Goal: Transaction & Acquisition: Purchase product/service

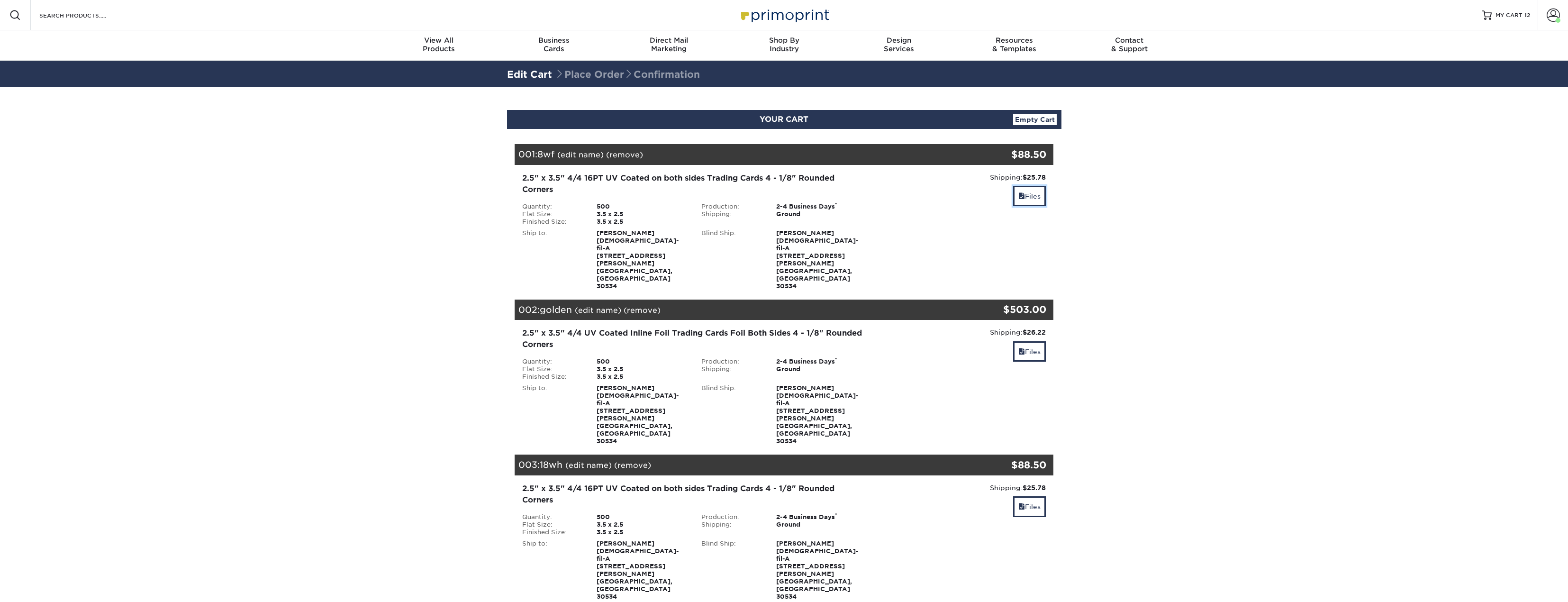
click at [1041, 194] on link "Files" at bounding box center [1029, 195] width 33 height 20
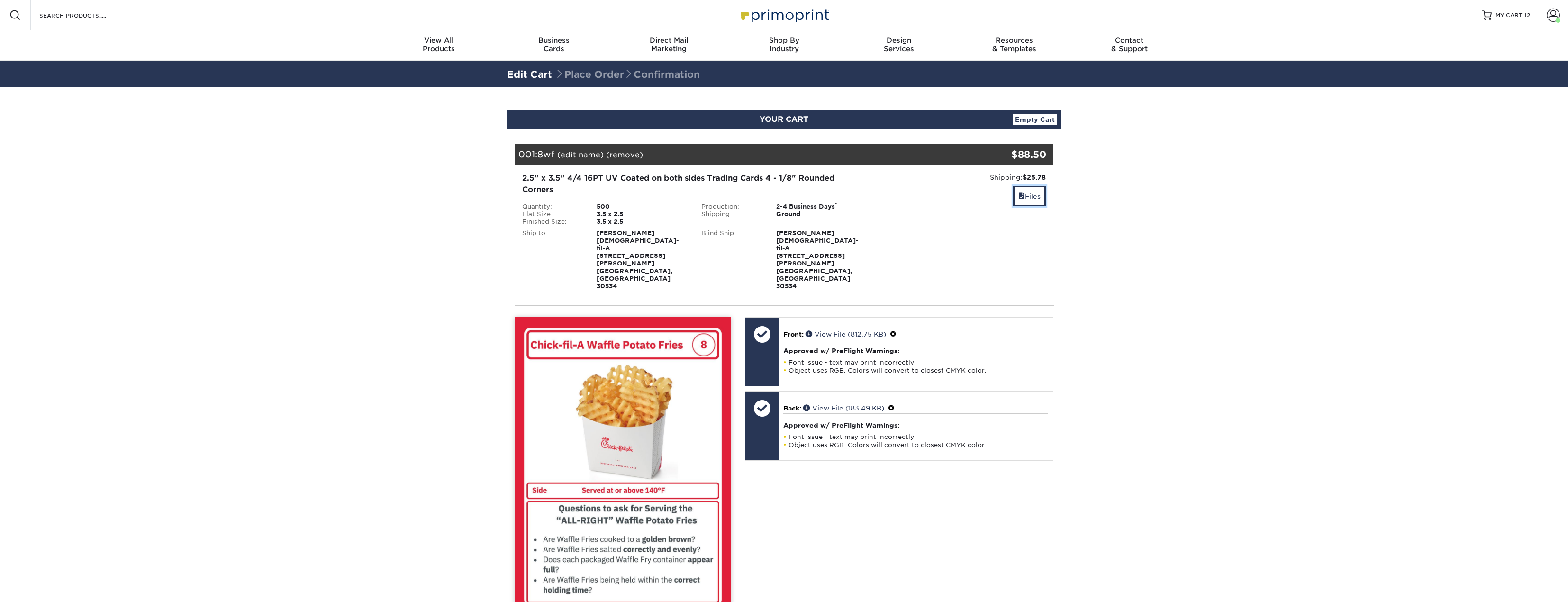
scroll to position [142, 0]
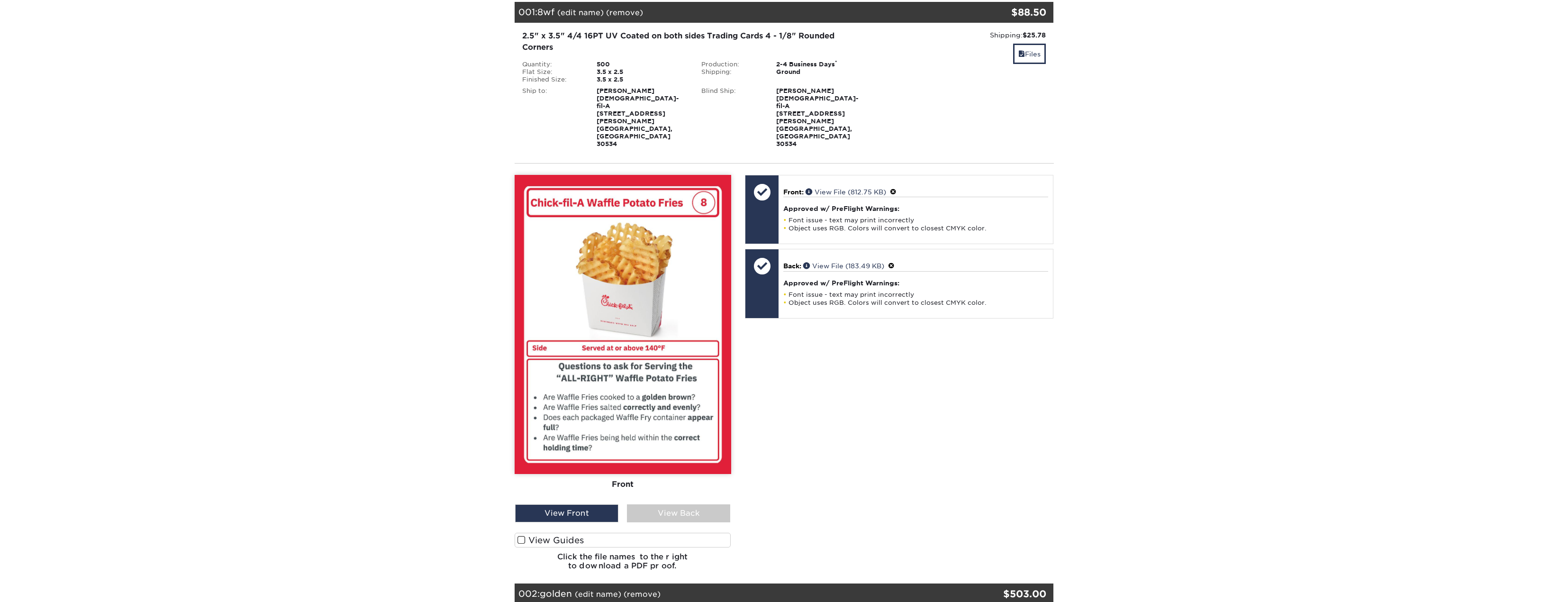
click at [684, 472] on div "Front Back" at bounding box center [623, 339] width 217 height 329
click at [682, 504] on div "View Back" at bounding box center [679, 513] width 103 height 18
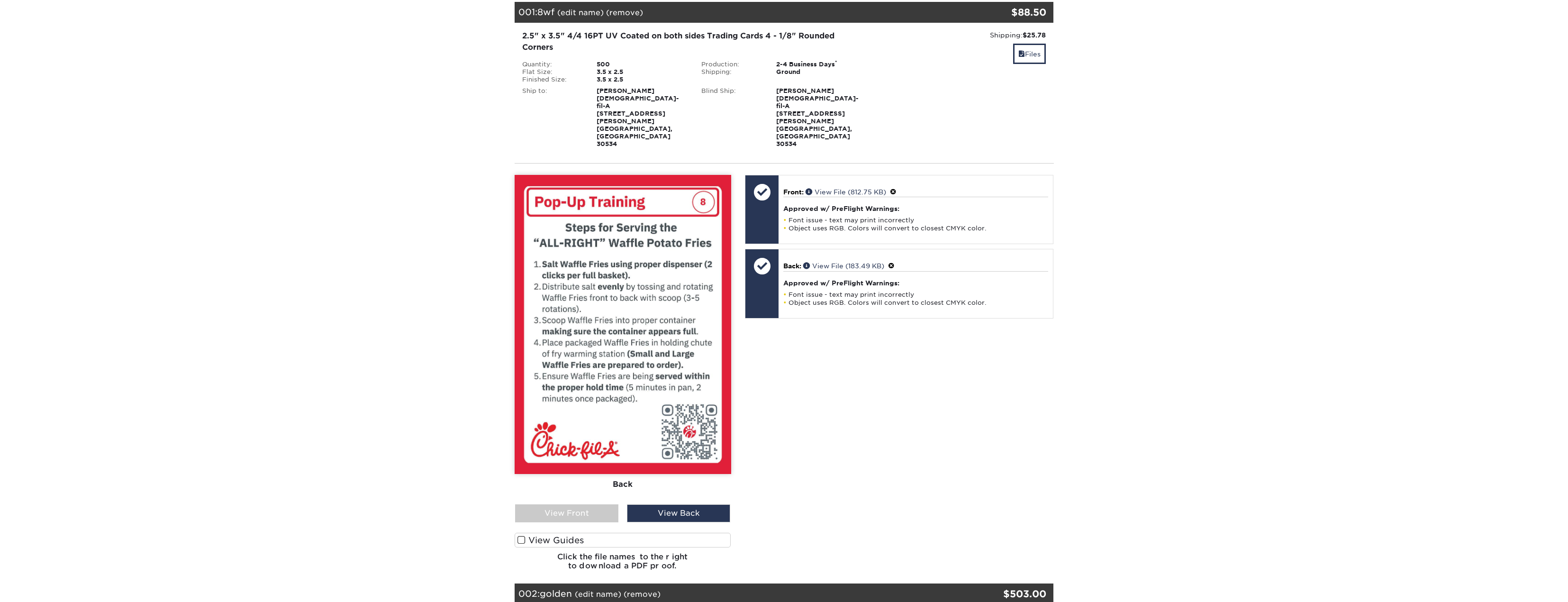
click at [590, 504] on div "View Front" at bounding box center [567, 513] width 103 height 18
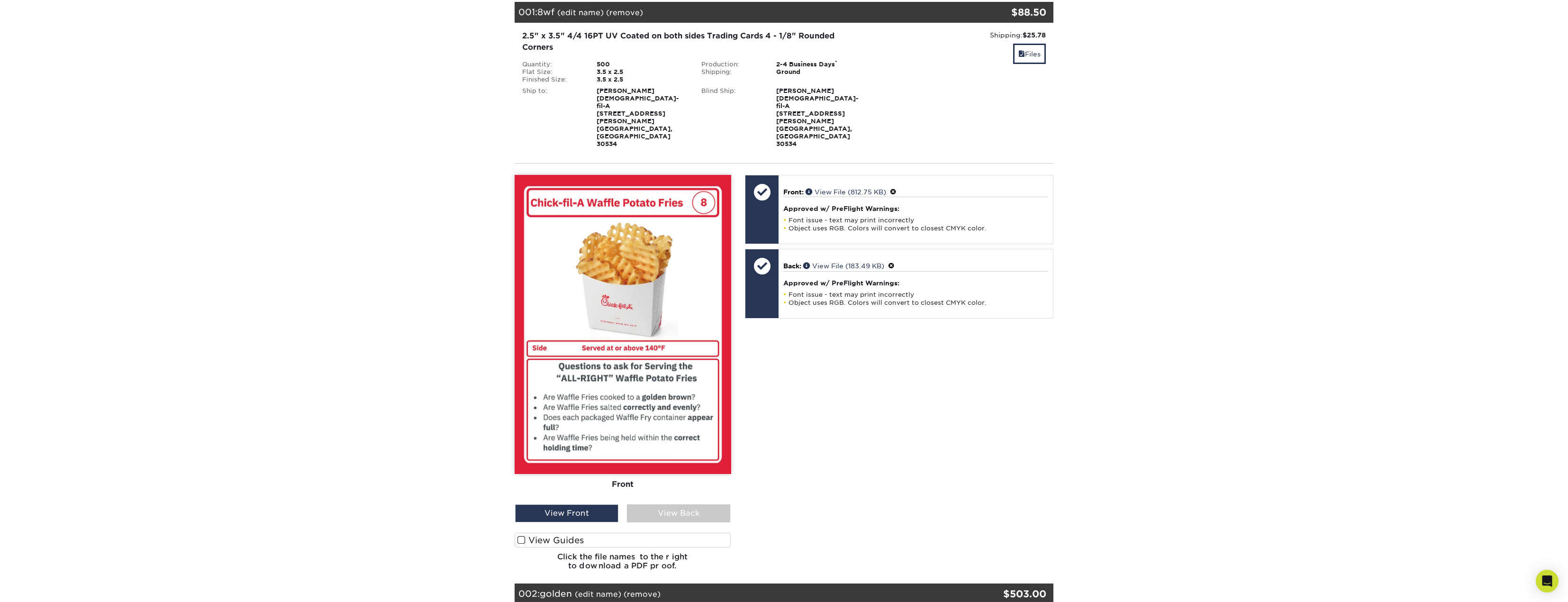
click at [701, 493] on div "Front Back View Front View Back Front Back" at bounding box center [623, 376] width 217 height 403
click at [701, 504] on div "View Back" at bounding box center [679, 513] width 103 height 18
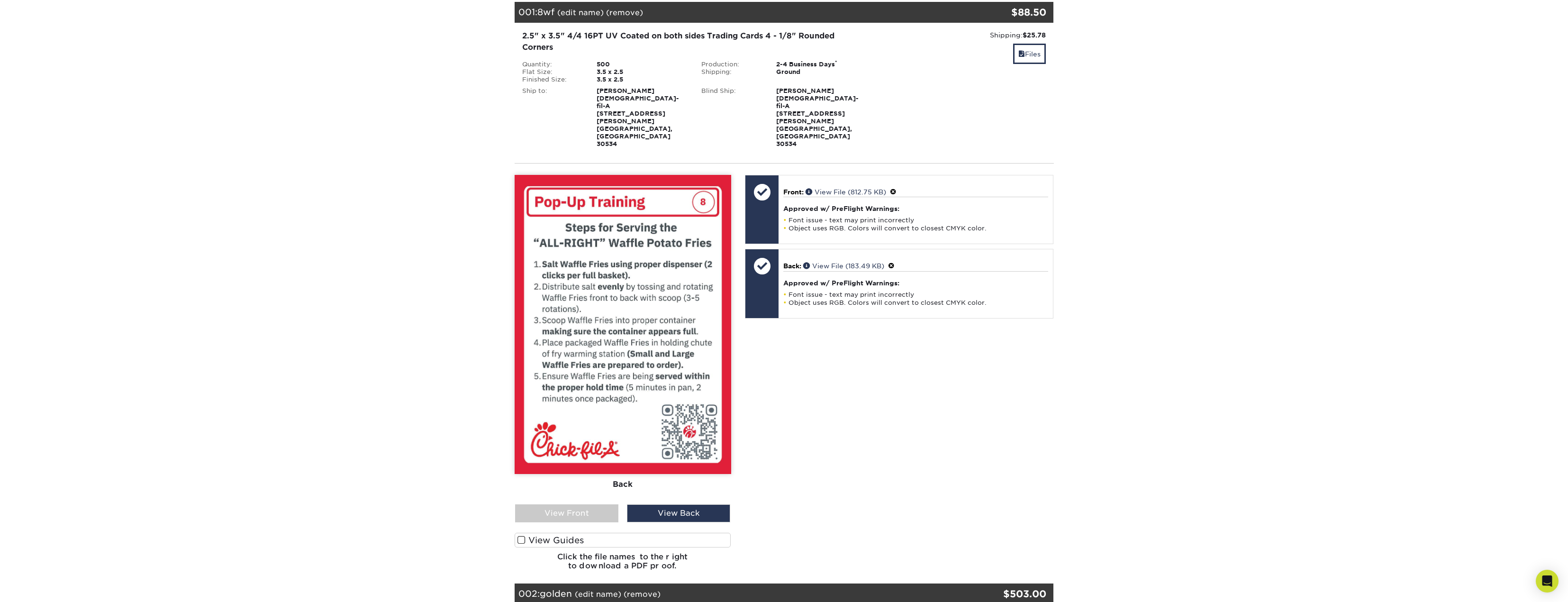
click at [582, 504] on div "View Front" at bounding box center [567, 513] width 103 height 18
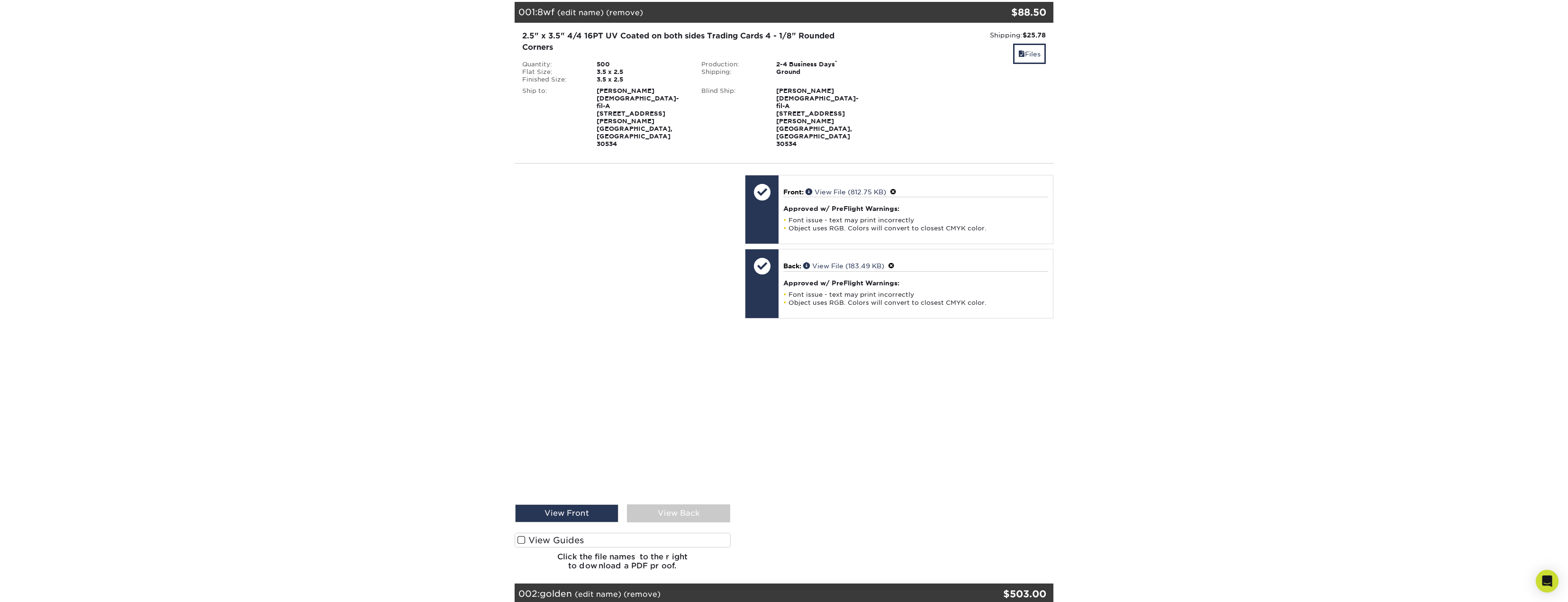
scroll to position [0, 0]
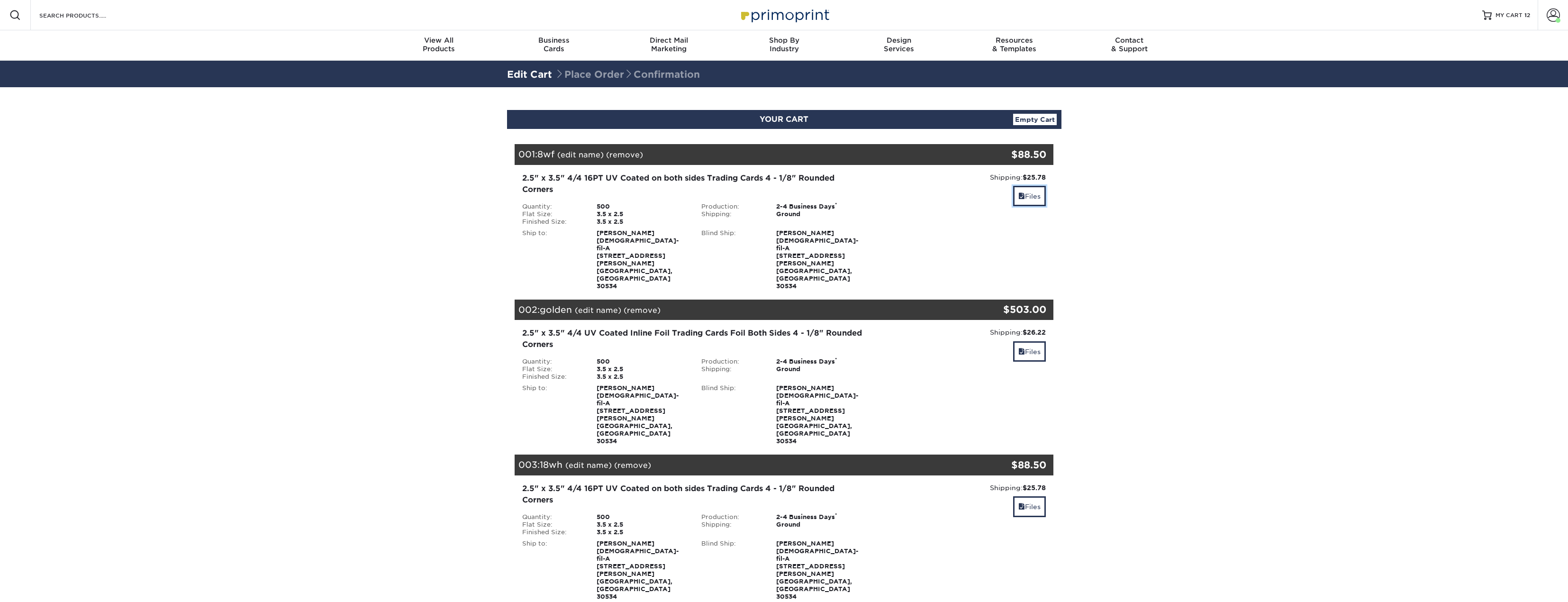
click at [1030, 196] on link "Files" at bounding box center [1029, 195] width 33 height 20
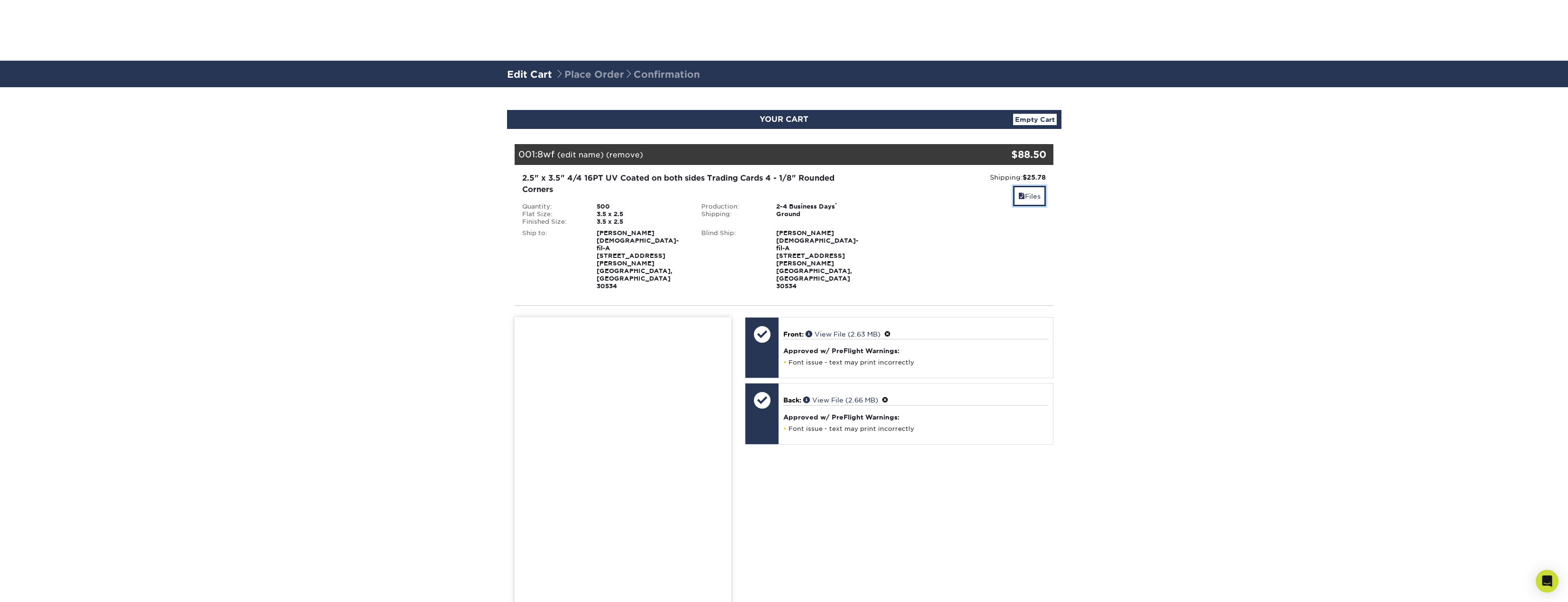
scroll to position [237, 0]
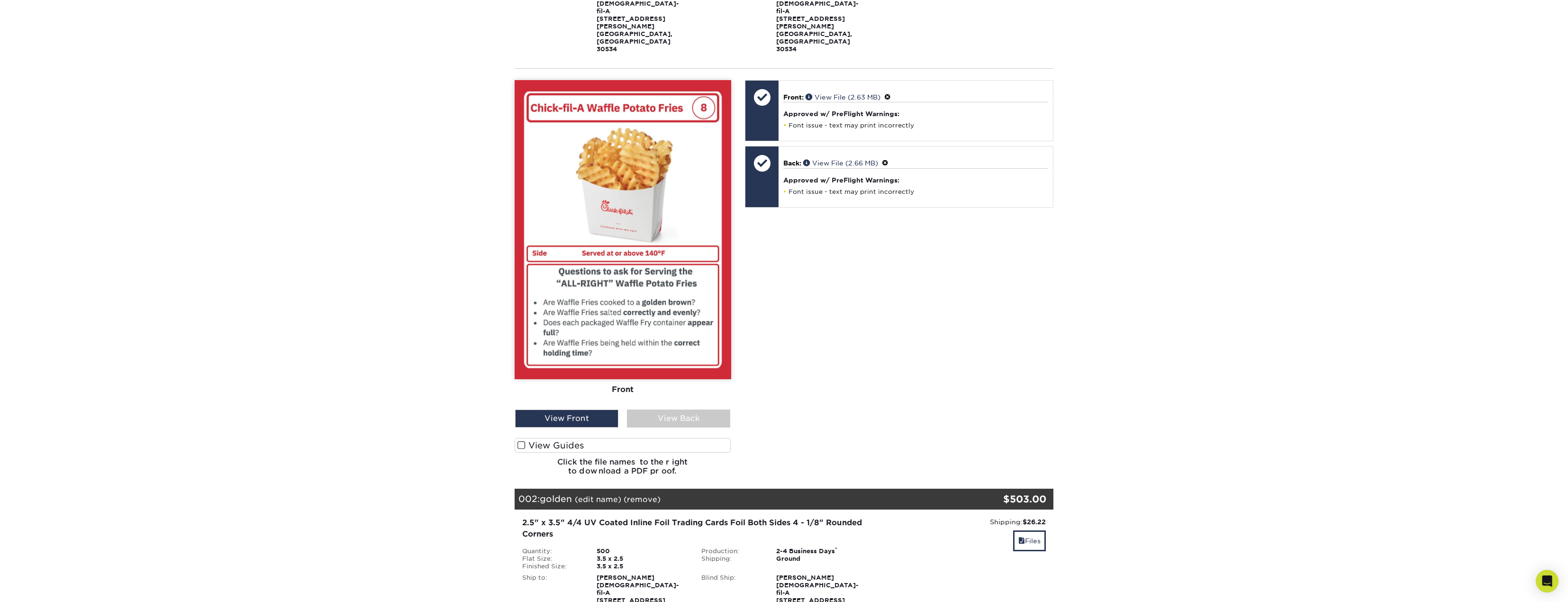
click at [690, 410] on div "View Back" at bounding box center [679, 419] width 103 height 18
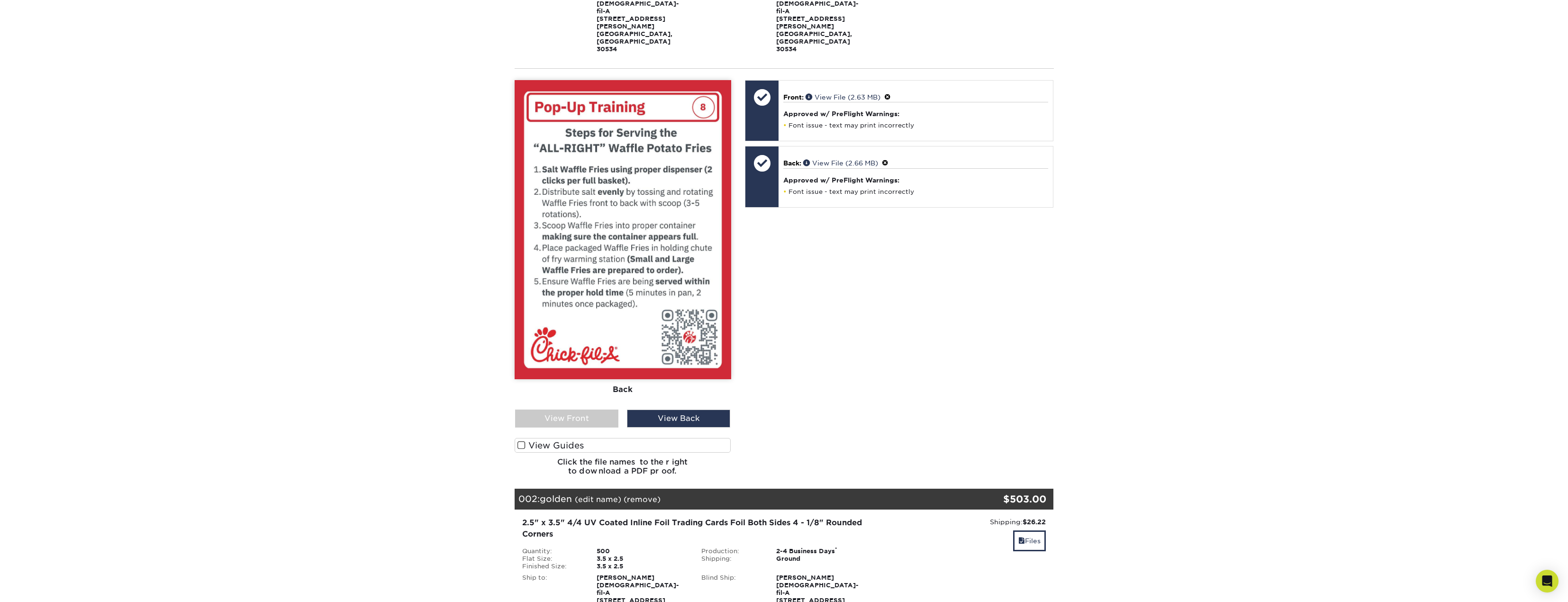
click at [598, 410] on div "View Front" at bounding box center [567, 419] width 103 height 18
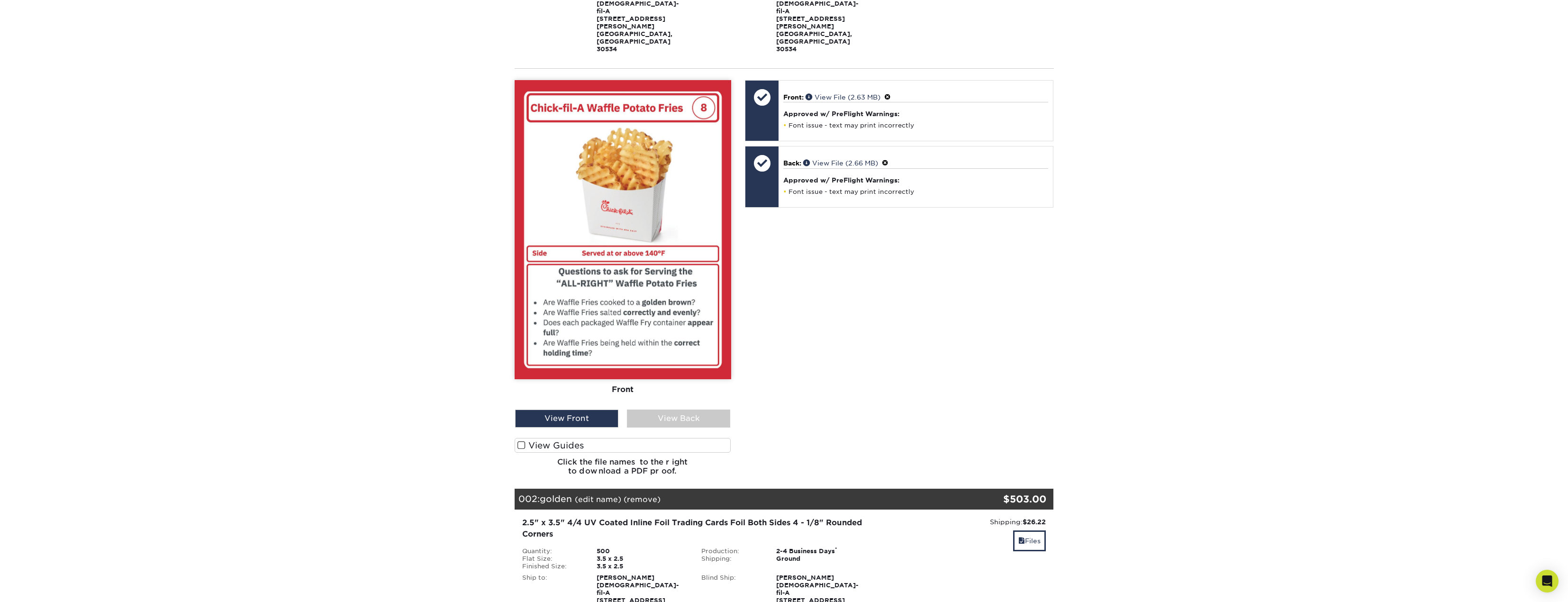
click at [679, 410] on div "View Back" at bounding box center [679, 419] width 103 height 18
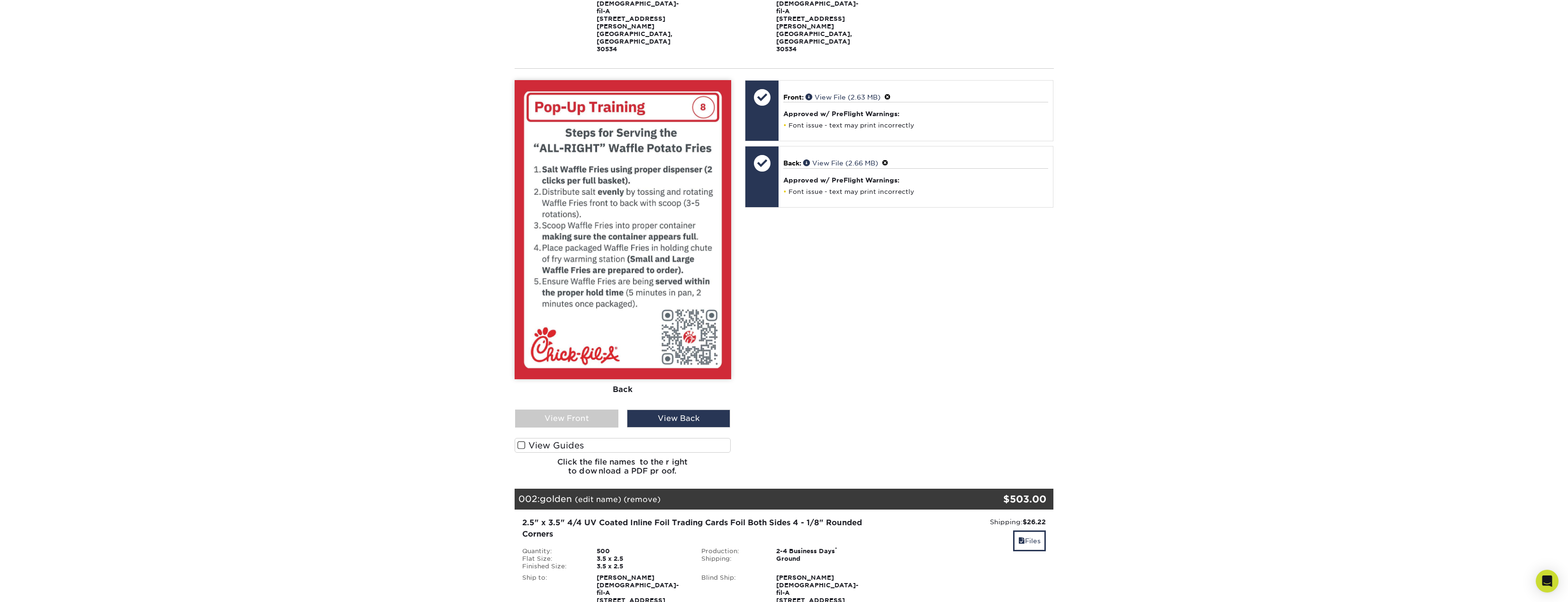
click at [590, 410] on div "View Front" at bounding box center [567, 419] width 103 height 18
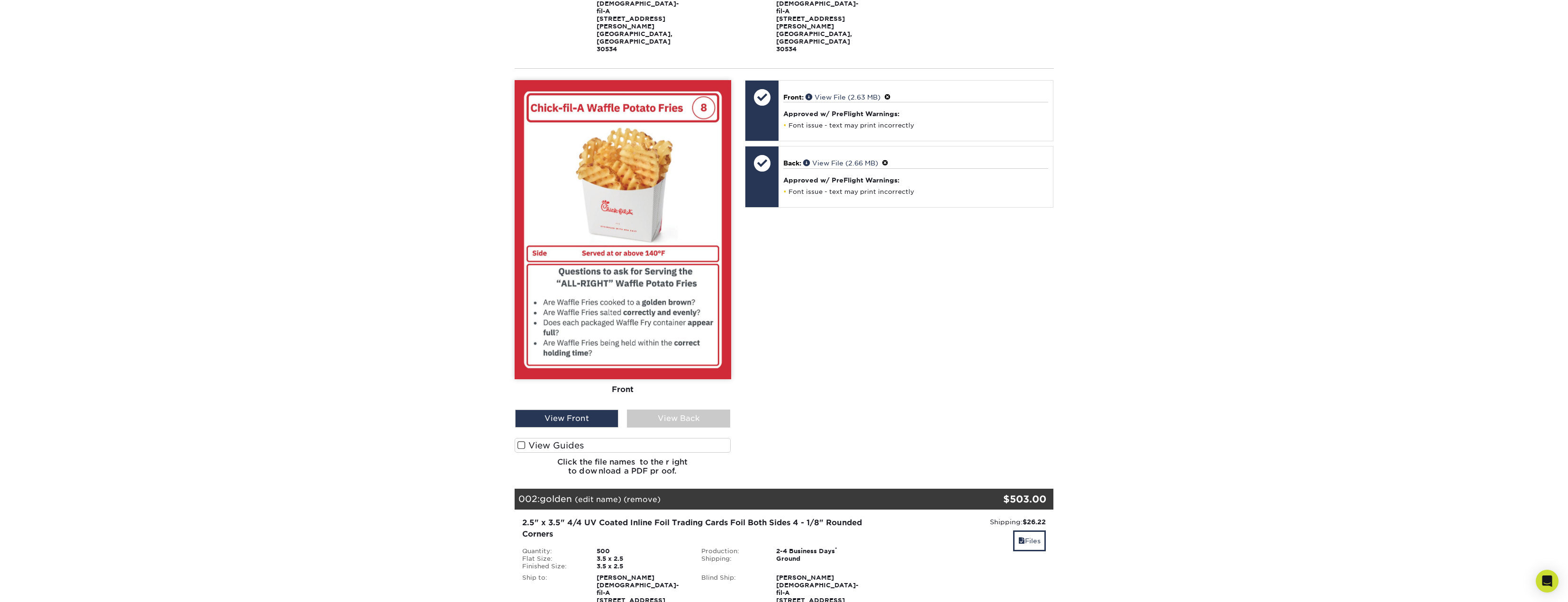
click at [662, 410] on div "View Back" at bounding box center [679, 419] width 103 height 18
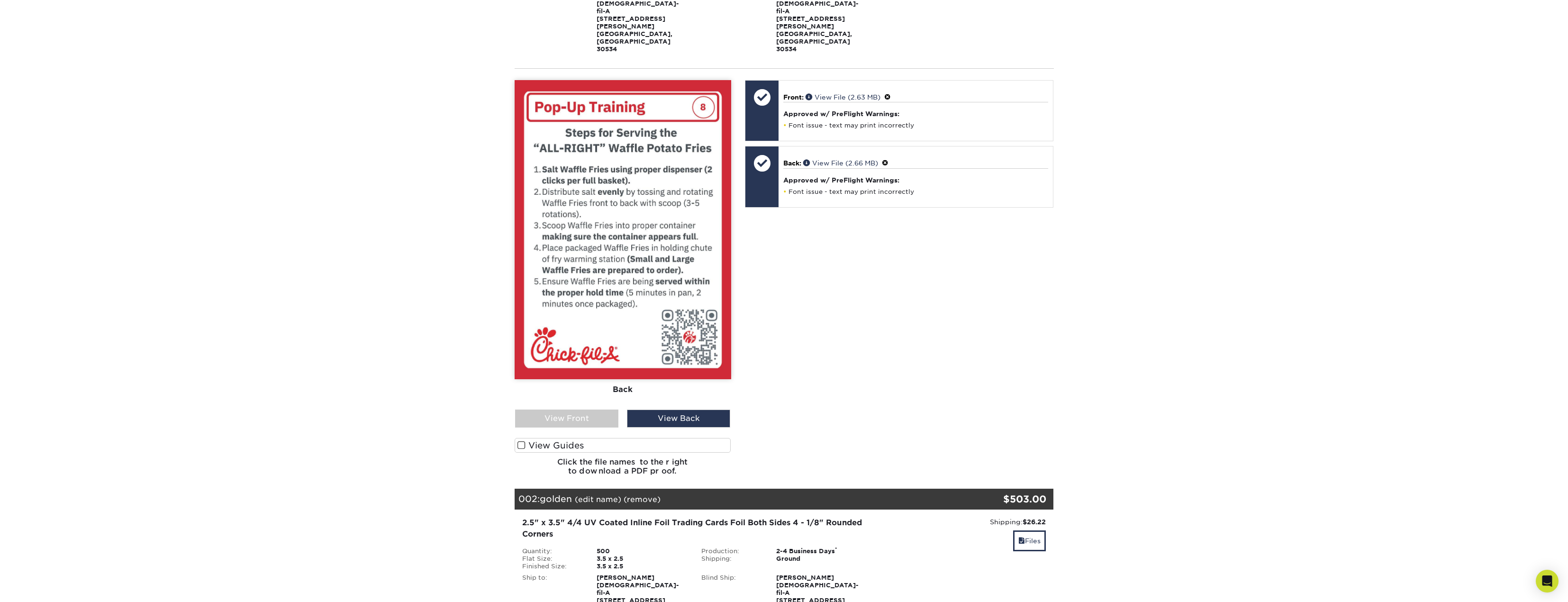
click at [889, 159] on span at bounding box center [885, 163] width 7 height 7
click at [800, 167] on link "Ok" at bounding box center [793, 174] width 20 height 15
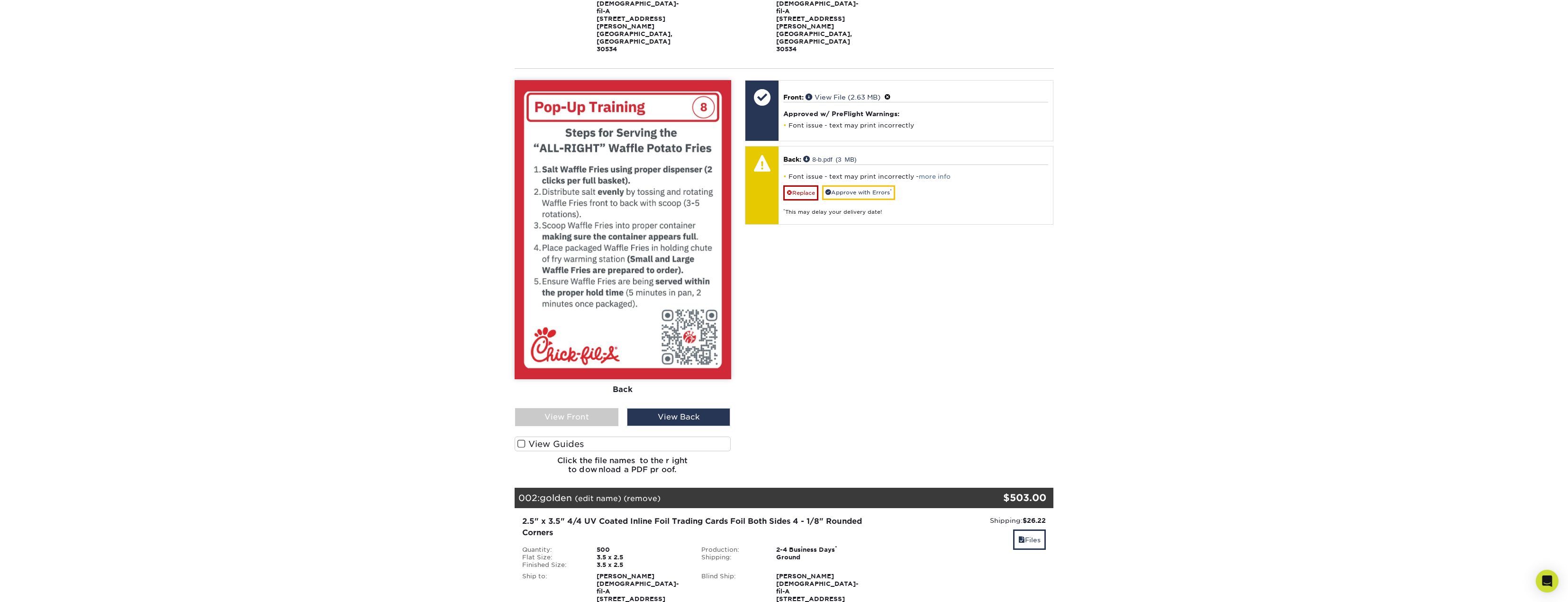
click at [576, 408] on div "View Front" at bounding box center [567, 417] width 103 height 18
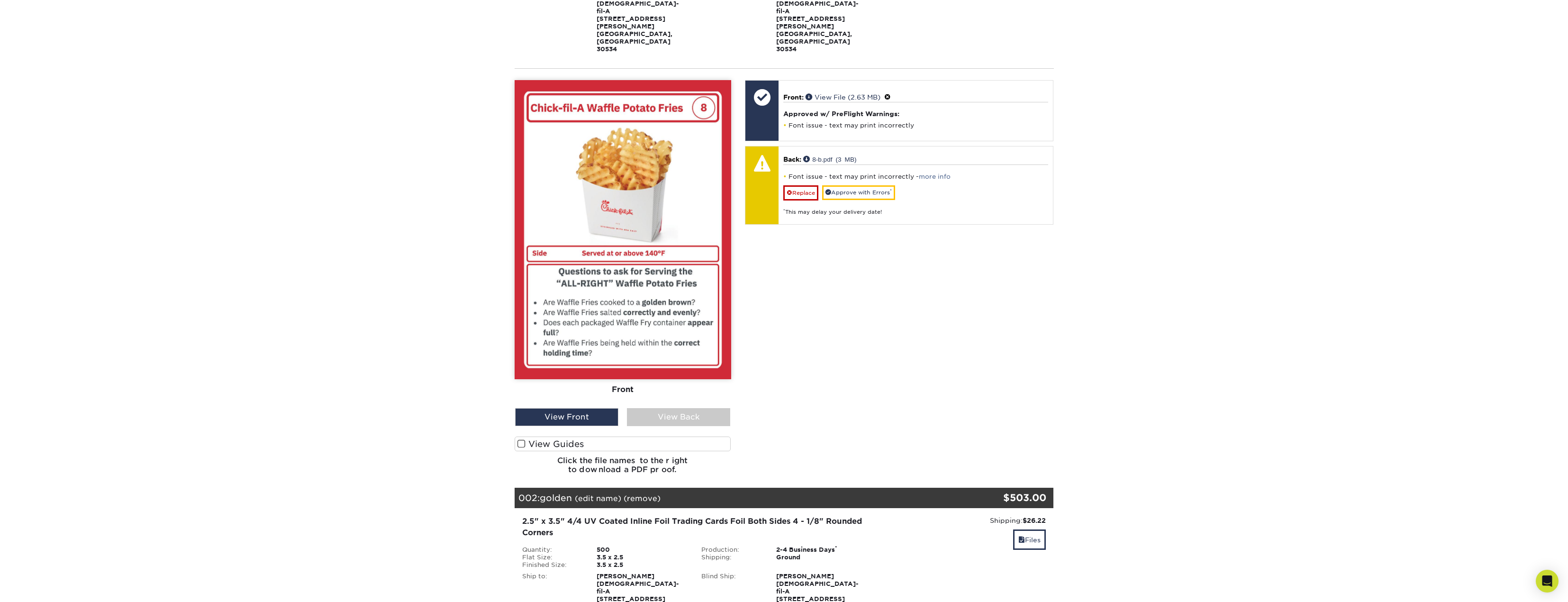
click at [662, 408] on div "View Back" at bounding box center [679, 417] width 103 height 18
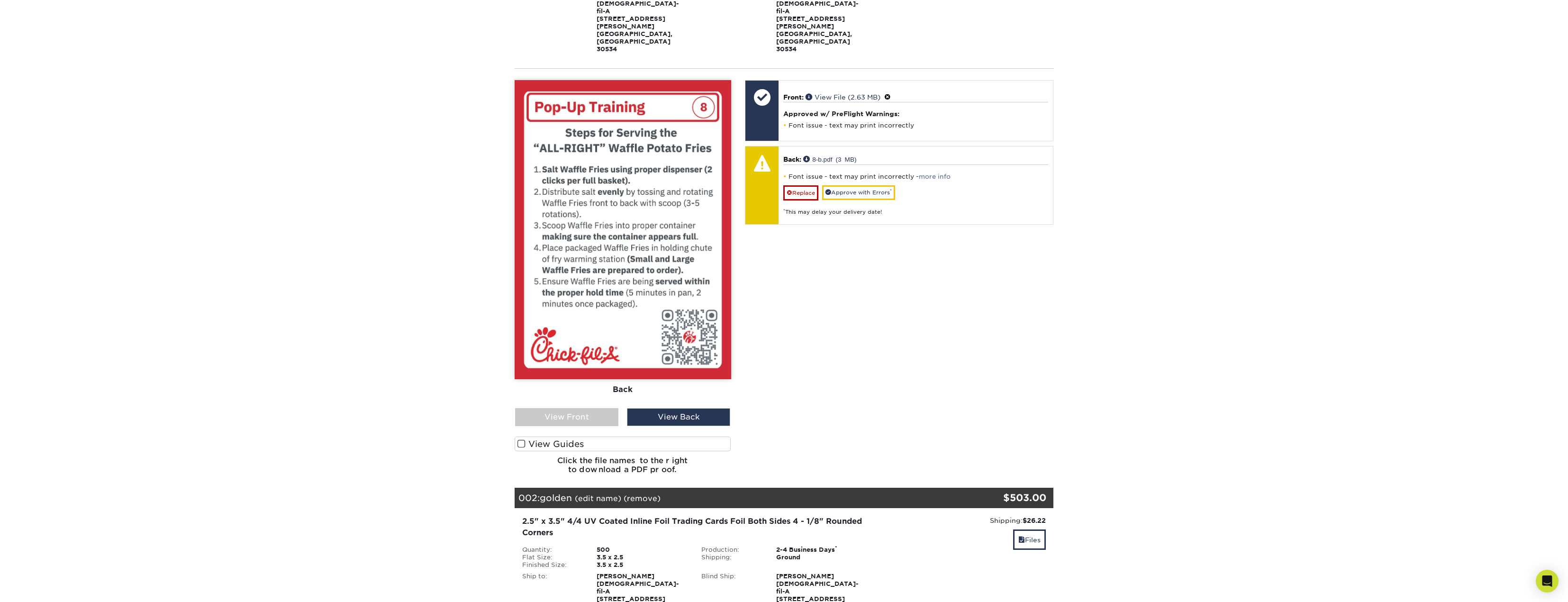
click at [556, 408] on div "View Front" at bounding box center [567, 417] width 103 height 18
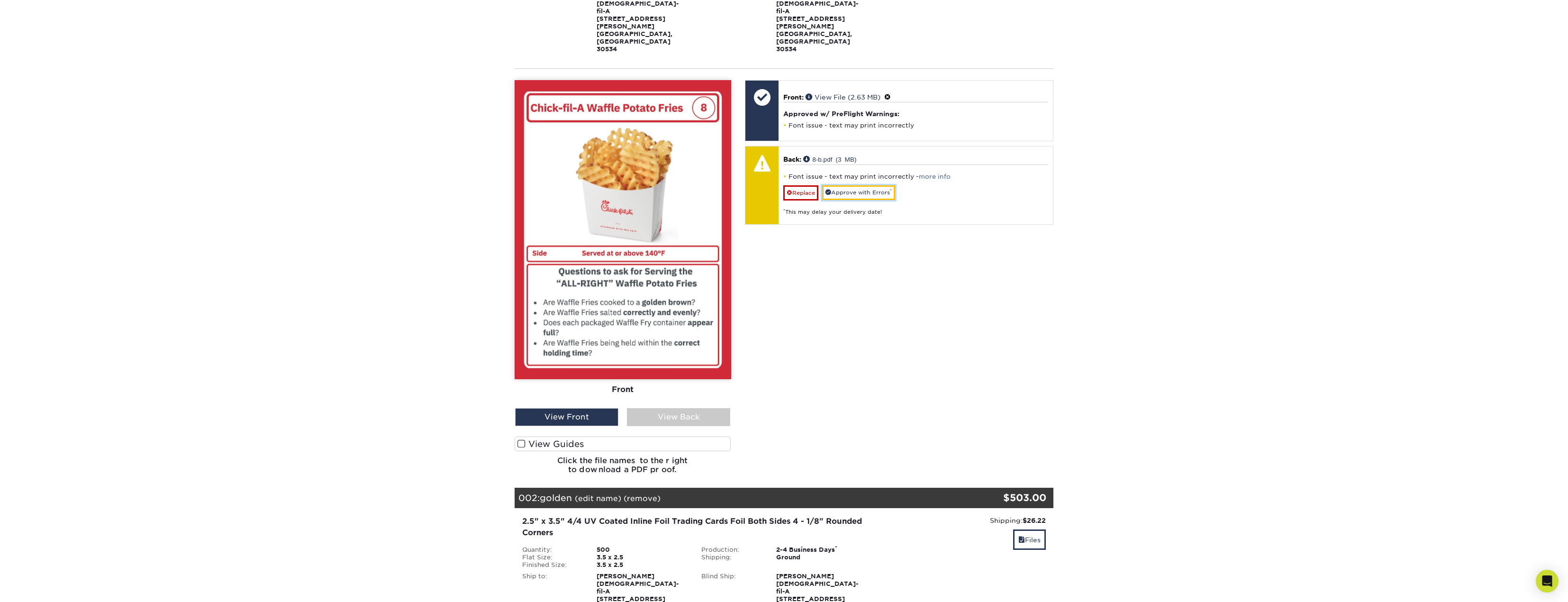
click at [853, 185] on link "Approve with Errors *" at bounding box center [859, 192] width 73 height 15
click at [864, 249] on div "Front: Click to select or drag and drop the file here. Choose file Front: valer…" at bounding box center [899, 281] width 323 height 402
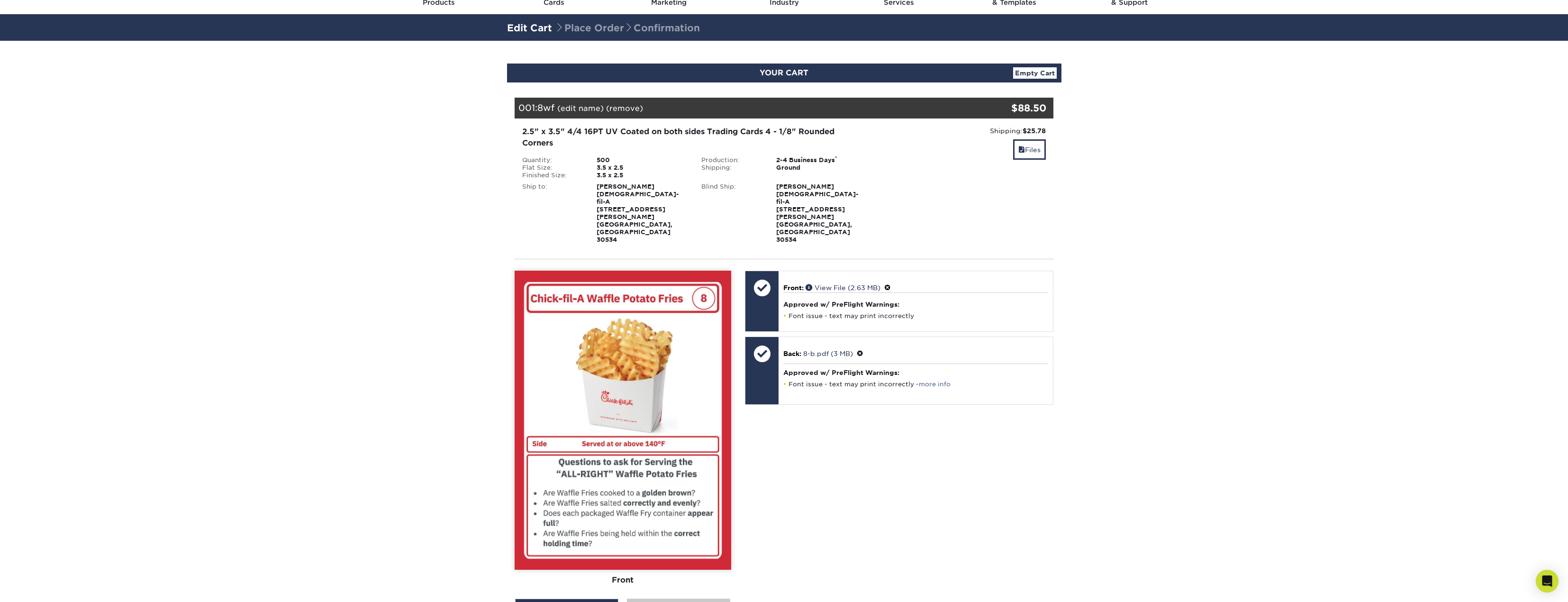
scroll to position [0, 0]
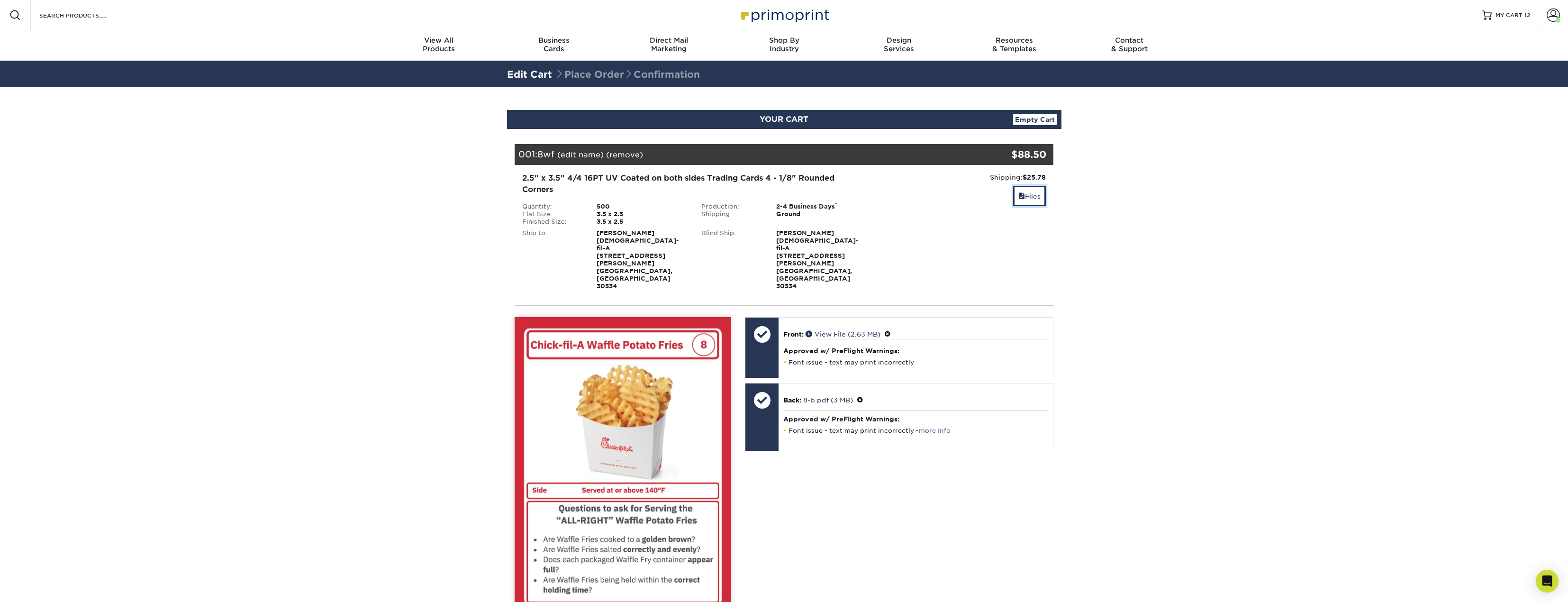
drag, startPoint x: 1037, startPoint y: 195, endPoint x: 1031, endPoint y: 198, distance: 6.7
click at [1037, 196] on link "Files" at bounding box center [1029, 195] width 33 height 20
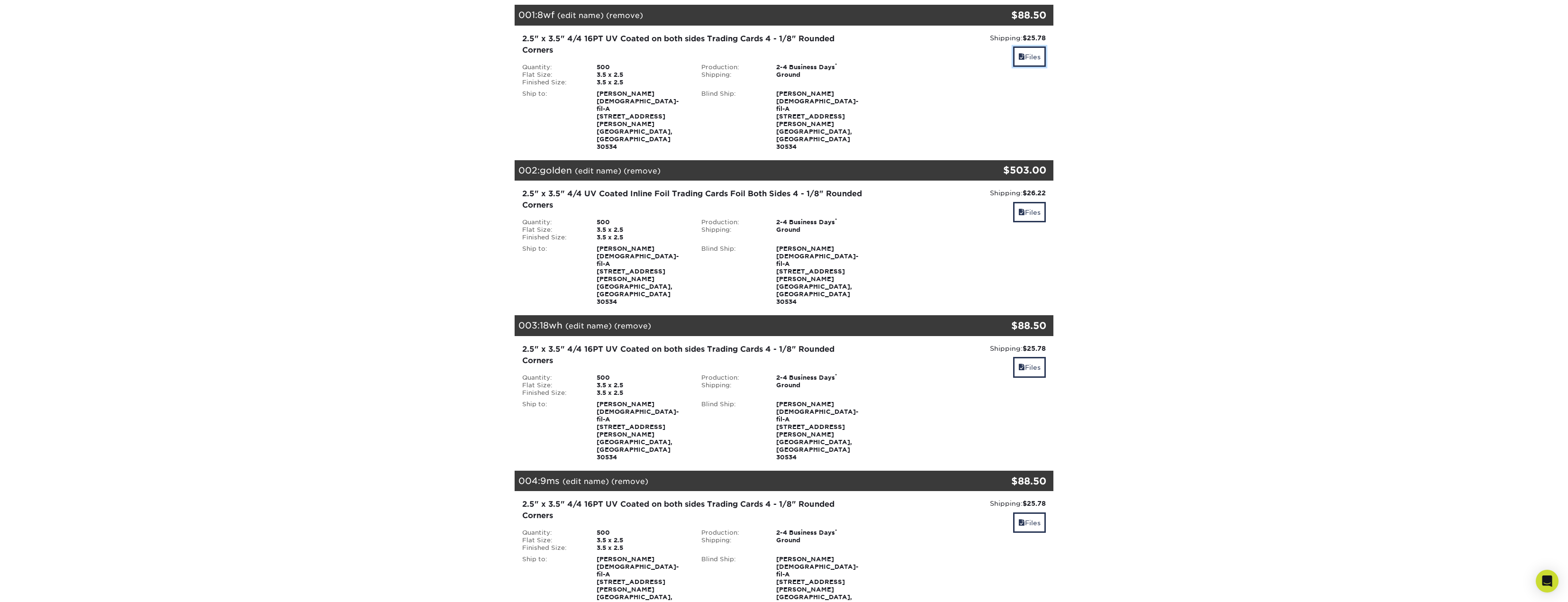
scroll to position [142, 0]
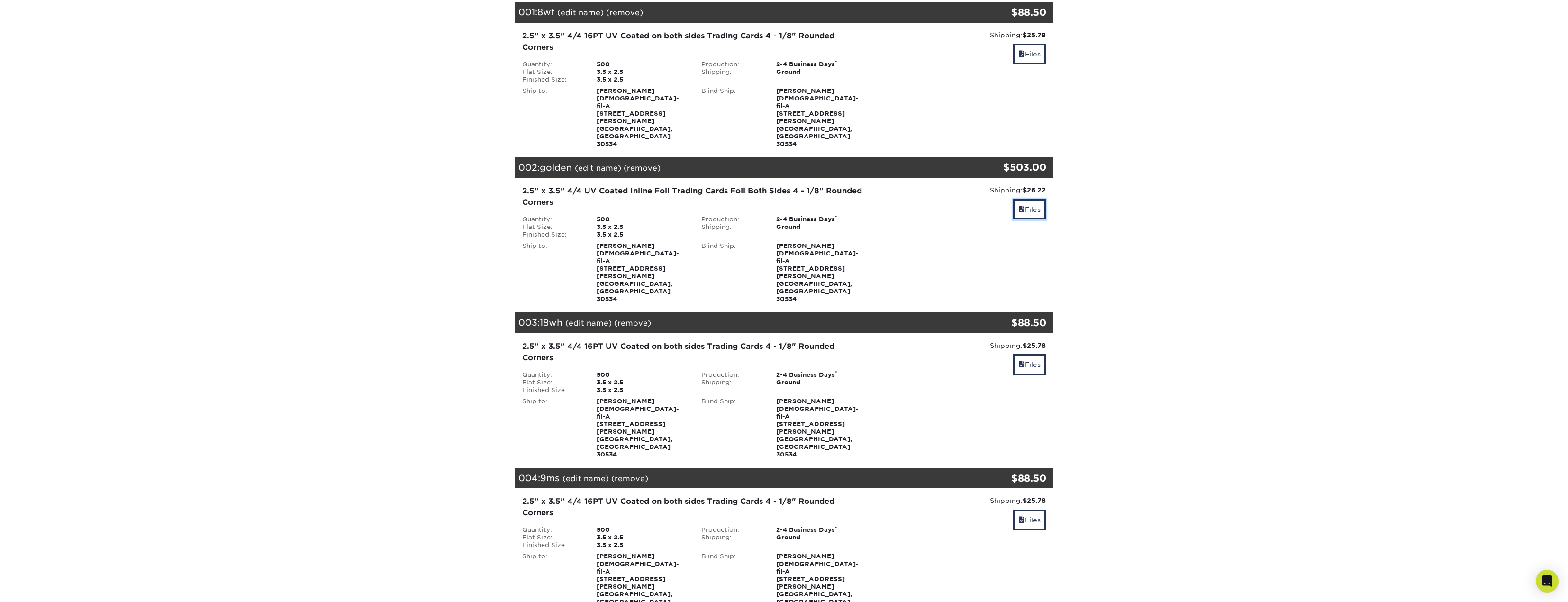
click at [1022, 199] on link "Files" at bounding box center [1029, 209] width 33 height 20
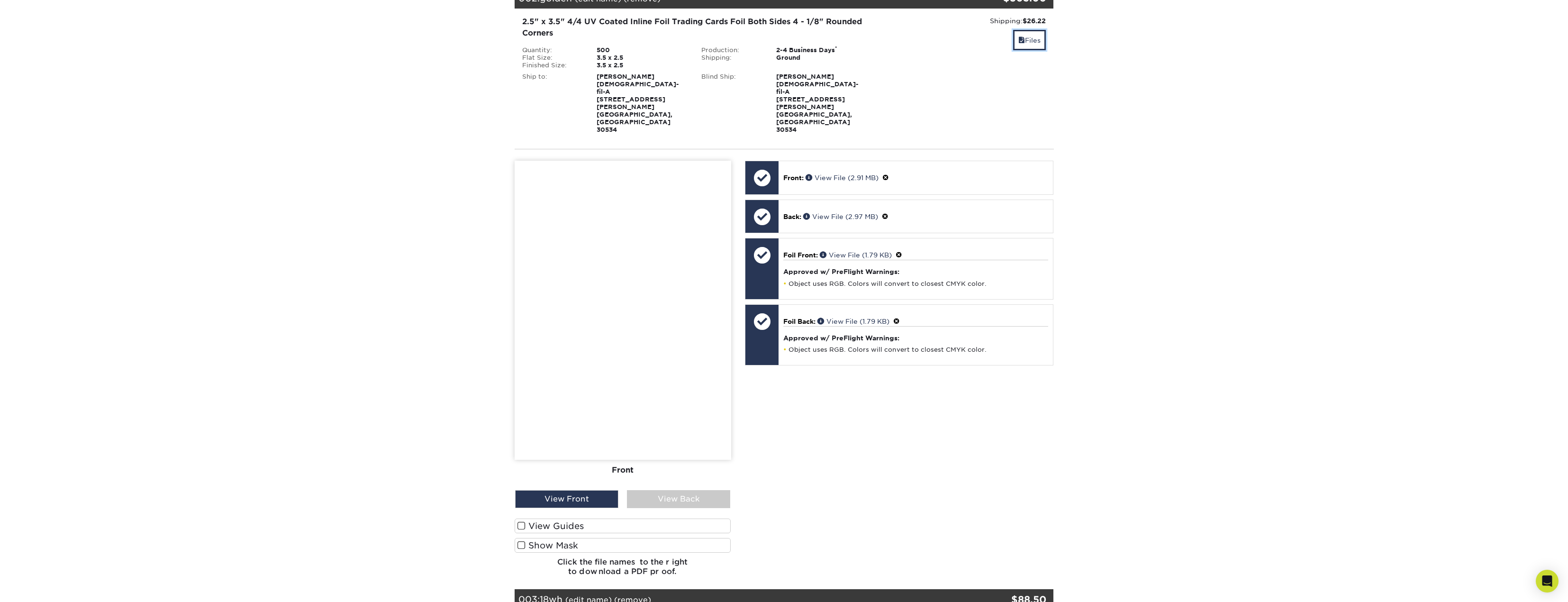
scroll to position [332, 0]
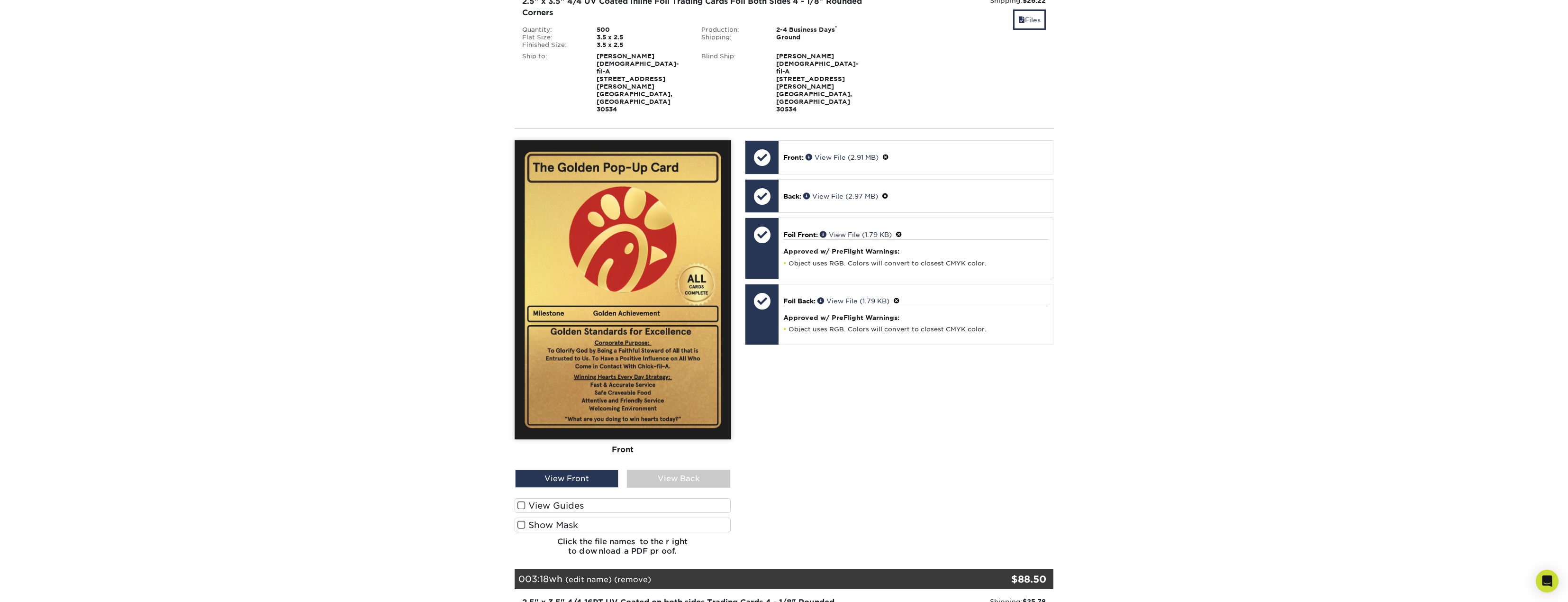
click at [668, 469] on div "View Back" at bounding box center [679, 478] width 103 height 18
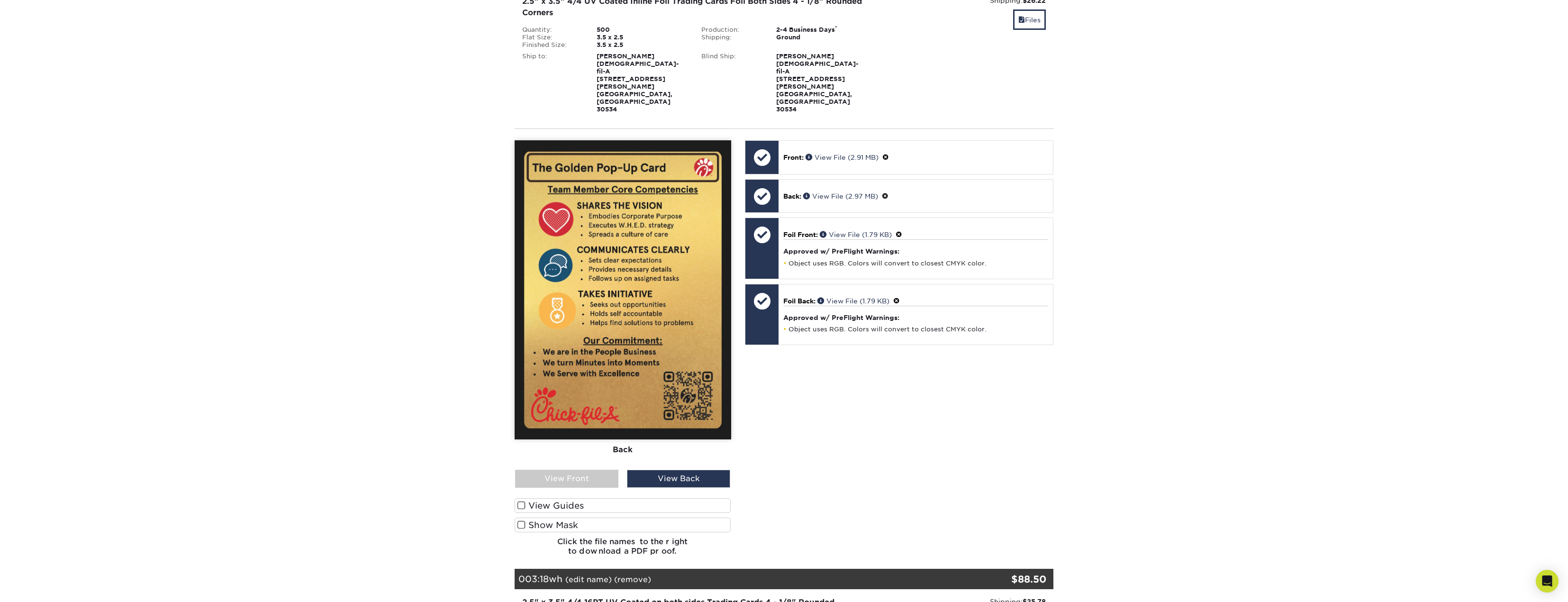
click at [587, 469] on div "View Front" at bounding box center [567, 478] width 103 height 18
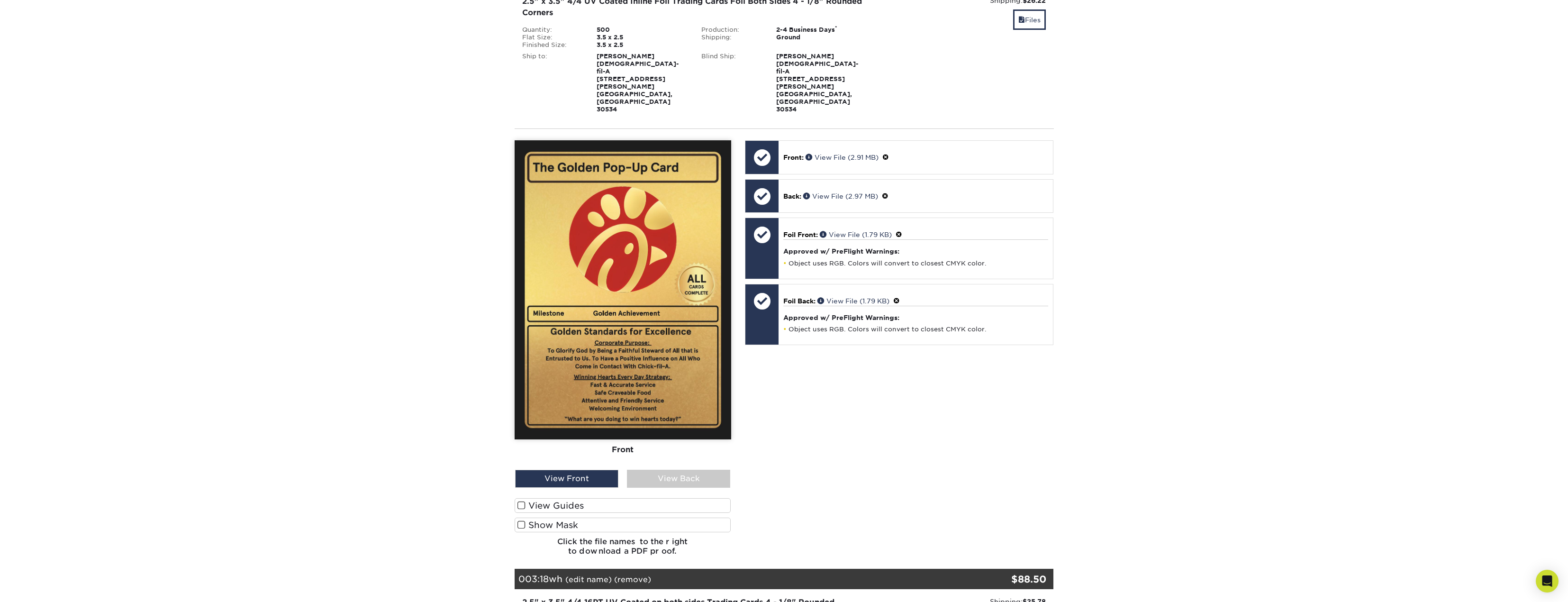
click at [668, 469] on div "View Back" at bounding box center [679, 478] width 103 height 18
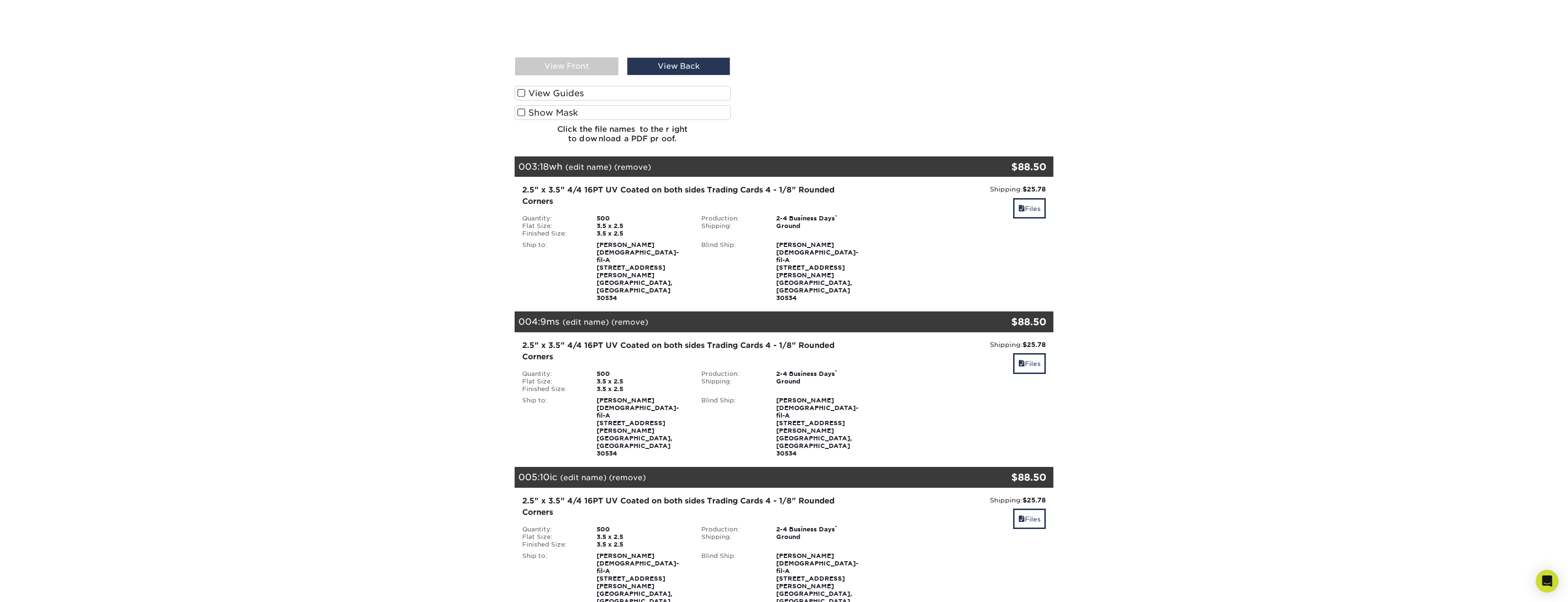
scroll to position [758, 0]
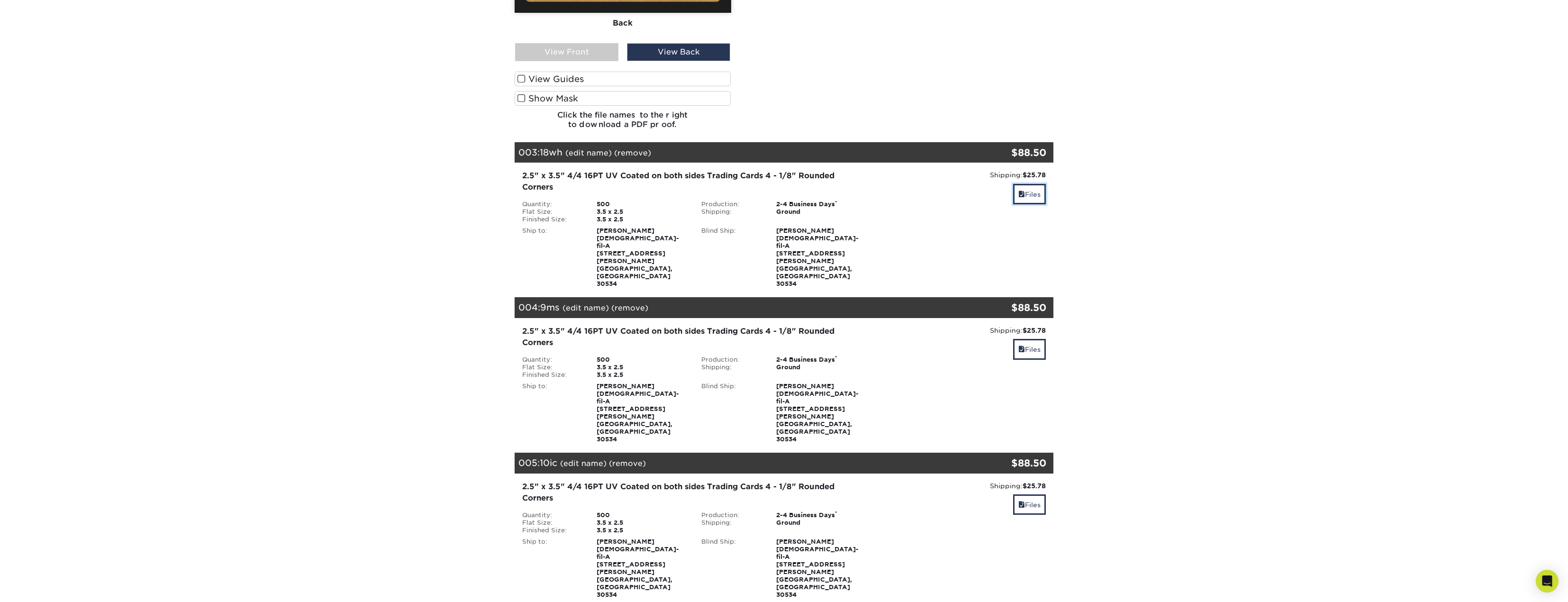
click at [1041, 184] on link "Files" at bounding box center [1029, 194] width 33 height 20
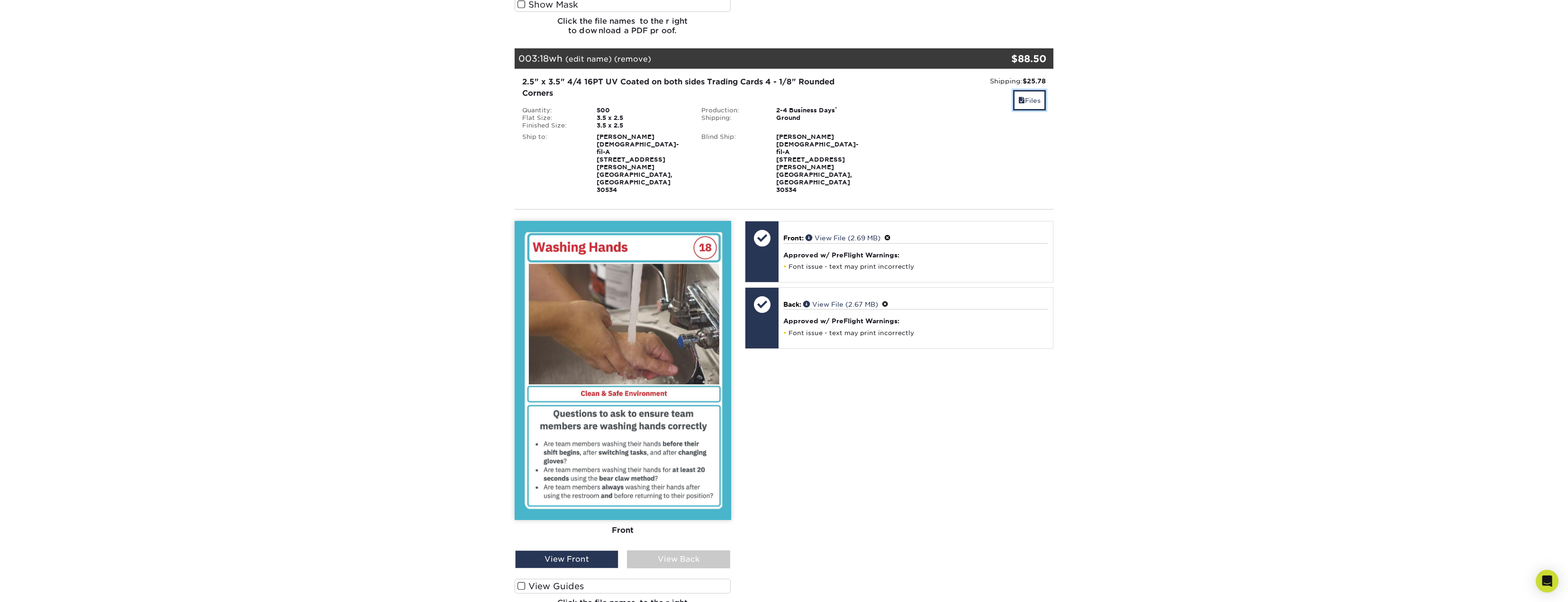
scroll to position [853, 0]
click at [684, 549] on div "View Back" at bounding box center [679, 558] width 103 height 18
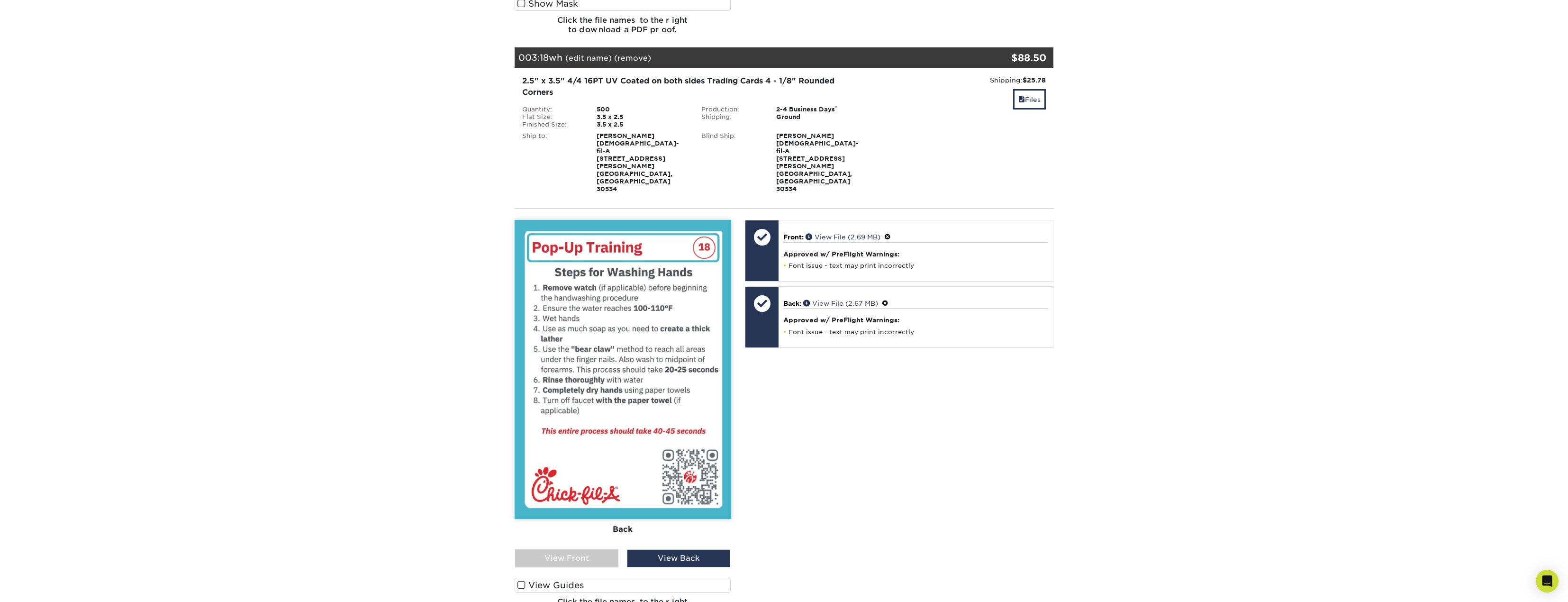
click at [889, 299] on span at bounding box center [885, 303] width 7 height 7
click at [793, 307] on link "Ok" at bounding box center [793, 314] width 20 height 15
click at [801, 325] on link "Replace" at bounding box center [801, 332] width 35 height 15
click at [604, 548] on div "View Front" at bounding box center [567, 558] width 103 height 18
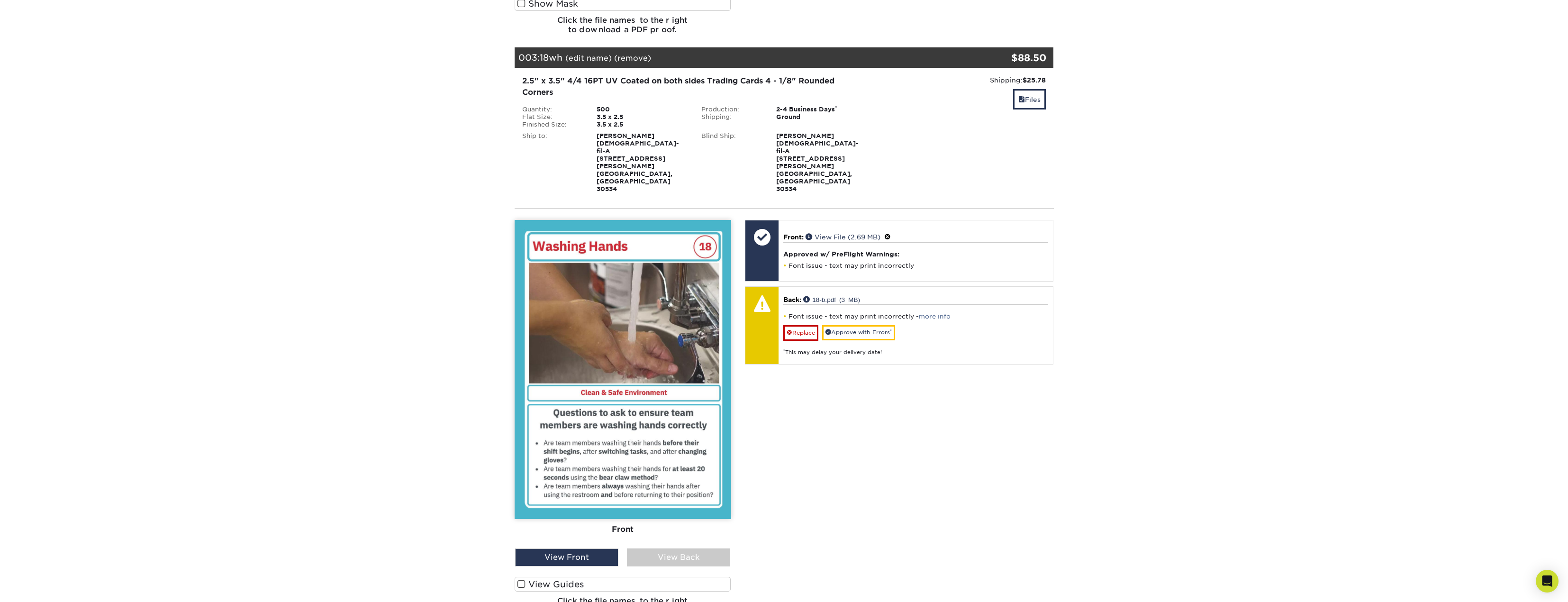
click at [672, 548] on div "View Back" at bounding box center [679, 558] width 103 height 18
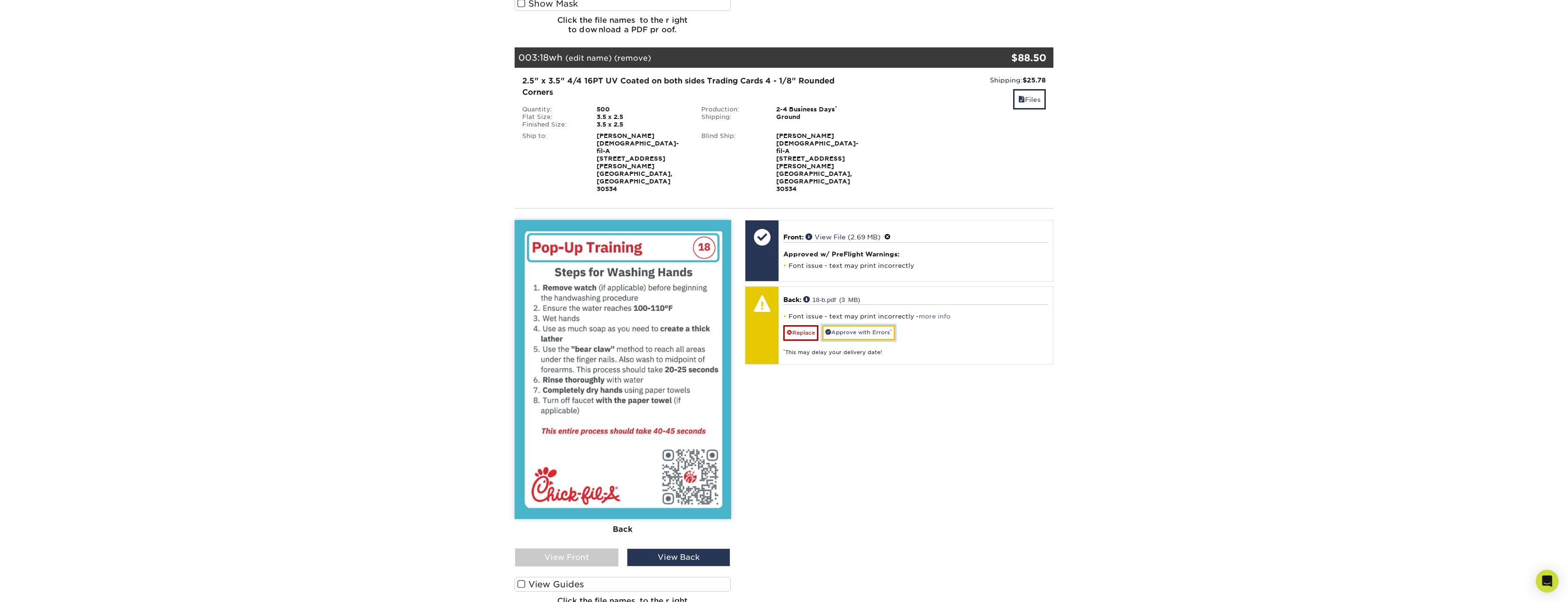
click at [872, 325] on link "Approve with Errors *" at bounding box center [859, 332] width 73 height 15
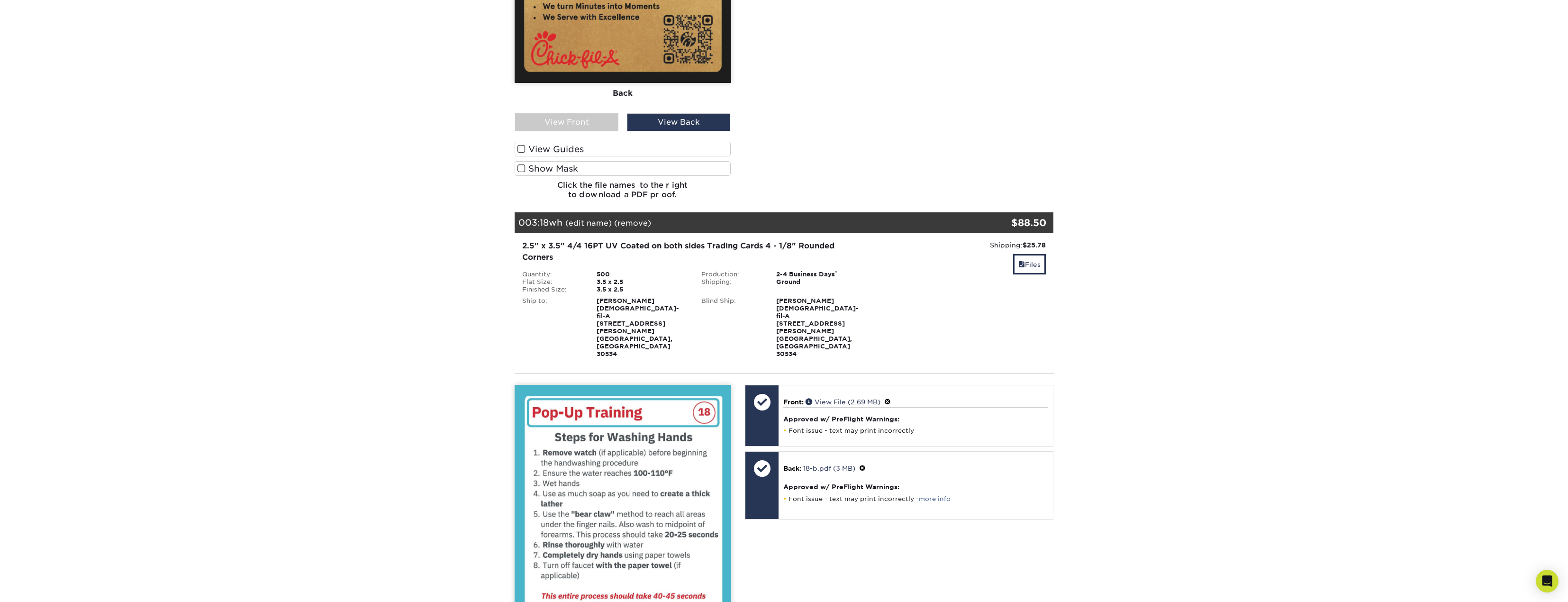
scroll to position [616, 0]
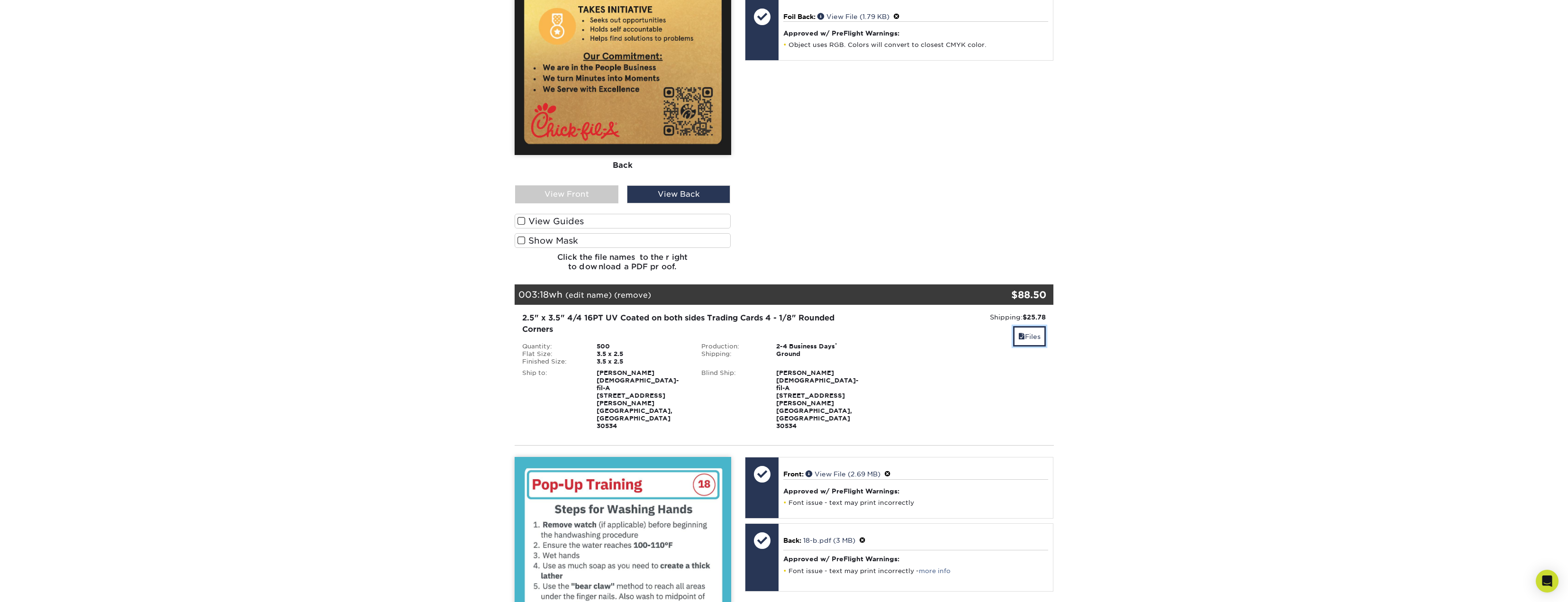
click at [1028, 326] on link "Files" at bounding box center [1029, 336] width 33 height 20
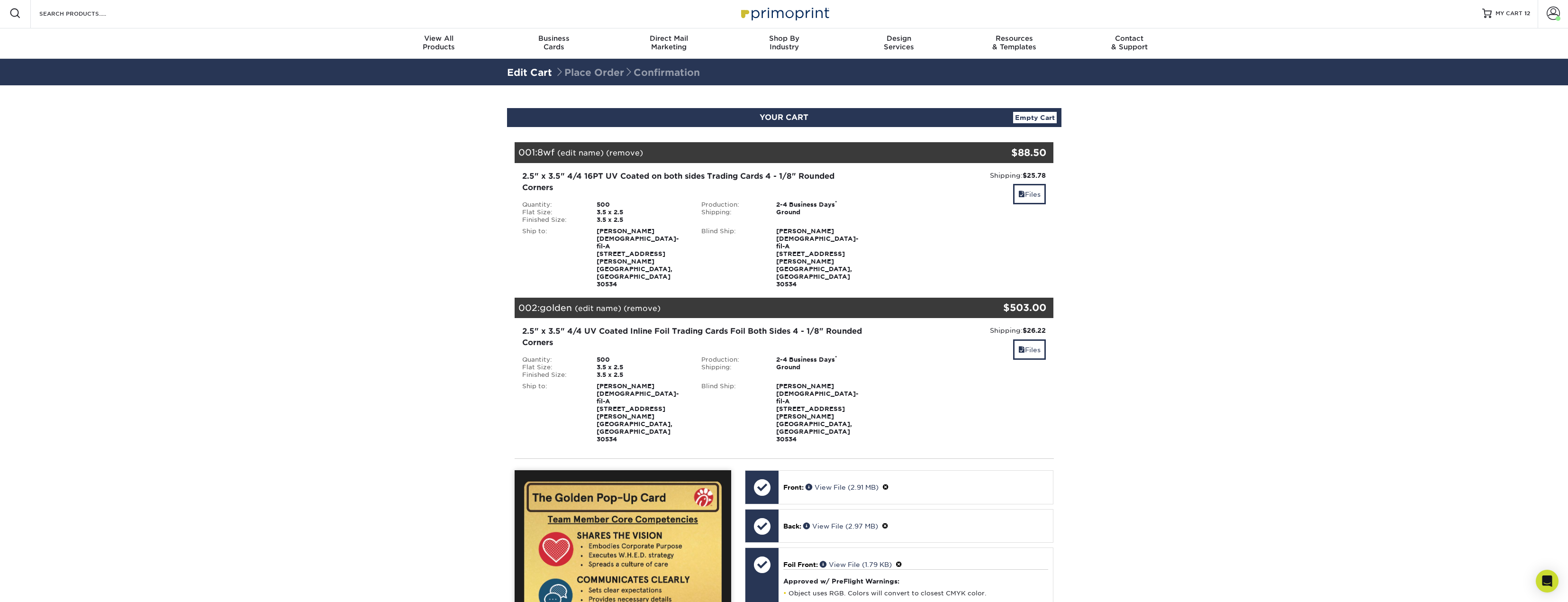
scroll to position [284, 0]
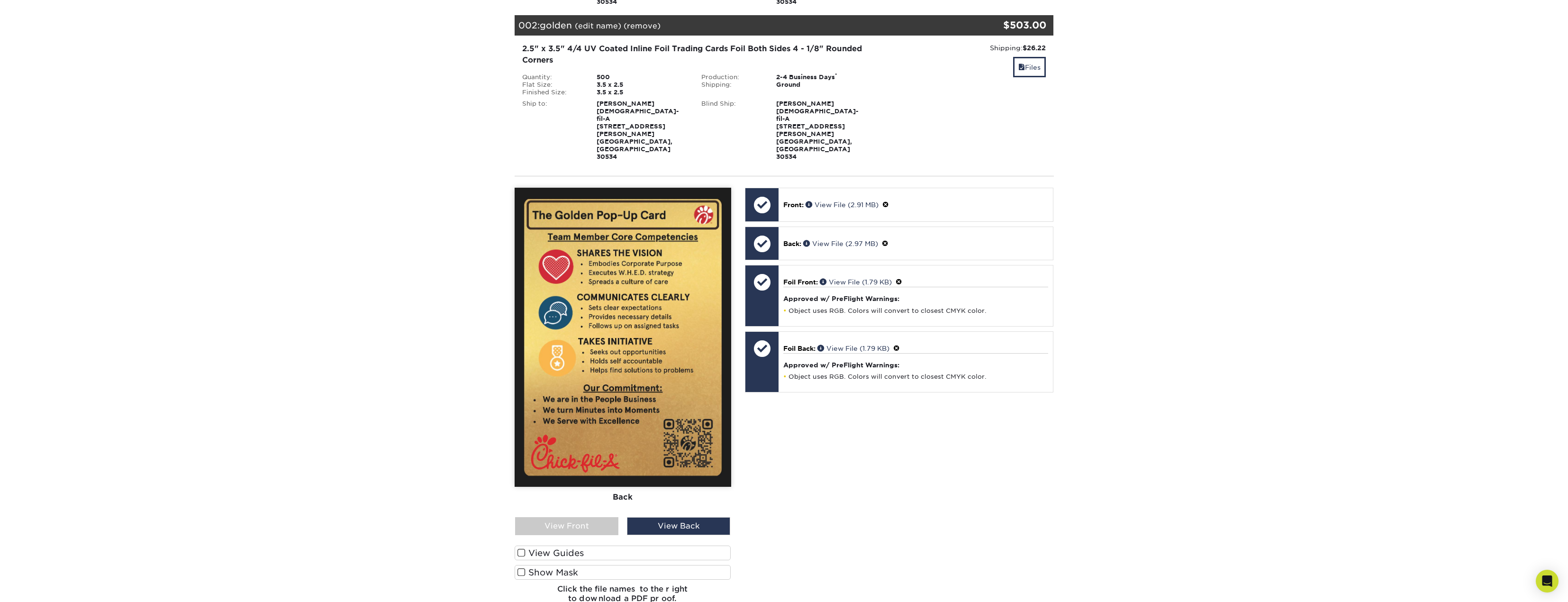
click at [887, 240] on span at bounding box center [885, 243] width 7 height 7
click at [792, 251] on span at bounding box center [789, 253] width 5 height 5
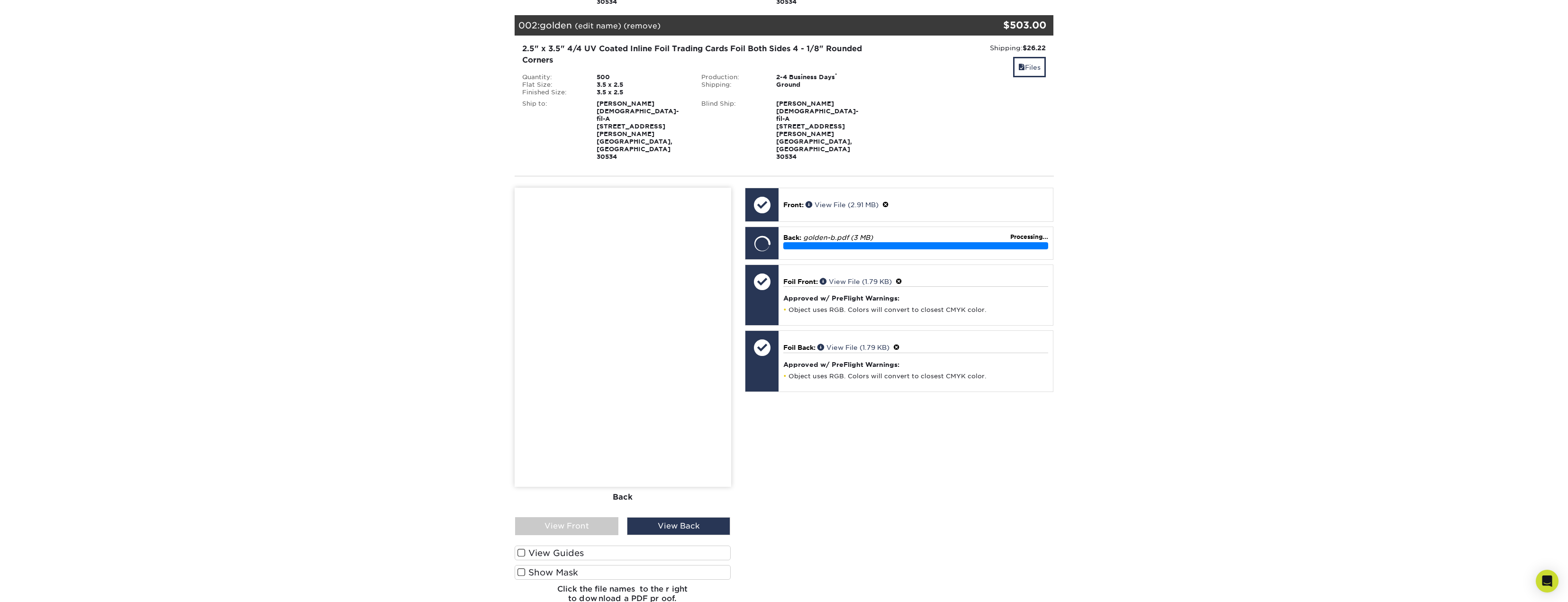
click at [577, 517] on div "View Front" at bounding box center [567, 526] width 103 height 18
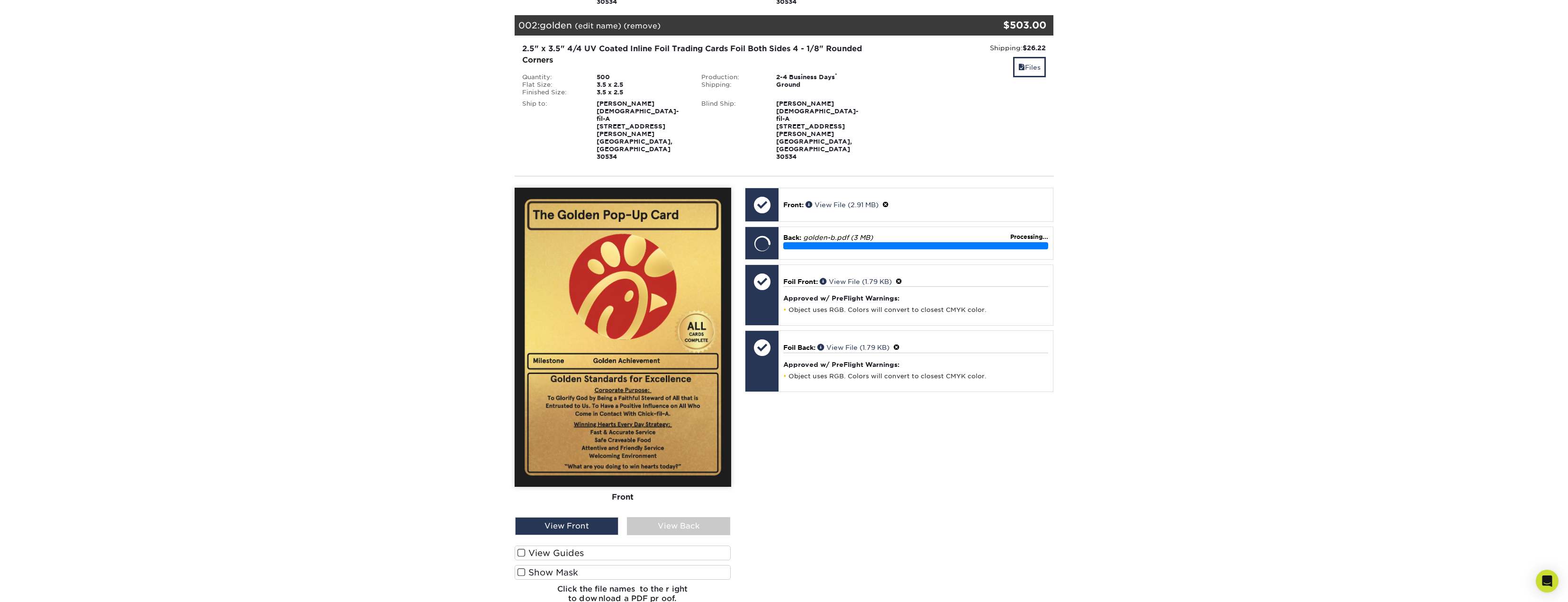
click at [685, 517] on div "View Back" at bounding box center [679, 526] width 103 height 18
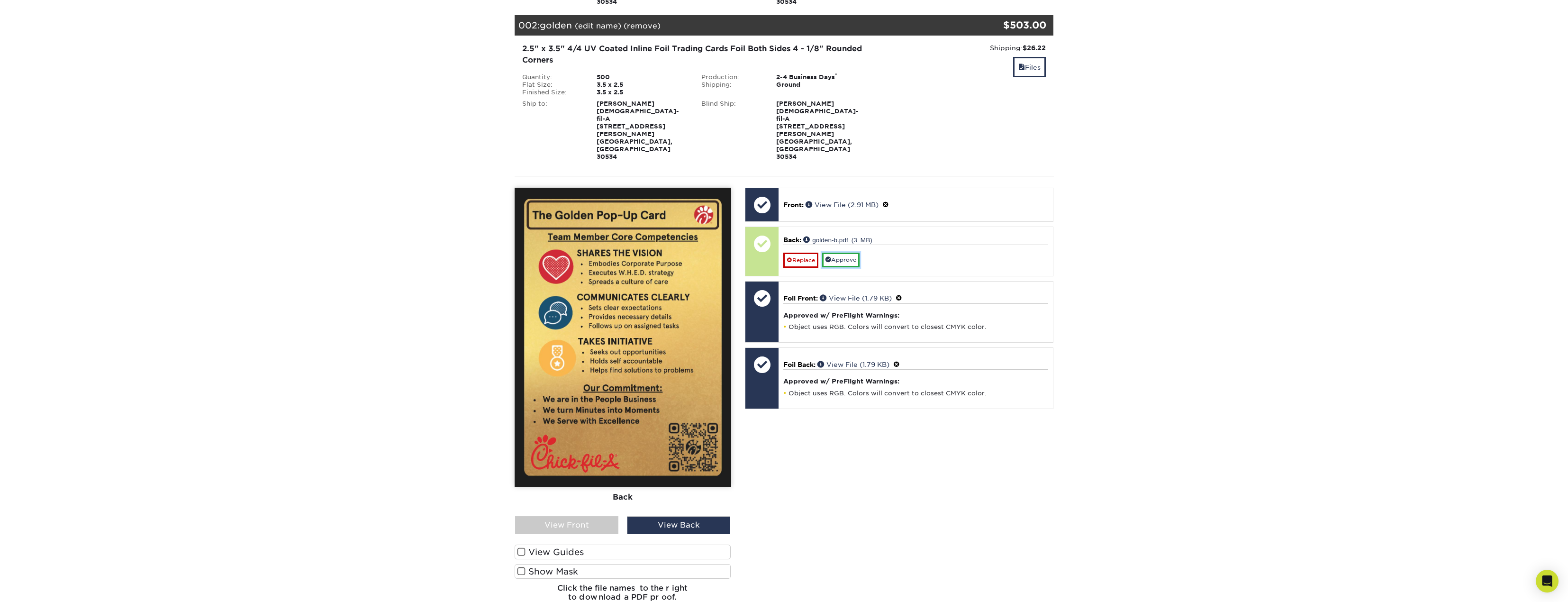
click at [840, 253] on link "Approve" at bounding box center [841, 260] width 38 height 15
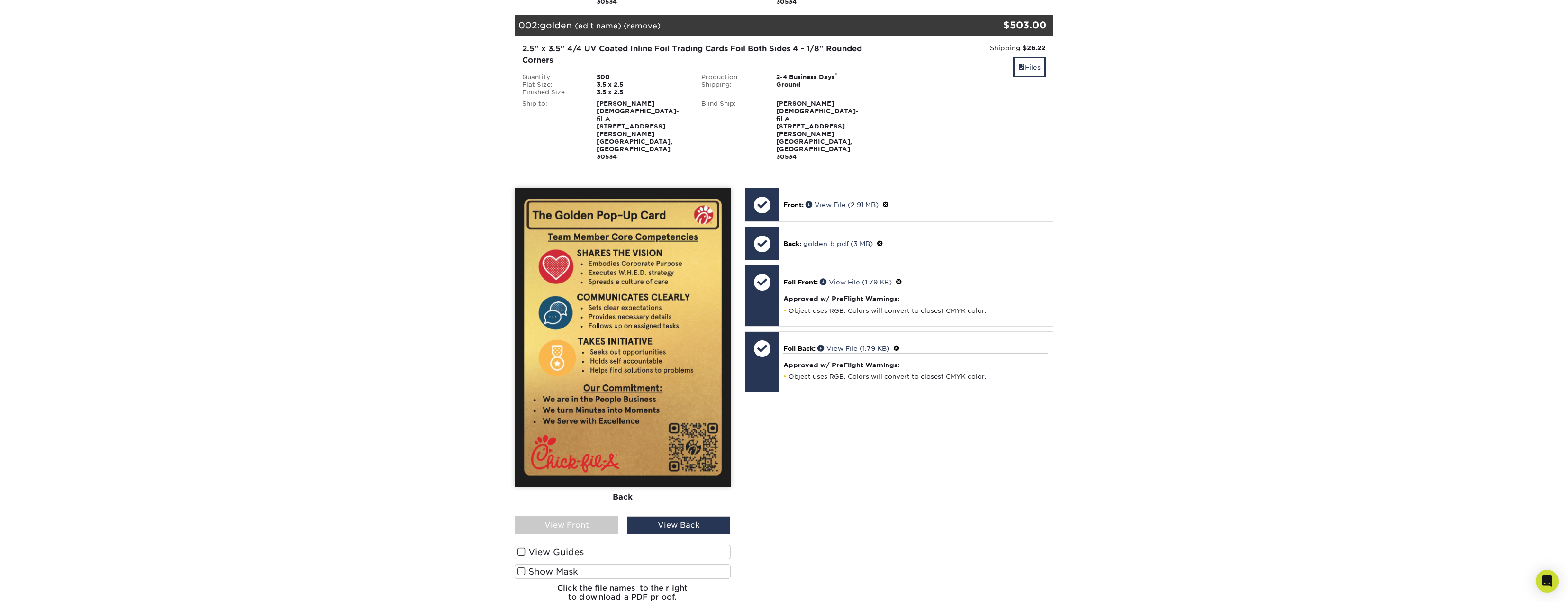
scroll to position [142, 0]
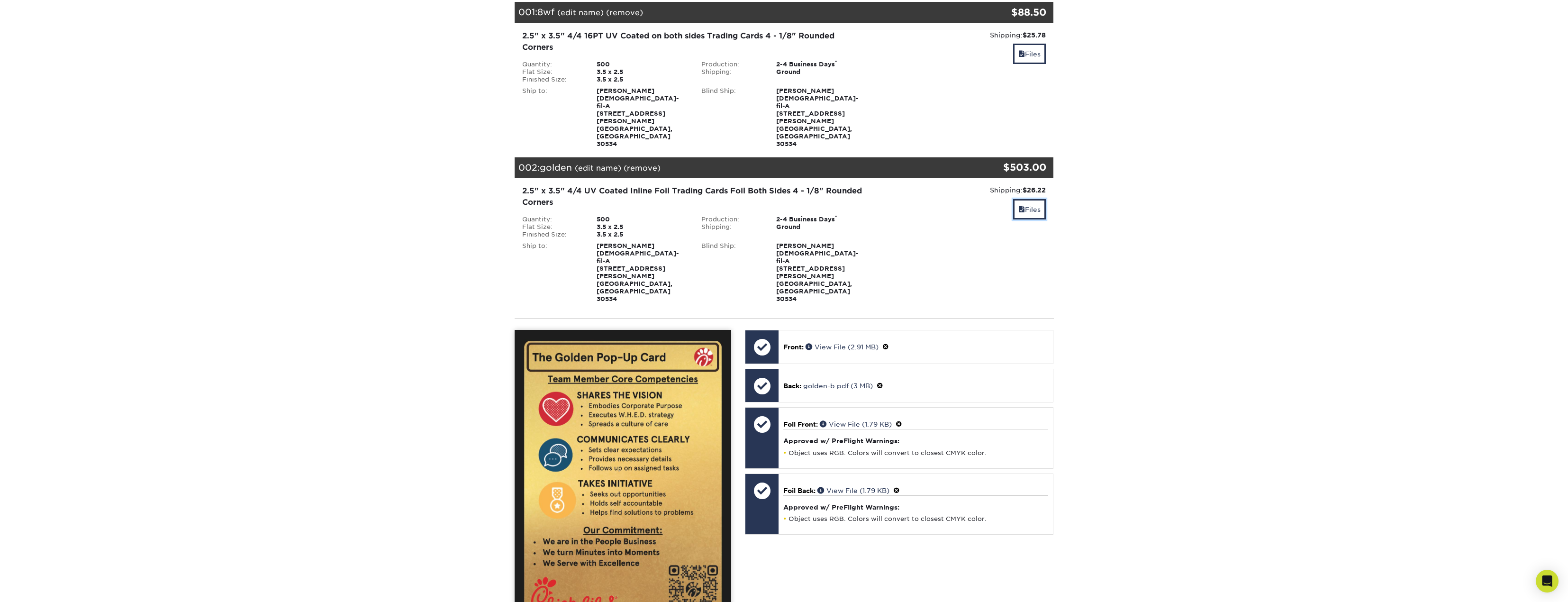
click at [1032, 199] on link "Files" at bounding box center [1029, 209] width 33 height 20
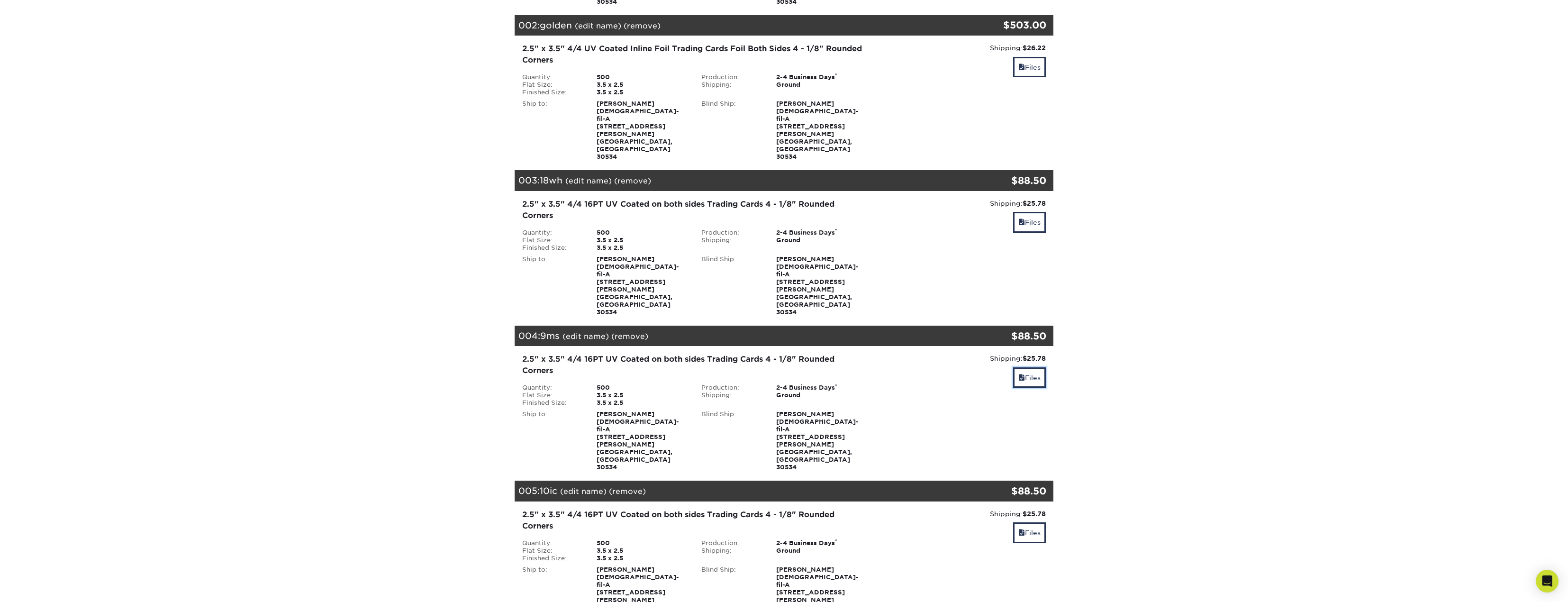
click at [1040, 367] on link "Files" at bounding box center [1029, 377] width 33 height 20
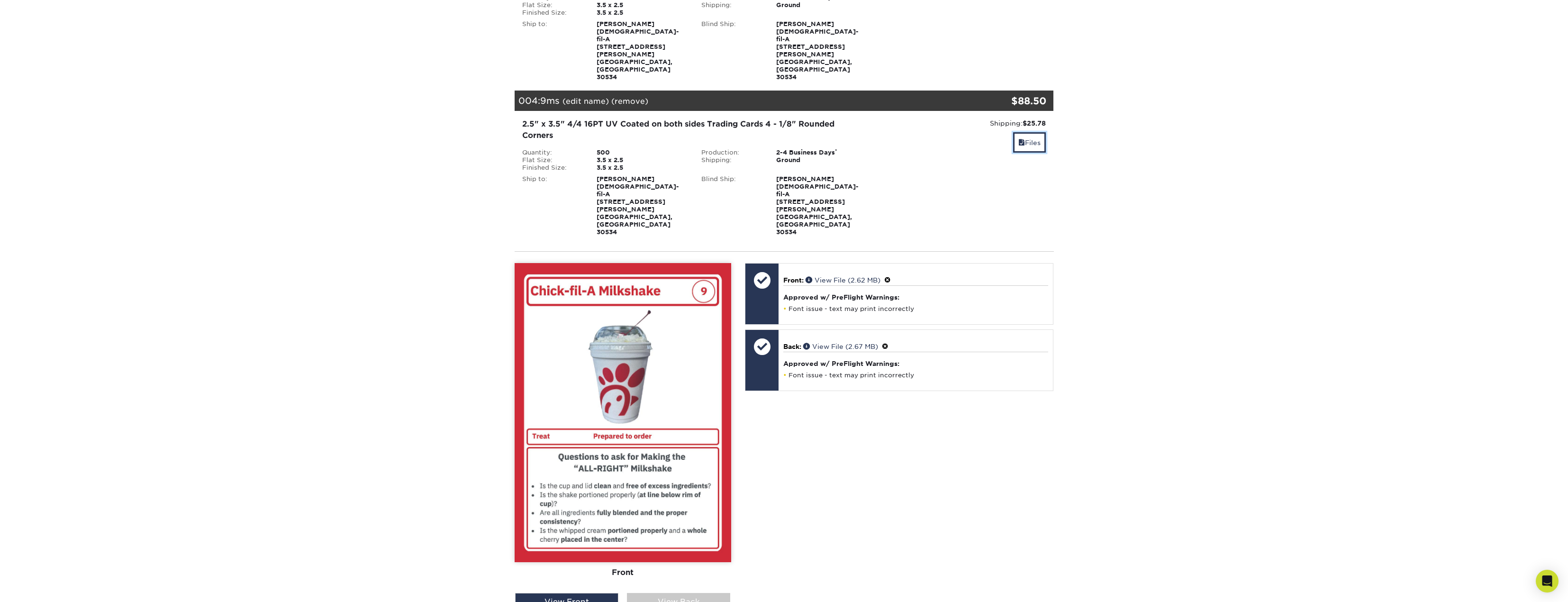
scroll to position [616, 0]
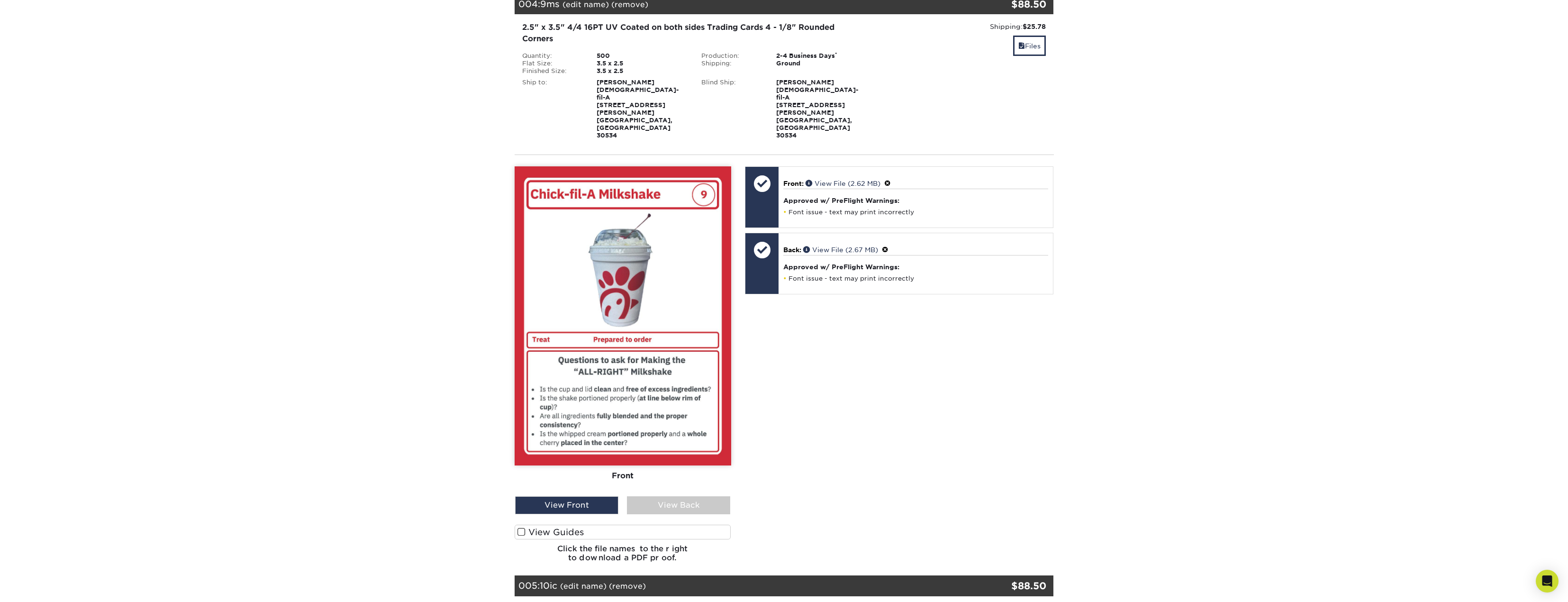
click at [684, 496] on div "View Back" at bounding box center [679, 505] width 103 height 18
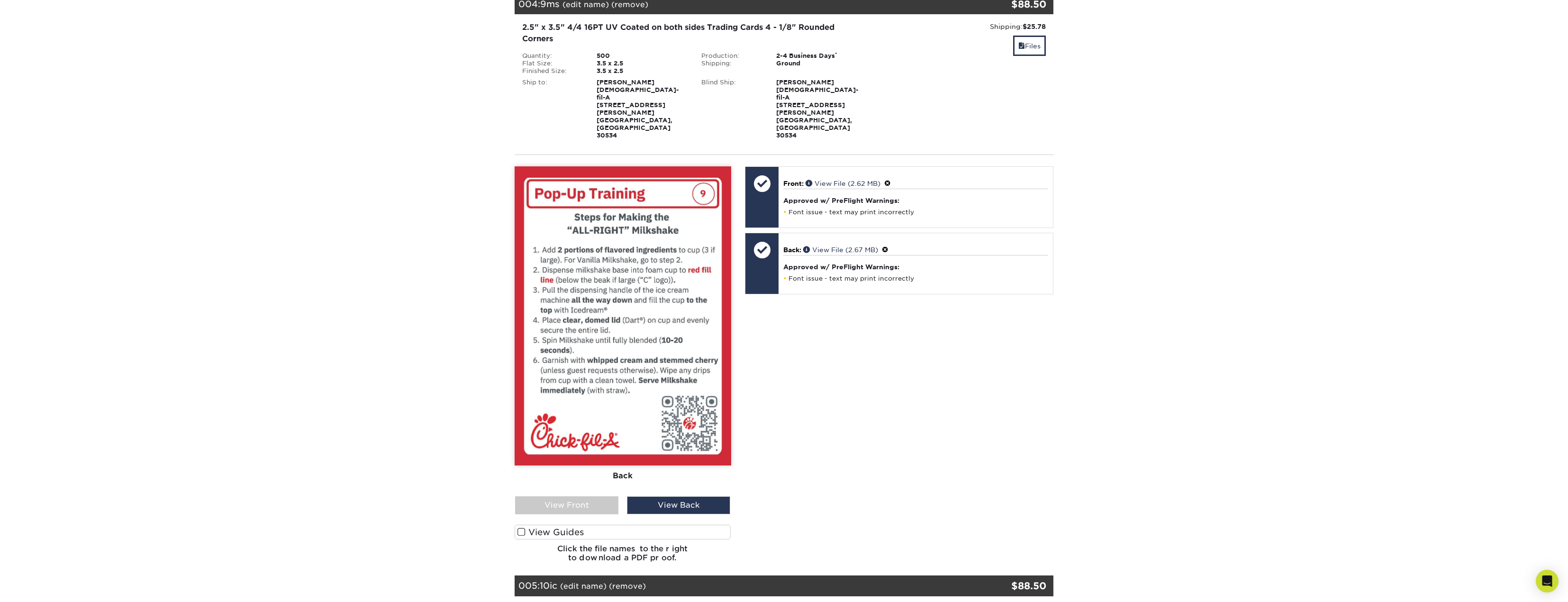
click at [887, 246] on span at bounding box center [885, 250] width 7 height 7
click at [778, 233] on div at bounding box center [762, 250] width 33 height 33
click at [788, 257] on span at bounding box center [789, 259] width 5 height 5
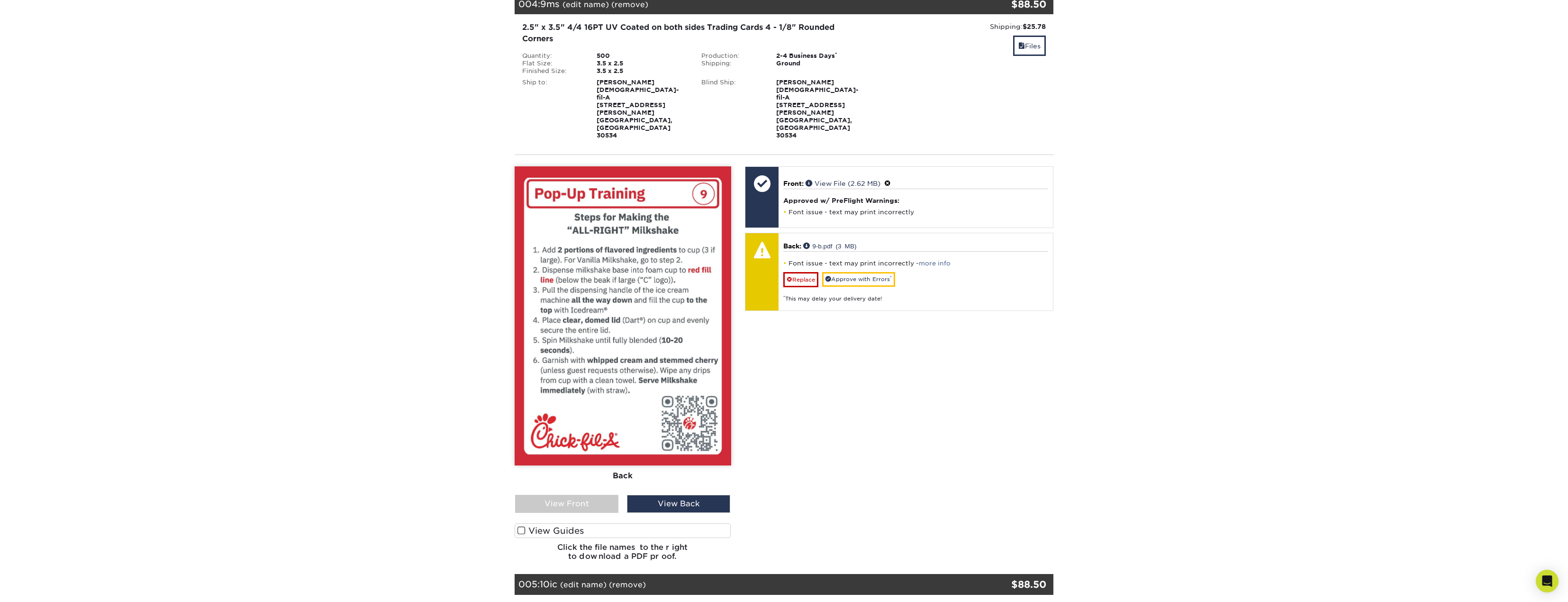
click at [580, 495] on div "View Front" at bounding box center [567, 504] width 103 height 18
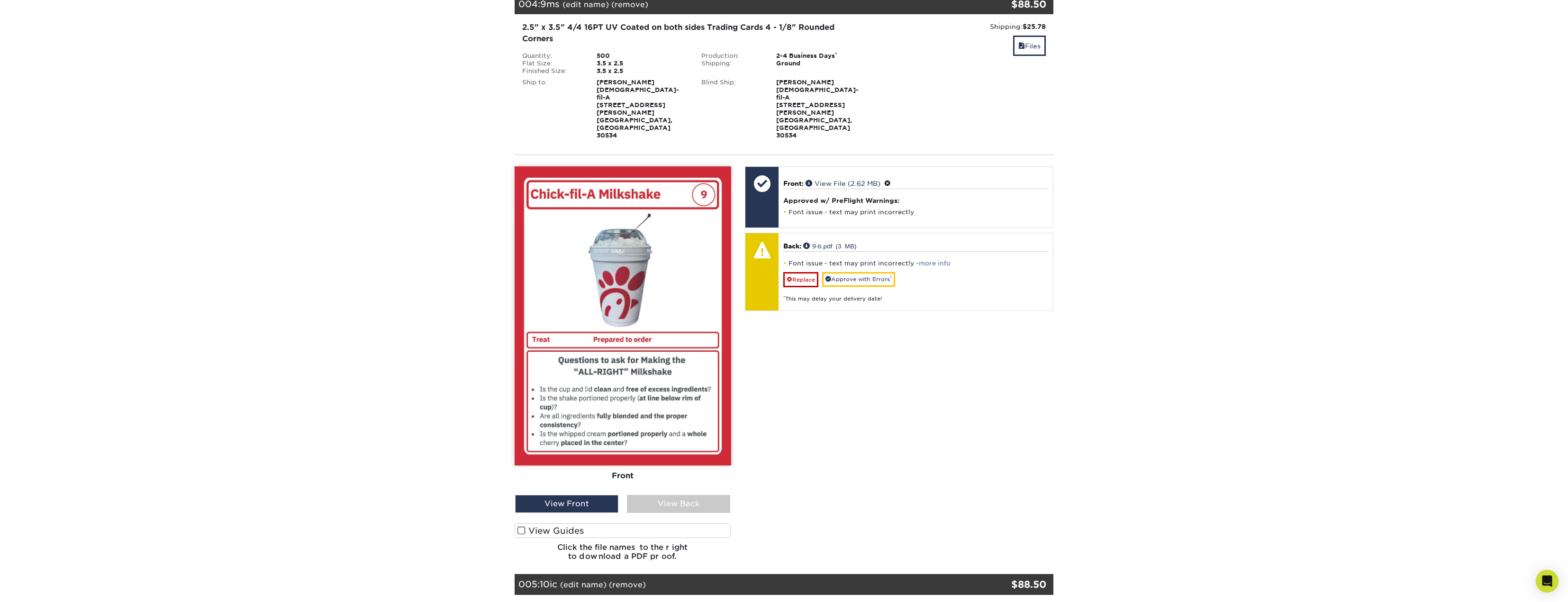
click at [660, 495] on div "View Back" at bounding box center [679, 504] width 103 height 18
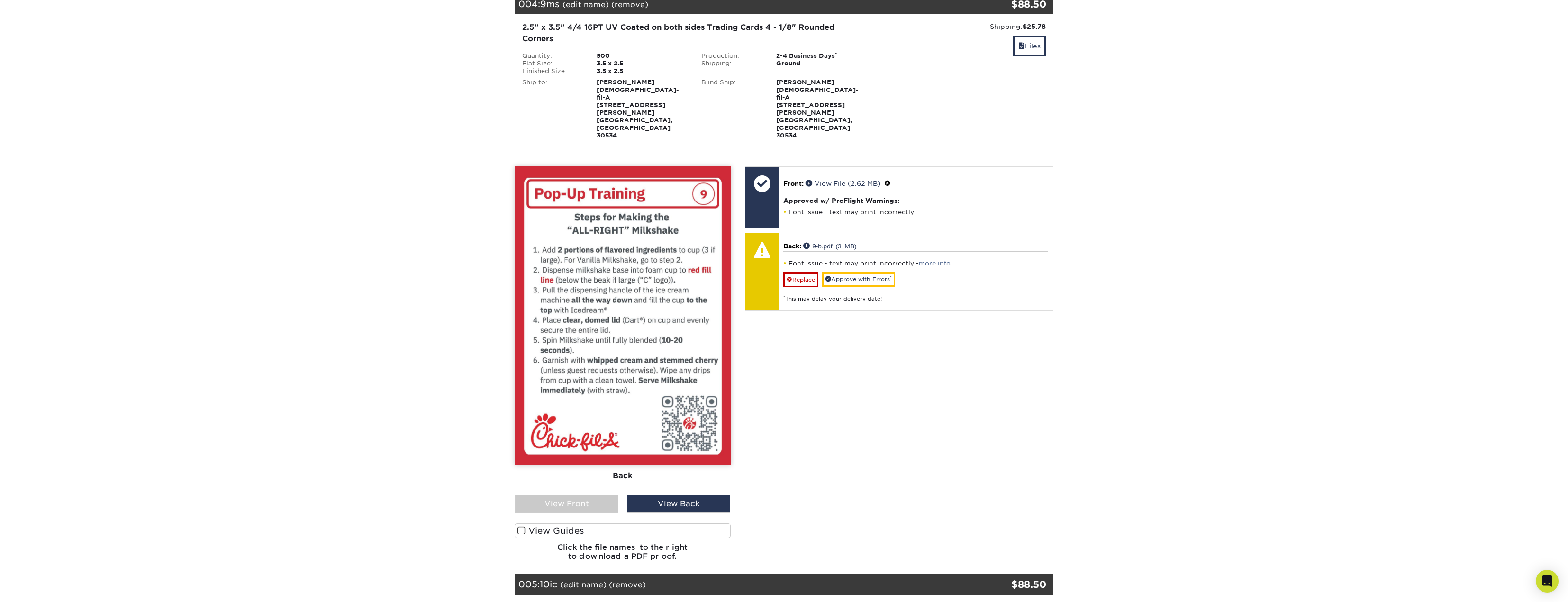
click at [571, 495] on div "View Front" at bounding box center [567, 504] width 103 height 18
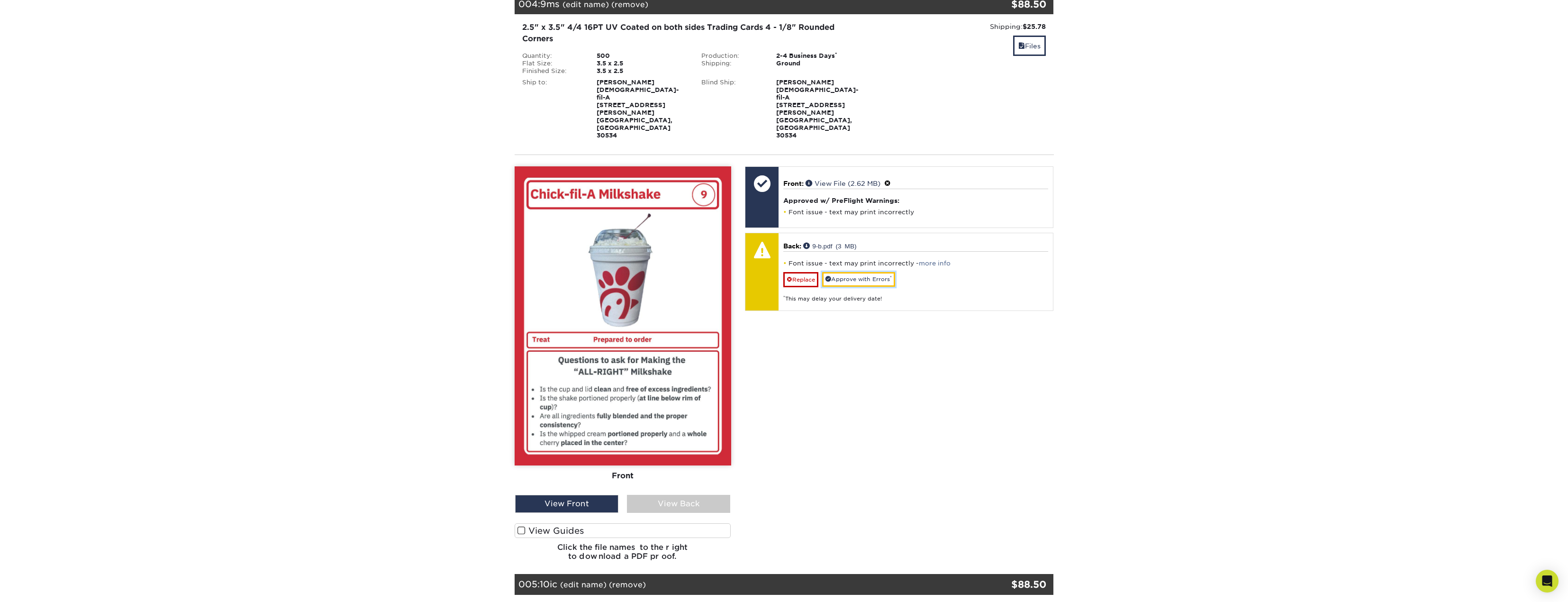
click at [861, 272] on link "Approve with Errors *" at bounding box center [859, 279] width 73 height 15
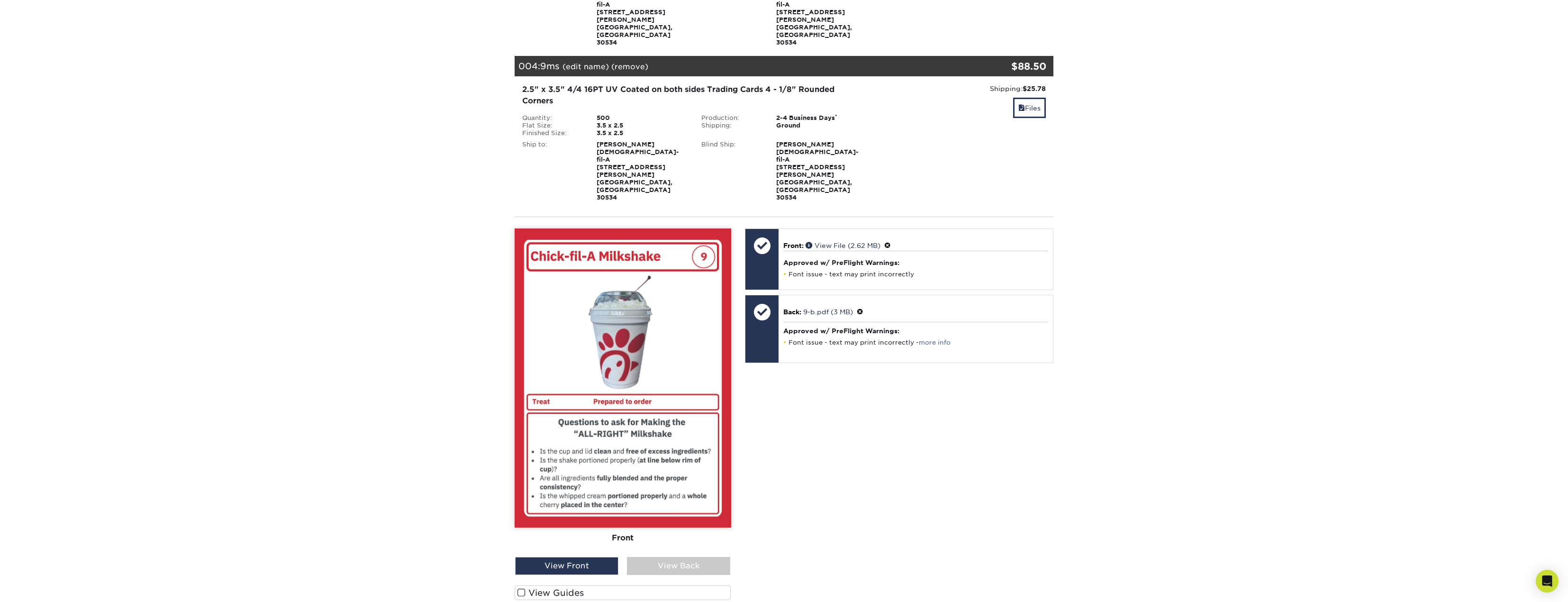
scroll to position [427, 0]
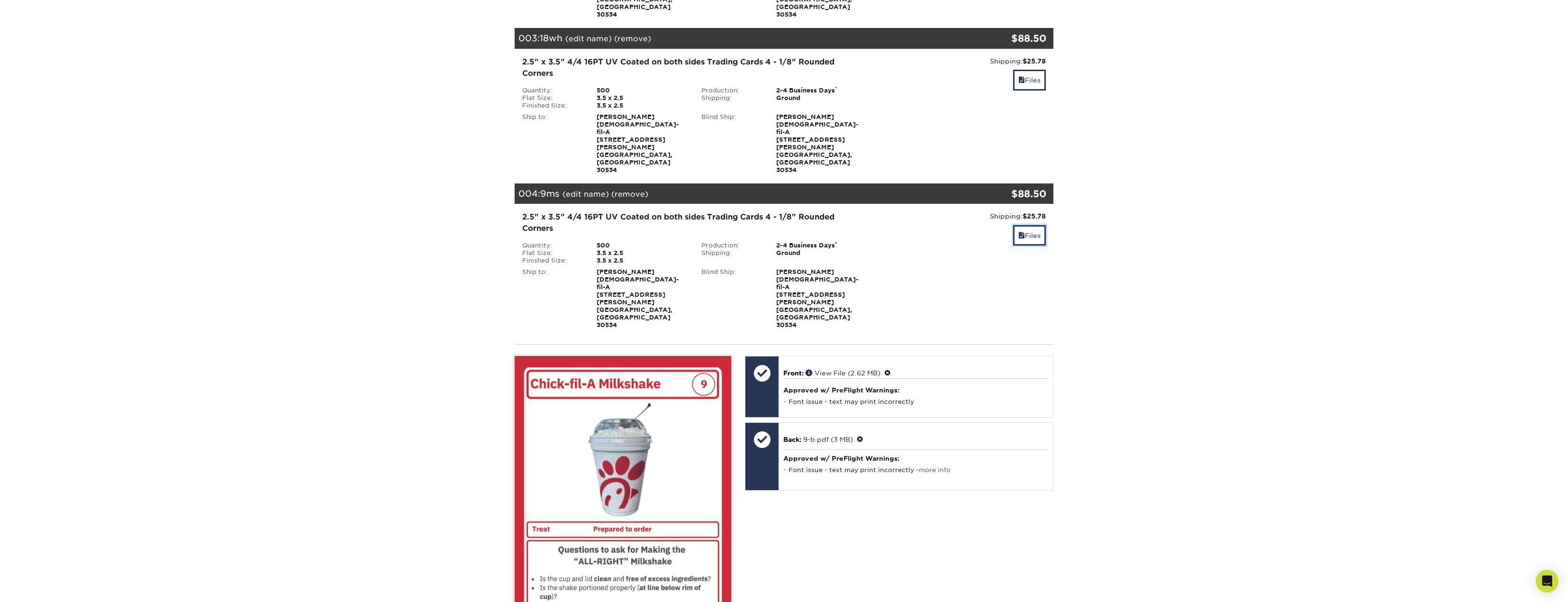
click at [1033, 225] on link "Files" at bounding box center [1029, 235] width 33 height 20
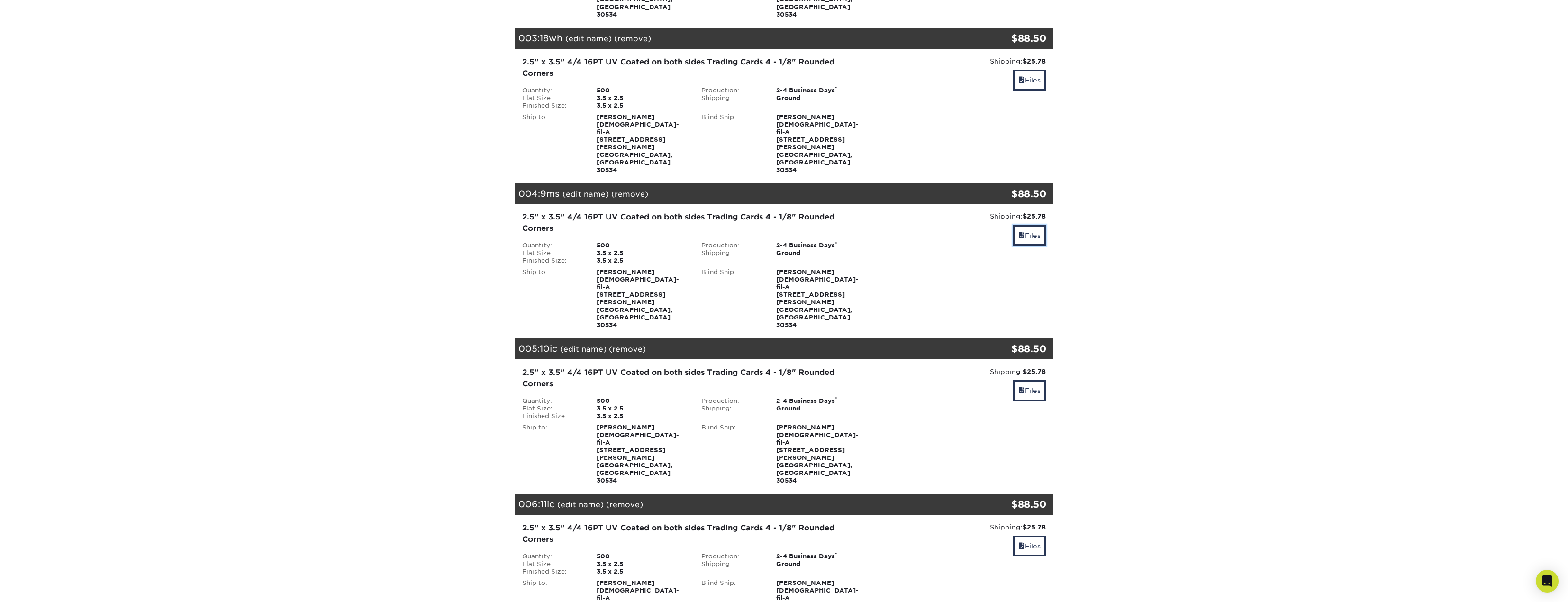
click at [1026, 225] on link "Files" at bounding box center [1029, 235] width 33 height 20
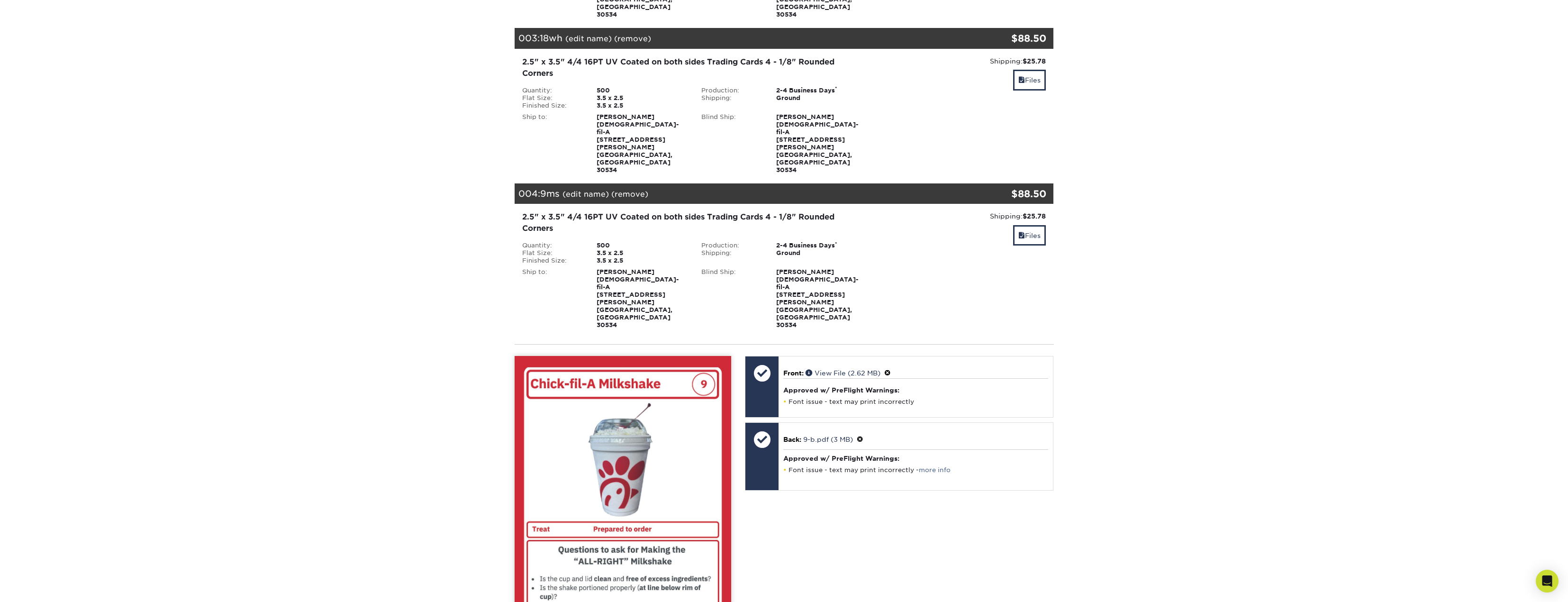
click at [657, 581] on div "Front Back View Front View Back Front Back" at bounding box center [623, 557] width 217 height 402
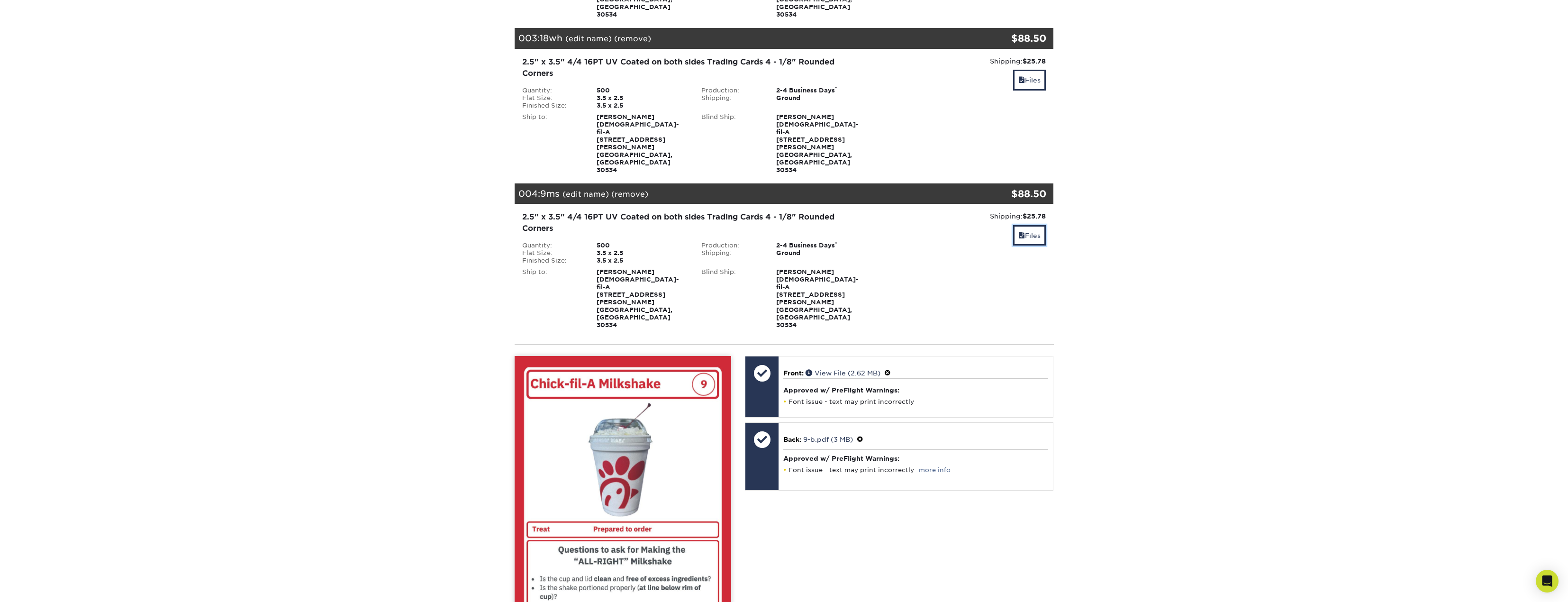
click at [1016, 225] on link "Files" at bounding box center [1029, 235] width 33 height 20
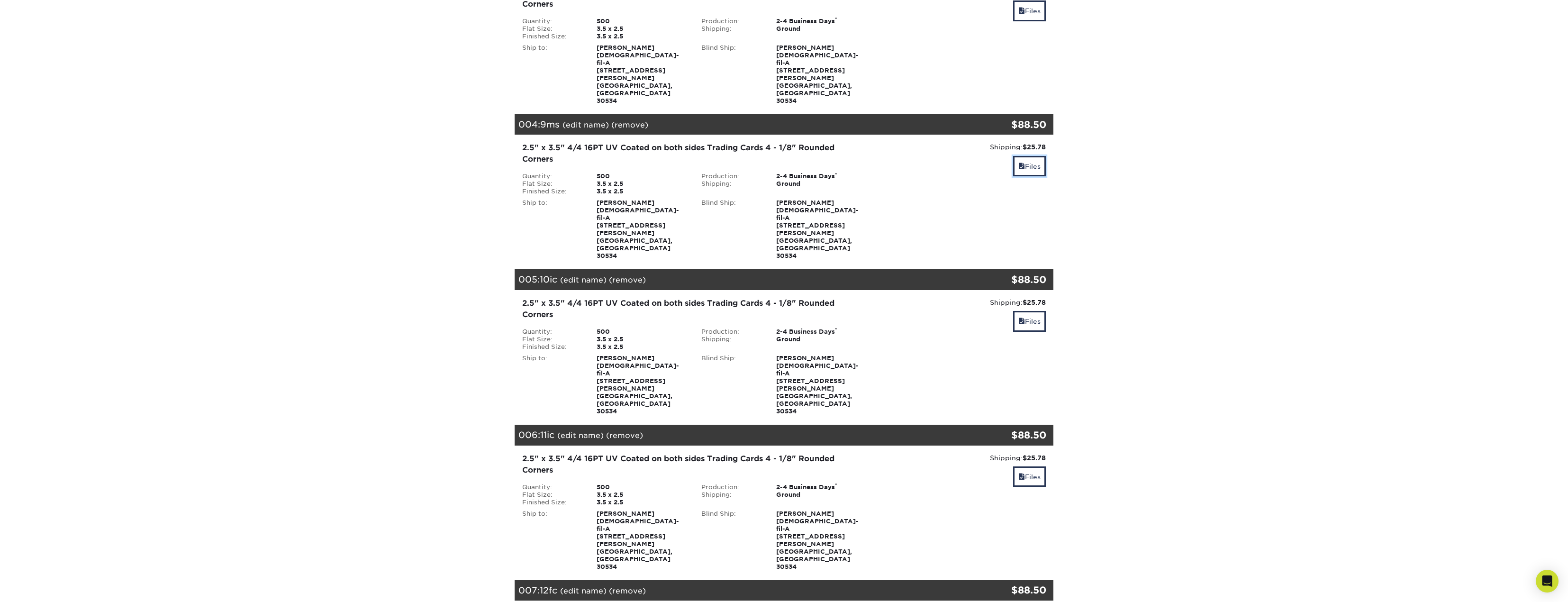
scroll to position [569, 0]
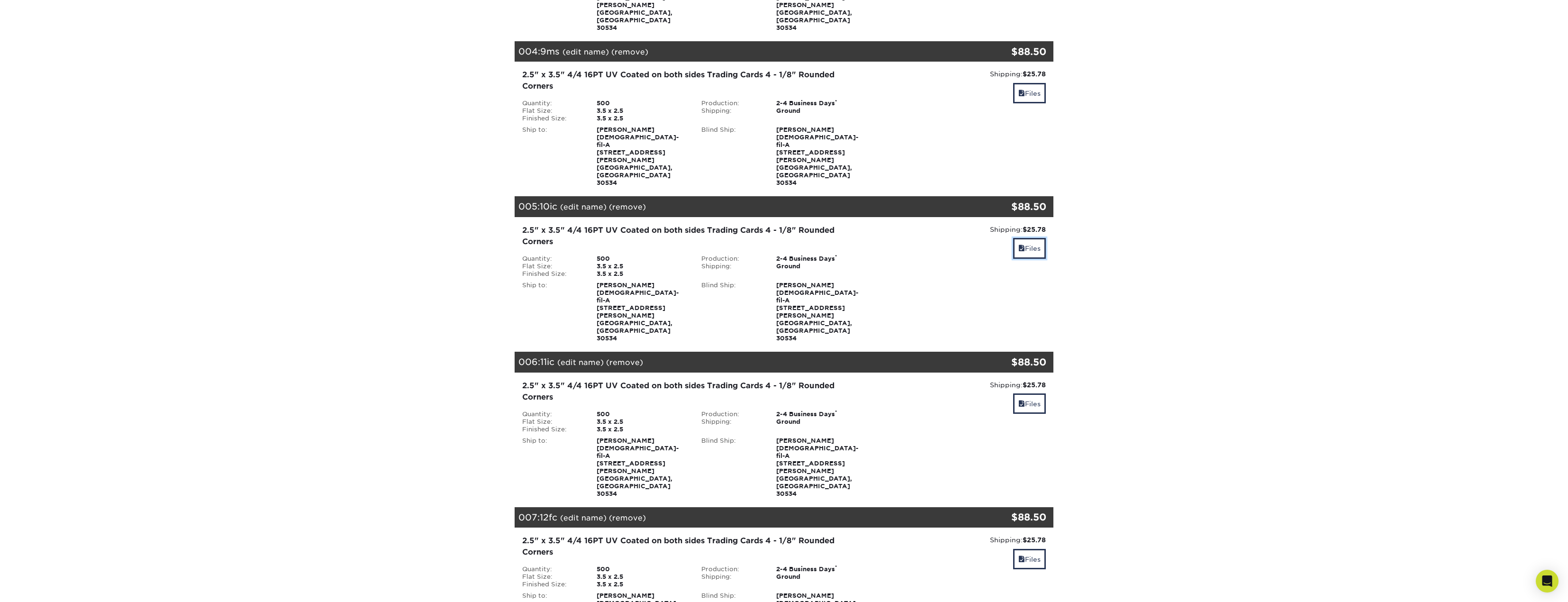
click at [1024, 238] on link "Files" at bounding box center [1029, 248] width 33 height 20
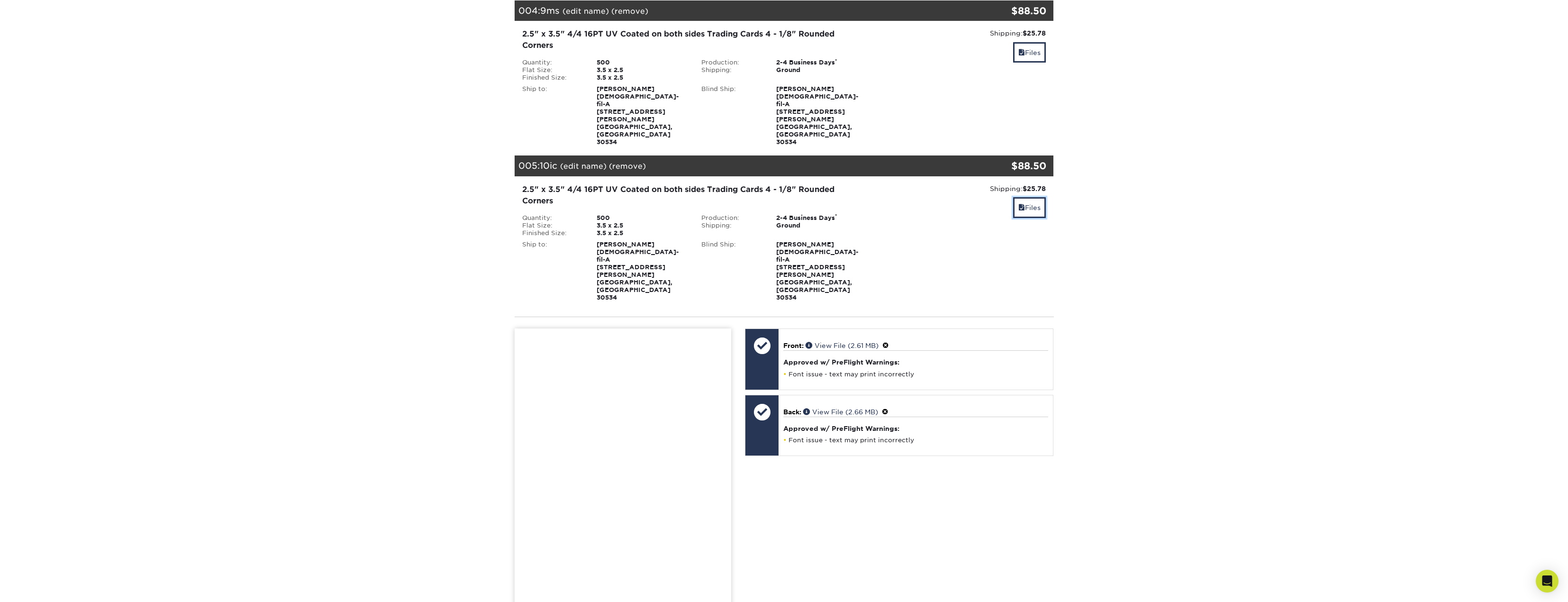
scroll to position [663, 0]
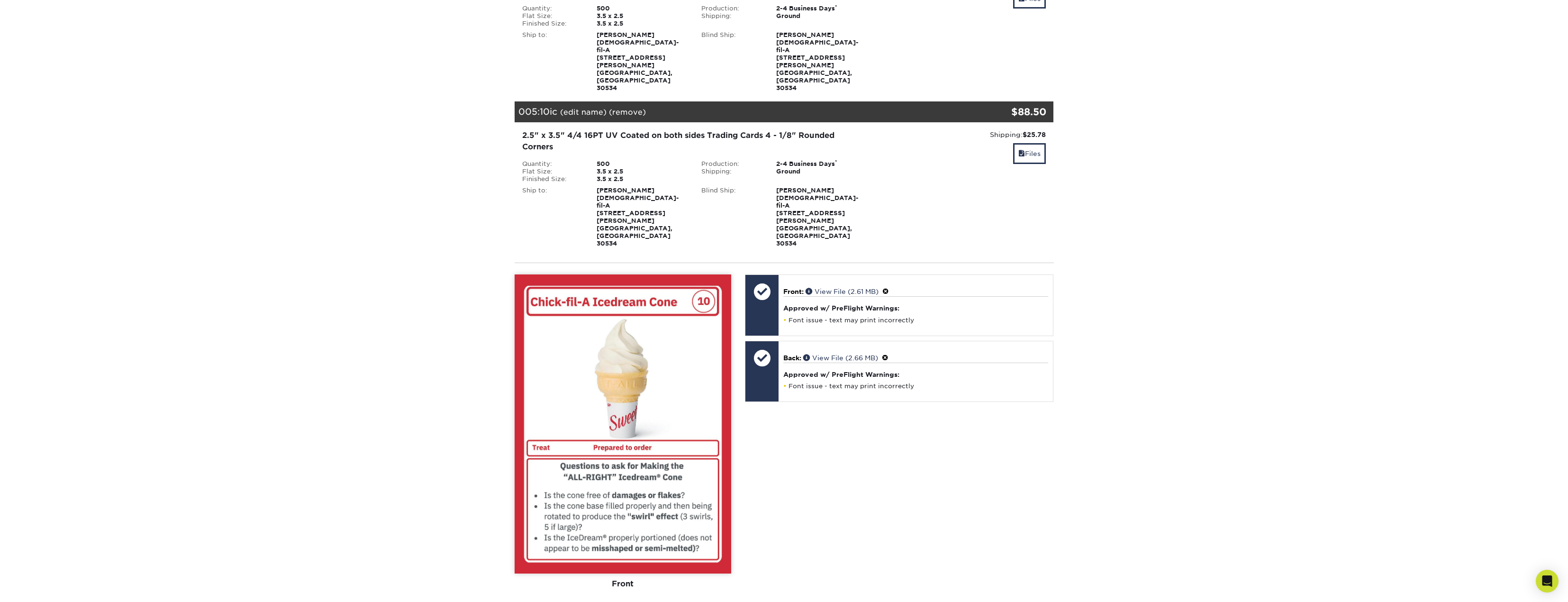
click at [643, 601] on div "View Back" at bounding box center [679, 613] width 103 height 18
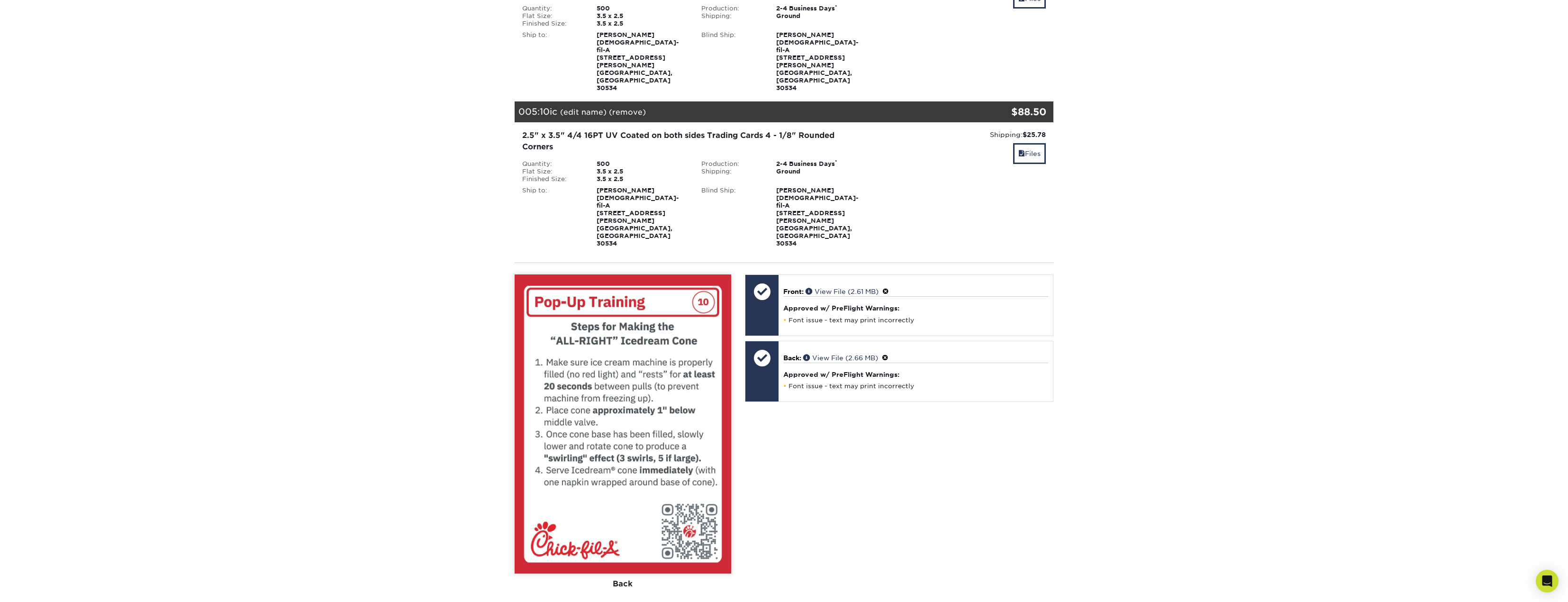
click at [889, 354] on span at bounding box center [885, 358] width 7 height 7
click at [803, 361] on link "Ok" at bounding box center [793, 368] width 20 height 15
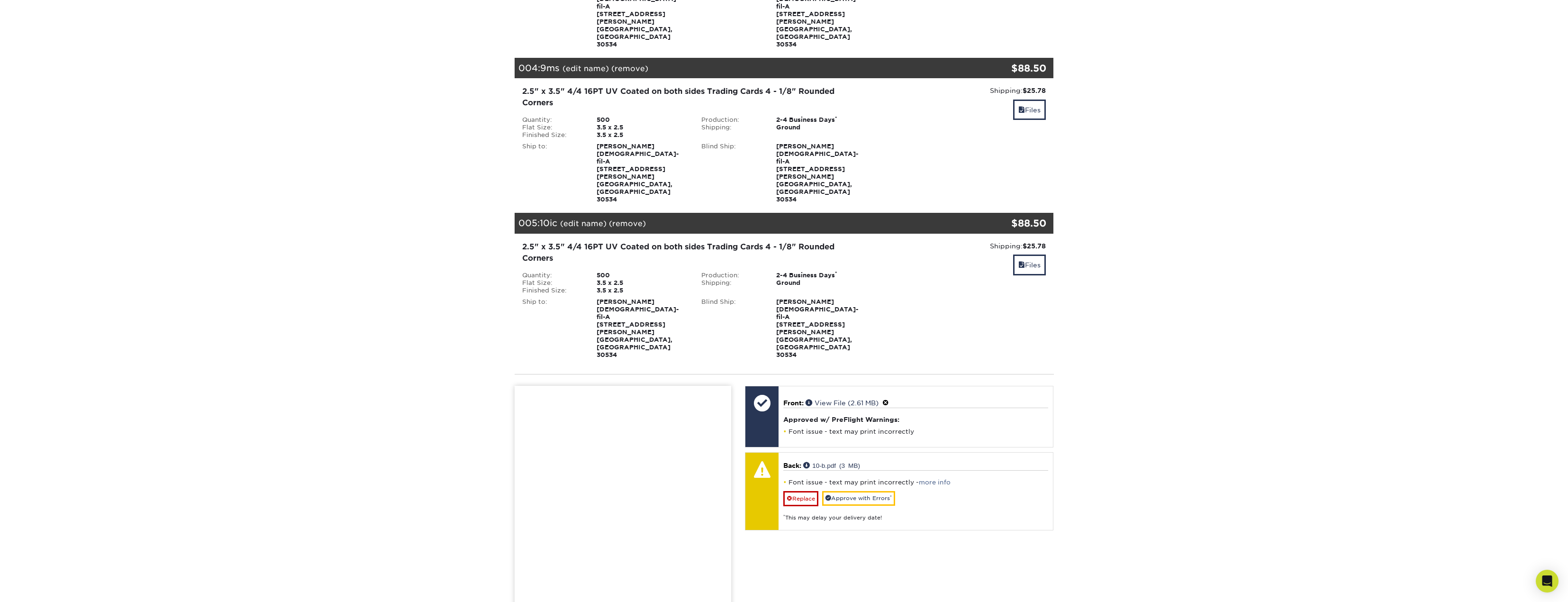
scroll to position [569, 0]
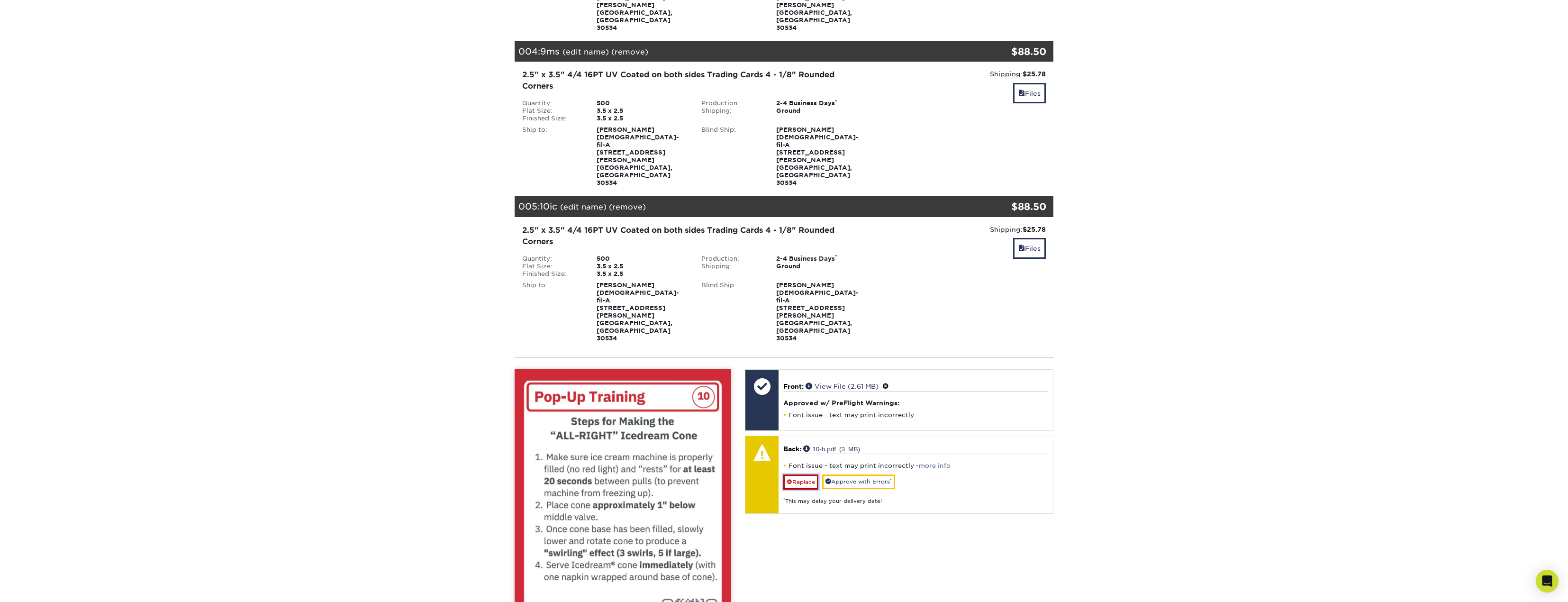
click at [812, 474] on link "Replace" at bounding box center [801, 481] width 35 height 15
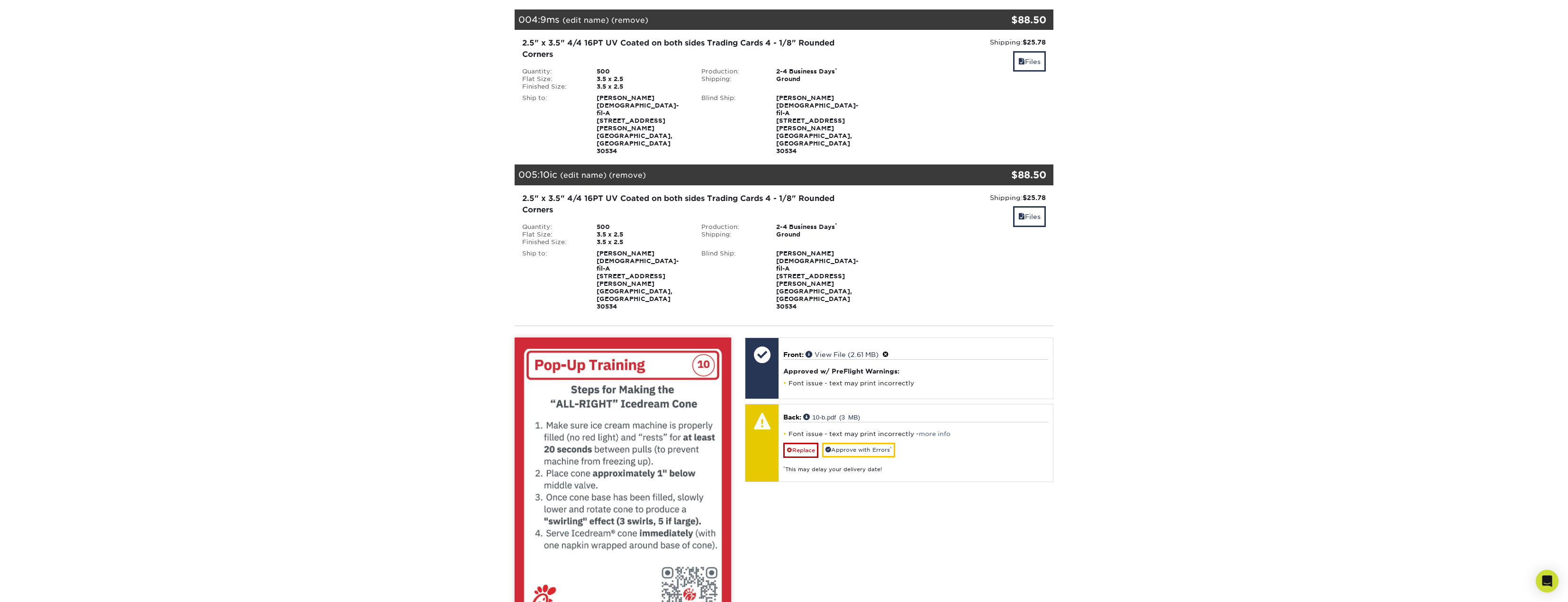
scroll to position [616, 0]
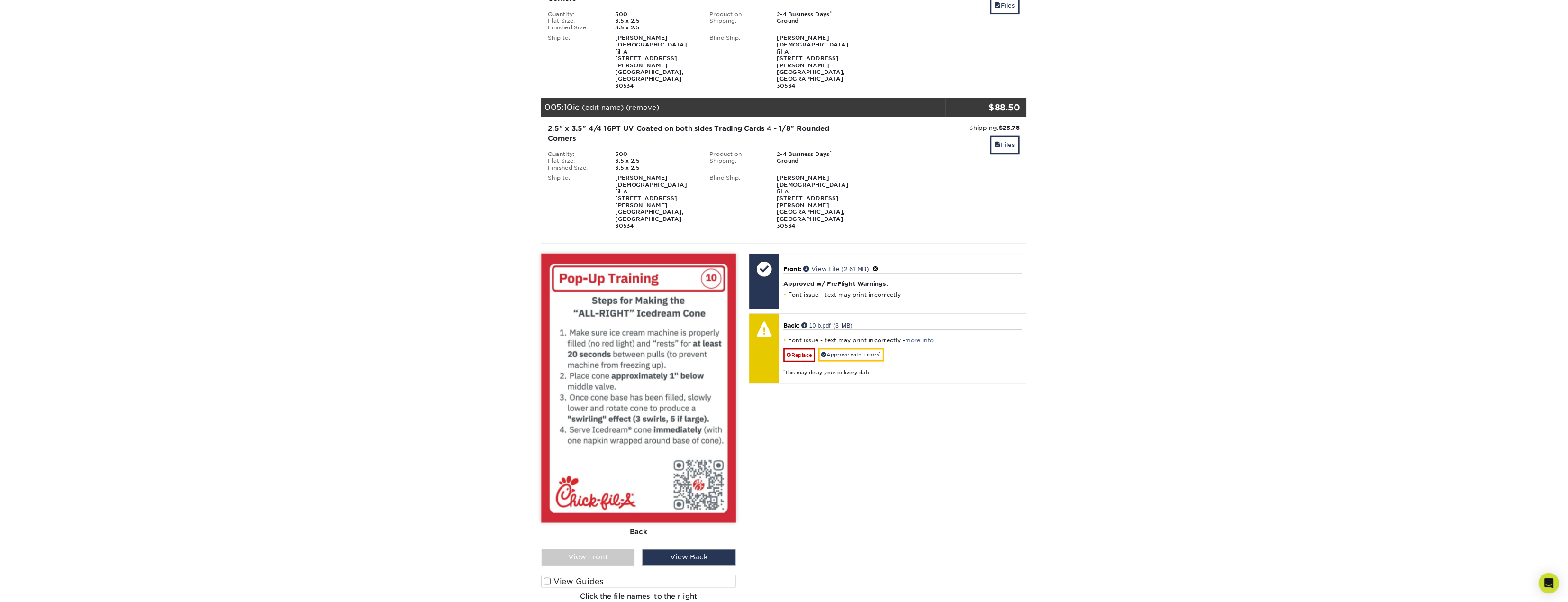
scroll to position [657, 0]
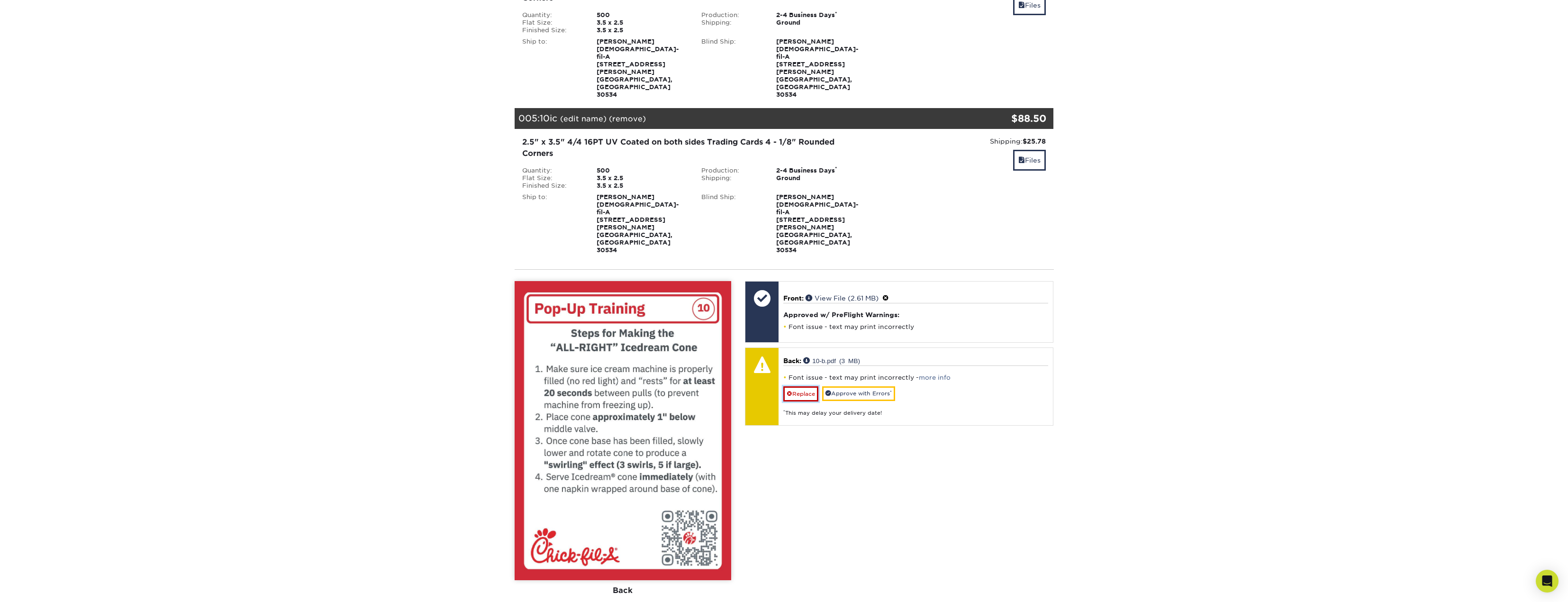
click at [813, 386] on link "Replace" at bounding box center [801, 393] width 35 height 15
click at [849, 386] on link "Approve with Errors *" at bounding box center [859, 393] width 73 height 15
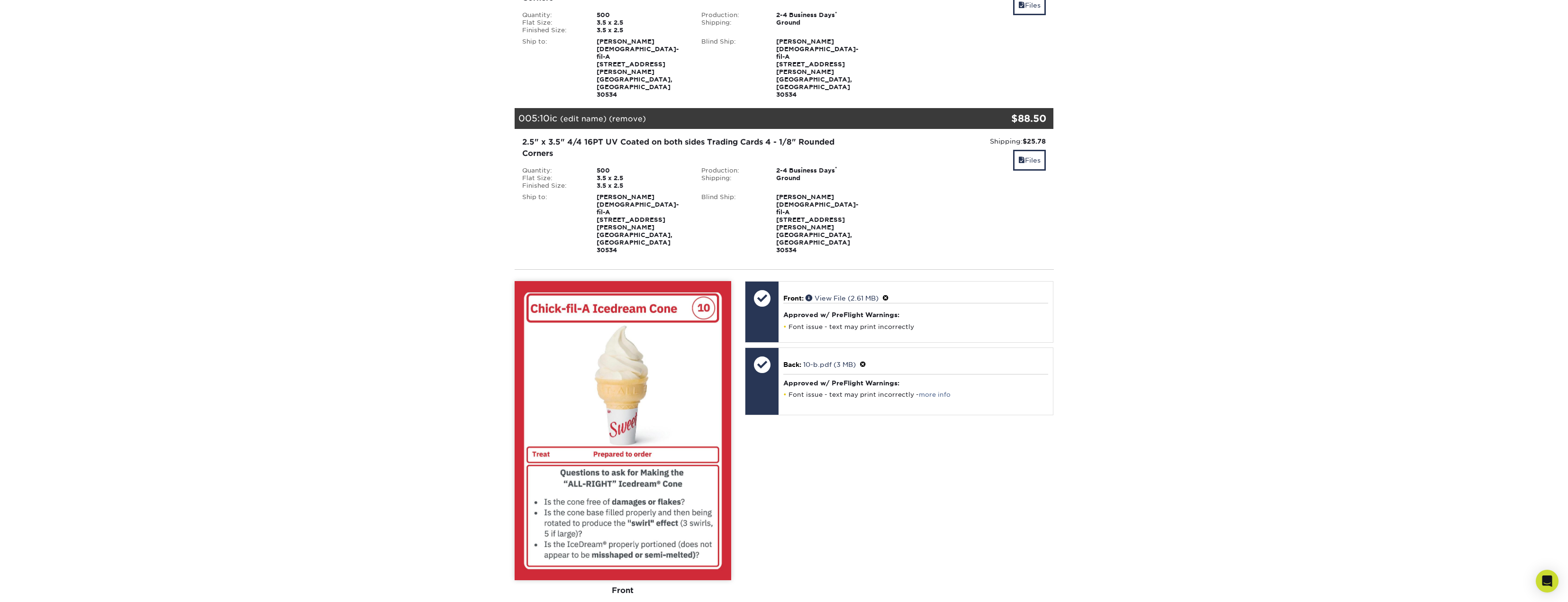
click at [816, 354] on div "Front: Click to select or drag and drop the file here. Choose file Front: valer…" at bounding box center [899, 482] width 323 height 402
click at [1030, 150] on link "Files" at bounding box center [1029, 159] width 33 height 20
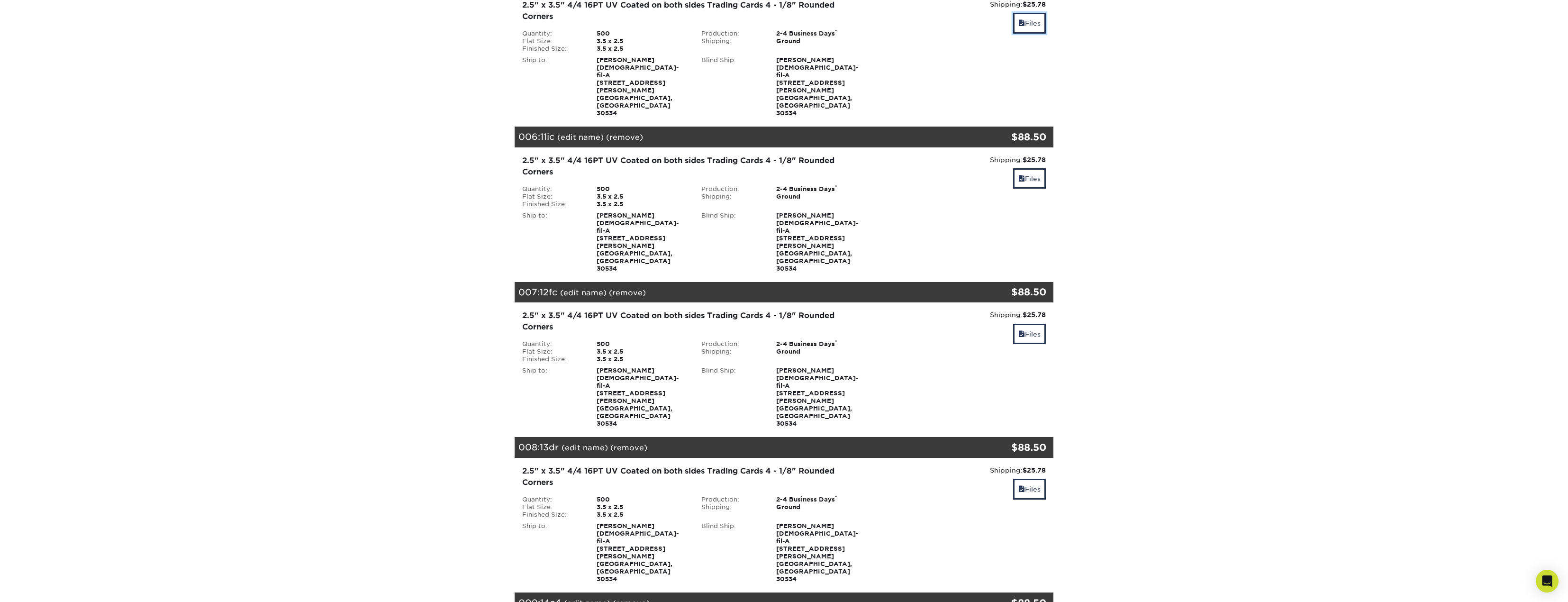
scroll to position [799, 0]
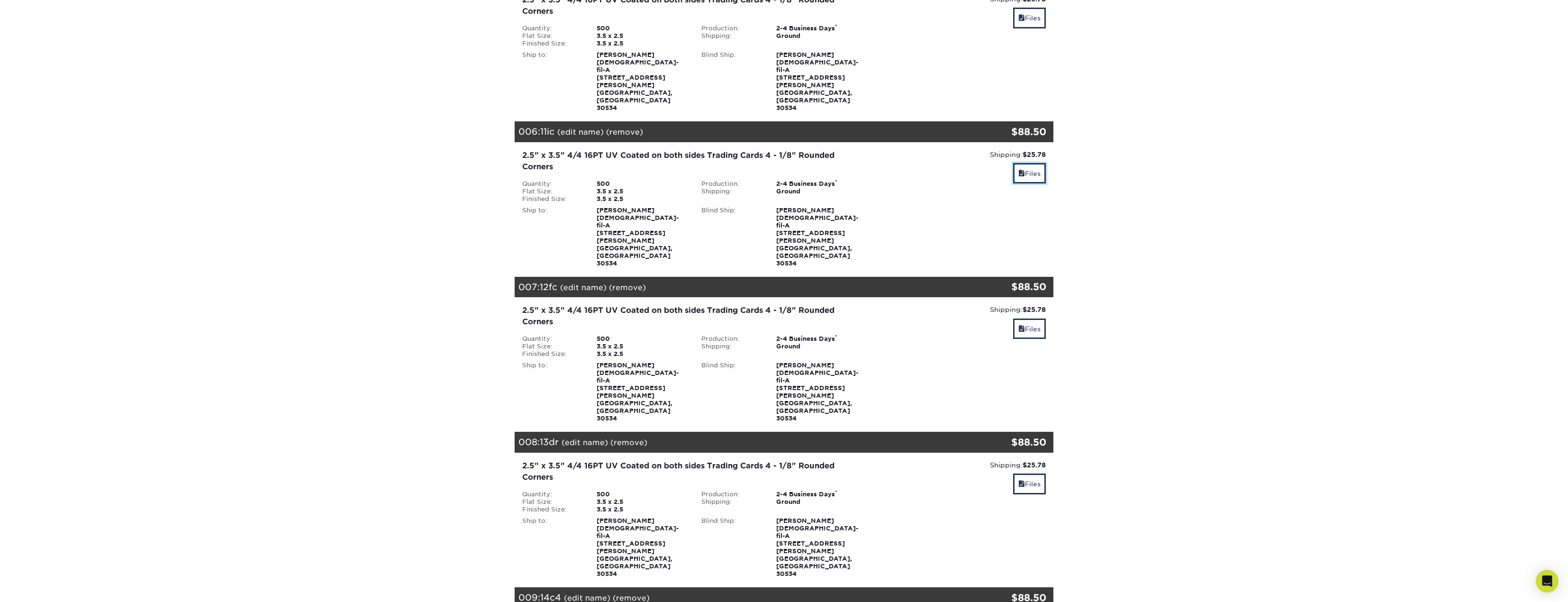
click at [1029, 163] on link "Files" at bounding box center [1029, 173] width 33 height 20
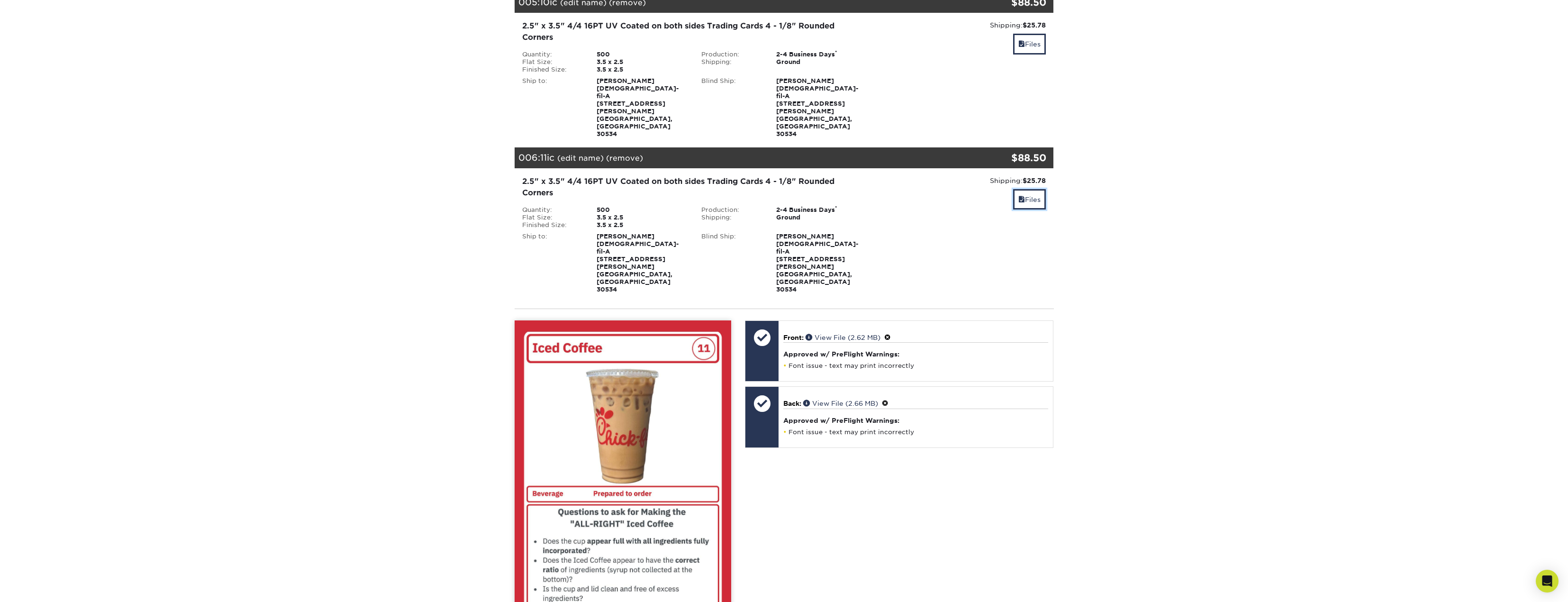
scroll to position [752, 0]
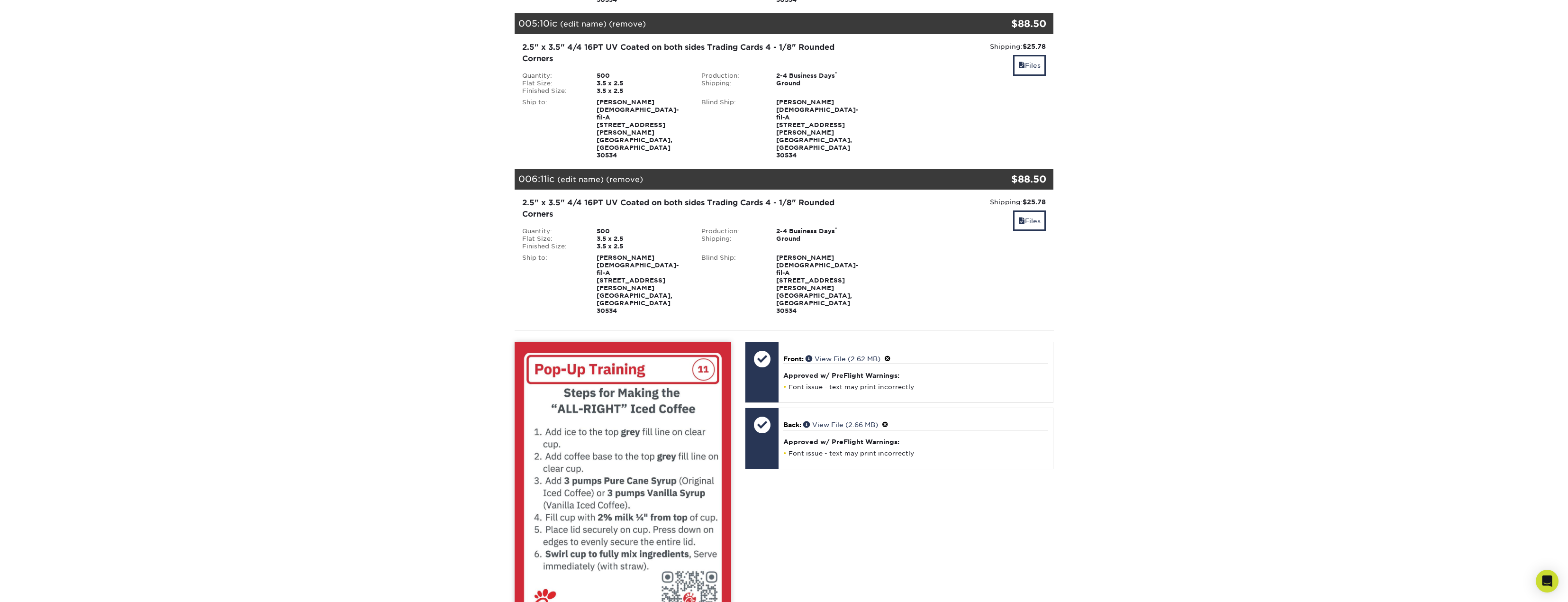
click at [889, 421] on span at bounding box center [885, 424] width 7 height 7
click at [788, 432] on span at bounding box center [789, 435] width 5 height 5
click at [799, 447] on link "Replace" at bounding box center [801, 454] width 35 height 15
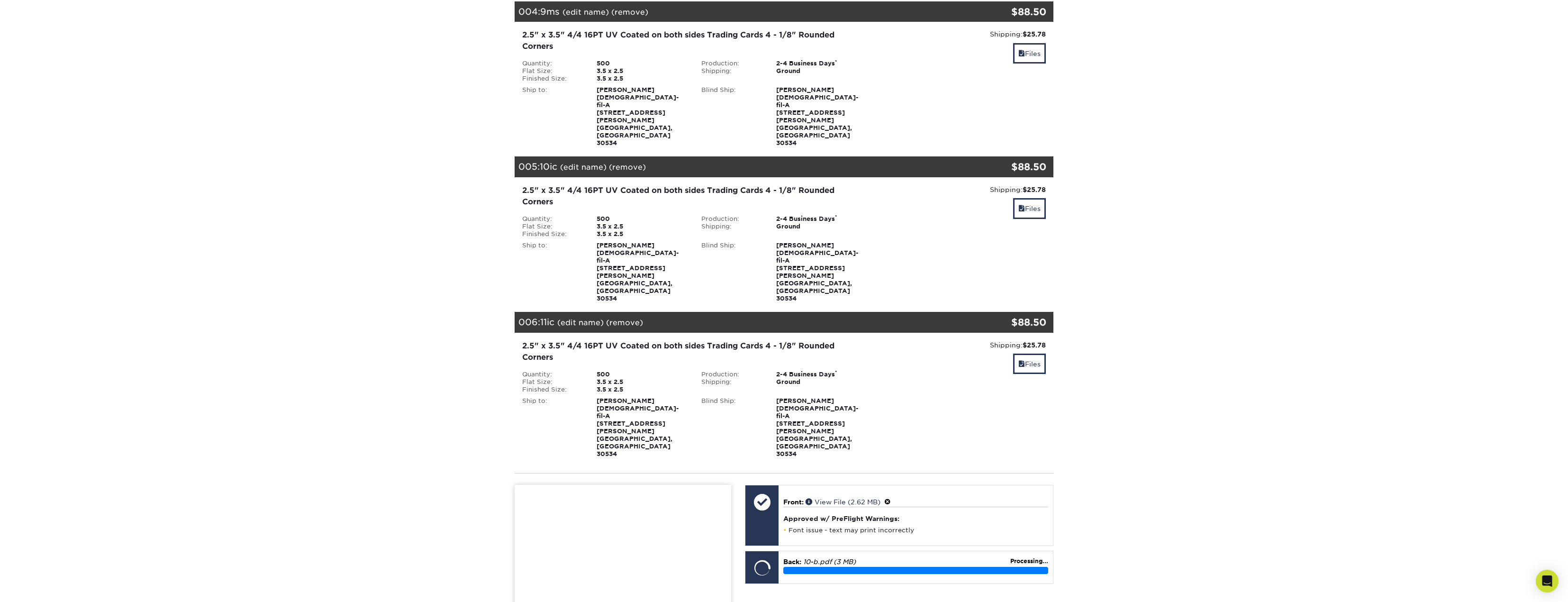
scroll to position [704, 0]
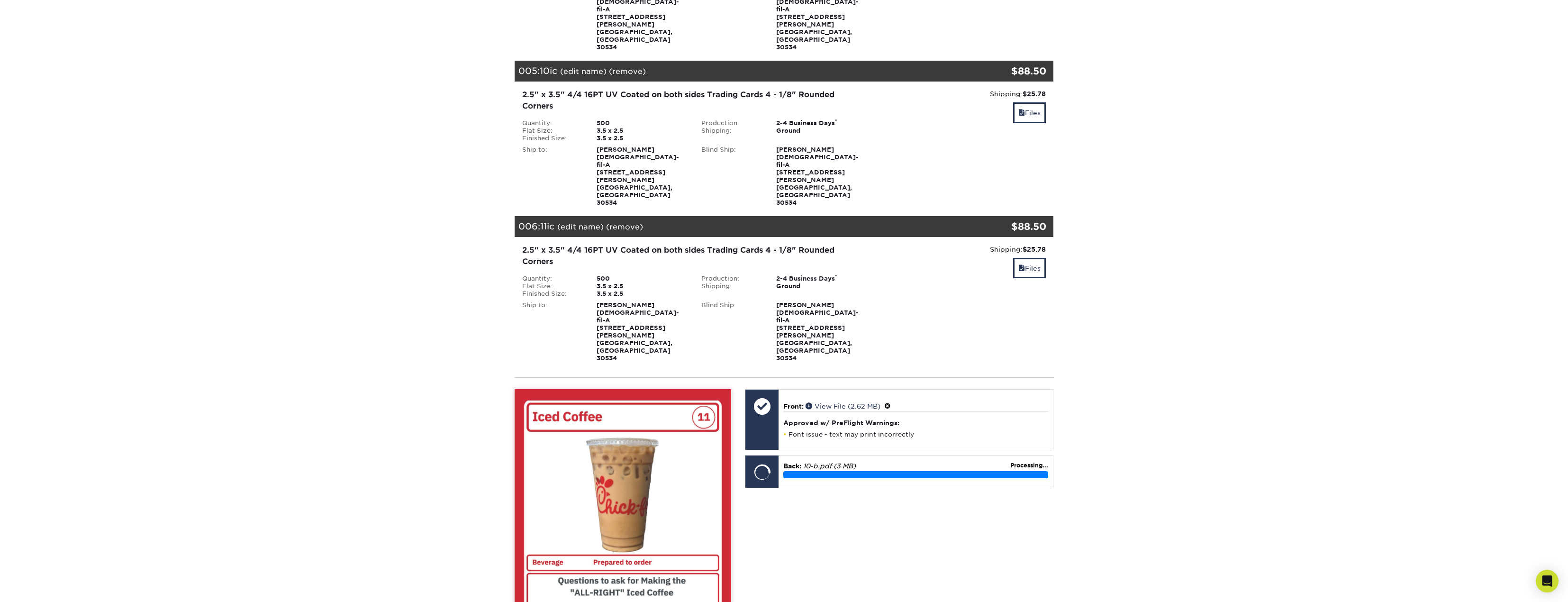
click at [1019, 461] on span "Processing..." at bounding box center [1029, 465] width 38 height 9
click at [1013, 257] on link "Files" at bounding box center [1029, 267] width 33 height 20
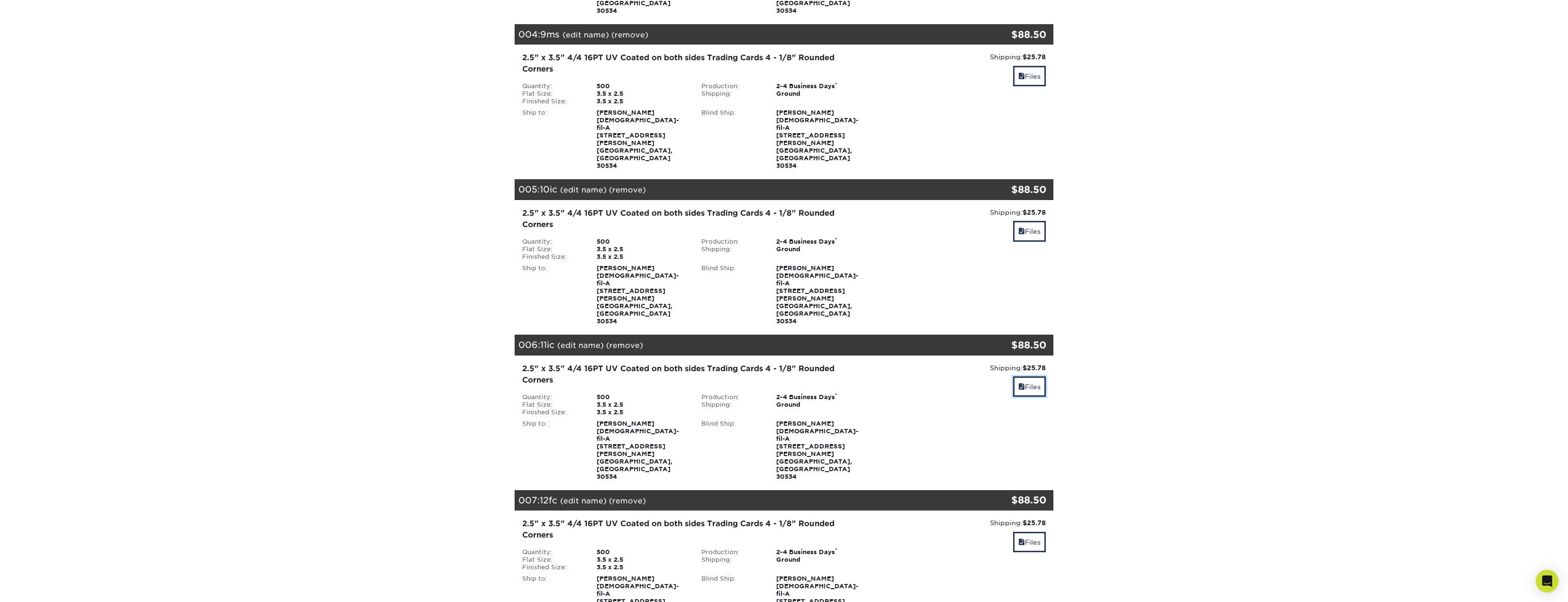
scroll to position [514, 0]
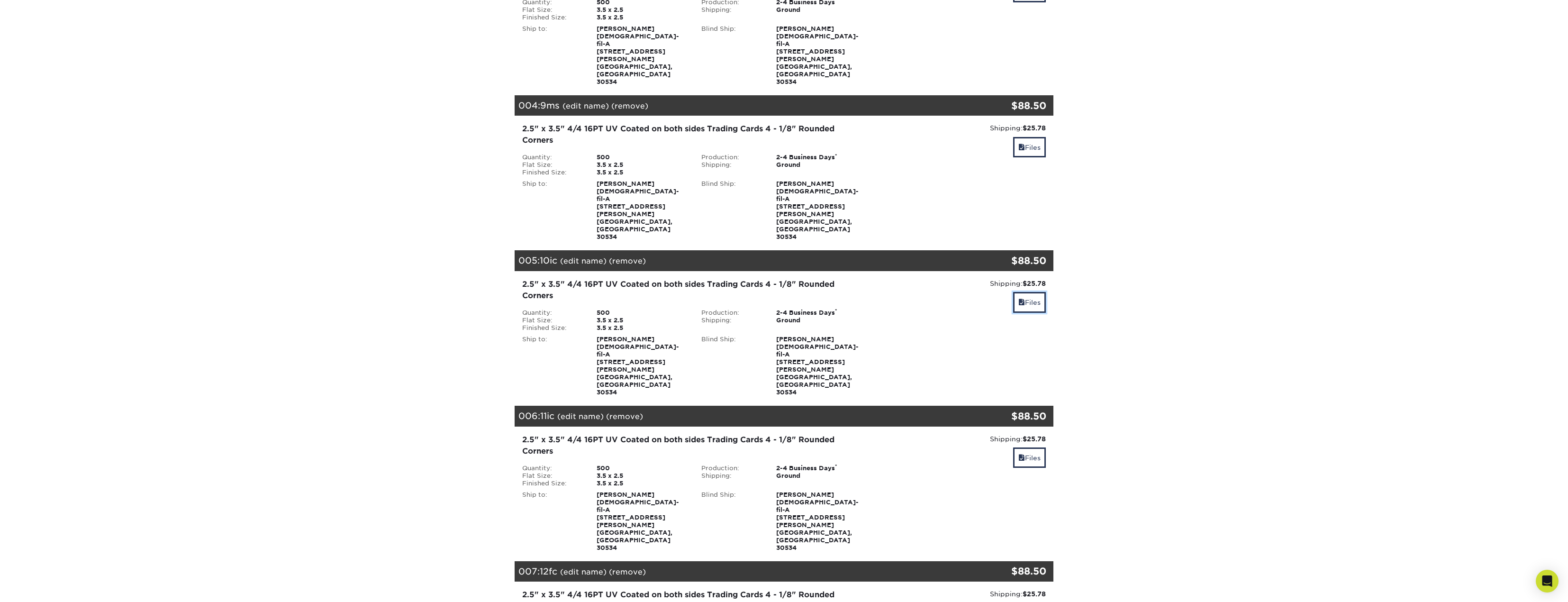
click at [1036, 292] on link "Files" at bounding box center [1029, 302] width 33 height 20
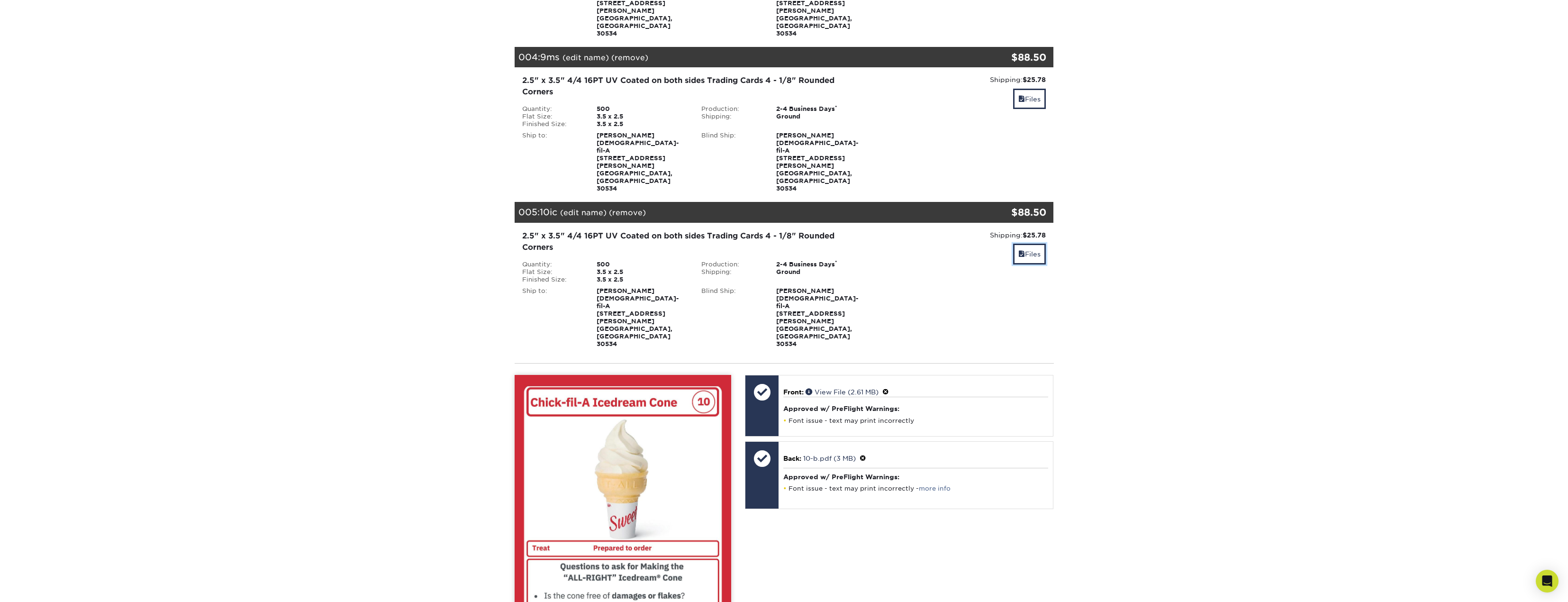
scroll to position [609, 0]
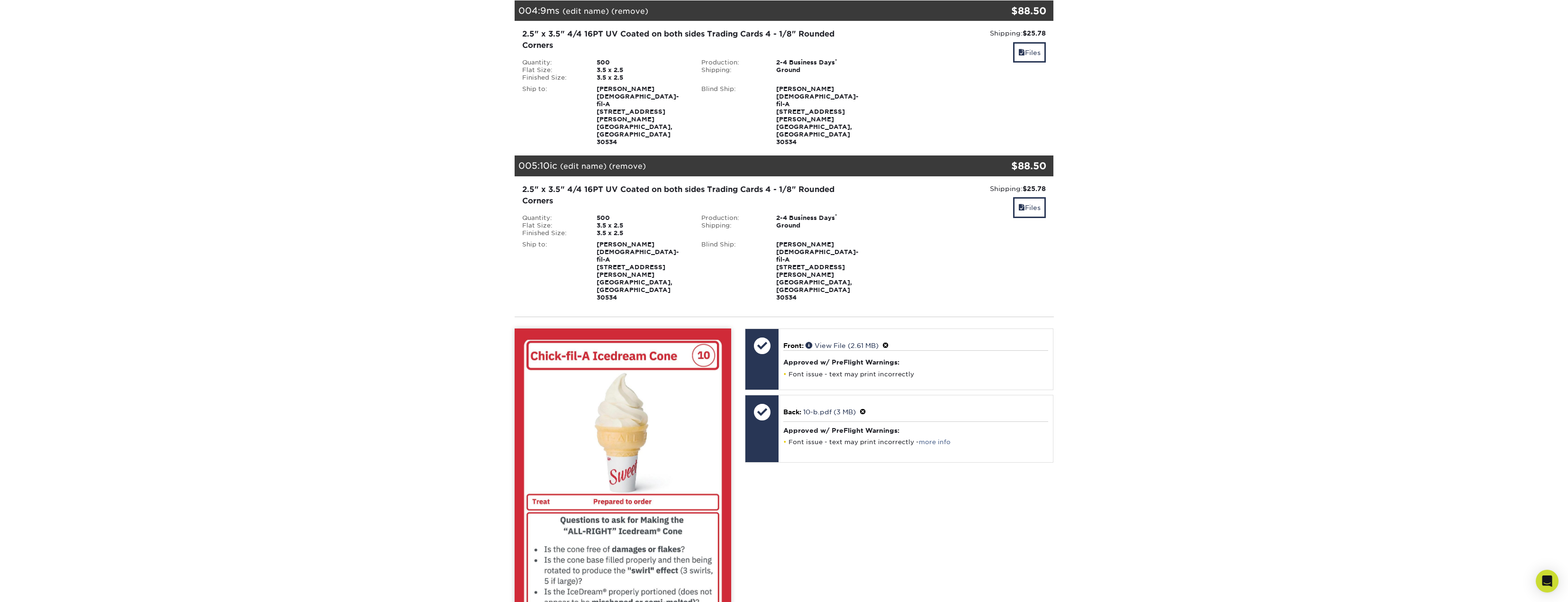
drag, startPoint x: 663, startPoint y: 503, endPoint x: 662, endPoint y: 509, distance: 6.1
click at [663, 503] on div "Front Back" at bounding box center [623, 492] width 217 height 328
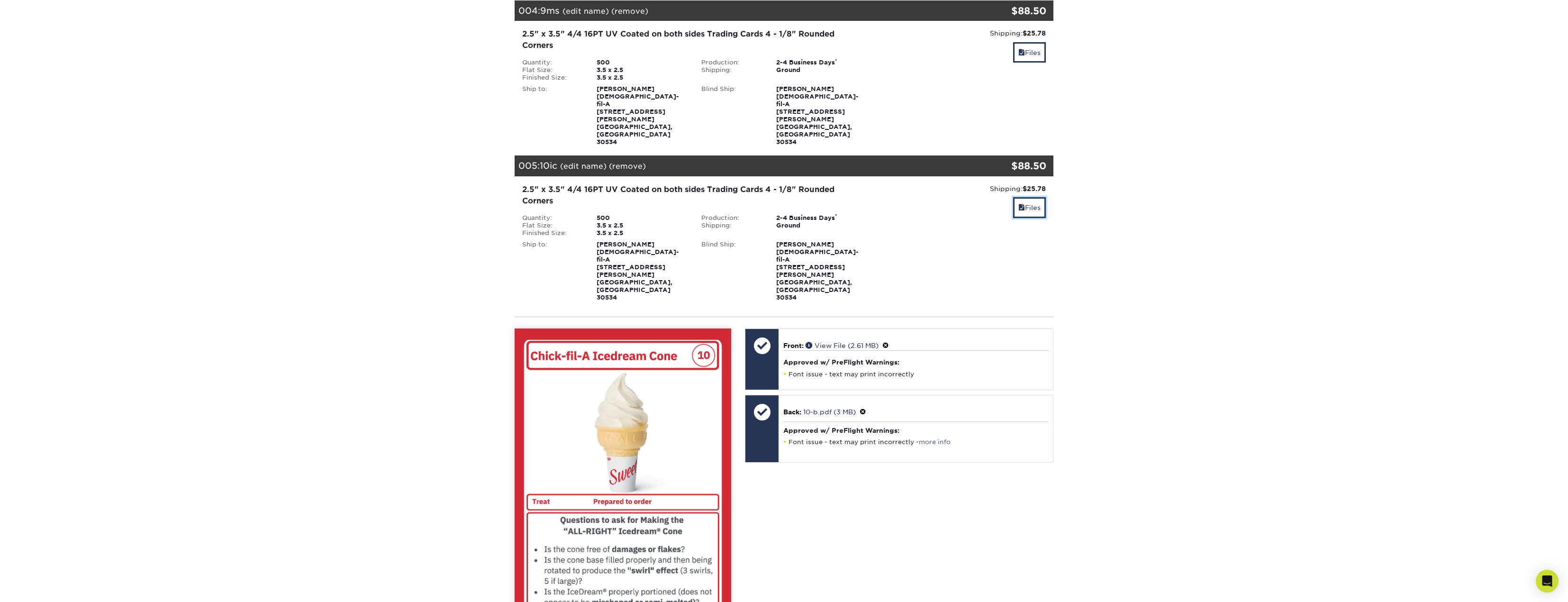
click at [1039, 197] on link "Files" at bounding box center [1029, 207] width 33 height 20
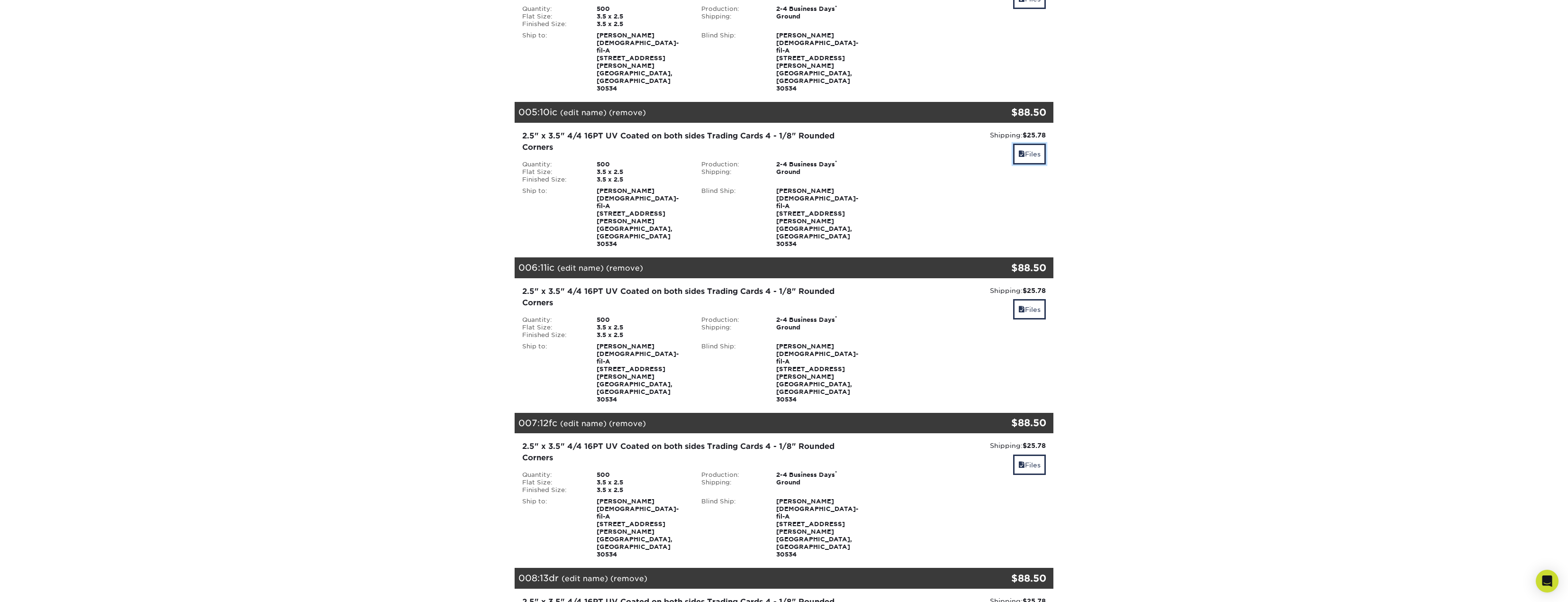
scroll to position [799, 0]
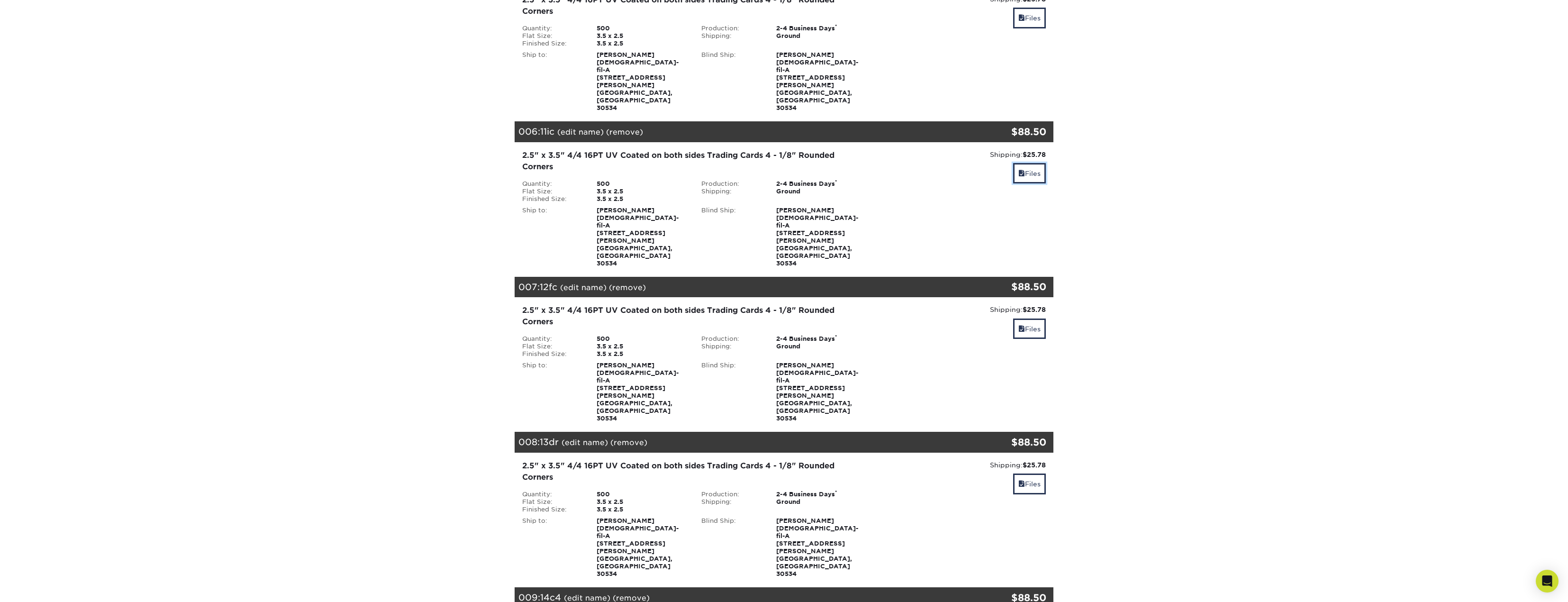
click at [1038, 163] on link "Files" at bounding box center [1029, 173] width 33 height 20
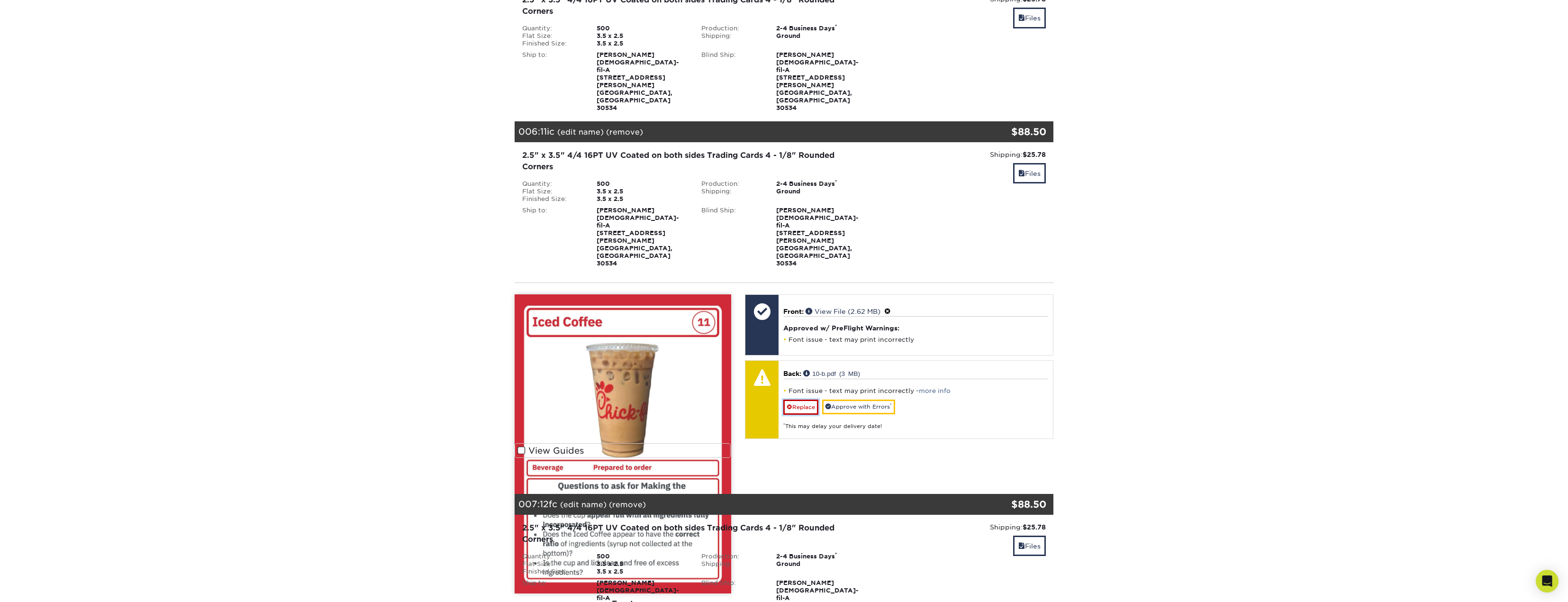
click at [803, 399] on link "Replace" at bounding box center [801, 407] width 35 height 15
click at [819, 367] on p "Back: Click to select or drag and drop the file here." at bounding box center [915, 377] width 261 height 19
click at [1043, 367] on p "Back: Click to select or drag and drop the file here." at bounding box center [915, 377] width 261 height 19
click at [1028, 163] on link "Files" at bounding box center [1029, 173] width 33 height 20
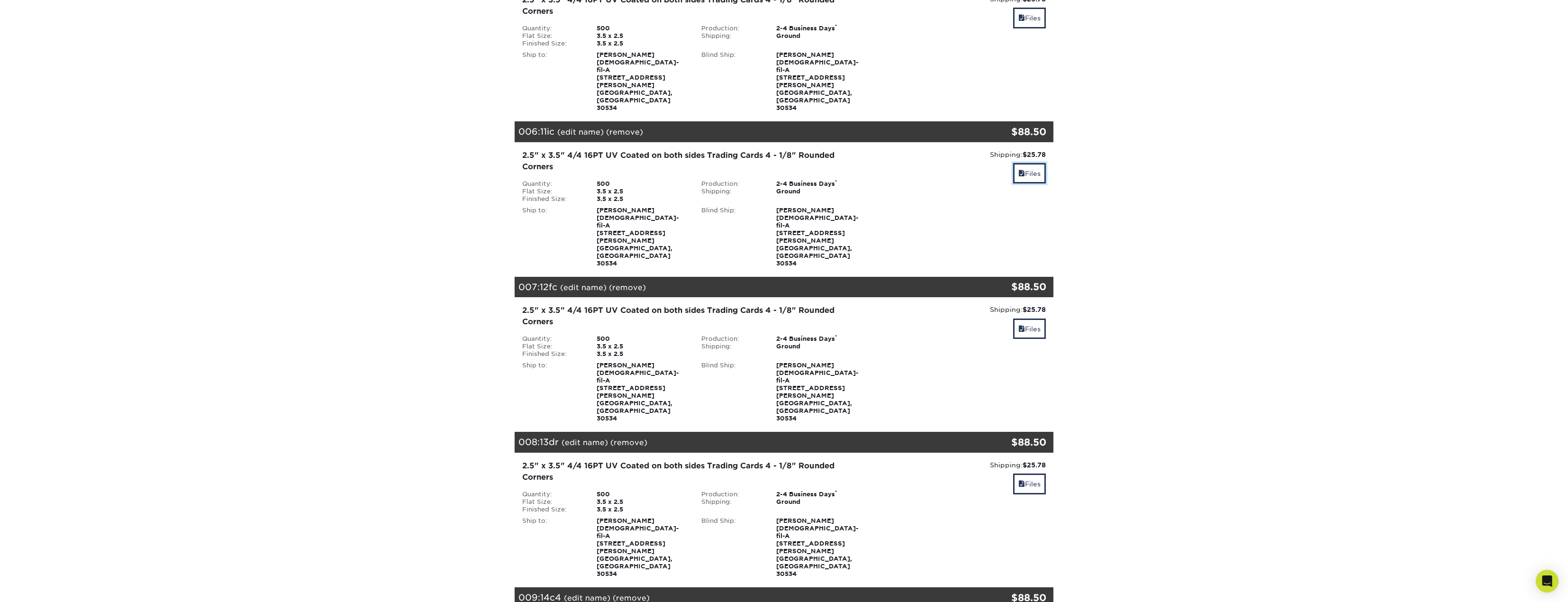
click at [1028, 163] on link "Files" at bounding box center [1029, 173] width 33 height 20
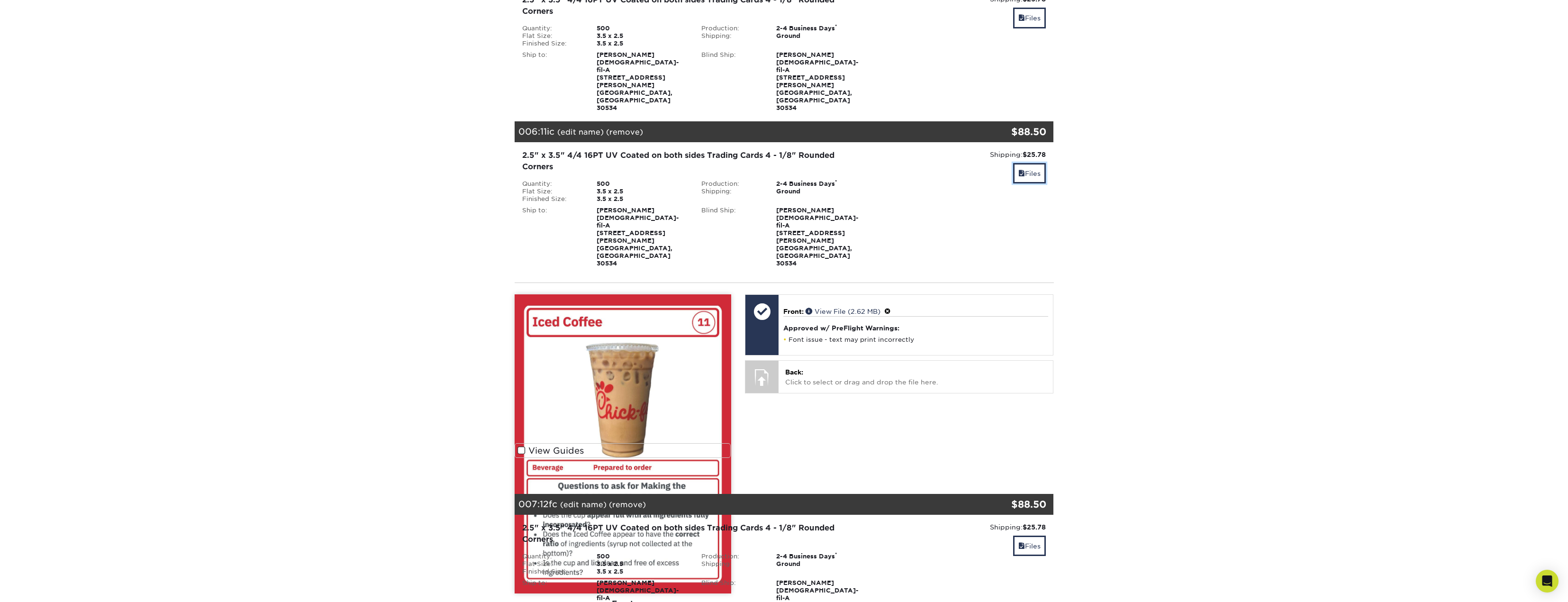
click at [1028, 163] on link "Files" at bounding box center [1029, 173] width 33 height 20
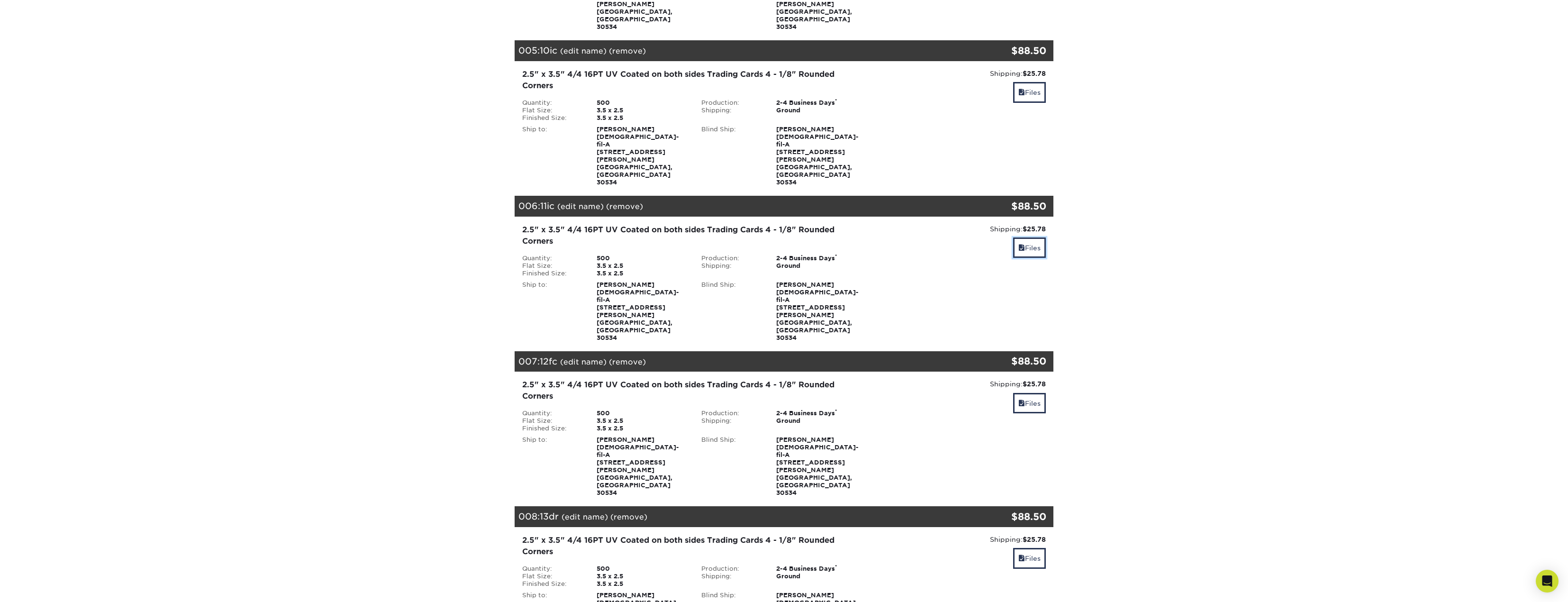
scroll to position [657, 0]
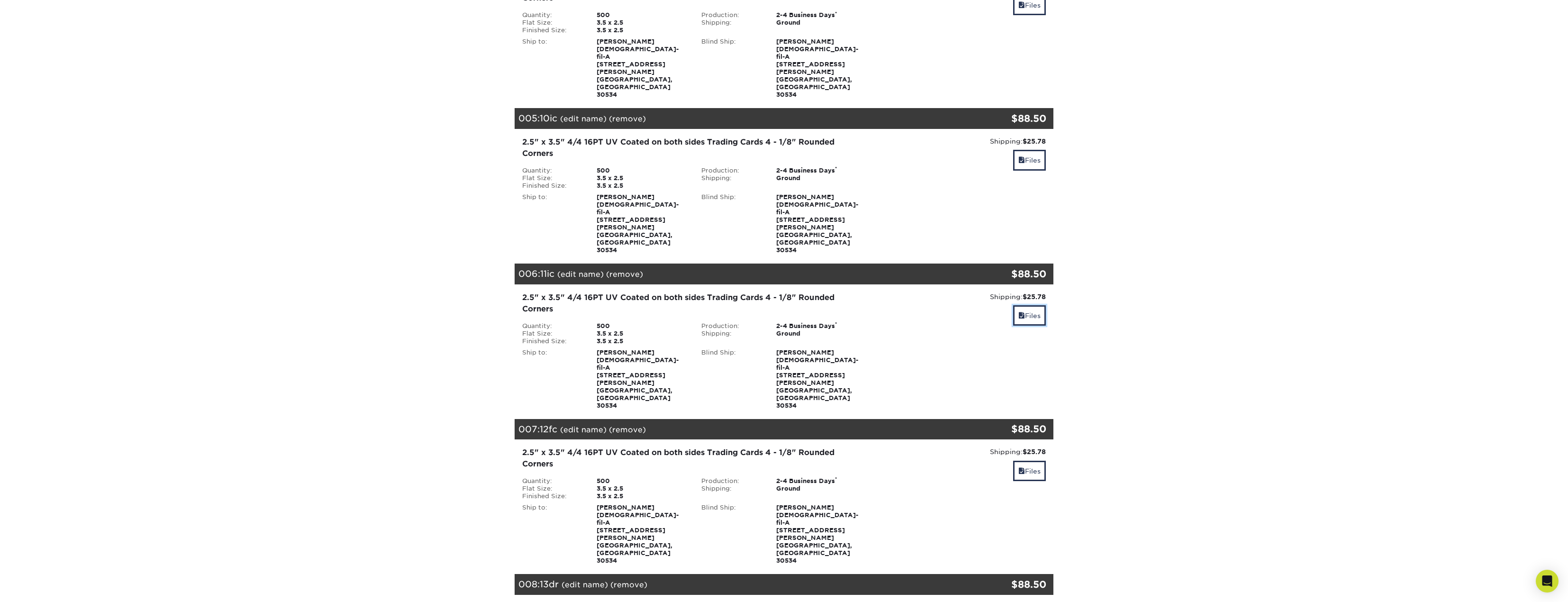
click at [1040, 305] on link "Files" at bounding box center [1029, 315] width 33 height 20
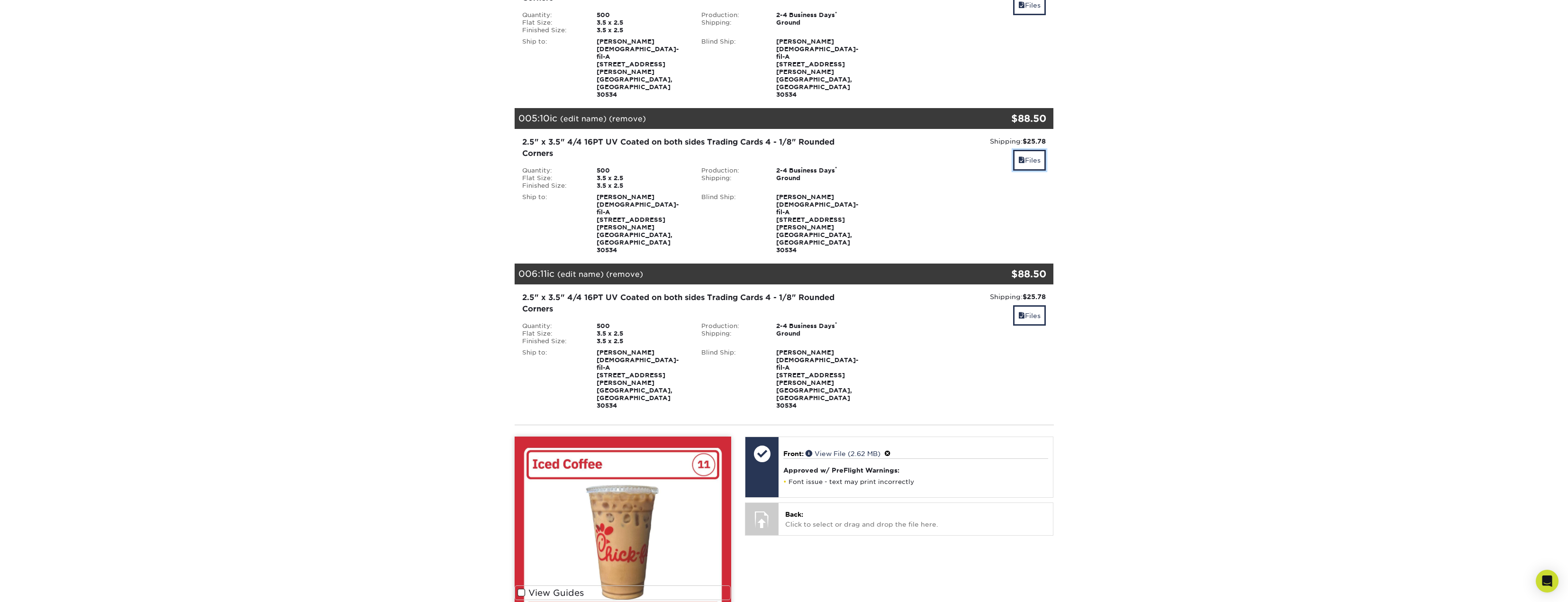
click at [1038, 150] on link "Files" at bounding box center [1029, 159] width 33 height 20
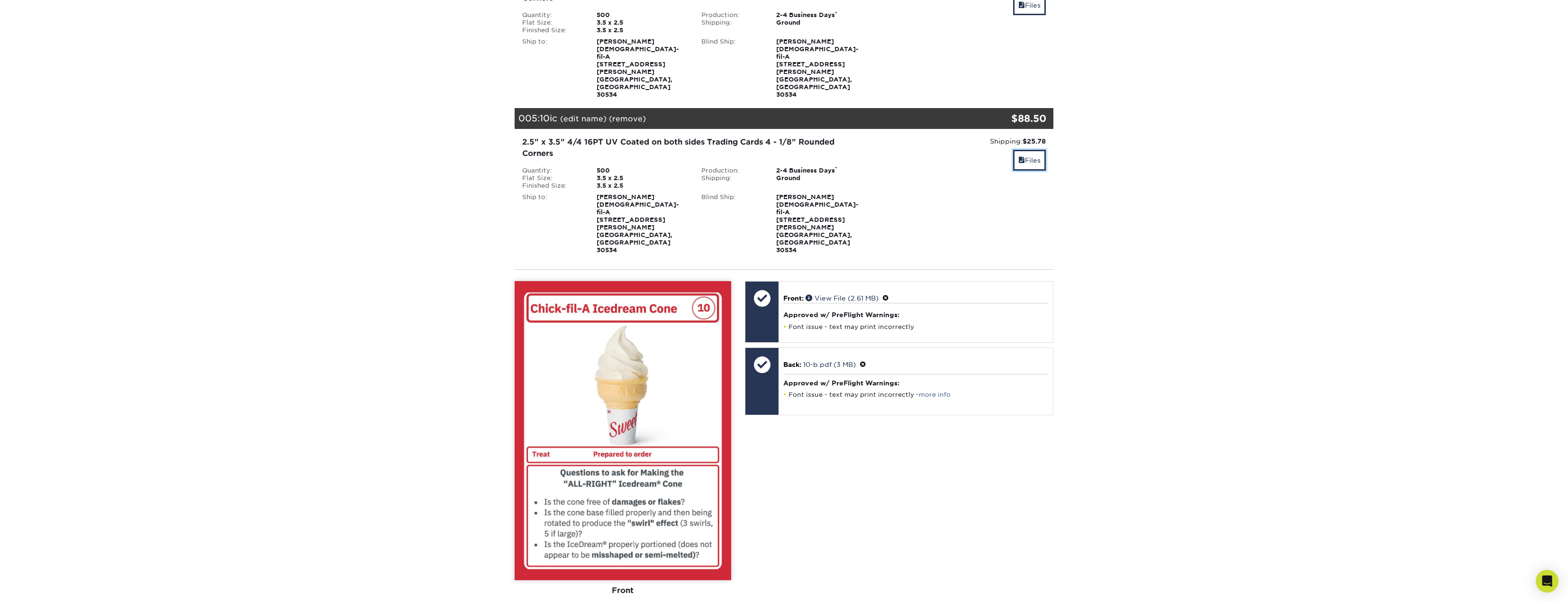
click at [1038, 150] on link "Files" at bounding box center [1029, 159] width 33 height 20
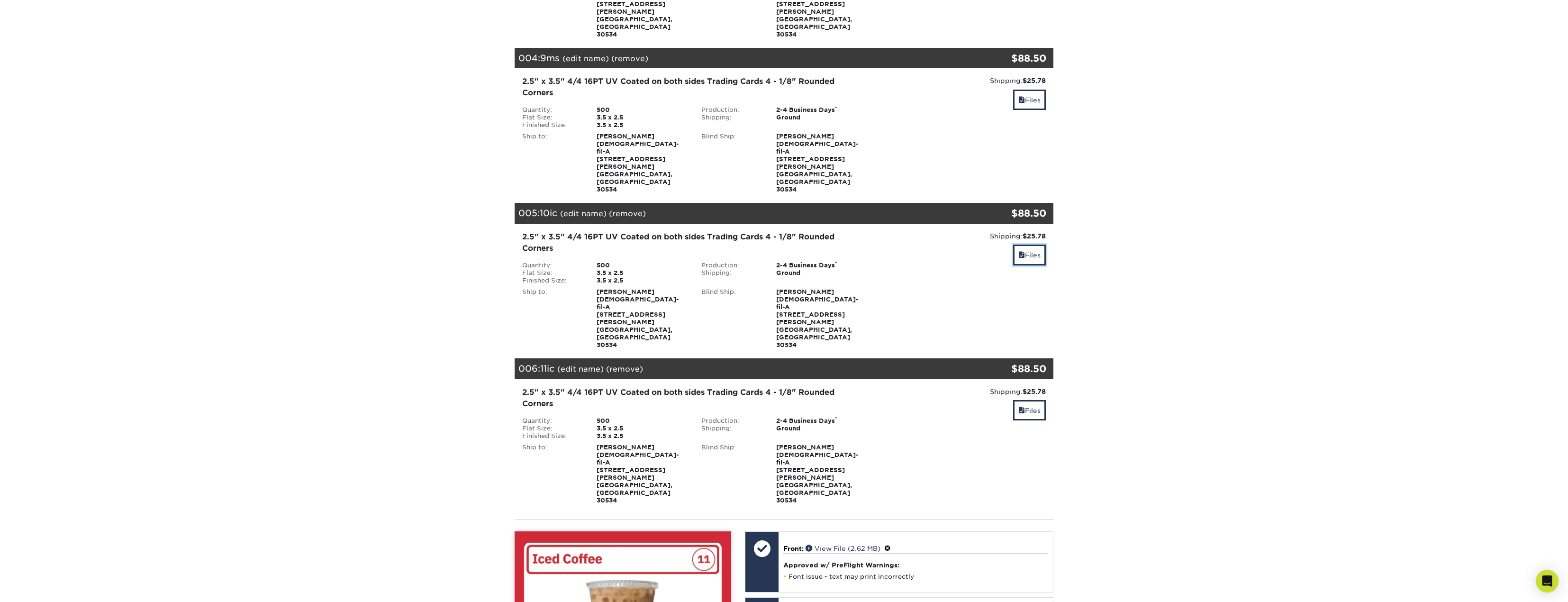
scroll to position [752, 0]
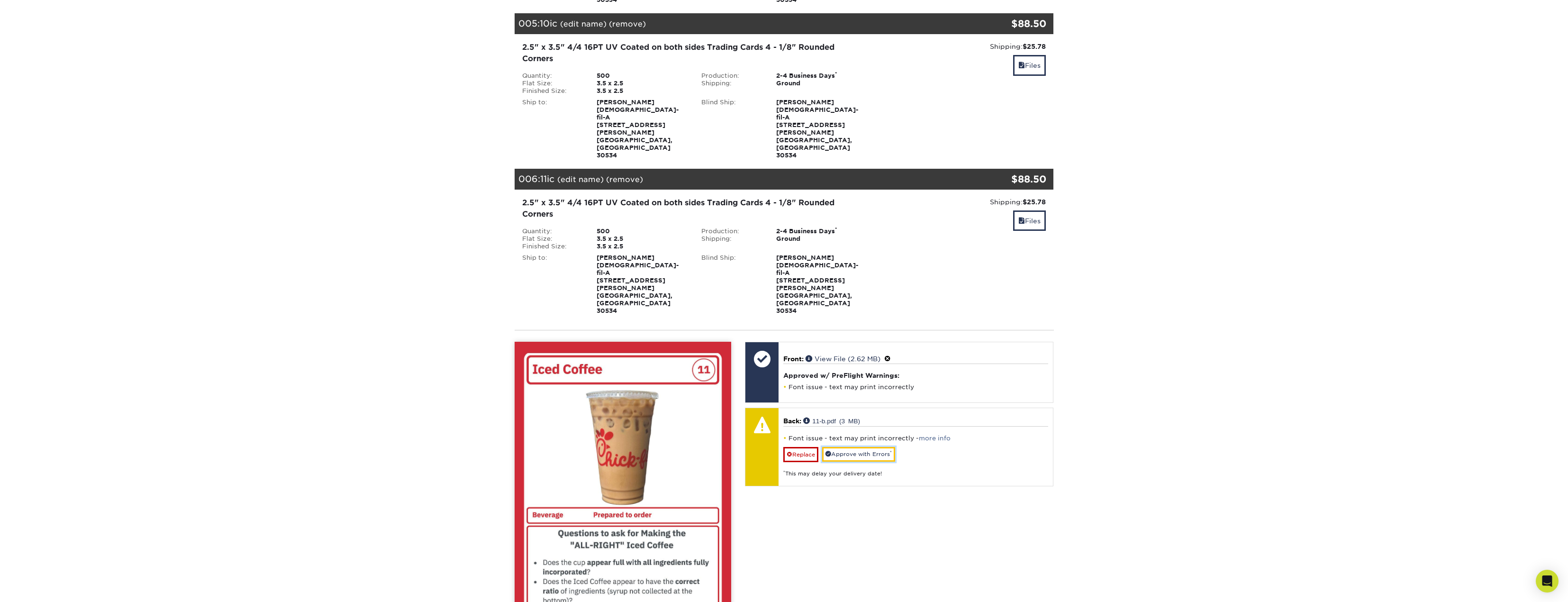
click at [874, 447] on link "Approve with Errors *" at bounding box center [859, 454] width 73 height 15
click at [1034, 211] on link "Files" at bounding box center [1029, 220] width 33 height 20
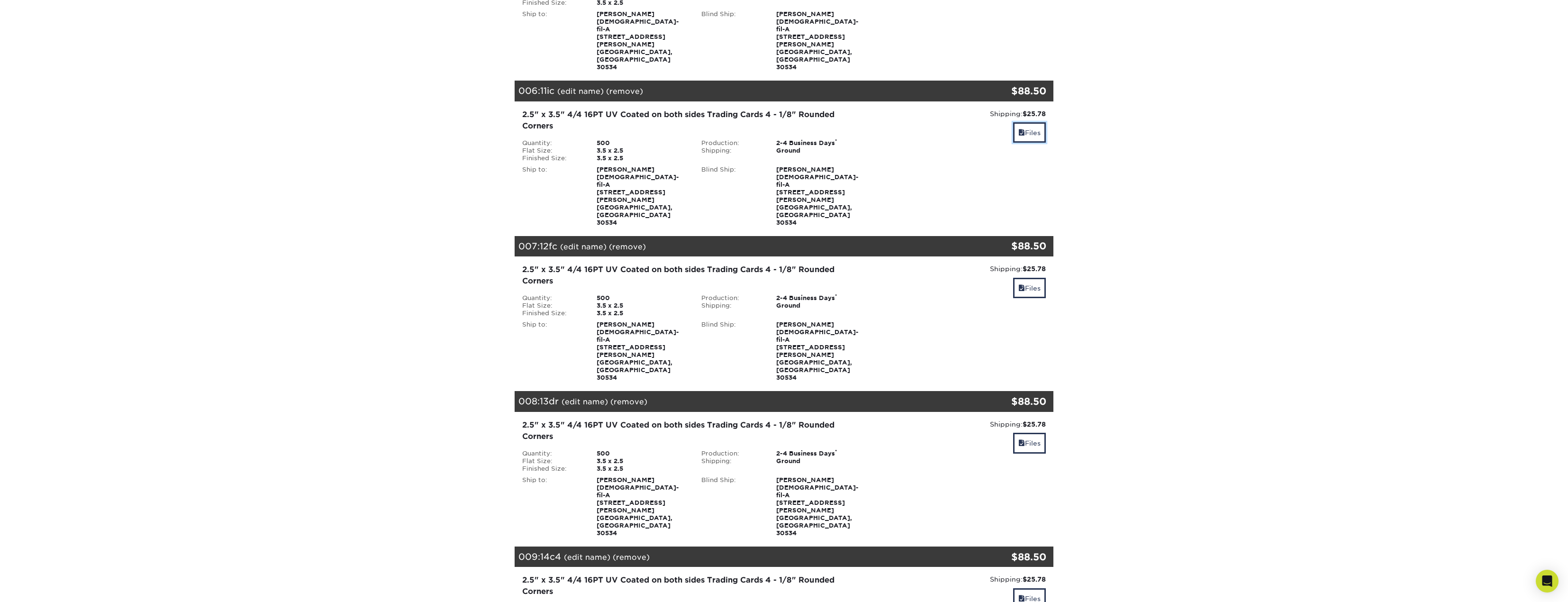
scroll to position [846, 0]
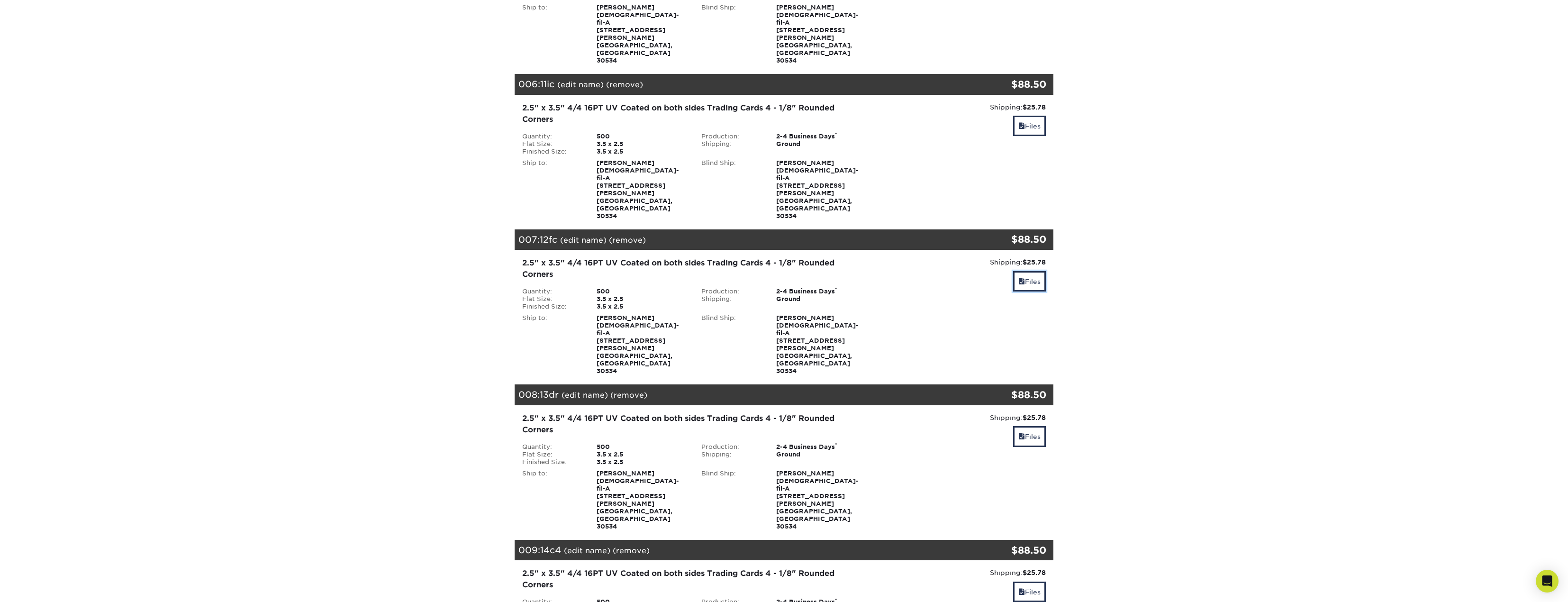
click at [1034, 271] on link "Files" at bounding box center [1029, 281] width 33 height 20
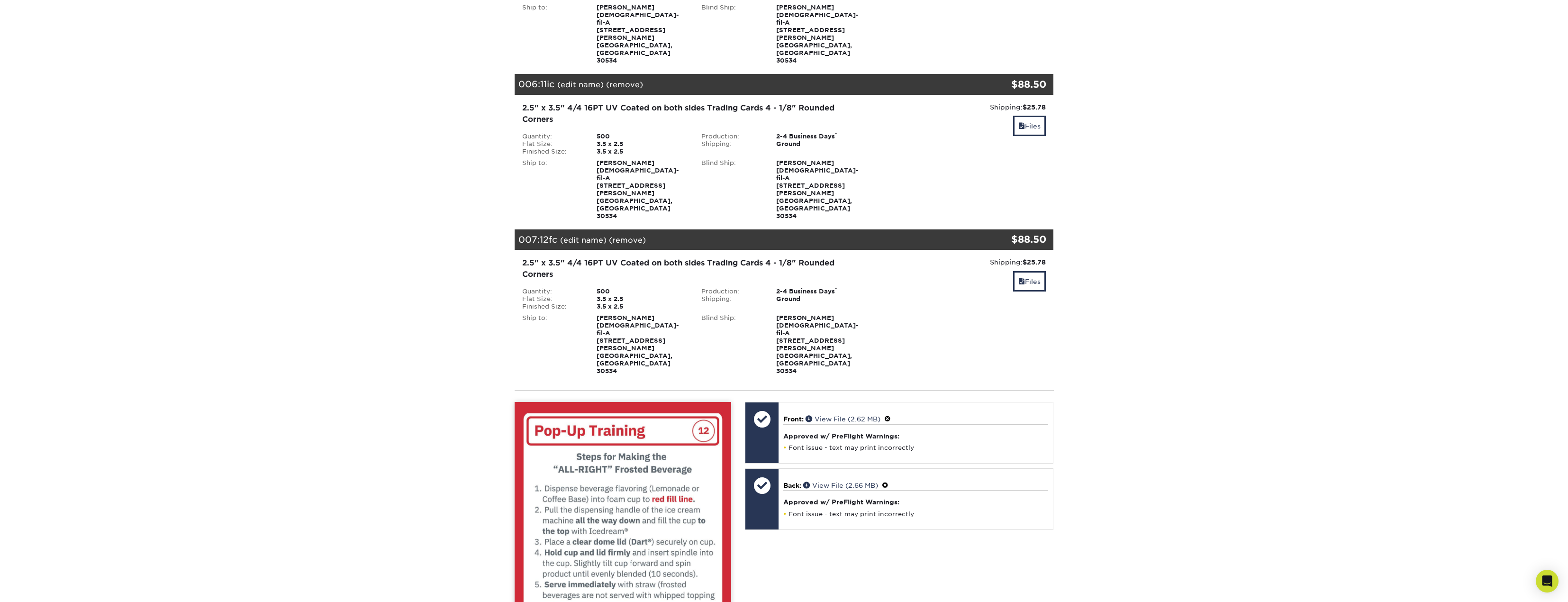
click at [887, 481] on span at bounding box center [885, 485] width 7 height 7
click at [798, 489] on link "Ok" at bounding box center [793, 496] width 20 height 15
click at [807, 507] on link "Replace" at bounding box center [801, 514] width 35 height 15
click at [846, 507] on link "Approve with Errors *" at bounding box center [859, 514] width 73 height 15
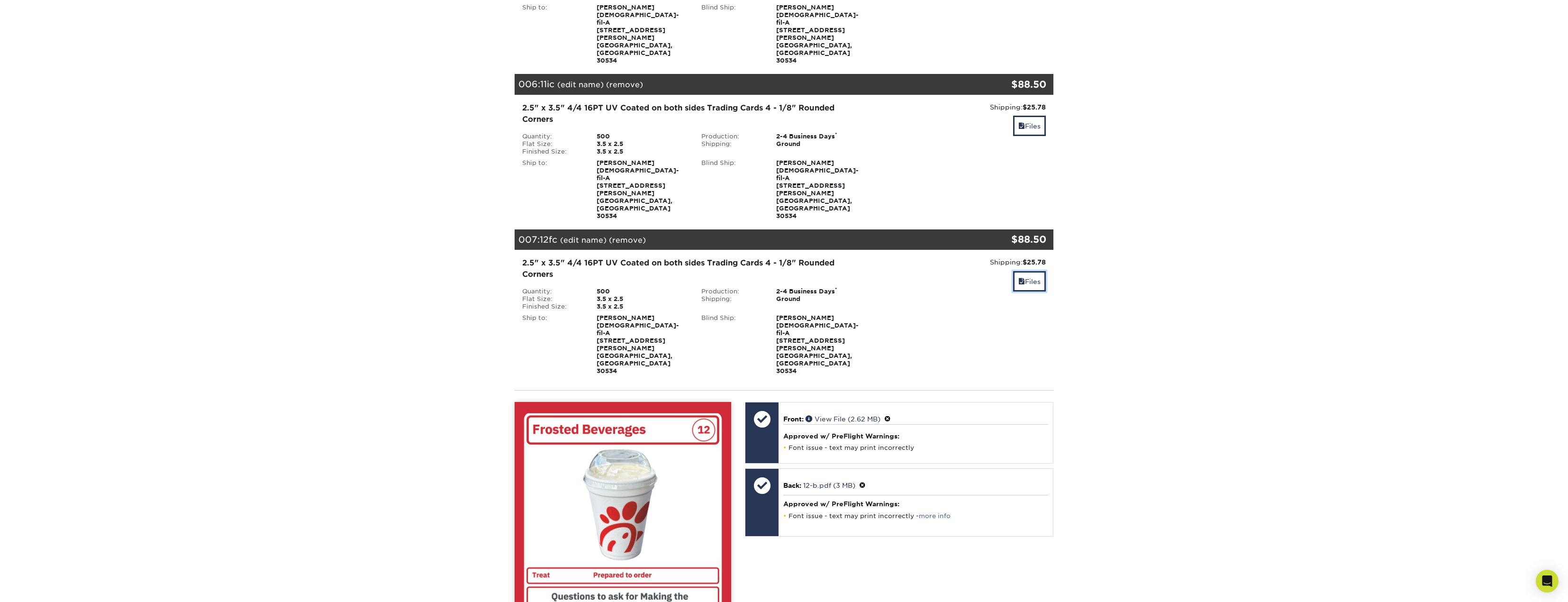
click at [1024, 271] on link "Files" at bounding box center [1029, 281] width 33 height 20
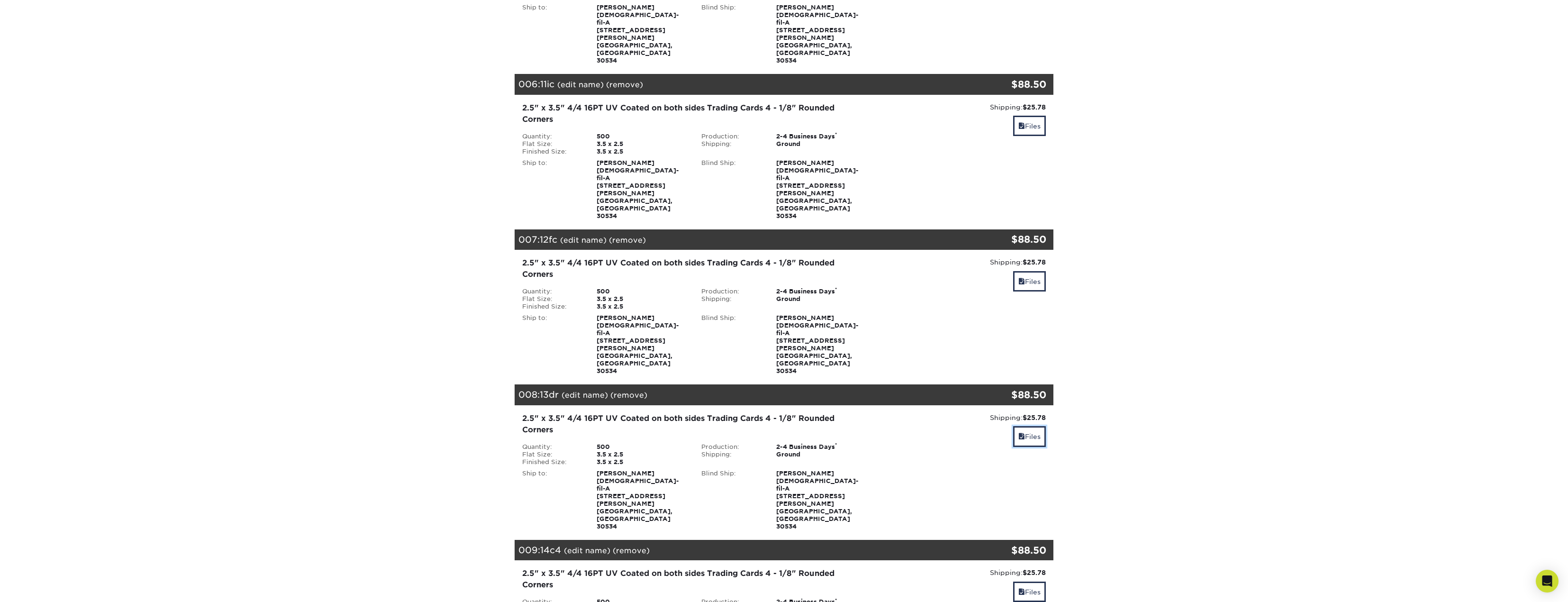
click at [1045, 426] on link "Files" at bounding box center [1029, 436] width 33 height 20
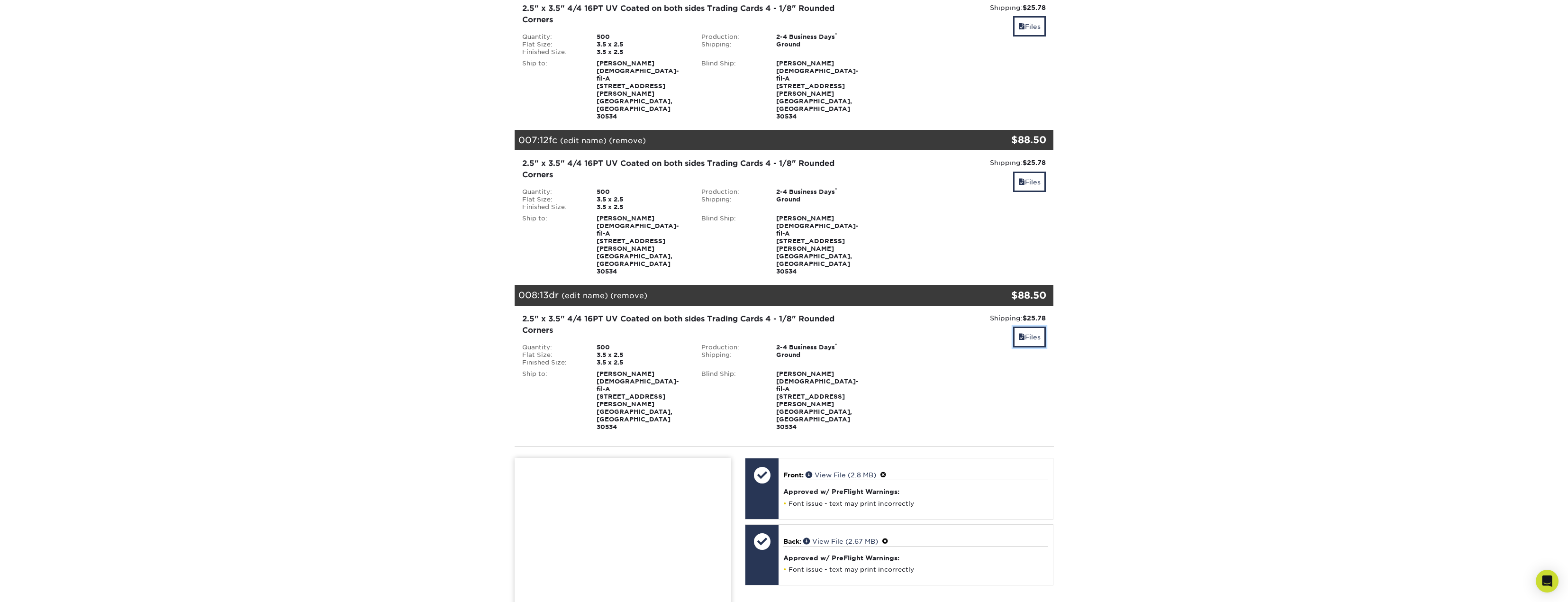
scroll to position [1036, 0]
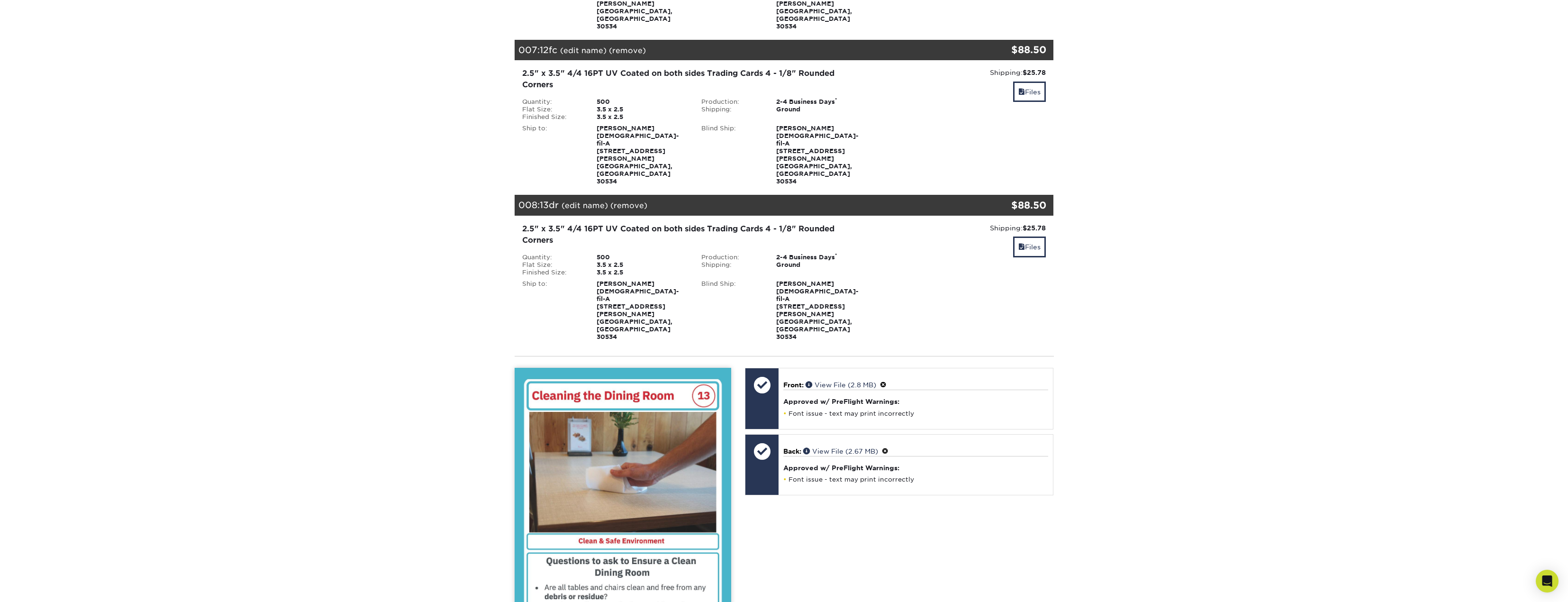
click at [888, 447] on span at bounding box center [885, 451] width 7 height 7
click at [801, 455] on link "Ok" at bounding box center [793, 462] width 20 height 15
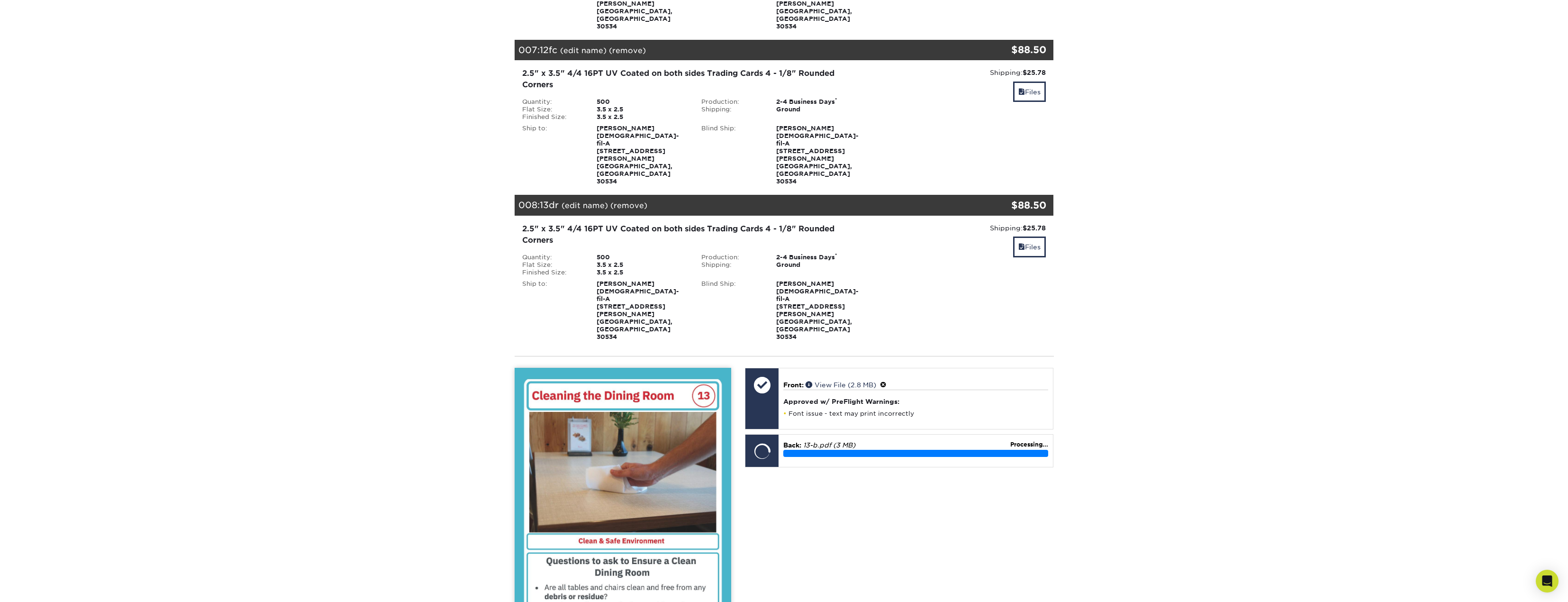
drag, startPoint x: 614, startPoint y: 436, endPoint x: 640, endPoint y: 433, distance: 26.2
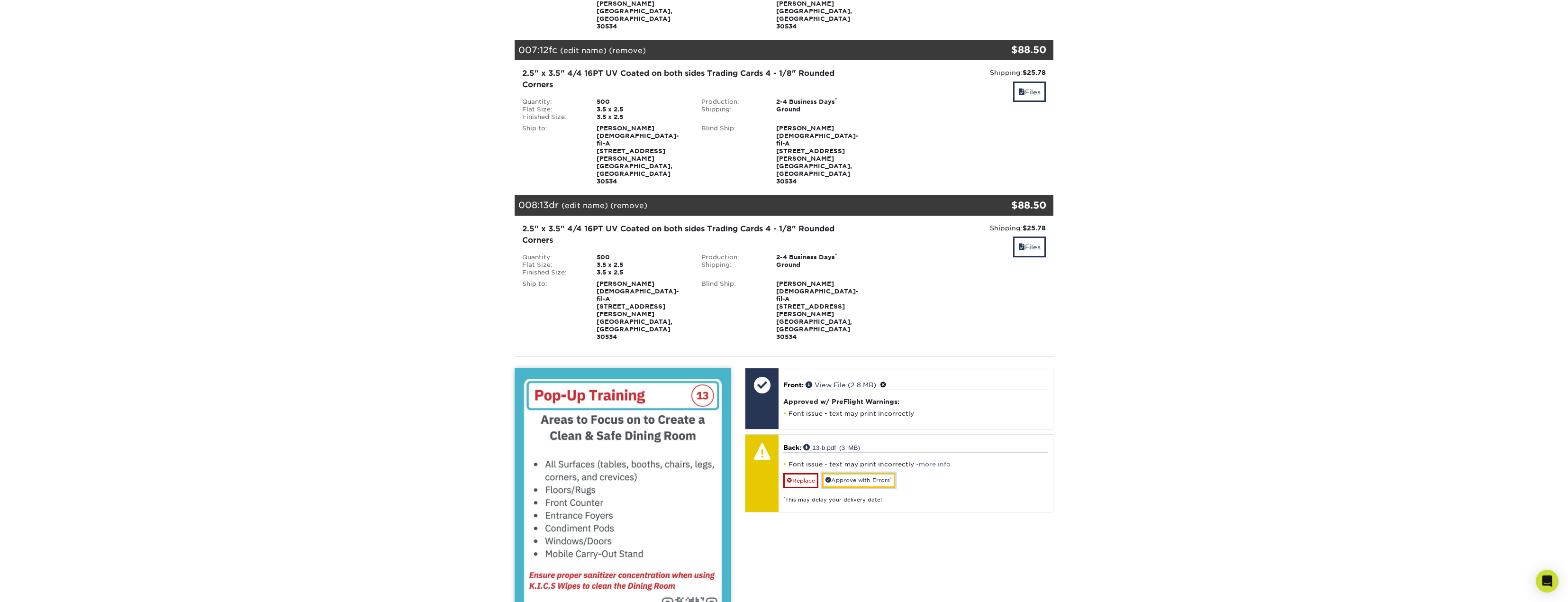
click at [889, 473] on link "Approve with Errors *" at bounding box center [859, 480] width 73 height 15
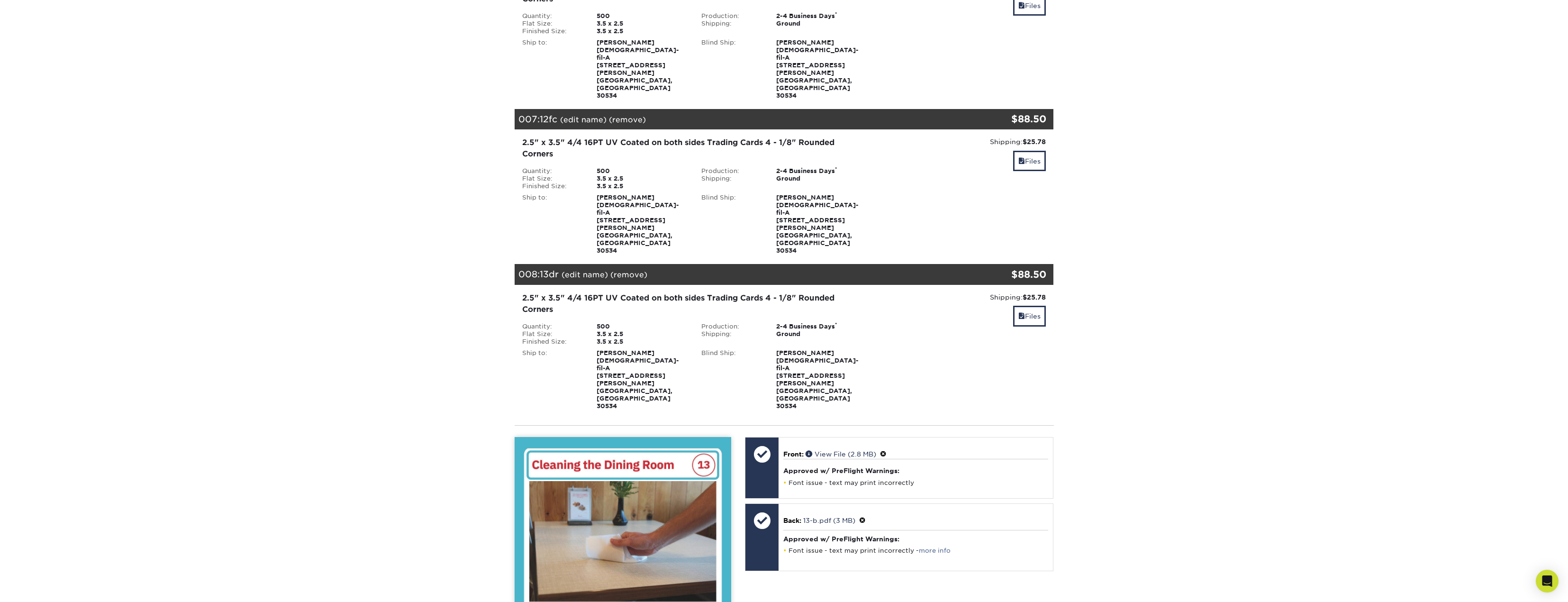
scroll to position [894, 0]
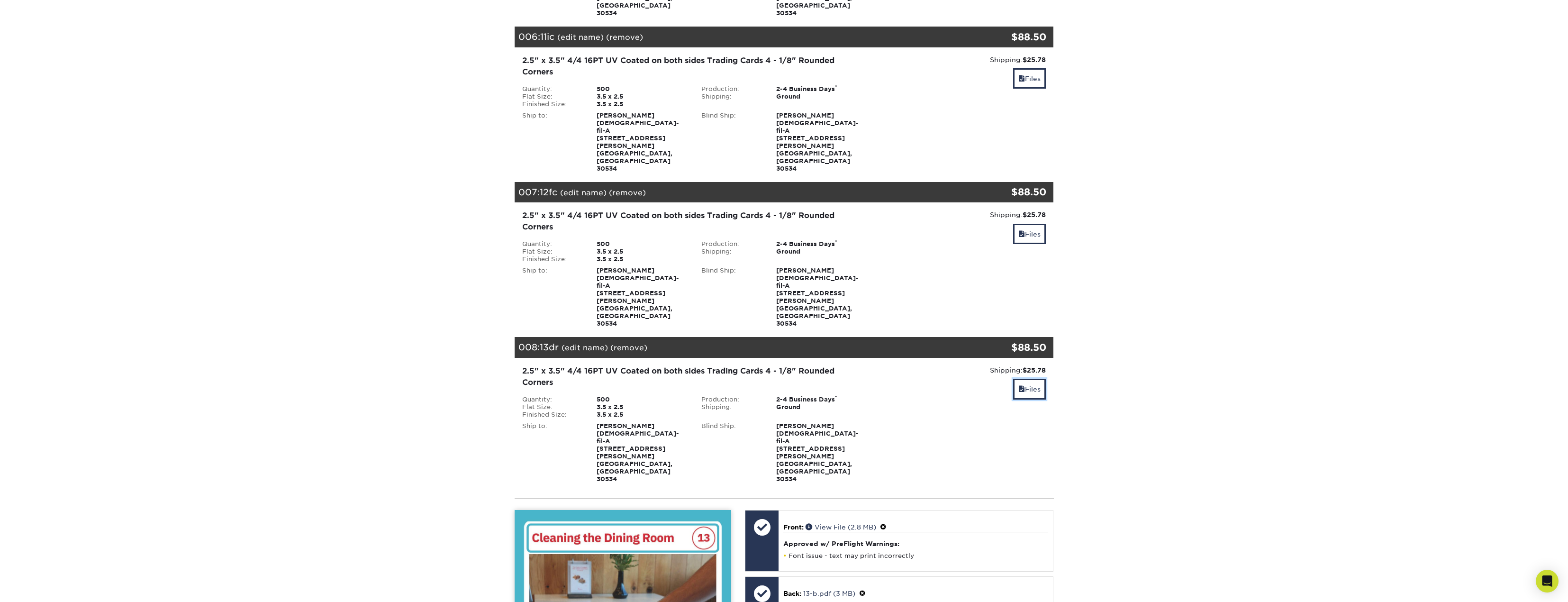
click at [1030, 379] on link "Files" at bounding box center [1029, 388] width 33 height 20
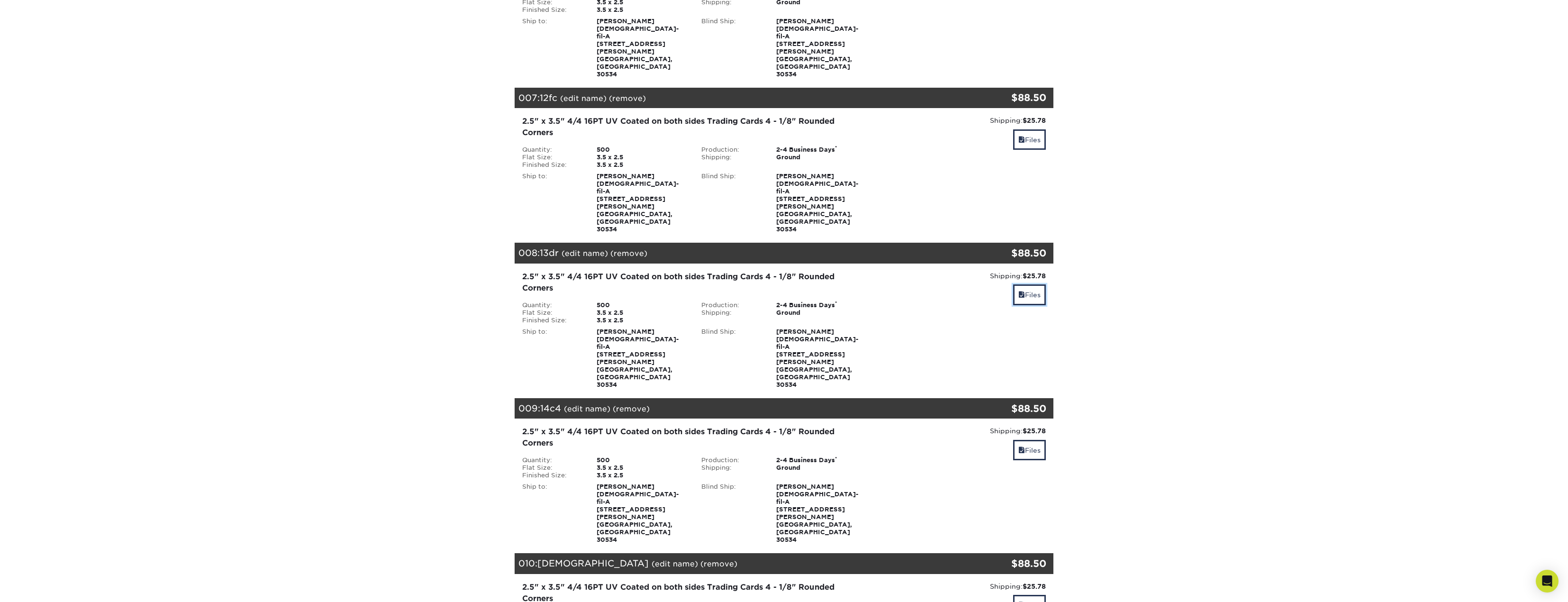
scroll to position [989, 0]
click at [1027, 439] on link "Files" at bounding box center [1029, 449] width 33 height 20
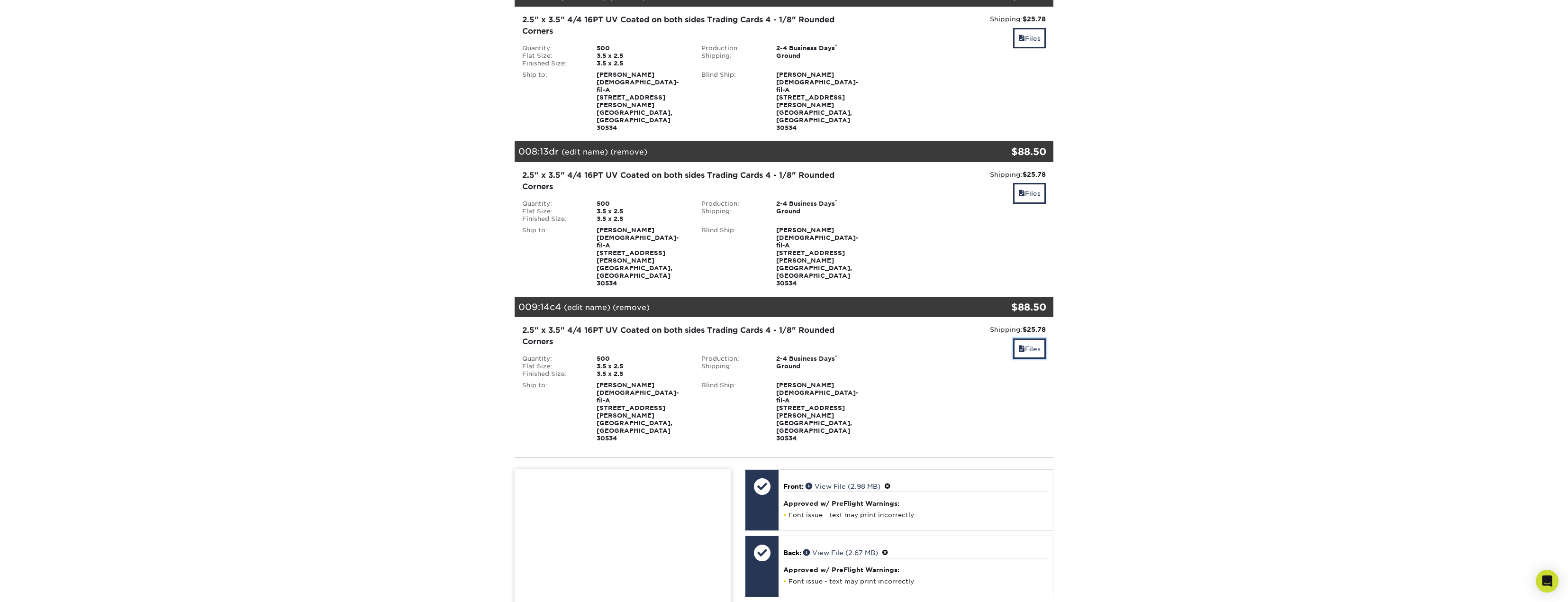
scroll to position [1178, 0]
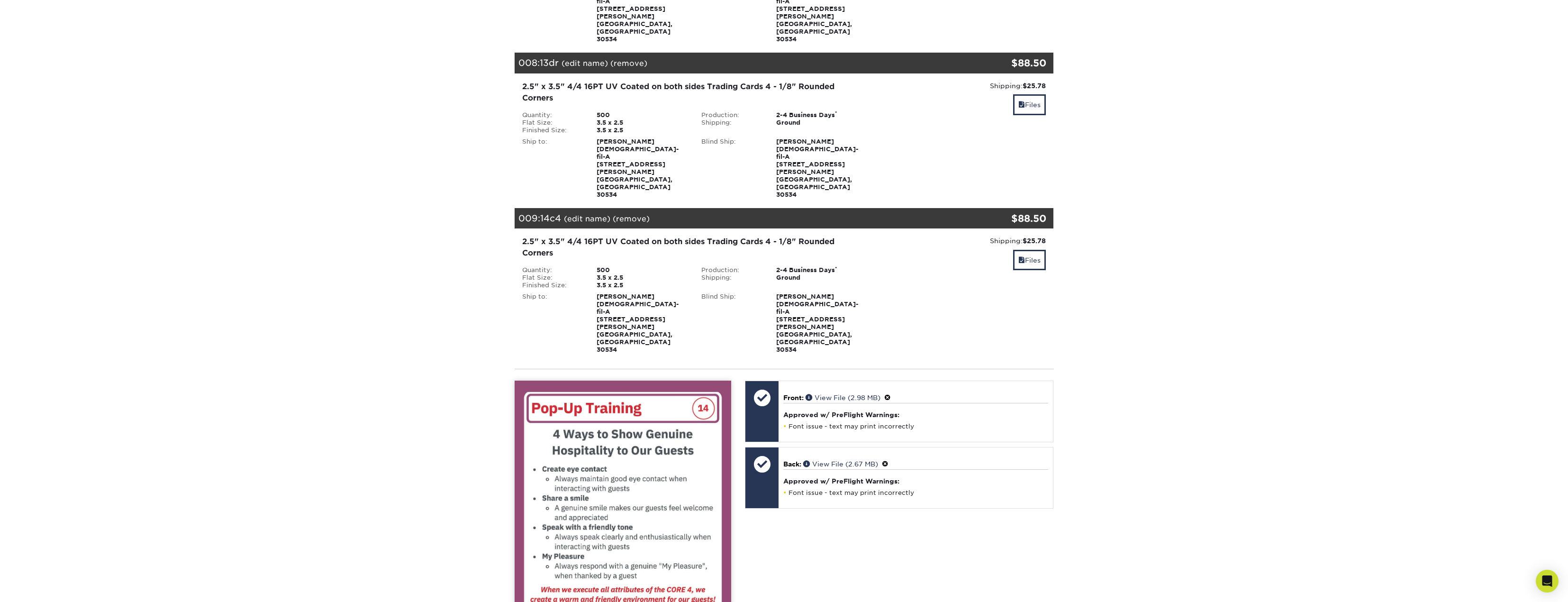
click at [889, 460] on span at bounding box center [885, 464] width 7 height 7
click at [795, 467] on link "Ok" at bounding box center [793, 475] width 20 height 15
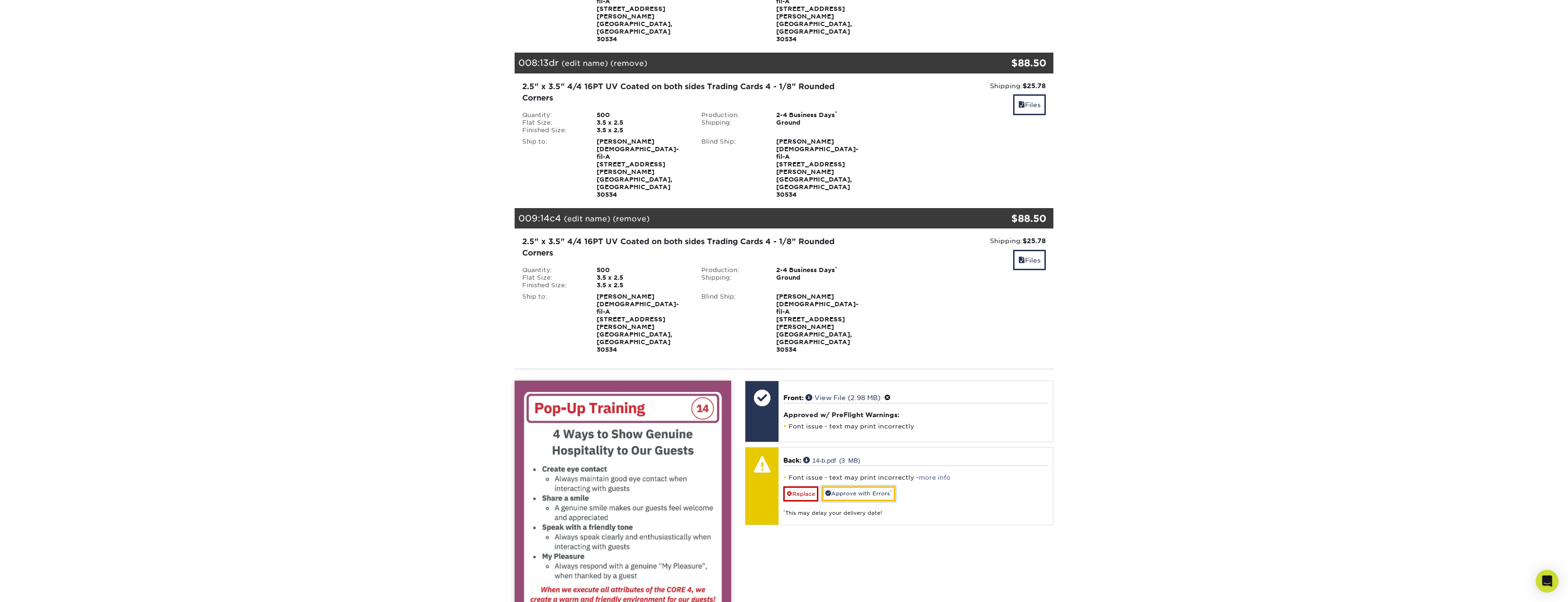
click at [880, 486] on link "Approve with Errors *" at bounding box center [859, 494] width 73 height 15
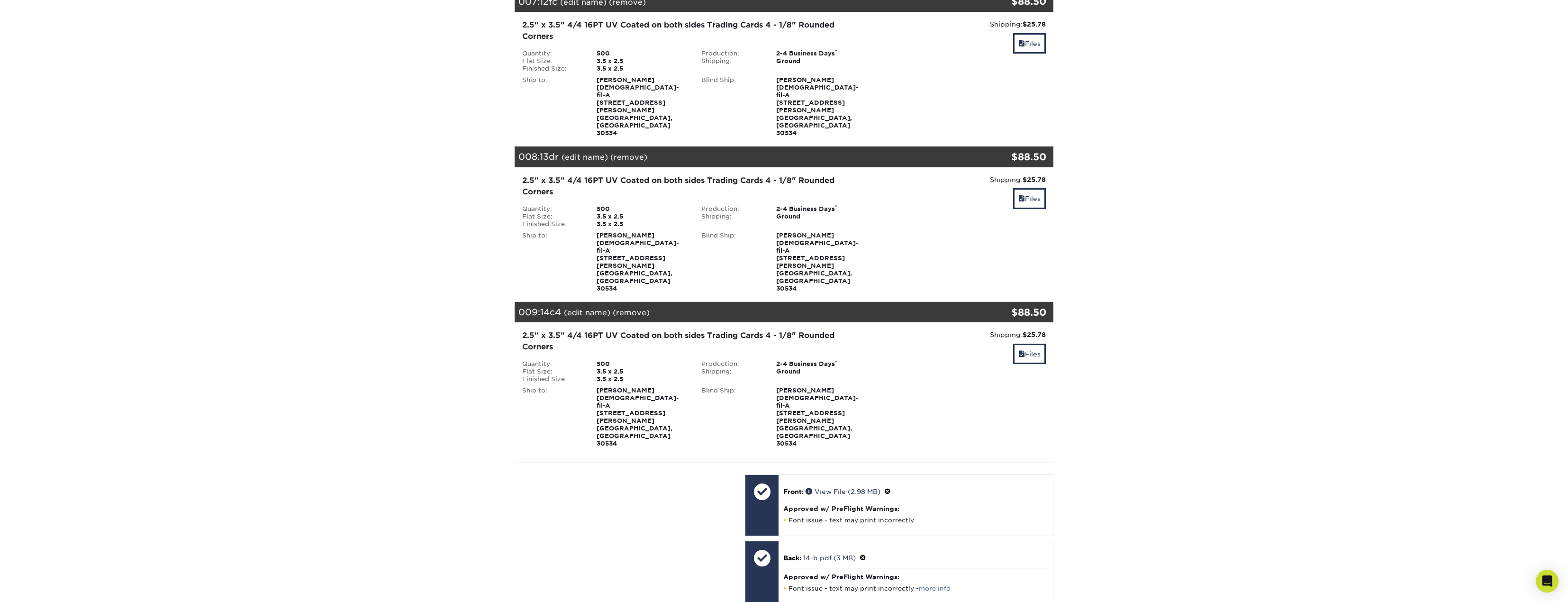
scroll to position [1083, 0]
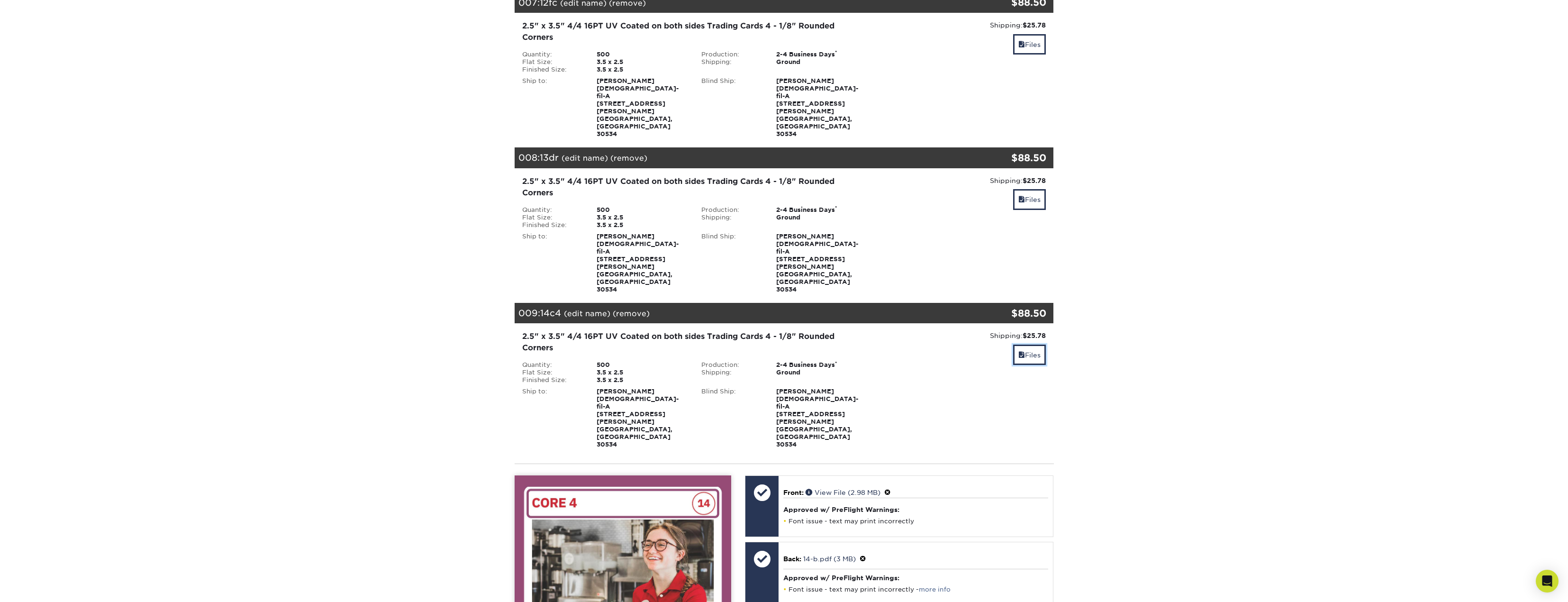
click at [1021, 351] on span at bounding box center [1021, 355] width 7 height 7
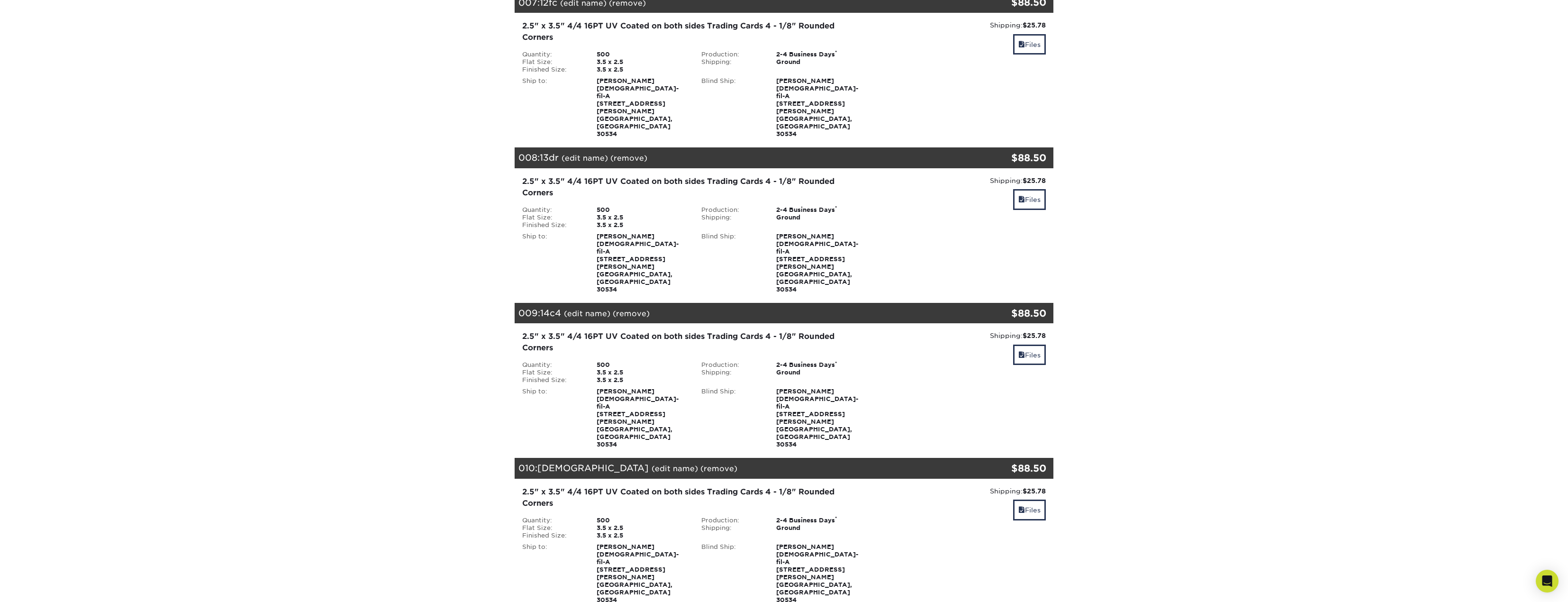
click at [1056, 478] on div "2.5" x 3.5" 4/4 16PT UV Coated on both sides Trading Cards 4 - 1/8" Rounded Cor…" at bounding box center [784, 545] width 553 height 133
click at [1032, 500] on link "Files" at bounding box center [1029, 509] width 33 height 20
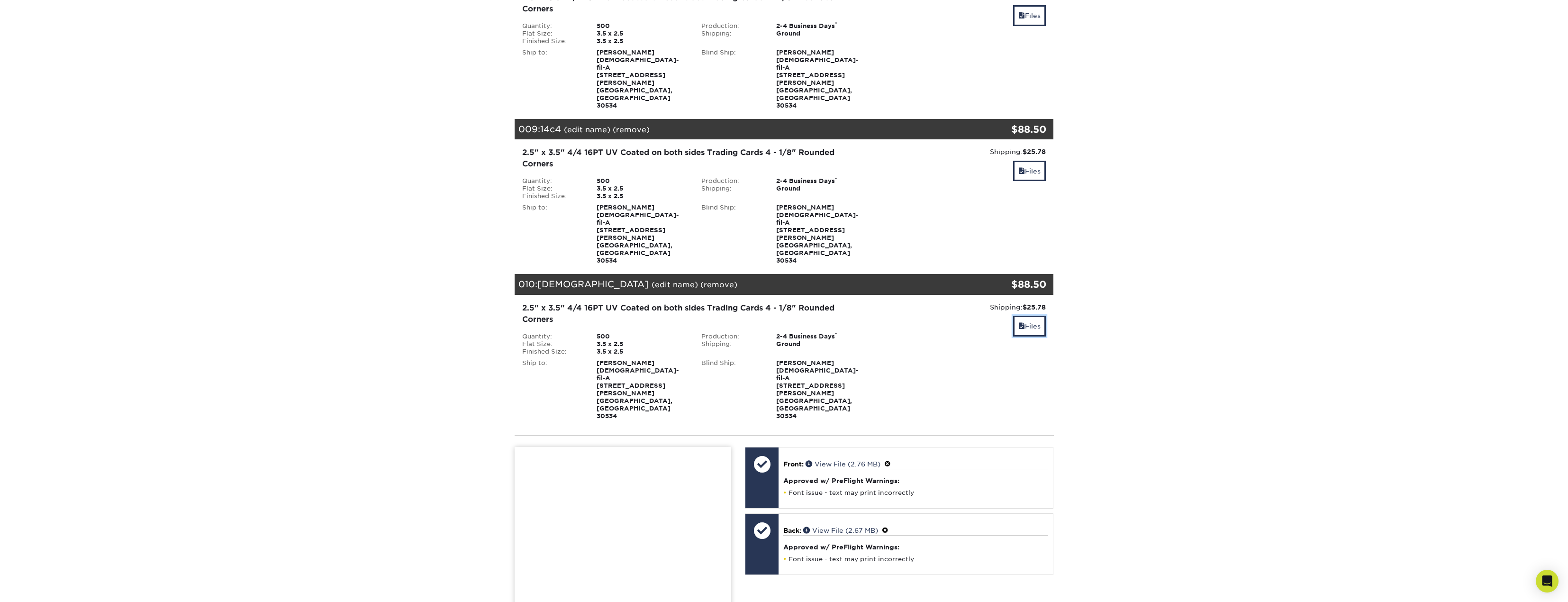
scroll to position [1273, 0]
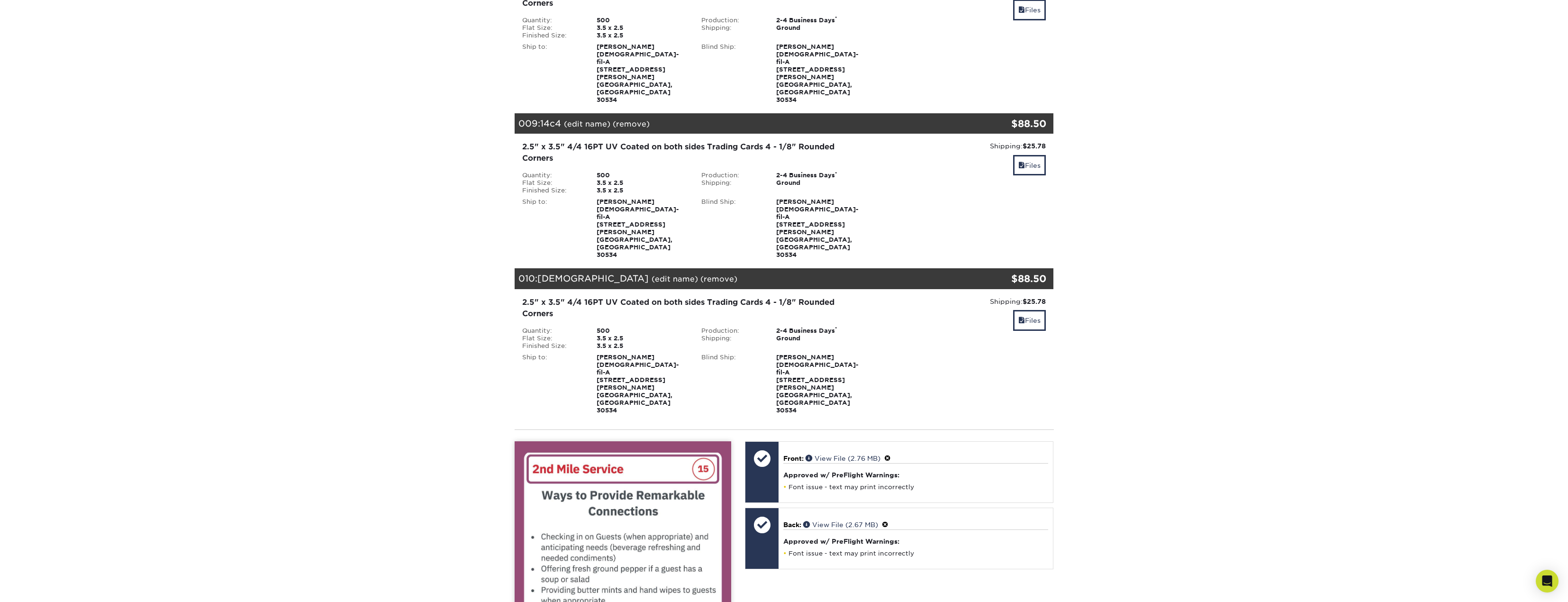
click at [889, 521] on span at bounding box center [885, 525] width 7 height 7
drag, startPoint x: 802, startPoint y: 237, endPoint x: 810, endPoint y: 235, distance: 8.2
click at [802, 528] on link "Ok" at bounding box center [793, 535] width 20 height 15
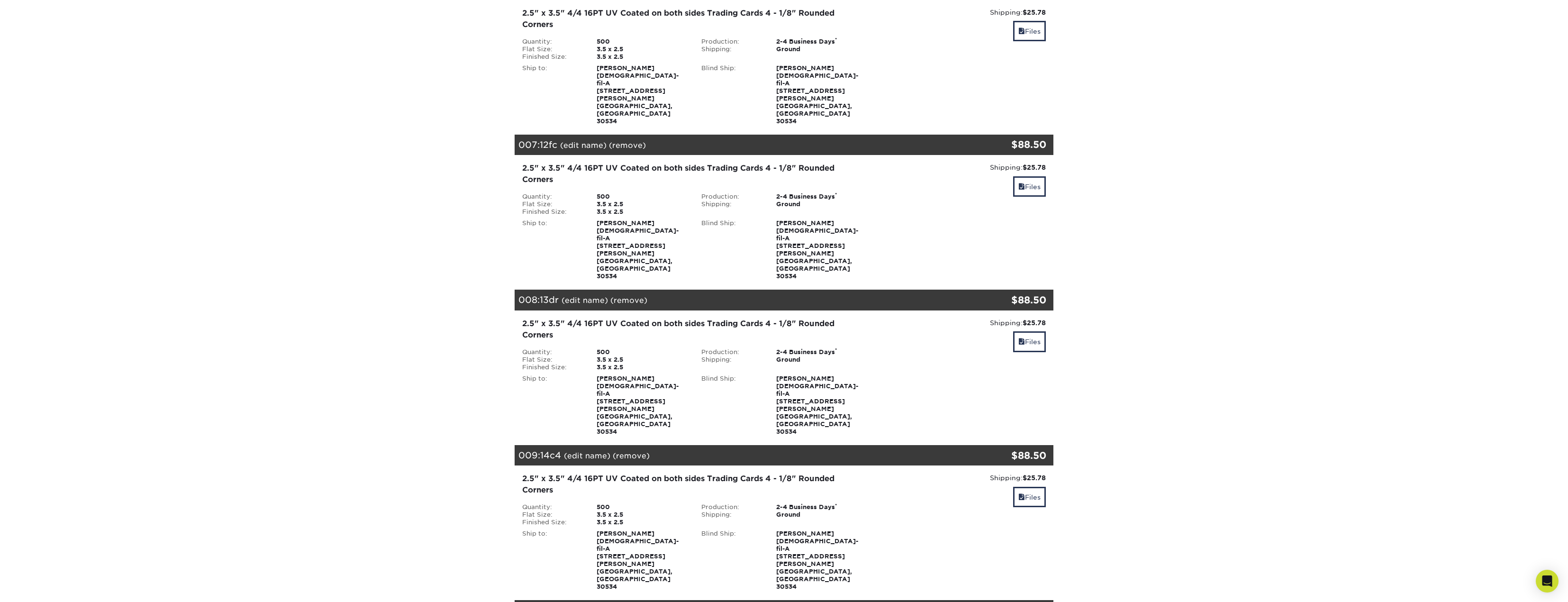
scroll to position [609, 0]
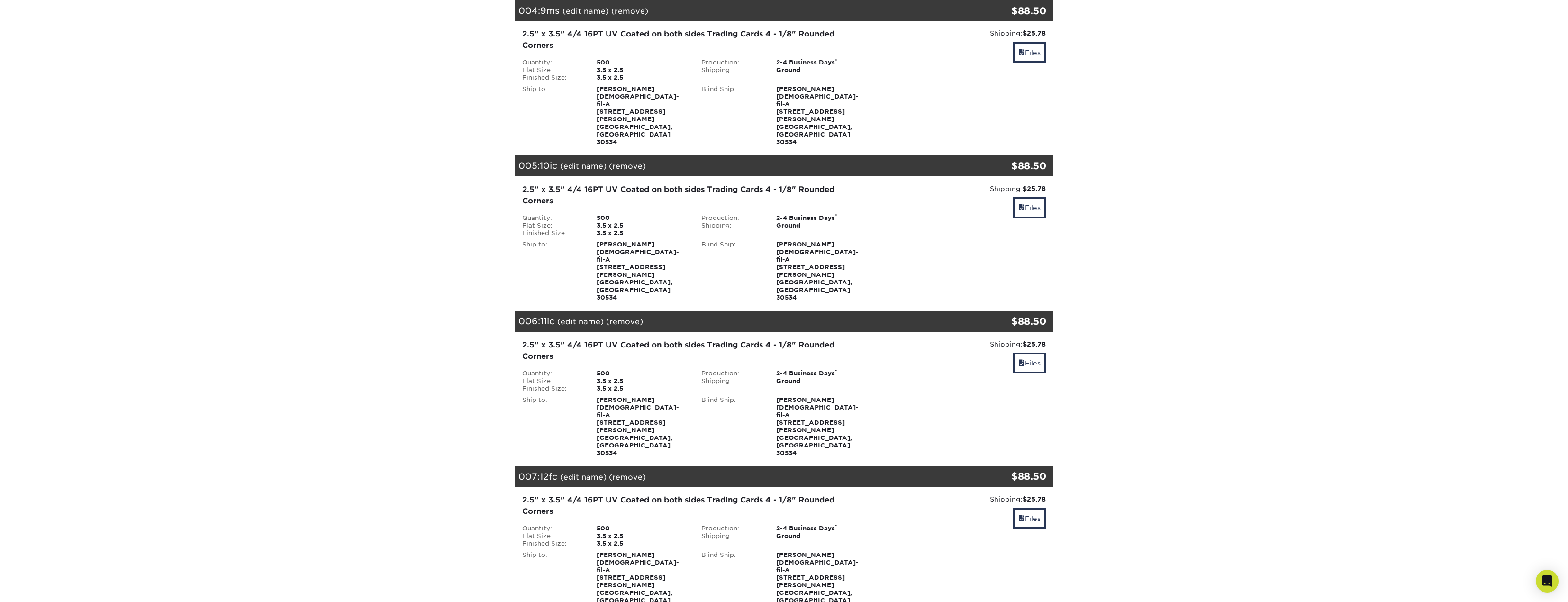
click at [1049, 339] on div "Shipping: $25.78 Discount: - $0.00 Files" at bounding box center [964, 397] width 180 height 117
click at [1038, 352] on link "Files" at bounding box center [1029, 362] width 33 height 20
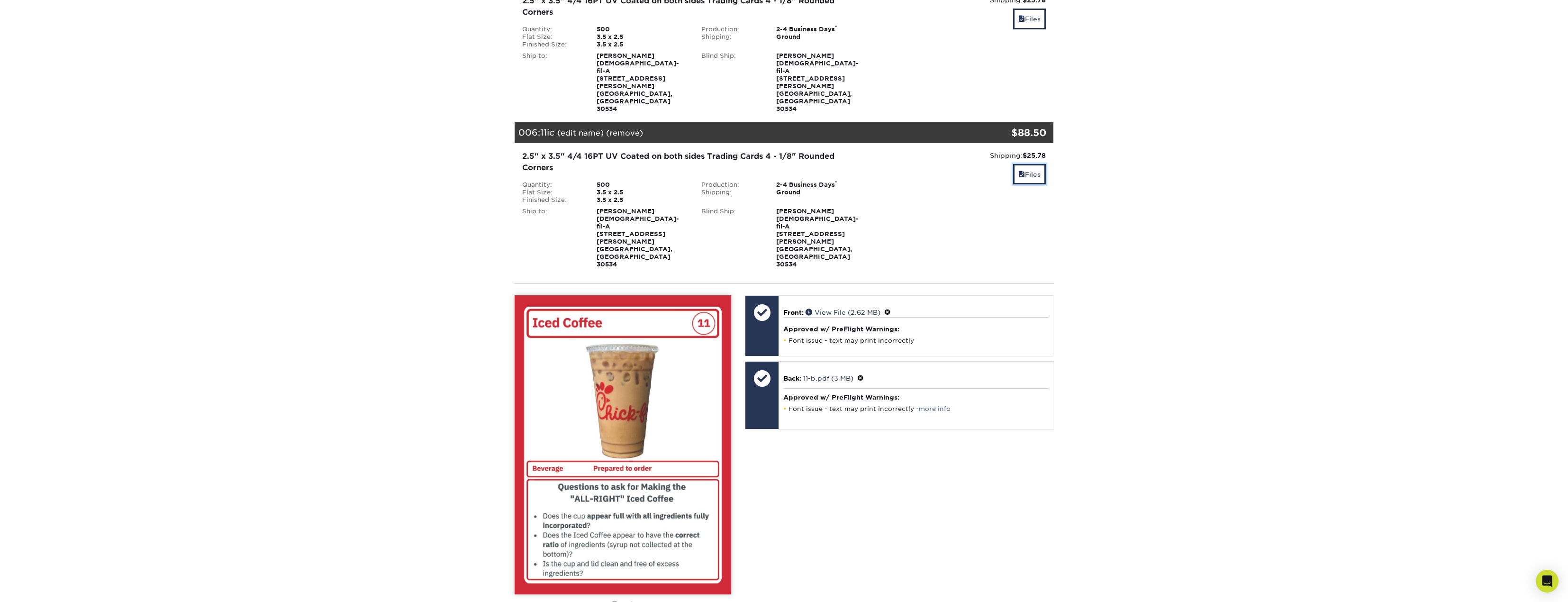
scroll to position [799, 0]
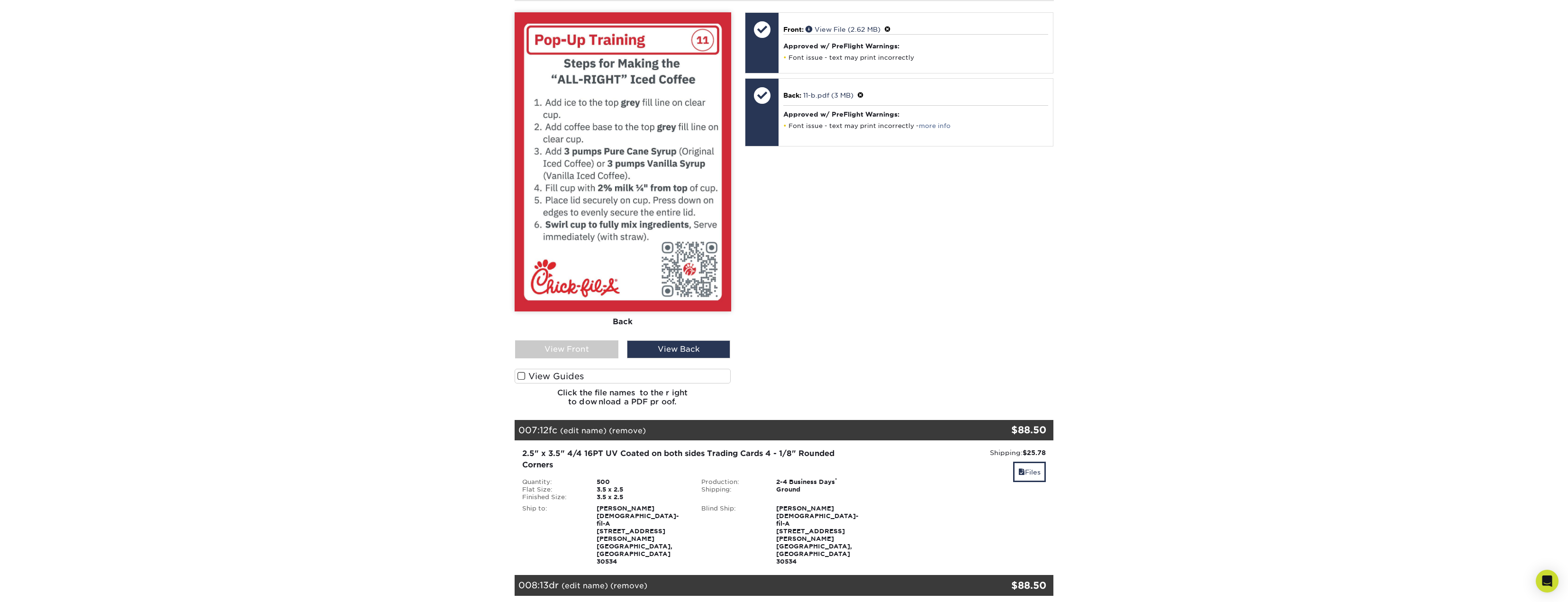
scroll to position [1083, 0]
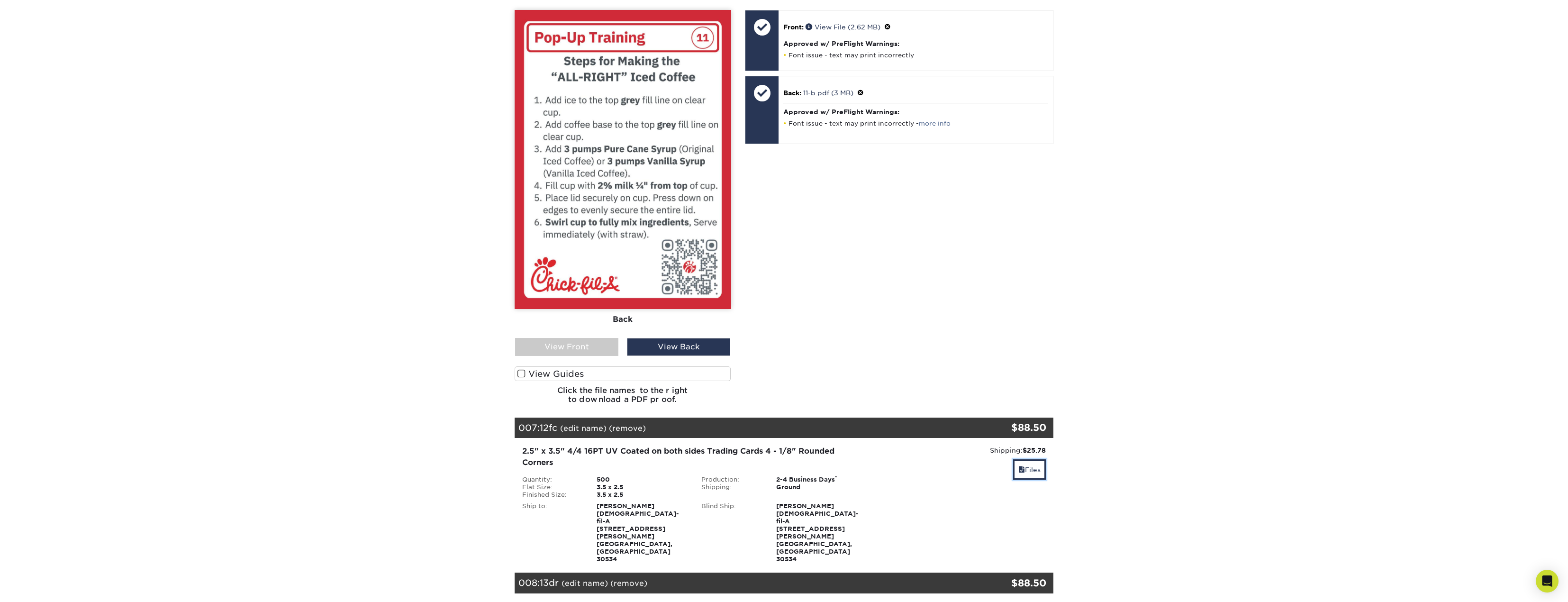
click at [1028, 459] on link "Files" at bounding box center [1029, 469] width 33 height 20
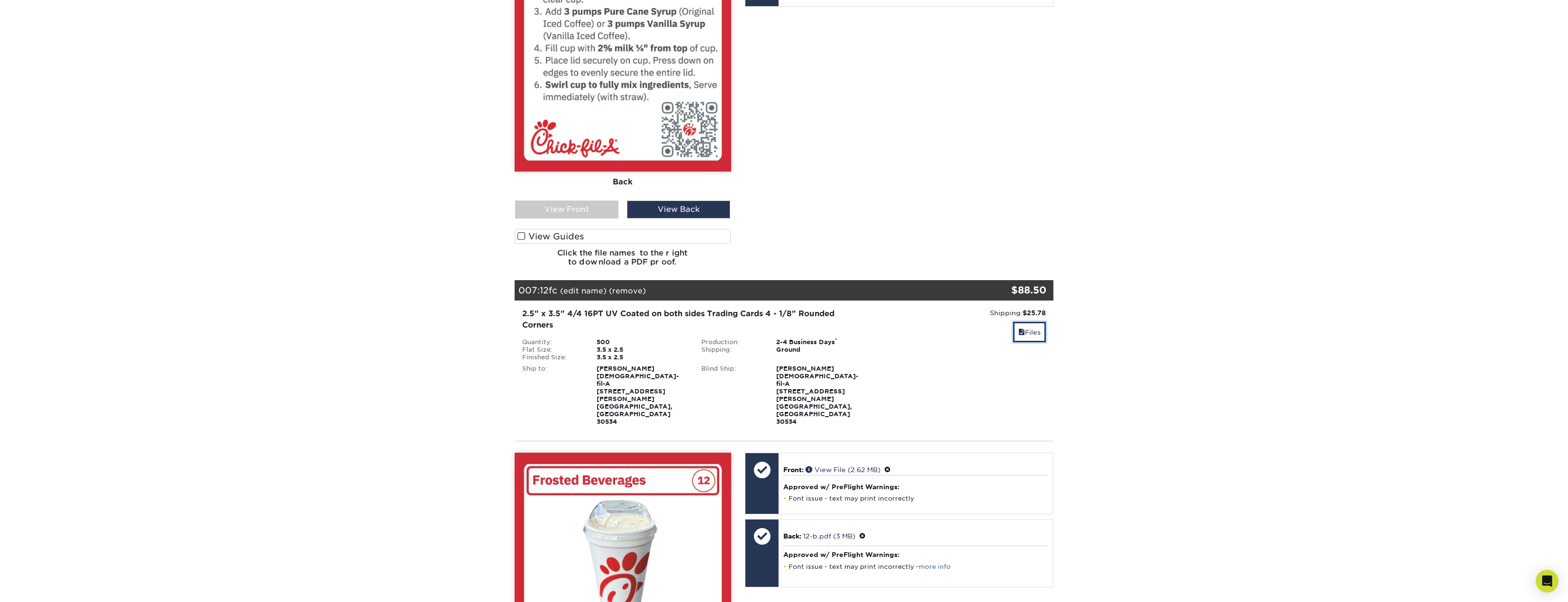
scroll to position [1225, 0]
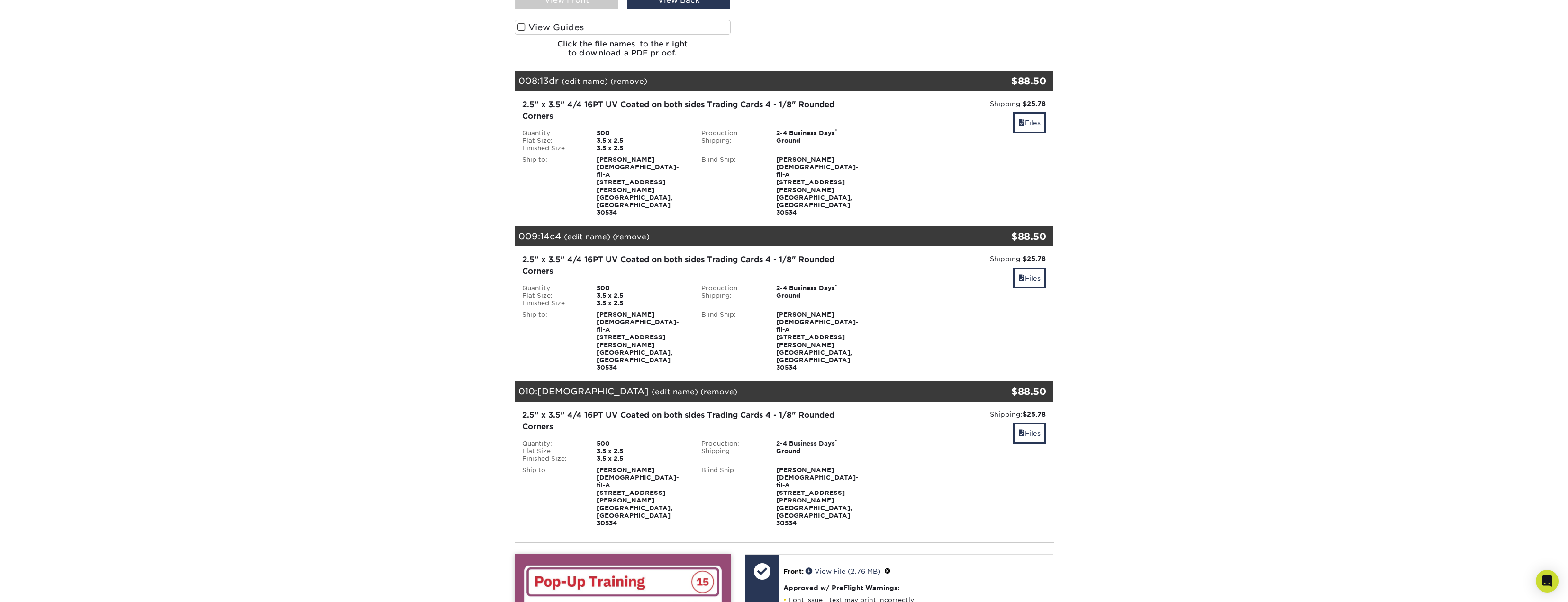
scroll to position [2126, 0]
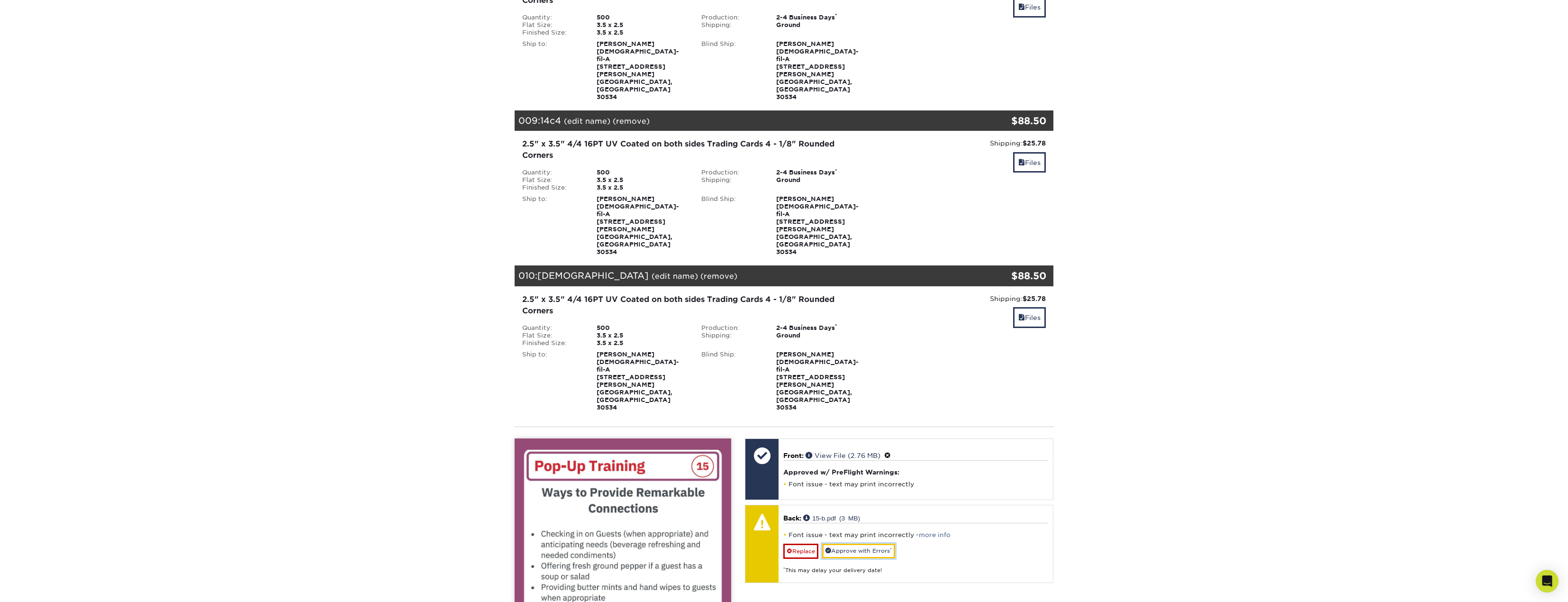
click at [840, 544] on link "Approve with Errors *" at bounding box center [859, 551] width 73 height 15
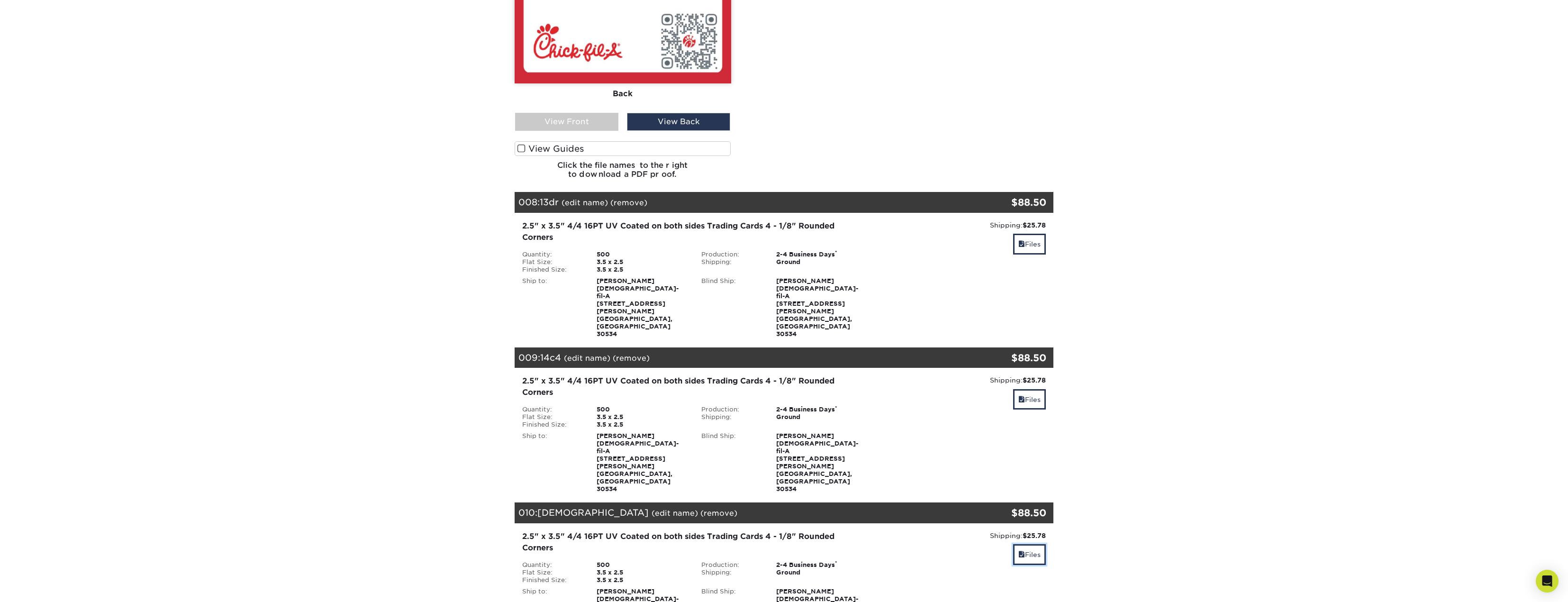
click at [1033, 544] on link "Files" at bounding box center [1029, 554] width 33 height 20
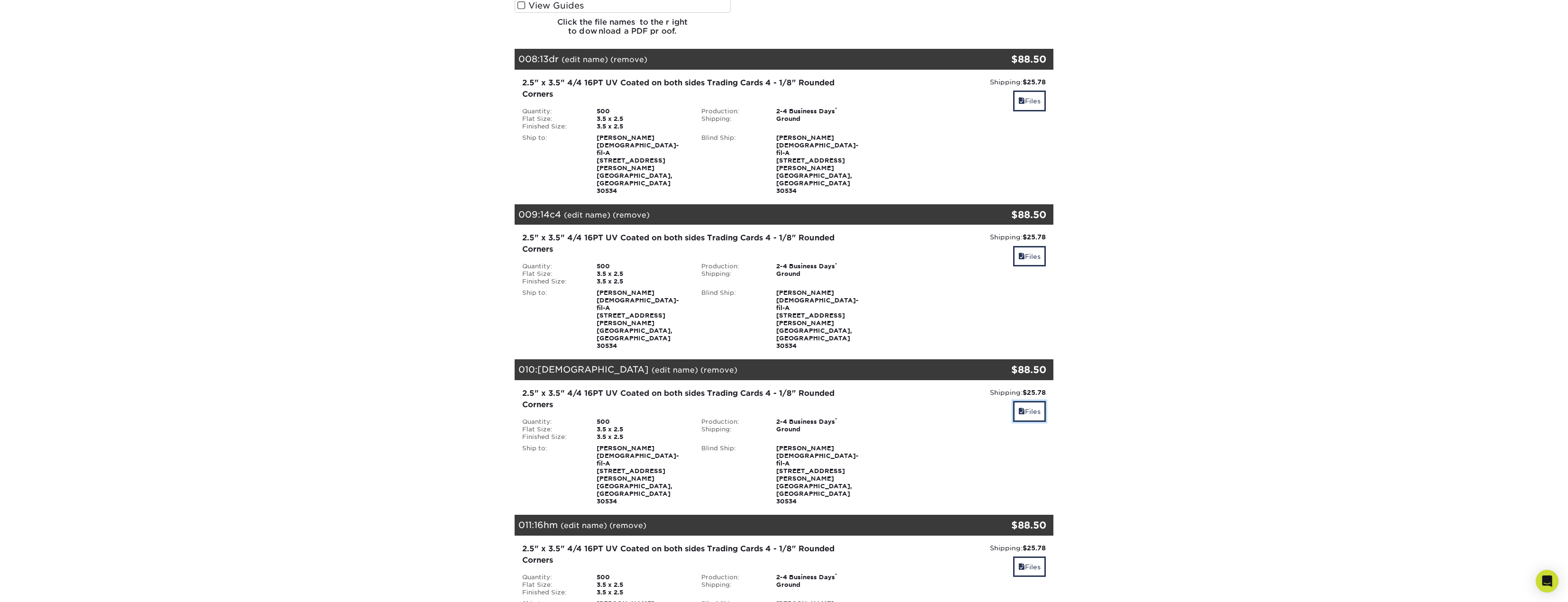
scroll to position [1984, 0]
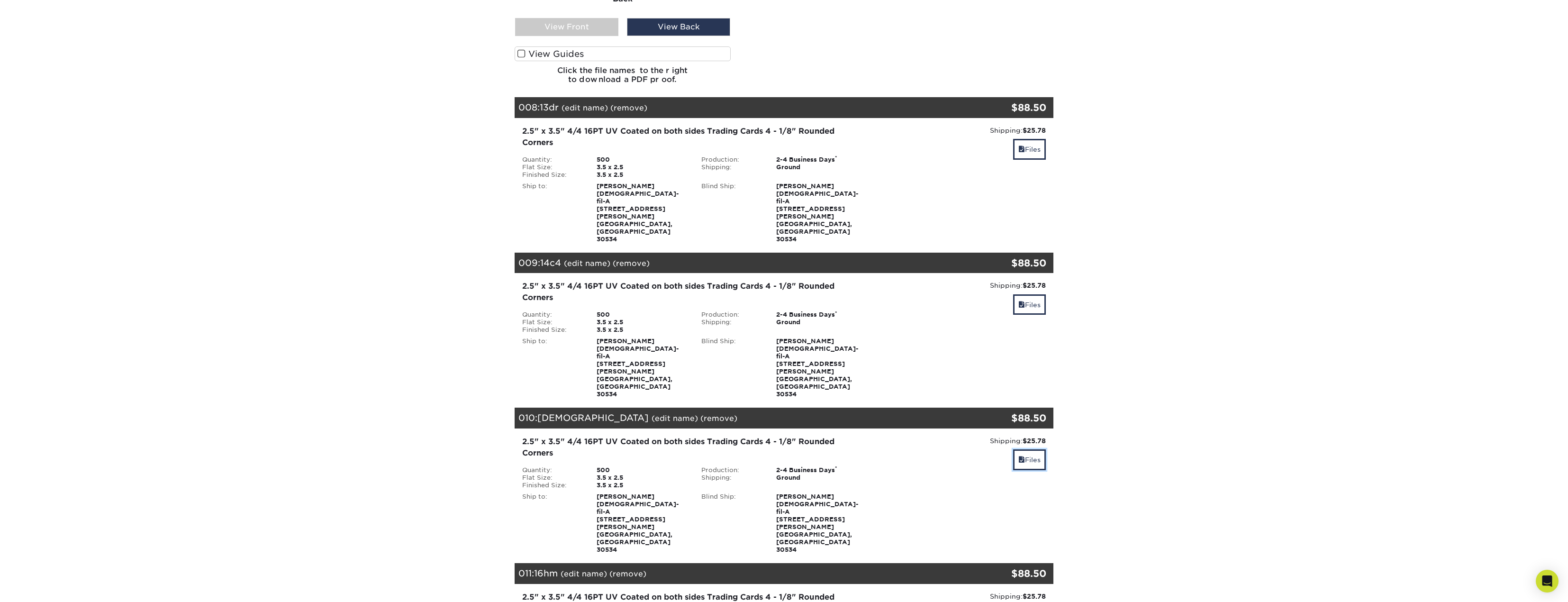
click at [1033, 449] on link "Files" at bounding box center [1029, 459] width 33 height 20
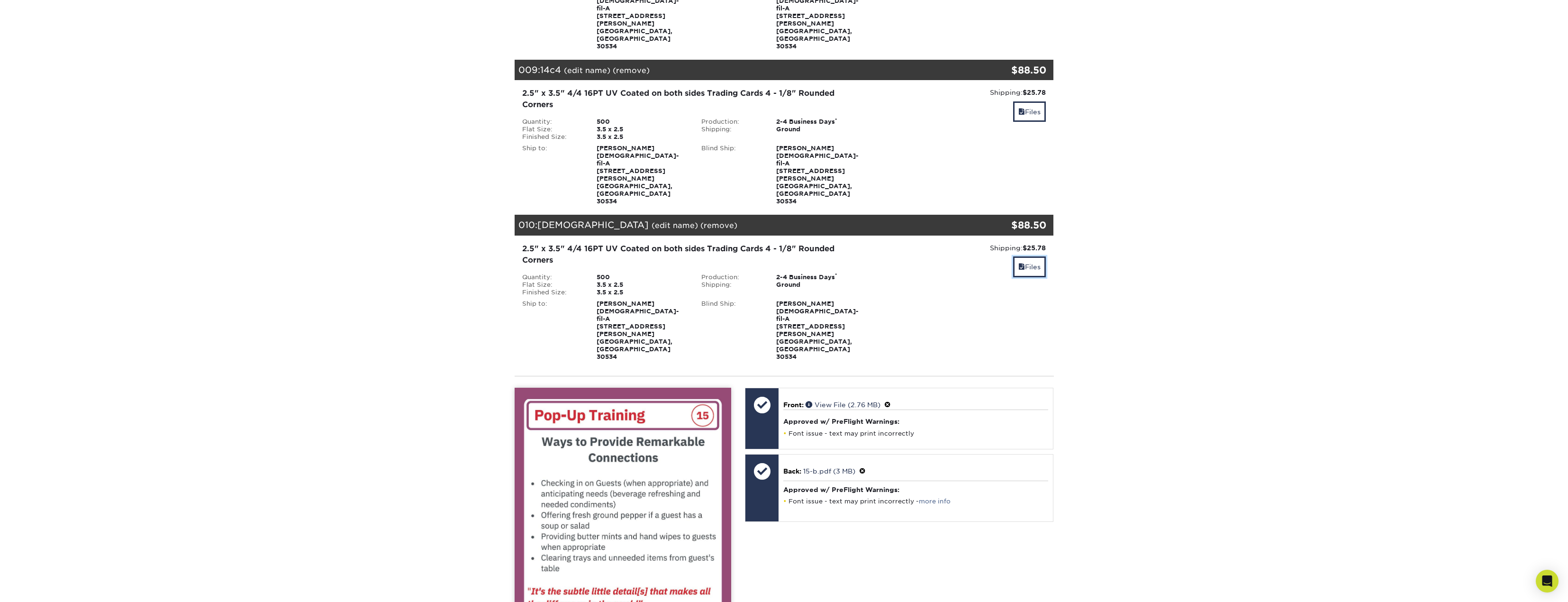
scroll to position [2363, 0]
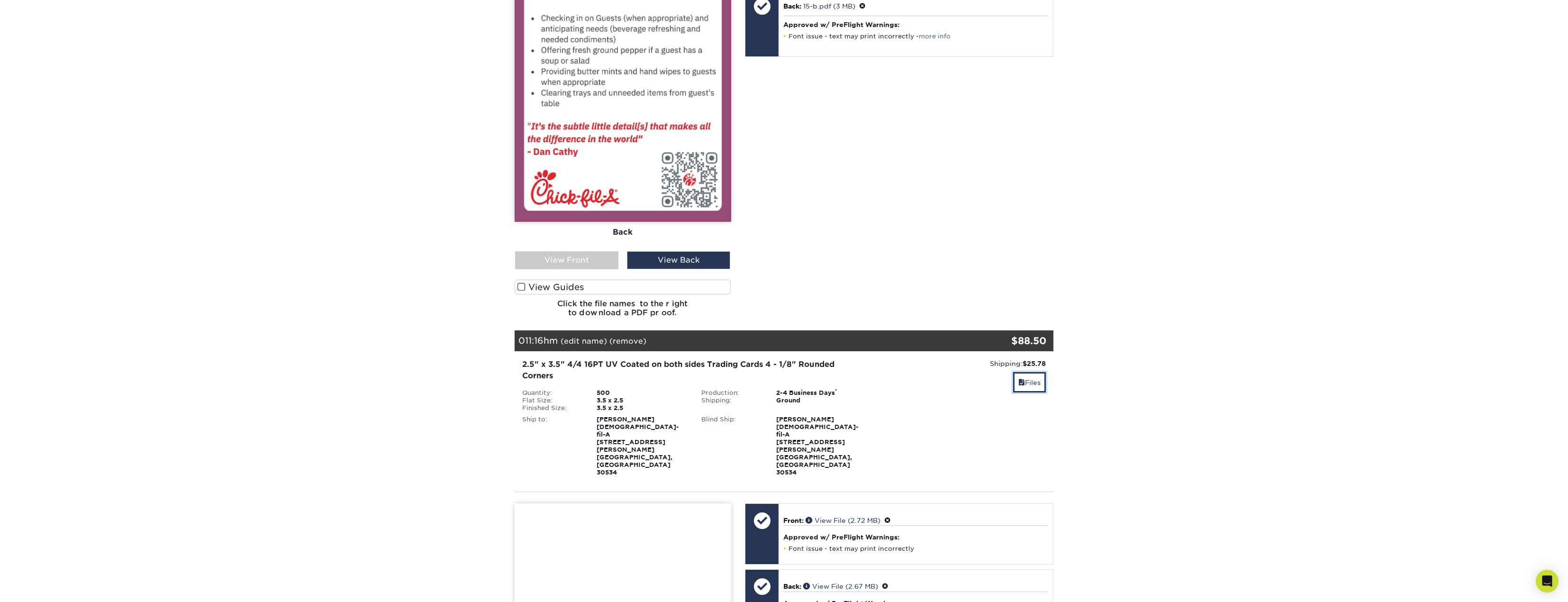
scroll to position [2647, 0]
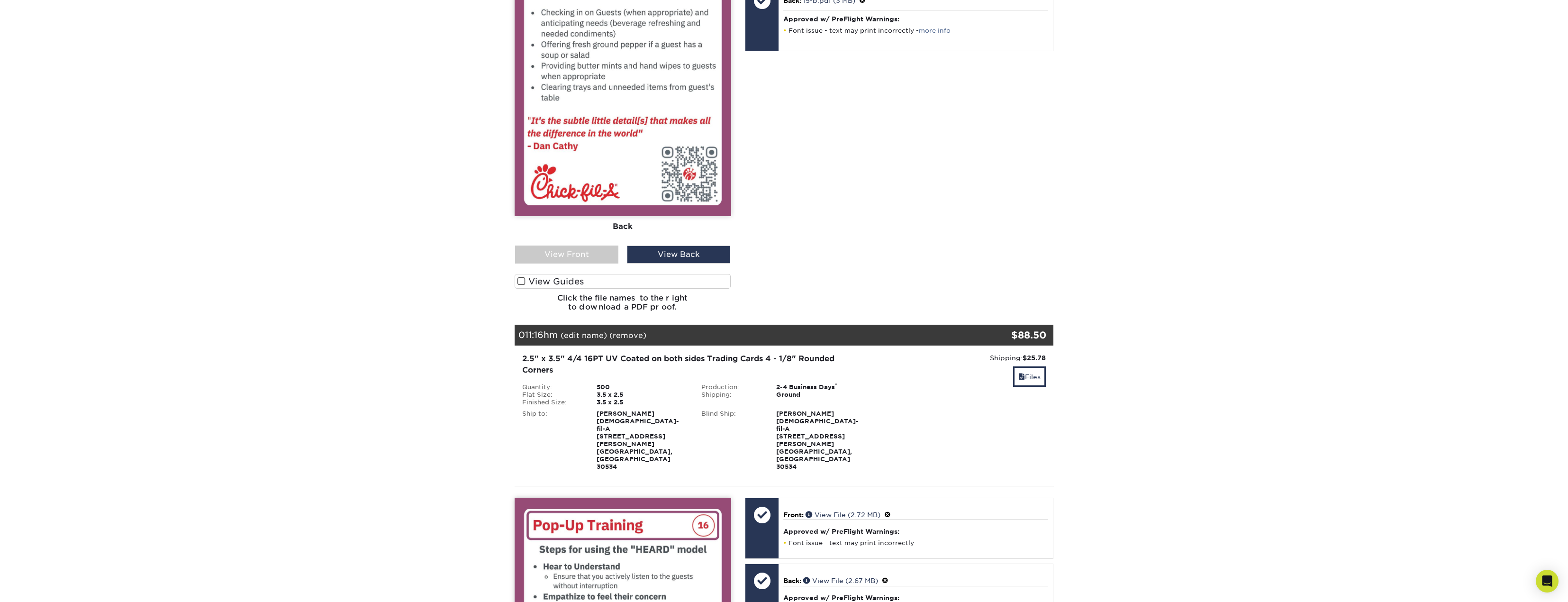
click at [889, 576] on span at bounding box center [885, 580] width 7 height 7
click at [796, 584] on link "Ok" at bounding box center [793, 592] width 20 height 15
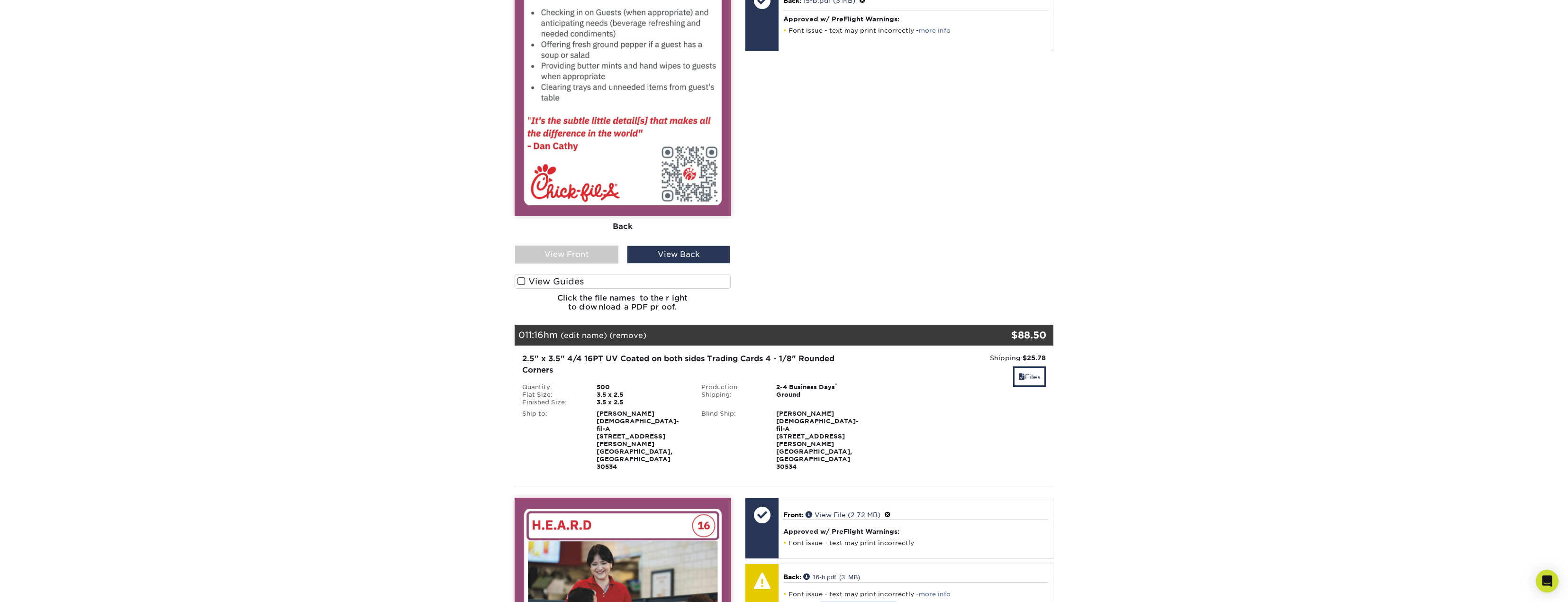
click at [846, 601] on link "Approve with Errors *" at bounding box center [859, 610] width 73 height 15
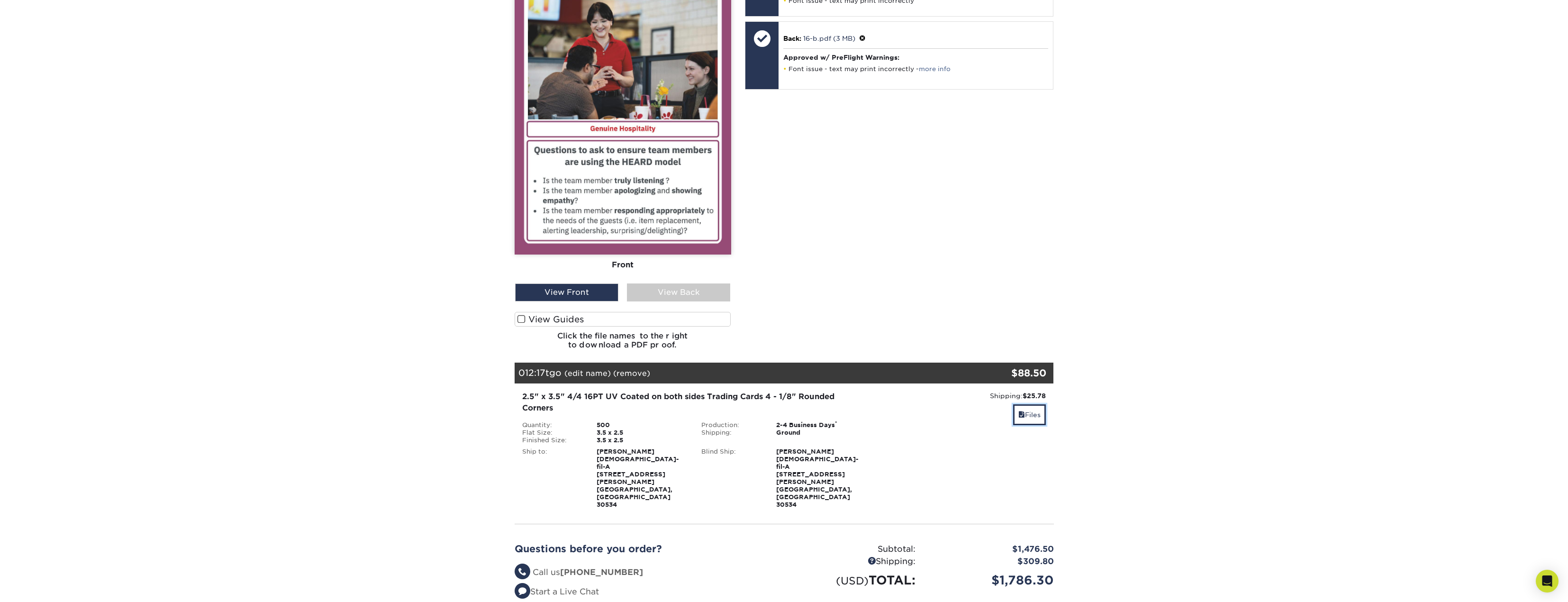
click at [1030, 404] on link "Files" at bounding box center [1029, 414] width 33 height 20
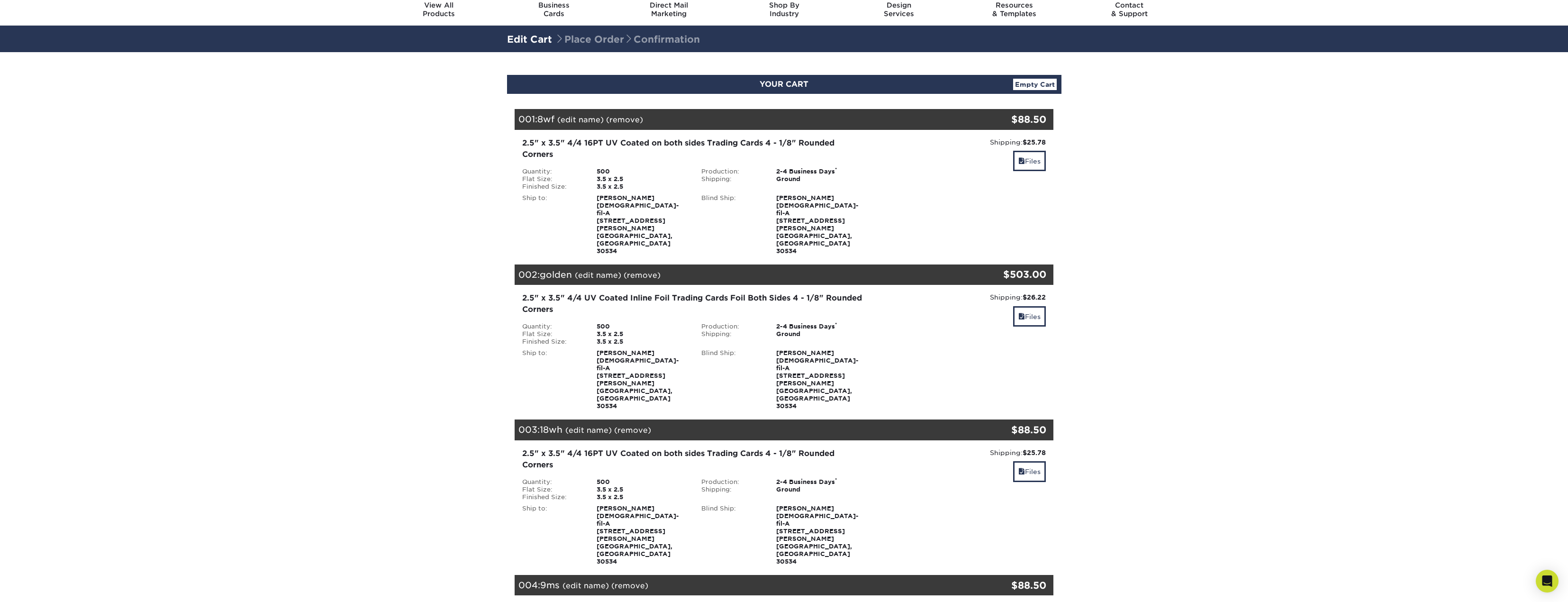
scroll to position [189, 0]
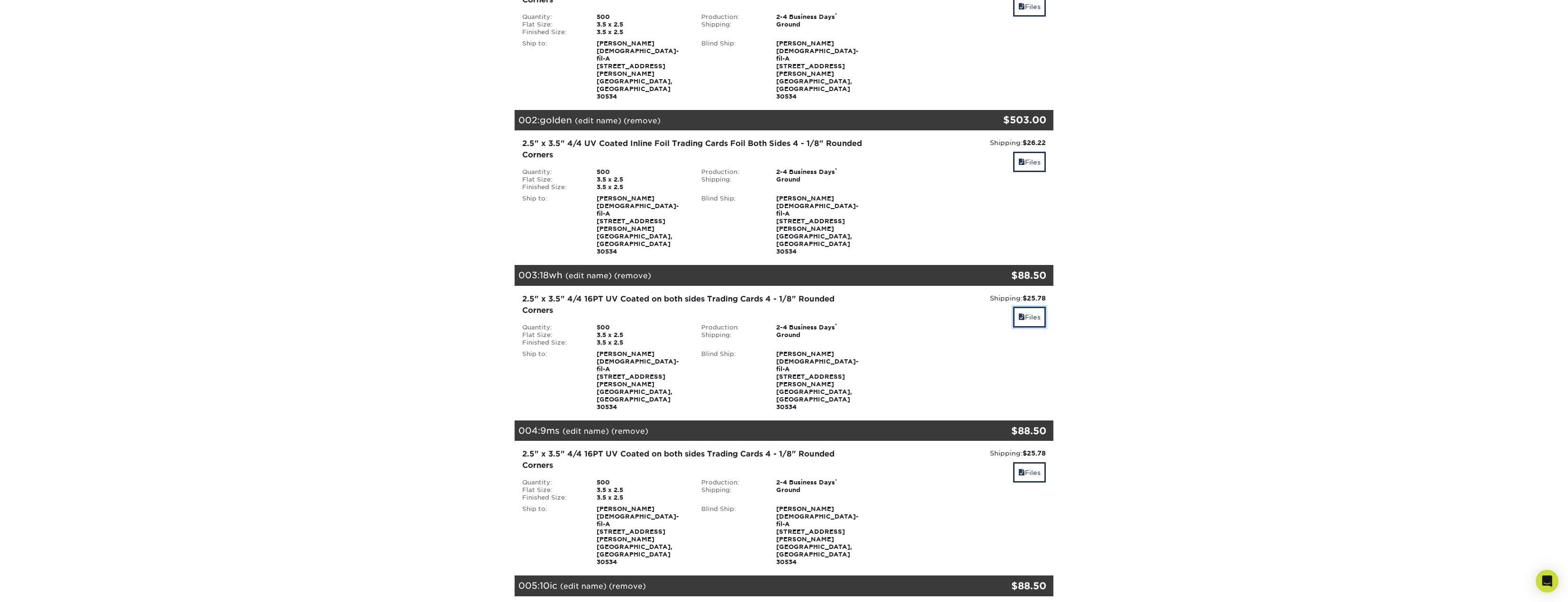
click at [1034, 307] on link "Files" at bounding box center [1029, 317] width 33 height 20
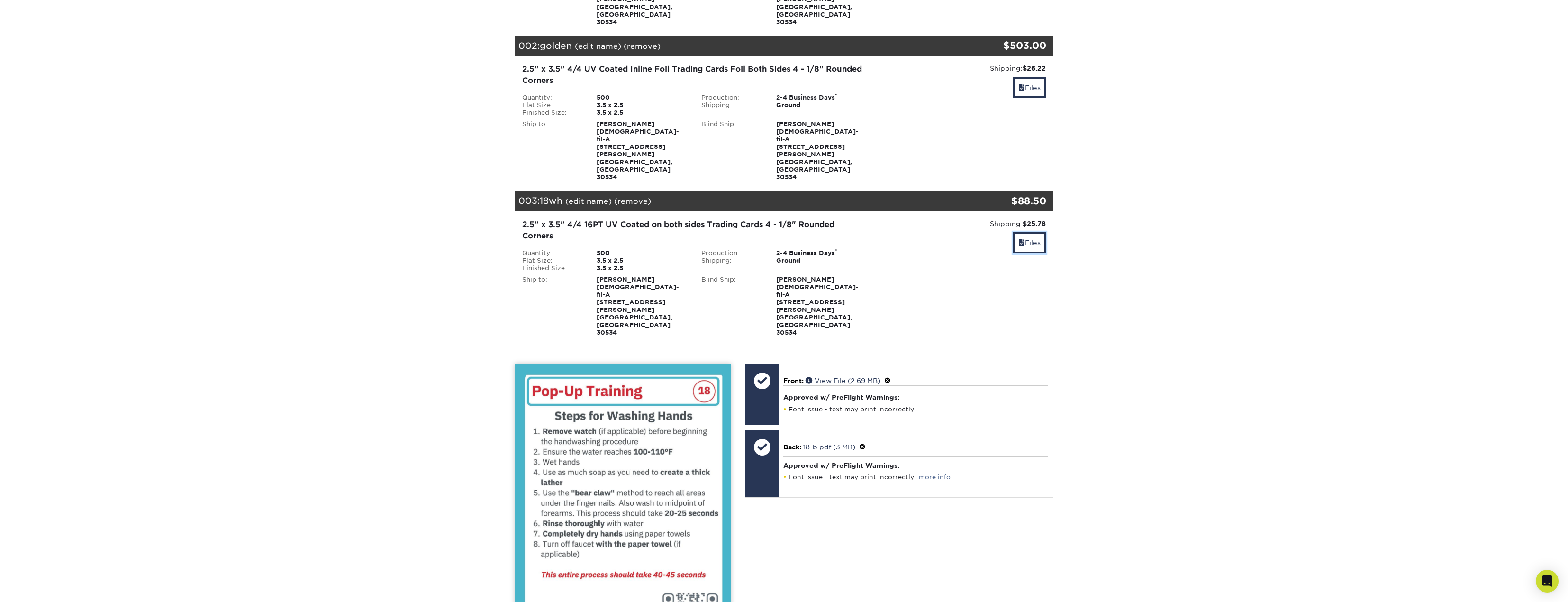
scroll to position [379, 0]
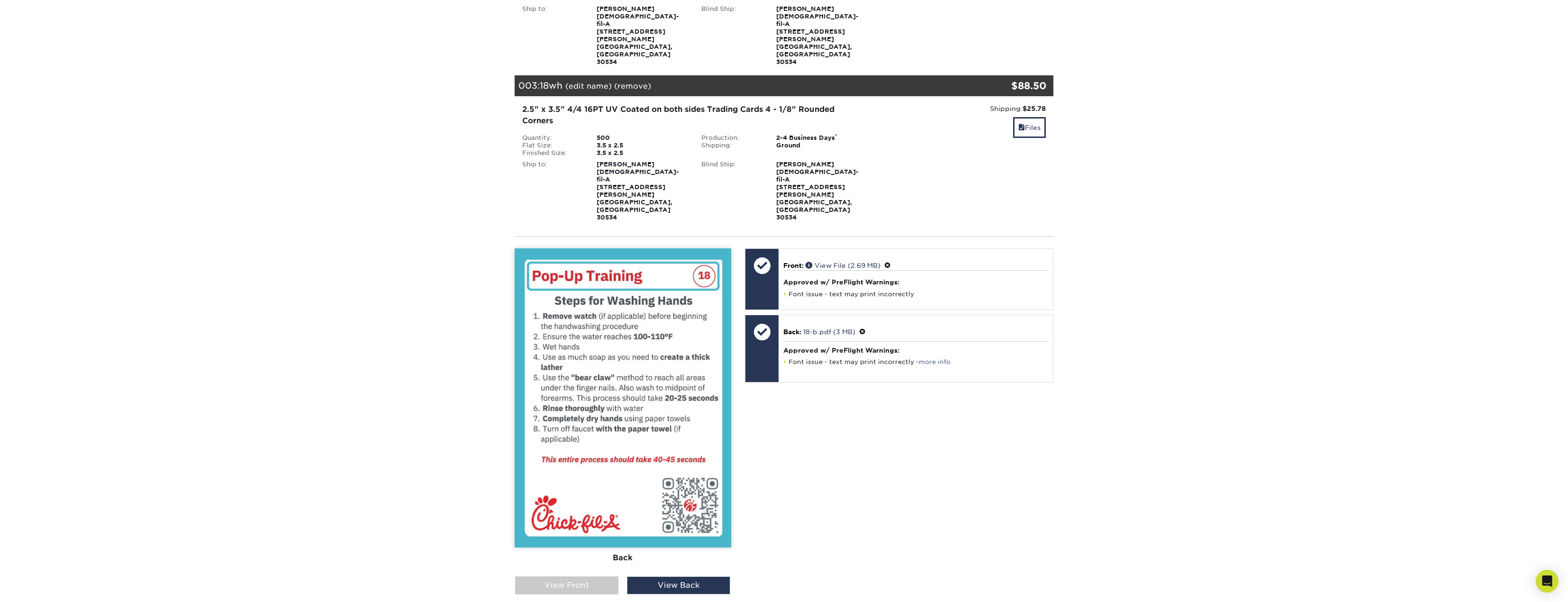
click at [864, 328] on span at bounding box center [862, 332] width 7 height 7
click at [799, 335] on link "Ok" at bounding box center [793, 342] width 20 height 15
click at [600, 576] on div "View Front" at bounding box center [567, 586] width 103 height 18
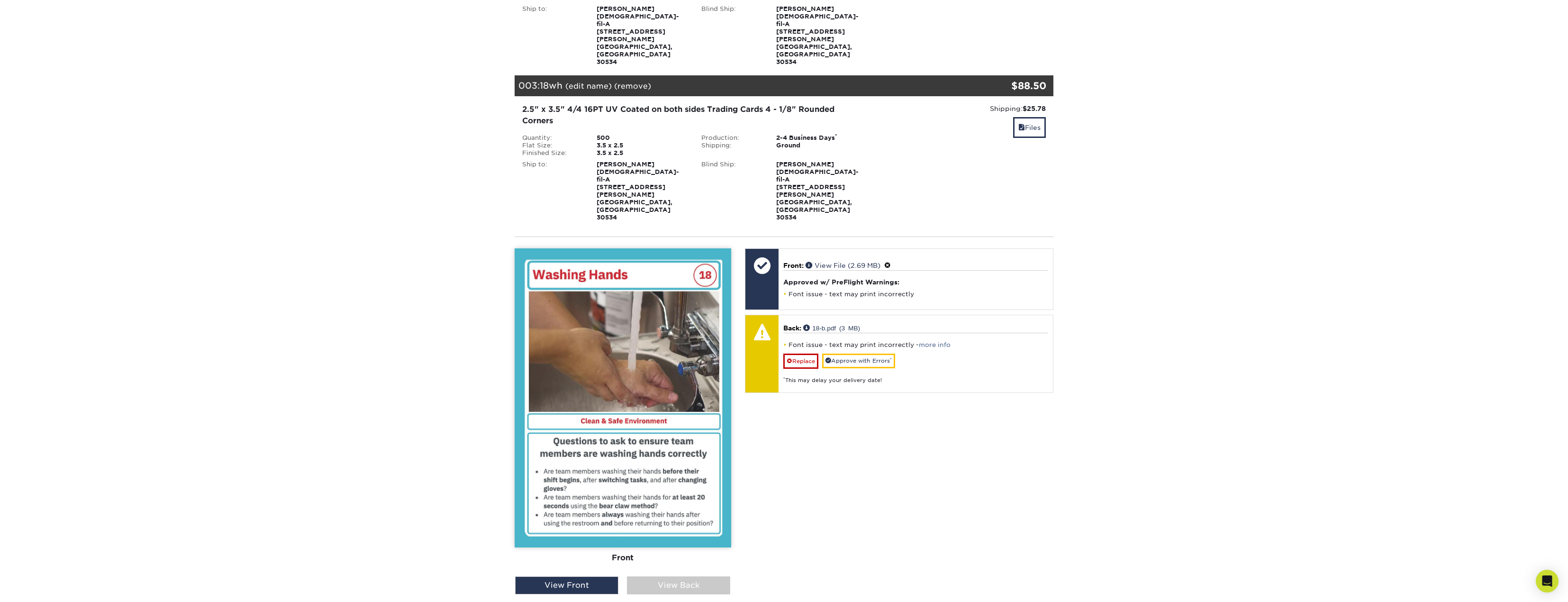
click at [669, 576] on div "View Back" at bounding box center [679, 586] width 103 height 18
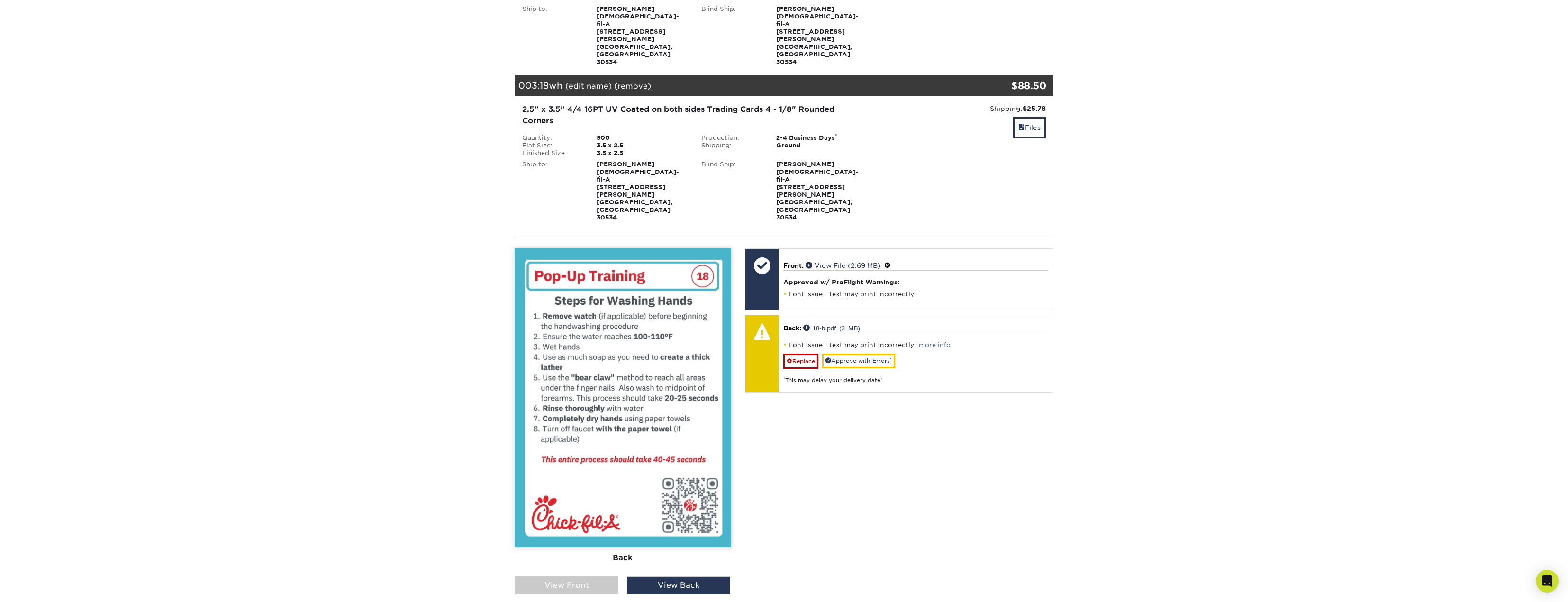
click at [610, 576] on div "View Front" at bounding box center [567, 586] width 103 height 18
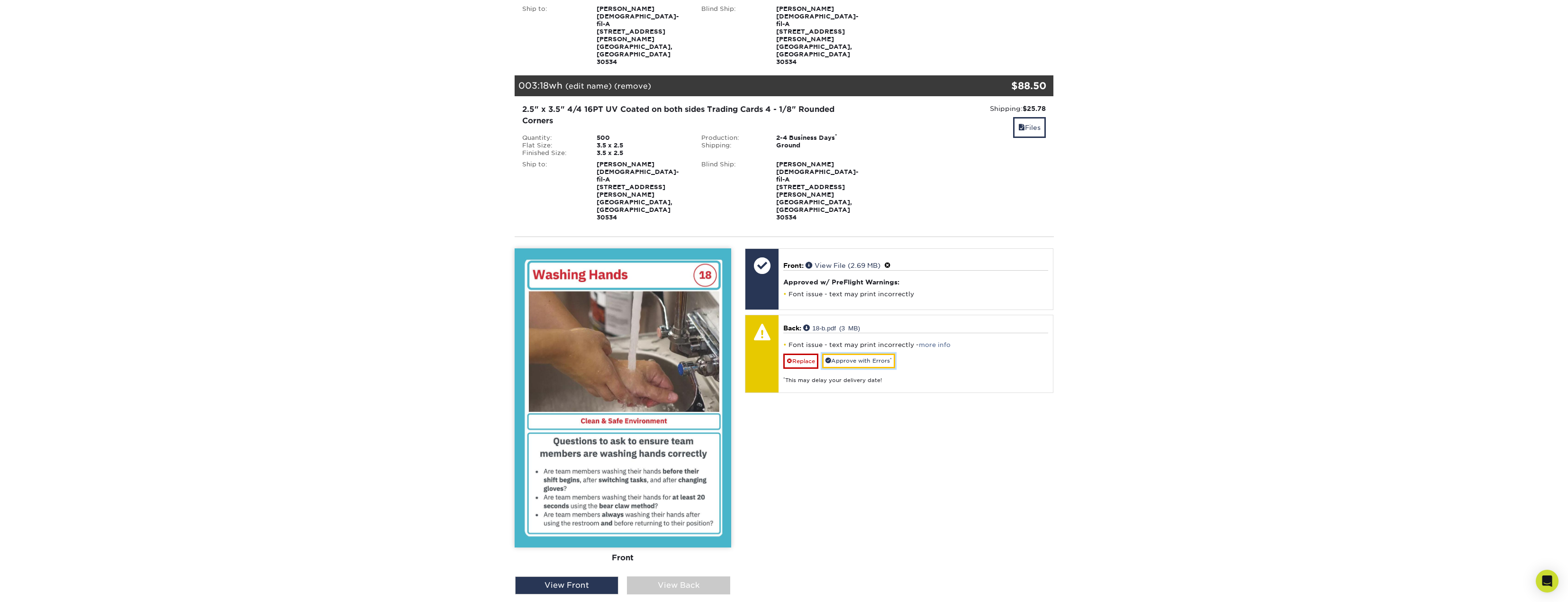
click at [883, 354] on link "Approve with Errors *" at bounding box center [859, 361] width 73 height 15
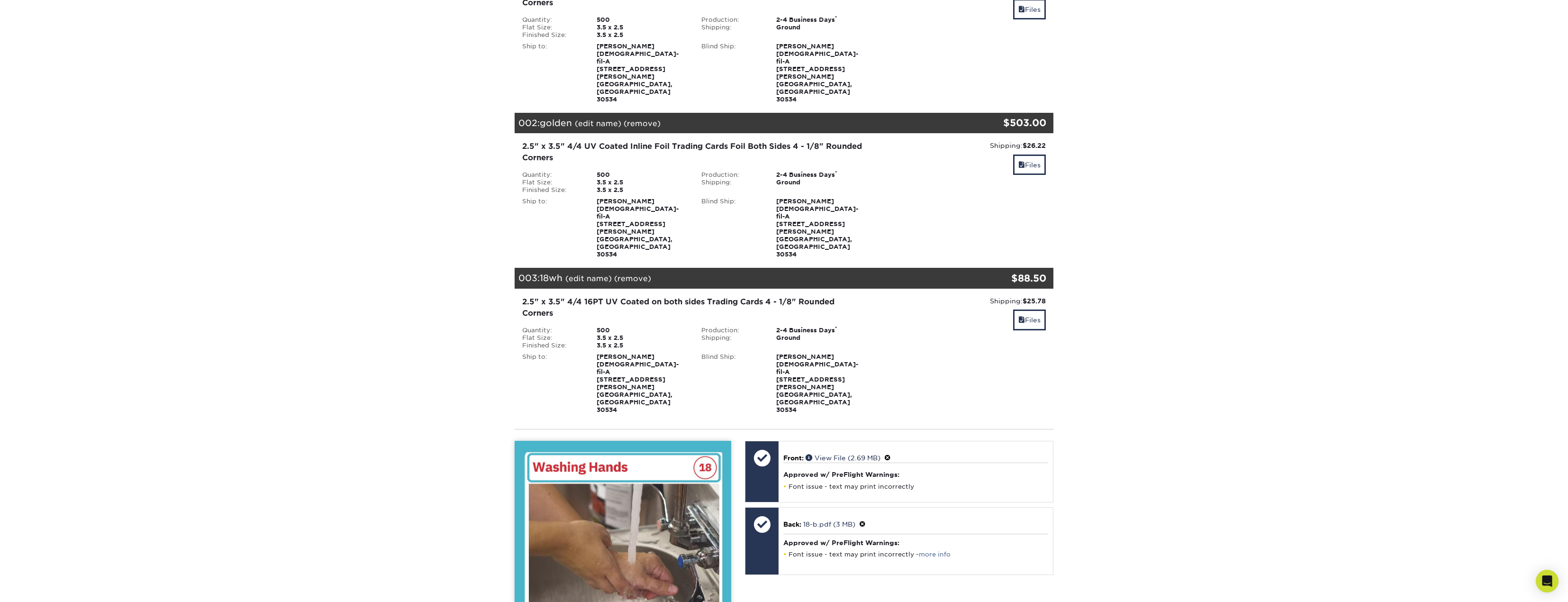
scroll to position [0, 0]
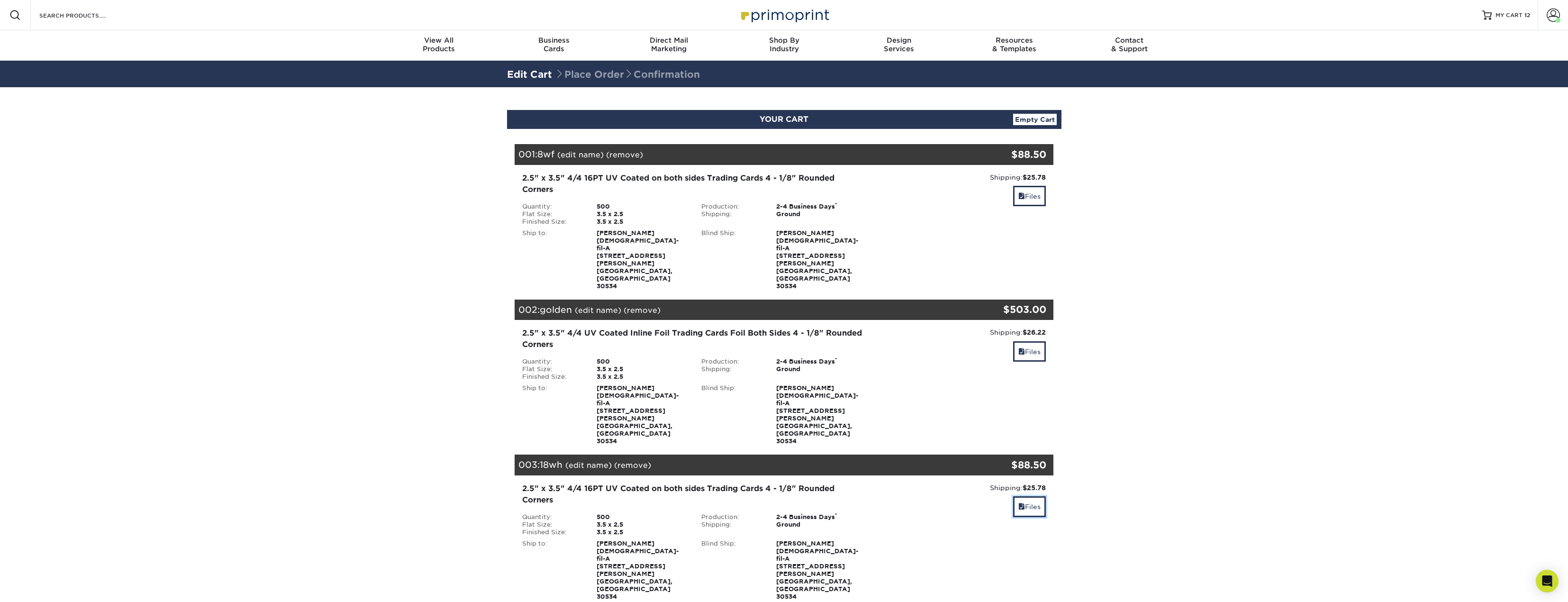
click at [1029, 496] on link "Files" at bounding box center [1029, 506] width 33 height 20
click at [1041, 196] on link "Files" at bounding box center [1029, 195] width 33 height 20
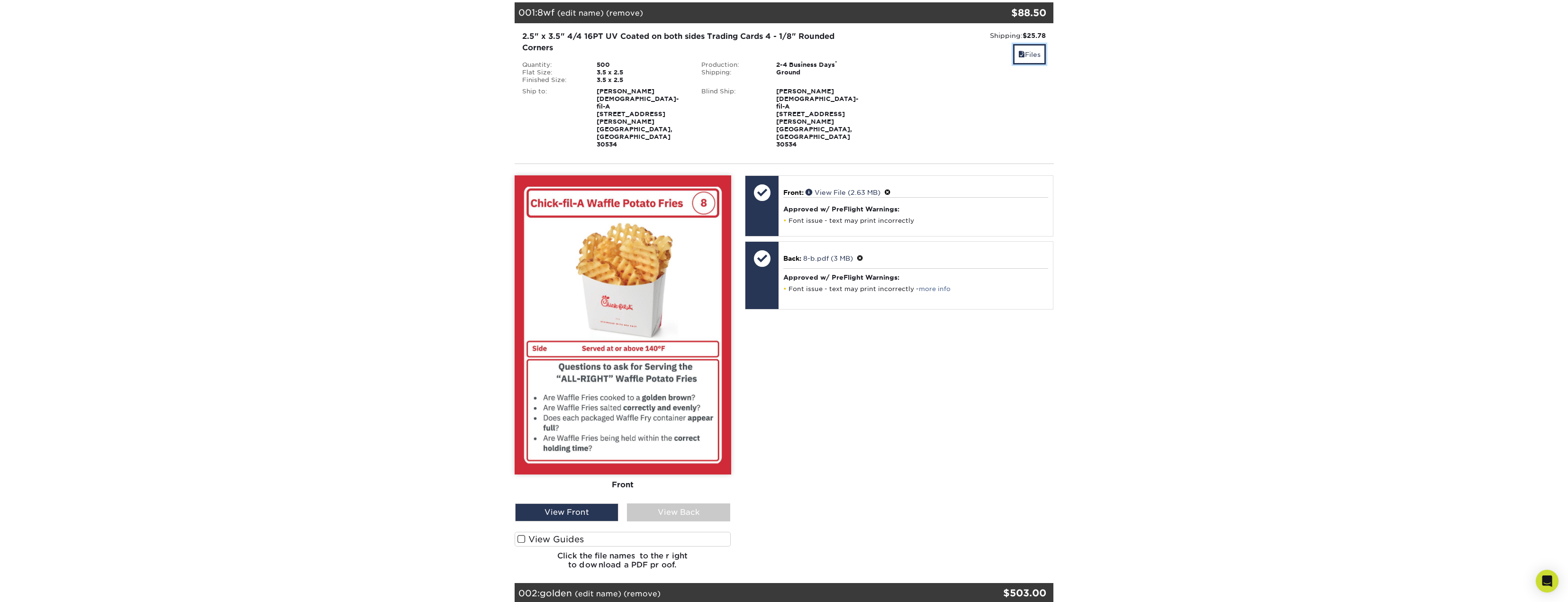
scroll to position [142, 0]
click at [695, 503] on div "View Back" at bounding box center [679, 512] width 103 height 18
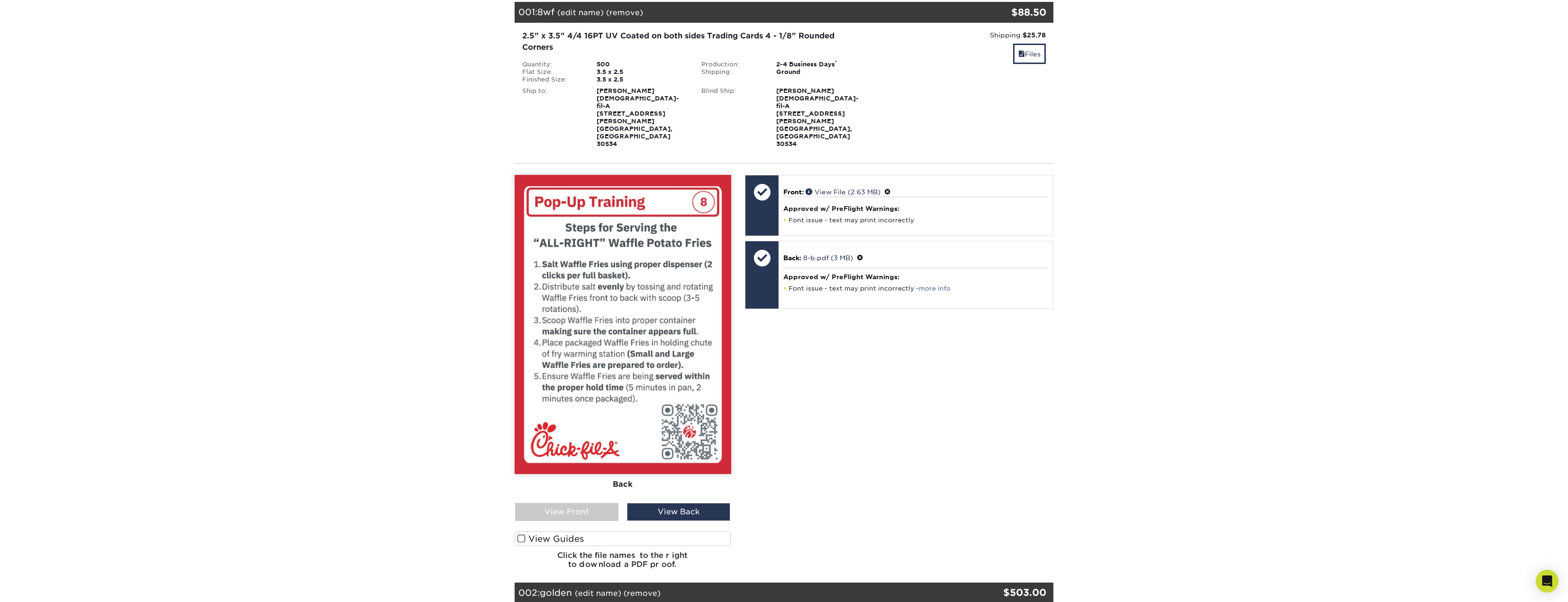
click at [576, 503] on div "View Front" at bounding box center [567, 512] width 103 height 18
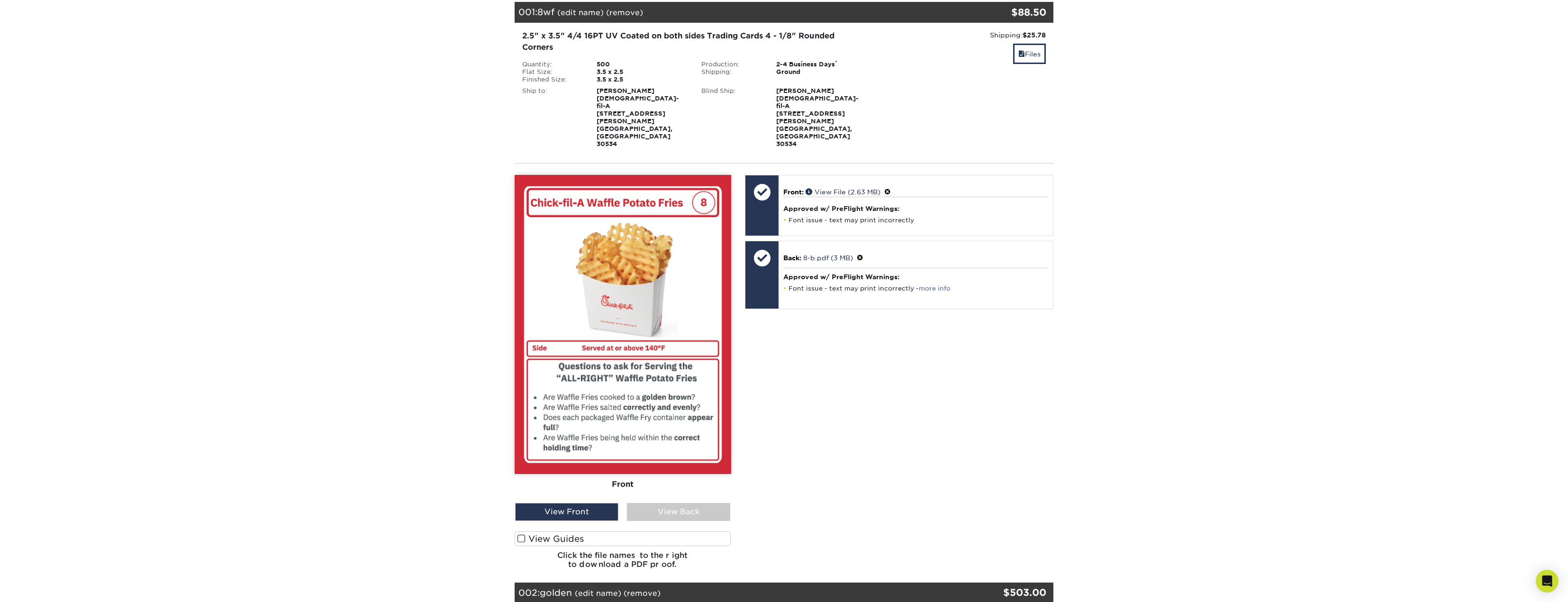
click at [647, 503] on div "View Back" at bounding box center [679, 512] width 103 height 18
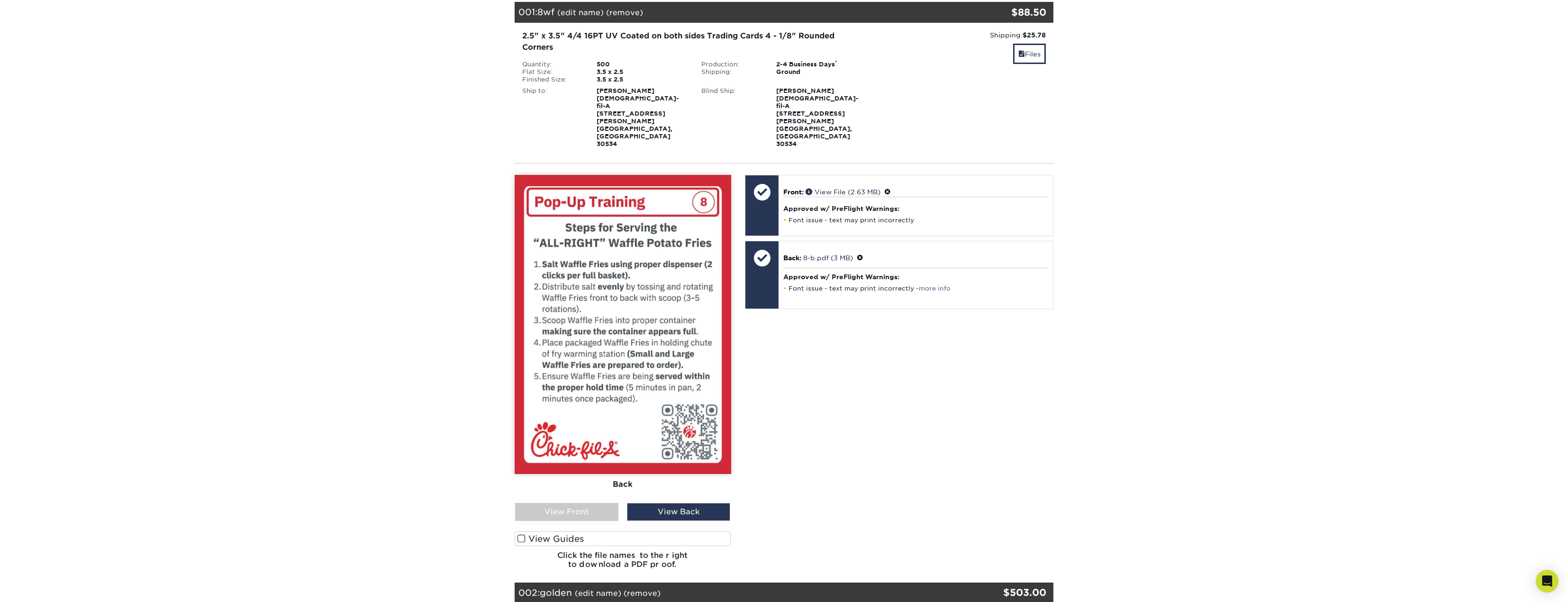
click at [583, 503] on div "View Front" at bounding box center [567, 512] width 103 height 18
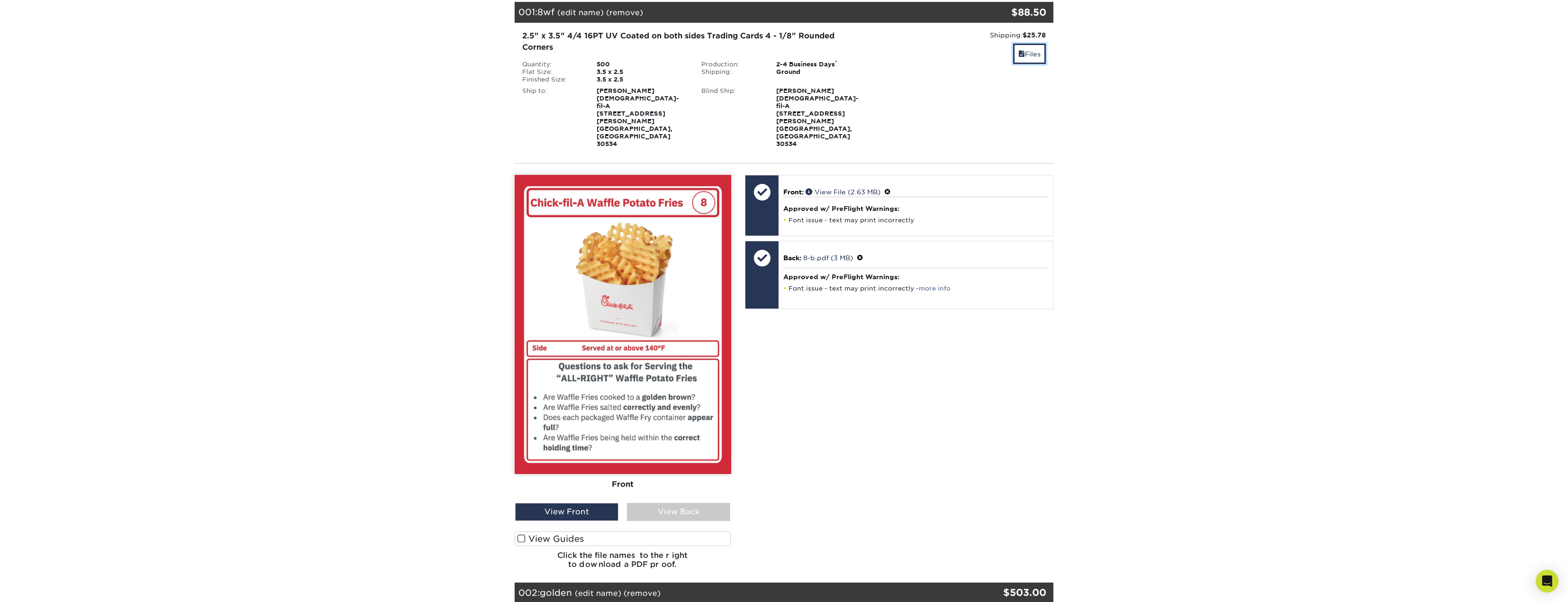
click at [1029, 54] on link "Files" at bounding box center [1029, 54] width 33 height 20
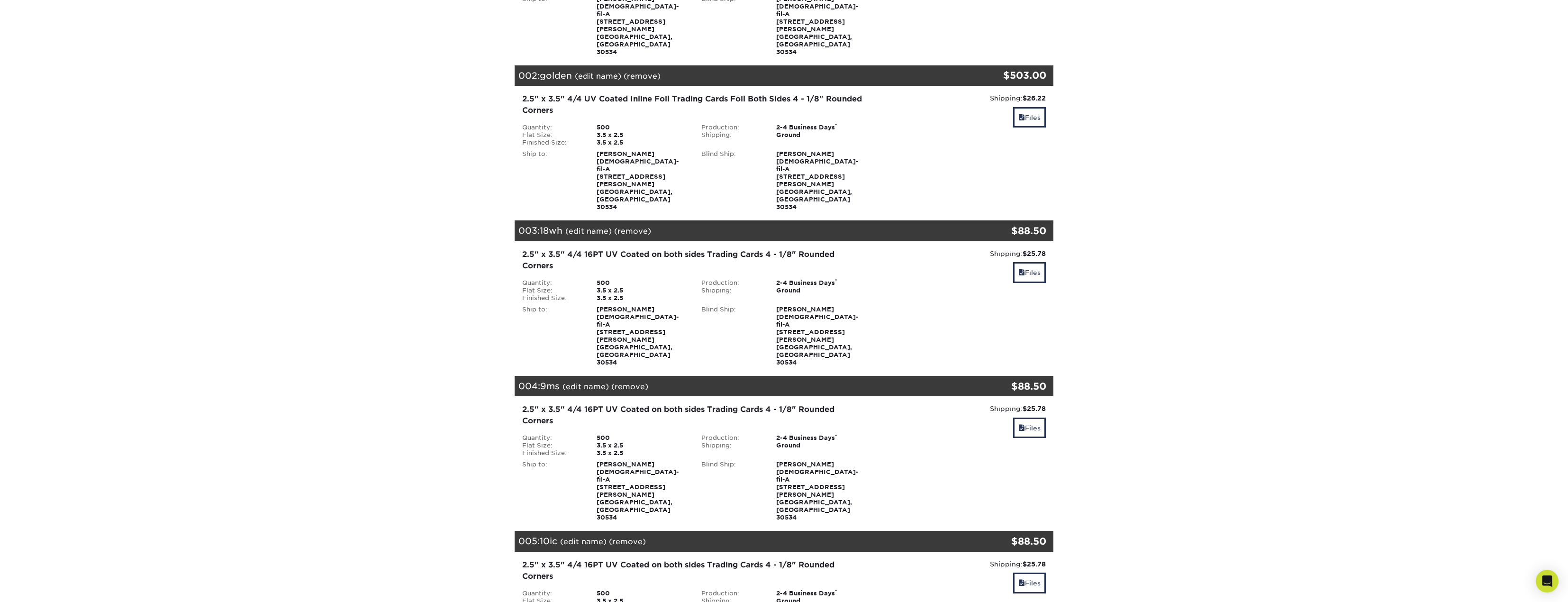
scroll to position [237, 0]
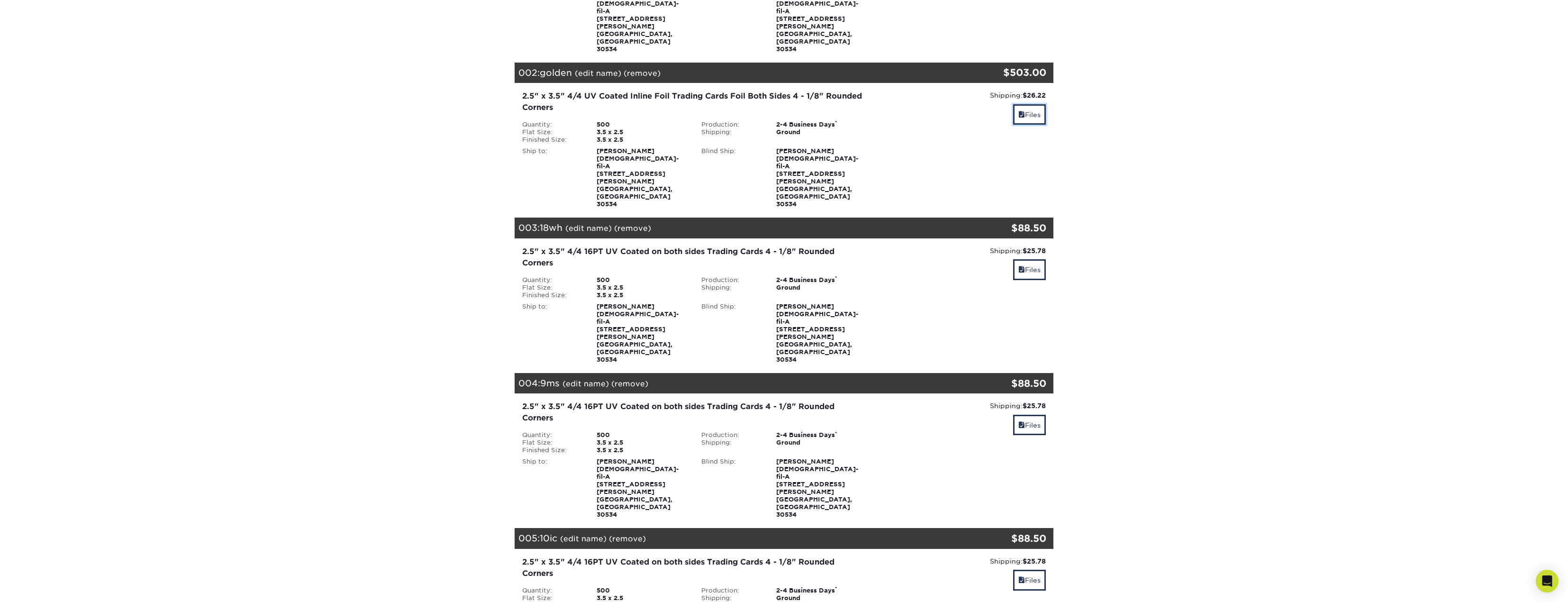
click at [1037, 104] on link "Files" at bounding box center [1029, 114] width 33 height 20
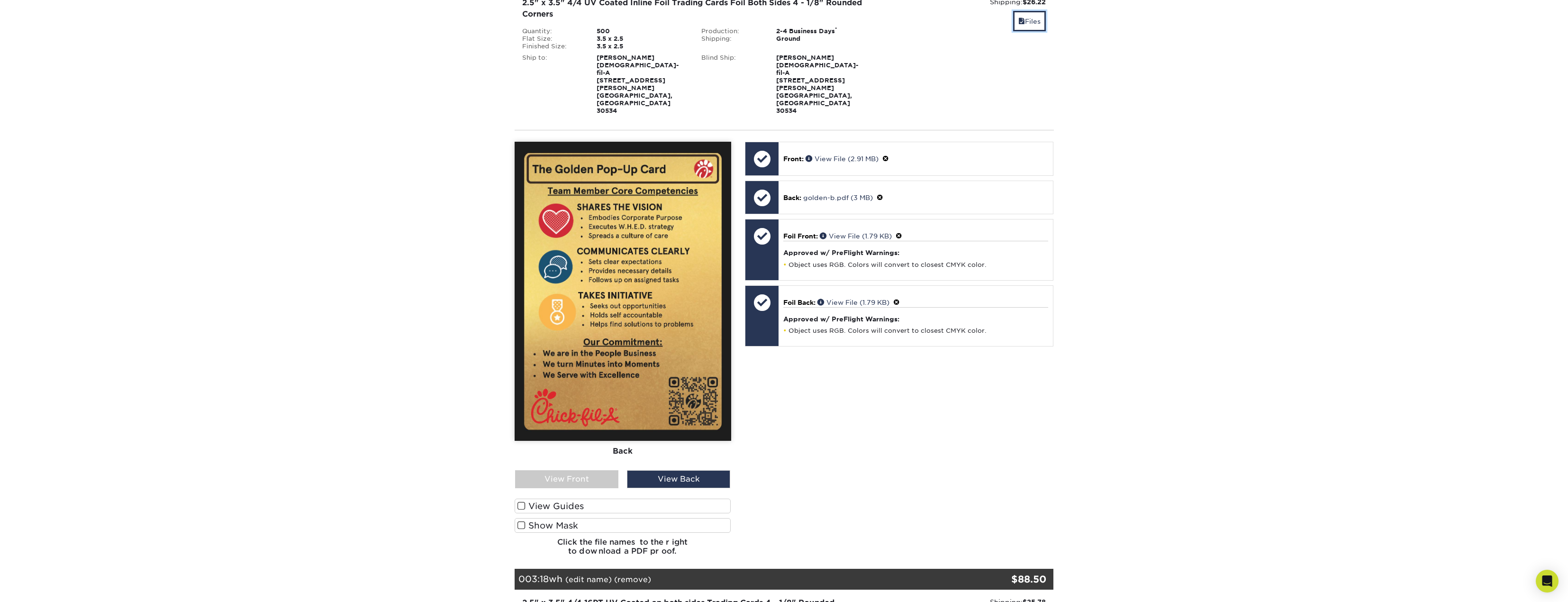
scroll to position [332, 0]
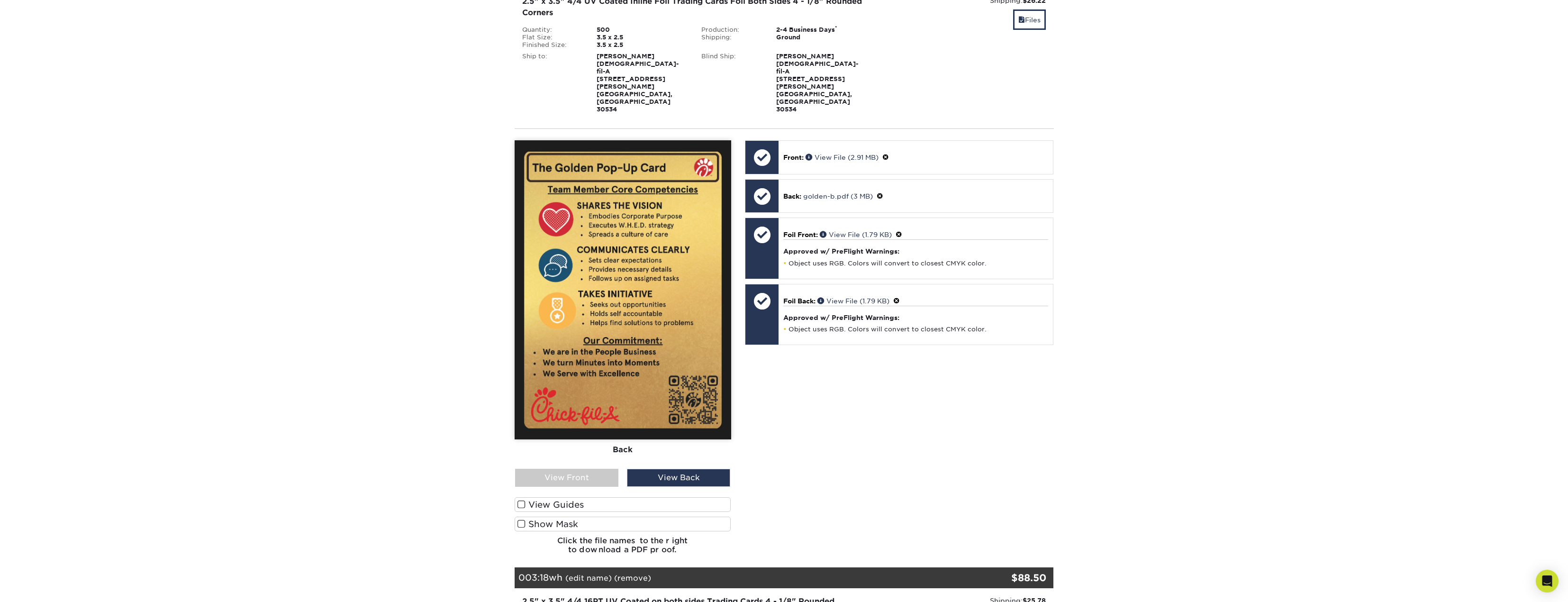
click at [588, 469] on div "View Front" at bounding box center [567, 478] width 103 height 18
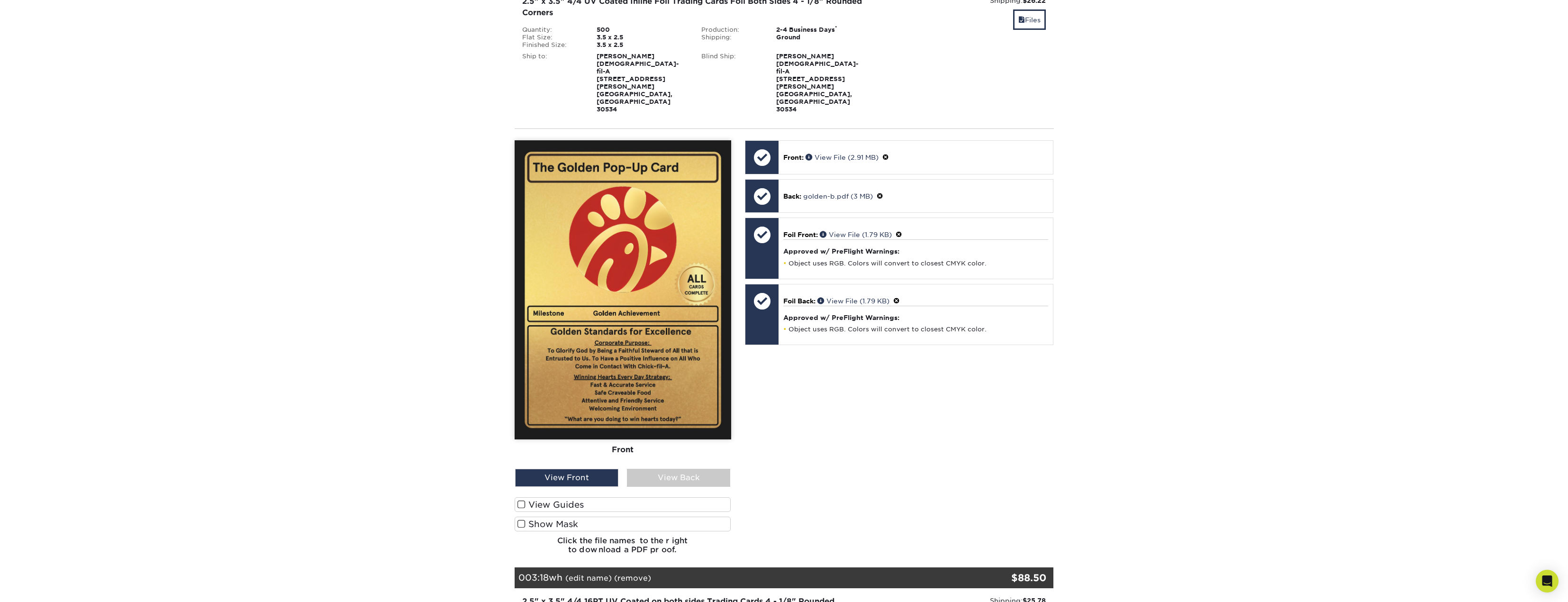
click at [534, 517] on label "Show Mask" at bounding box center [623, 524] width 217 height 15
click at [0, 0] on input "Show Mask" at bounding box center [0, 0] width 0 height 0
click at [651, 469] on div "View Back" at bounding box center [679, 478] width 103 height 18
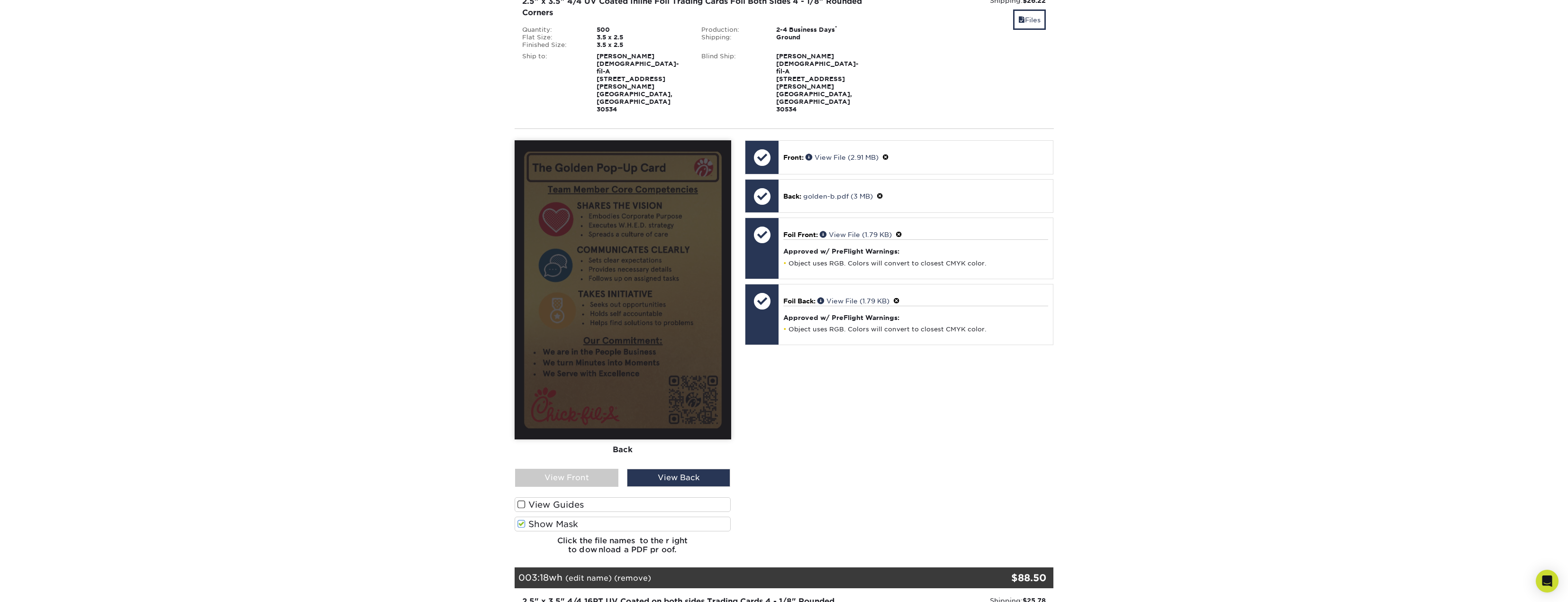
click at [586, 469] on div "View Front" at bounding box center [567, 478] width 103 height 18
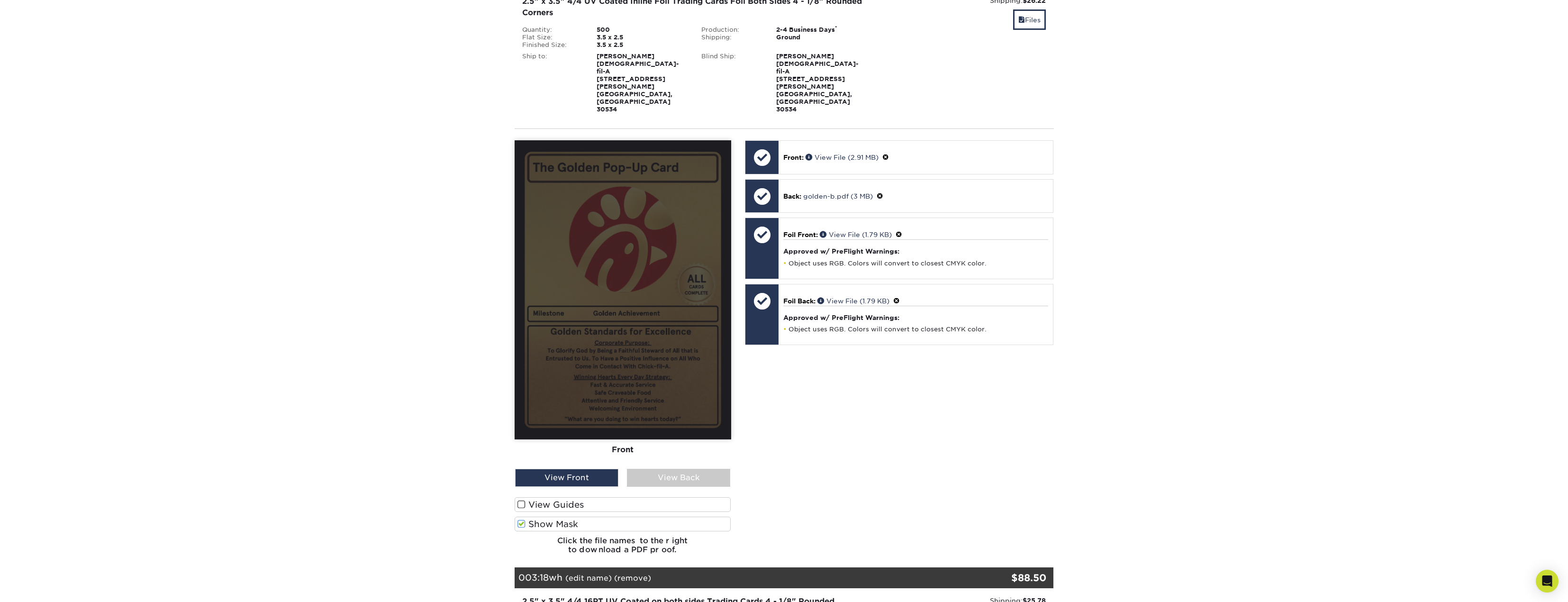
click at [527, 517] on label "Show Mask" at bounding box center [623, 524] width 217 height 15
click at [0, 0] on input "Show Mask" at bounding box center [0, 0] width 0 height 0
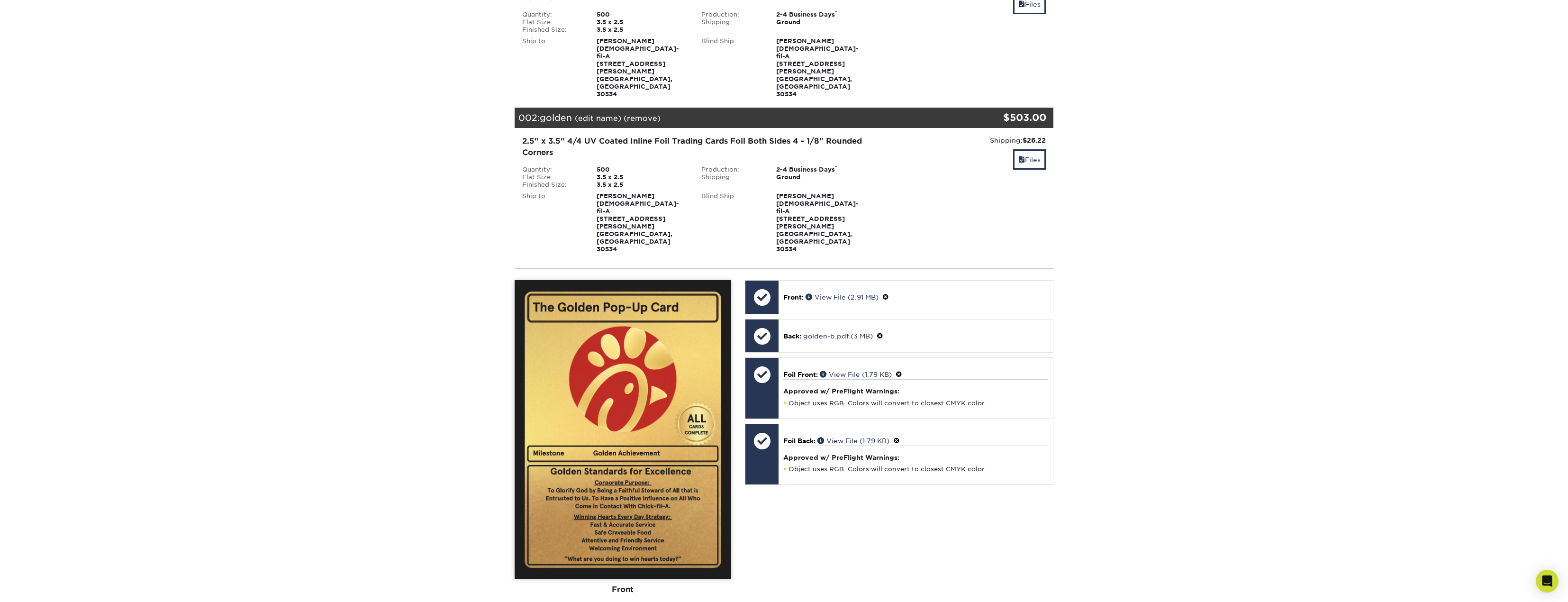
scroll to position [237, 0]
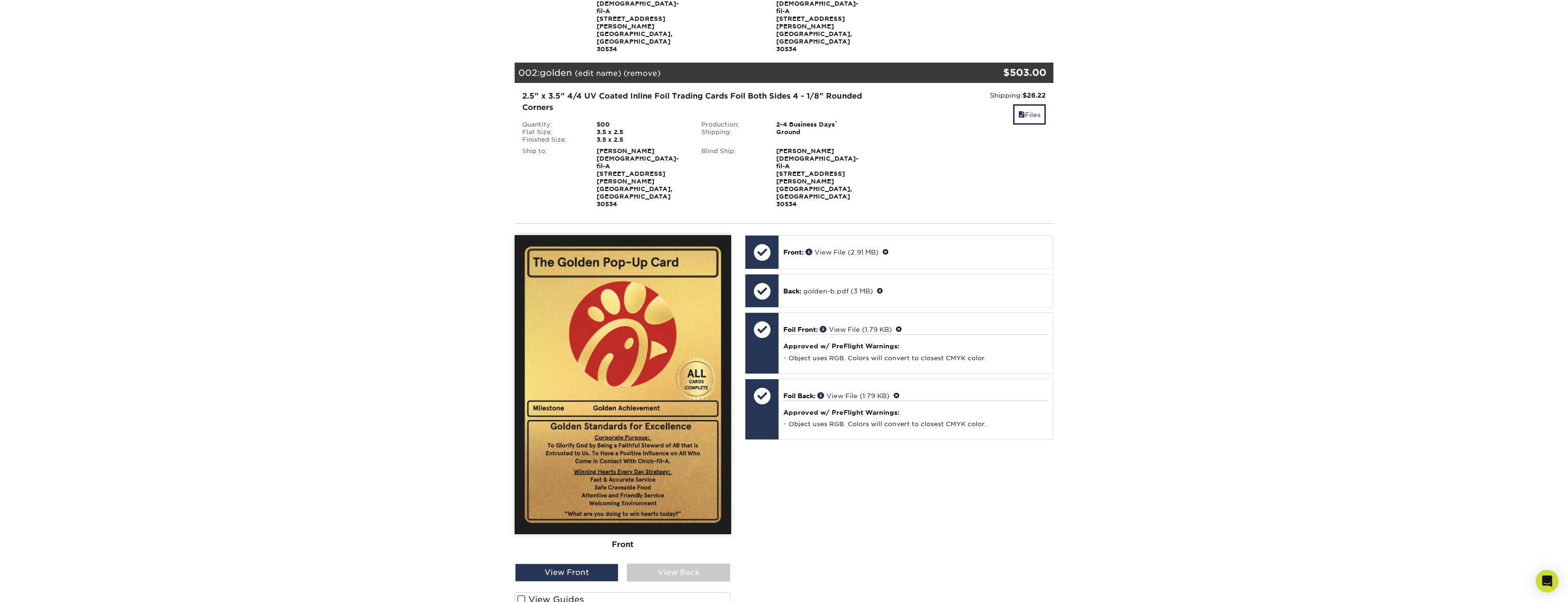
click at [665, 564] on div "View Back" at bounding box center [679, 573] width 103 height 18
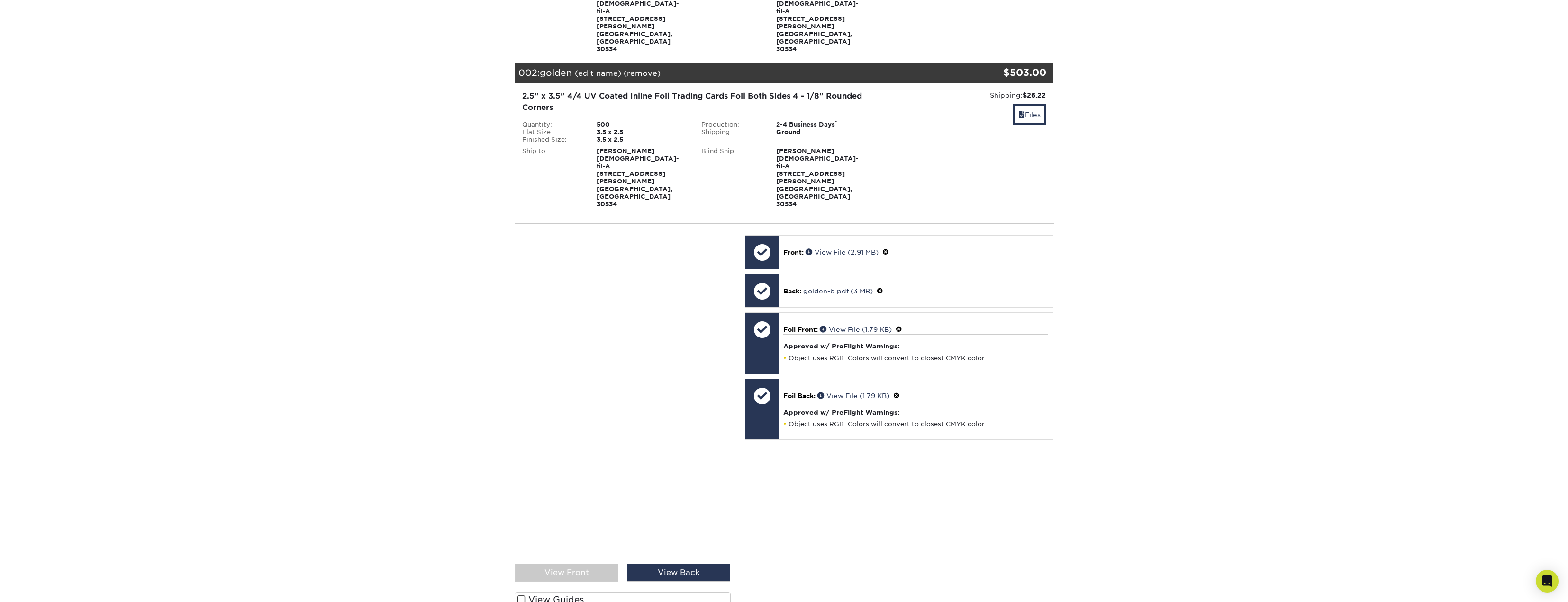
click at [589, 564] on div "View Front" at bounding box center [567, 573] width 103 height 18
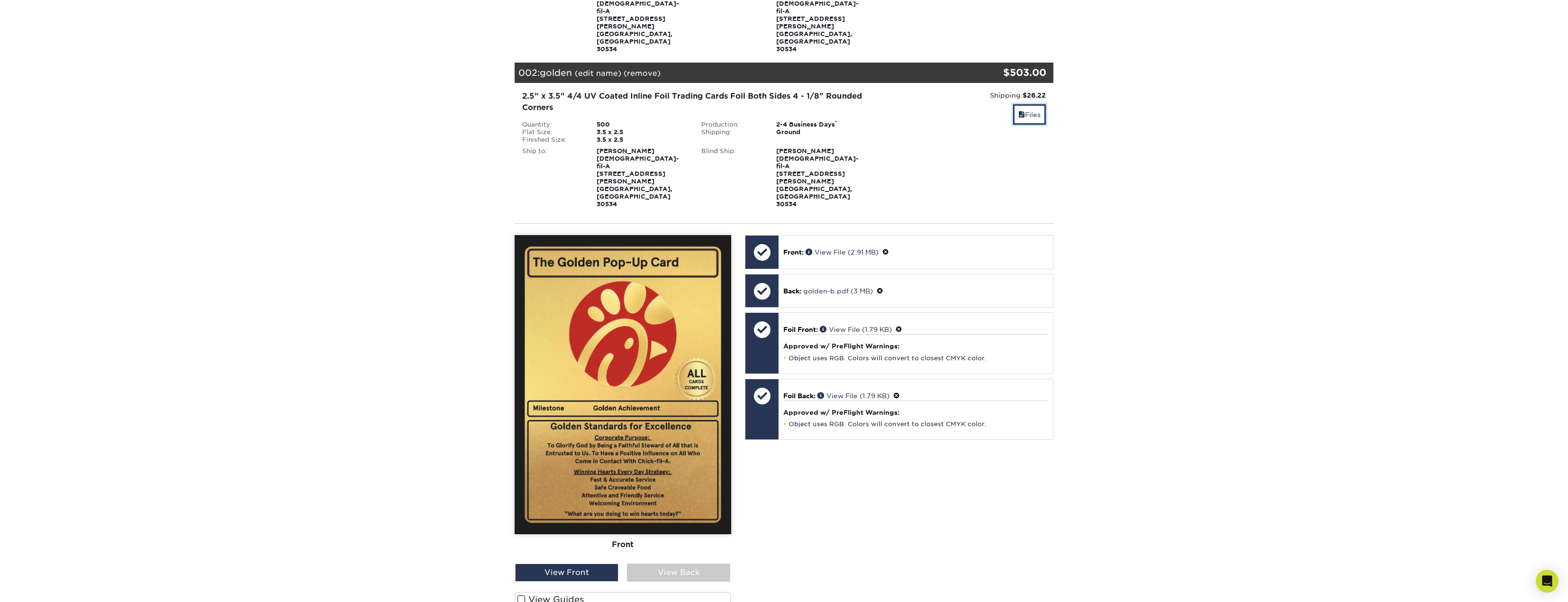
click at [1035, 104] on link "Files" at bounding box center [1029, 114] width 33 height 20
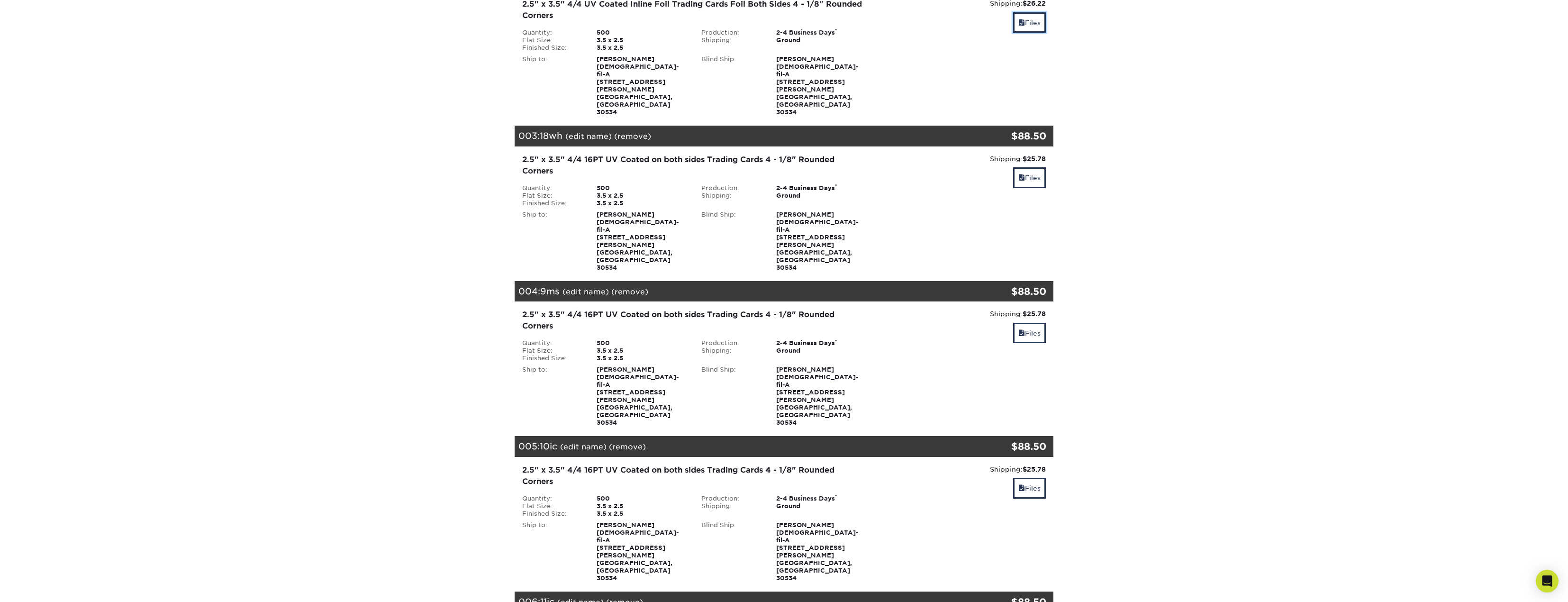
scroll to position [332, 0]
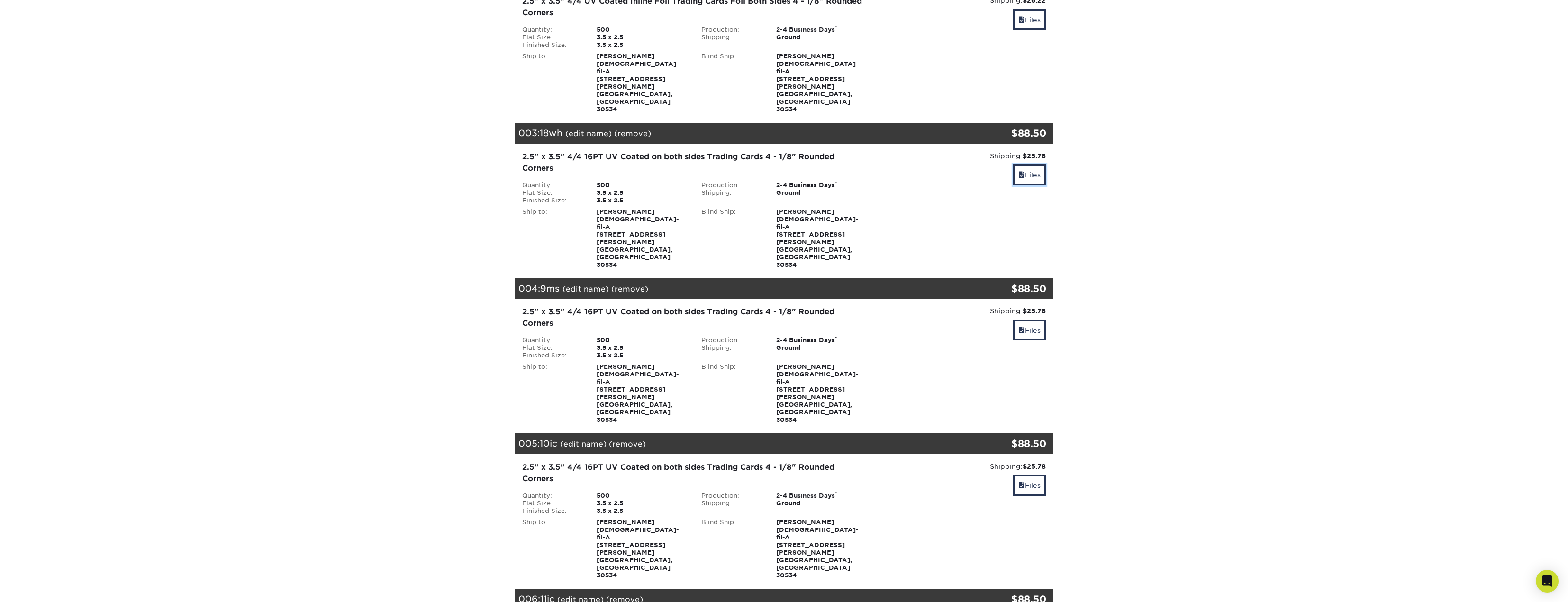
click at [1045, 164] on link "Files" at bounding box center [1029, 174] width 33 height 20
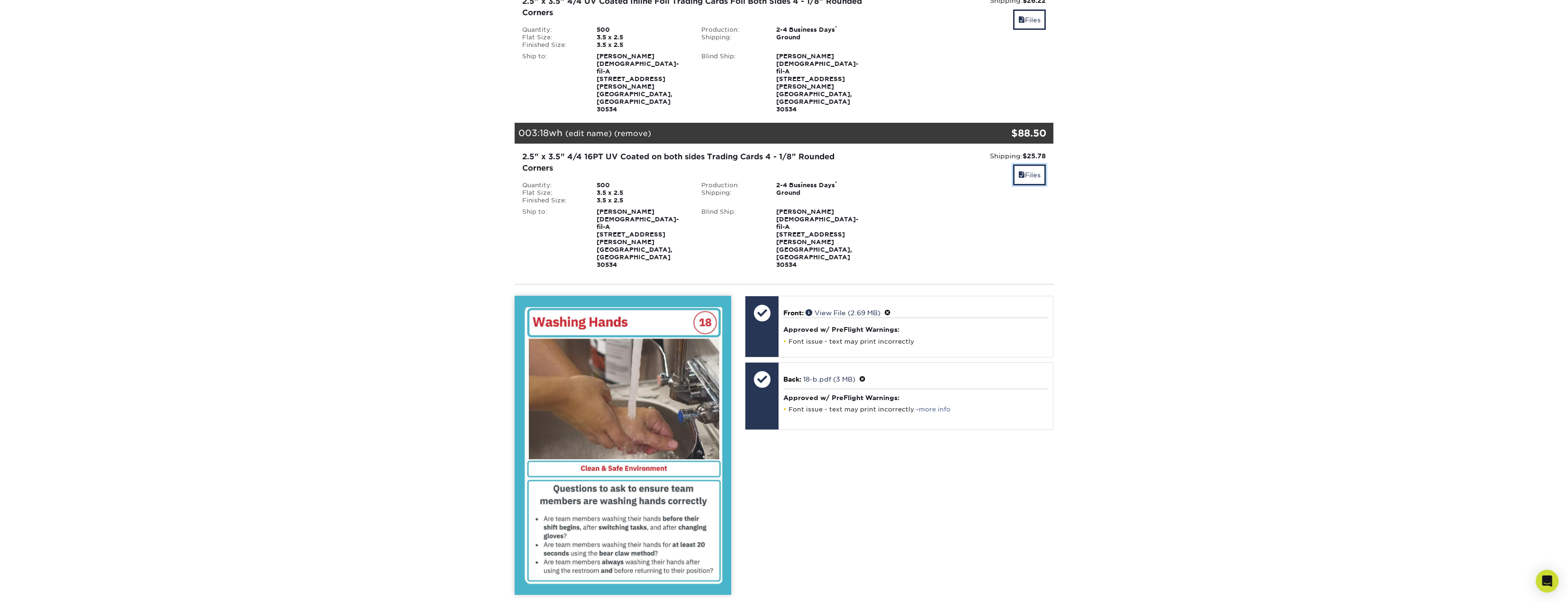
scroll to position [474, 0]
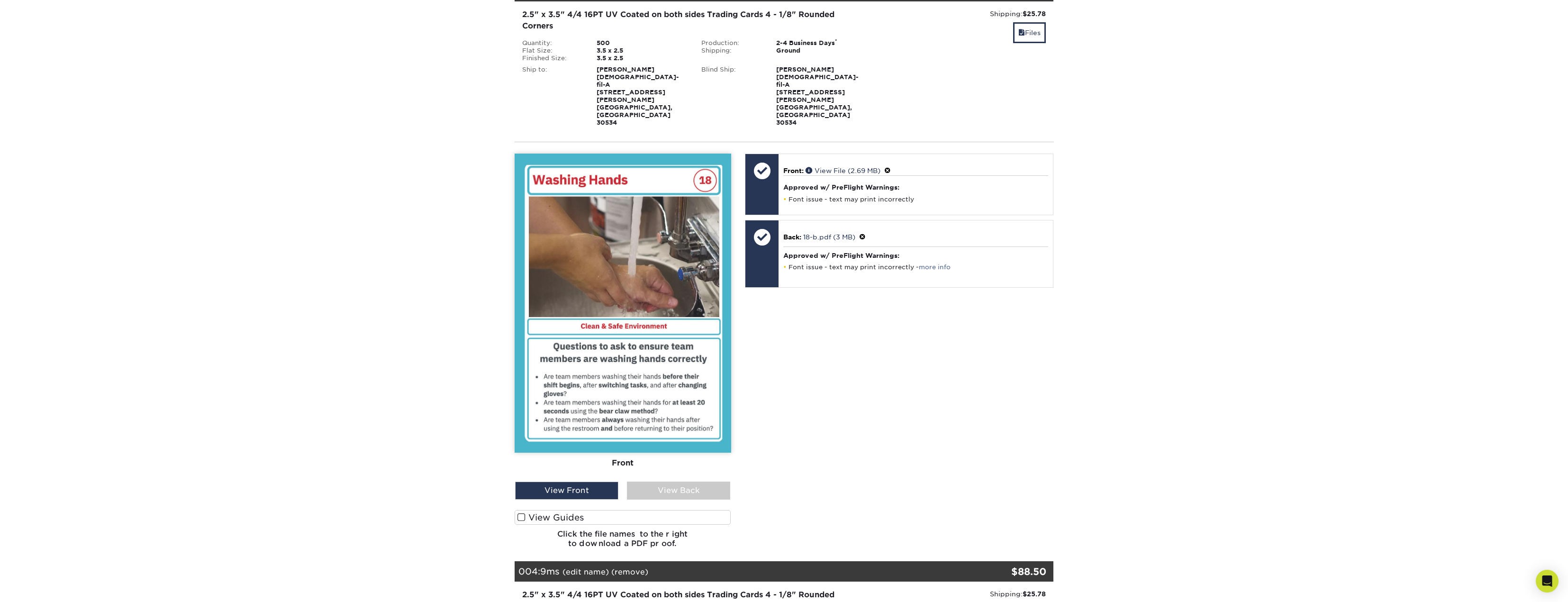
click at [670, 481] on div "View Back" at bounding box center [679, 491] width 103 height 18
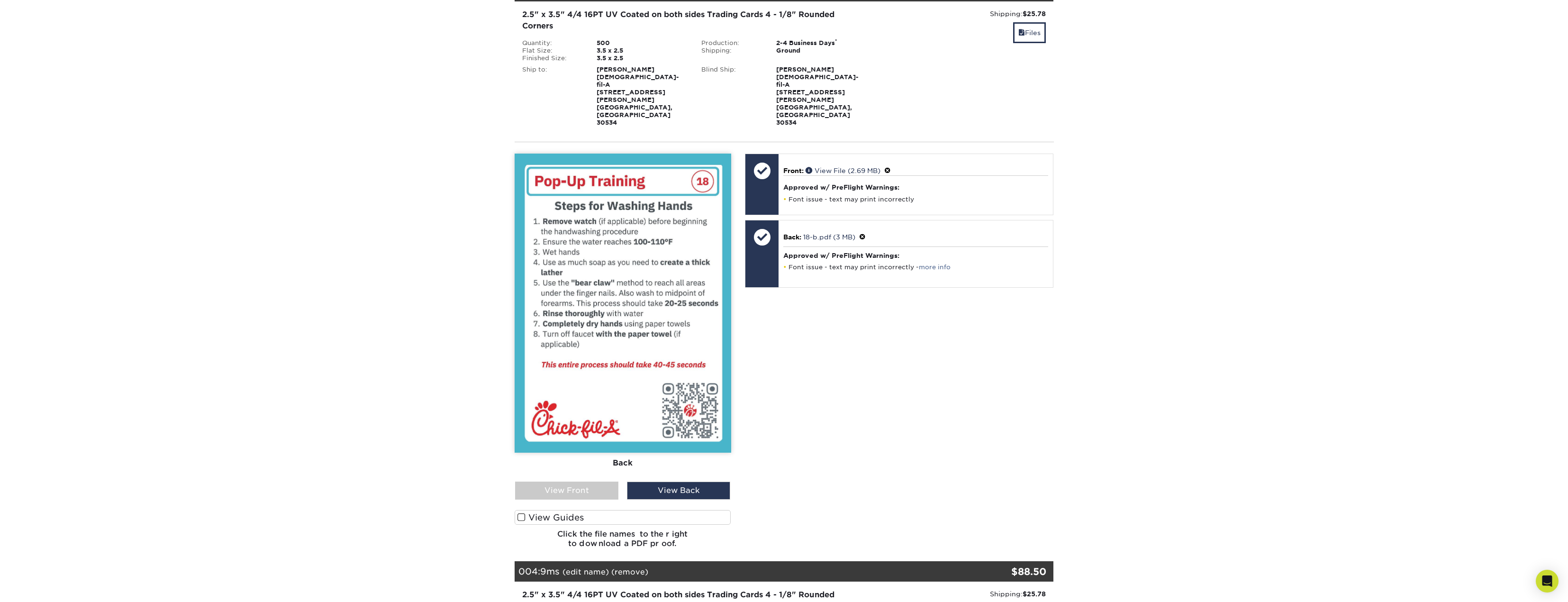
click at [607, 386] on div "Front Back" at bounding box center [623, 317] width 217 height 328
click at [604, 481] on div "View Front" at bounding box center [567, 491] width 103 height 18
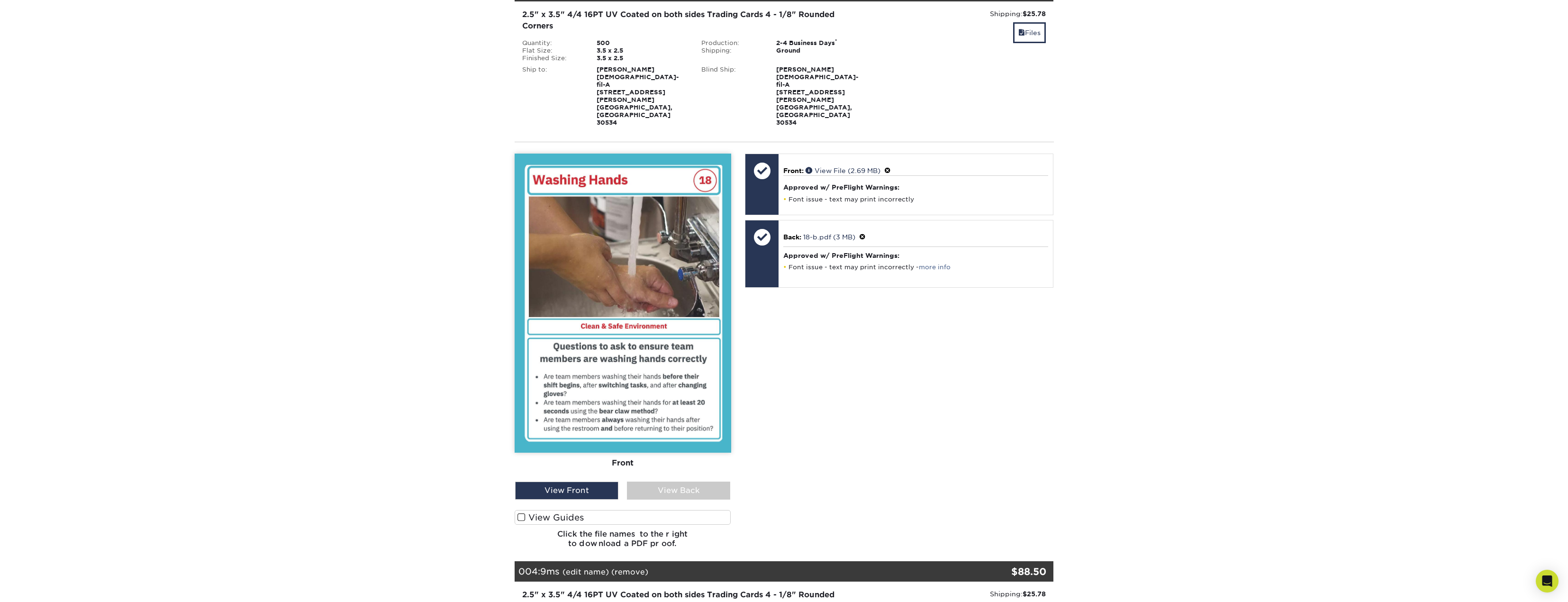
scroll to position [284, 0]
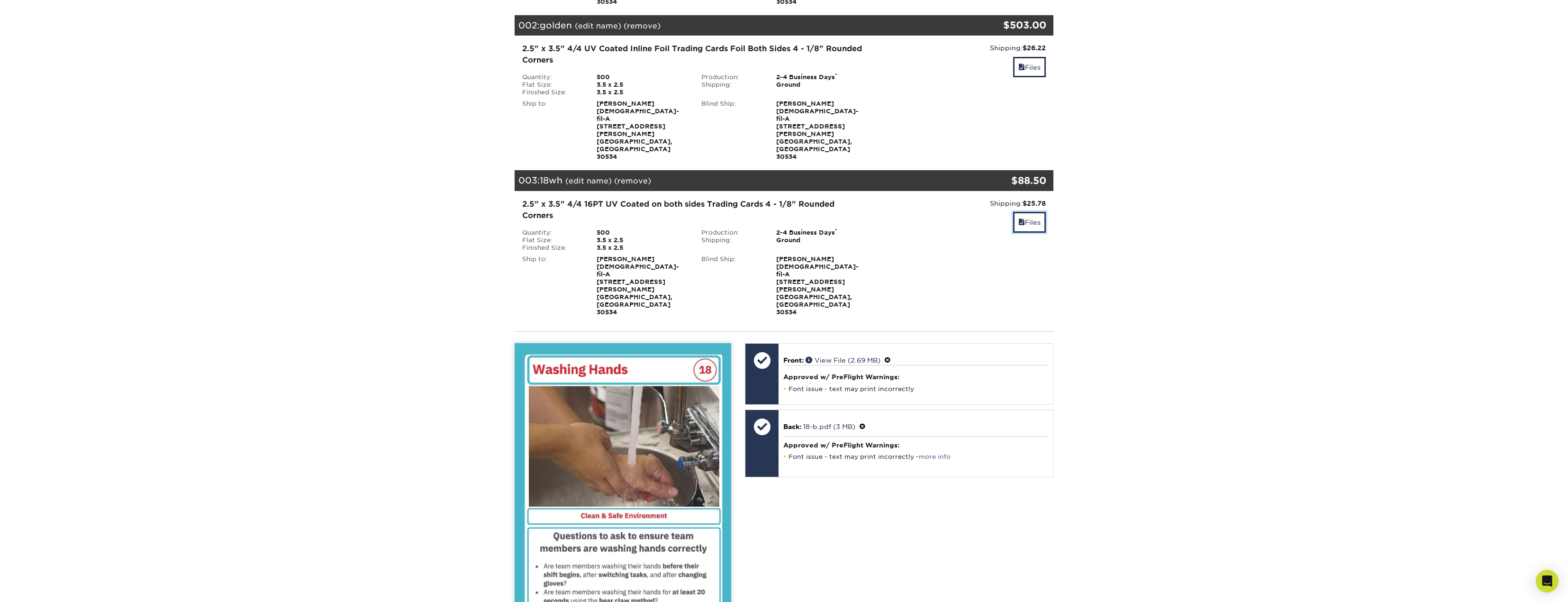
click at [1034, 212] on link "Files" at bounding box center [1029, 222] width 33 height 20
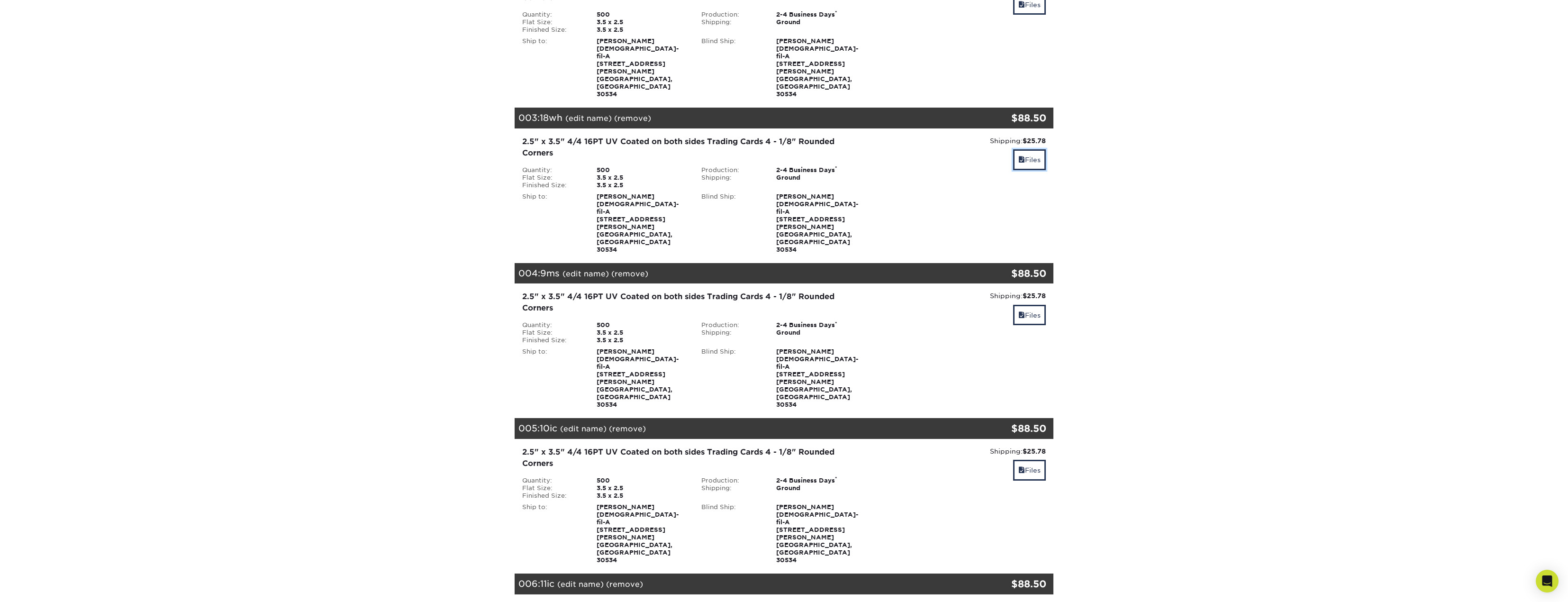
scroll to position [427, 0]
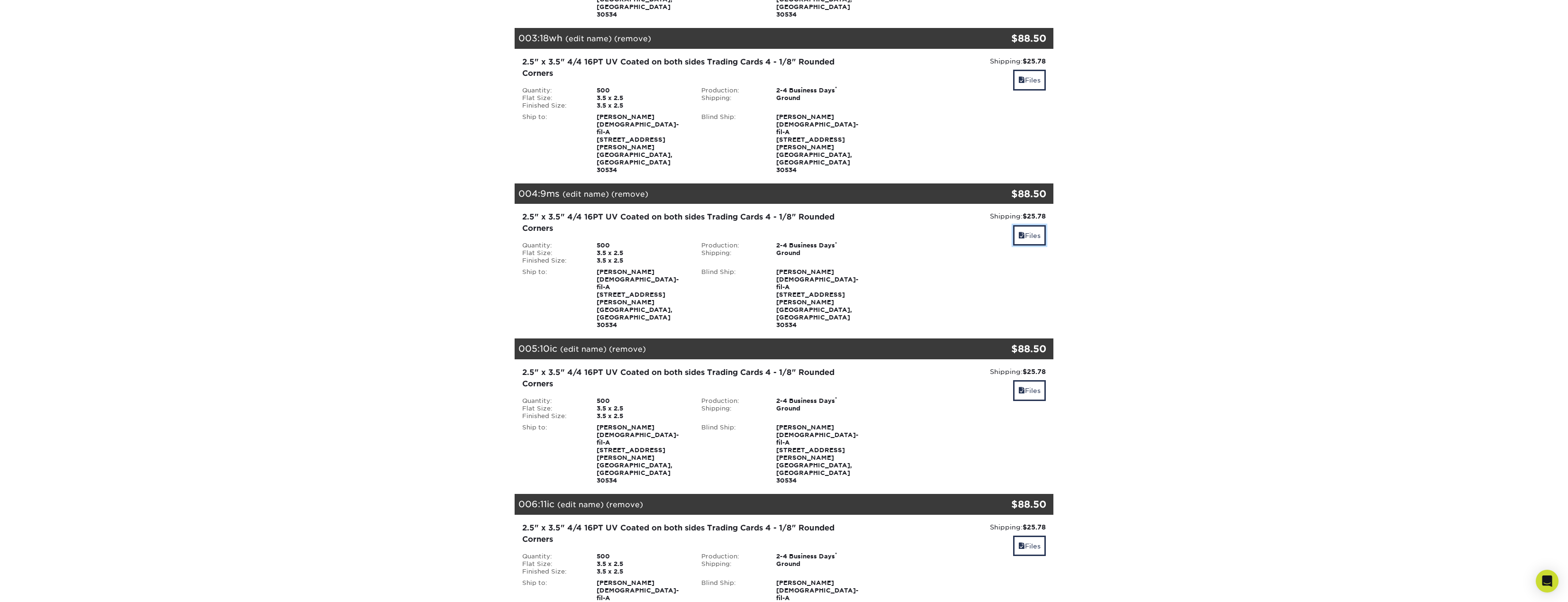
click at [1018, 232] on span at bounding box center [1021, 236] width 7 height 7
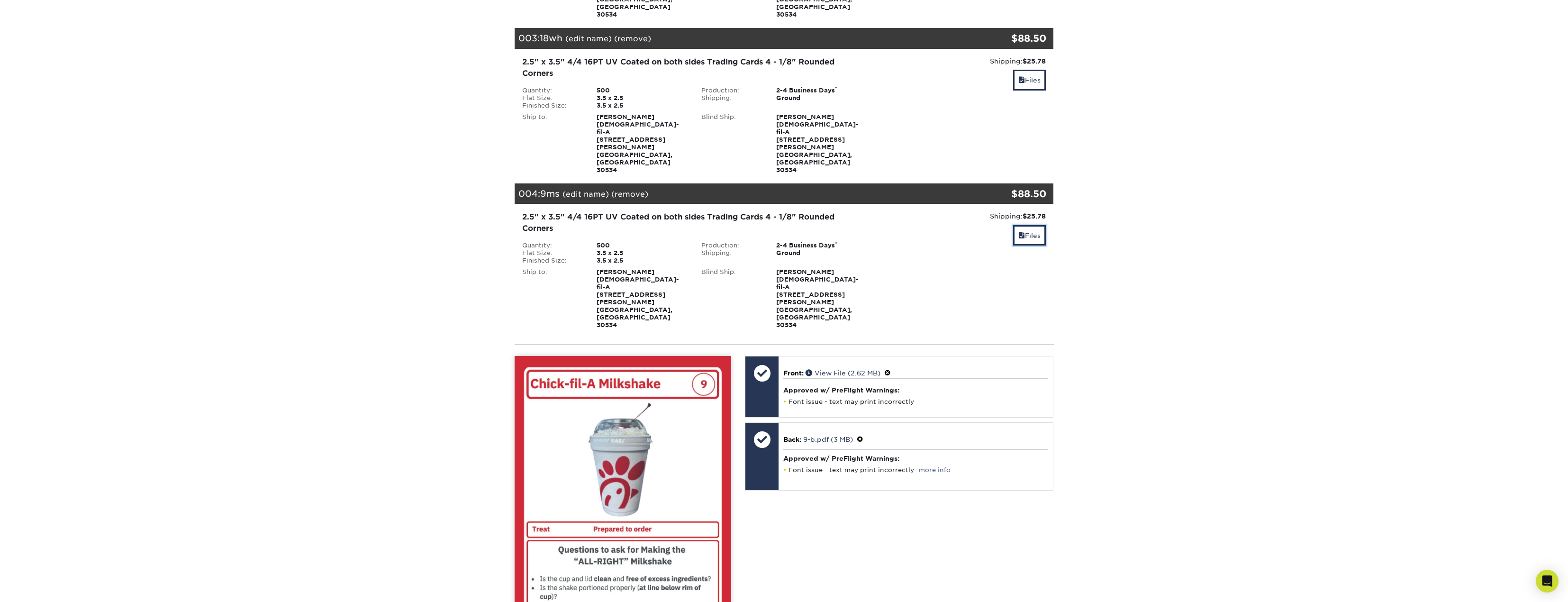
scroll to position [569, 0]
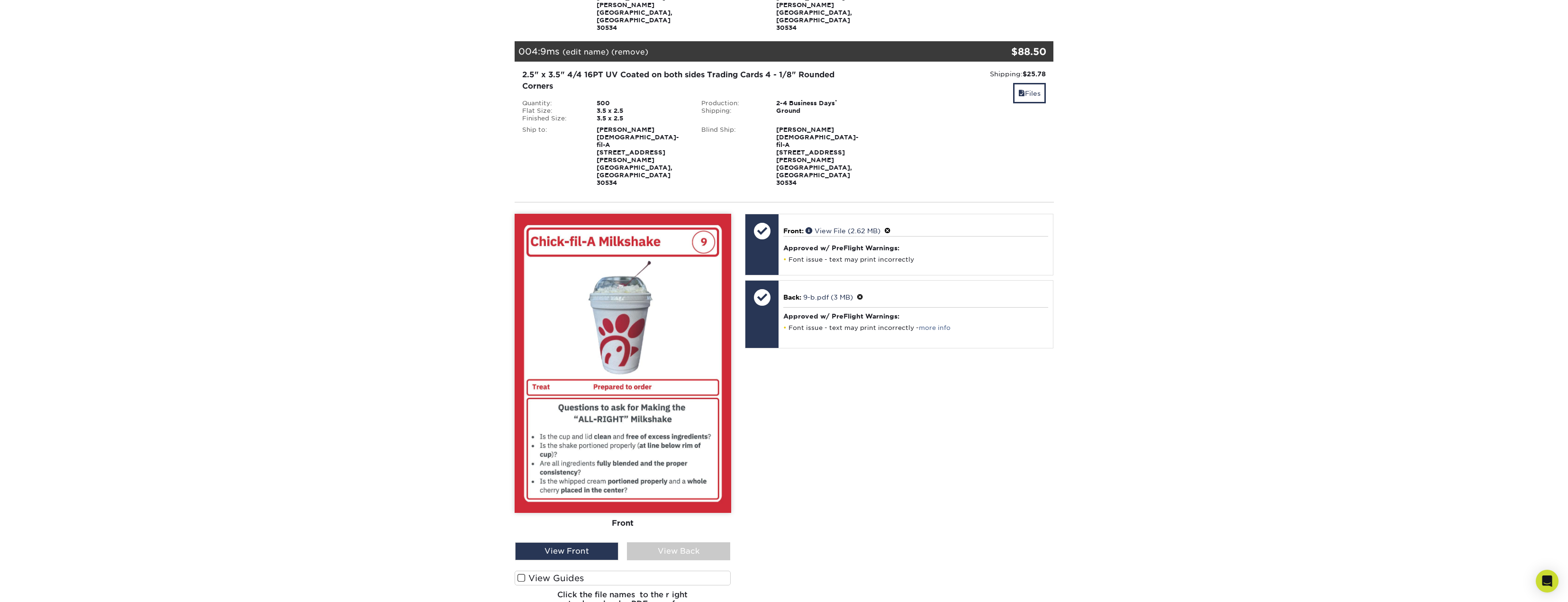
click at [665, 542] on div "View Back" at bounding box center [679, 551] width 103 height 18
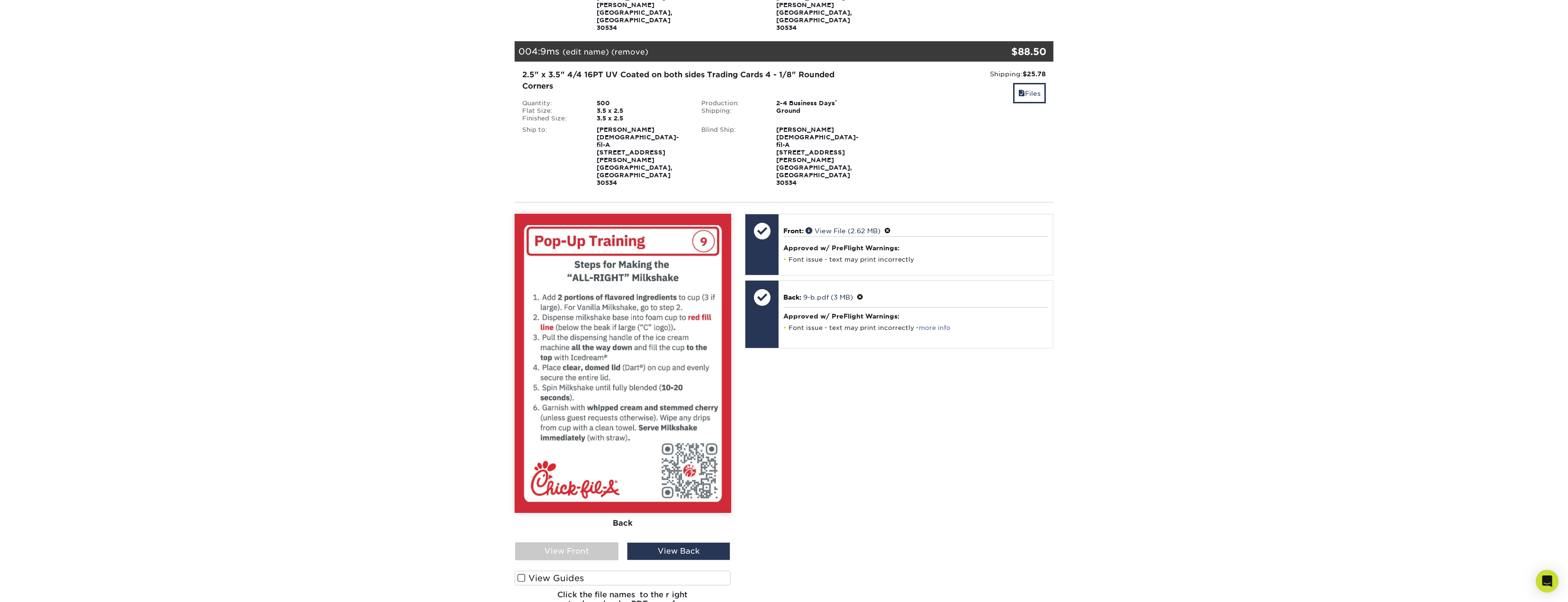
click at [575, 542] on div "View Front" at bounding box center [567, 551] width 103 height 18
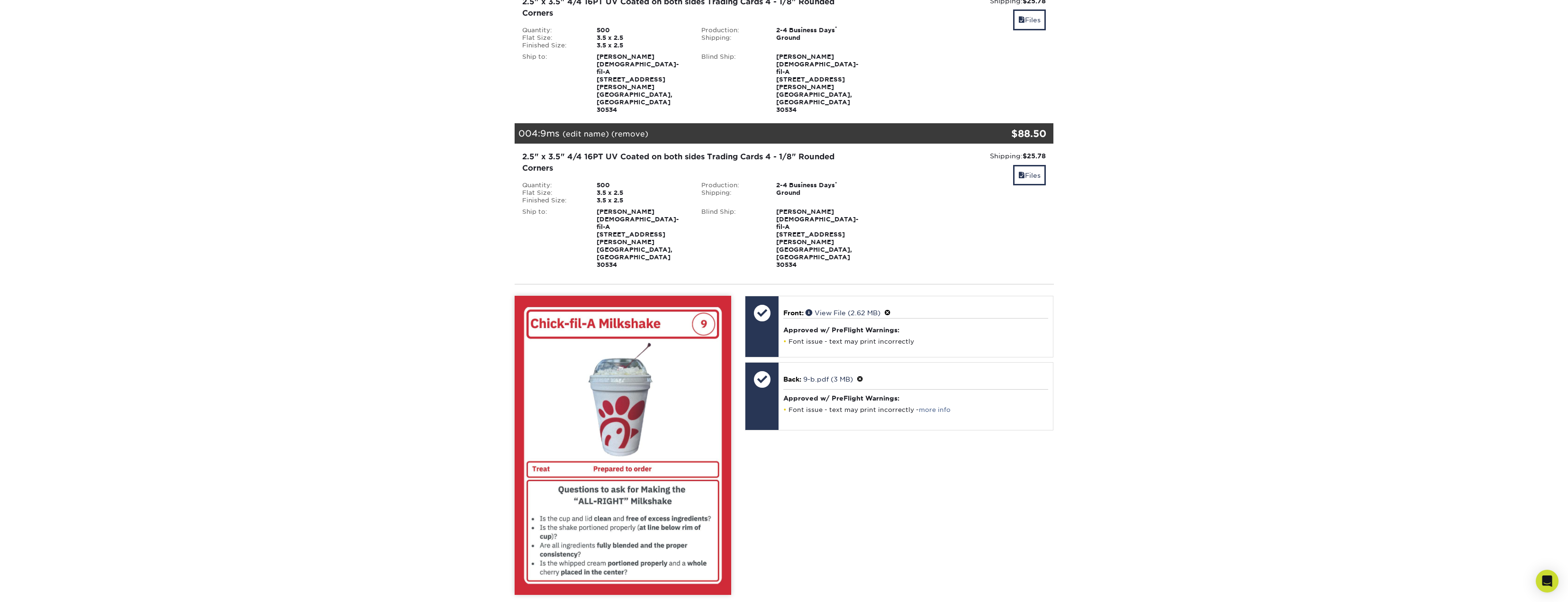
scroll to position [379, 0]
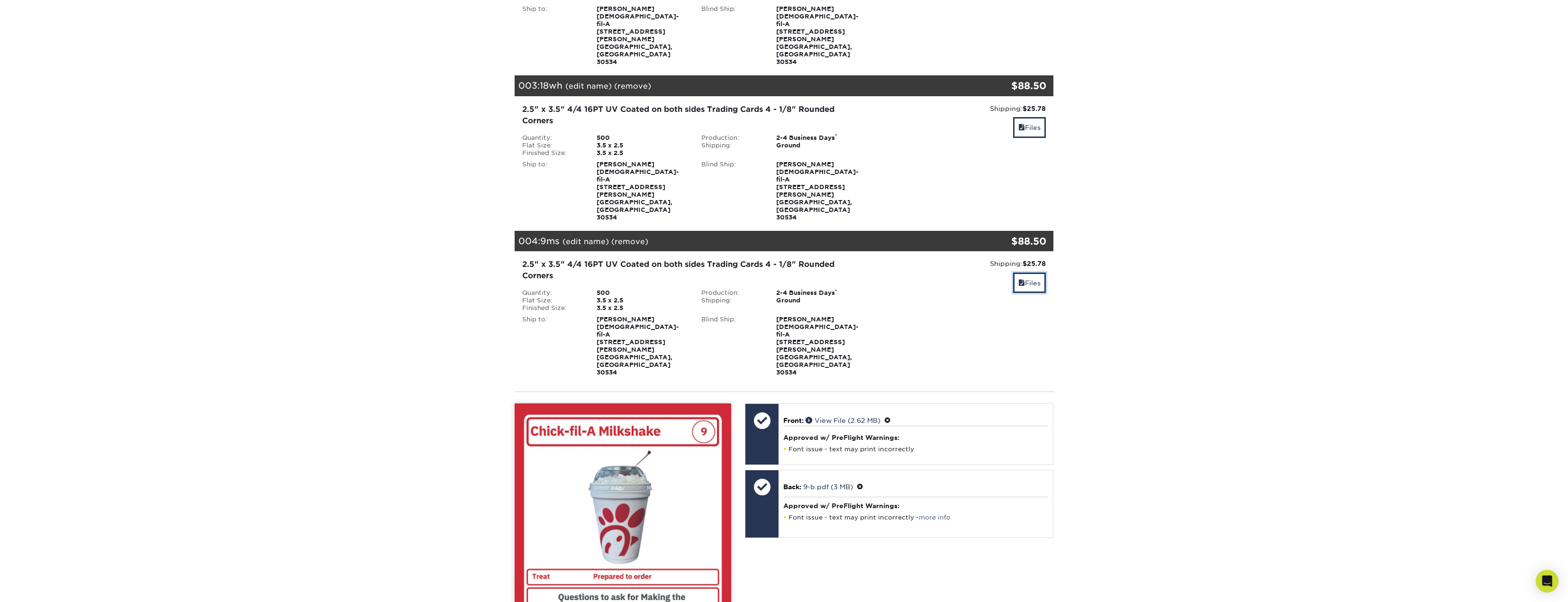
click at [1025, 273] on link "Files" at bounding box center [1029, 282] width 33 height 20
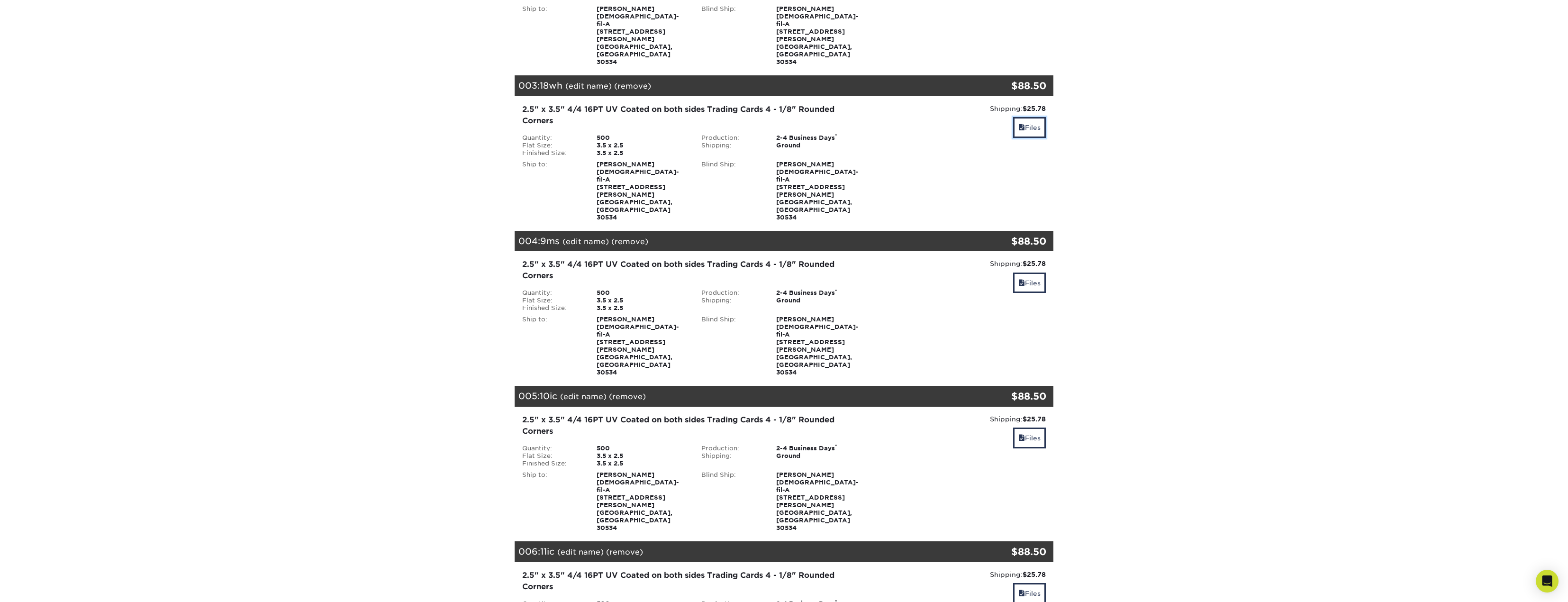
click at [1035, 117] on link "Files" at bounding box center [1029, 127] width 33 height 20
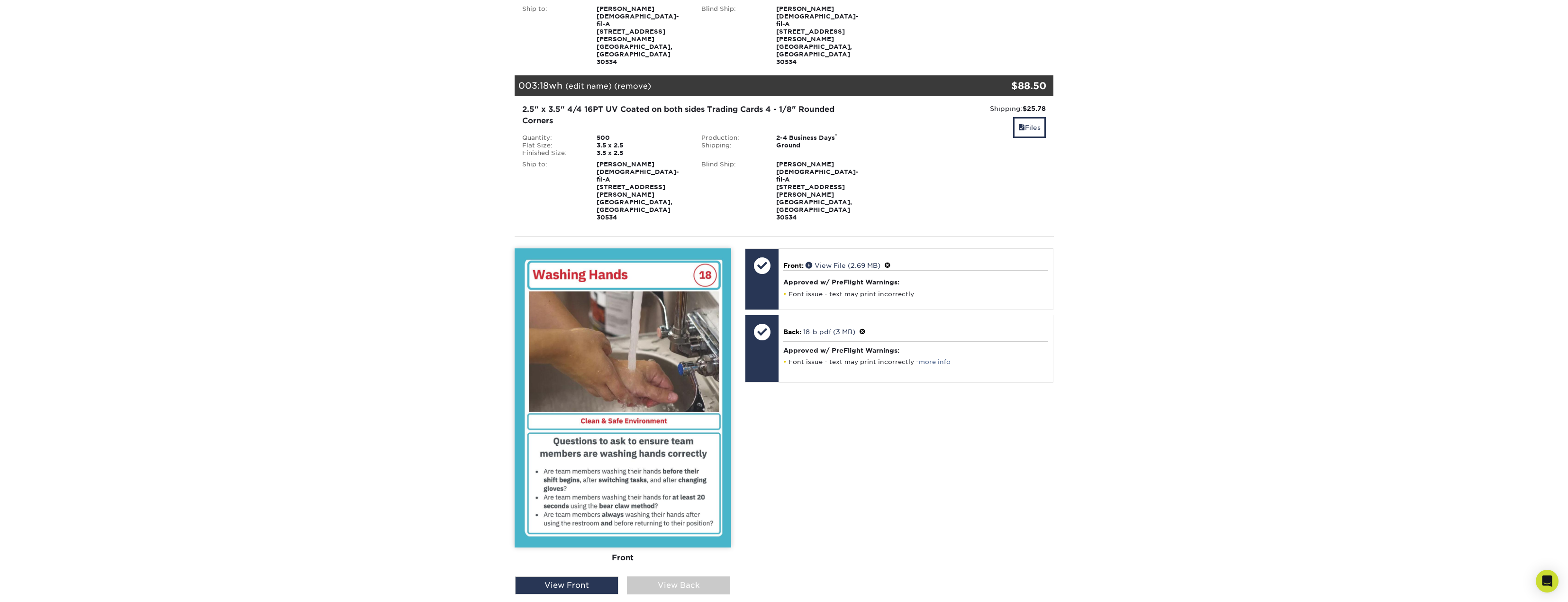
click at [668, 576] on div "View Back" at bounding box center [679, 586] width 103 height 18
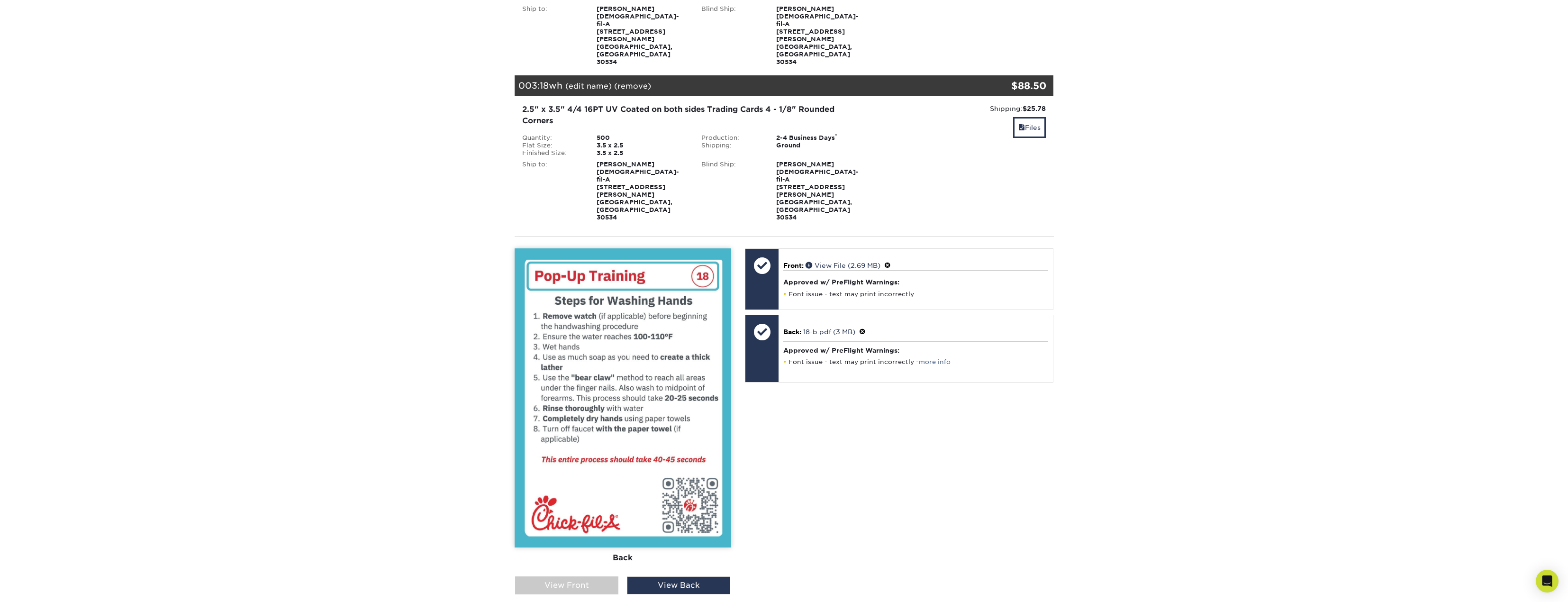
click at [576, 576] on div "View Front" at bounding box center [567, 586] width 103 height 18
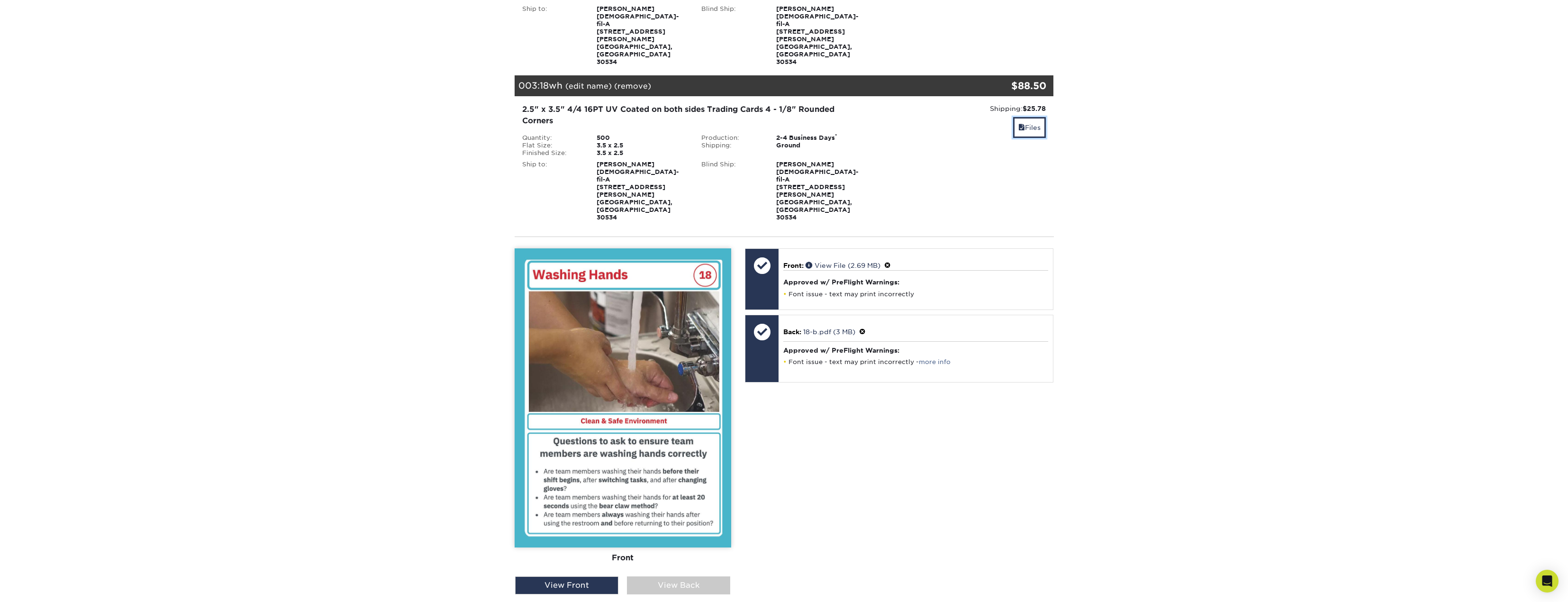
click at [1023, 117] on link "Files" at bounding box center [1029, 127] width 33 height 20
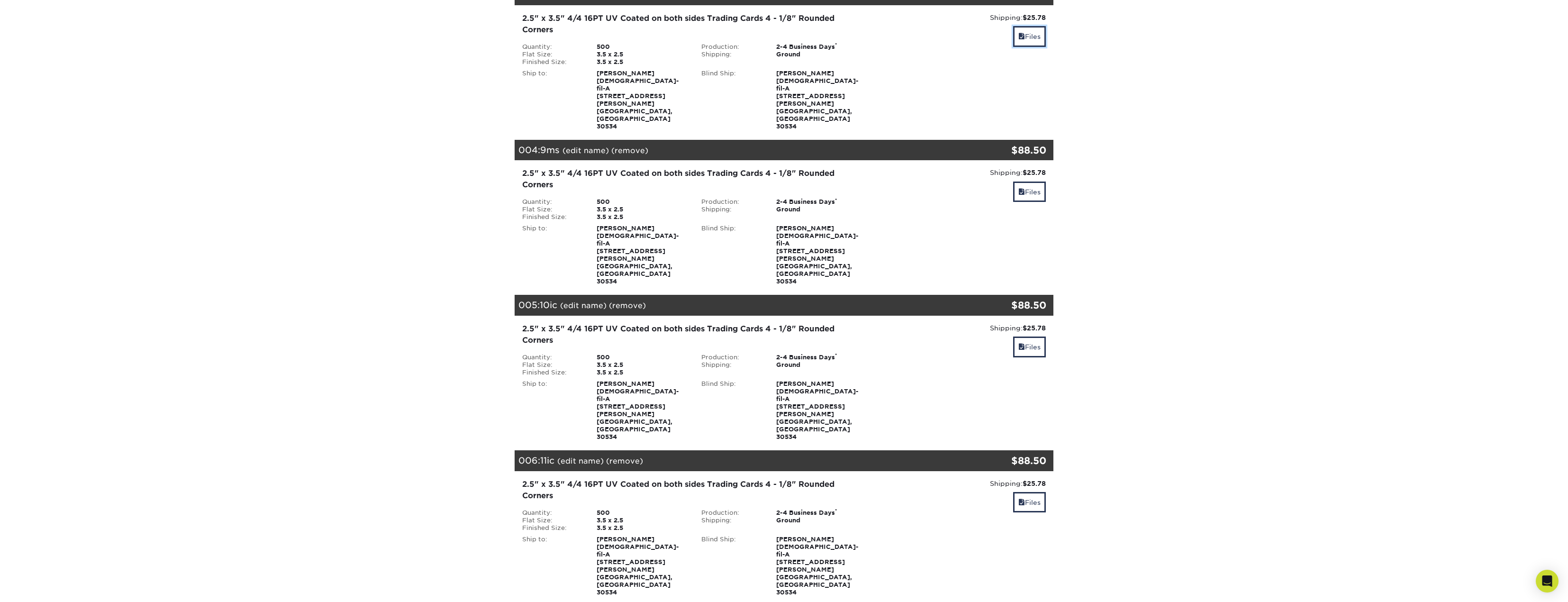
scroll to position [474, 0]
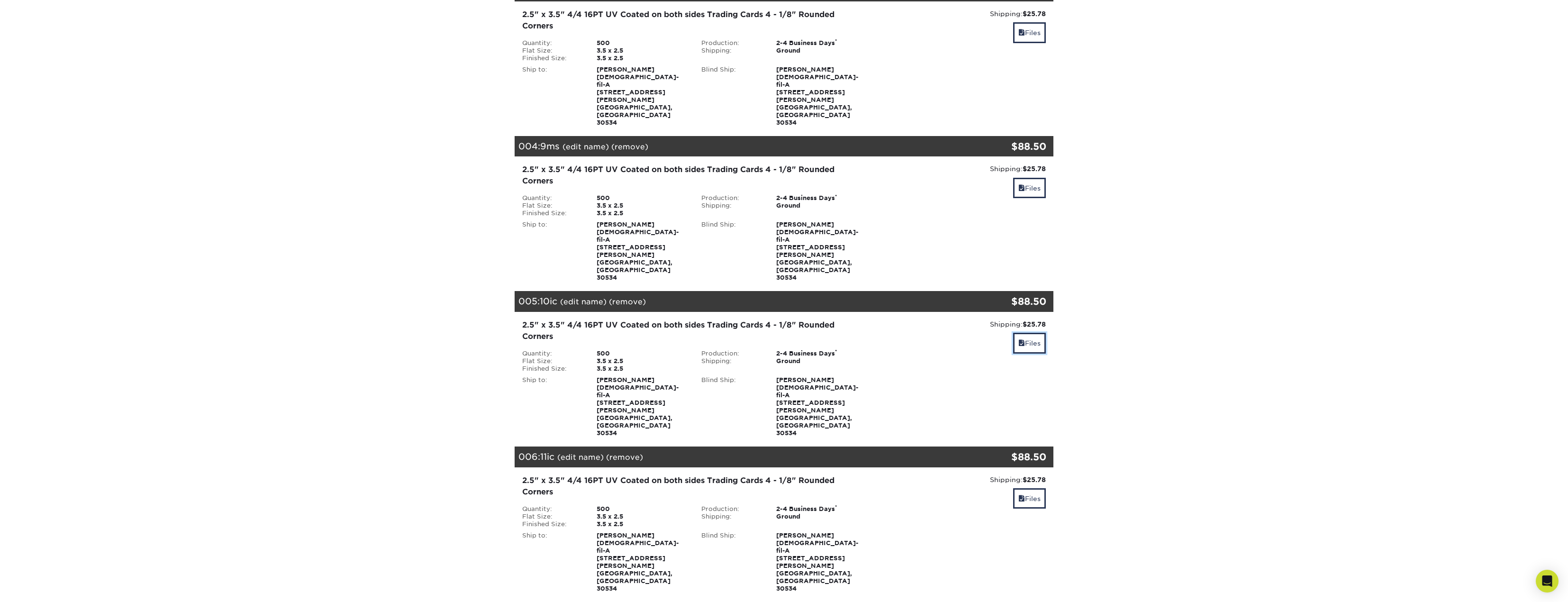
click at [1042, 332] on link "Files" at bounding box center [1029, 342] width 33 height 20
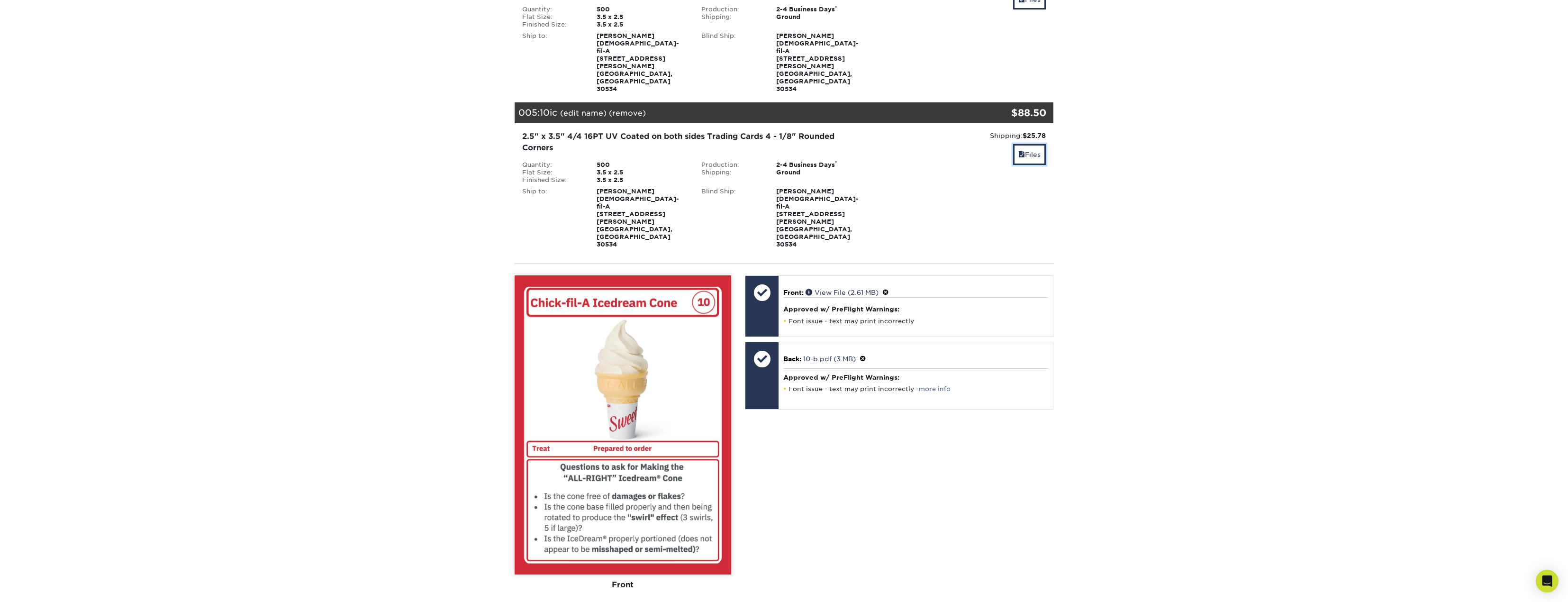
scroll to position [663, 0]
click at [698, 601] on div "View Back" at bounding box center [679, 612] width 103 height 18
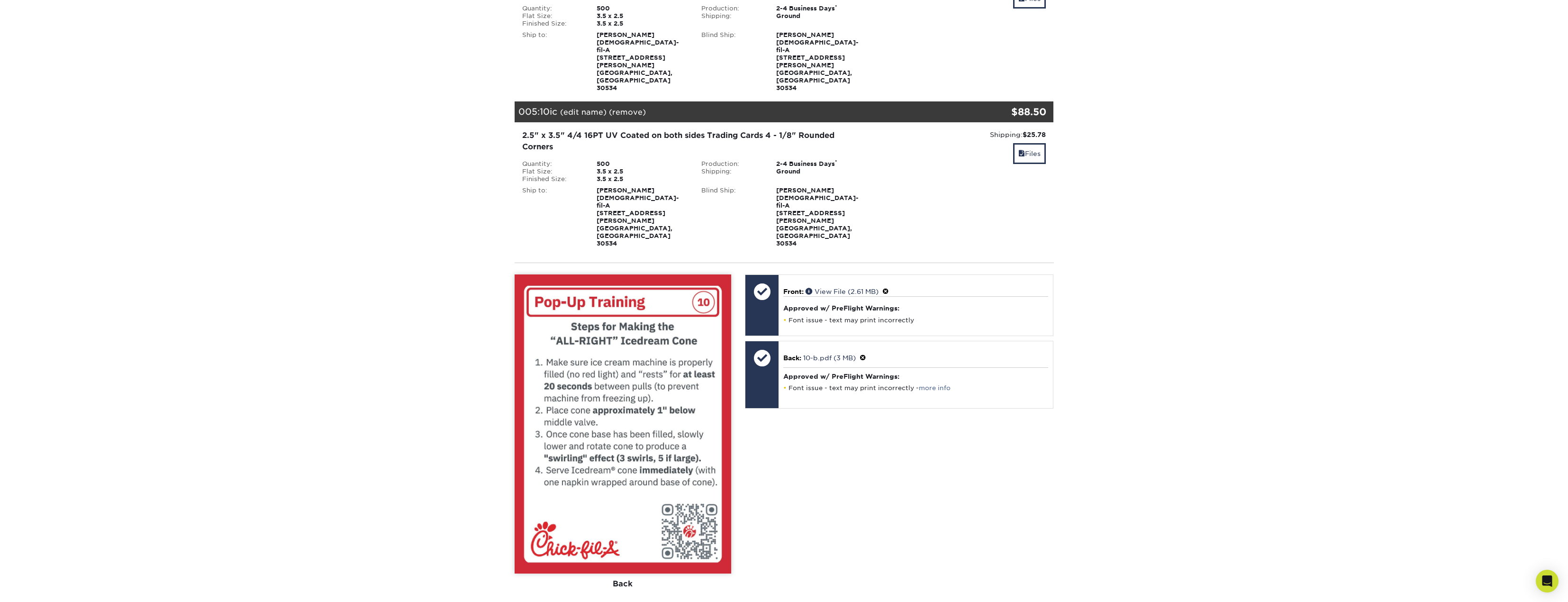
click at [575, 601] on div "View Front" at bounding box center [567, 612] width 103 height 18
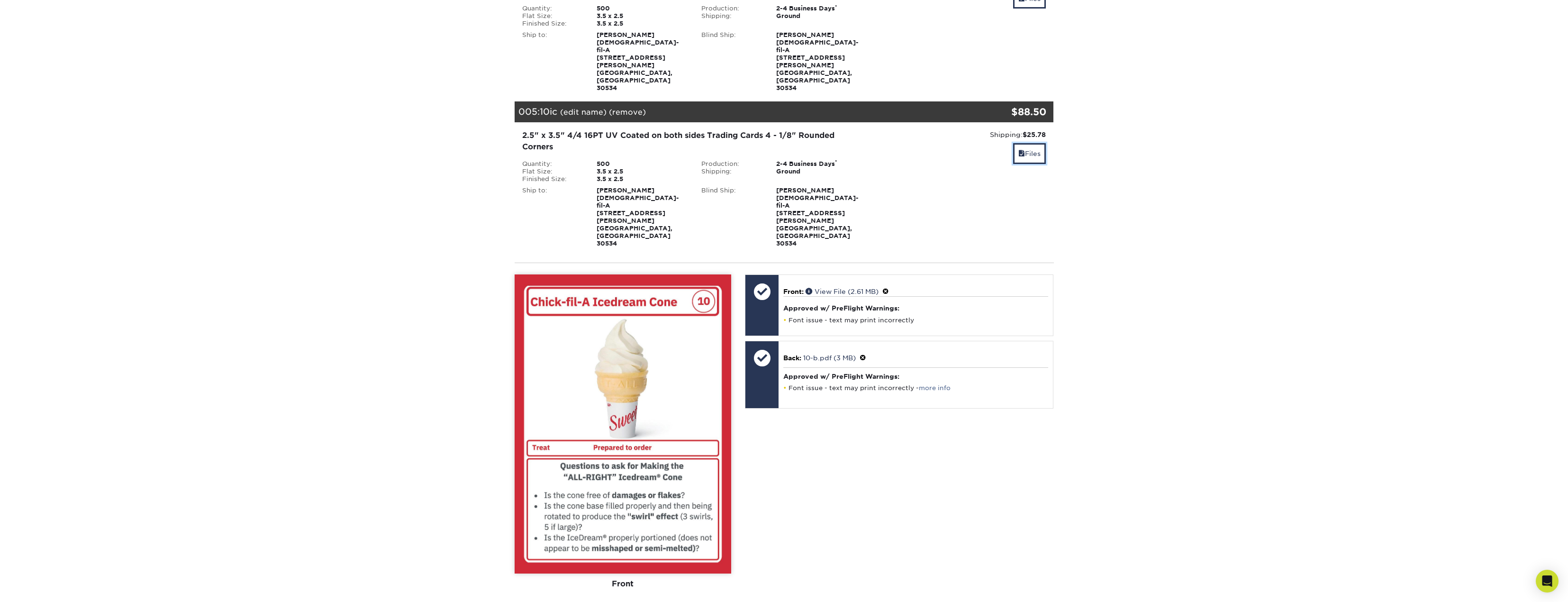
click at [1021, 150] on span at bounding box center [1021, 153] width 7 height 7
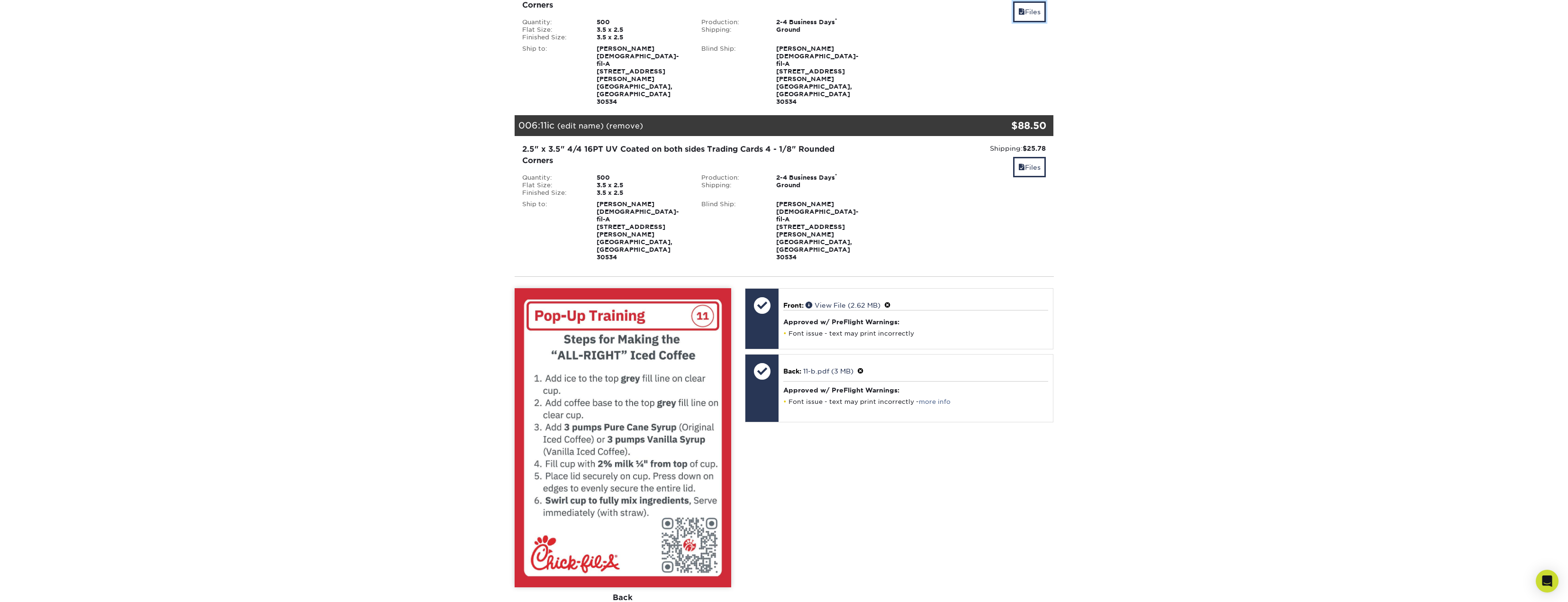
scroll to position [805, 0]
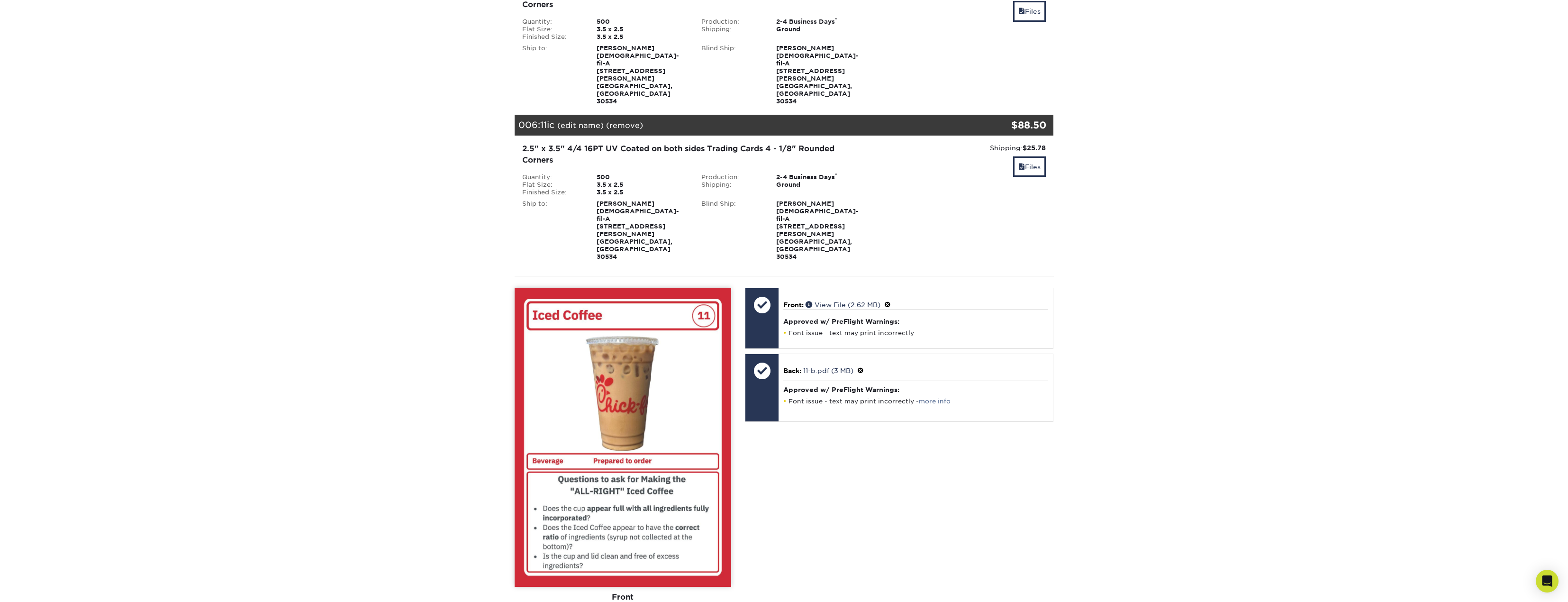
click at [679, 427] on div "Front Back" at bounding box center [623, 452] width 217 height 328
click at [665, 430] on div "Front Back" at bounding box center [623, 452] width 217 height 328
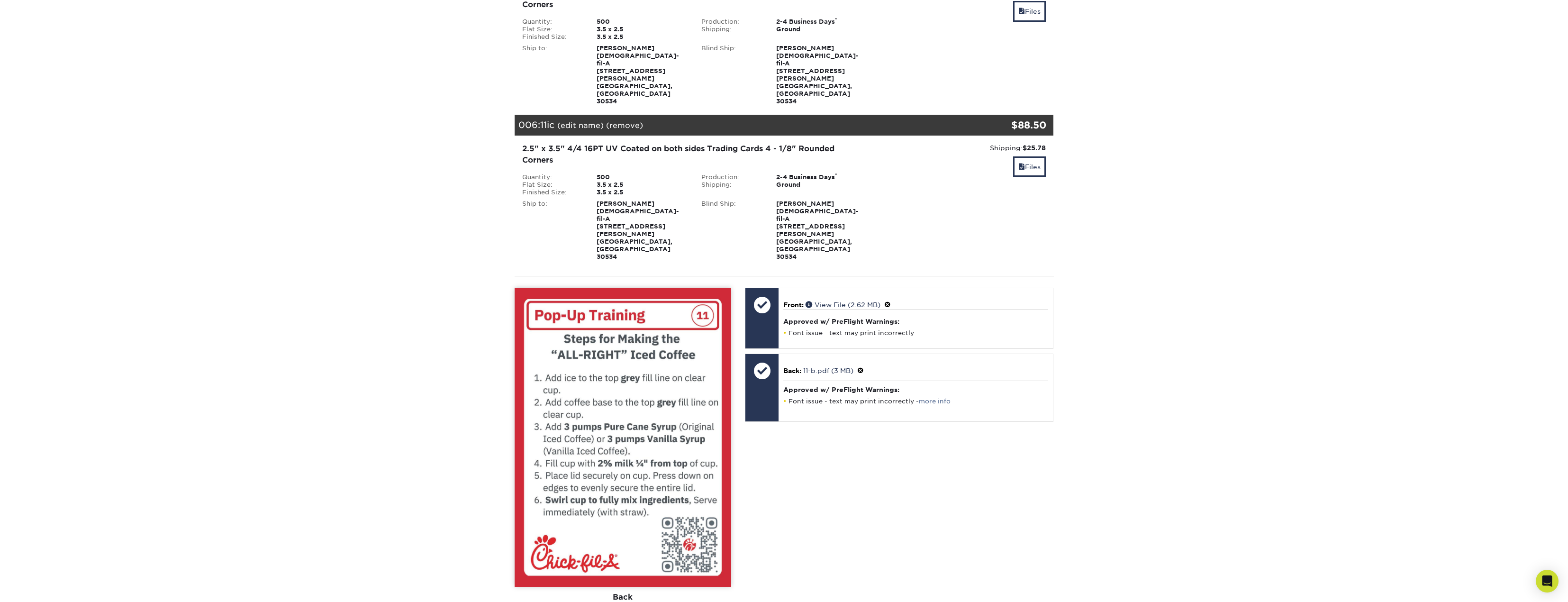
drag, startPoint x: 614, startPoint y: 437, endPoint x: 609, endPoint y: 437, distance: 5.0
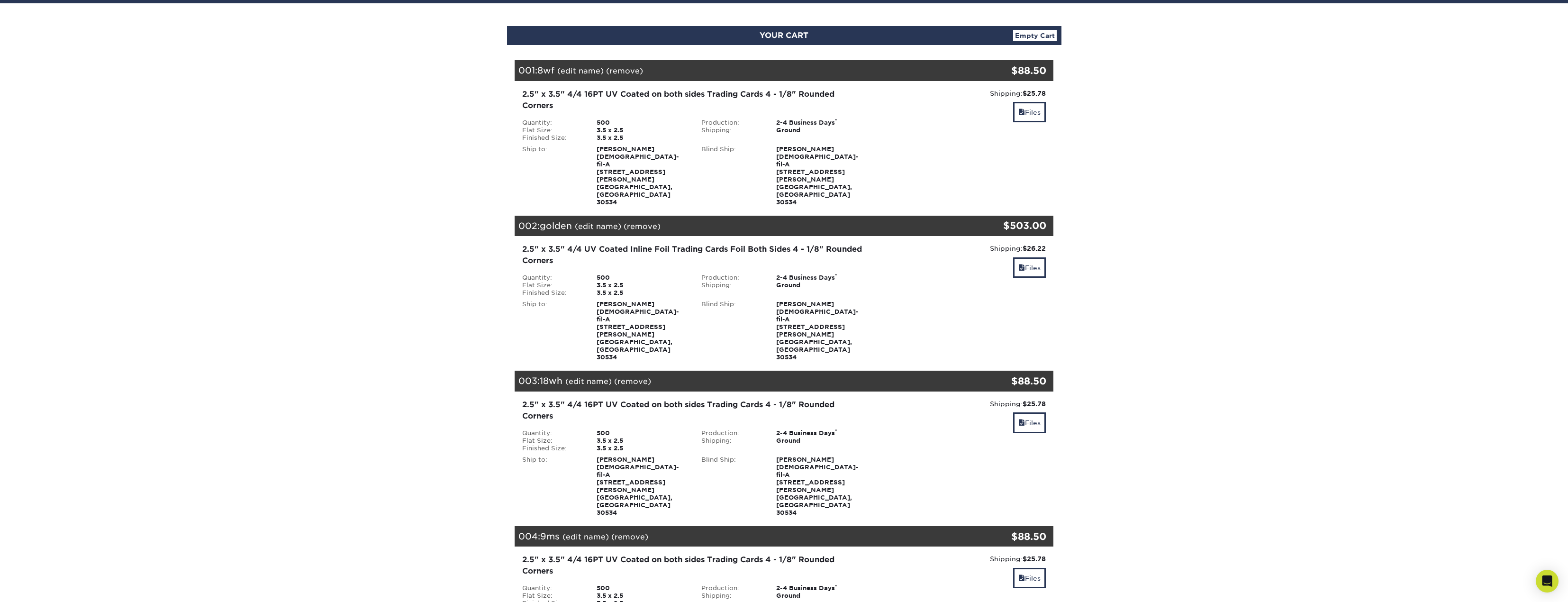
scroll to position [0, 0]
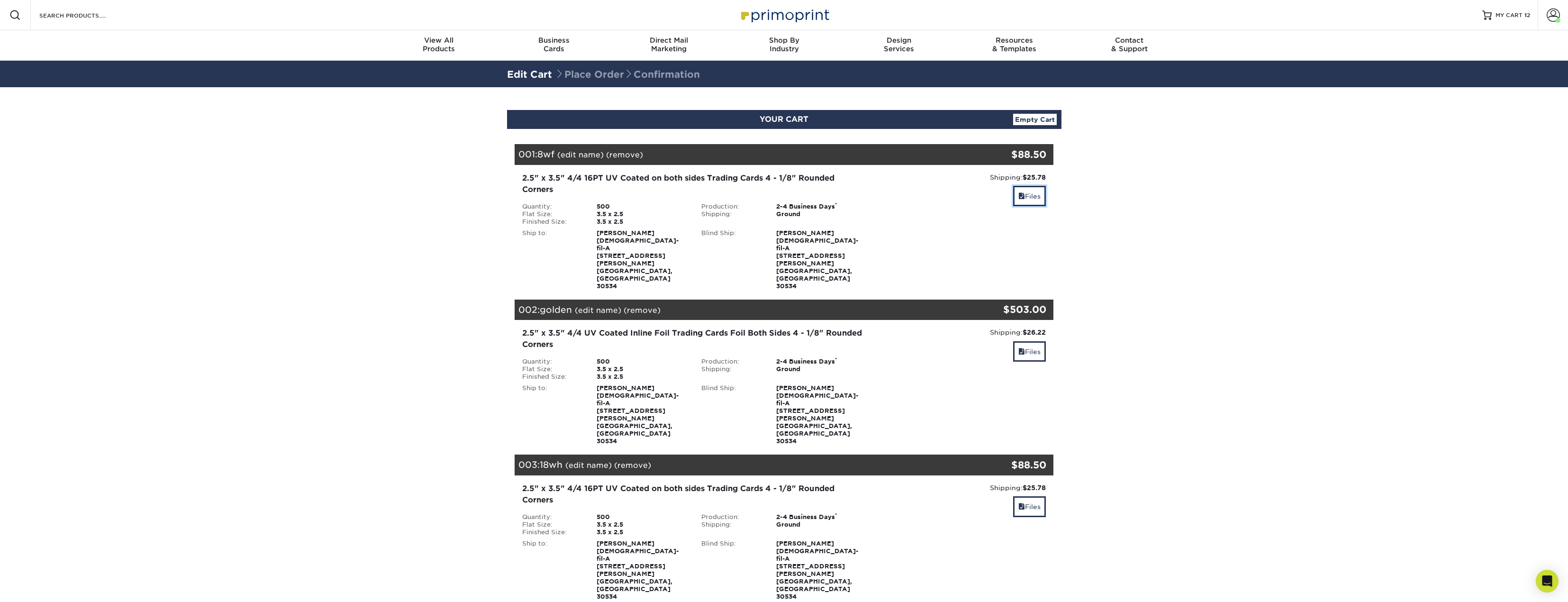
click at [1028, 198] on link "Files" at bounding box center [1029, 195] width 33 height 20
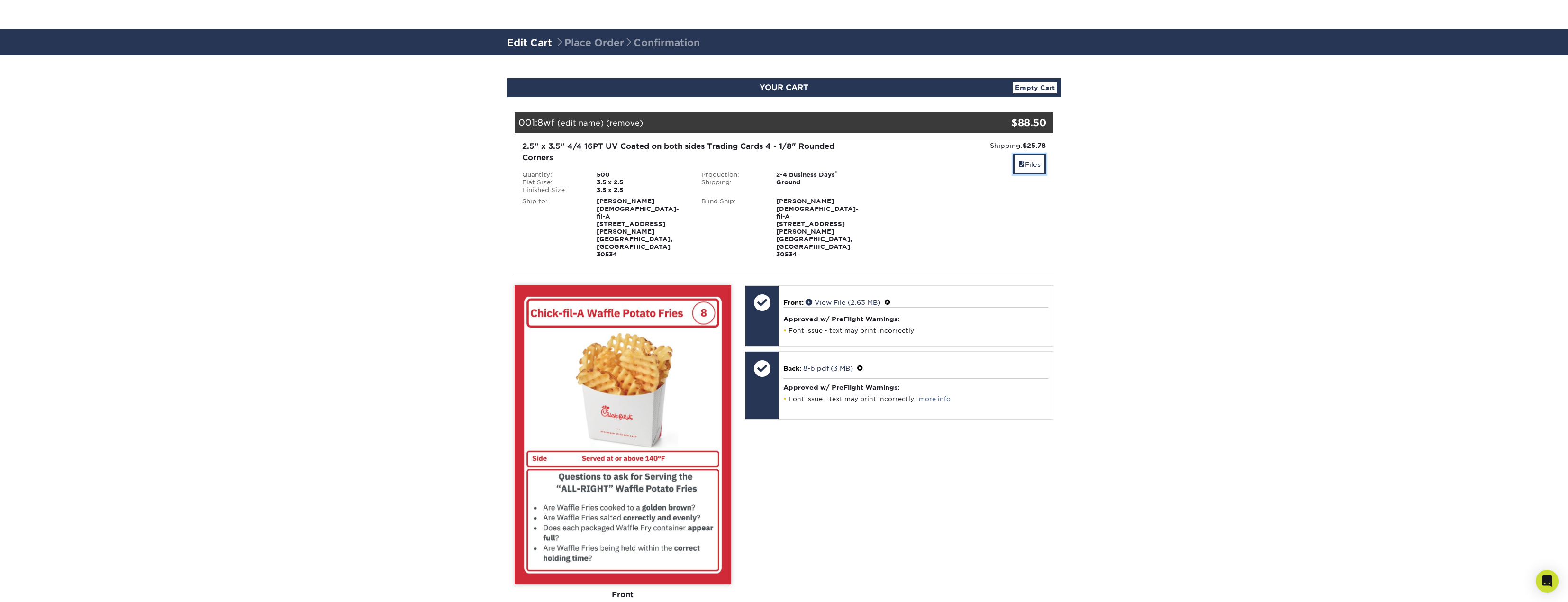
scroll to position [142, 0]
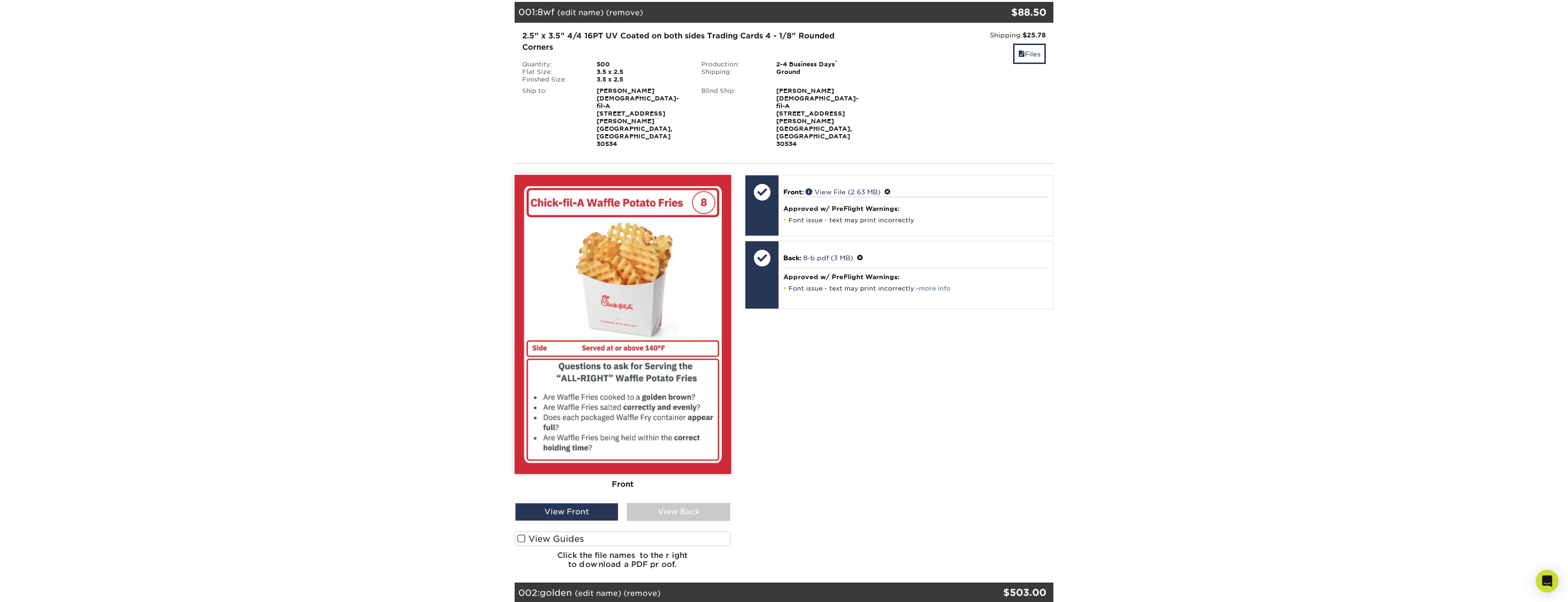
click at [668, 503] on div "View Back" at bounding box center [679, 512] width 103 height 18
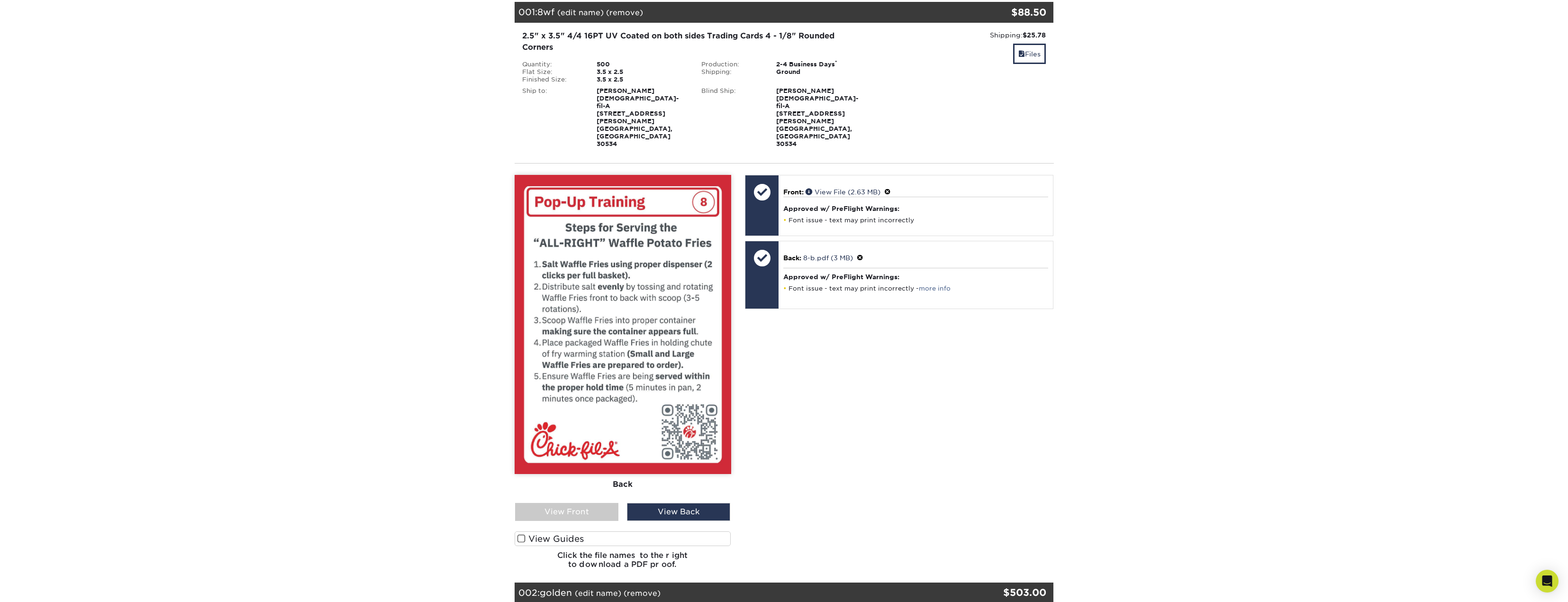
click at [578, 503] on div "View Front" at bounding box center [567, 512] width 103 height 18
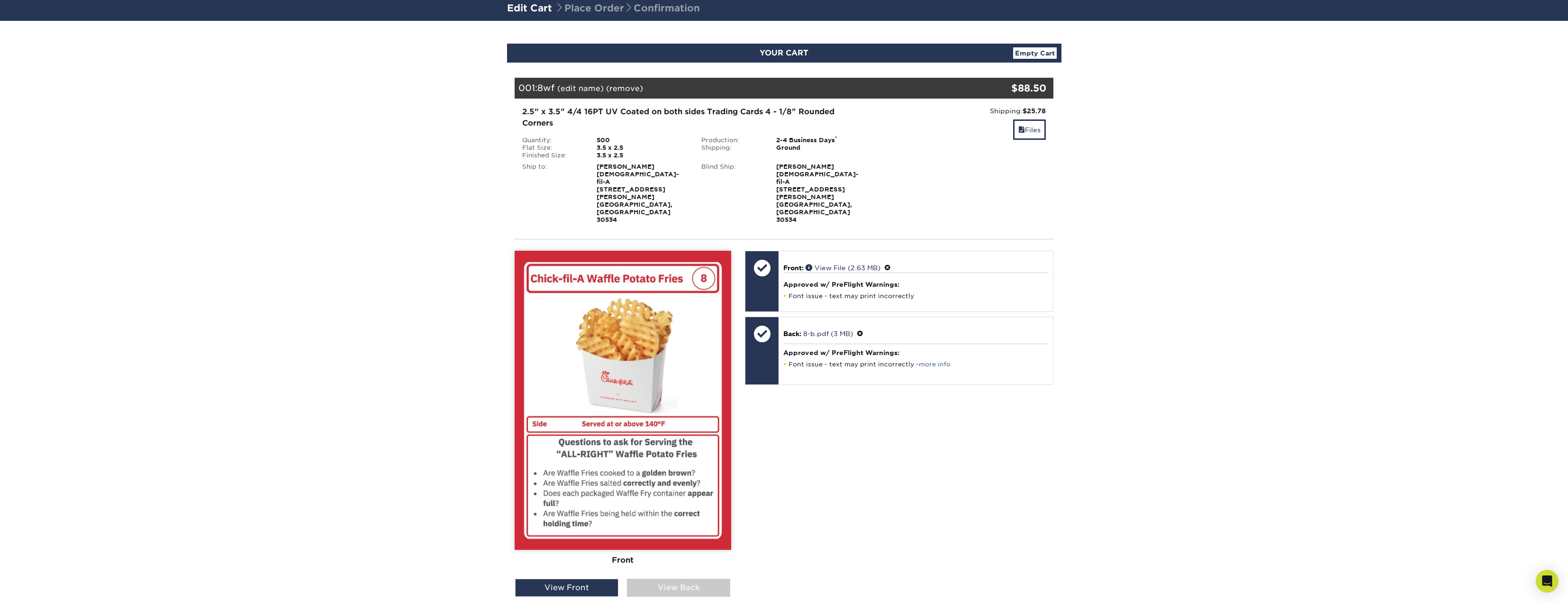
scroll to position [189, 0]
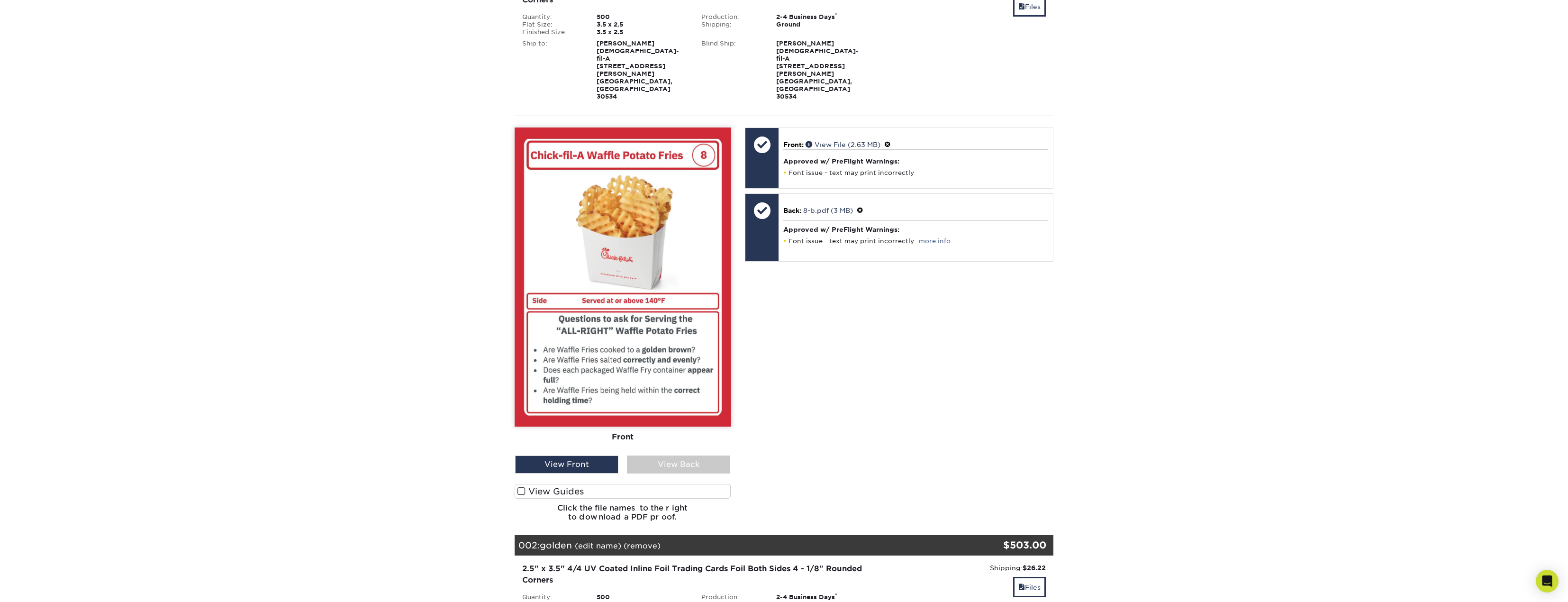
click at [672, 455] on div "View Back" at bounding box center [679, 464] width 103 height 18
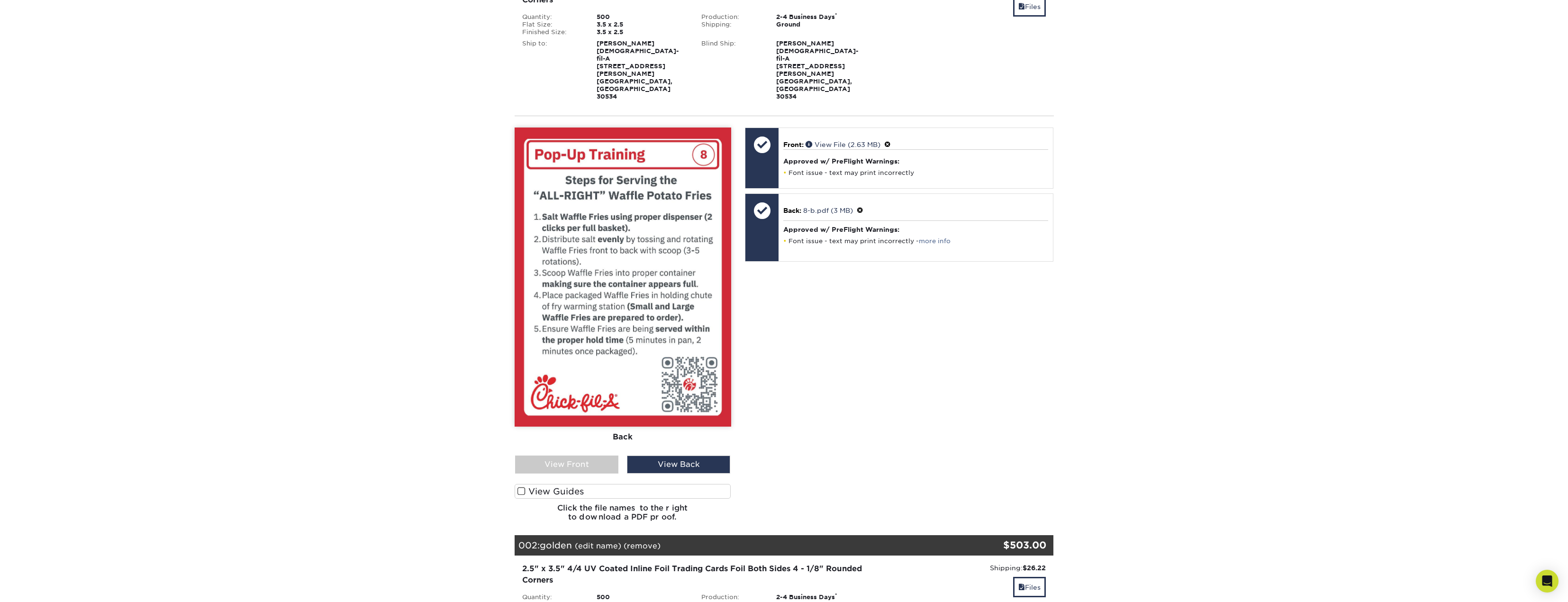
click at [866, 205] on p "Back: 8-b.pdf (3 MB)" at bounding box center [915, 210] width 265 height 10
click at [863, 206] on span at bounding box center [859, 210] width 7 height 7
click at [796, 214] on link "Ok" at bounding box center [793, 222] width 20 height 15
click at [600, 455] on div "View Front" at bounding box center [567, 464] width 103 height 18
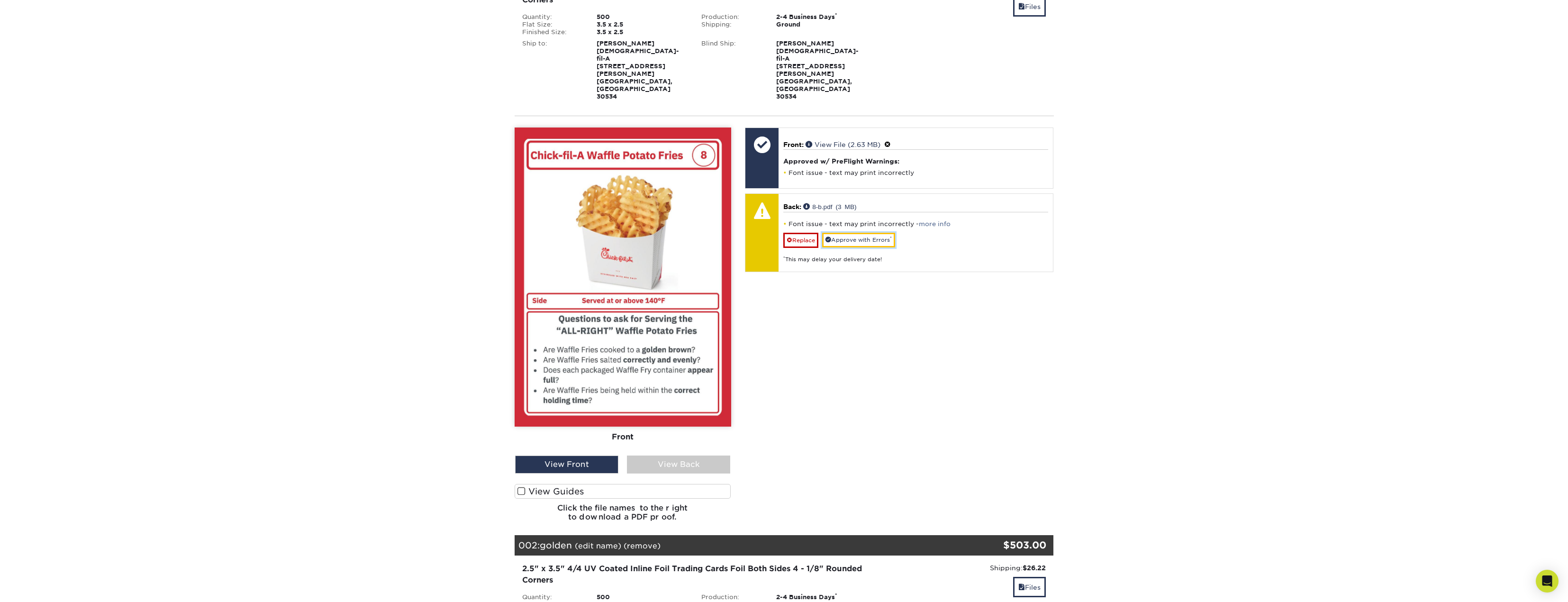
click at [878, 233] on link "Approve with Errors *" at bounding box center [859, 240] width 73 height 15
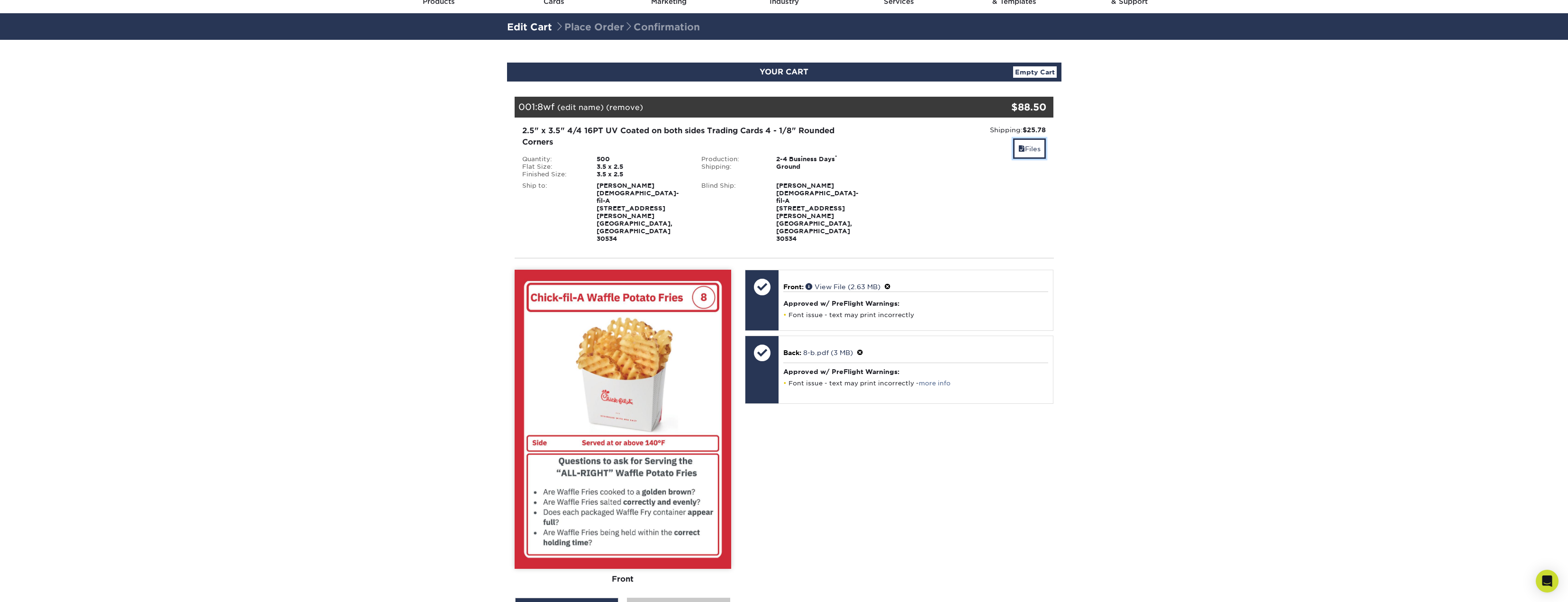
click at [1034, 145] on link "Files" at bounding box center [1029, 148] width 33 height 20
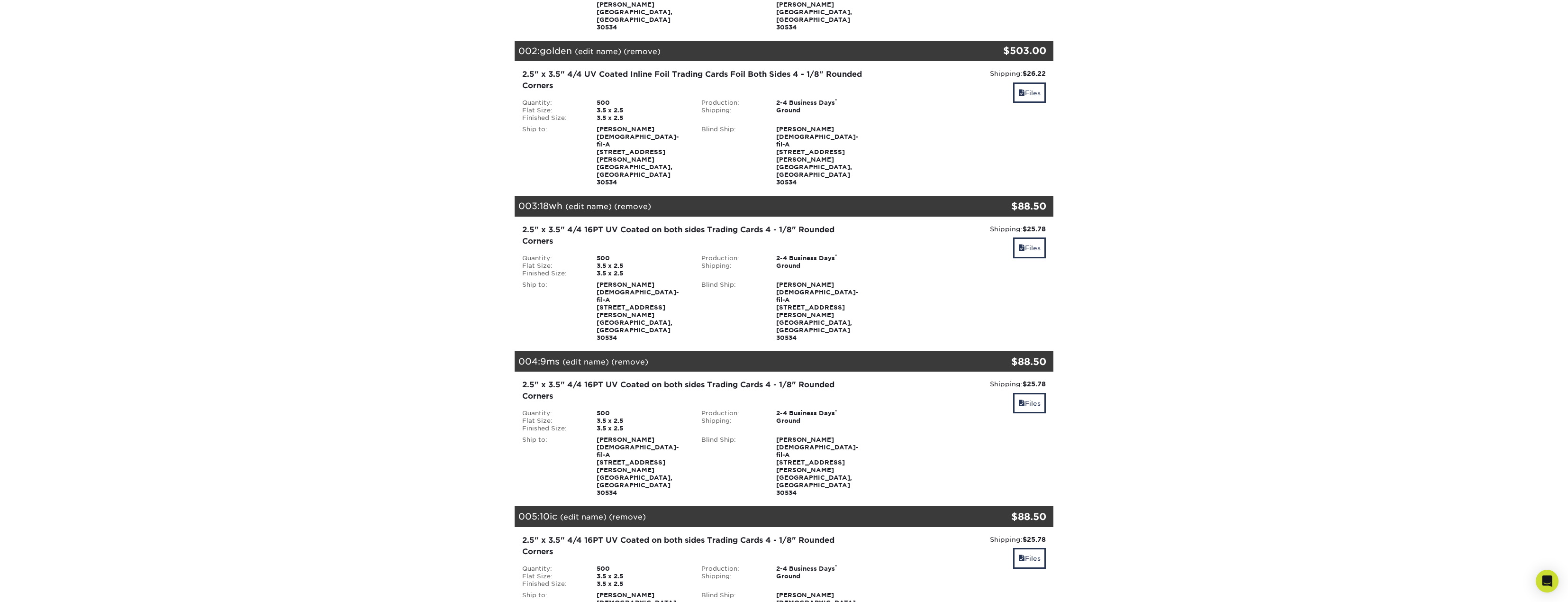
scroll to position [332, 0]
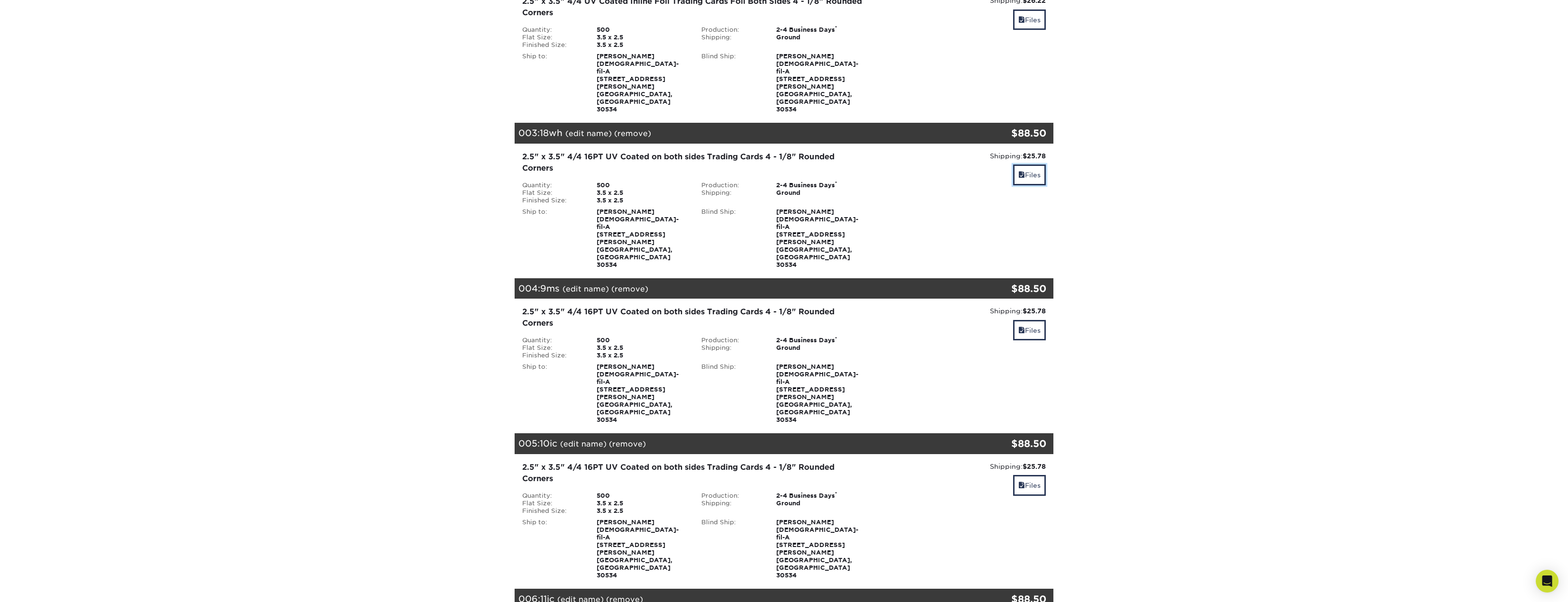
click at [1024, 164] on link "Files" at bounding box center [1029, 174] width 33 height 20
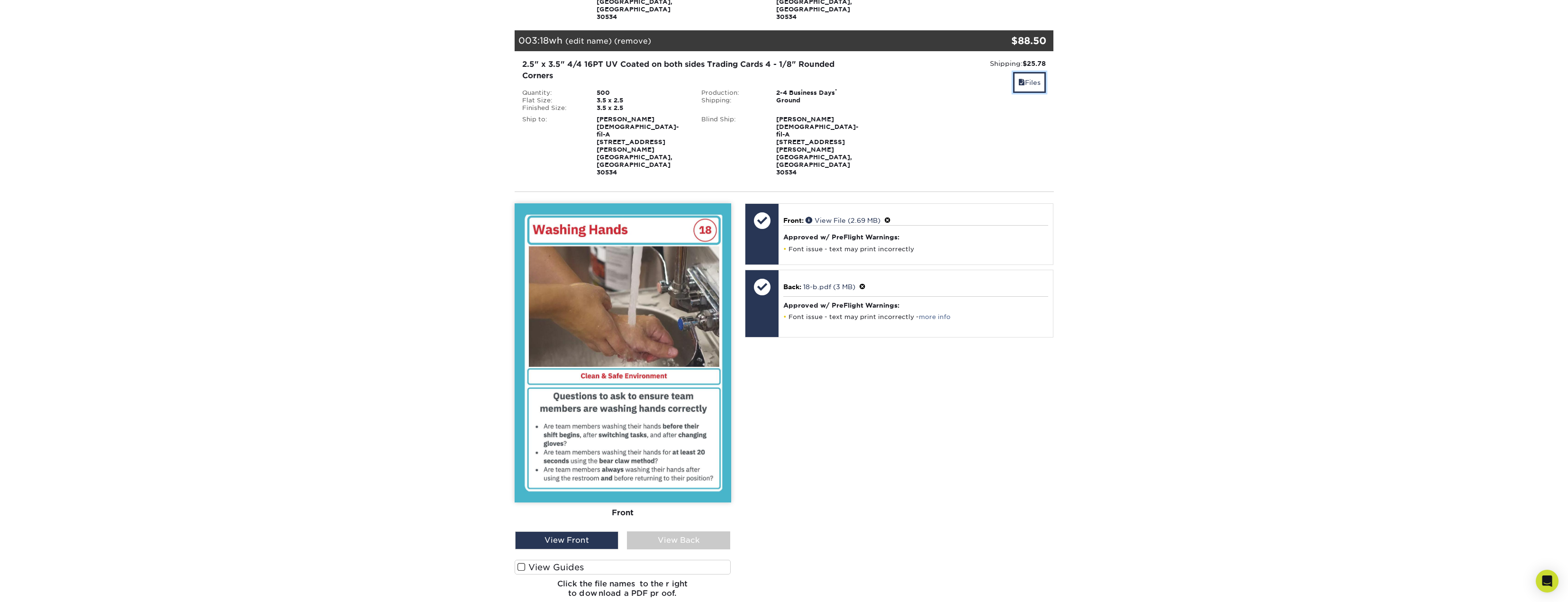
scroll to position [427, 0]
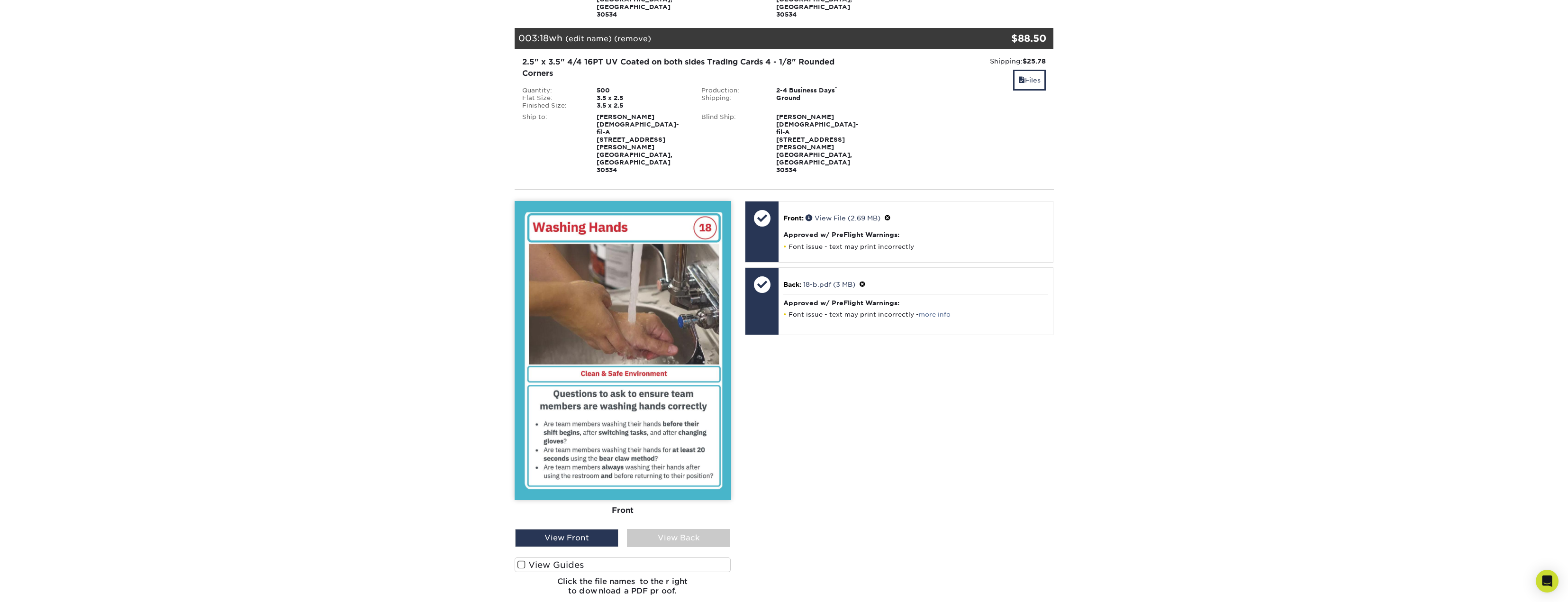
click at [700, 529] on div "View Back" at bounding box center [679, 538] width 103 height 18
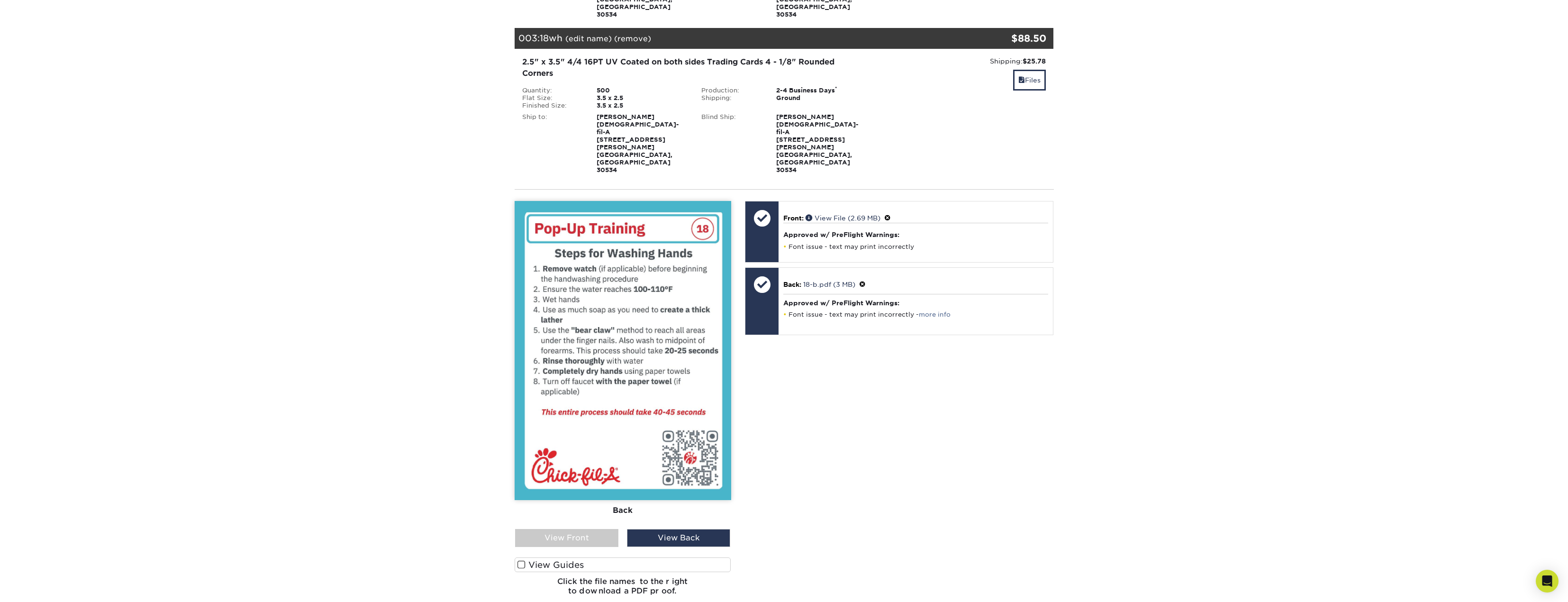
click at [864, 281] on span at bounding box center [862, 284] width 7 height 7
click at [794, 288] on link "Ok" at bounding box center [793, 295] width 20 height 15
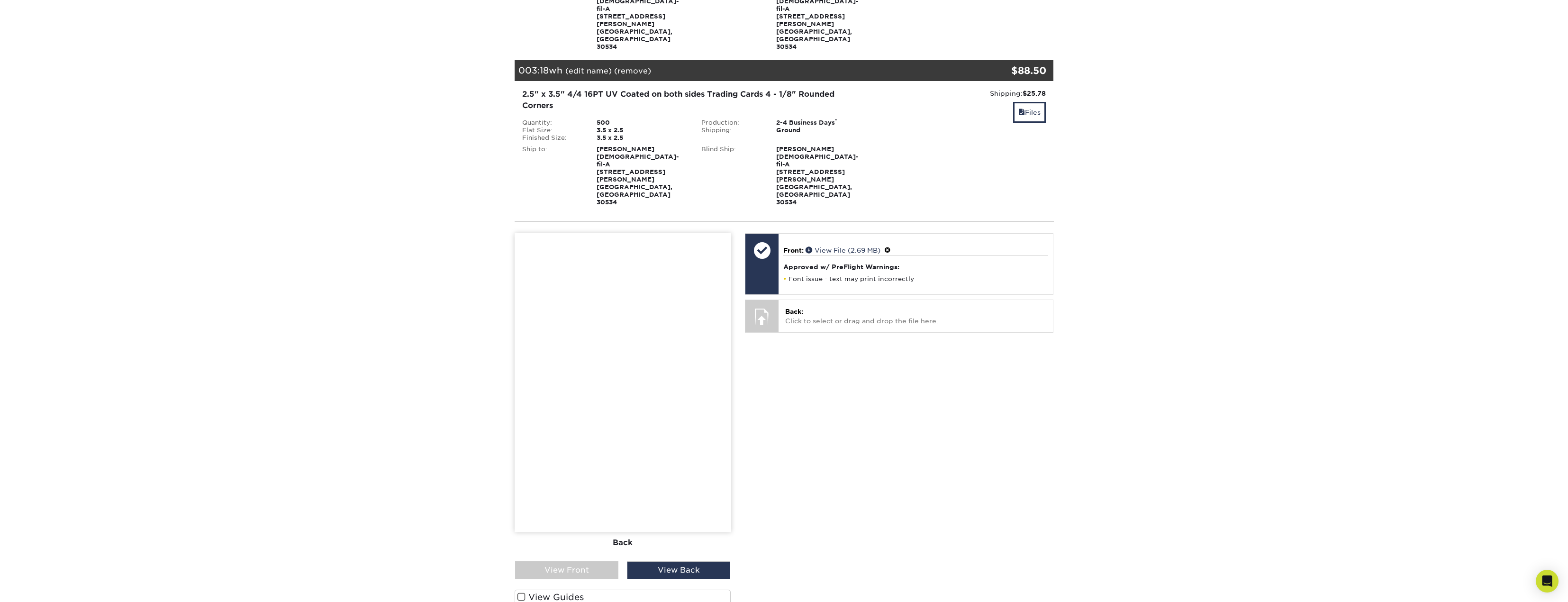
scroll to position [379, 0]
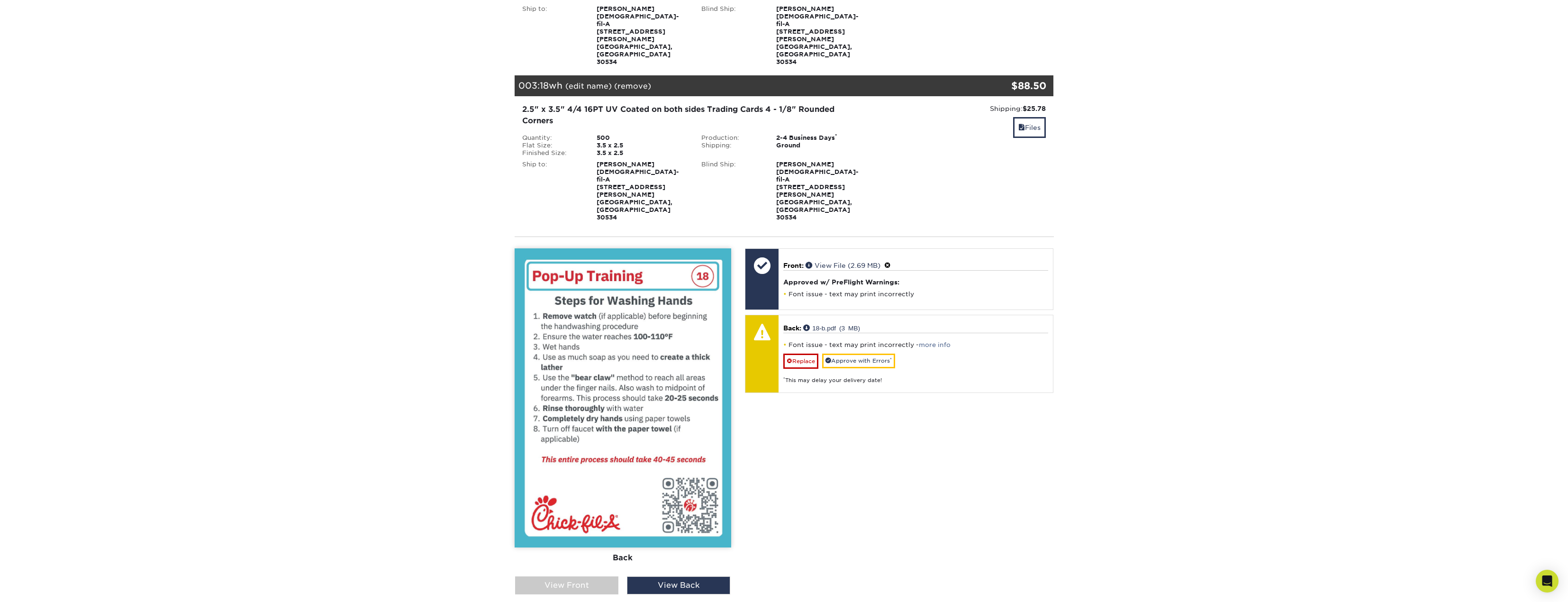
click at [596, 576] on div "View Front" at bounding box center [567, 586] width 103 height 18
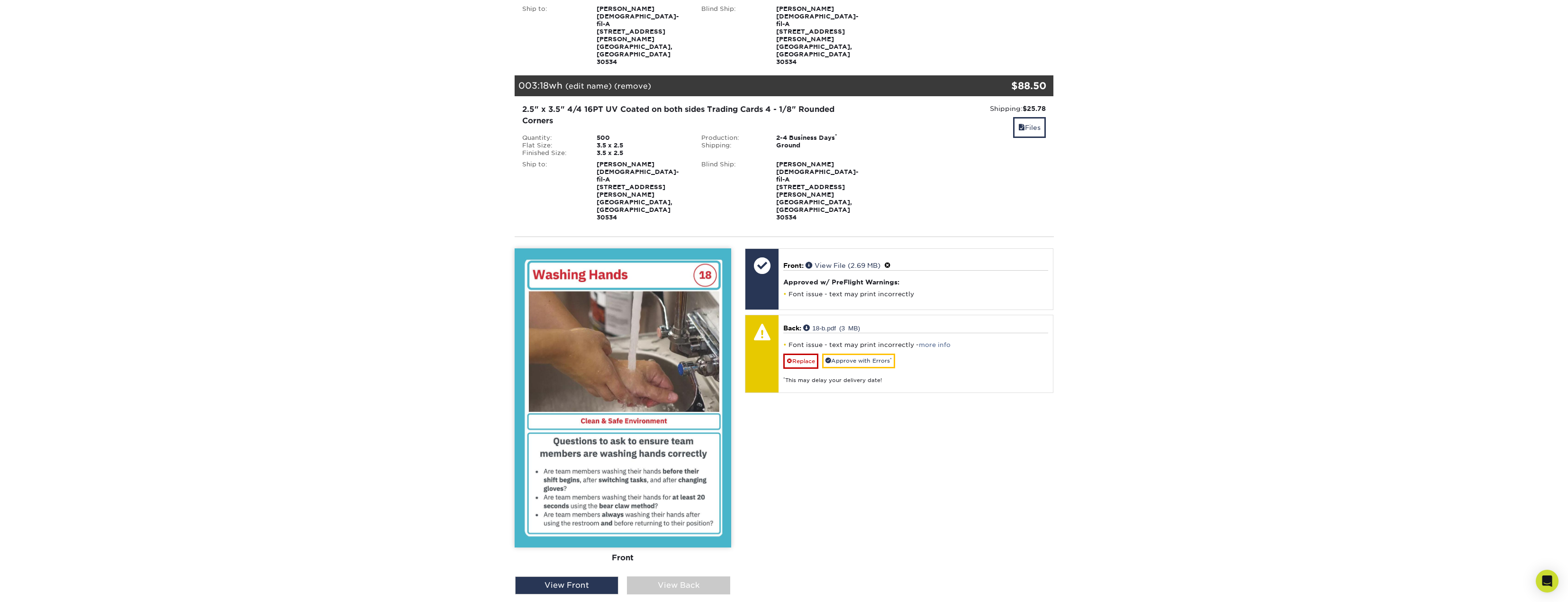
click at [681, 484] on div "Front Back" at bounding box center [623, 412] width 217 height 328
click at [688, 576] on div "View Back" at bounding box center [679, 586] width 103 height 18
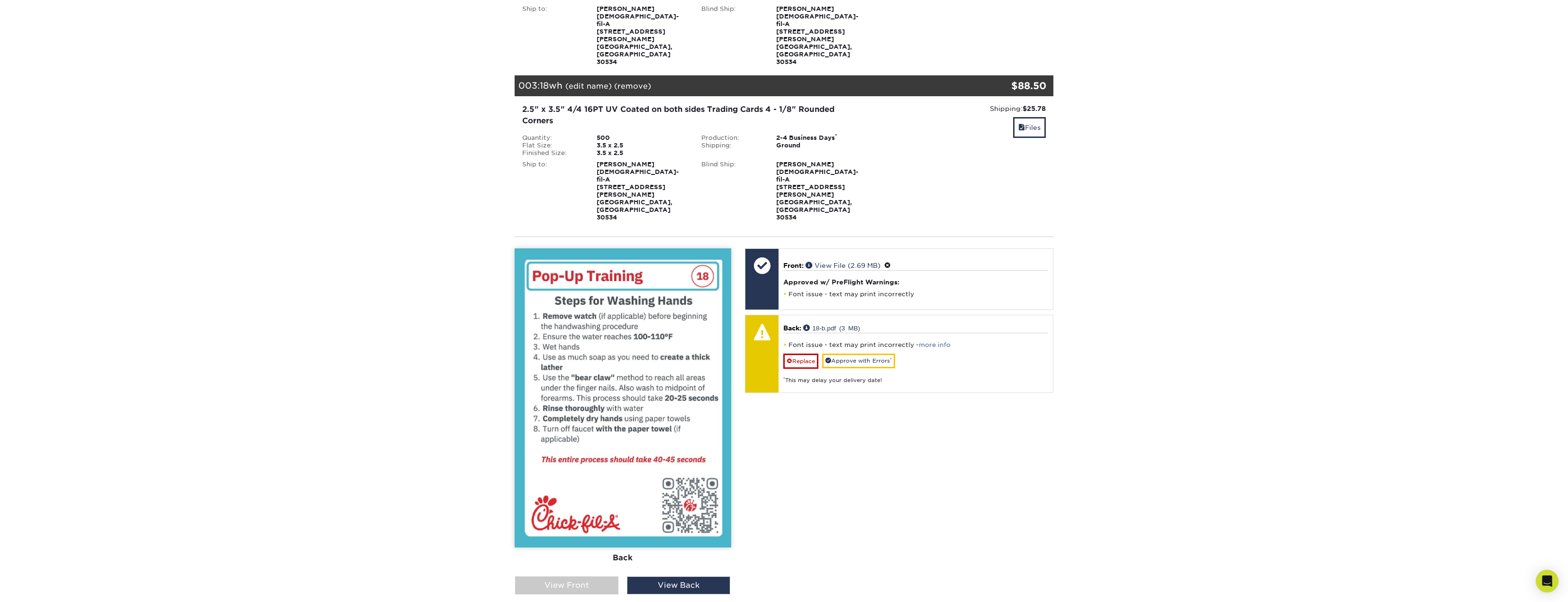
click at [602, 576] on div "View Front" at bounding box center [567, 586] width 103 height 18
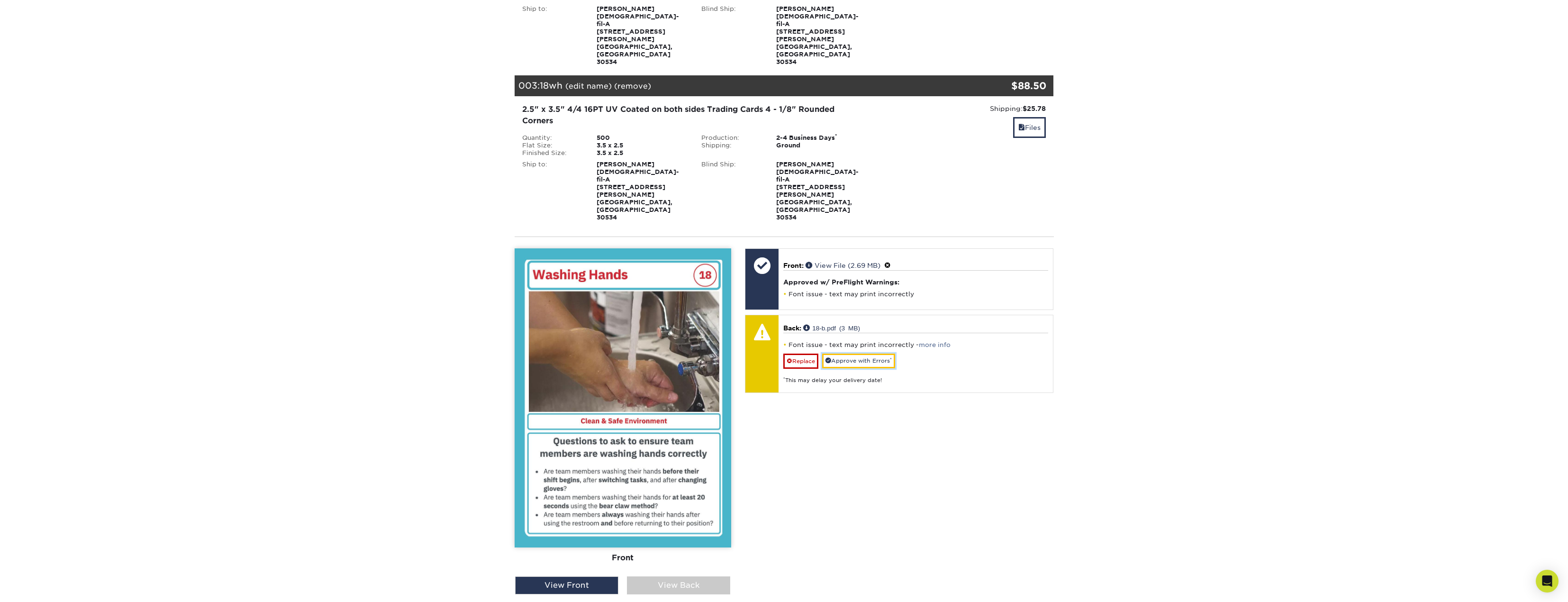
click at [847, 354] on link "Approve with Errors *" at bounding box center [859, 361] width 73 height 15
click at [1031, 117] on link "Files" at bounding box center [1029, 127] width 33 height 20
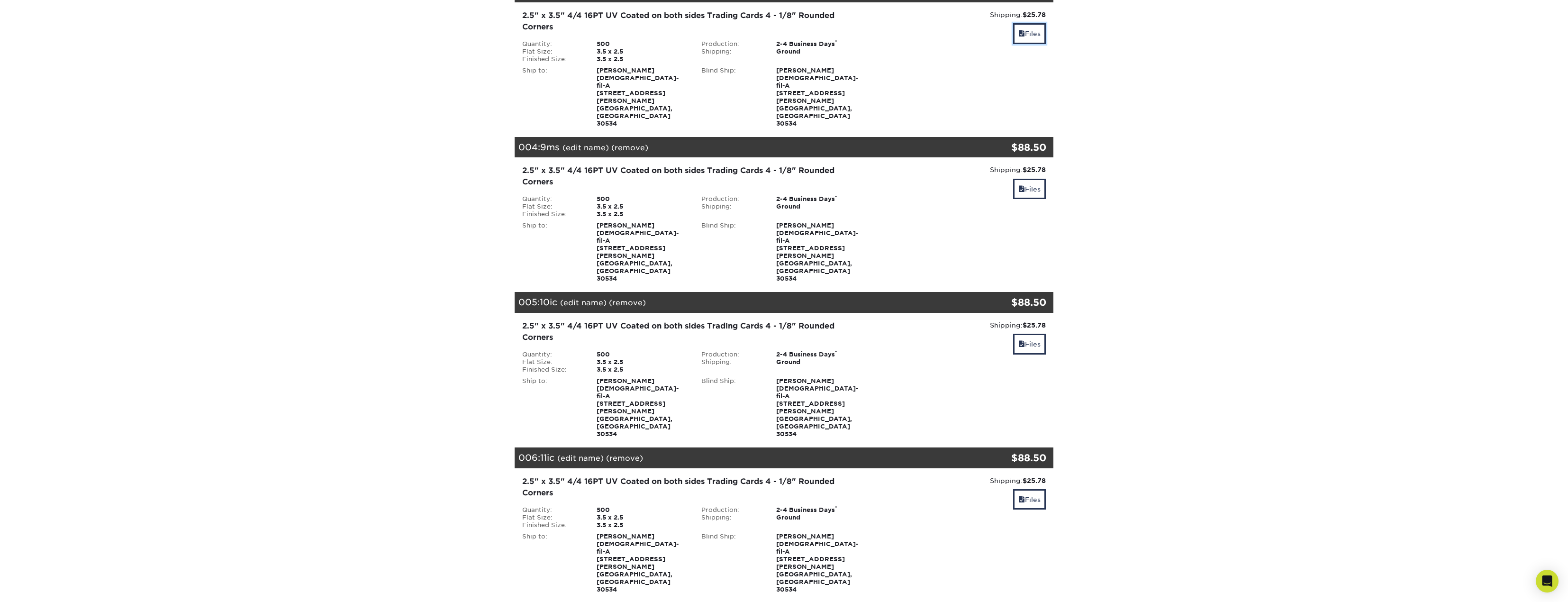
scroll to position [474, 0]
click at [1034, 178] on link "Files" at bounding box center [1029, 187] width 33 height 20
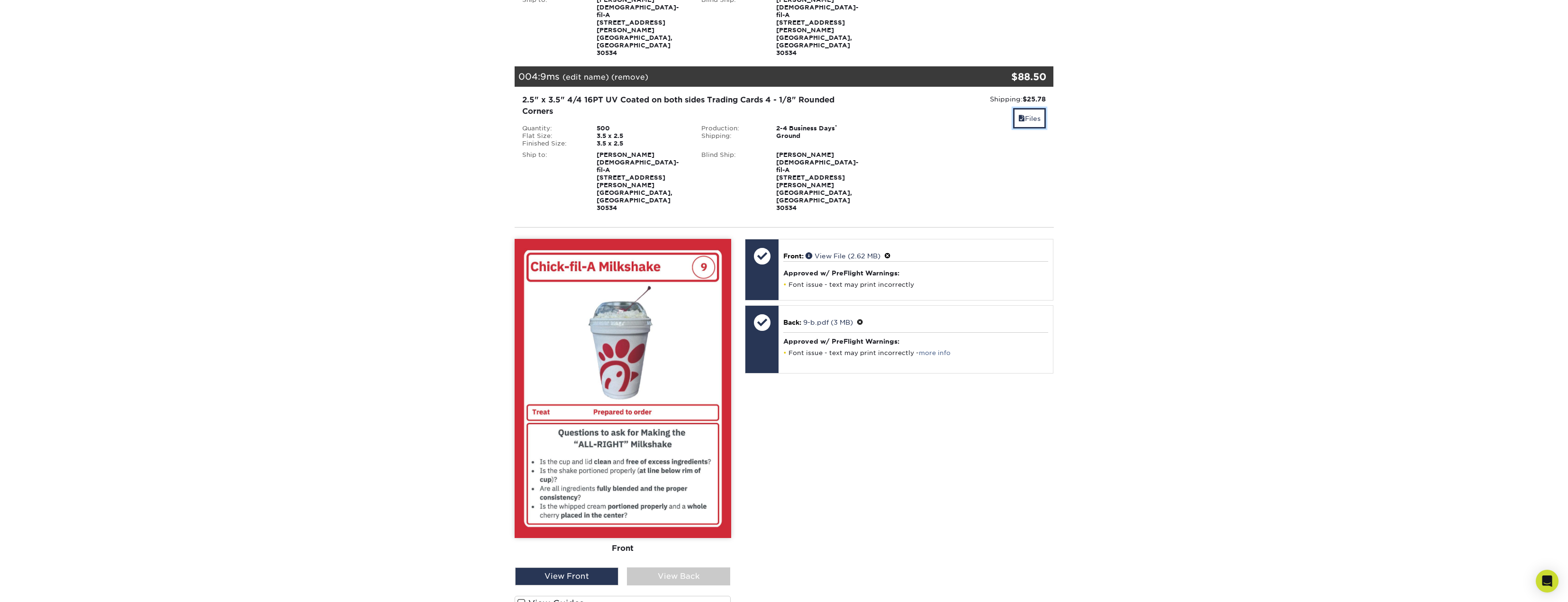
scroll to position [616, 0]
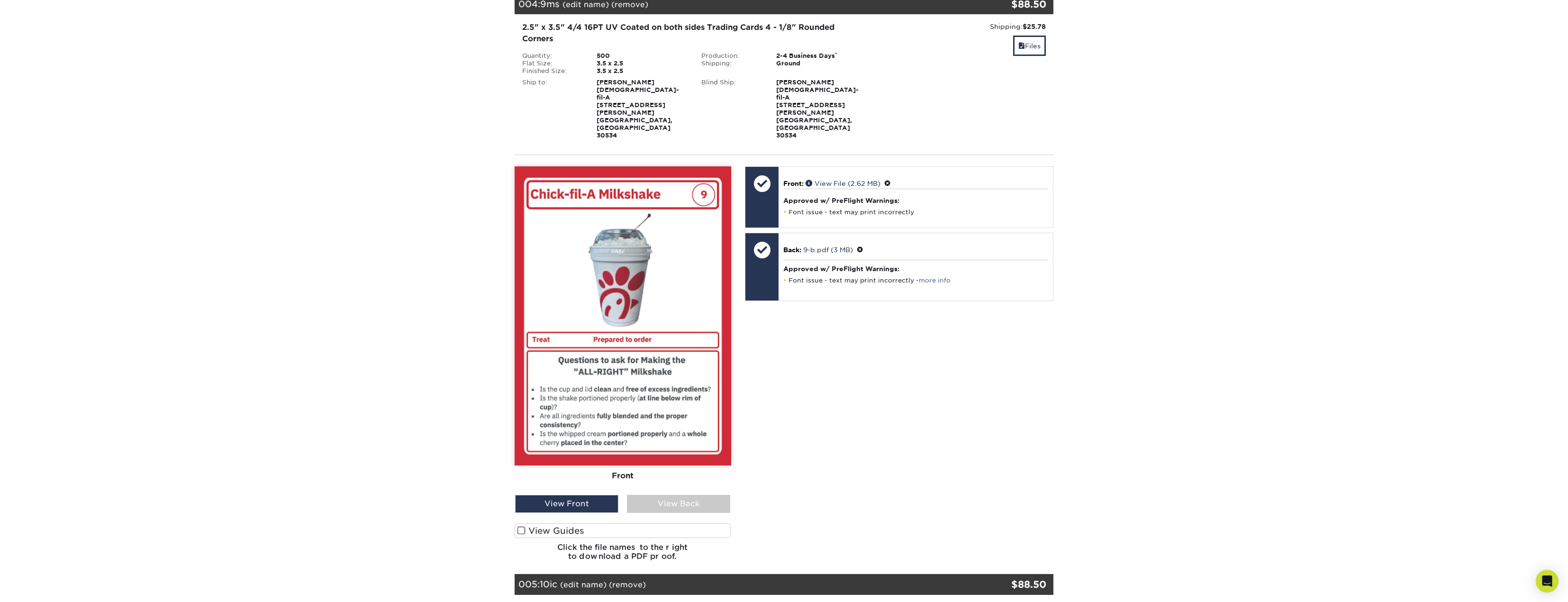
click at [696, 495] on div "View Back" at bounding box center [679, 504] width 103 height 18
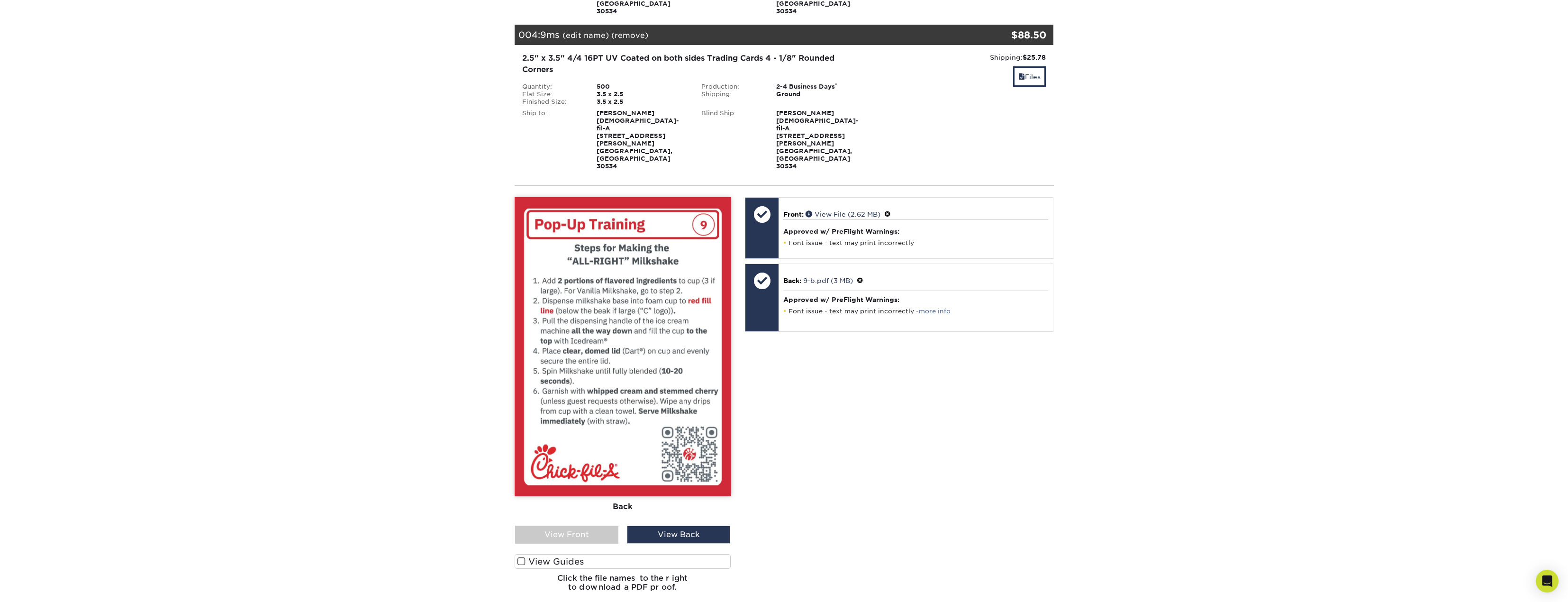
scroll to position [569, 0]
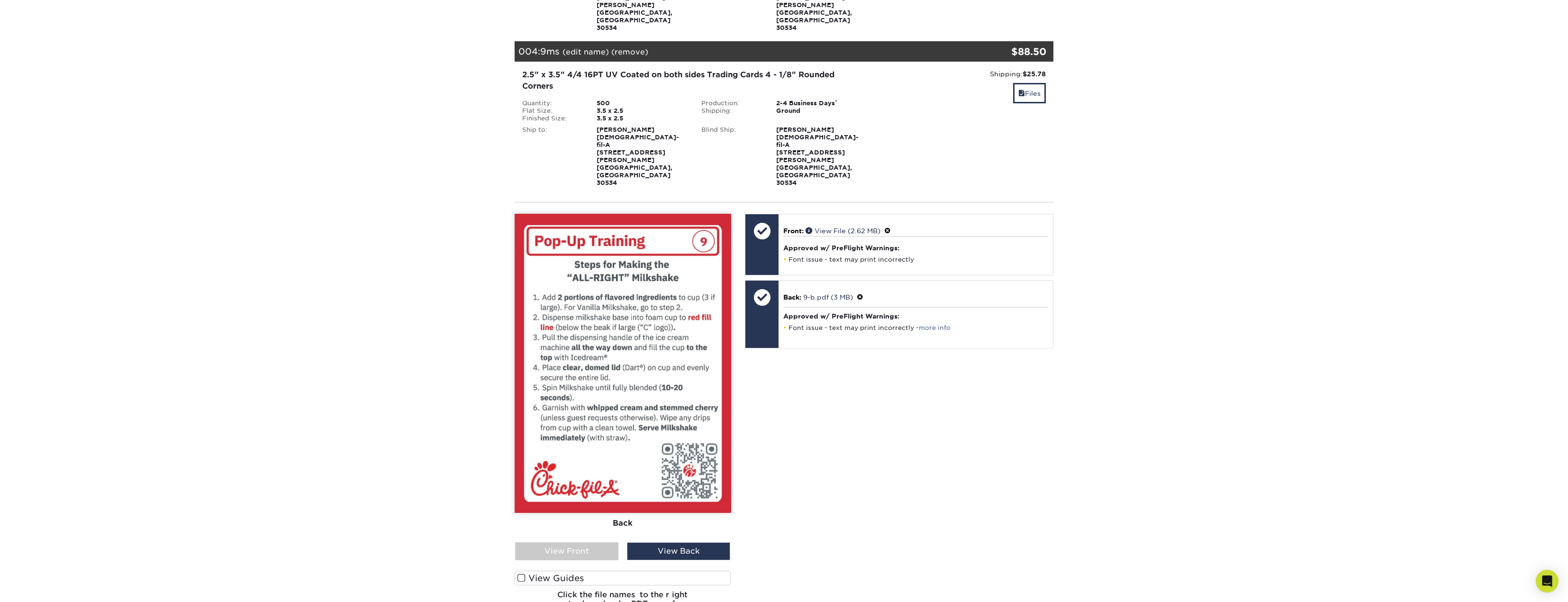
click at [863, 293] on span at bounding box center [859, 297] width 7 height 7
click at [803, 301] on link "Ok" at bounding box center [793, 308] width 20 height 15
click at [596, 542] on div "View Front" at bounding box center [567, 551] width 103 height 18
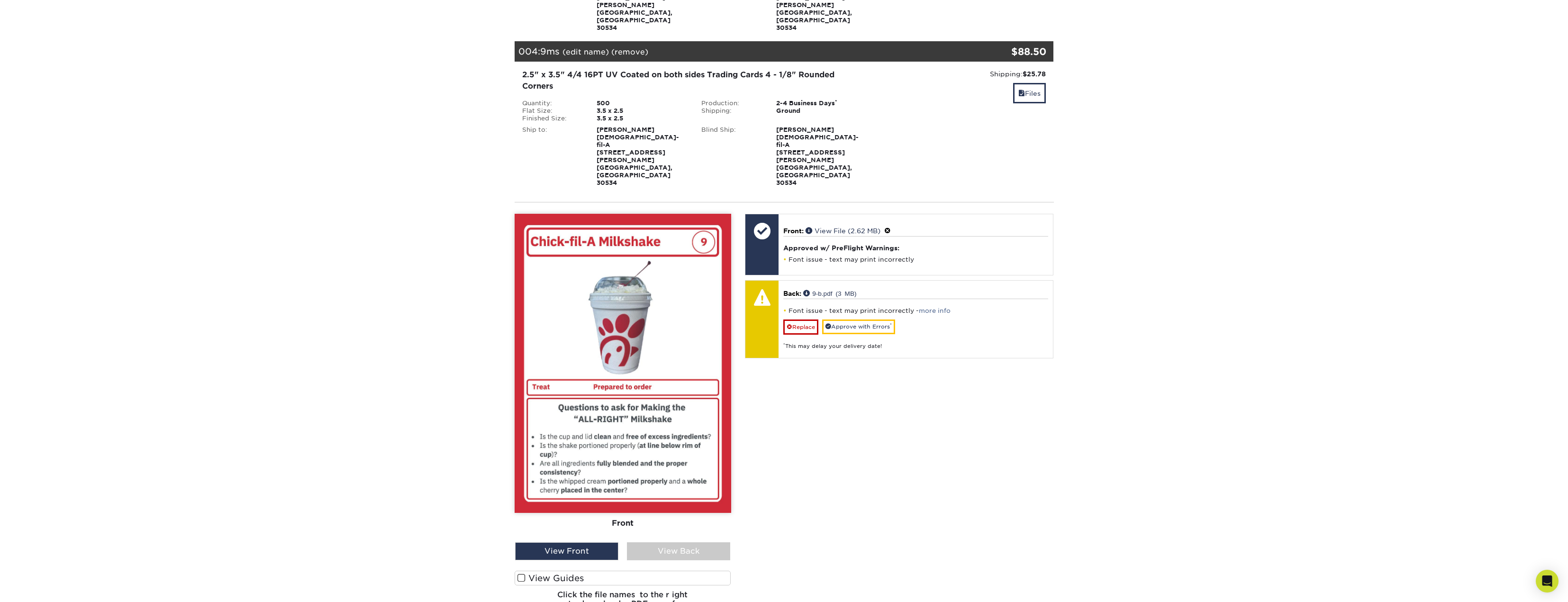
click at [670, 542] on div "View Back" at bounding box center [679, 551] width 103 height 18
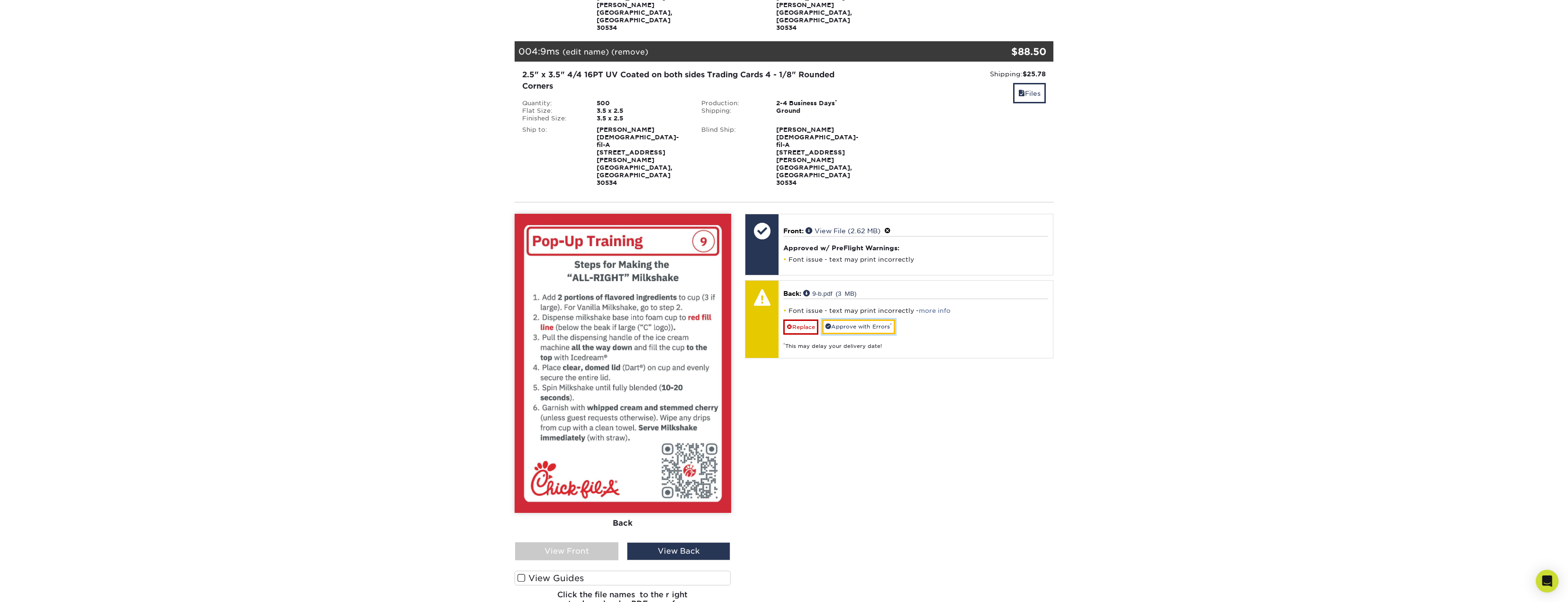
click at [875, 320] on link "Approve with Errors *" at bounding box center [859, 327] width 73 height 15
click at [587, 542] on div "View Front" at bounding box center [567, 551] width 103 height 18
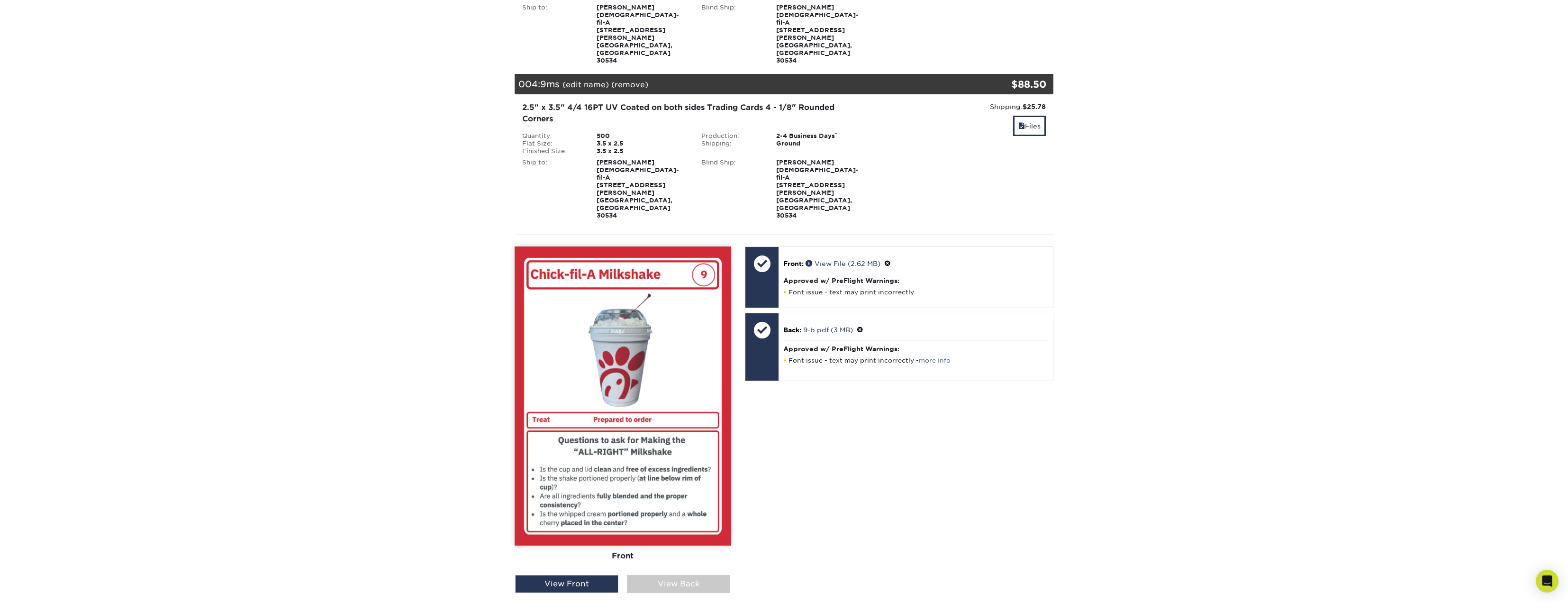
scroll to position [521, 0]
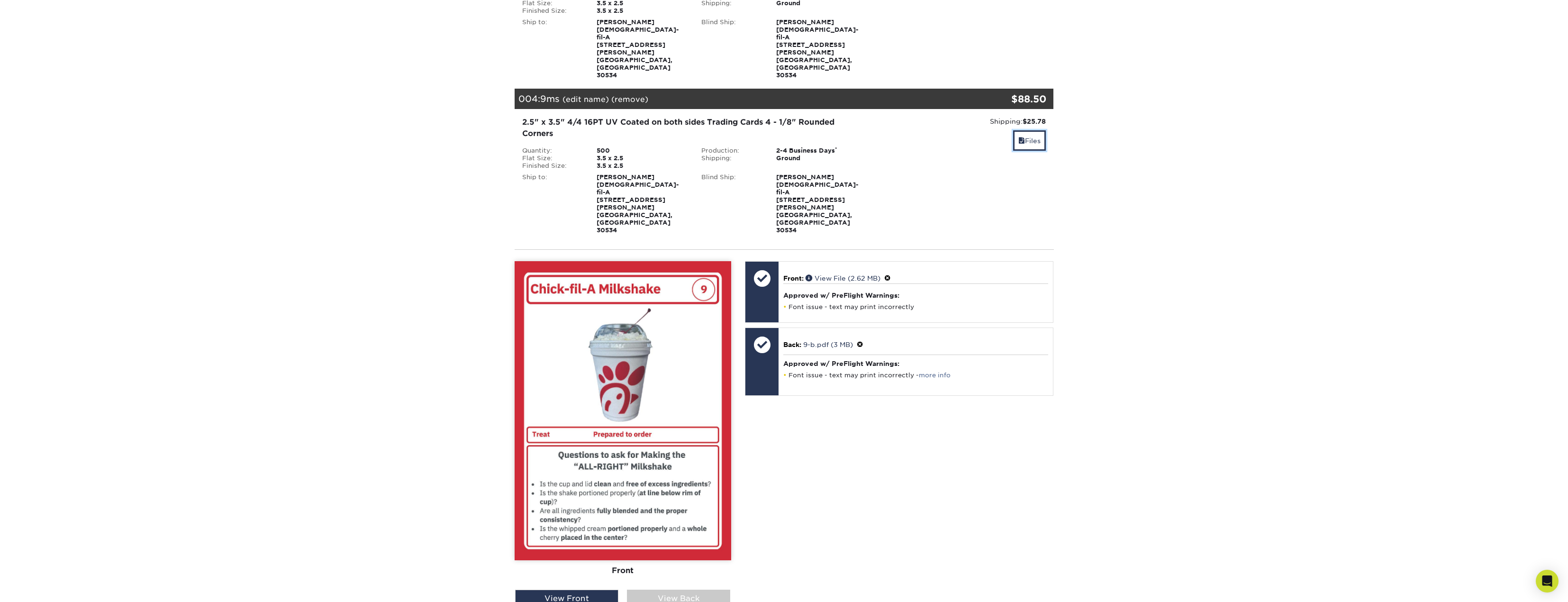
click at [1038, 130] on link "Files" at bounding box center [1029, 140] width 33 height 20
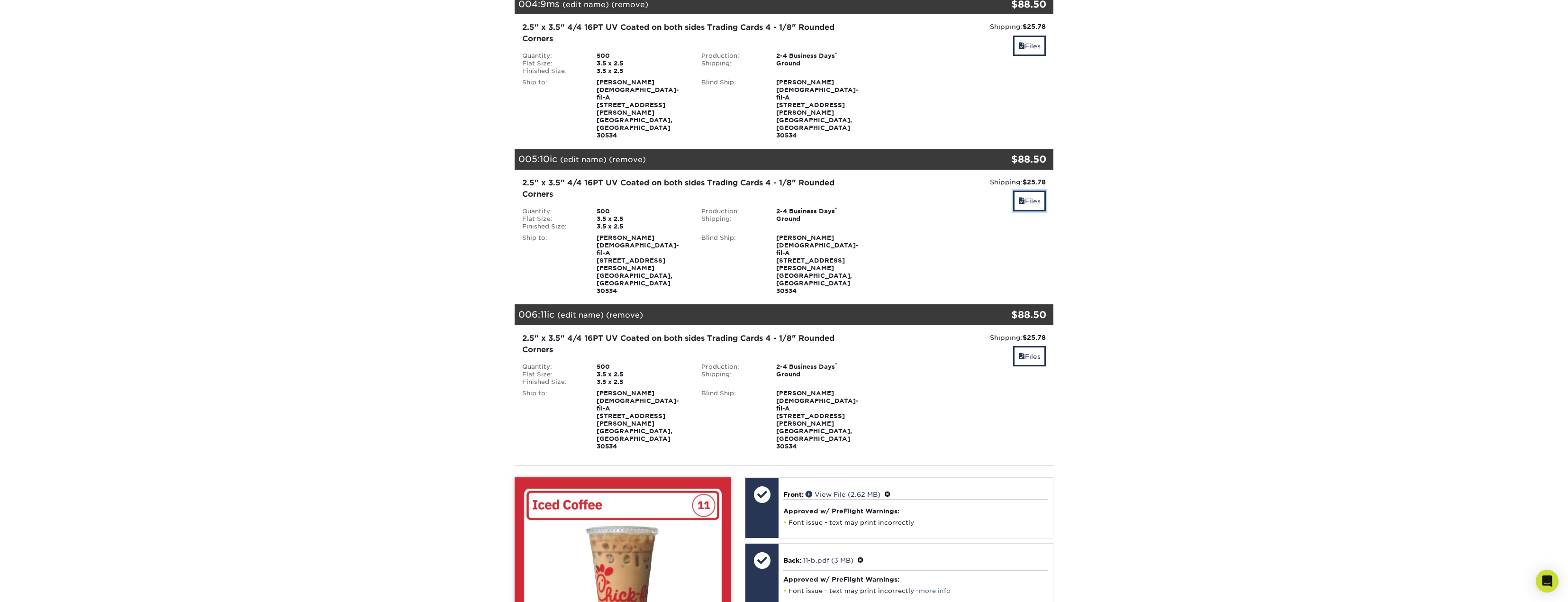
click at [1018, 197] on span at bounding box center [1021, 201] width 7 height 7
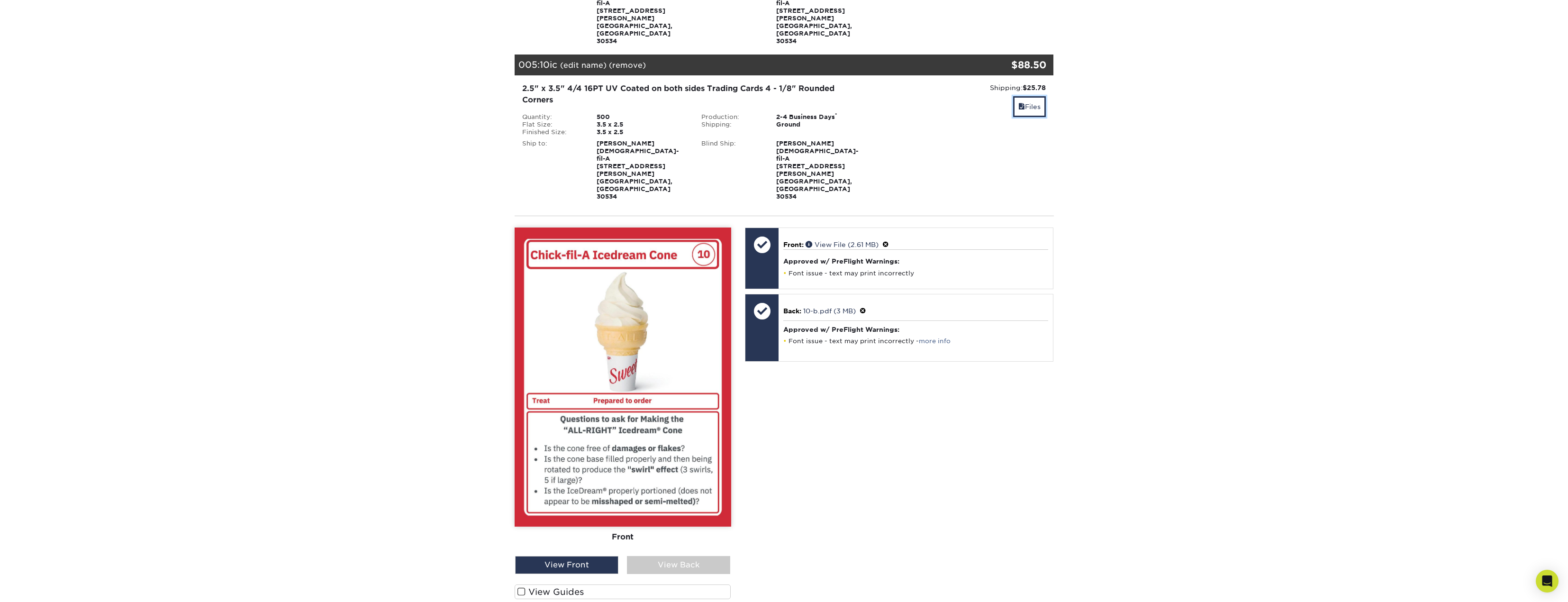
scroll to position [711, 0]
click at [690, 555] on div "View Back" at bounding box center [679, 564] width 103 height 18
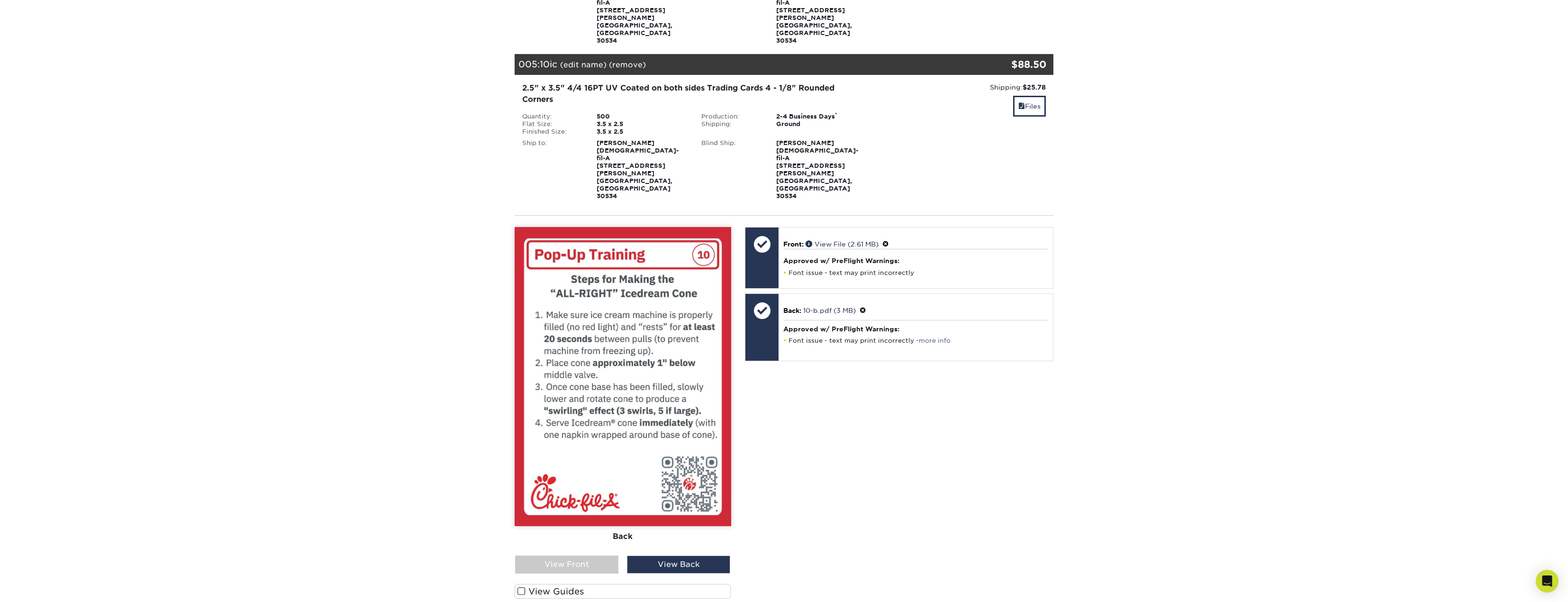
click at [866, 307] on span at bounding box center [863, 310] width 7 height 7
click at [803, 313] on link "Ok" at bounding box center [793, 321] width 20 height 15
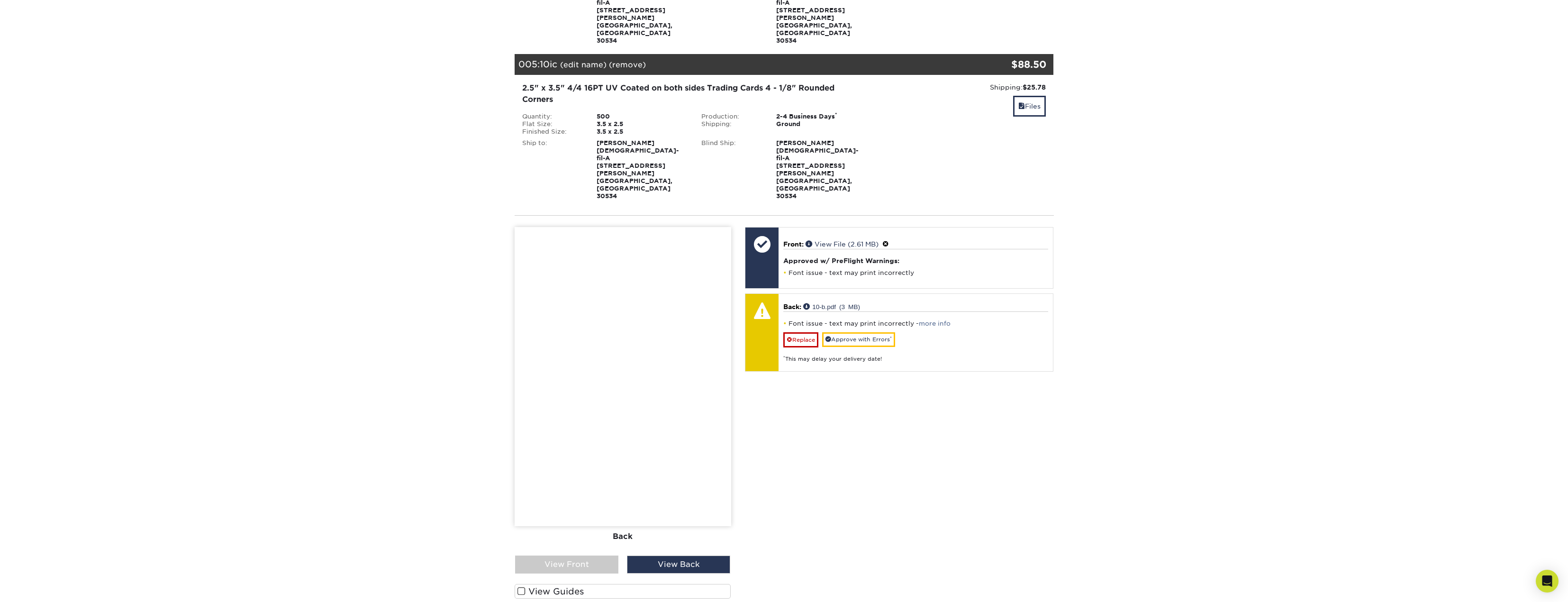
click at [603, 555] on div "View Front" at bounding box center [567, 564] width 103 height 18
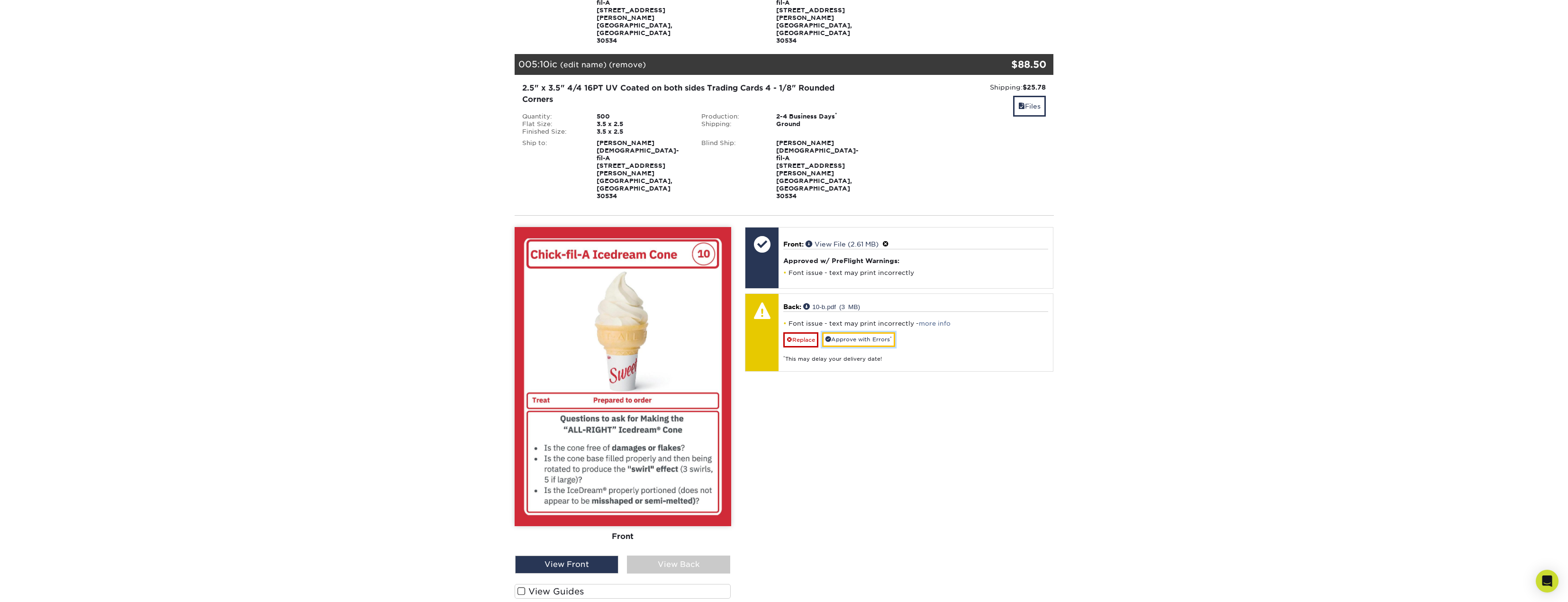
click at [880, 332] on link "Approve with Errors *" at bounding box center [859, 340] width 73 height 15
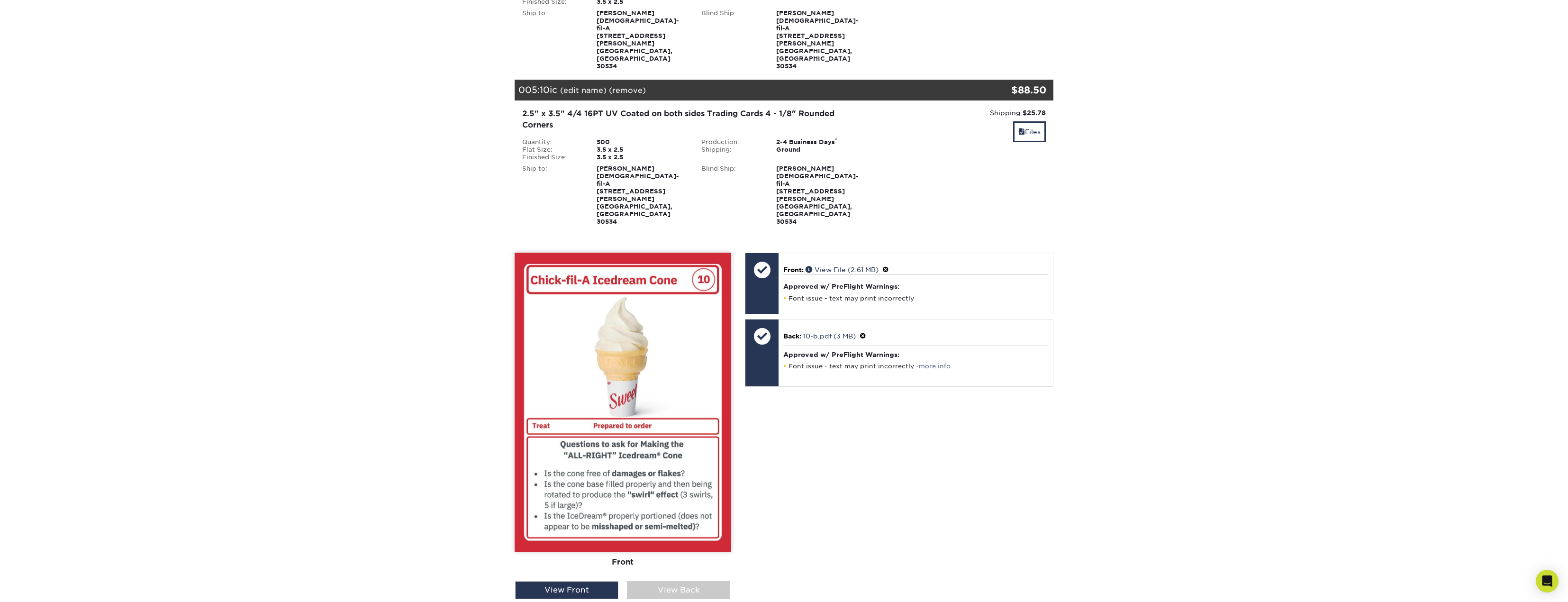
scroll to position [616, 0]
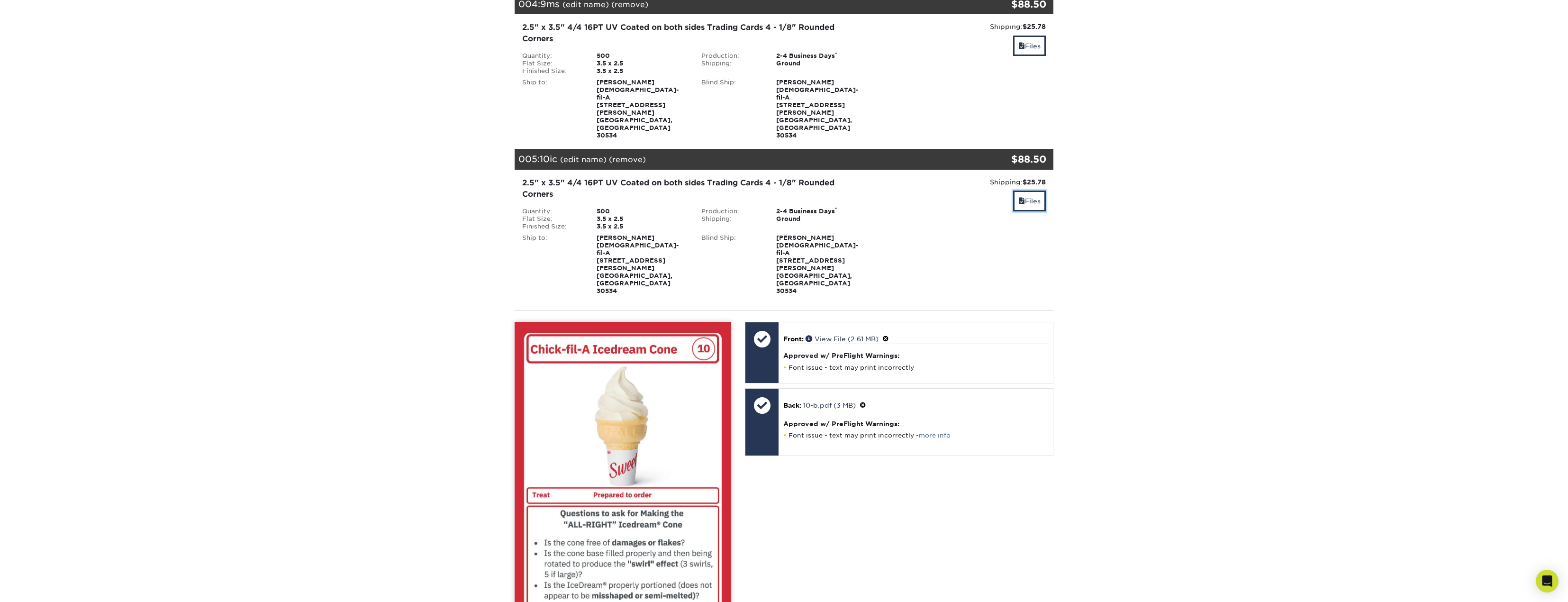
click at [1032, 191] on link "Files" at bounding box center [1029, 200] width 33 height 20
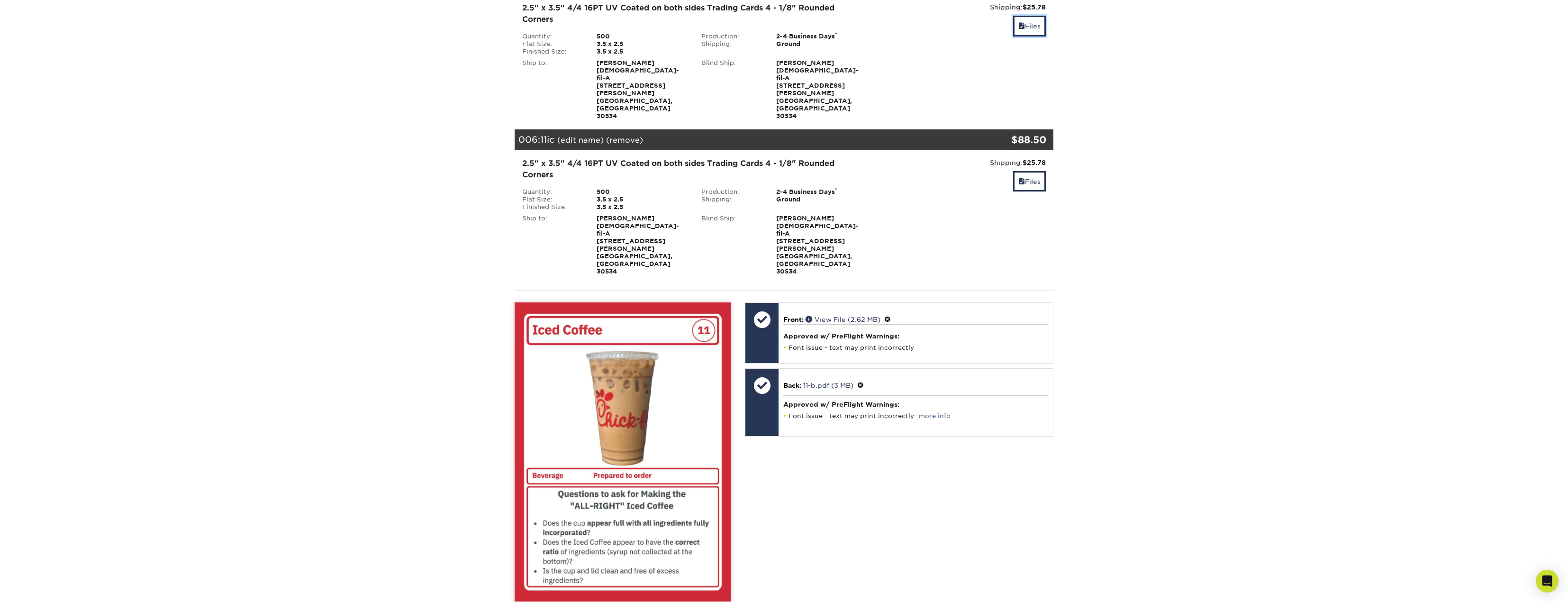
scroll to position [805, 0]
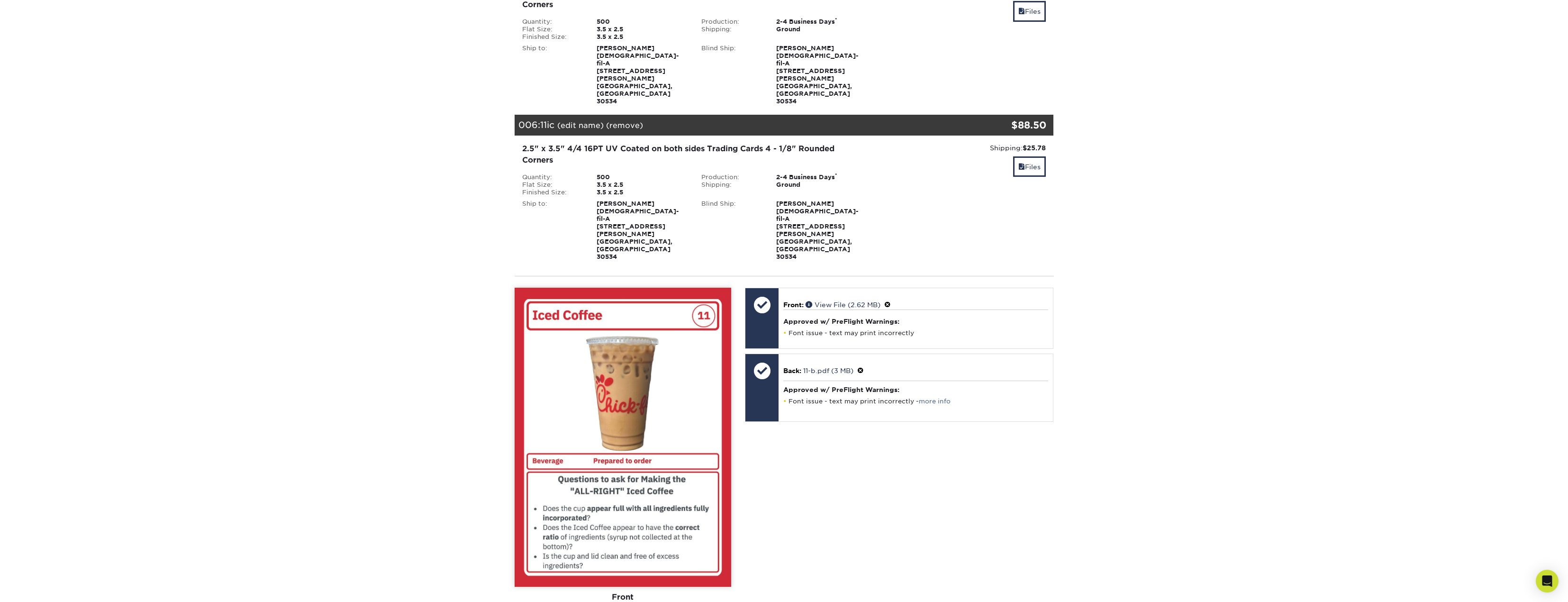
click at [643, 432] on div "Front Back" at bounding box center [623, 452] width 217 height 328
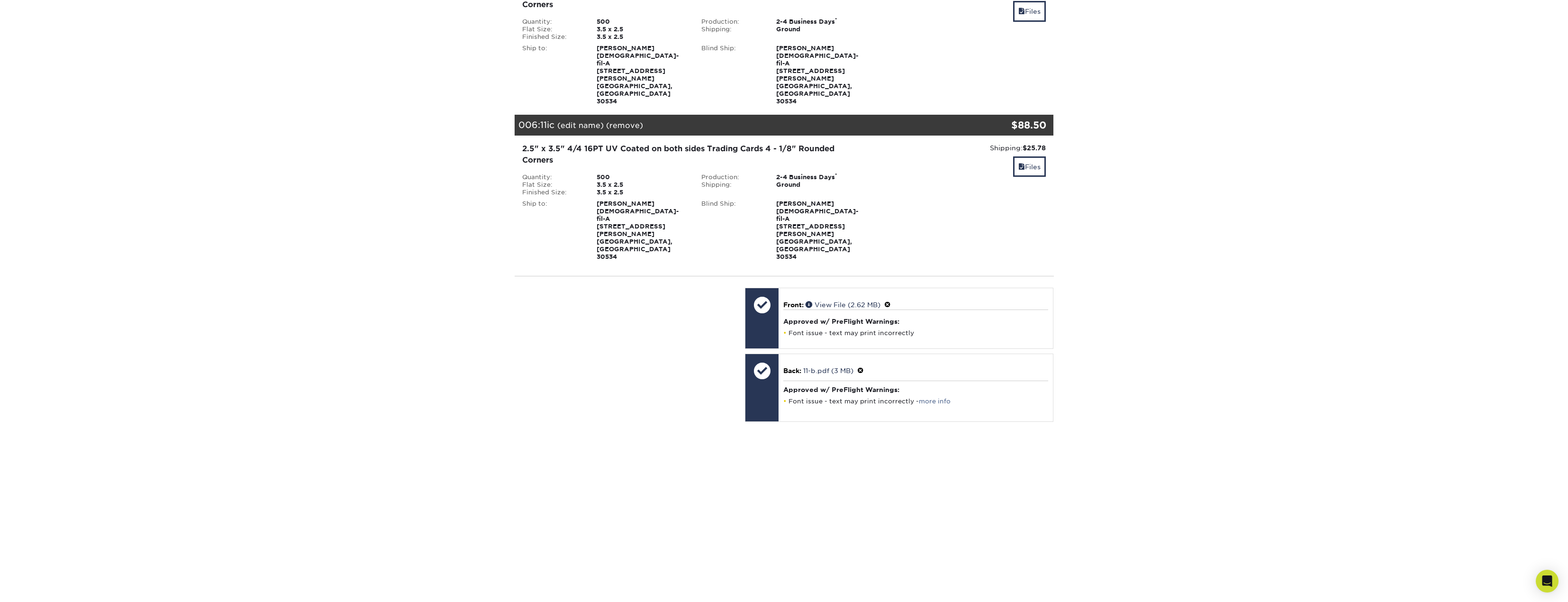
click at [861, 367] on span at bounding box center [860, 371] width 7 height 7
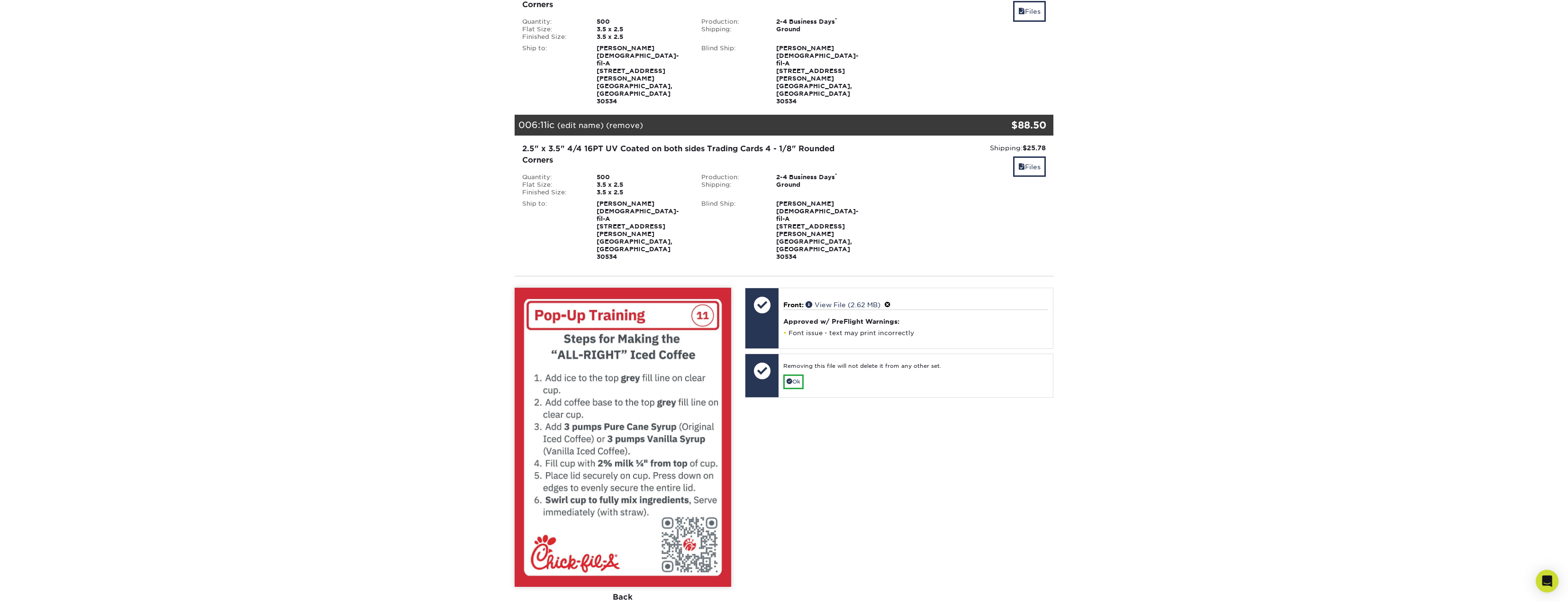
drag, startPoint x: 814, startPoint y: 206, endPoint x: 804, endPoint y: 202, distance: 10.8
click at [813, 354] on div "Removing this file will not delete it from any other set. Ok" at bounding box center [915, 376] width 275 height 43
click at [803, 374] on link "Ok" at bounding box center [793, 382] width 20 height 15
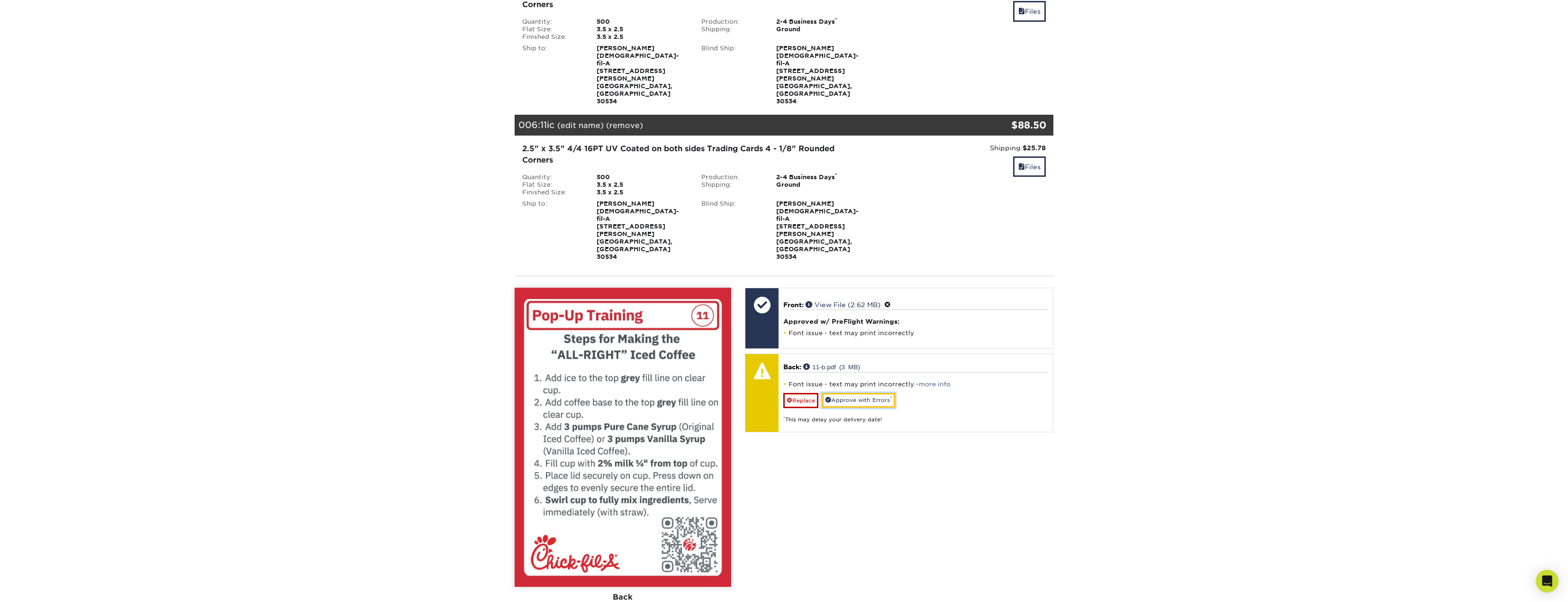
click at [850, 393] on link "Approve with Errors *" at bounding box center [859, 400] width 73 height 15
click at [599, 433] on div "Front Back" at bounding box center [623, 452] width 217 height 328
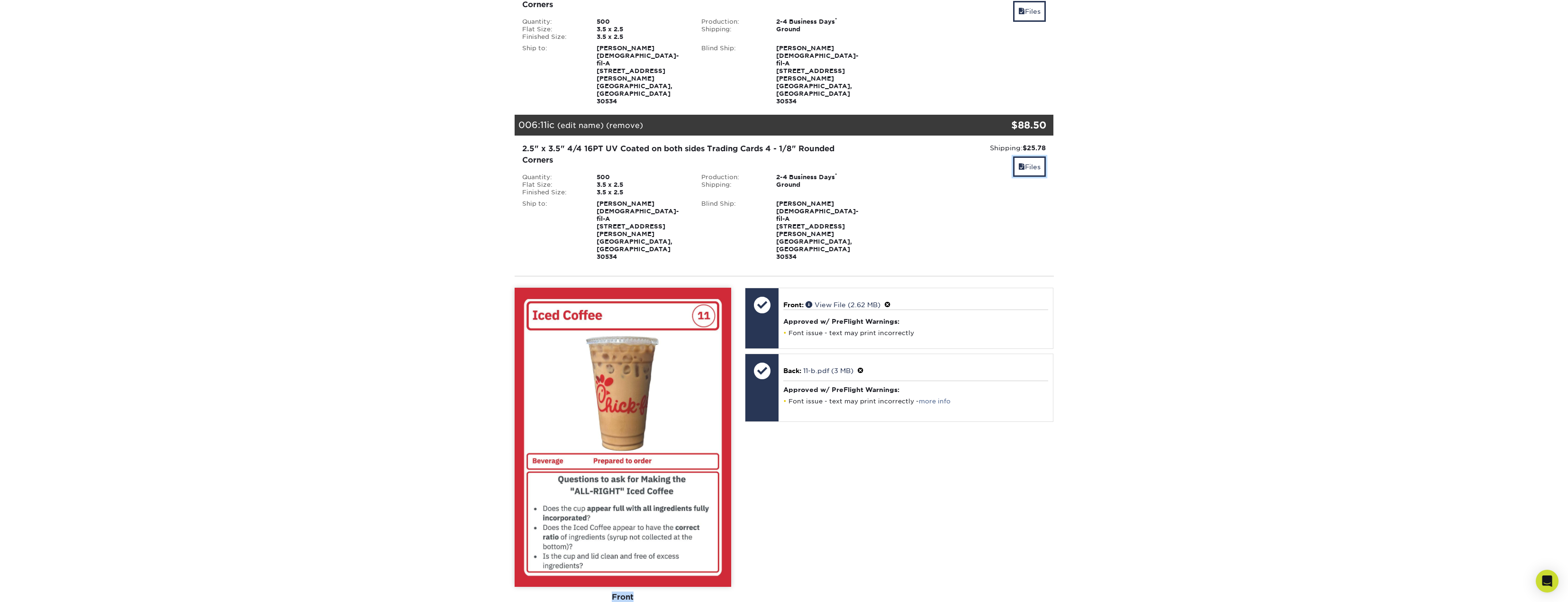
click at [1013, 156] on link "Files" at bounding box center [1029, 166] width 33 height 20
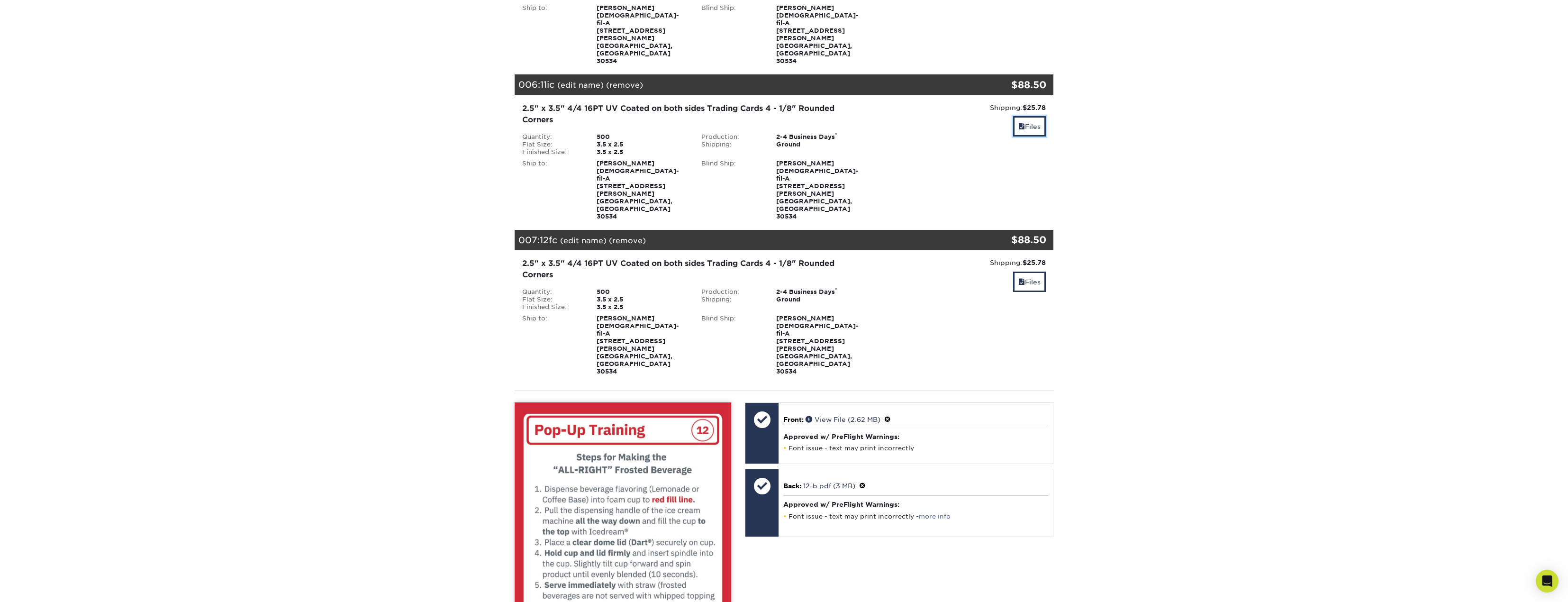
scroll to position [900, 0]
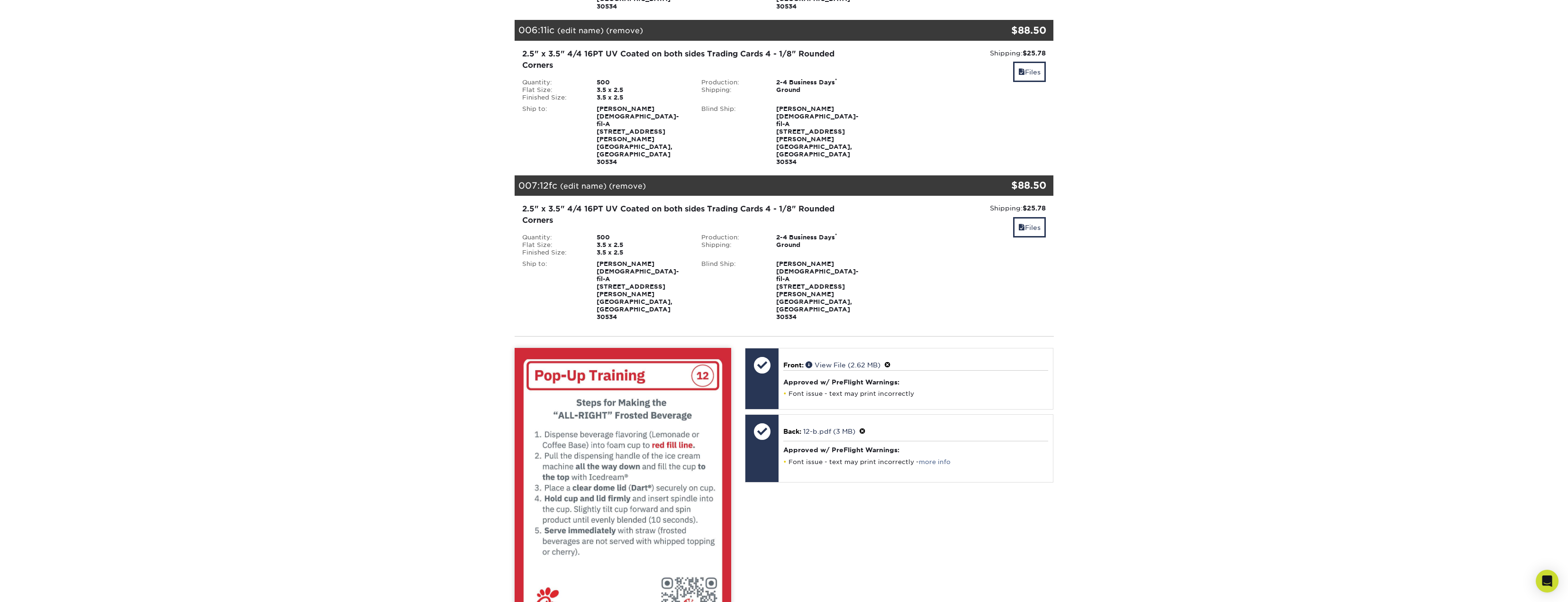
click at [861, 427] on span at bounding box center [862, 431] width 7 height 7
click at [799, 435] on link "Ok" at bounding box center [793, 442] width 20 height 15
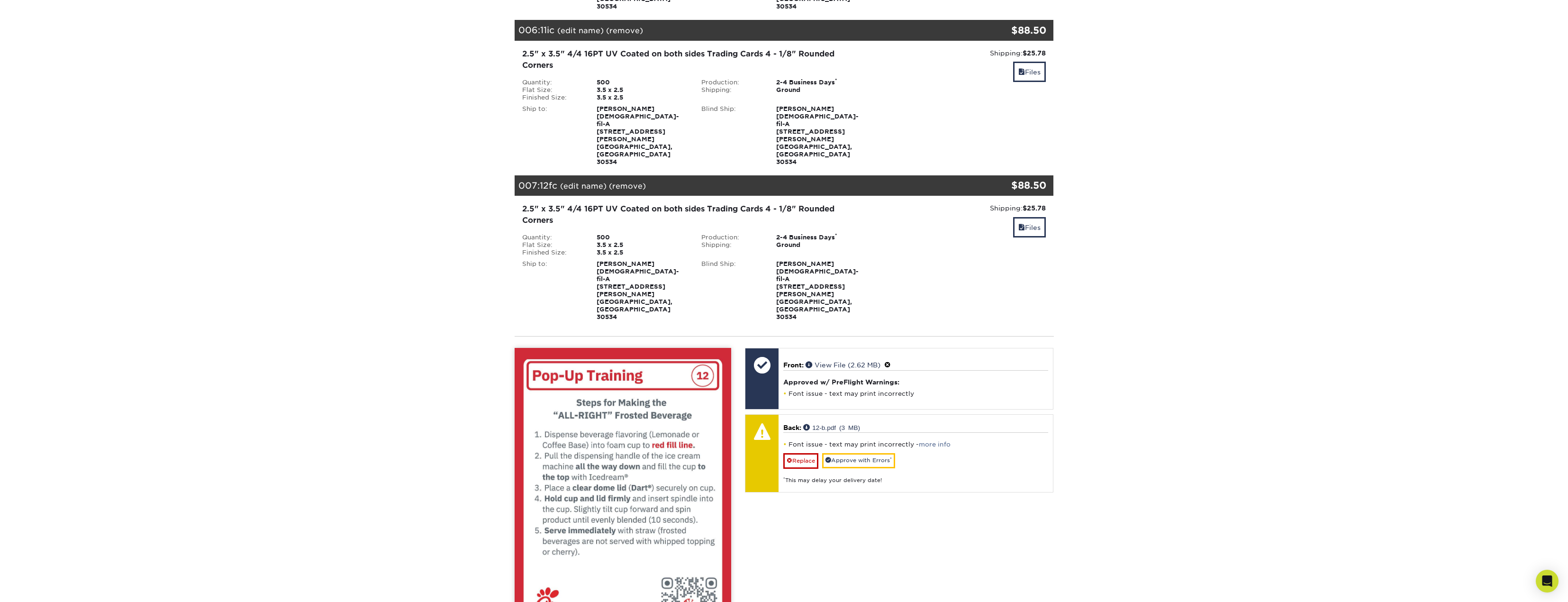
click at [585, 482] on div "Front Back View Front View Back Front Back" at bounding box center [623, 548] width 217 height 402
click at [611, 482] on div "Front Back View Front View Back Front Back" at bounding box center [623, 548] width 217 height 402
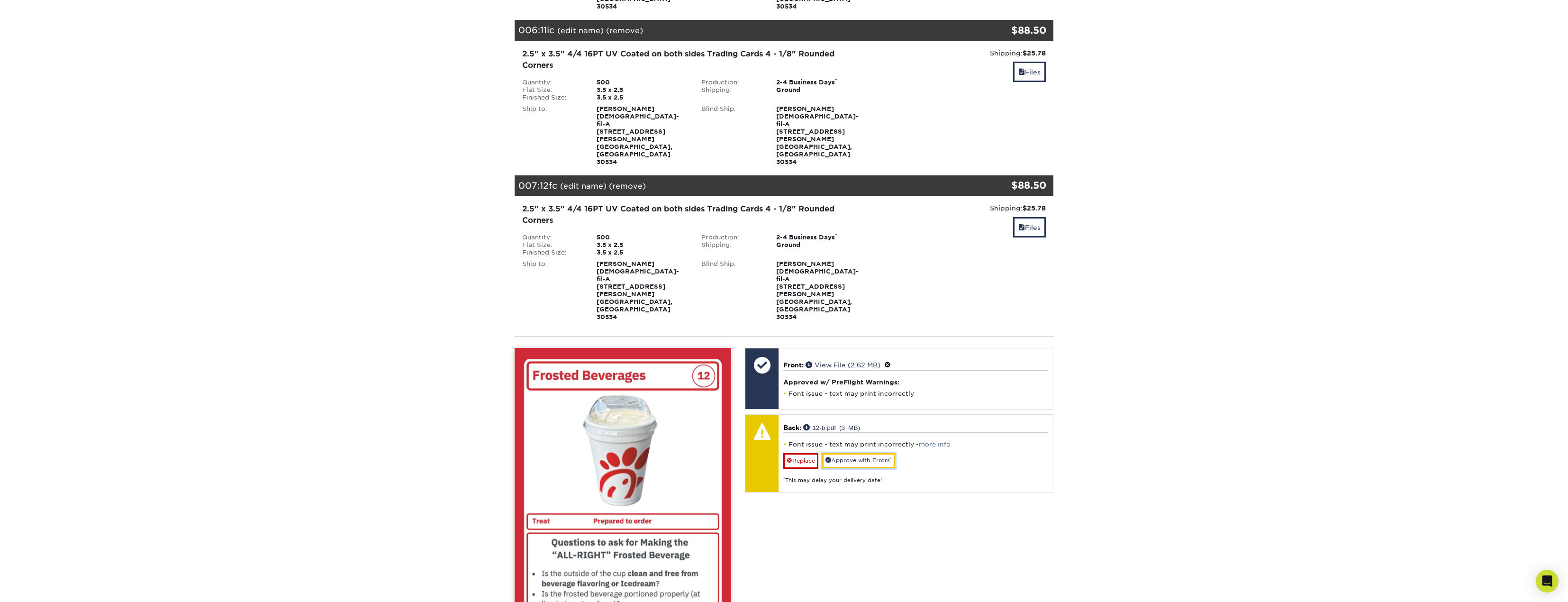
click at [859, 453] on link "Approve with Errors *" at bounding box center [859, 460] width 73 height 15
click at [1027, 217] on link "Files" at bounding box center [1029, 227] width 33 height 20
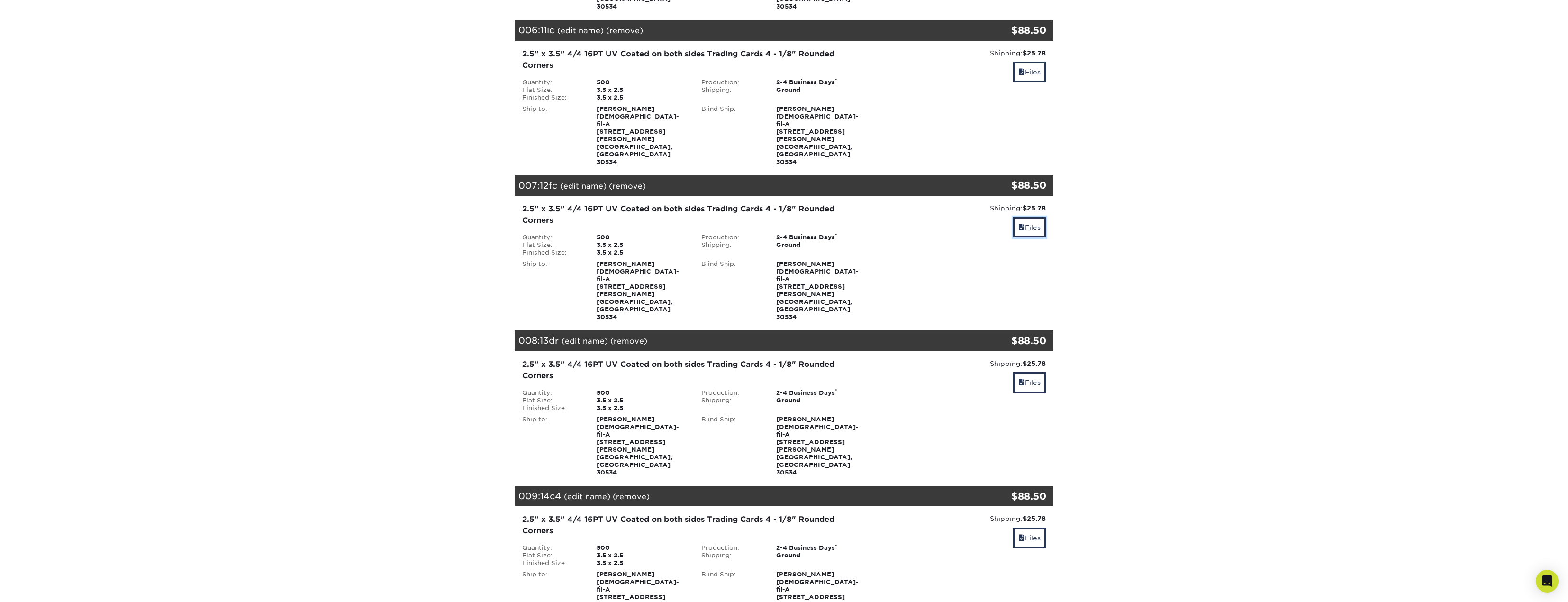
scroll to position [995, 0]
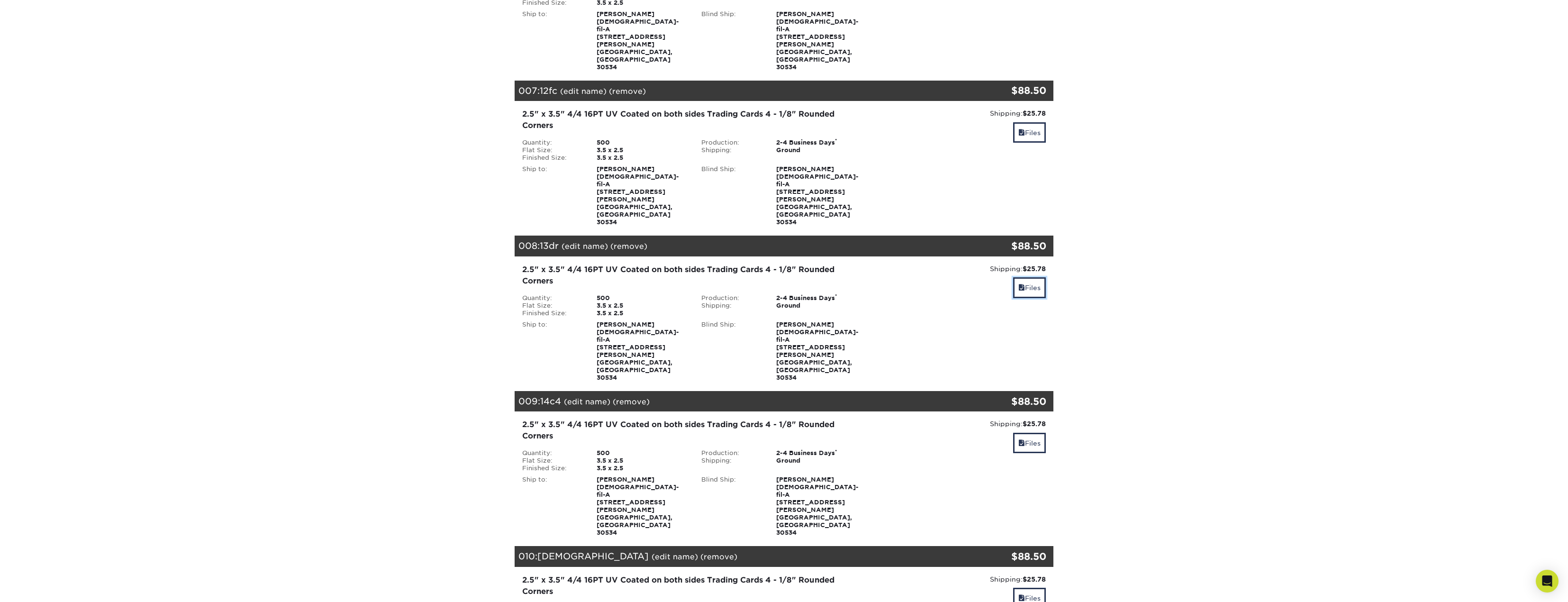
click at [1030, 277] on link "Files" at bounding box center [1029, 287] width 33 height 20
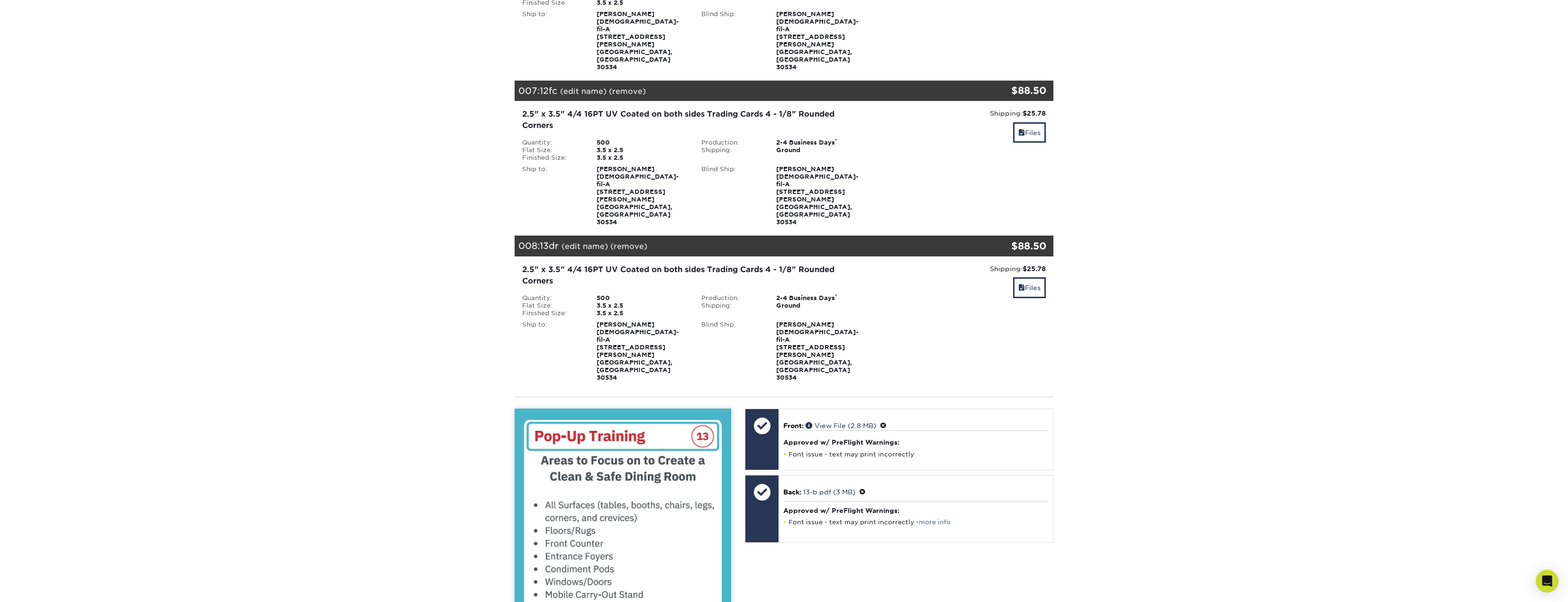
click at [863, 488] on span at bounding box center [862, 492] width 7 height 7
click at [786, 495] on link "Ok" at bounding box center [793, 503] width 20 height 15
click at [839, 514] on link "Approve with Errors *" at bounding box center [859, 521] width 73 height 15
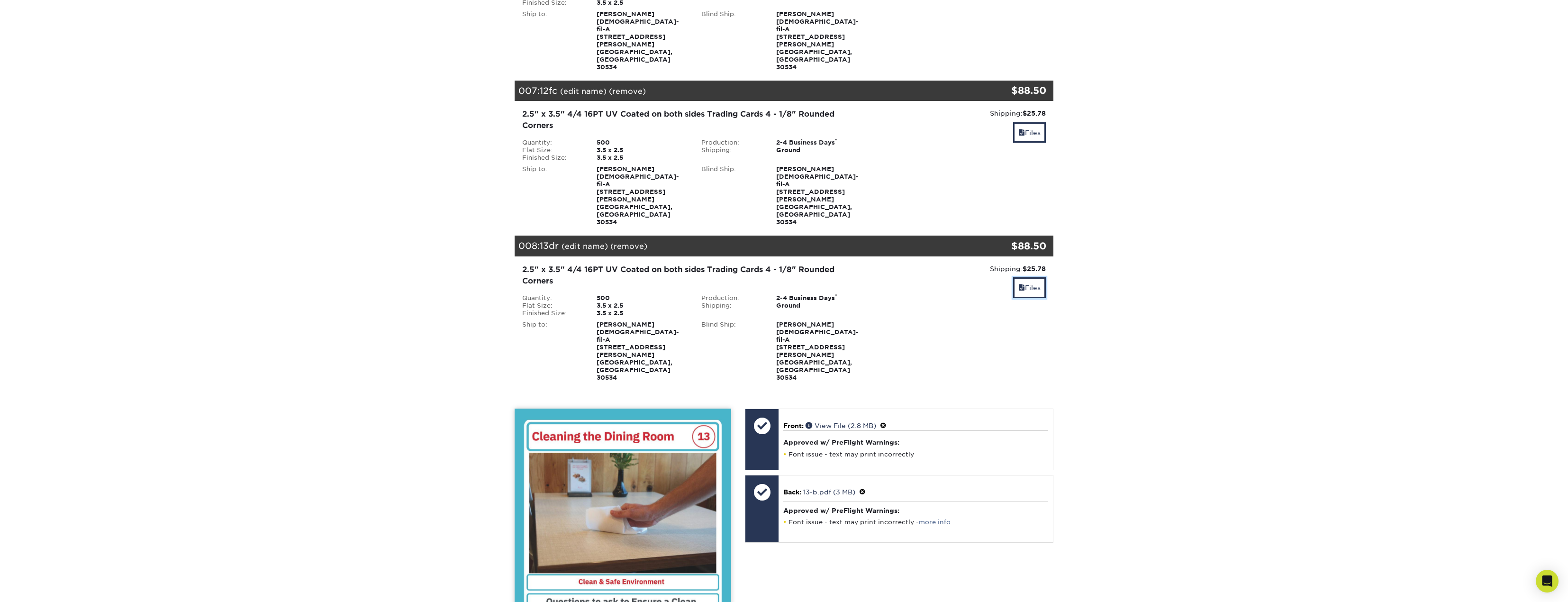
click at [1034, 277] on link "Files" at bounding box center [1029, 287] width 33 height 20
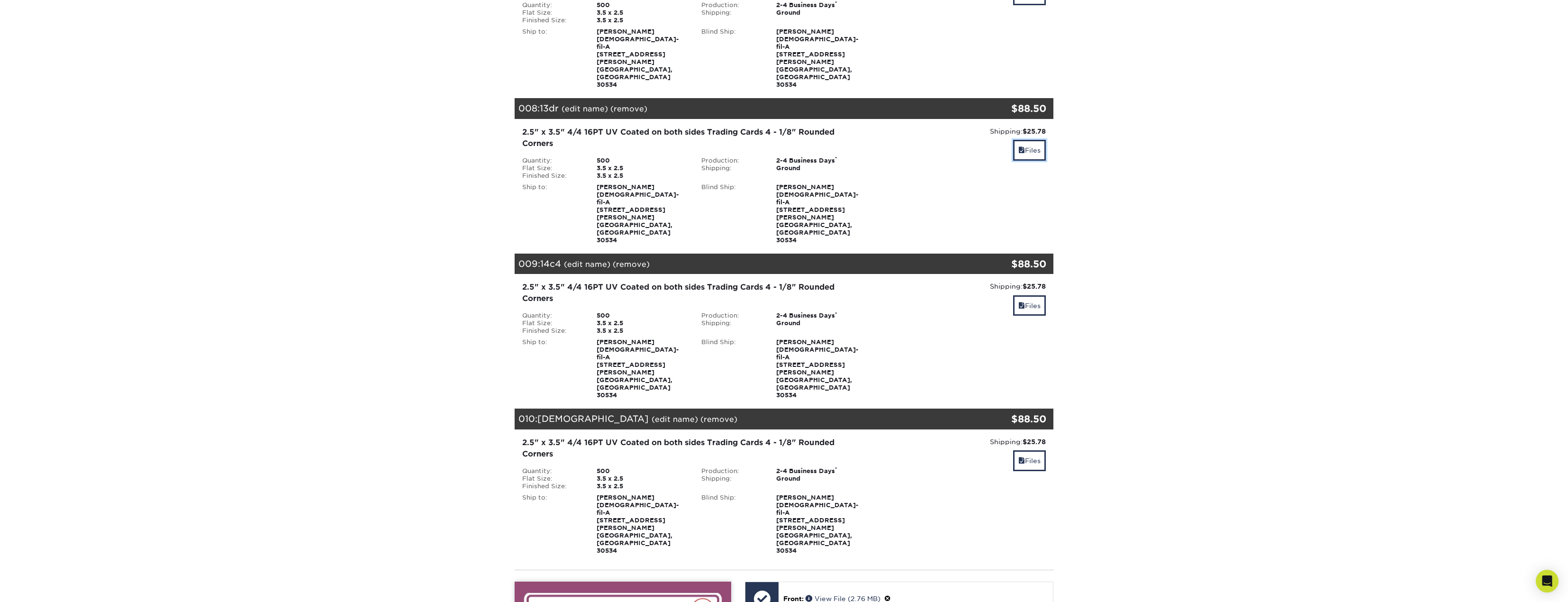
scroll to position [1137, 0]
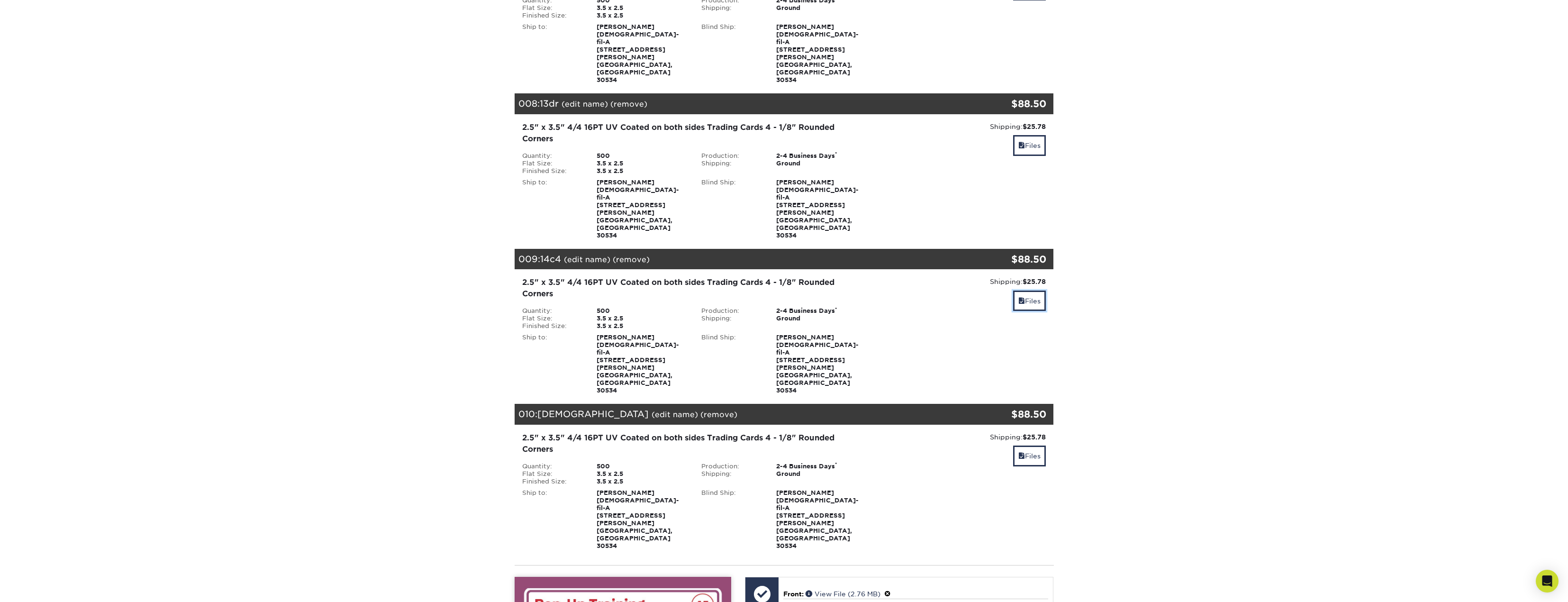
click at [1040, 290] on link "Files" at bounding box center [1029, 300] width 33 height 20
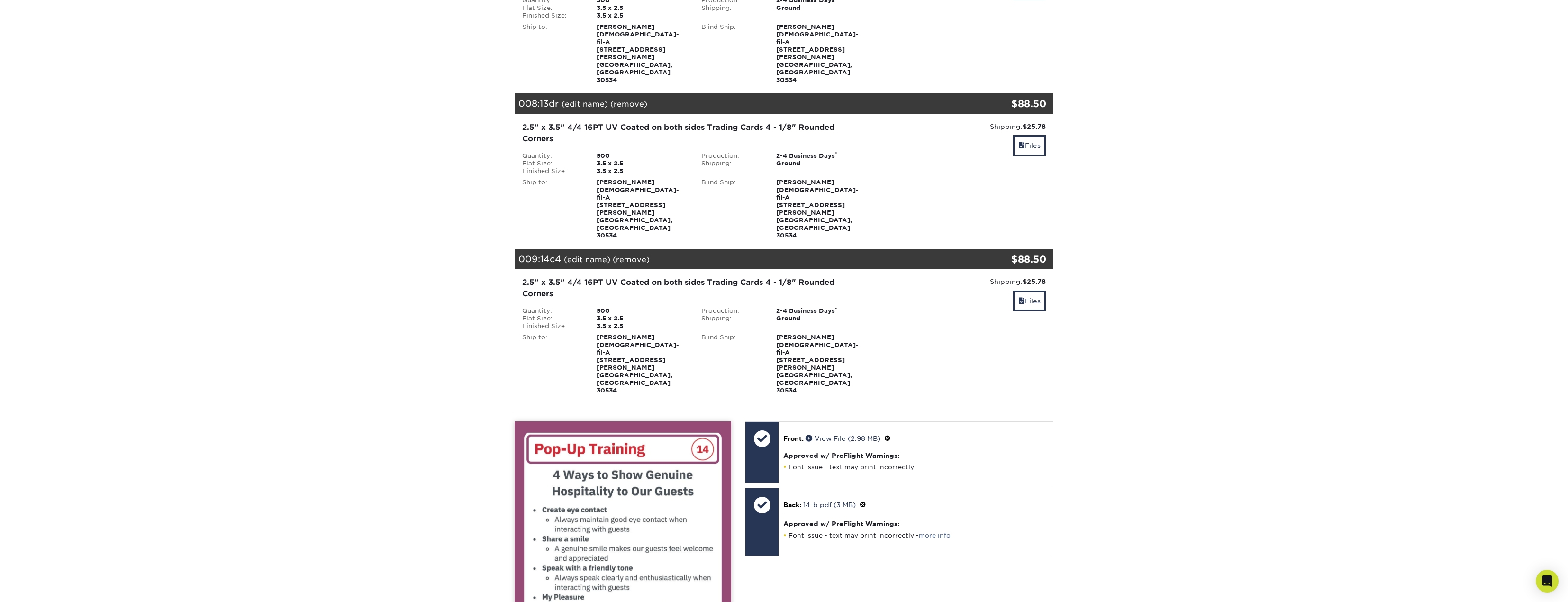
click at [866, 501] on span at bounding box center [863, 505] width 7 height 7
click at [795, 508] on link "Ok" at bounding box center [793, 516] width 20 height 15
click at [878, 527] on link "Approve with Errors *" at bounding box center [859, 534] width 73 height 15
click at [1013, 290] on link "Files" at bounding box center [1029, 300] width 33 height 20
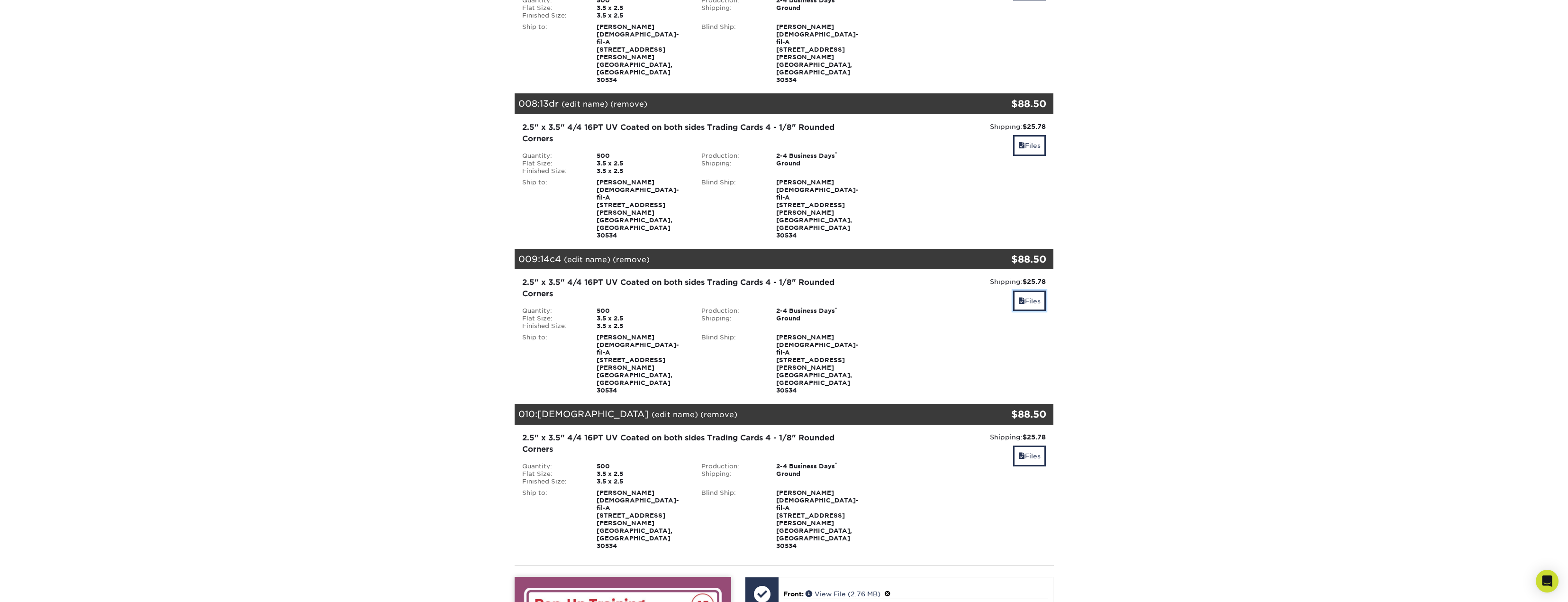
scroll to position [1232, 0]
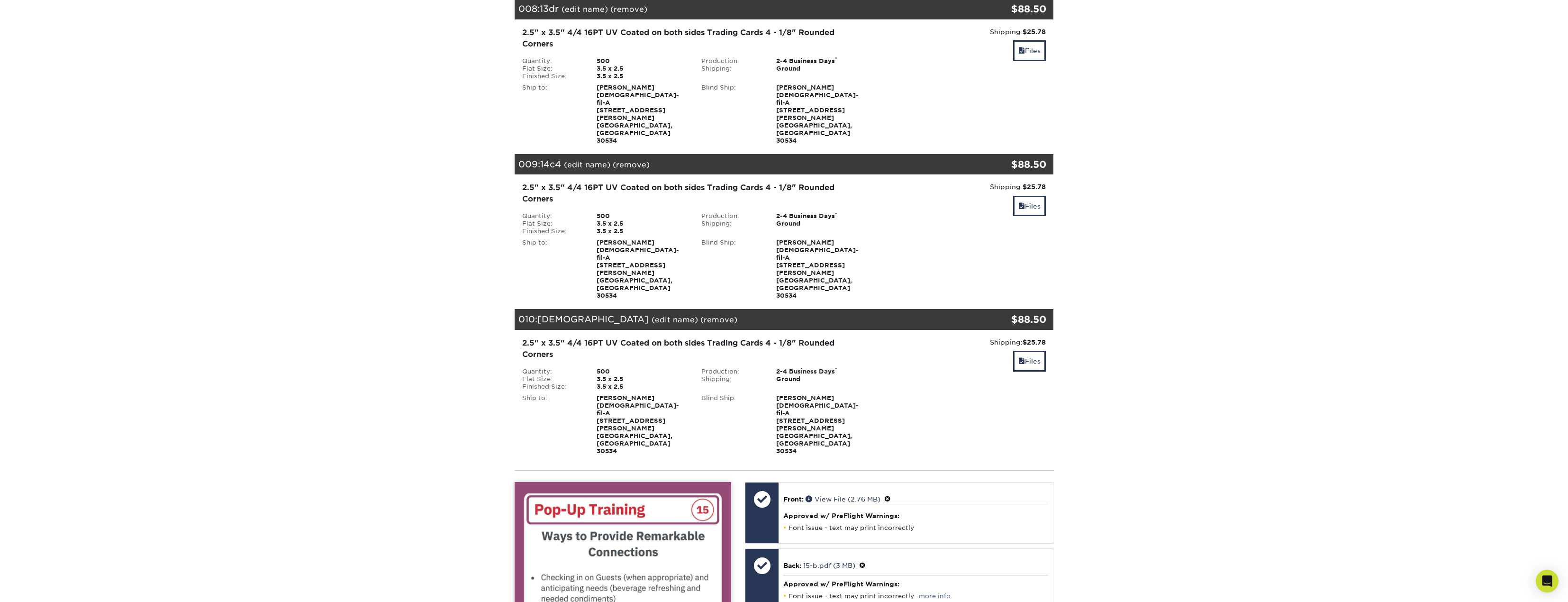
click at [864, 562] on span at bounding box center [862, 565] width 7 height 7
click at [799, 569] on link "Ok" at bounding box center [793, 576] width 20 height 15
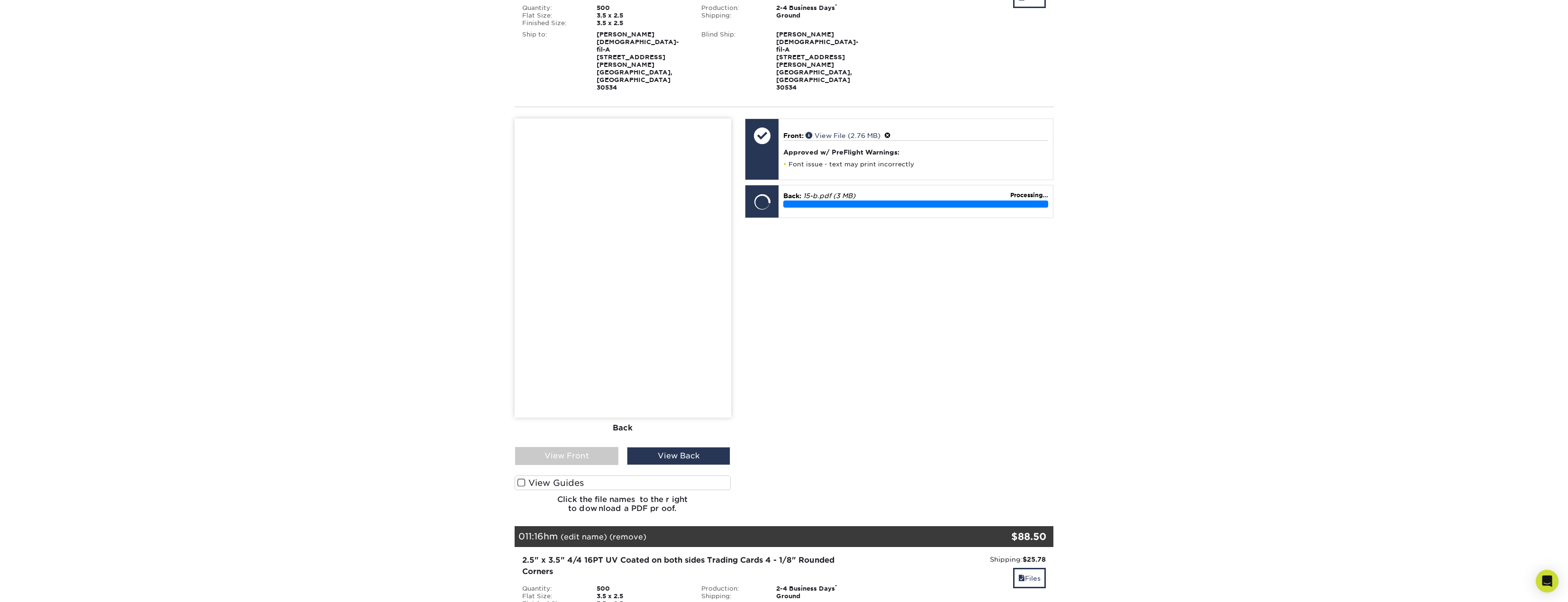
scroll to position [1706, 0]
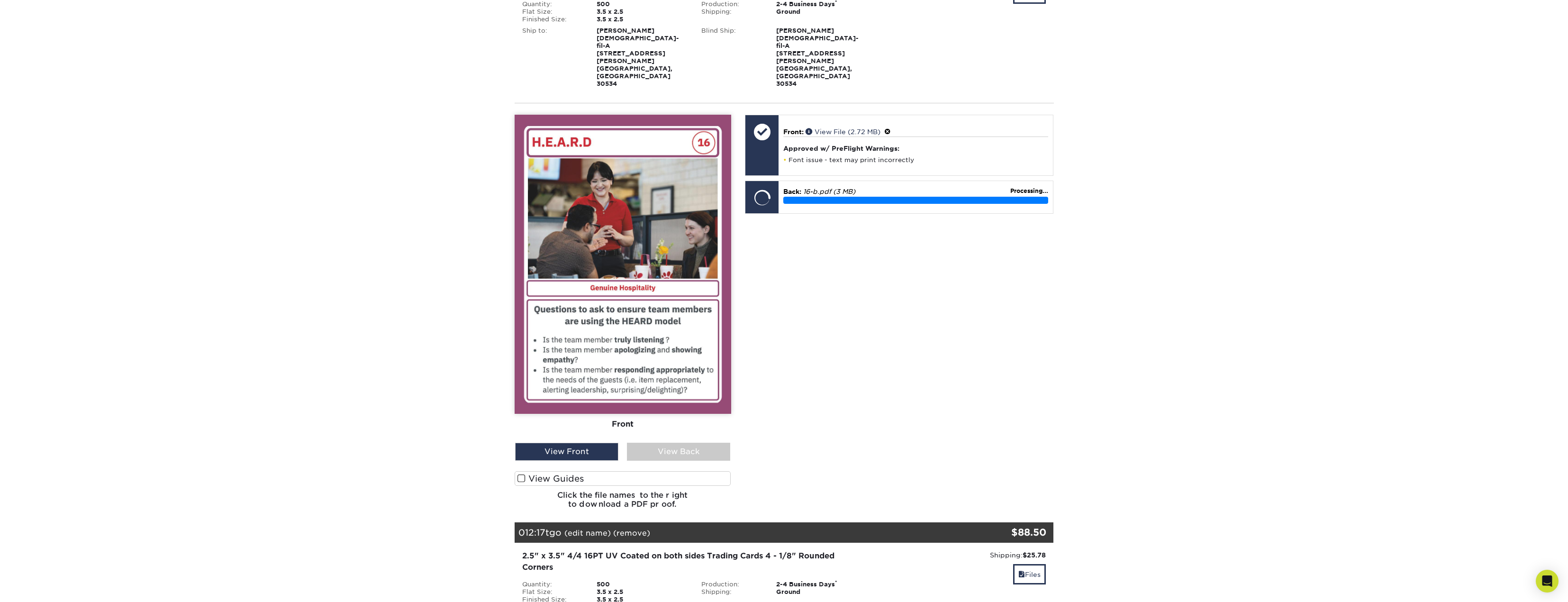
scroll to position [2369, 0]
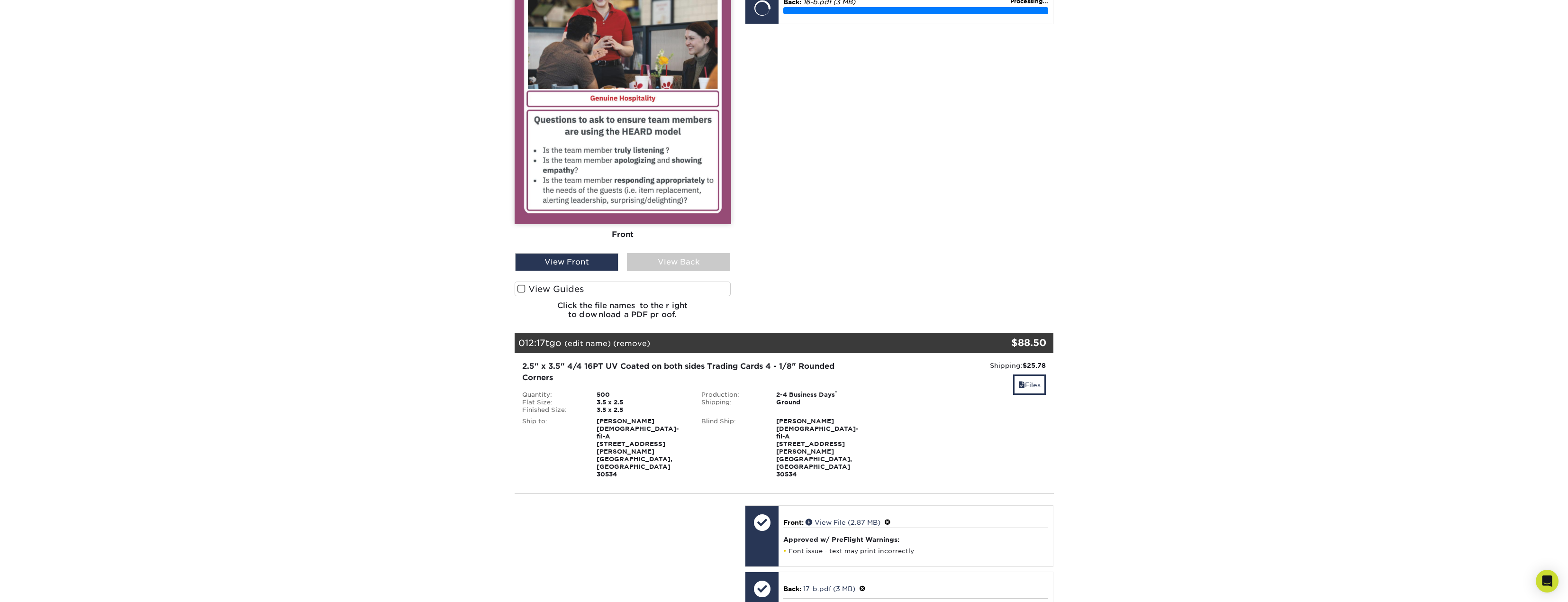
click at [864, 585] on span at bounding box center [862, 589] width 7 height 7
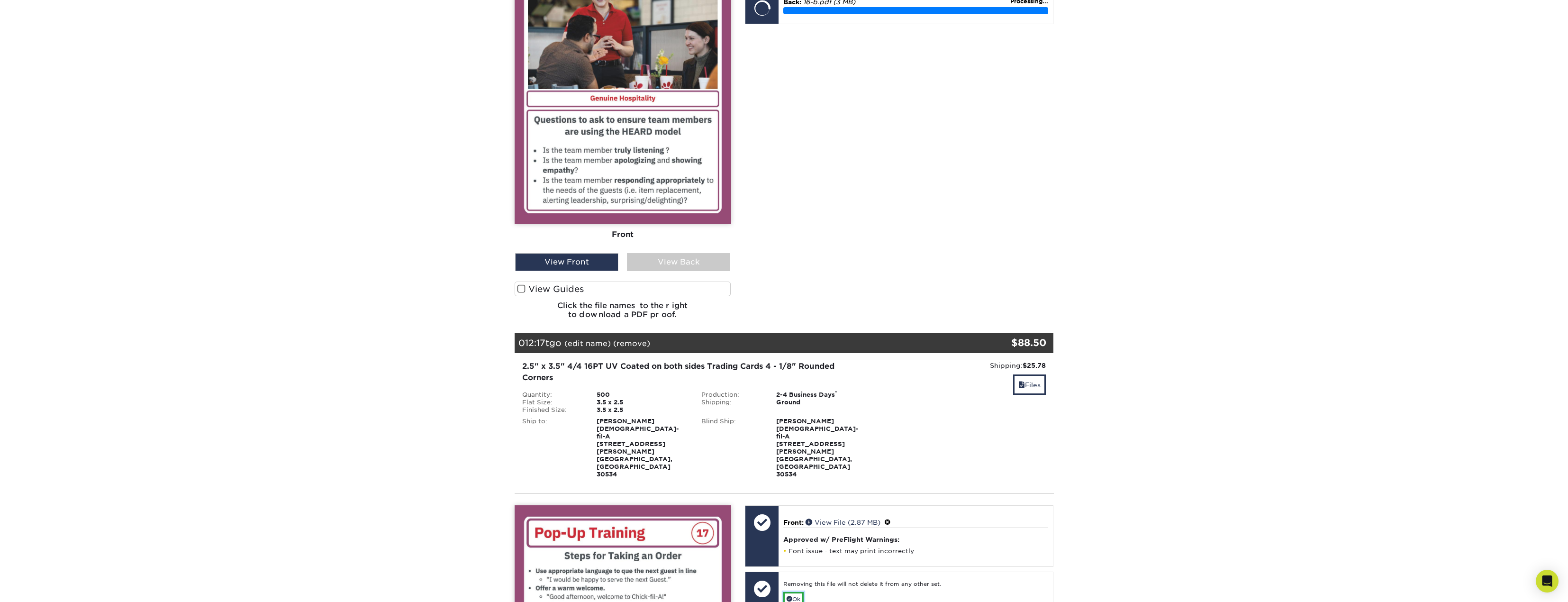
click at [799, 592] on link "Ok" at bounding box center [793, 599] width 20 height 15
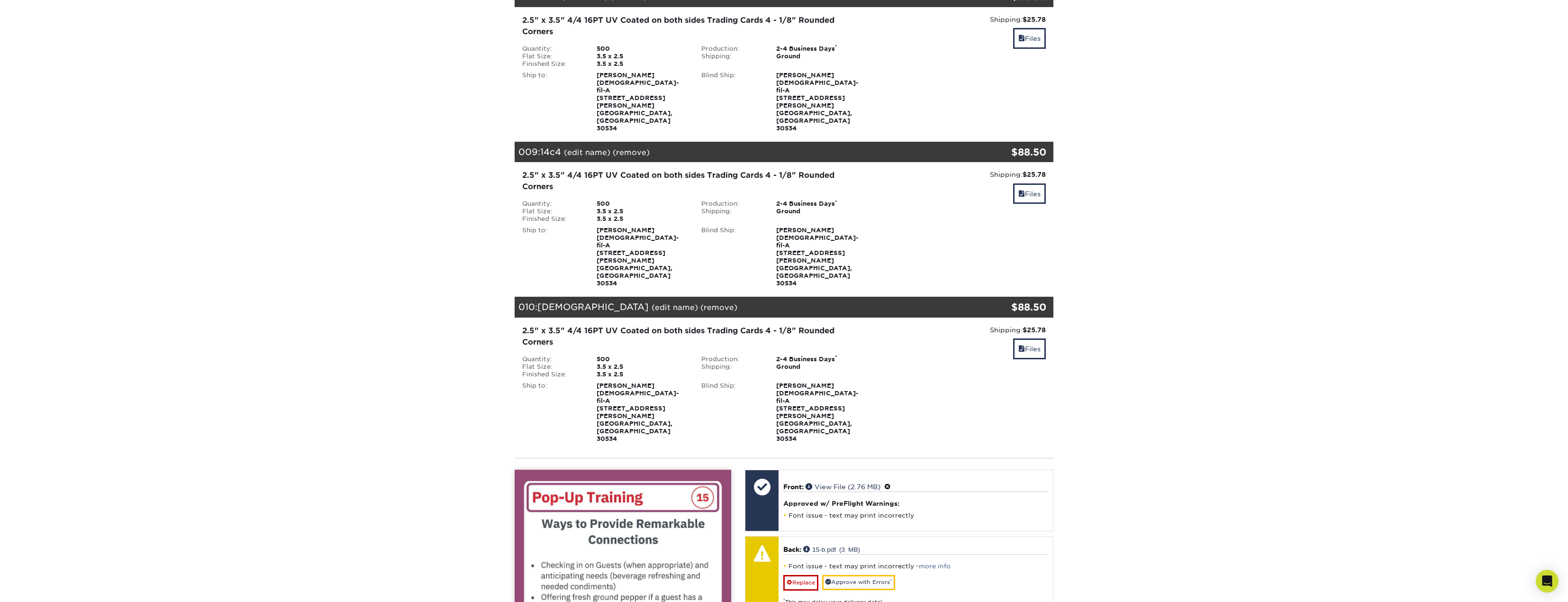
scroll to position [1248, 0]
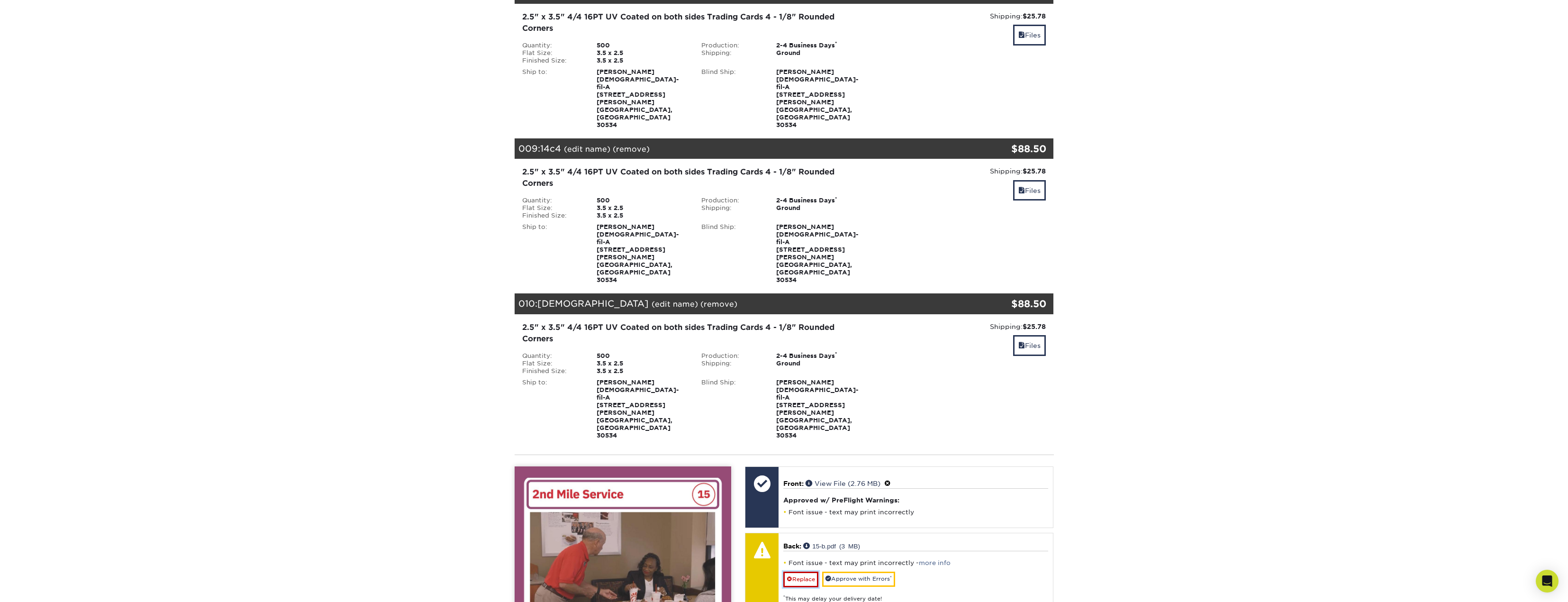
click at [804, 572] on link "Replace" at bounding box center [801, 579] width 35 height 15
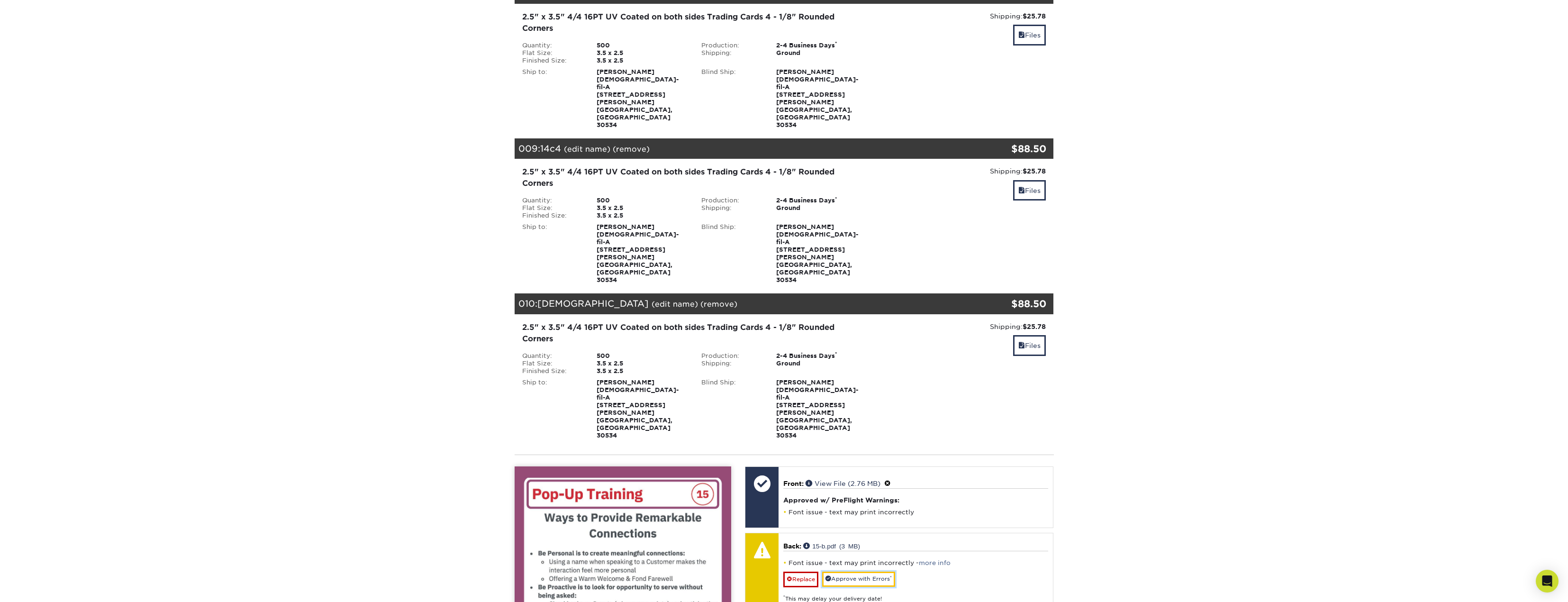
click at [863, 572] on link "Approve with Errors *" at bounding box center [859, 579] width 73 height 15
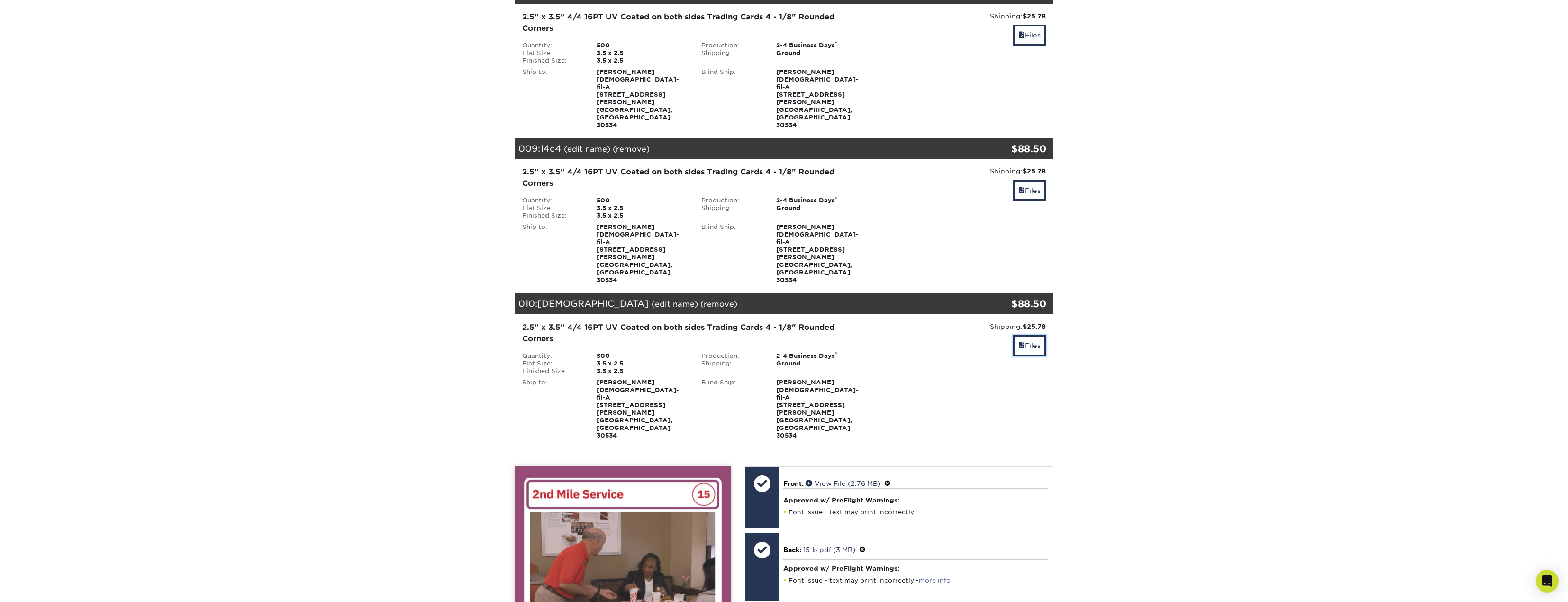
click at [1035, 335] on link "Files" at bounding box center [1029, 345] width 33 height 20
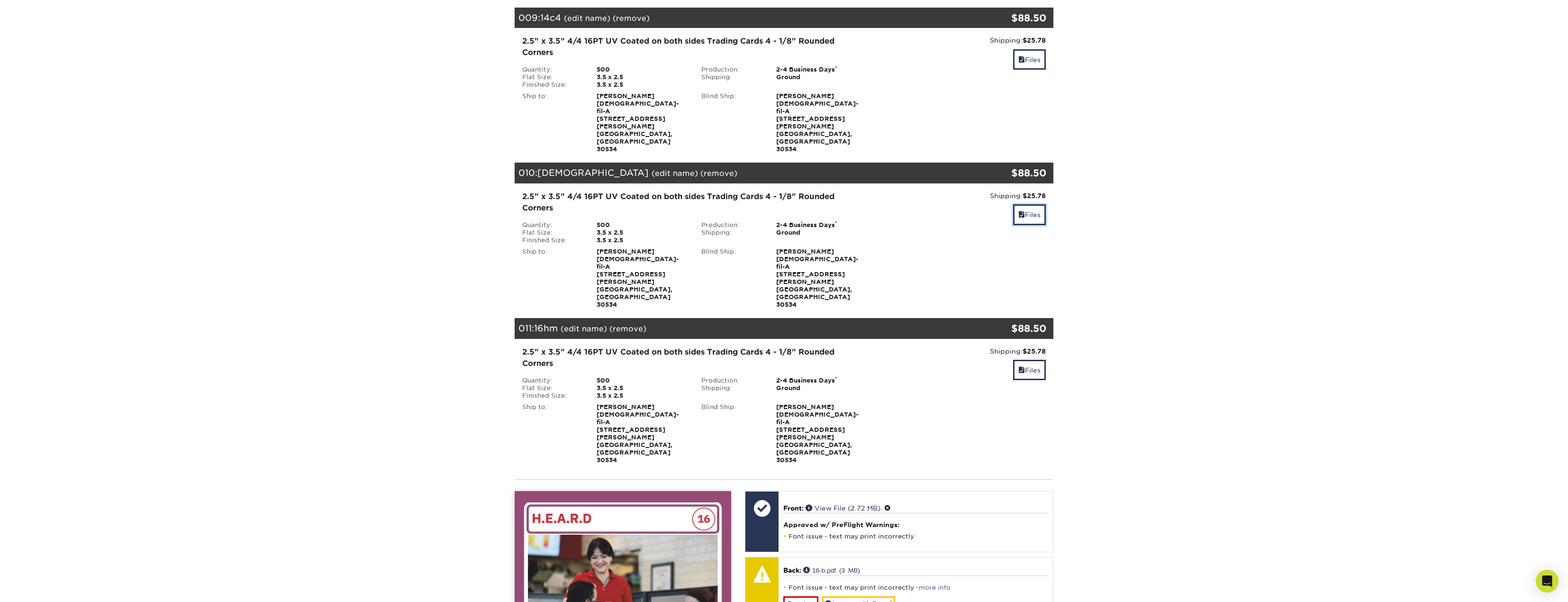
scroll to position [1390, 0]
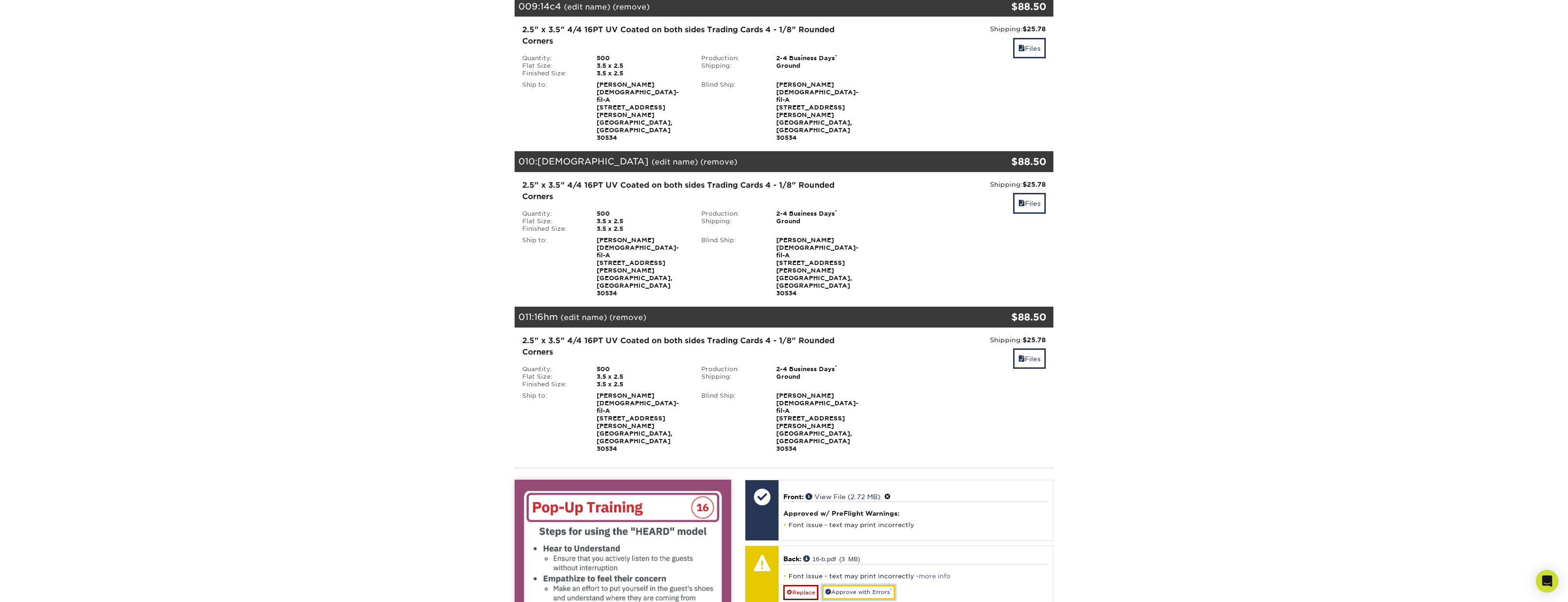
click at [853, 585] on link "Approve with Errors *" at bounding box center [859, 592] width 73 height 15
click at [1034, 348] on link "Files" at bounding box center [1029, 358] width 33 height 20
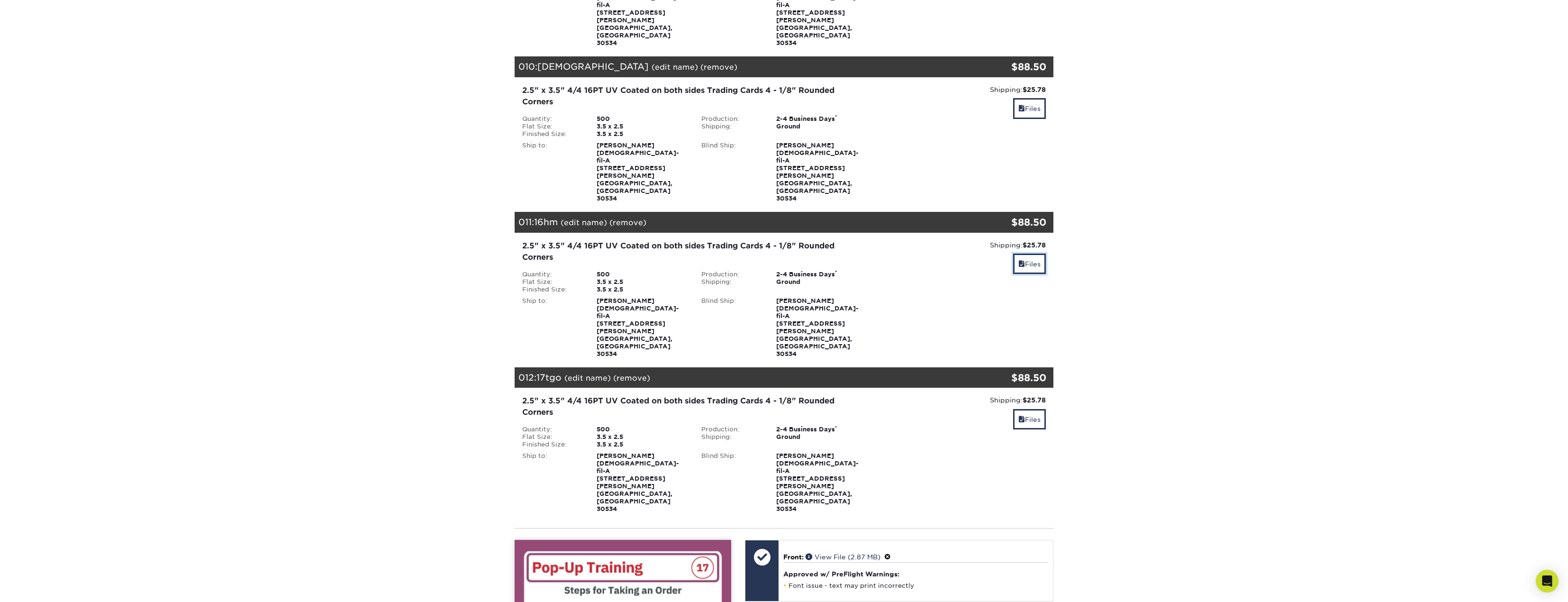
scroll to position [1580, 0]
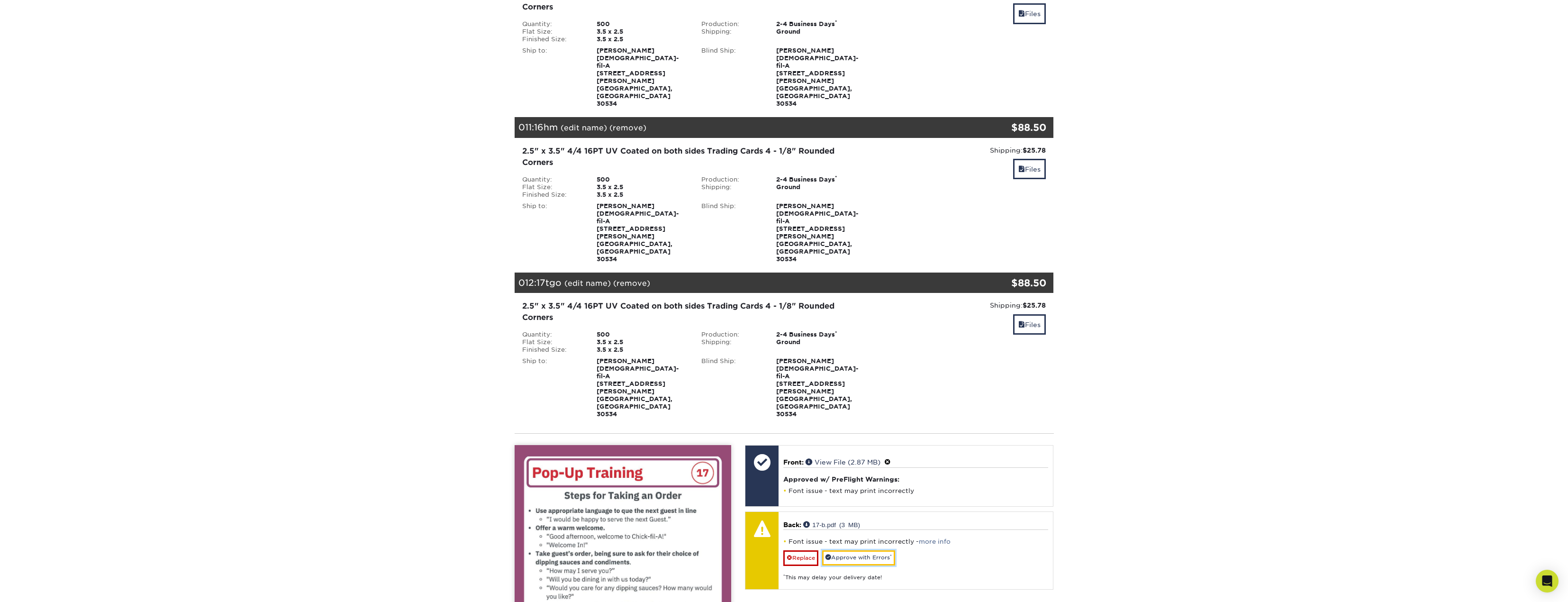
click at [886, 550] on link "Approve with Errors *" at bounding box center [859, 558] width 73 height 15
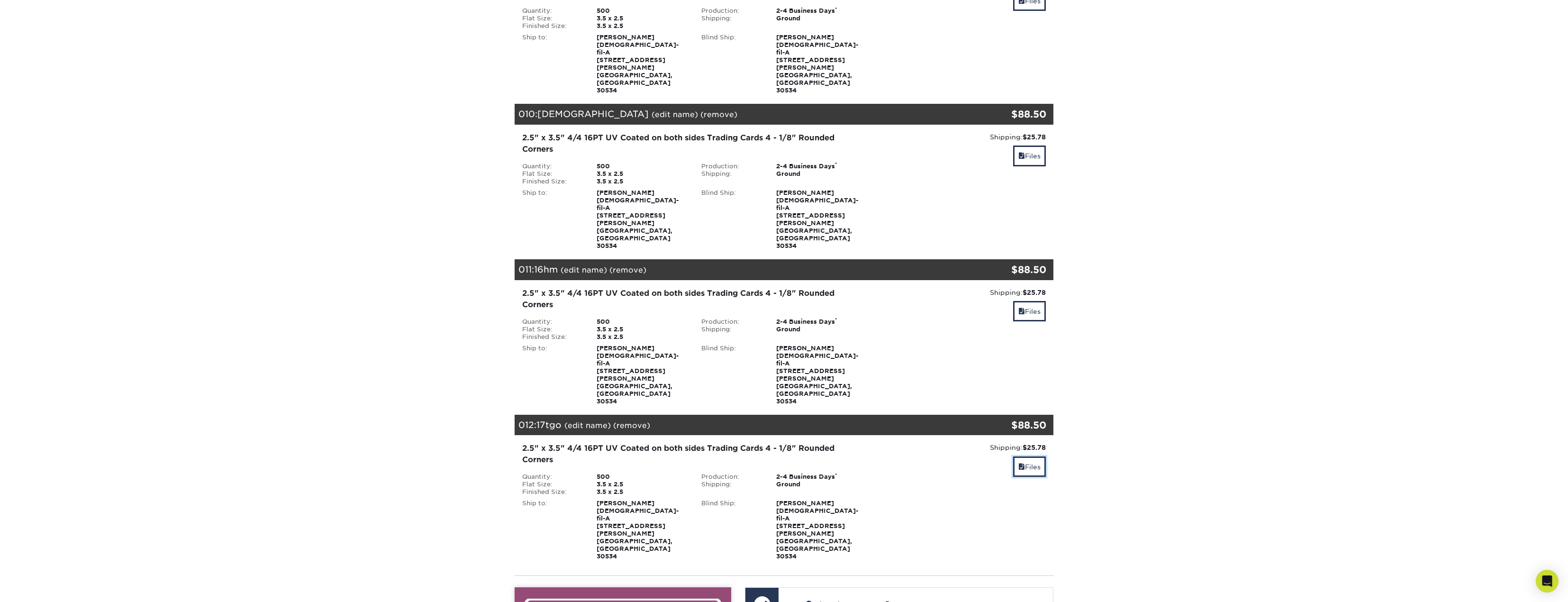
click at [1026, 457] on link "Files" at bounding box center [1029, 466] width 33 height 20
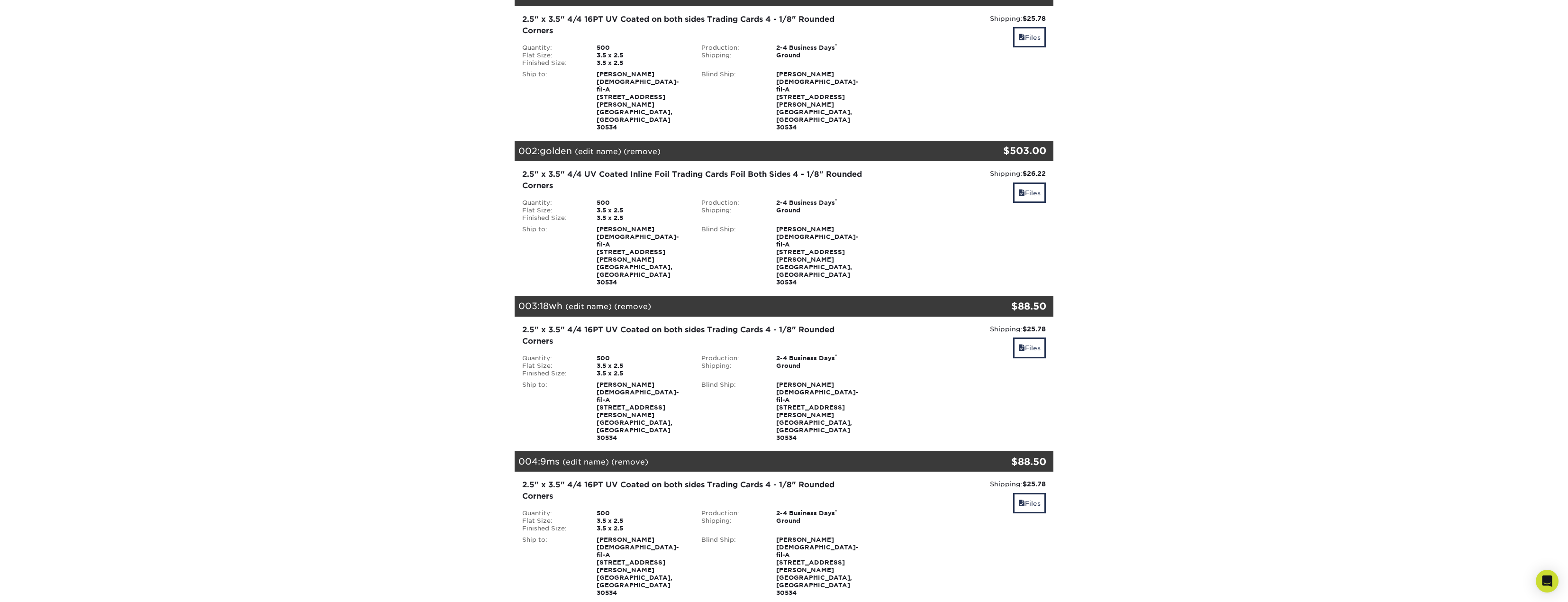
scroll to position [142, 0]
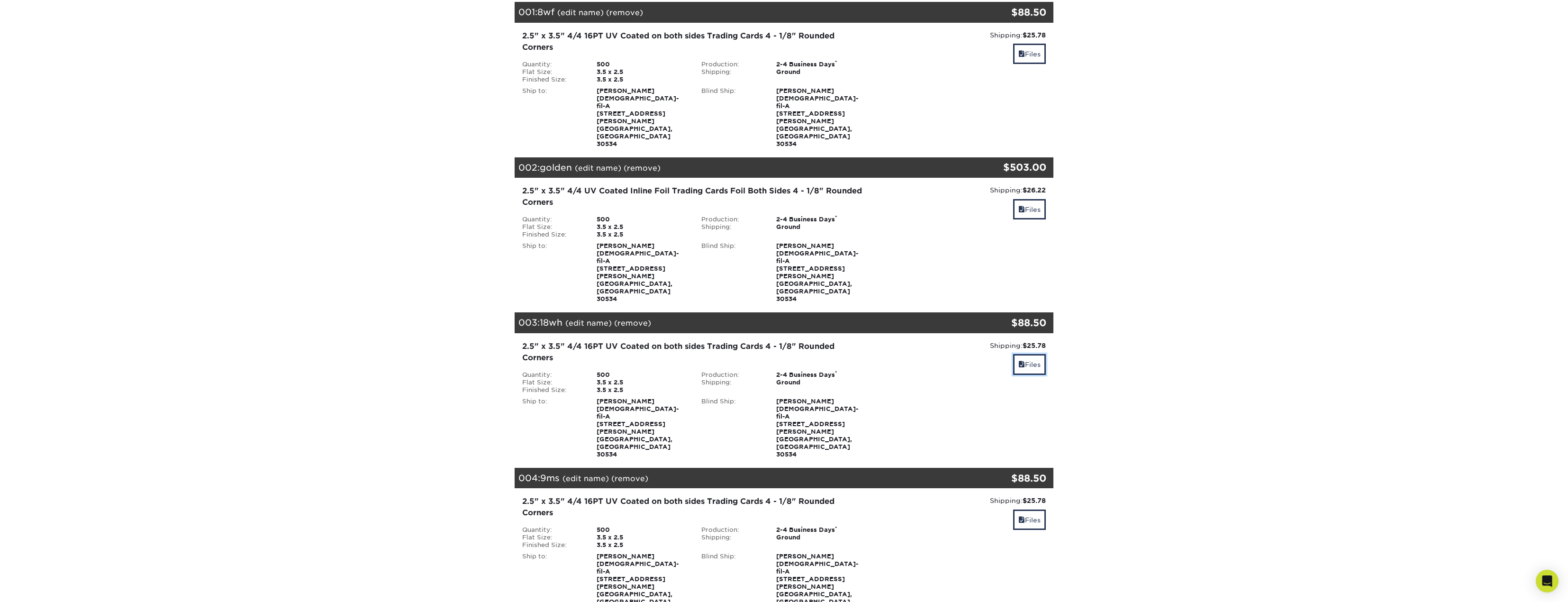
click at [1013, 354] on link "Files" at bounding box center [1029, 364] width 33 height 20
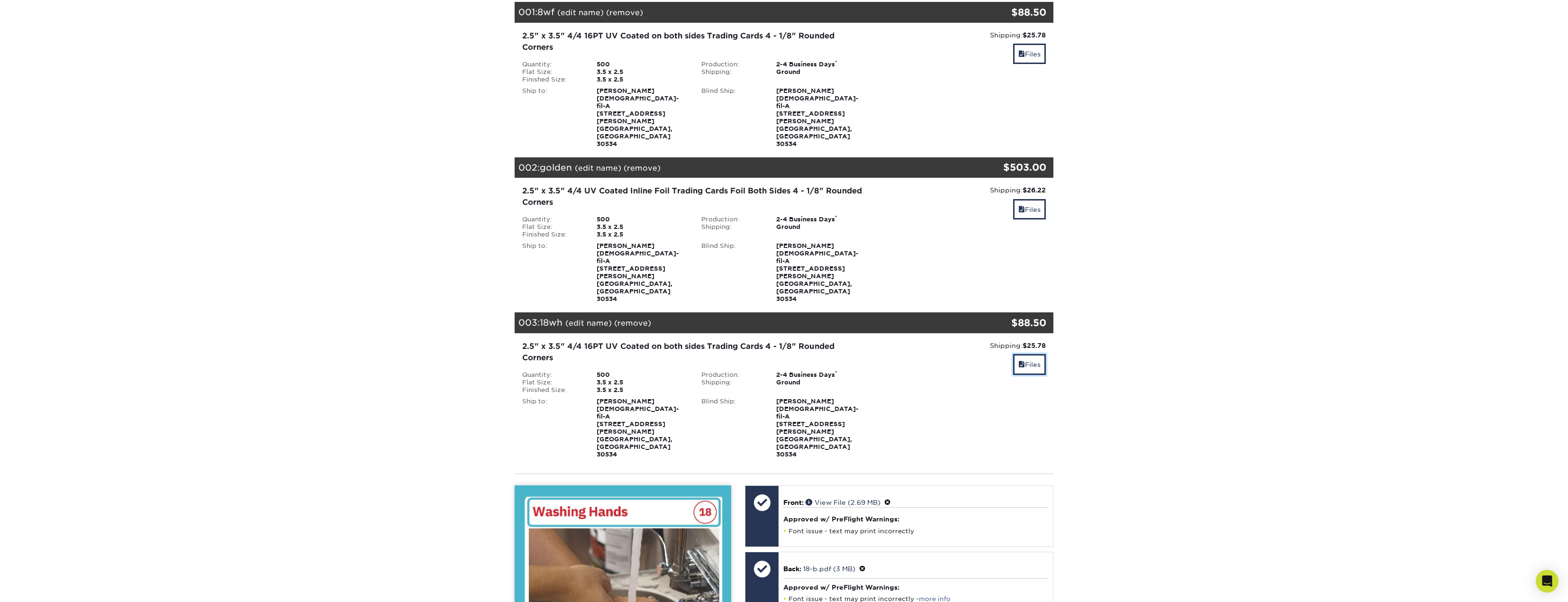
scroll to position [379, 0]
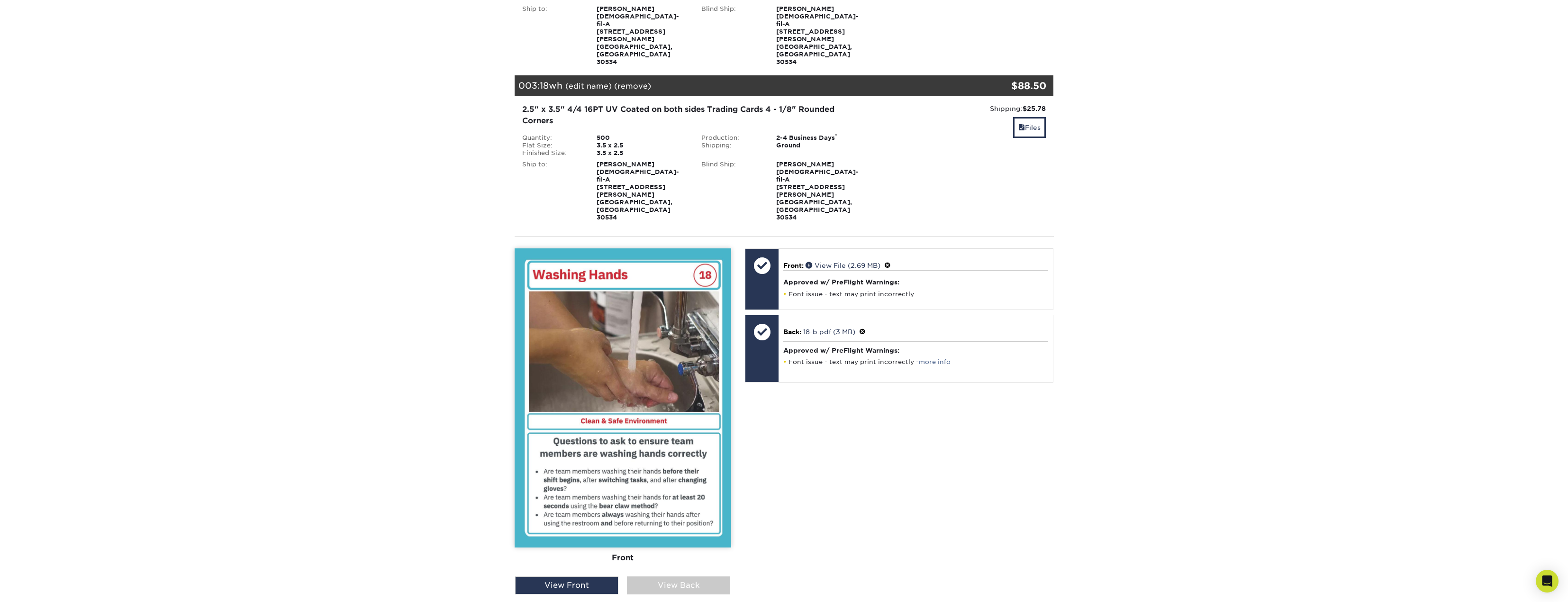
click at [722, 576] on div "View Back" at bounding box center [679, 586] width 103 height 18
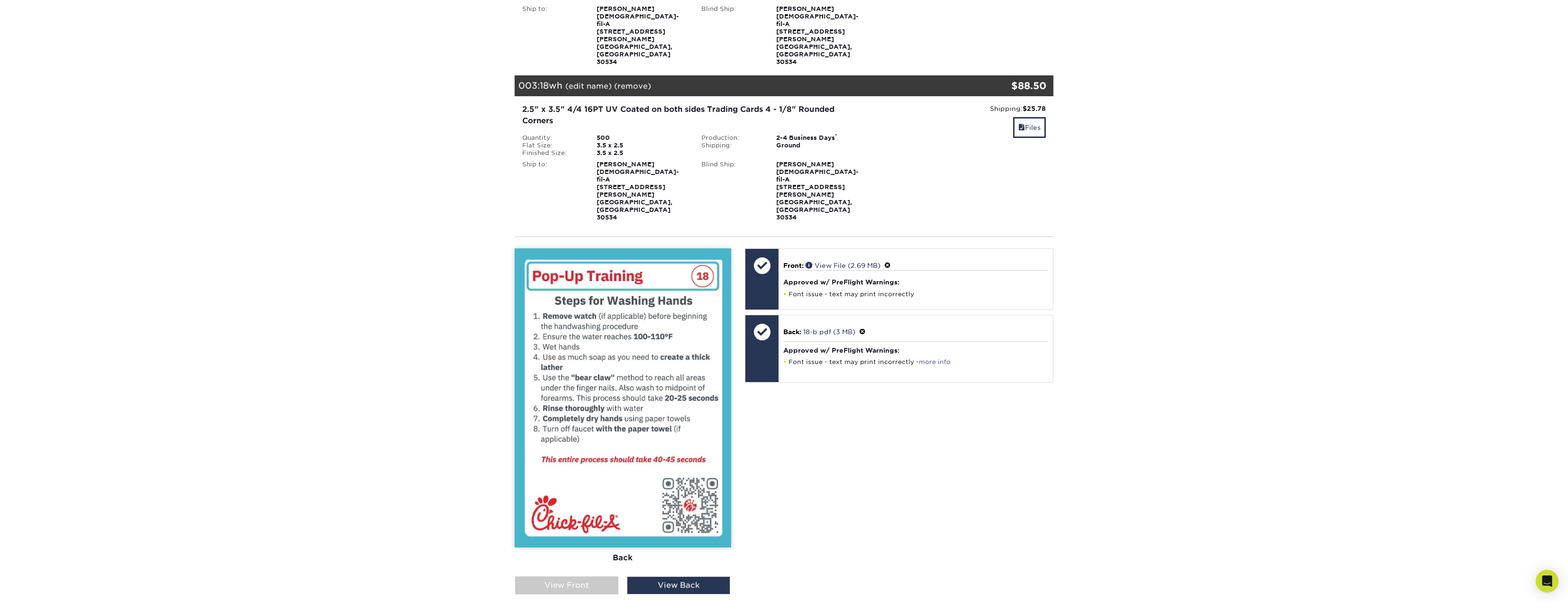
click at [601, 485] on div "Front Back" at bounding box center [623, 412] width 217 height 328
click at [600, 576] on div "View Front" at bounding box center [567, 586] width 103 height 18
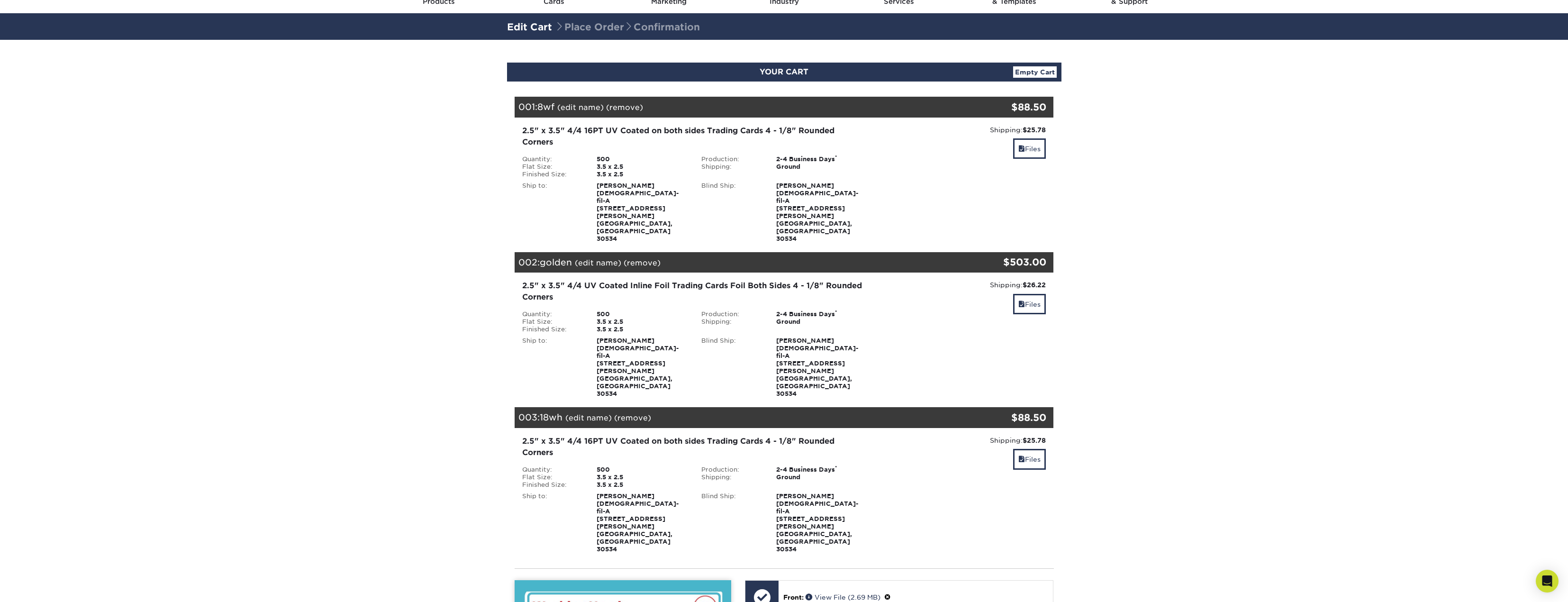
scroll to position [0, 0]
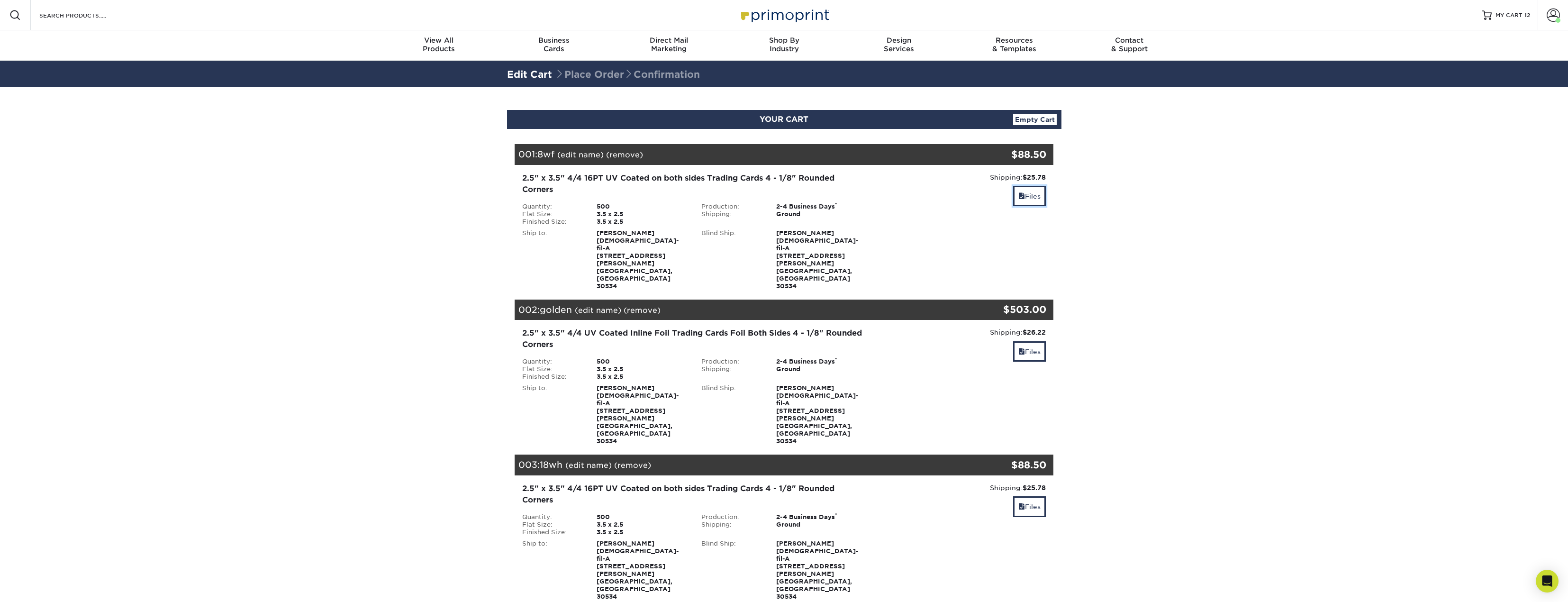
click at [1020, 194] on span at bounding box center [1021, 196] width 7 height 7
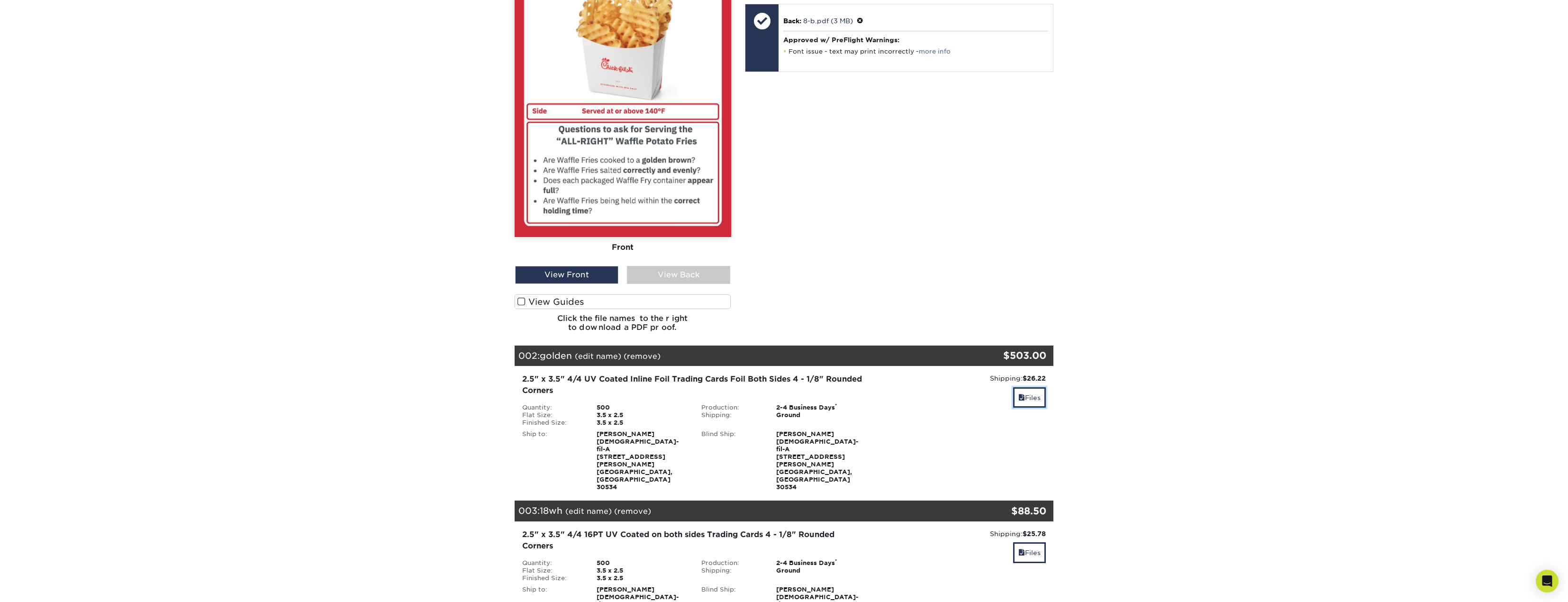
click at [1040, 387] on link "Files" at bounding box center [1029, 397] width 33 height 20
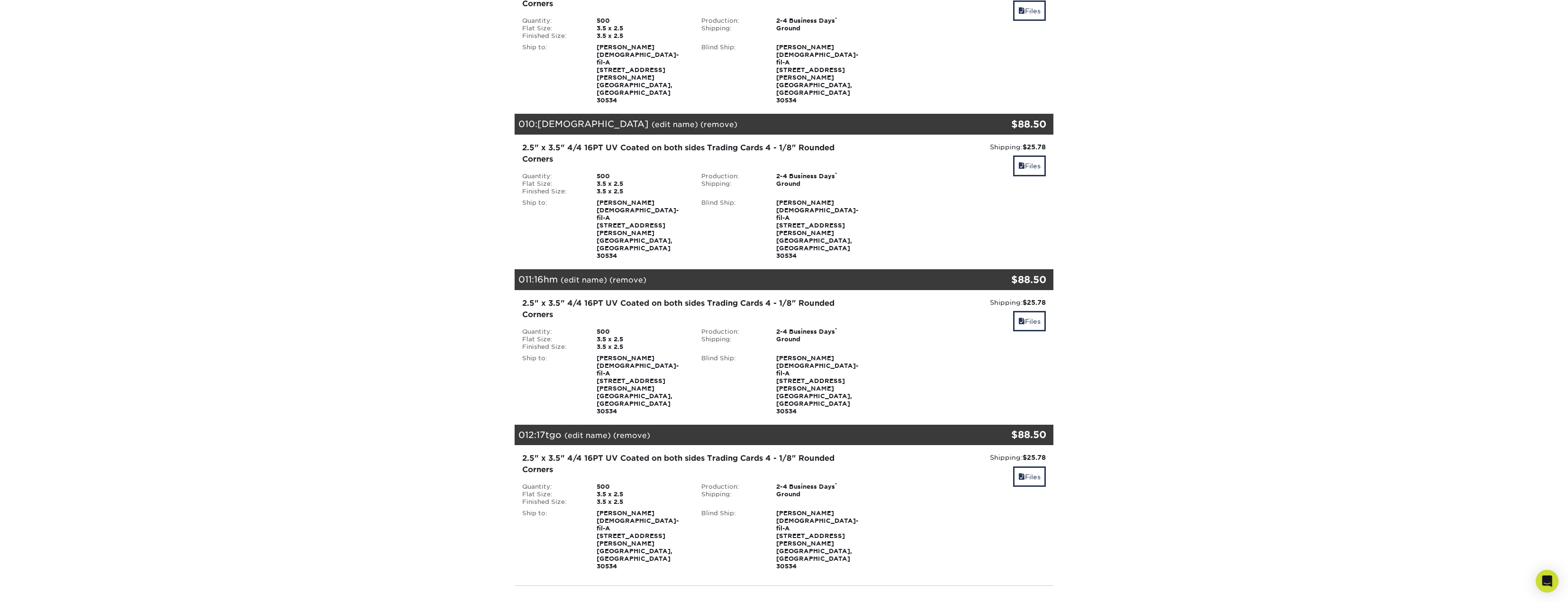
scroll to position [2784, 0]
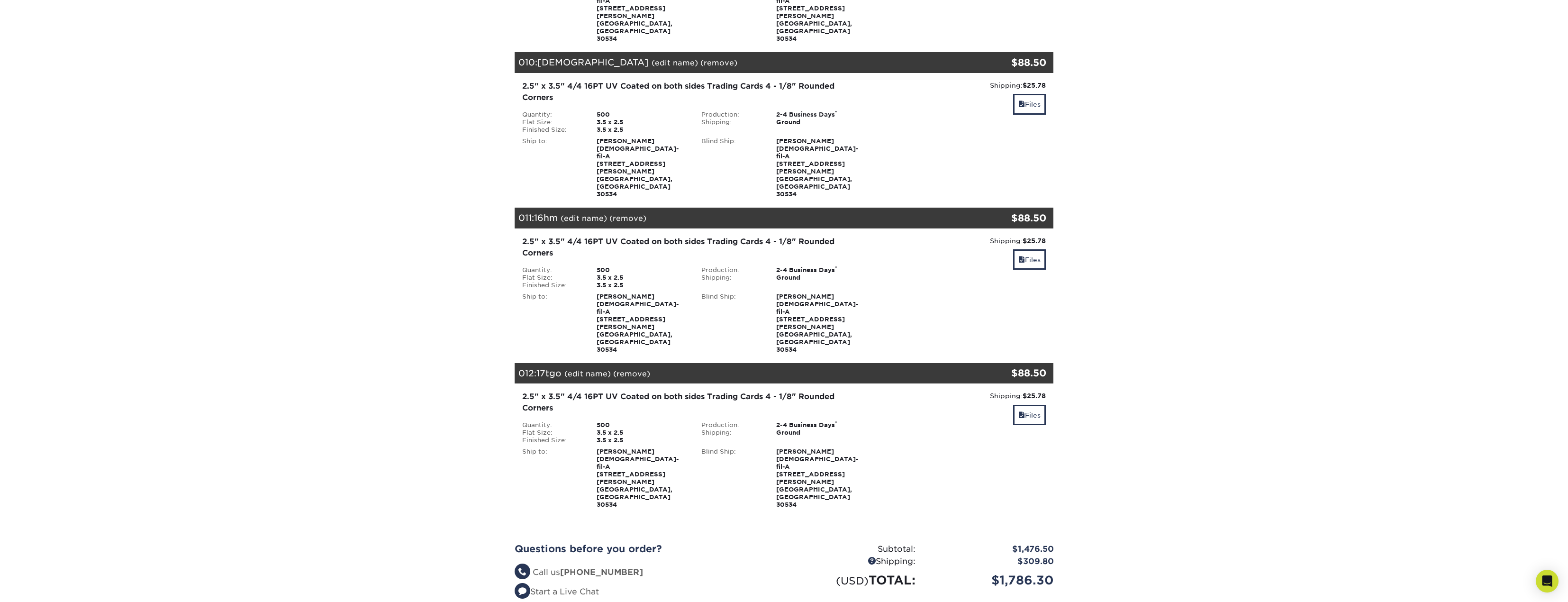
click at [1049, 391] on div "Shipping: $25.78 Discount: - $0.00 Files" at bounding box center [964, 449] width 180 height 117
click at [1041, 405] on link "Files" at bounding box center [1029, 415] width 33 height 20
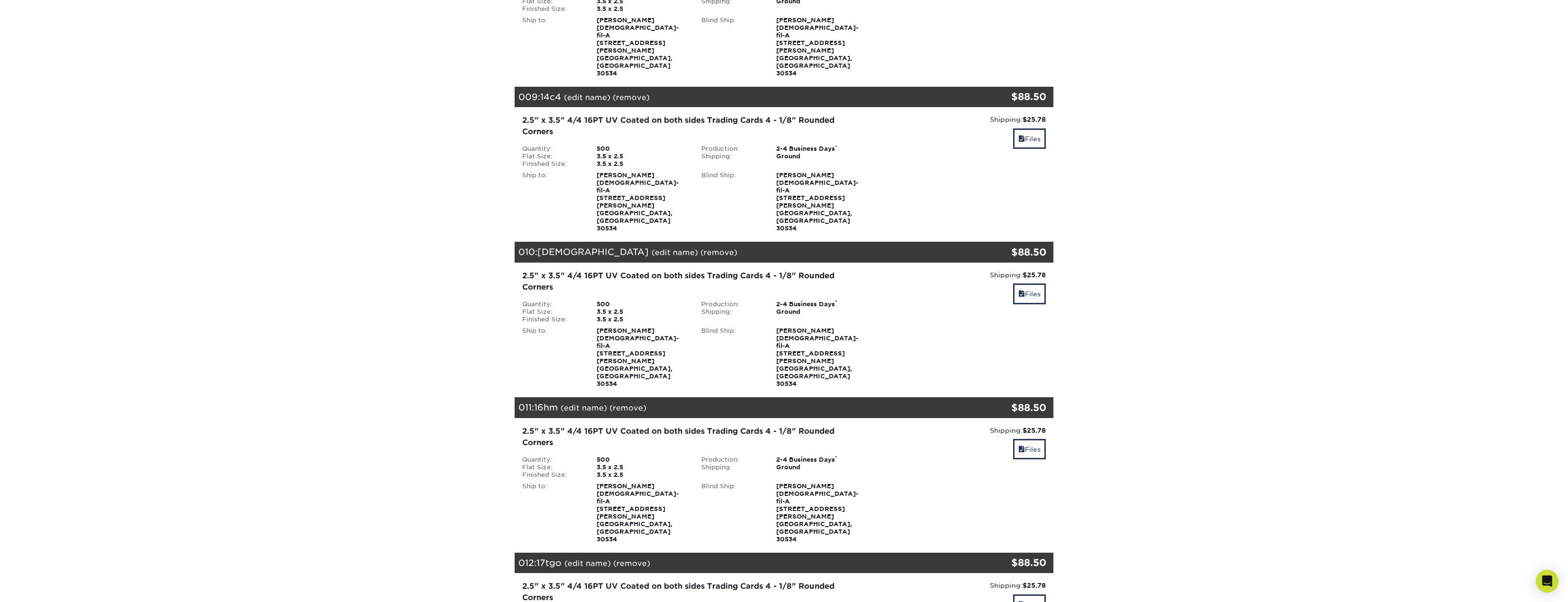
click at [1026, 425] on div "Shipping: $25.78 Discount: - $0.00 Files" at bounding box center [964, 484] width 180 height 117
click at [1030, 439] on link "Files" at bounding box center [1029, 449] width 33 height 20
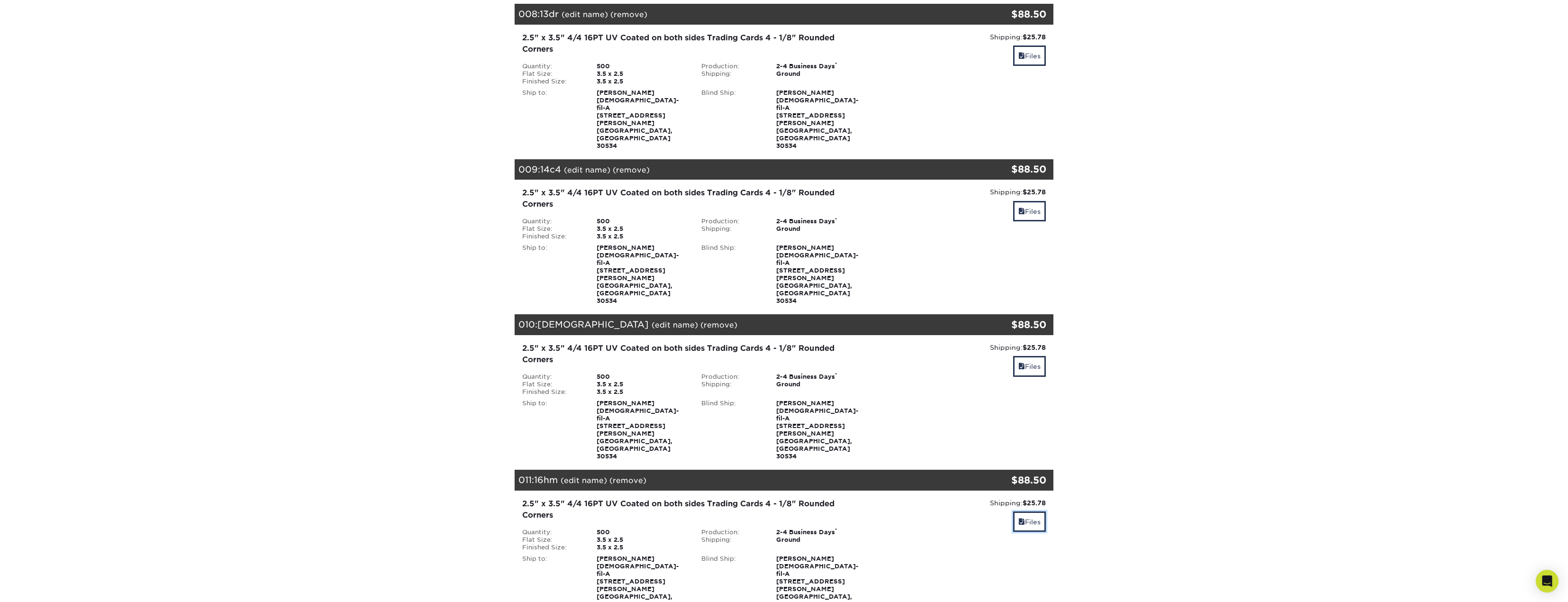
scroll to position [2404, 0]
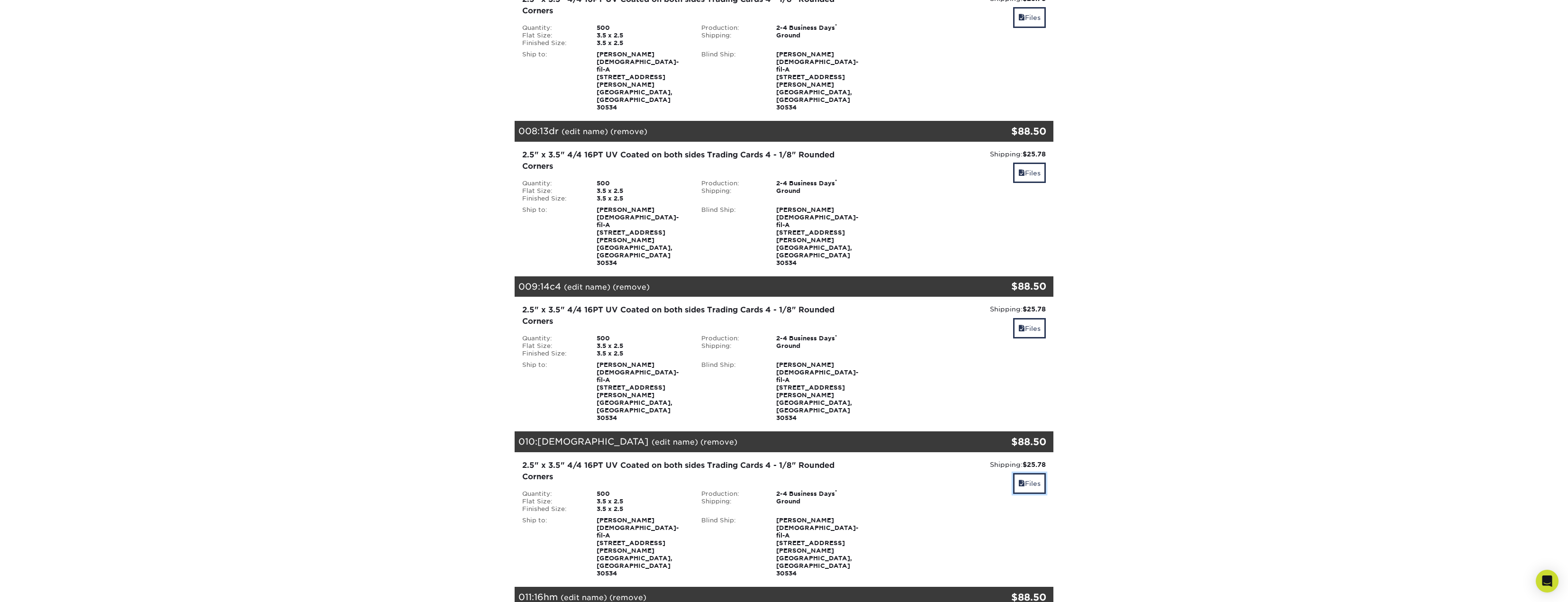
click at [1028, 473] on link "Files" at bounding box center [1029, 483] width 33 height 20
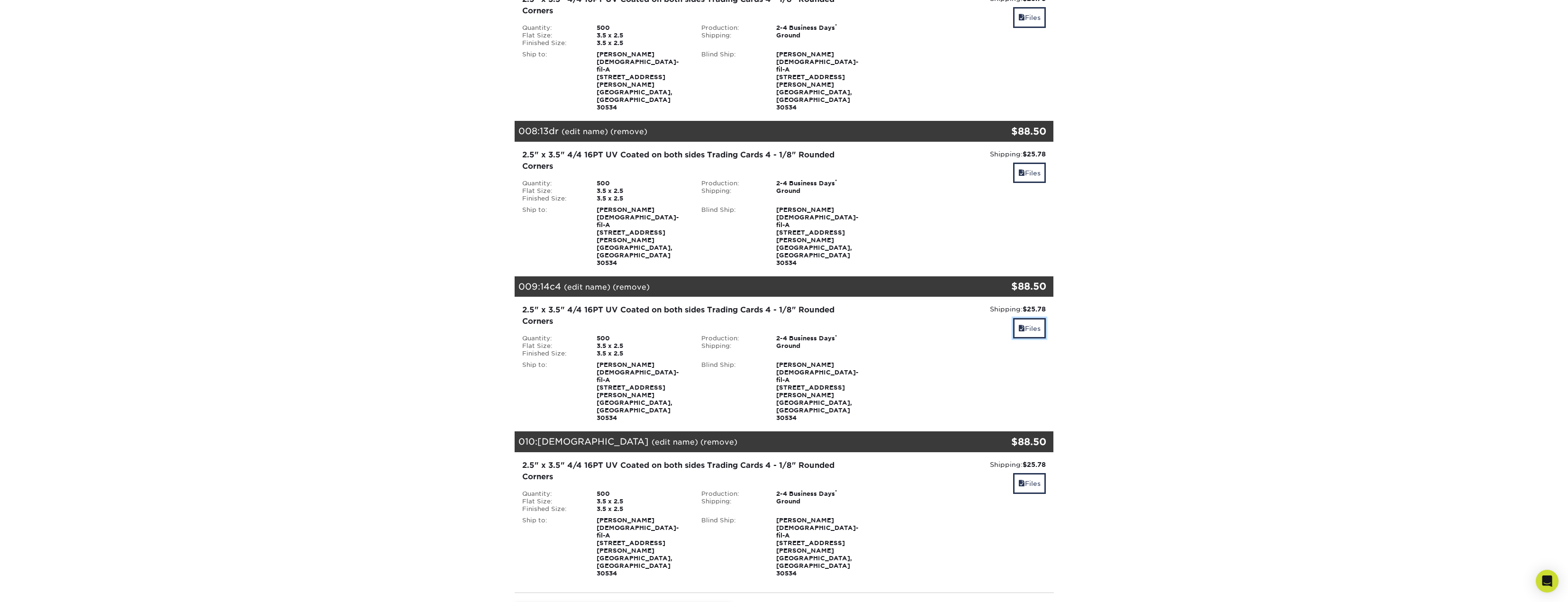
click at [1027, 318] on link "Files" at bounding box center [1029, 327] width 33 height 20
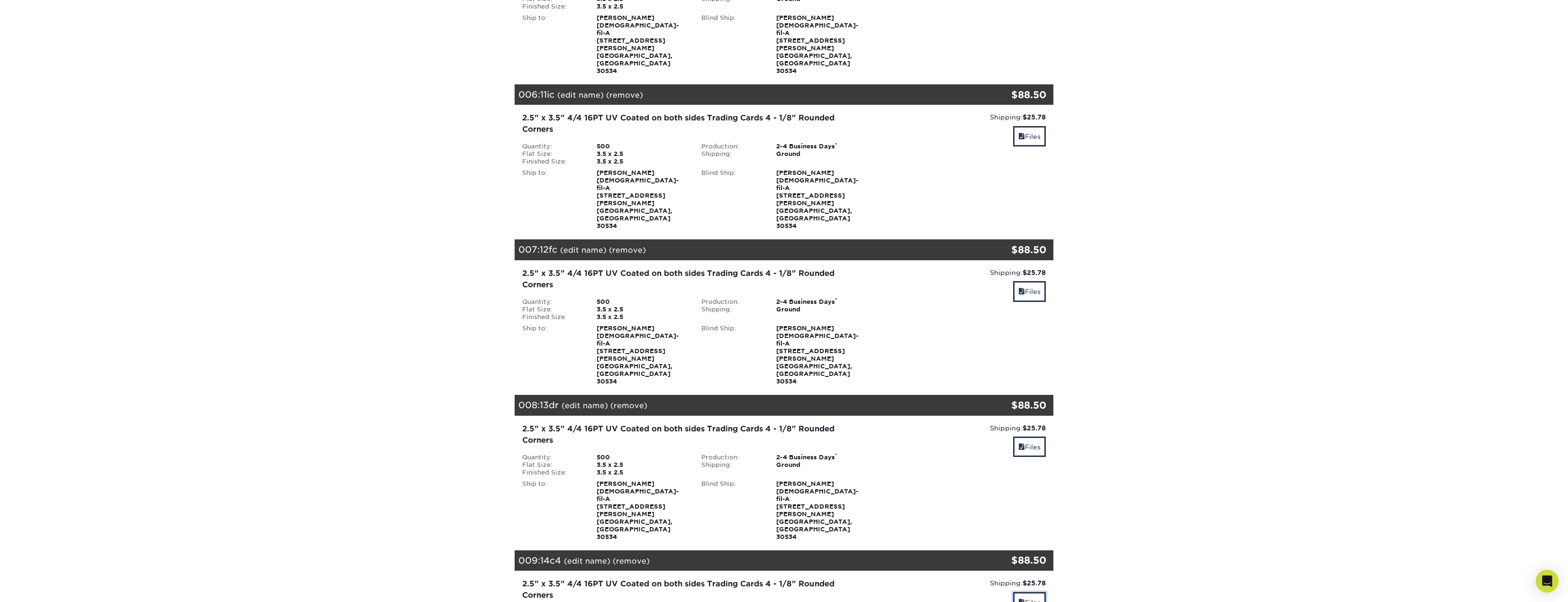
scroll to position [2073, 0]
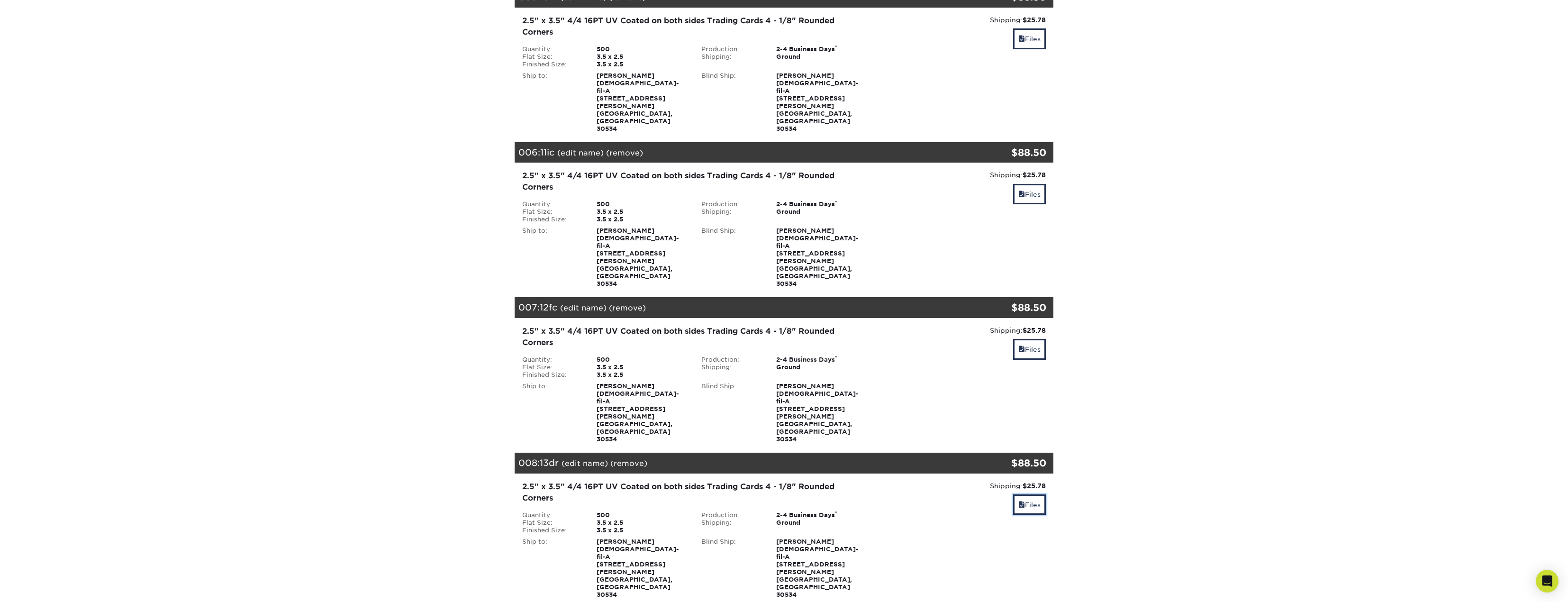
click at [1024, 494] on link "Files" at bounding box center [1029, 504] width 33 height 20
click at [1024, 494] on link "Files" at bounding box center [1029, 504] width 33 height 20
click at [1022, 494] on link "Files" at bounding box center [1029, 504] width 33 height 20
click at [1030, 339] on link "Files" at bounding box center [1029, 349] width 33 height 20
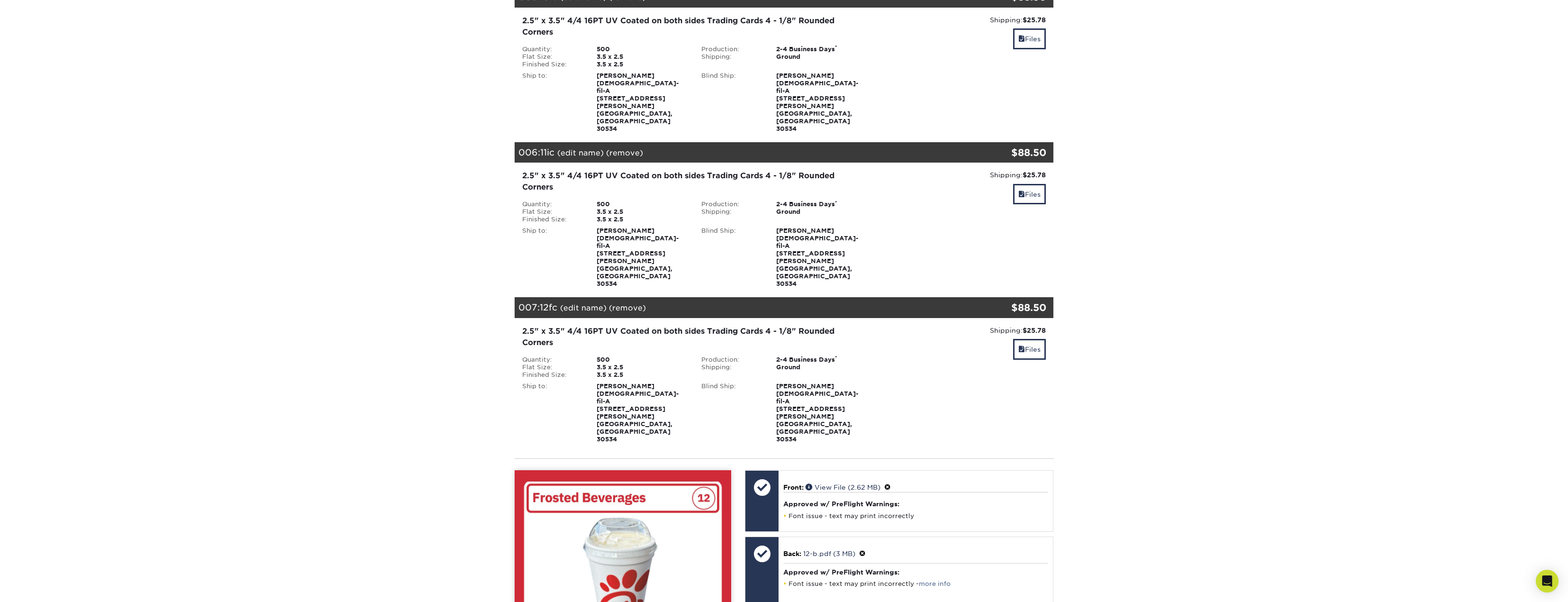
drag, startPoint x: 1033, startPoint y: 65, endPoint x: 1033, endPoint y: 52, distance: 13.0
click at [1033, 170] on div "Shipping: $25.78 Discount: - $0.00 Files" at bounding box center [964, 228] width 180 height 117
click at [1033, 184] on link "Files" at bounding box center [1029, 194] width 33 height 20
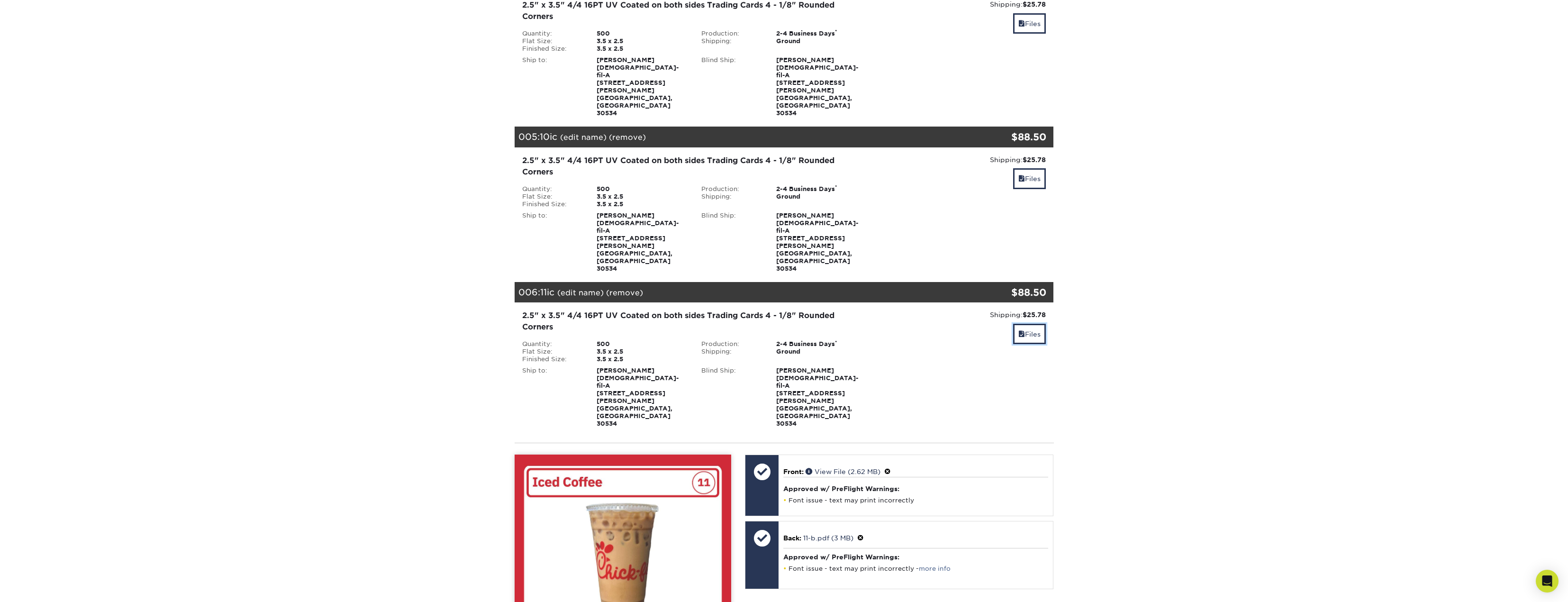
scroll to position [1836, 0]
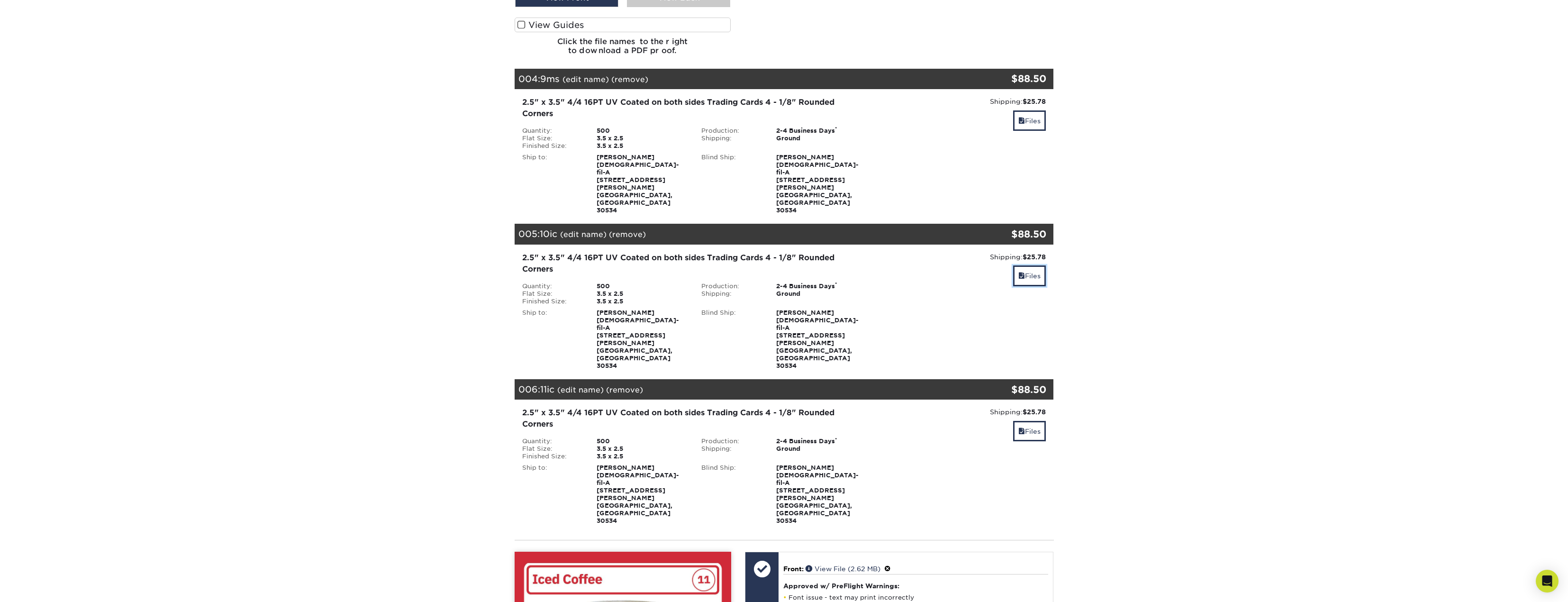
click at [1029, 265] on link "Files" at bounding box center [1029, 275] width 33 height 20
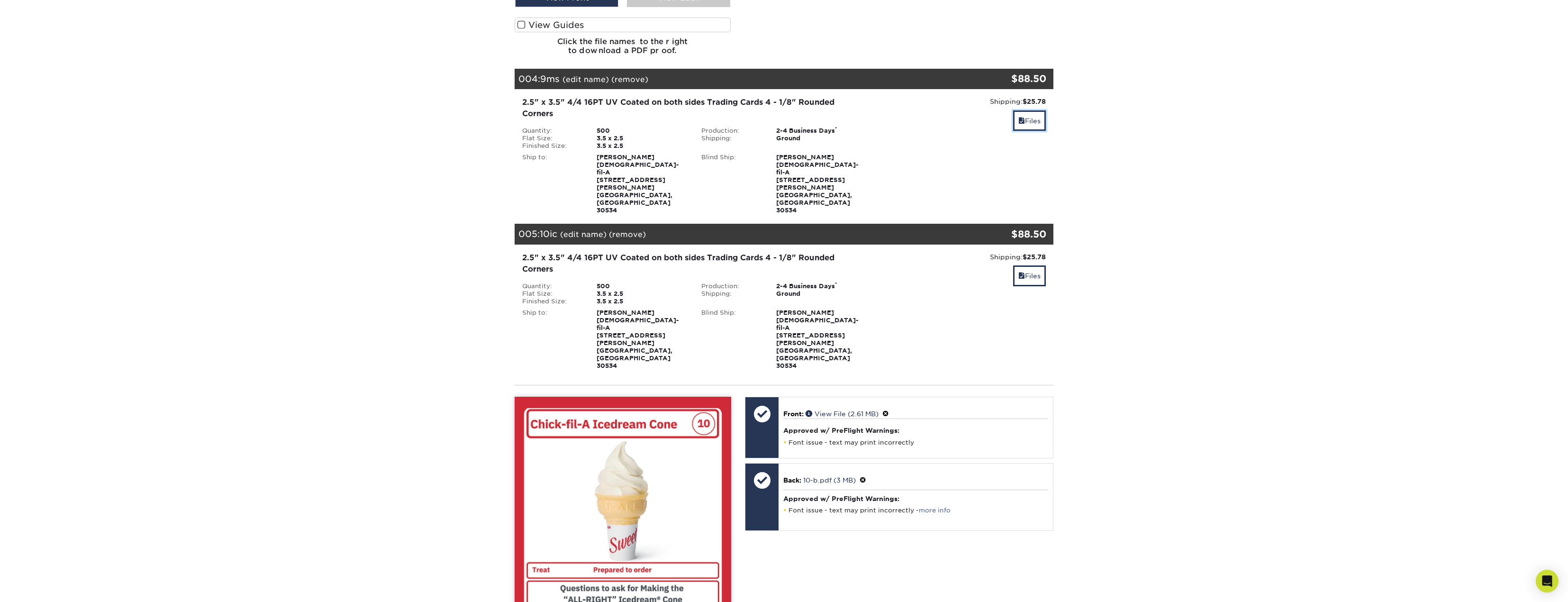
click at [1031, 110] on link "Files" at bounding box center [1029, 120] width 33 height 20
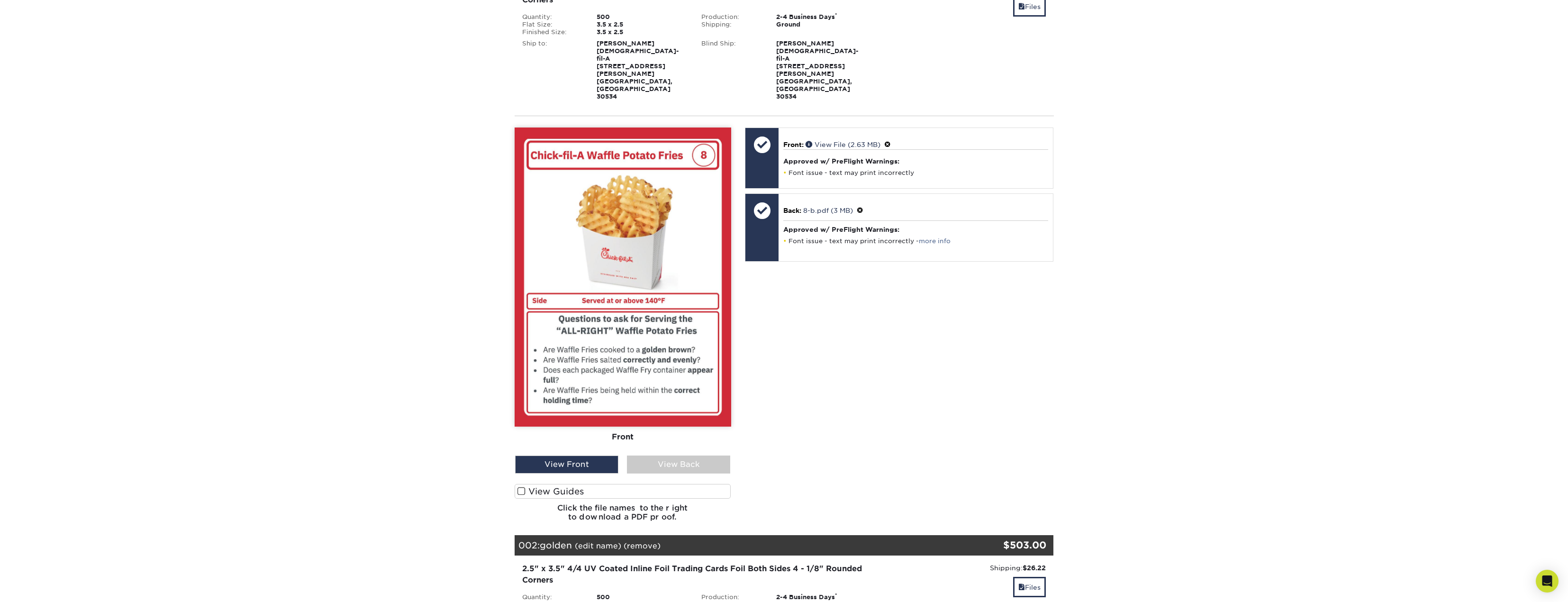
scroll to position [142, 0]
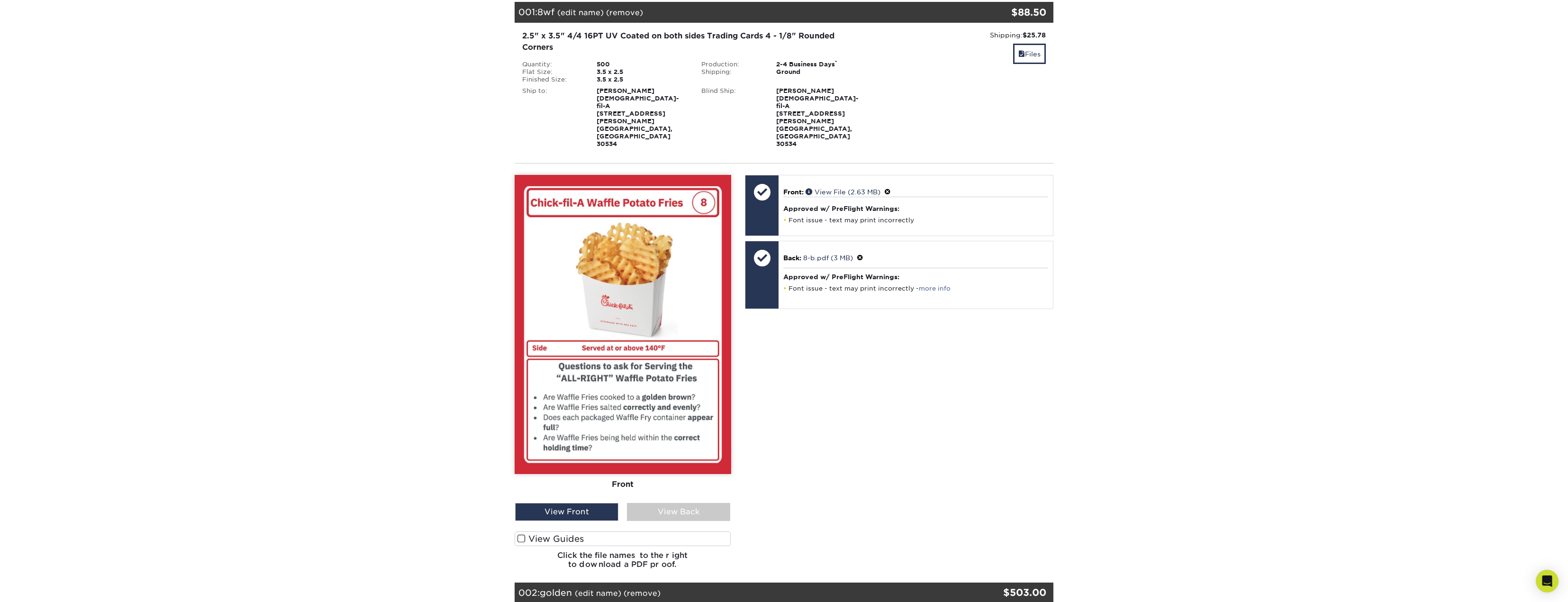
click at [674, 503] on div "View Back" at bounding box center [679, 512] width 103 height 18
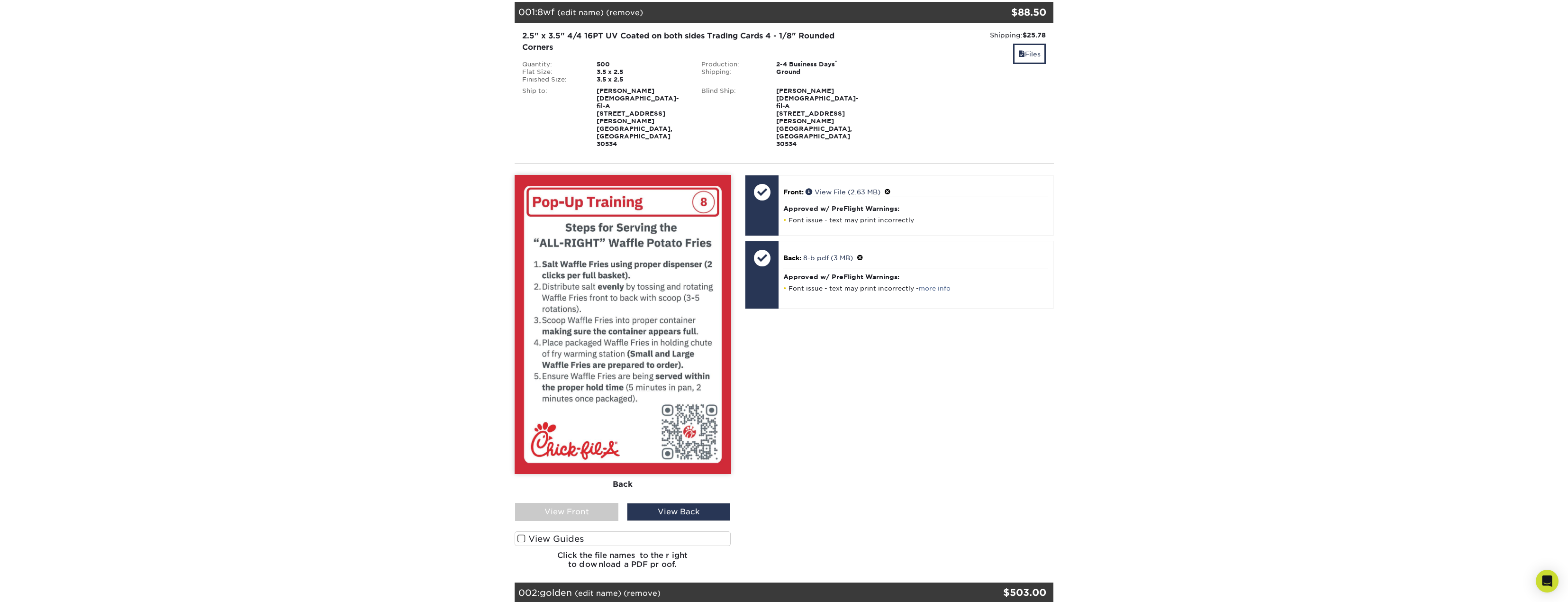
click at [597, 503] on div "View Front" at bounding box center [567, 512] width 103 height 18
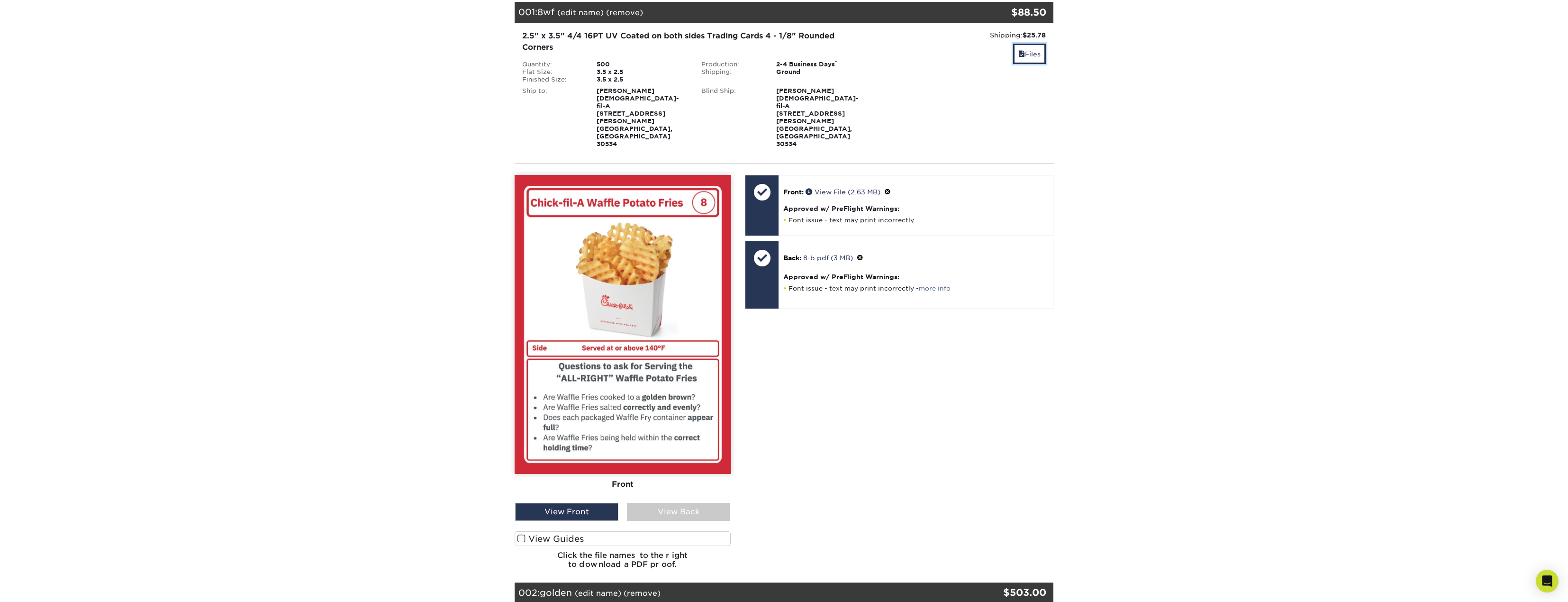
click at [1035, 57] on link "Files" at bounding box center [1029, 54] width 33 height 20
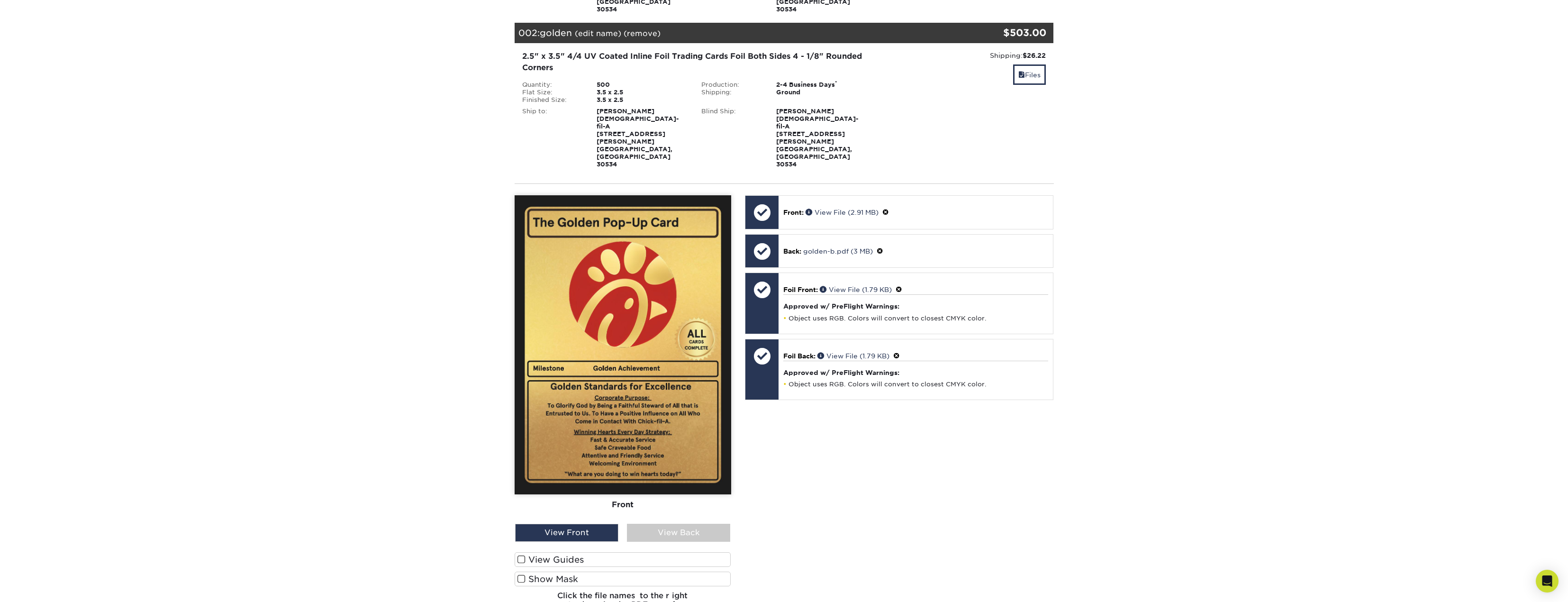
scroll to position [284, 0]
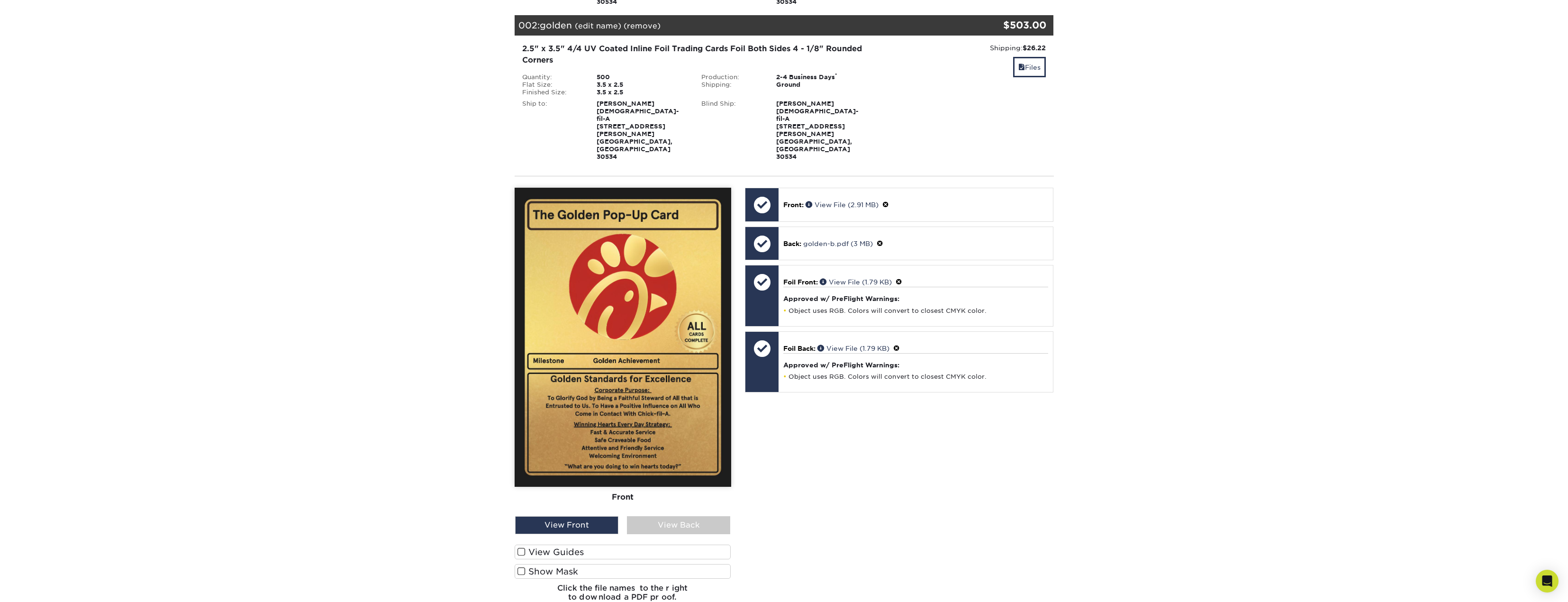
click at [665, 516] on div "View Back" at bounding box center [679, 525] width 103 height 18
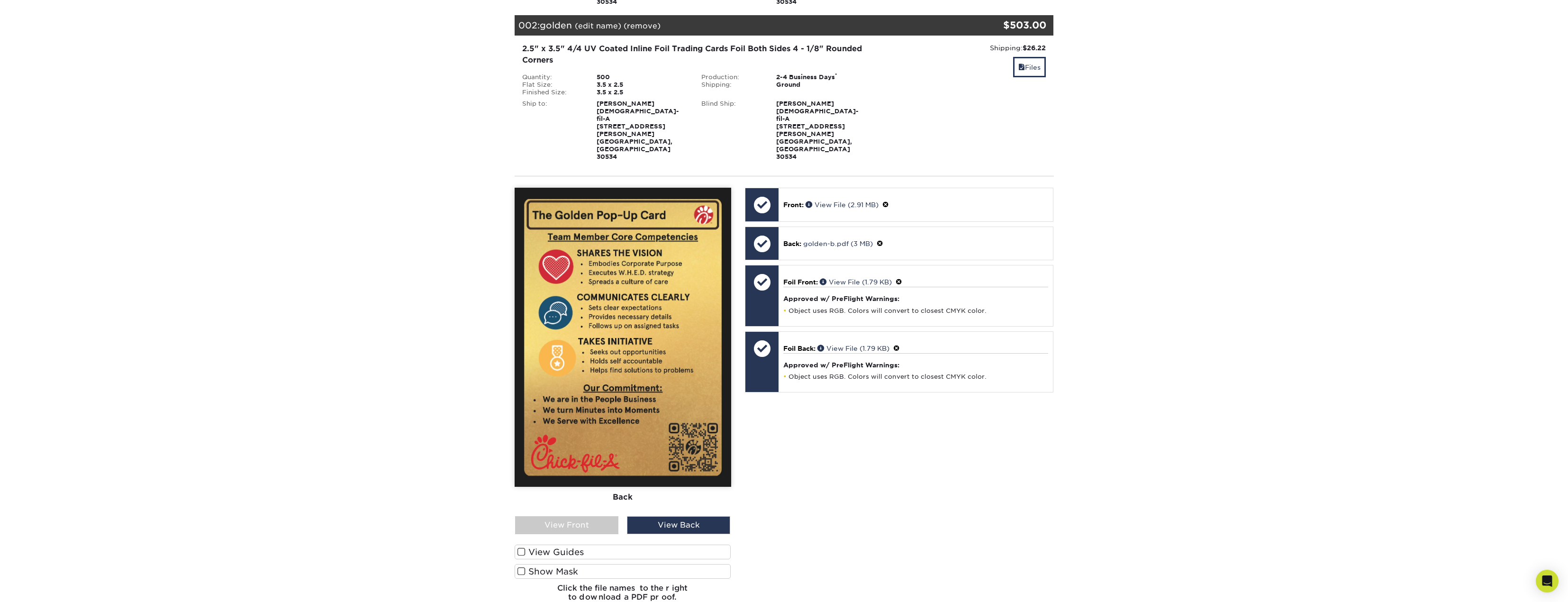
click at [581, 516] on div "View Front" at bounding box center [567, 525] width 103 height 18
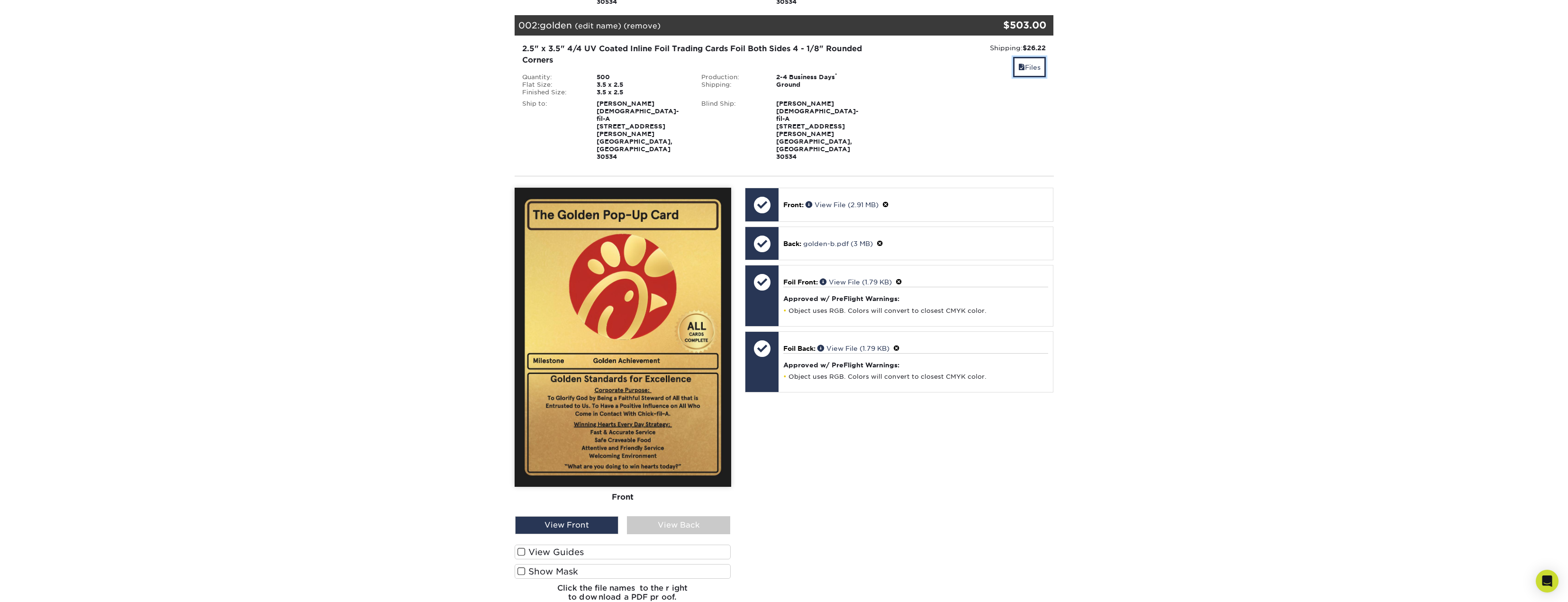
click at [1026, 57] on link "Files" at bounding box center [1029, 66] width 33 height 20
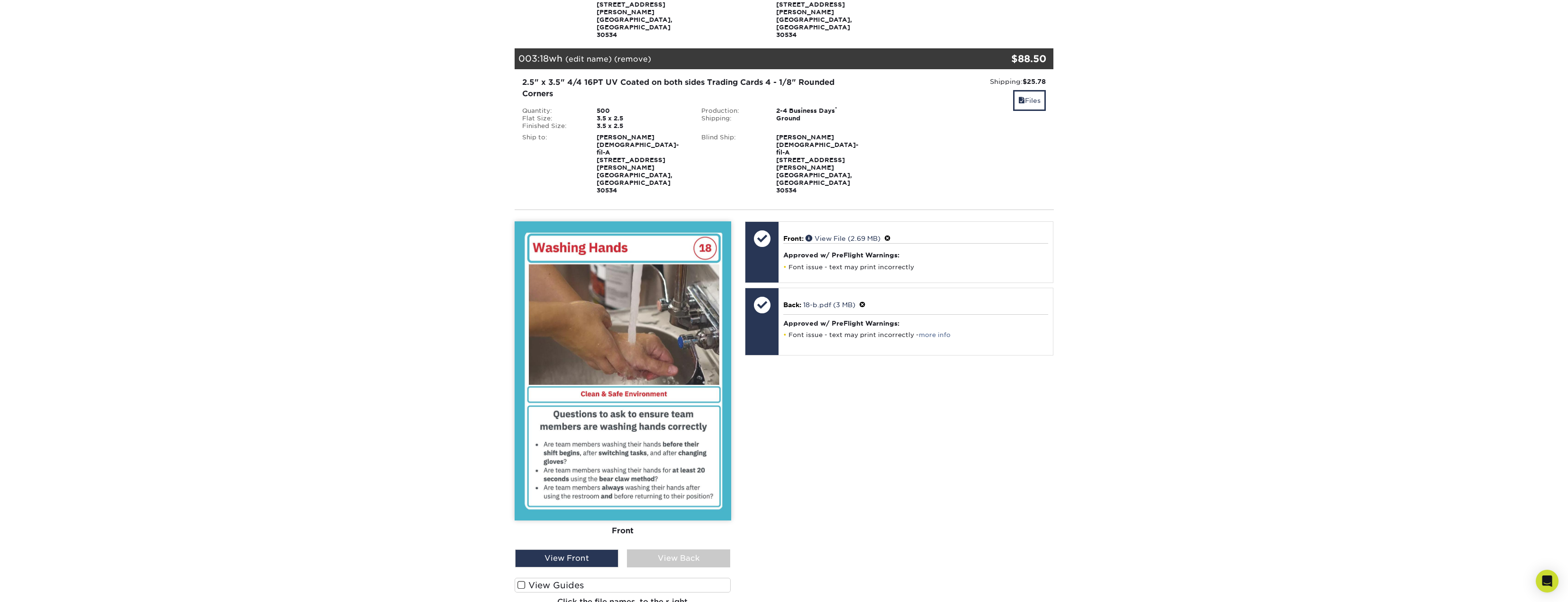
scroll to position [474, 0]
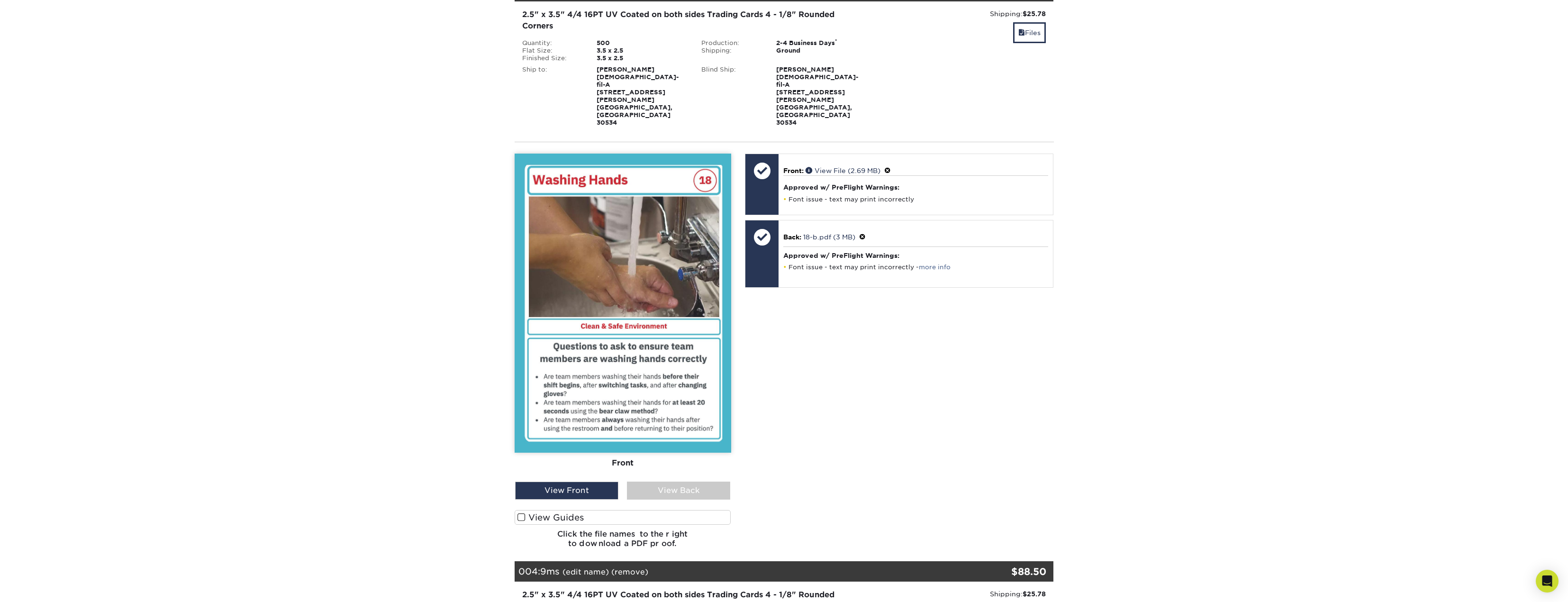
click at [685, 481] on div "View Back" at bounding box center [679, 491] width 103 height 18
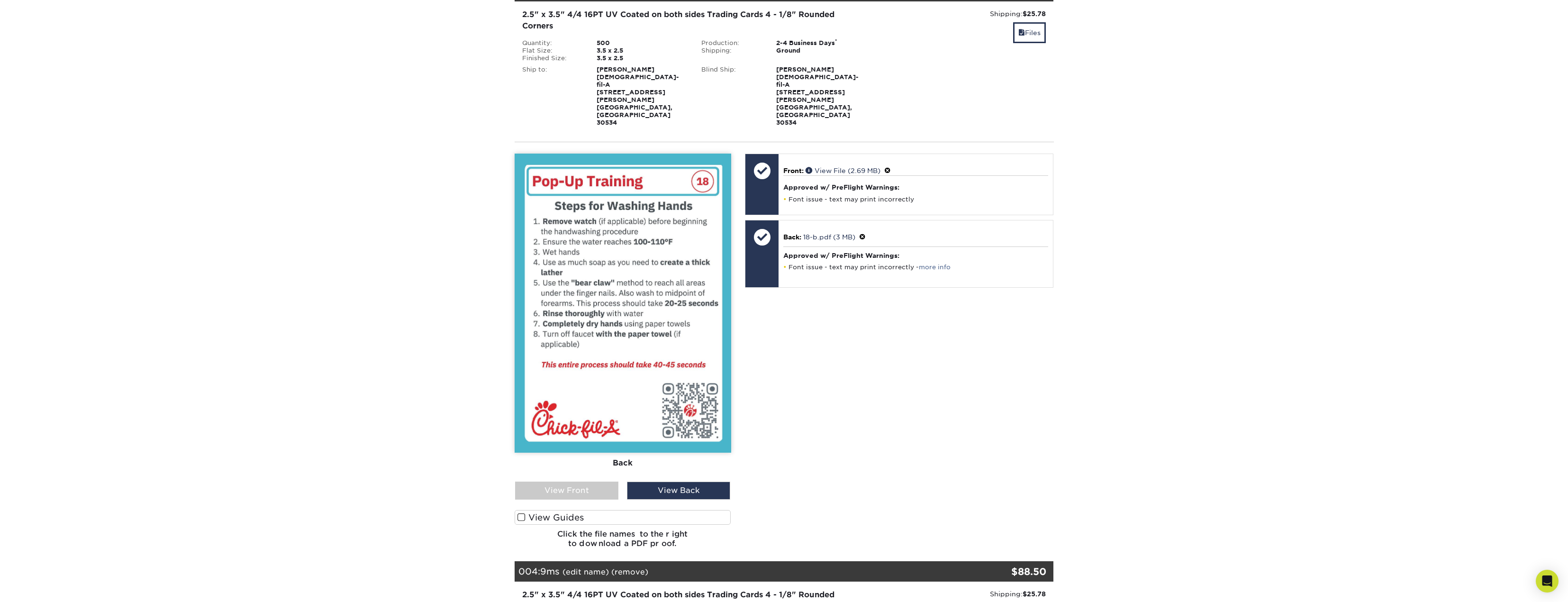
click at [611, 481] on div "View Front" at bounding box center [567, 491] width 103 height 18
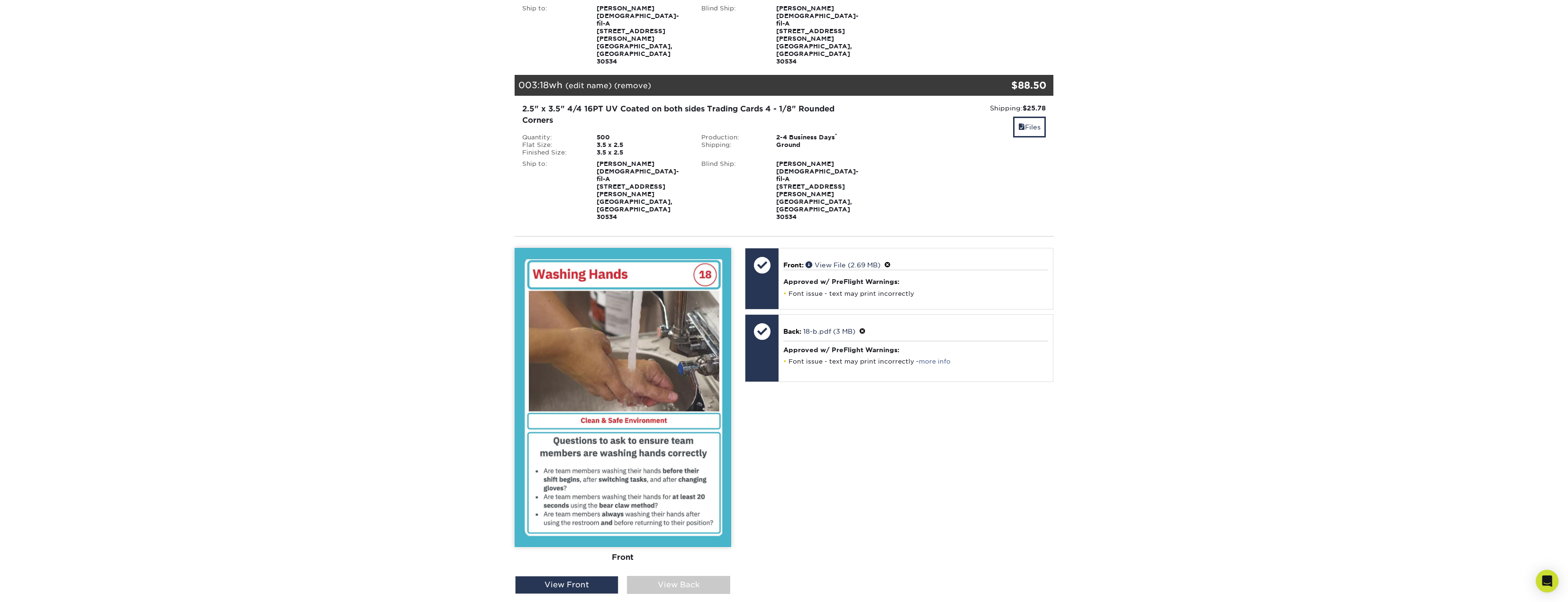
scroll to position [379, 0]
click at [1018, 117] on link "Files" at bounding box center [1029, 127] width 33 height 20
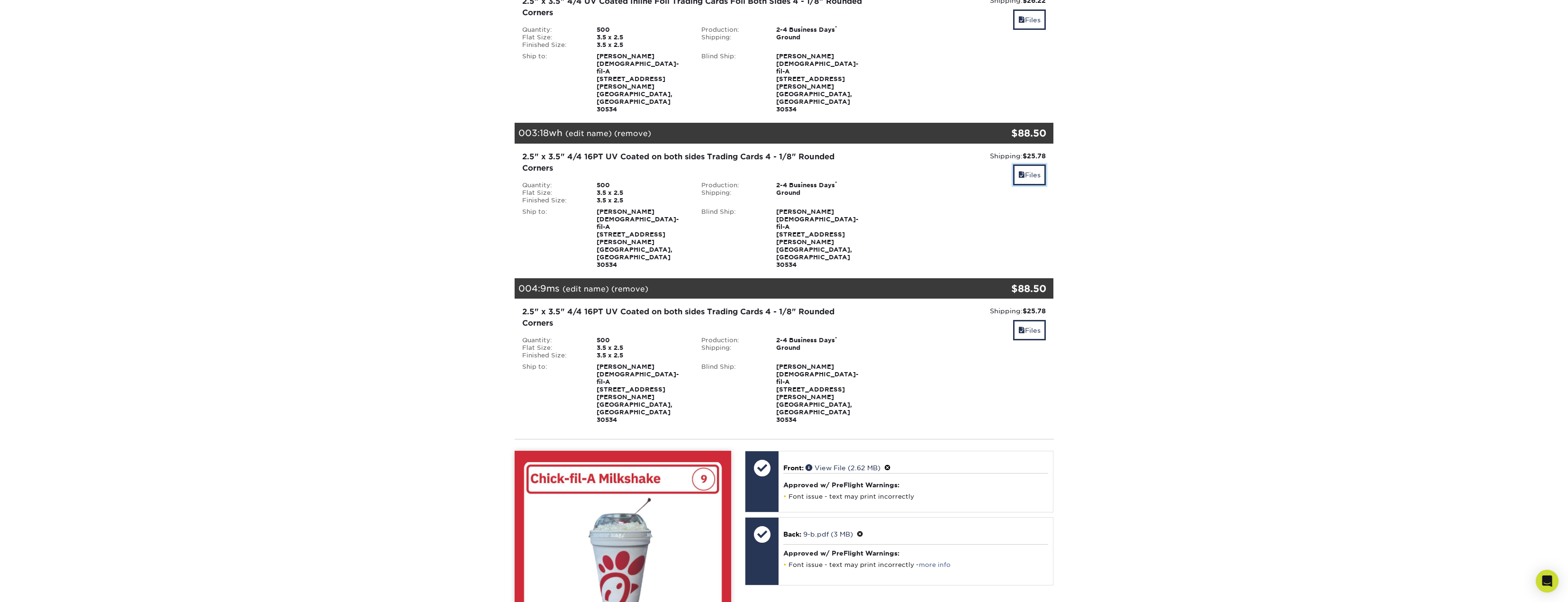
scroll to position [142, 0]
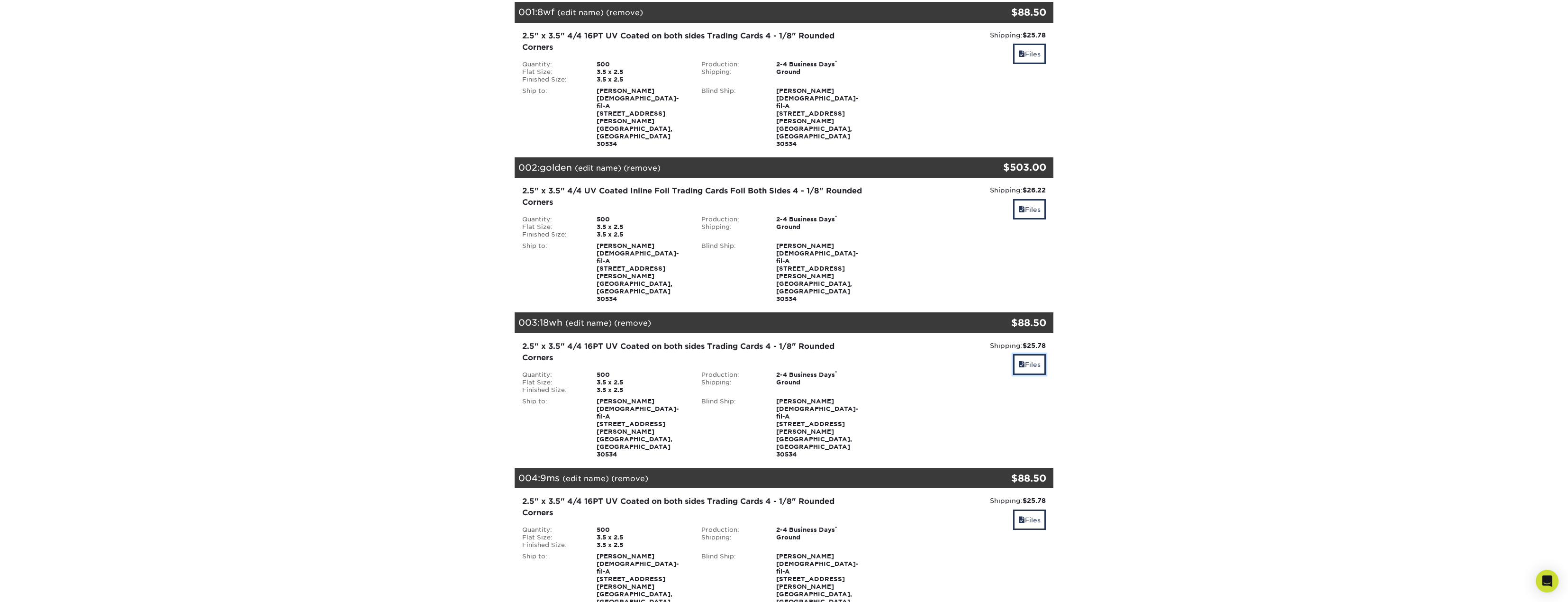
click at [1034, 354] on link "Files" at bounding box center [1029, 364] width 33 height 20
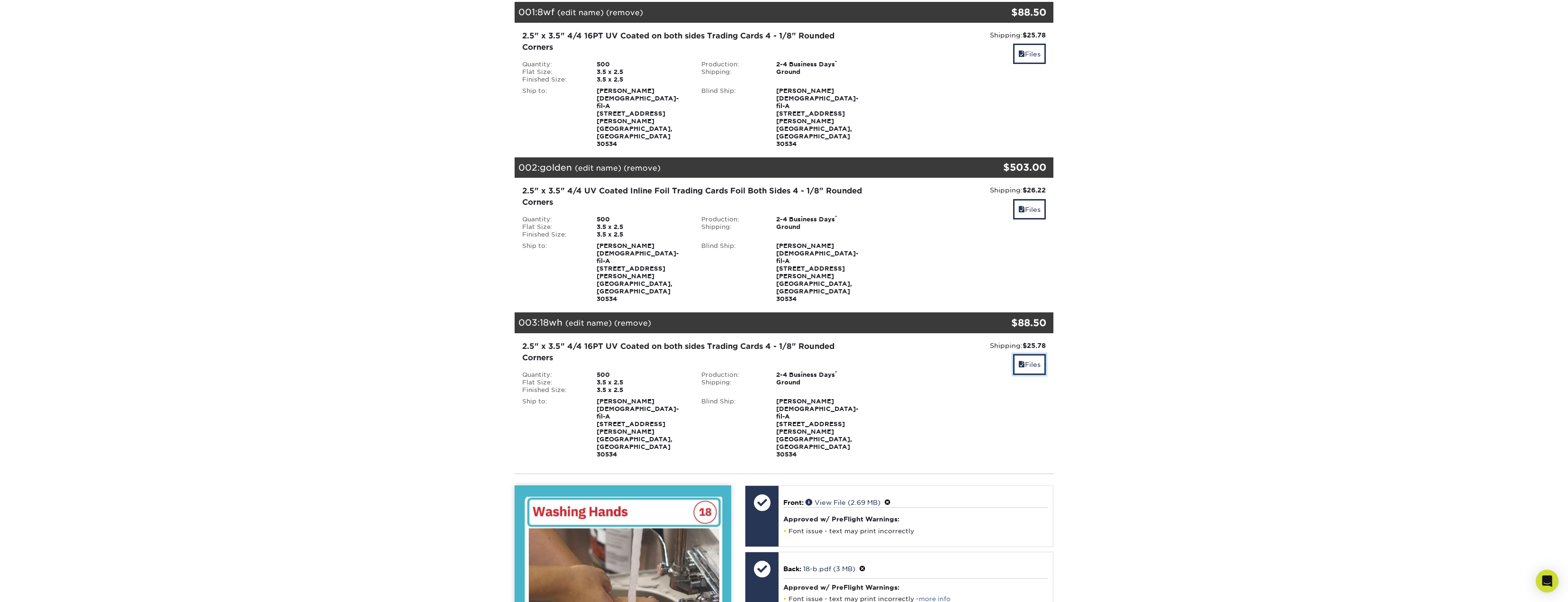
scroll to position [379, 0]
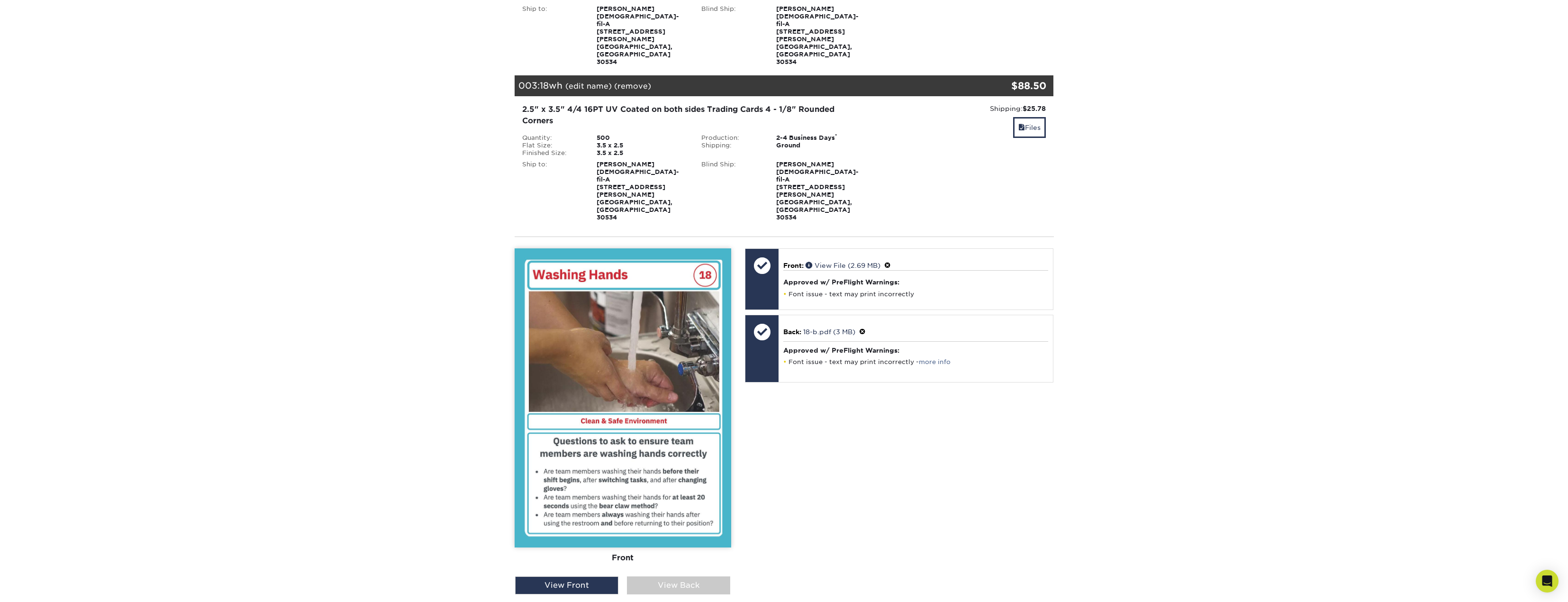
click at [701, 576] on div "View Back" at bounding box center [679, 586] width 103 height 18
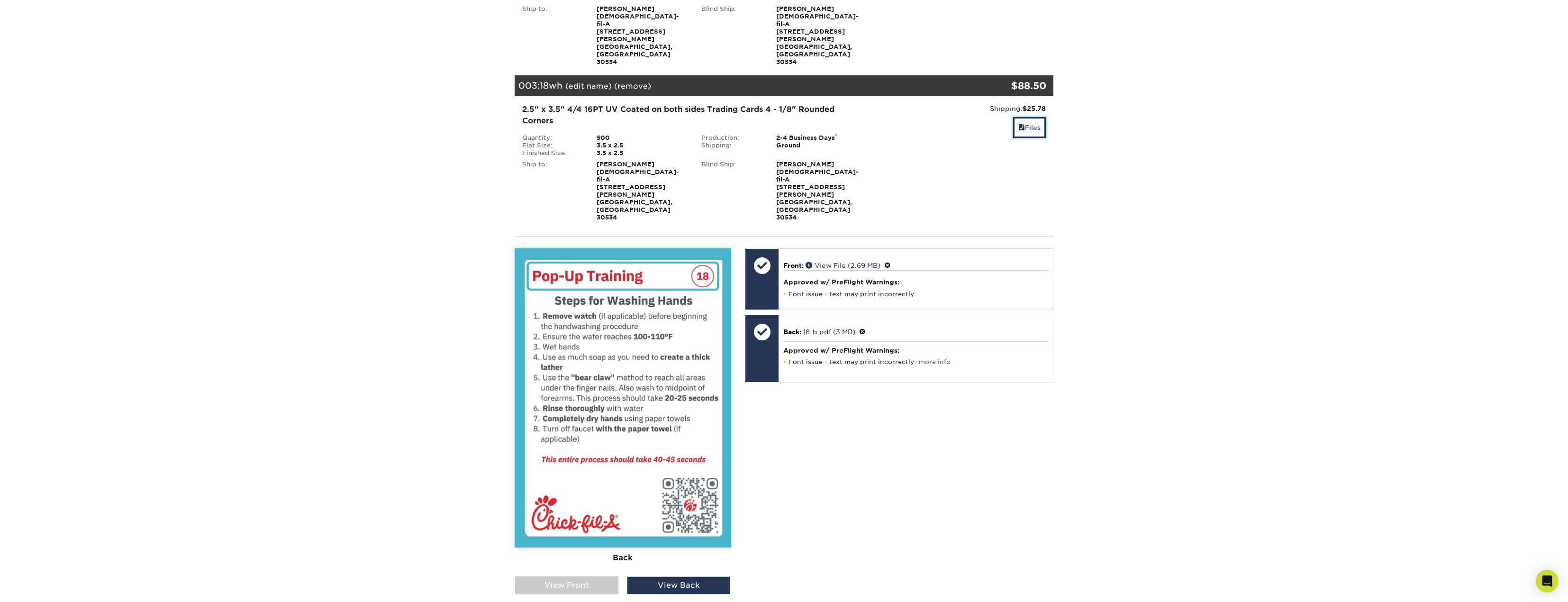
click at [1033, 117] on link "Files" at bounding box center [1029, 127] width 33 height 20
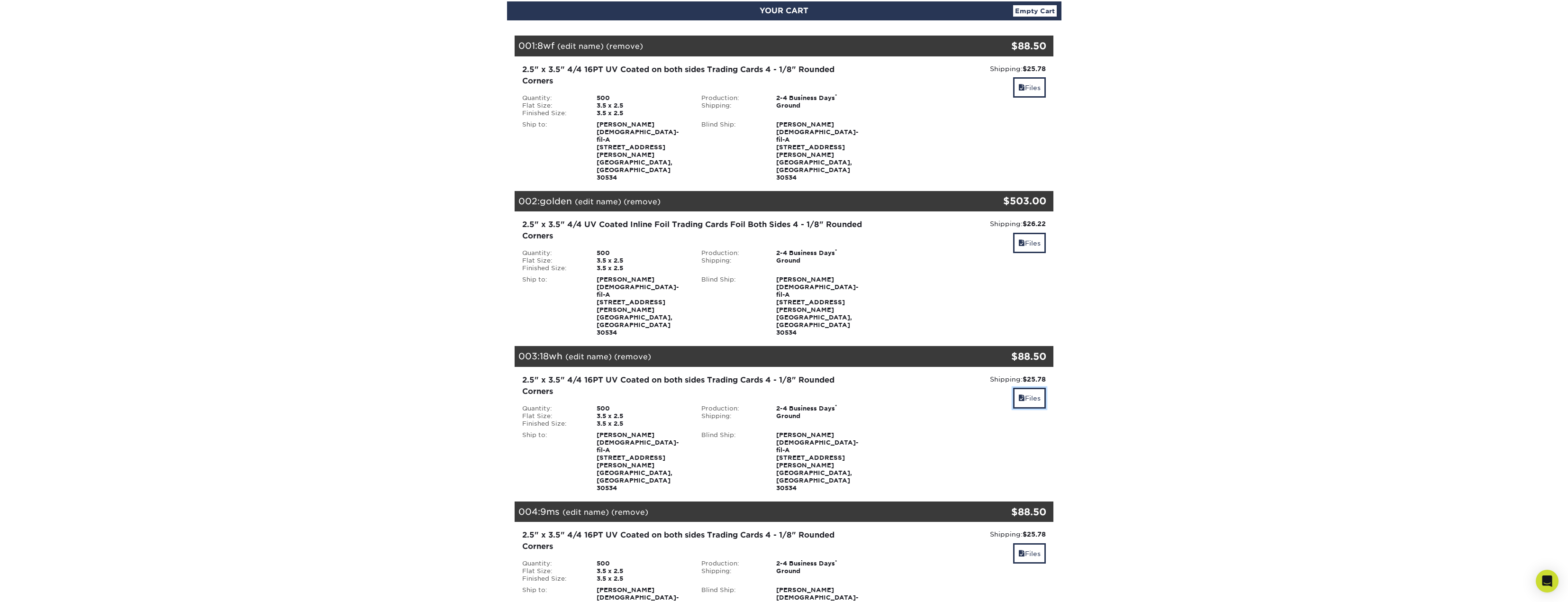
scroll to position [0, 0]
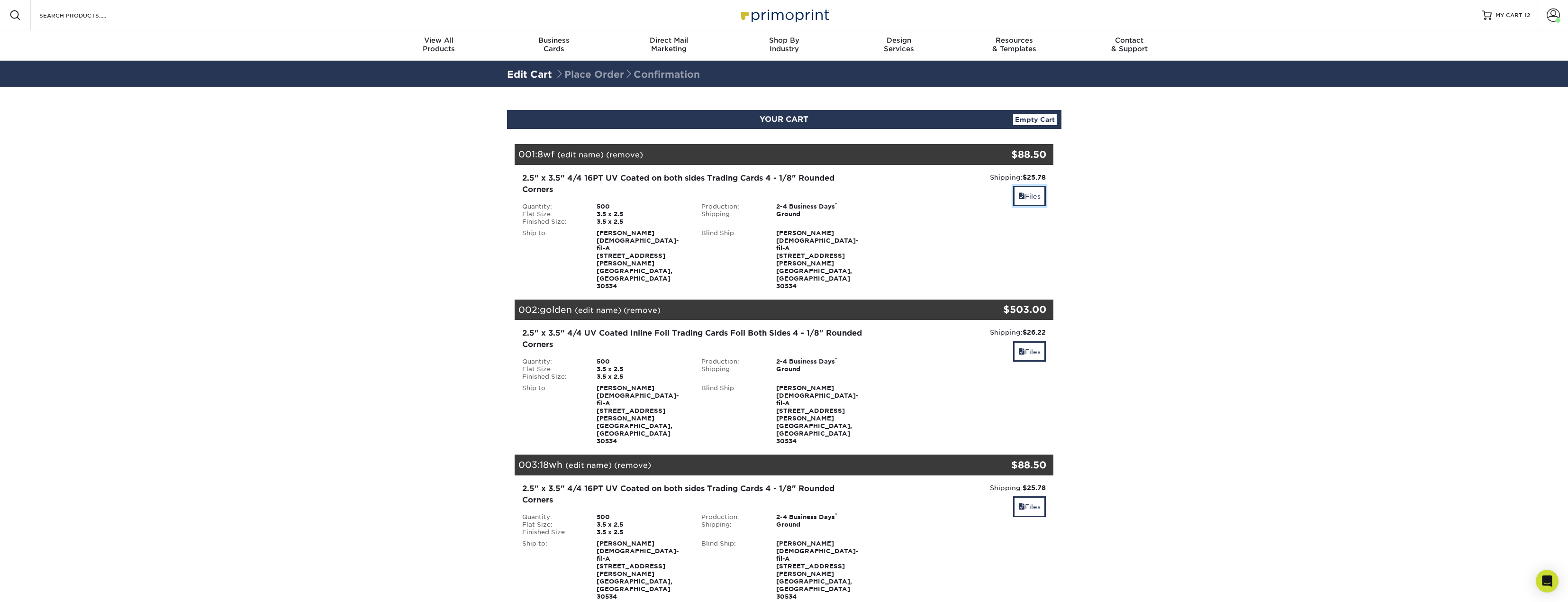
click at [1043, 205] on link "Files" at bounding box center [1029, 195] width 33 height 20
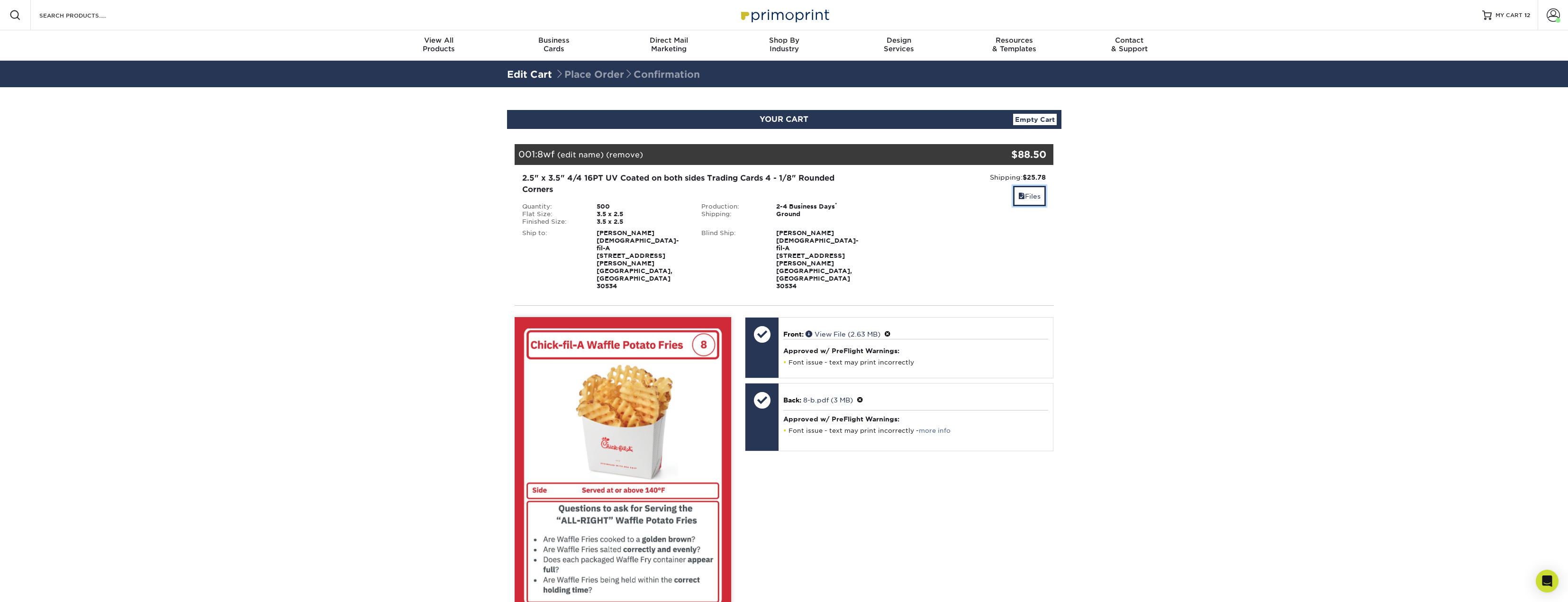
click at [1030, 200] on link "Files" at bounding box center [1029, 195] width 33 height 20
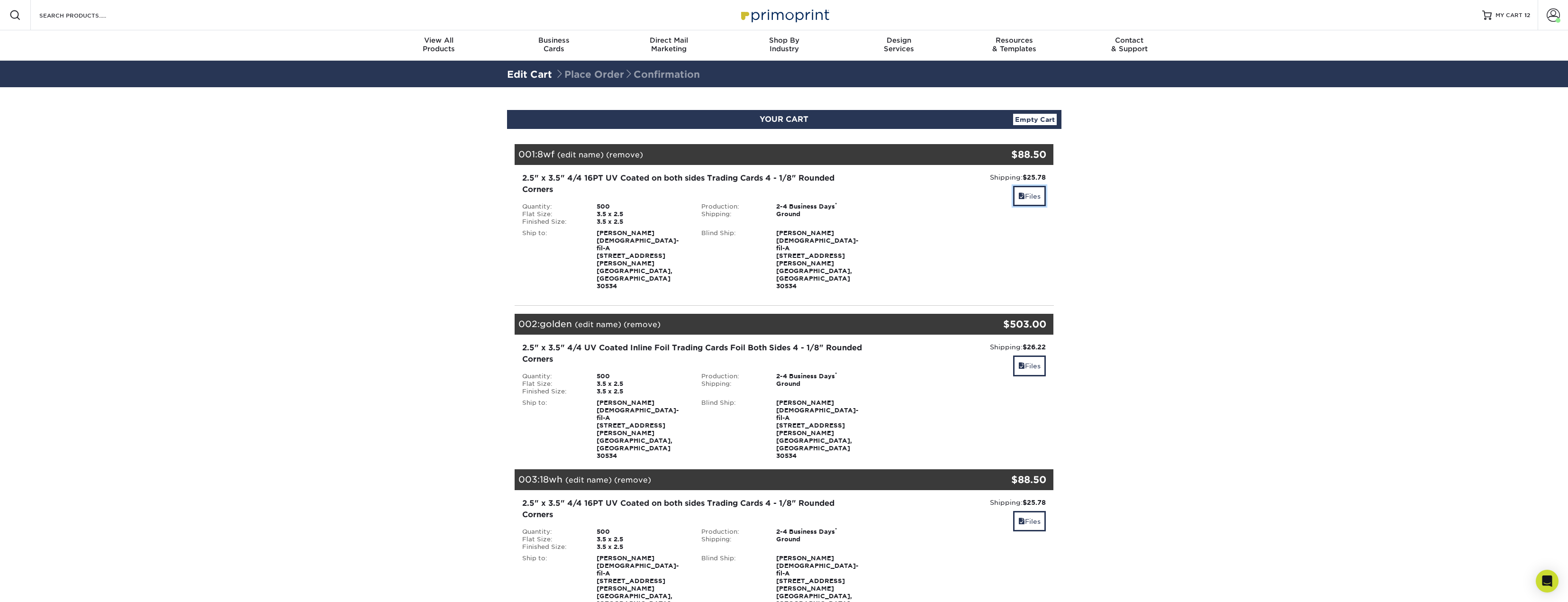
click at [1027, 200] on link "Files" at bounding box center [1029, 195] width 33 height 20
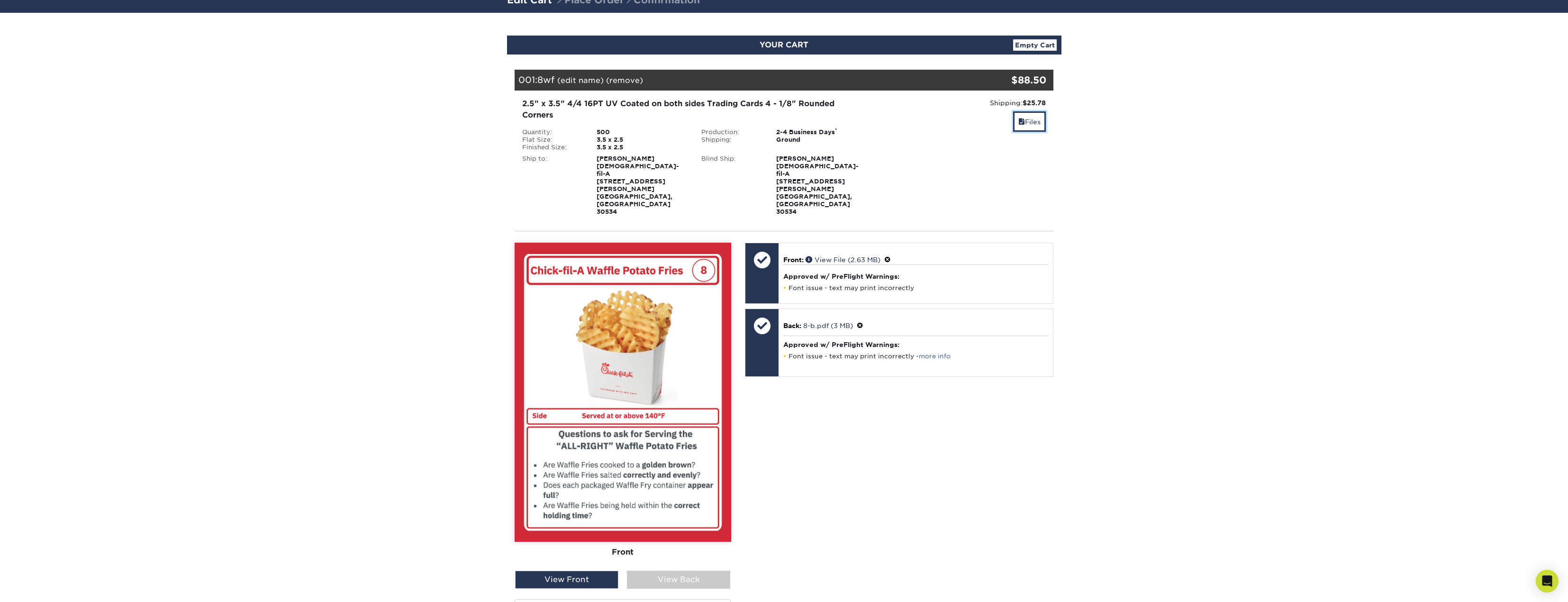
scroll to position [142, 0]
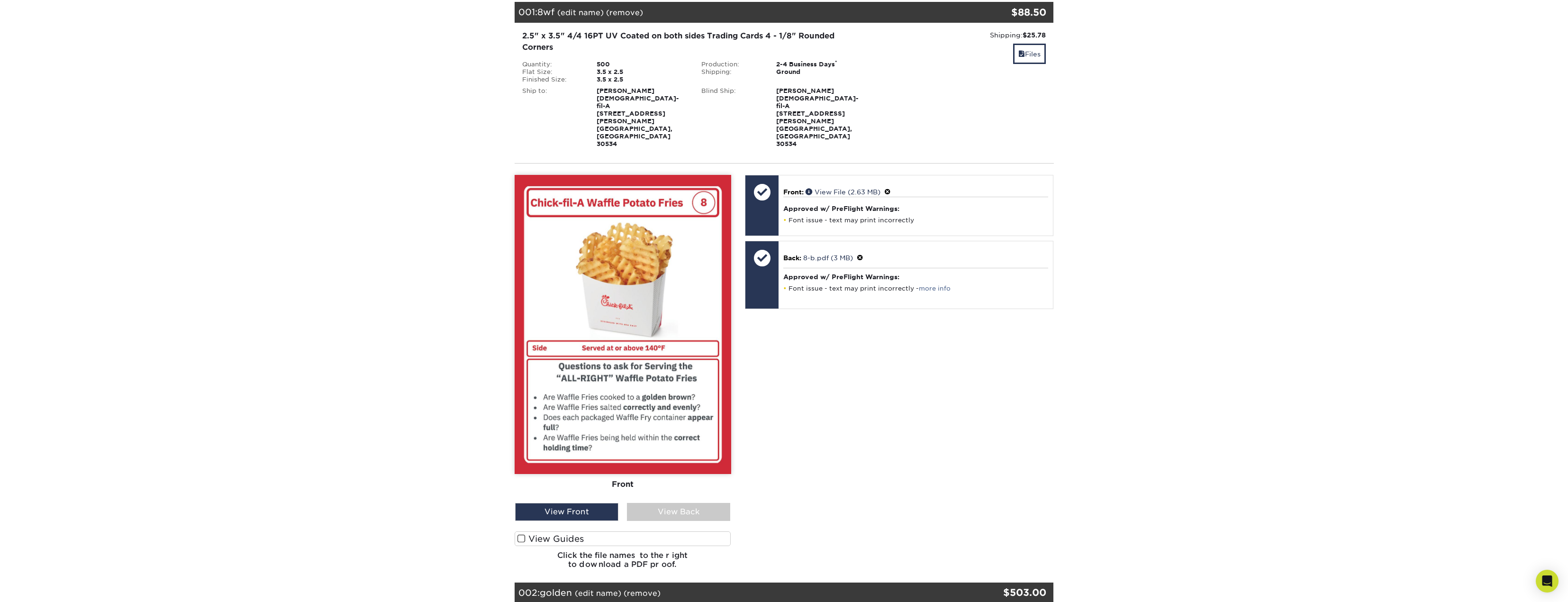
click at [685, 503] on div "View Back" at bounding box center [679, 512] width 103 height 18
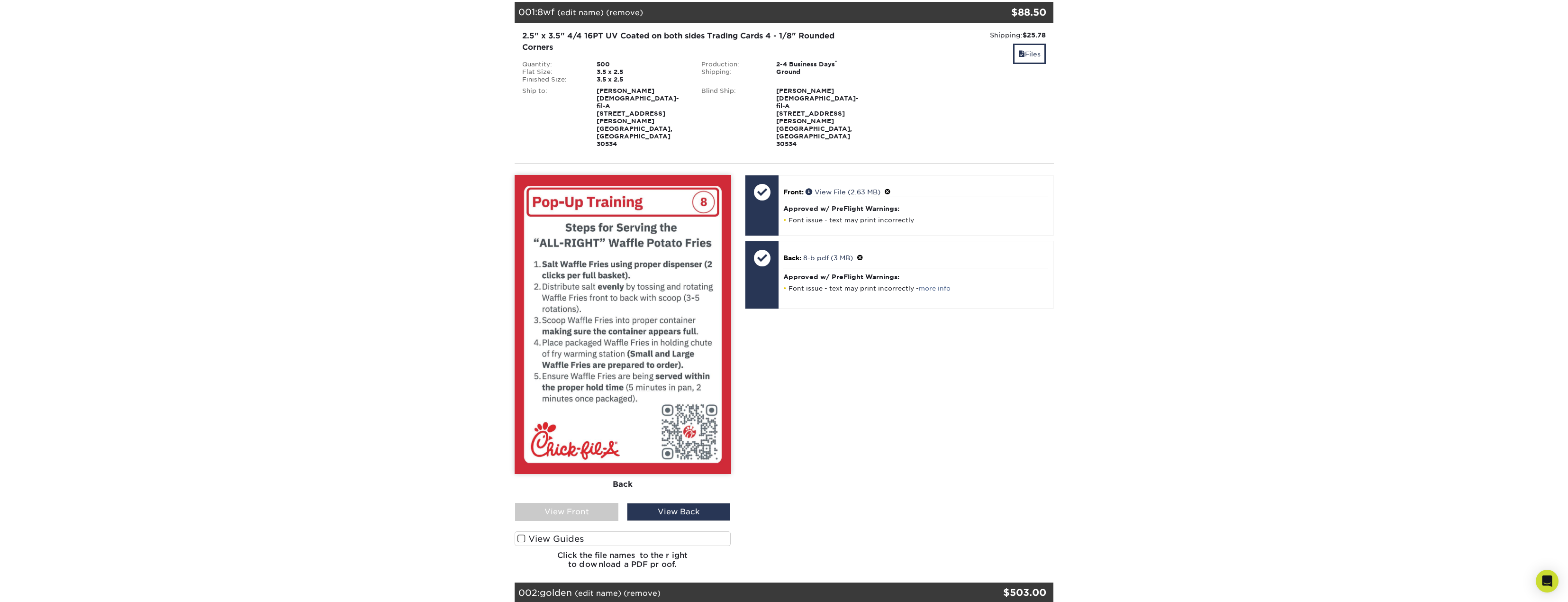
click at [581, 503] on div "View Front" at bounding box center [567, 512] width 103 height 18
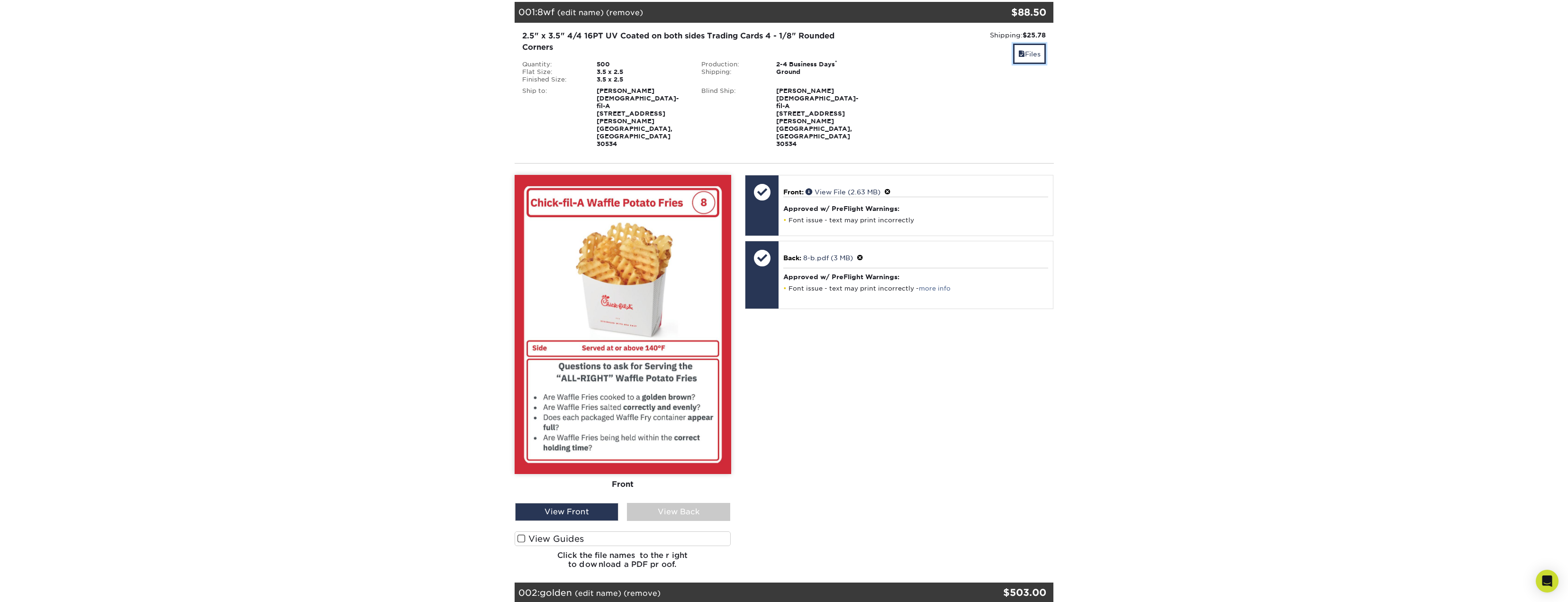
click at [1021, 49] on link "Files" at bounding box center [1029, 54] width 33 height 20
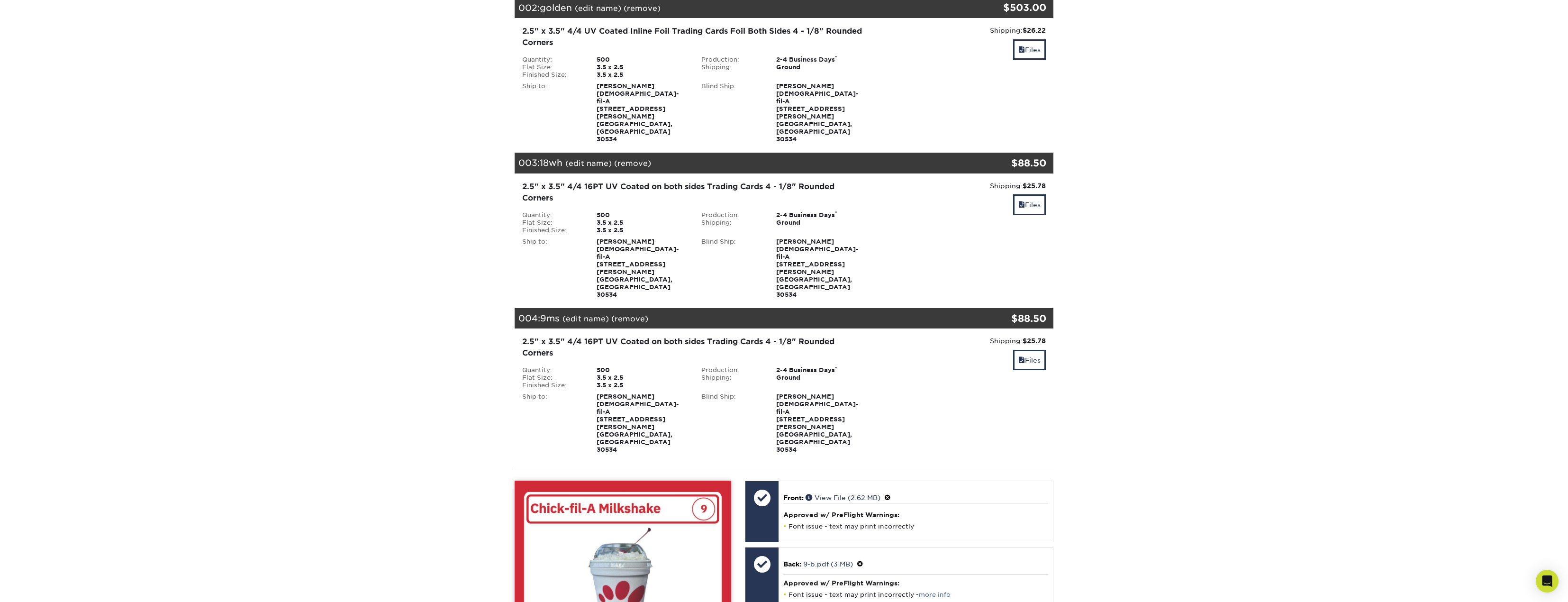
scroll to position [332, 0]
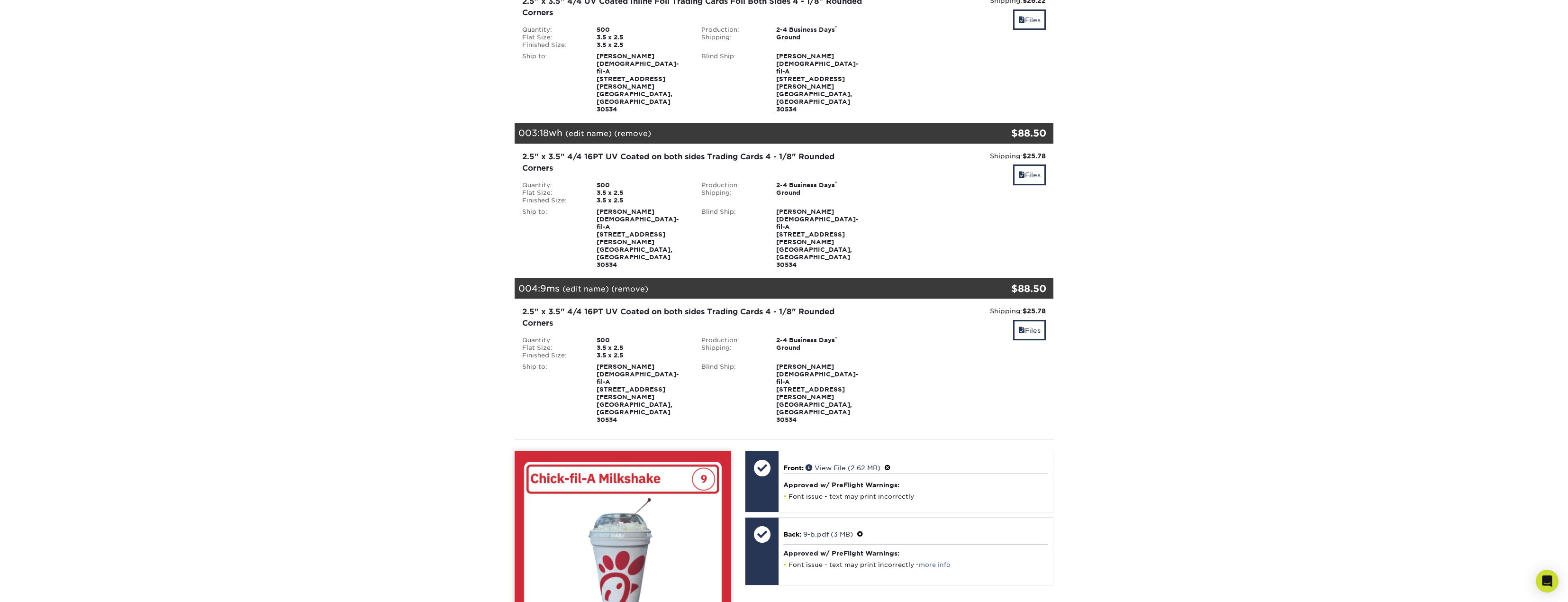
click at [1040, 151] on div "Shipping: $25.78 Discount: - $0.00 Files" at bounding box center [964, 209] width 180 height 117
click at [1037, 164] on link "Files" at bounding box center [1029, 174] width 33 height 20
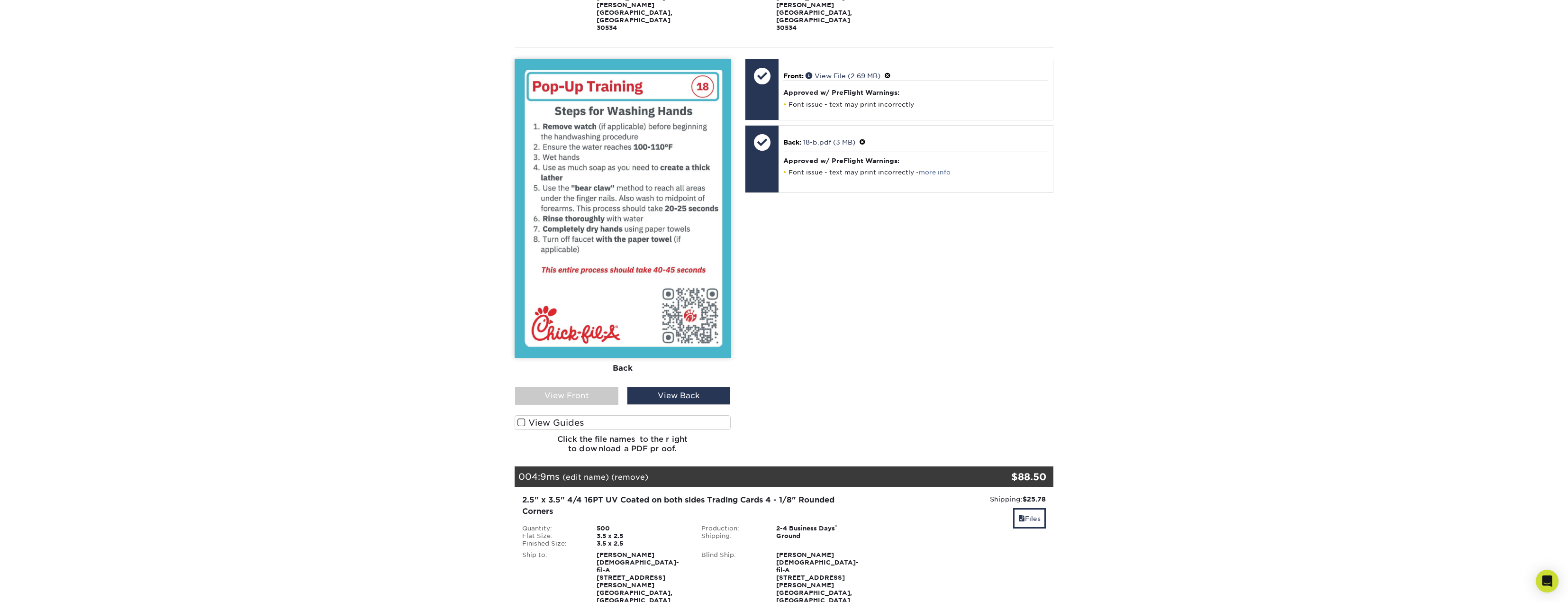
click at [592, 387] on div "View Front" at bounding box center [567, 396] width 103 height 18
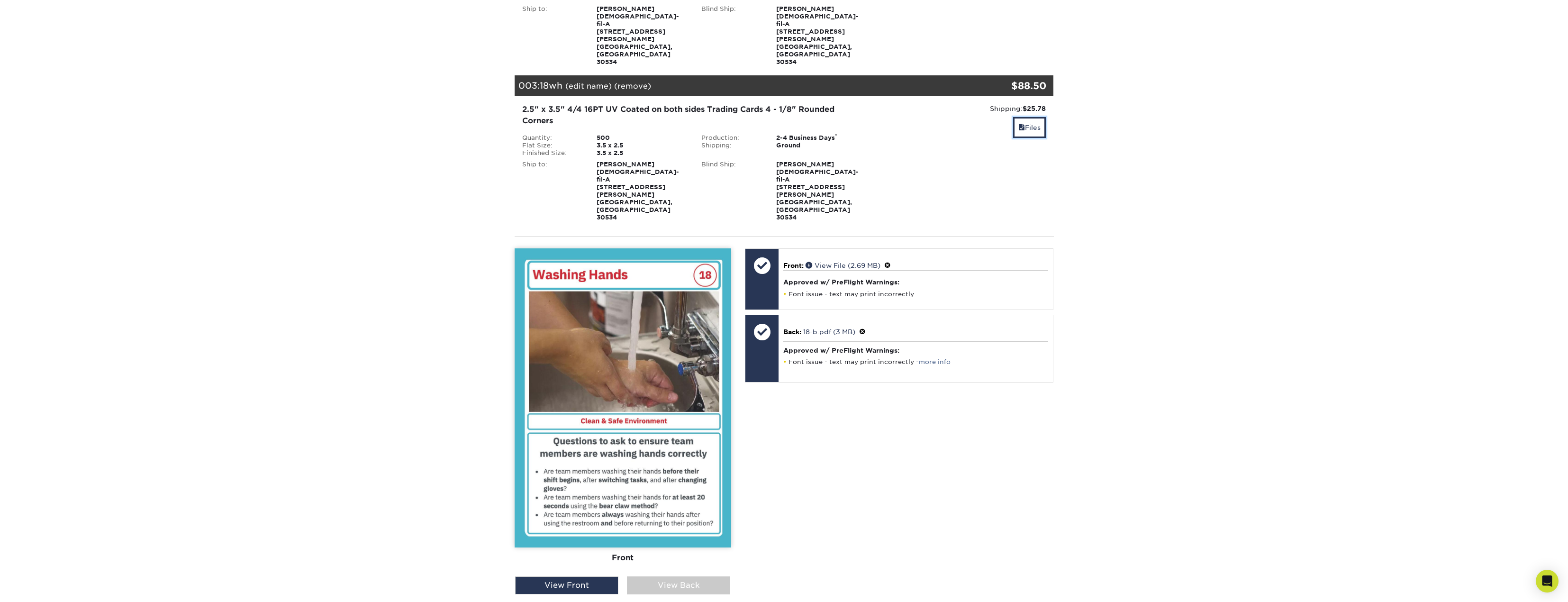
drag, startPoint x: 1032, startPoint y: 69, endPoint x: 1012, endPoint y: 81, distance: 23.3
click at [1032, 117] on link "Files" at bounding box center [1029, 127] width 33 height 20
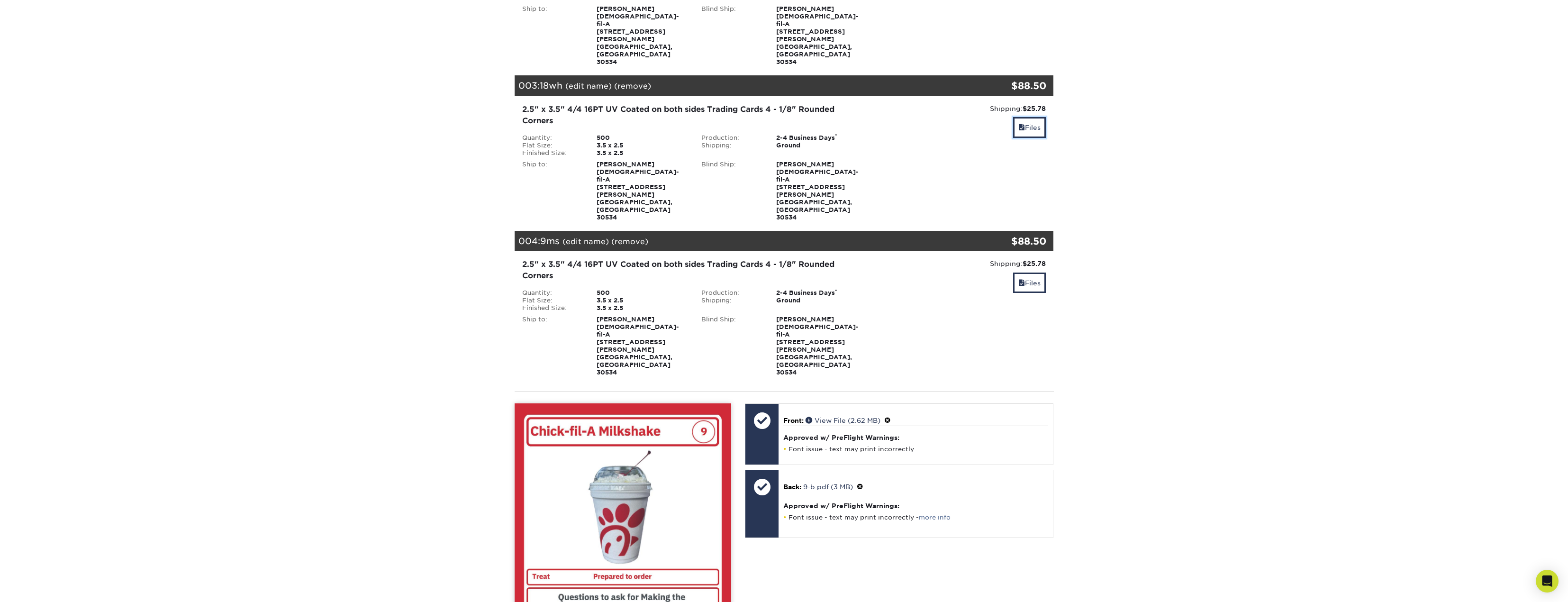
scroll to position [569, 0]
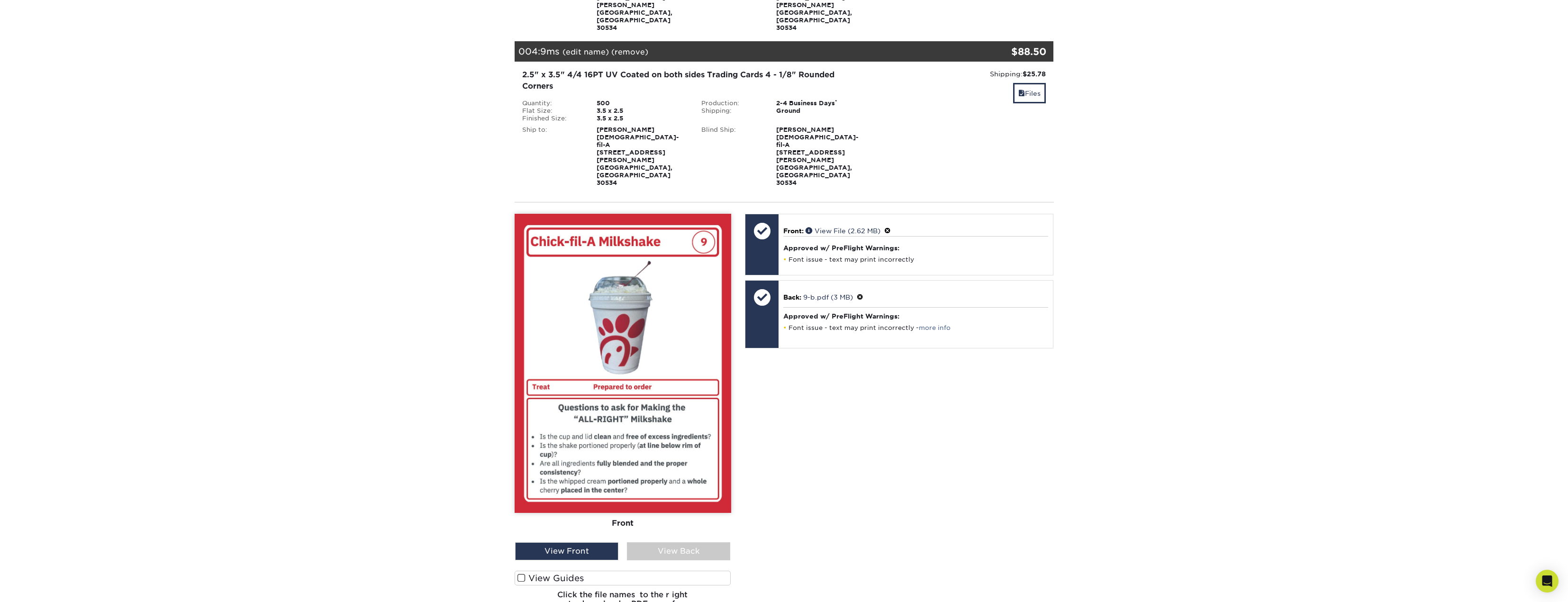
click at [696, 542] on div "View Back" at bounding box center [679, 551] width 103 height 18
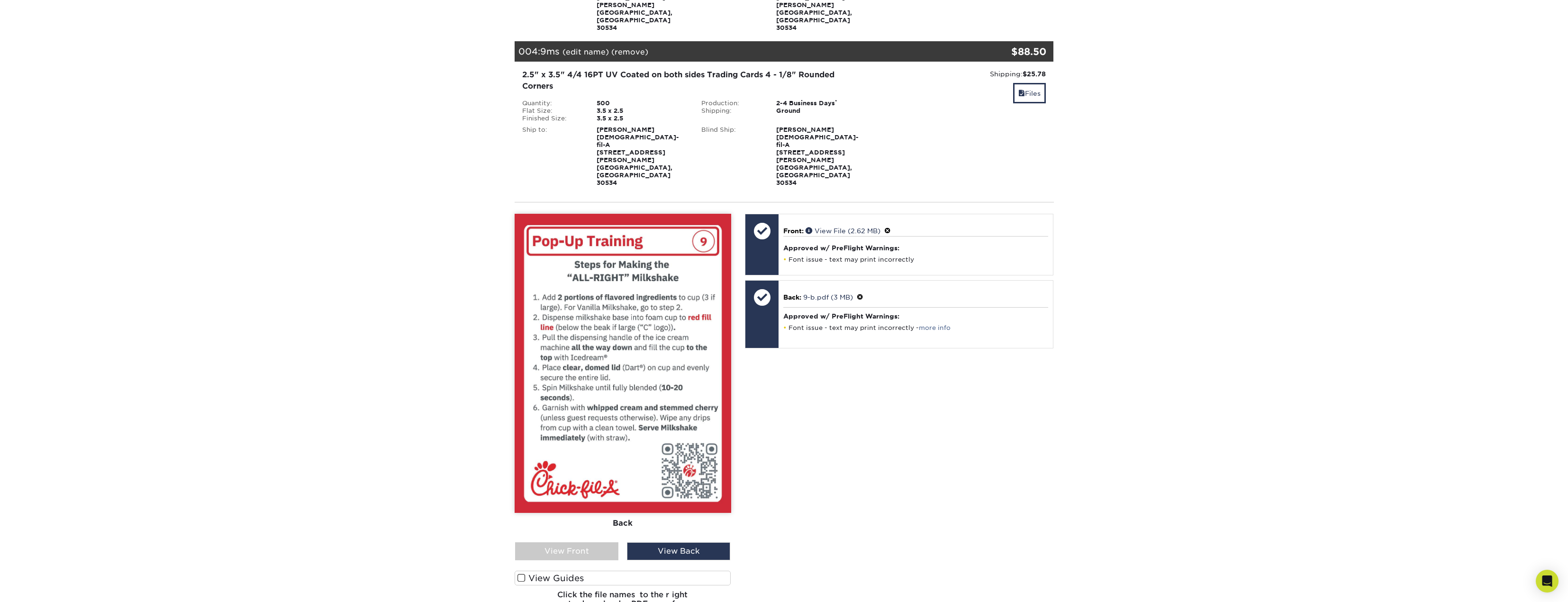
click at [573, 542] on div "View Front" at bounding box center [567, 551] width 103 height 18
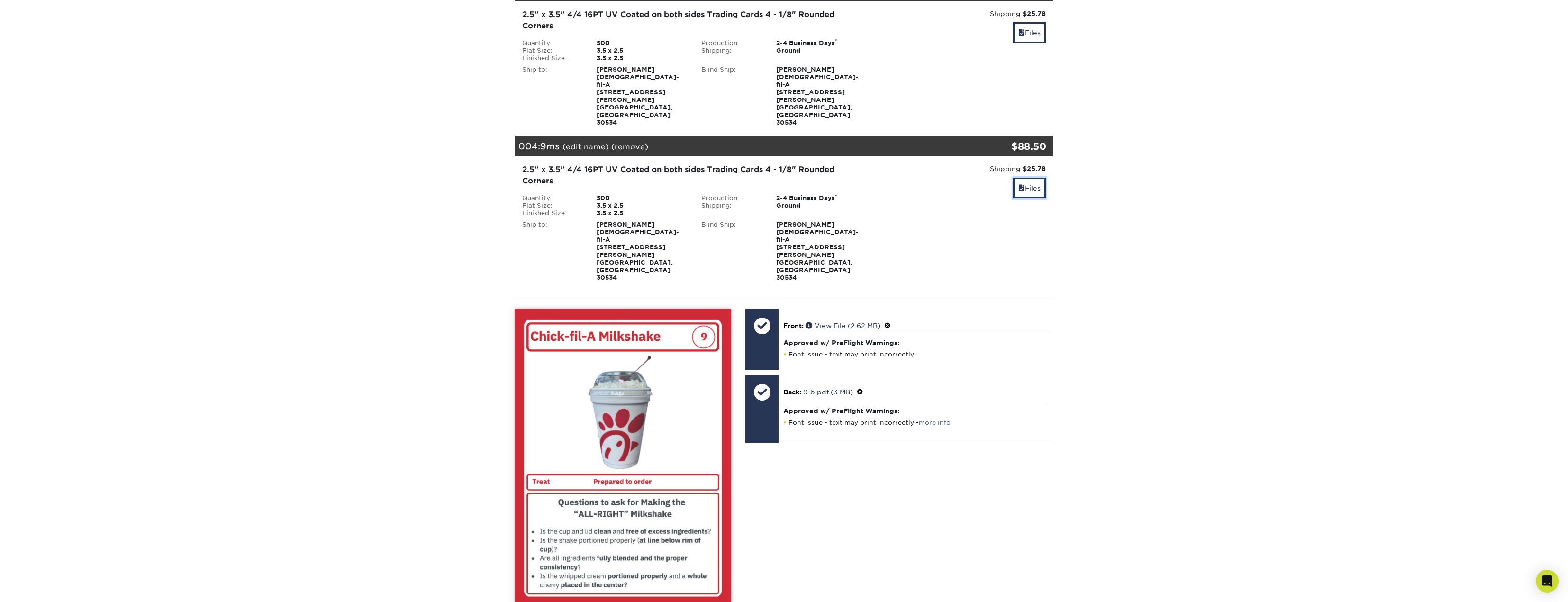
click at [1015, 178] on link "Files" at bounding box center [1029, 187] width 33 height 20
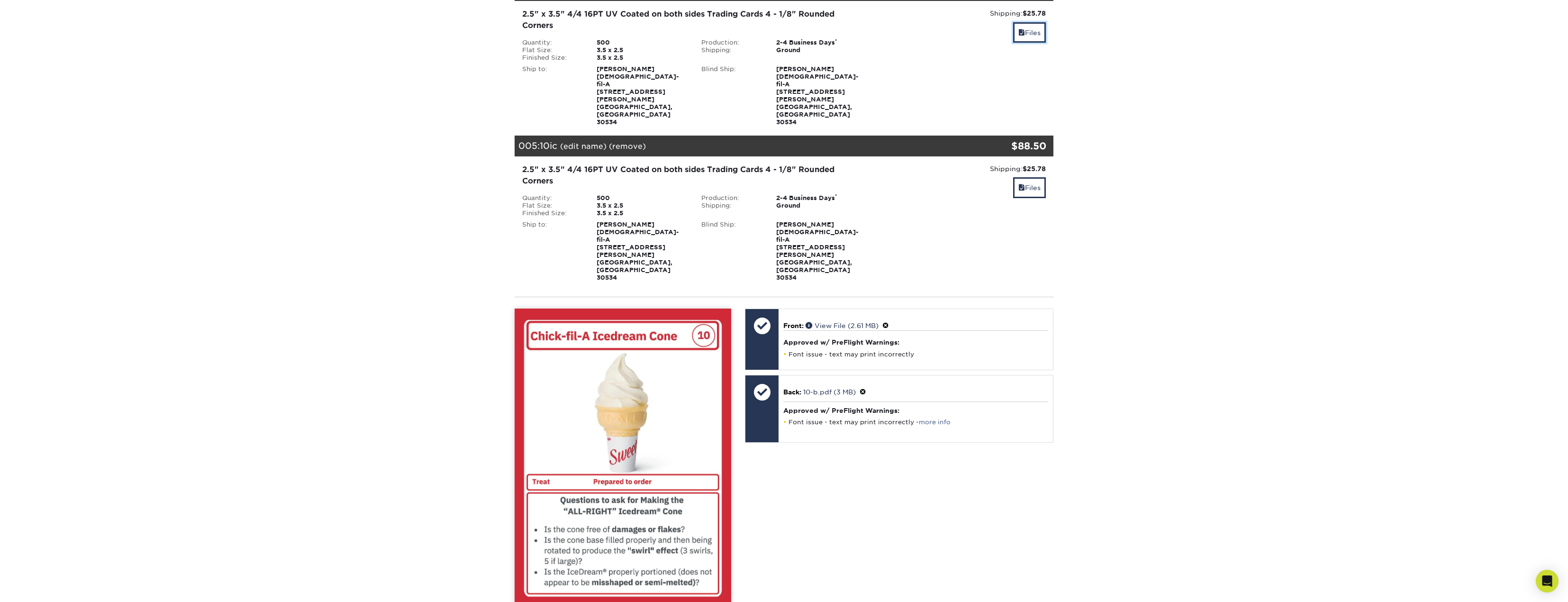
scroll to position [663, 0]
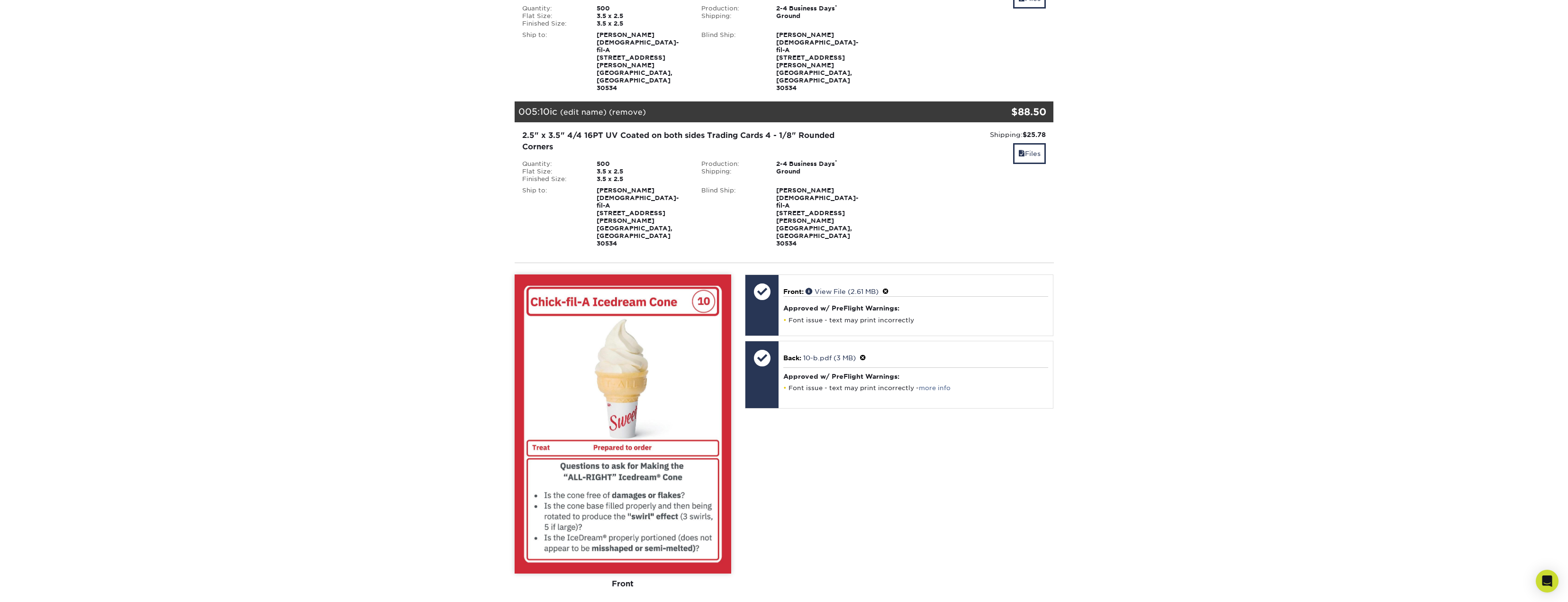
click at [678, 601] on div "View Back" at bounding box center [679, 612] width 103 height 18
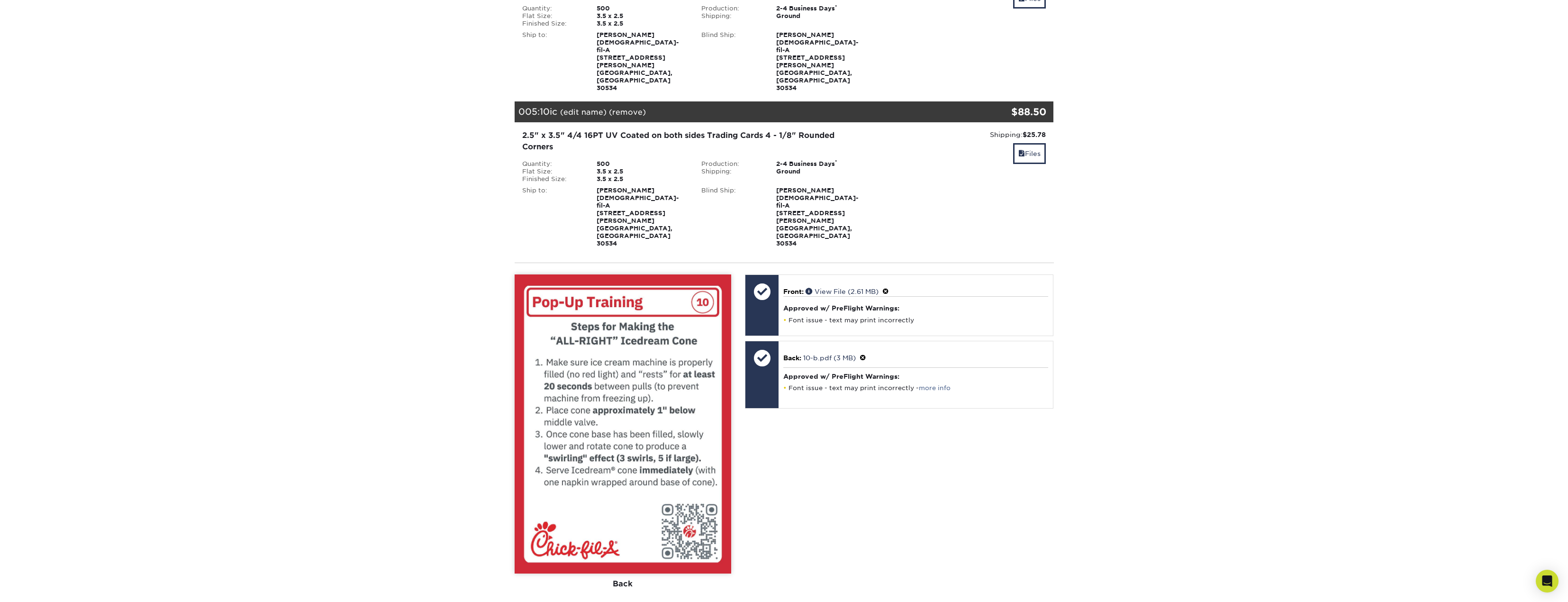
click at [609, 601] on div "View Front" at bounding box center [567, 612] width 103 height 18
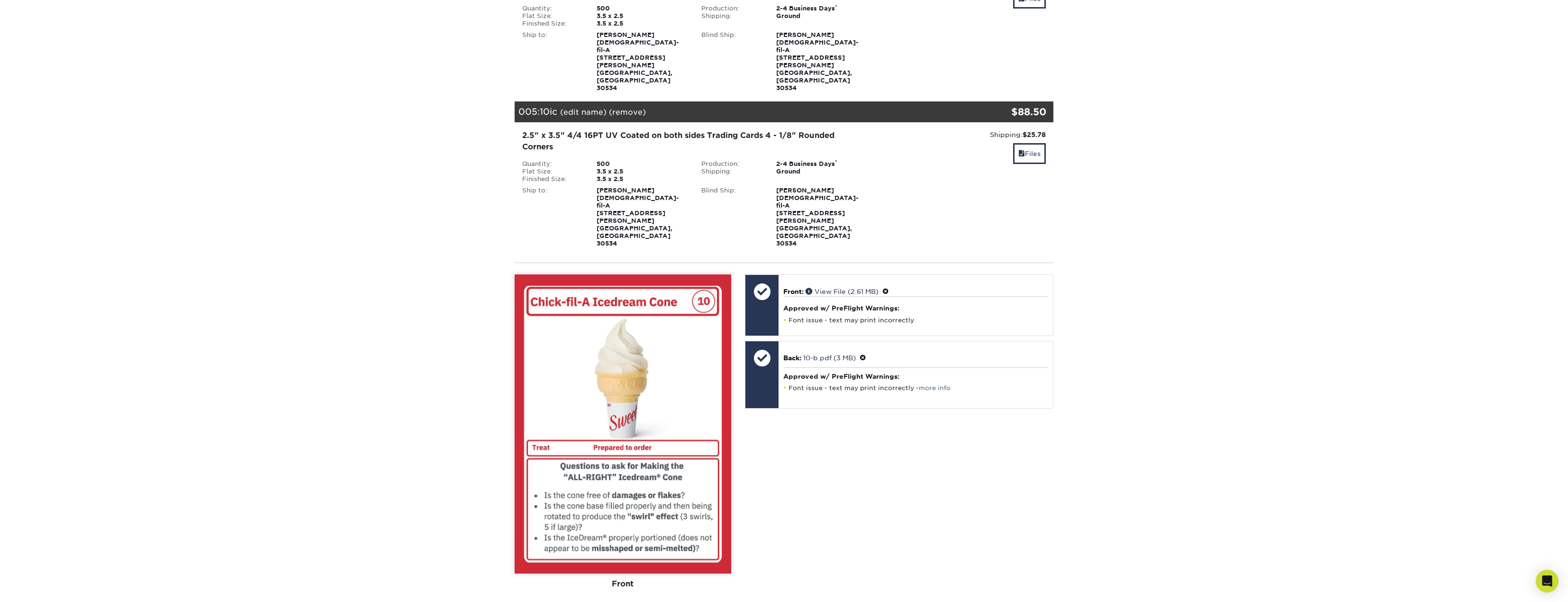
click at [662, 601] on div "View Back" at bounding box center [679, 612] width 103 height 18
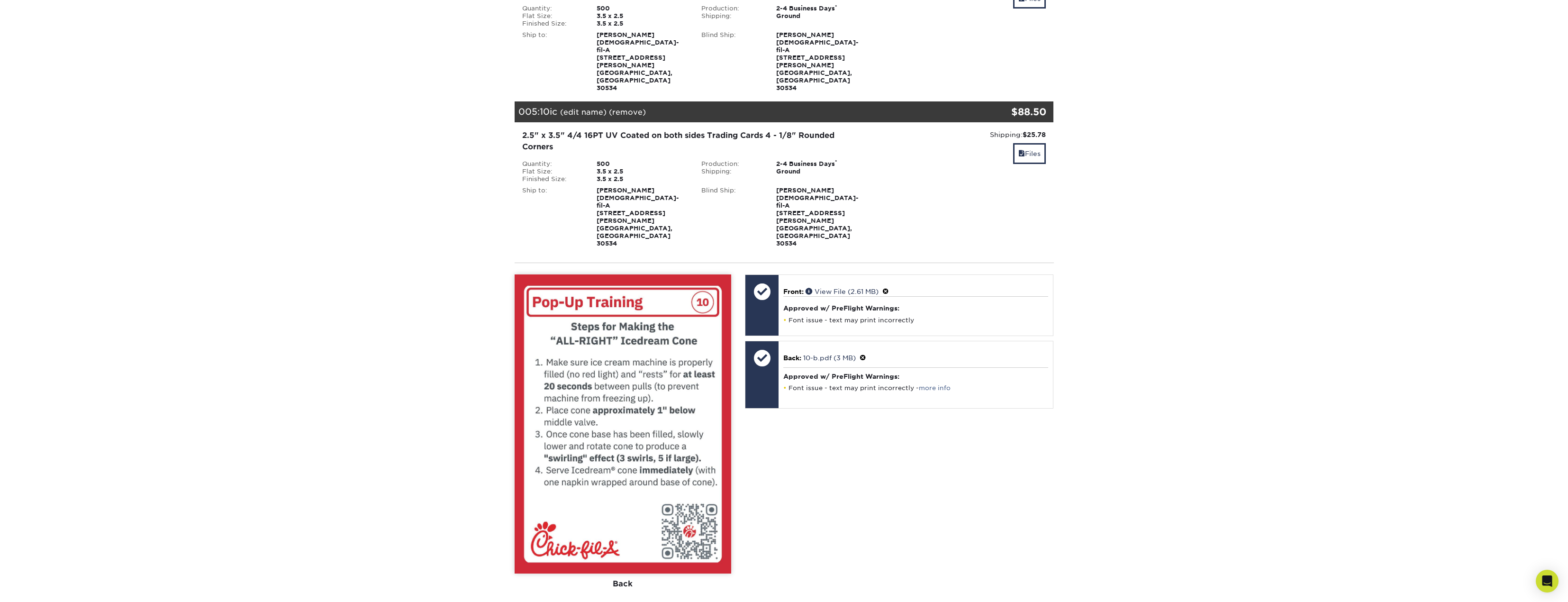
click at [583, 601] on div "View Front" at bounding box center [567, 612] width 103 height 18
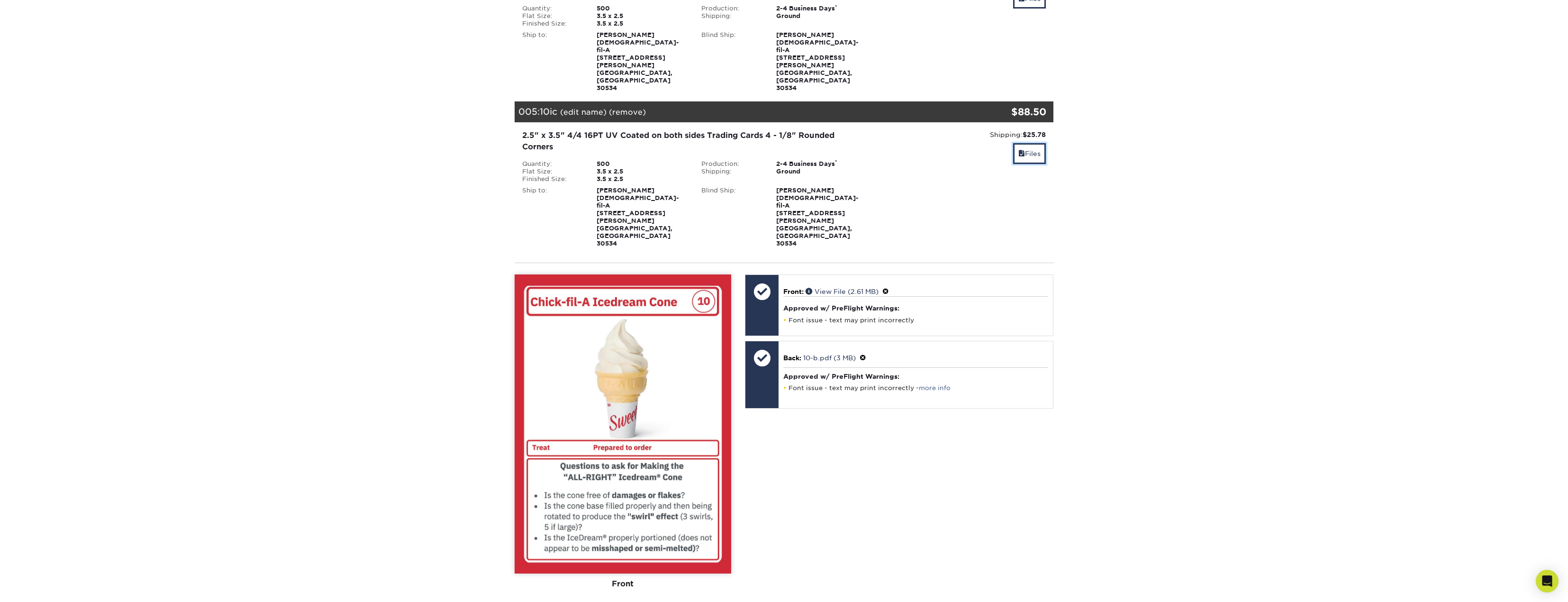
click at [1013, 143] on link "Files" at bounding box center [1029, 153] width 33 height 20
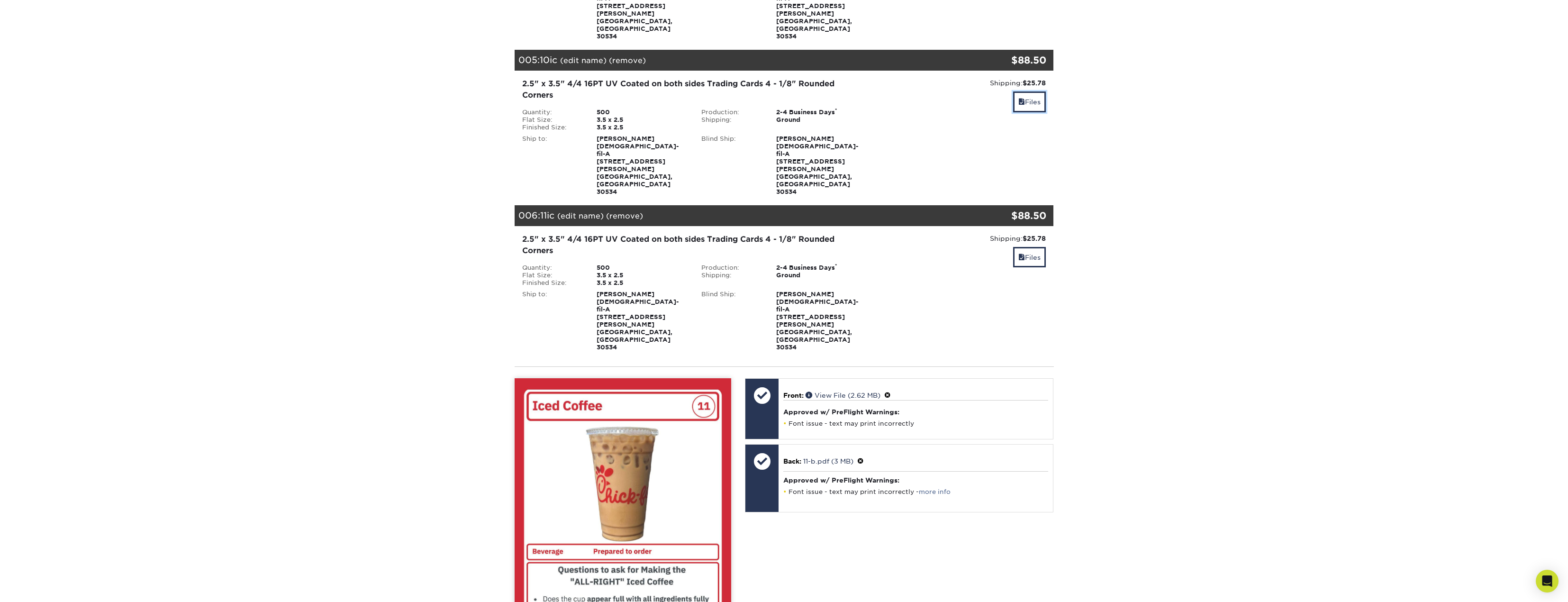
scroll to position [805, 0]
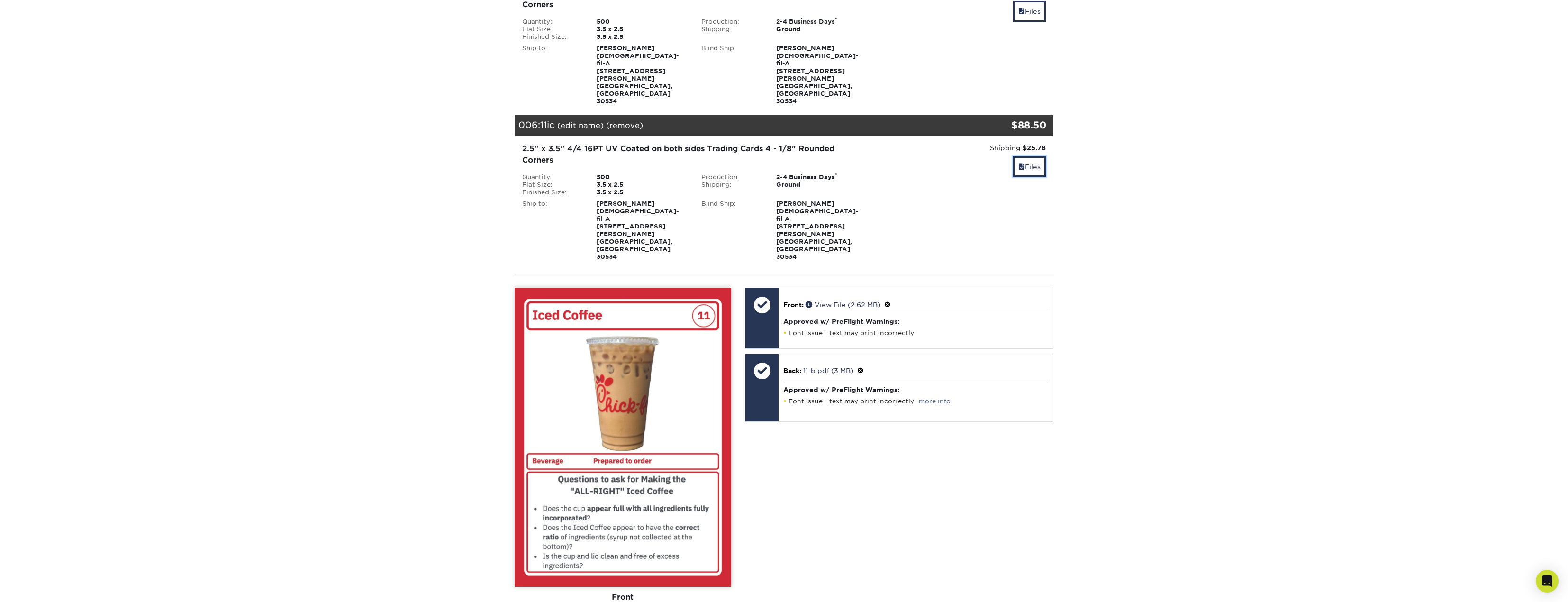
click at [1023, 156] on link "Files" at bounding box center [1029, 166] width 33 height 20
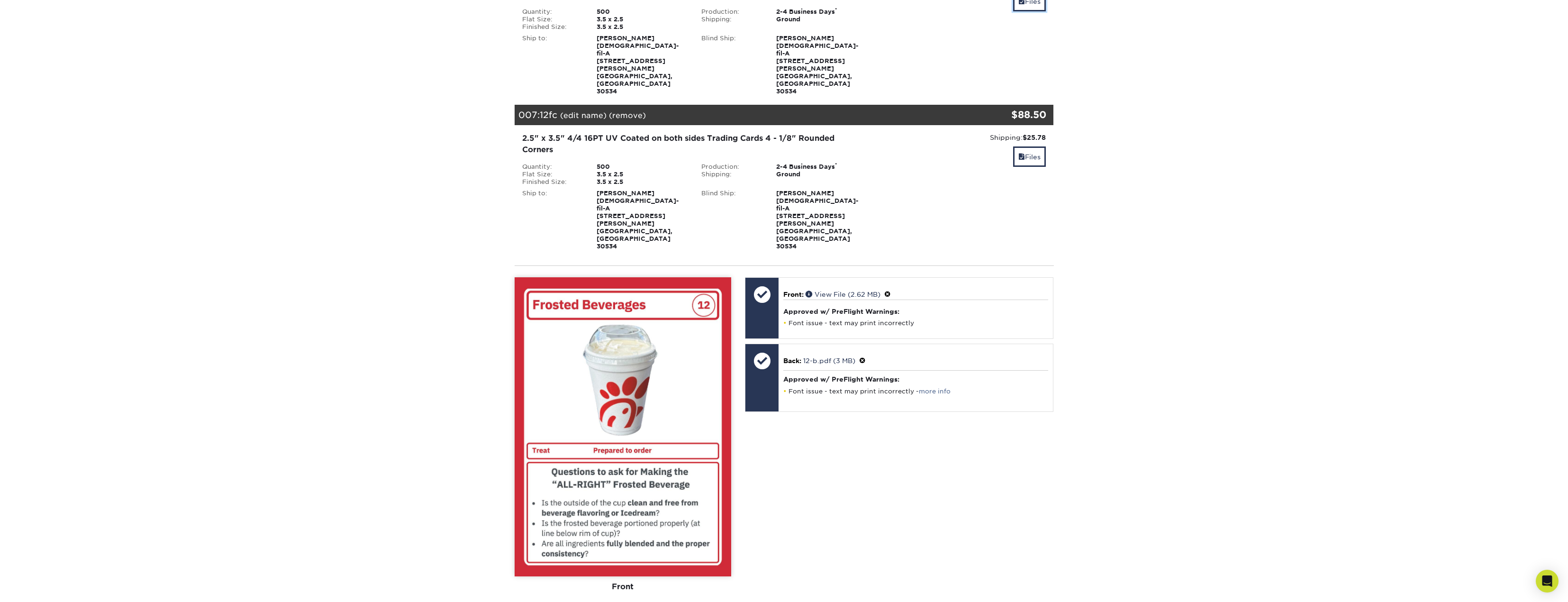
scroll to position [948, 0]
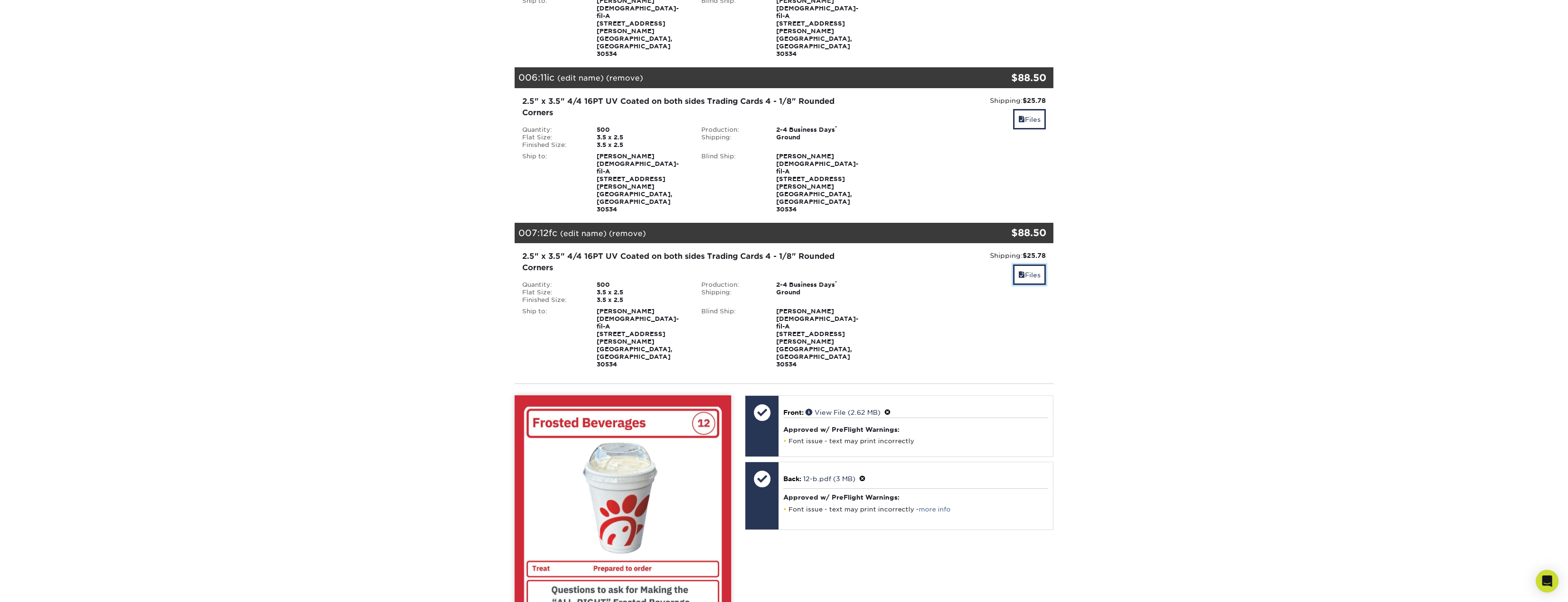
click at [1031, 264] on link "Files" at bounding box center [1029, 274] width 33 height 20
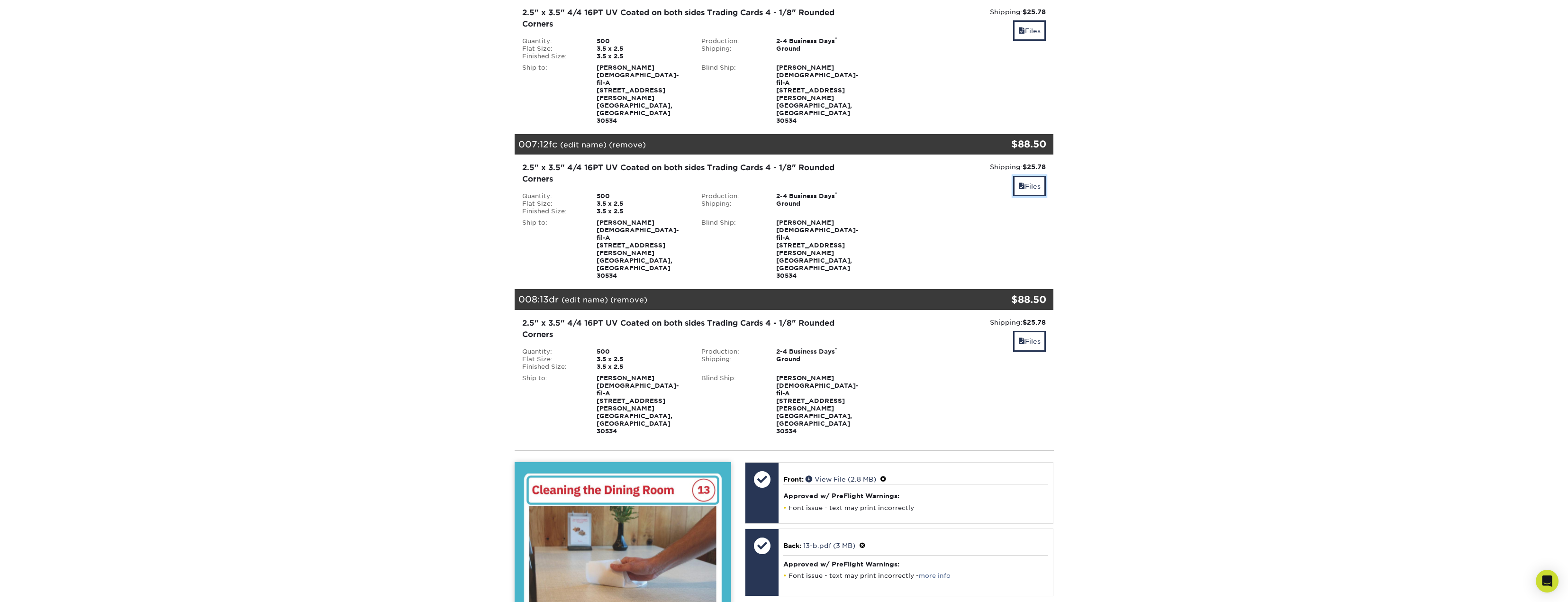
scroll to position [1090, 0]
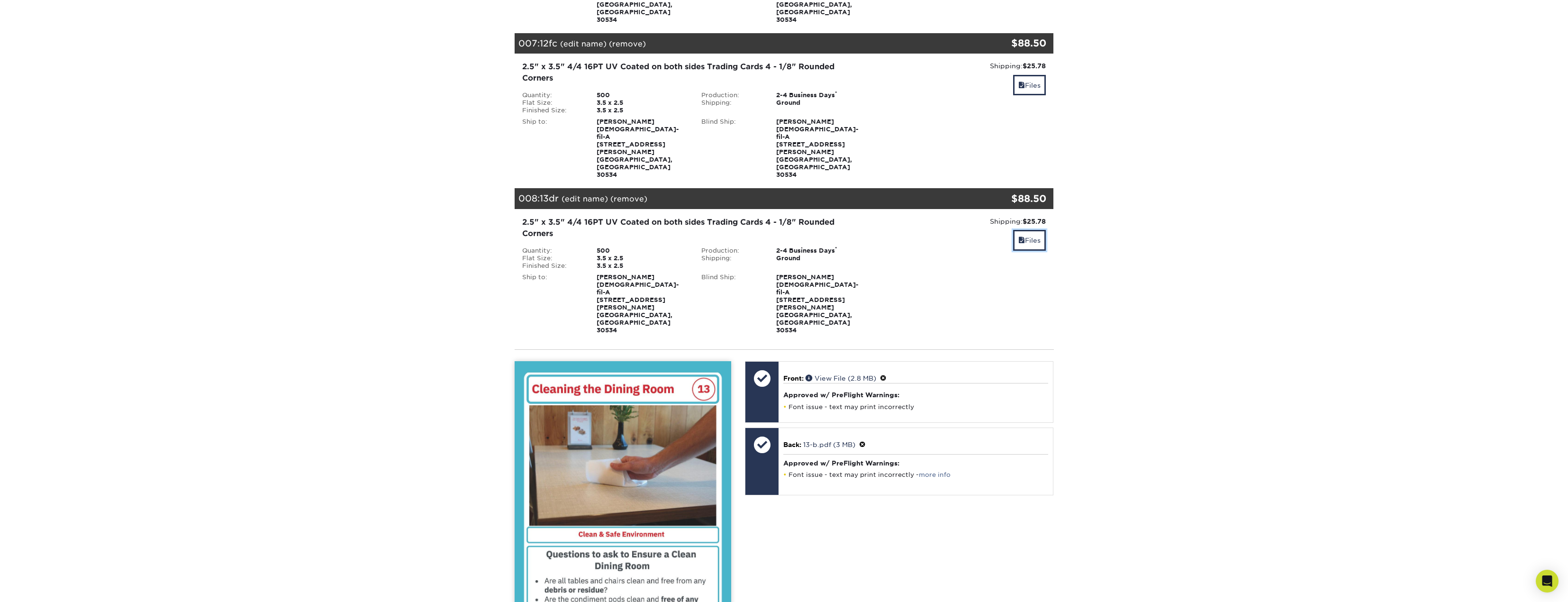
click at [1044, 230] on link "Files" at bounding box center [1029, 240] width 33 height 20
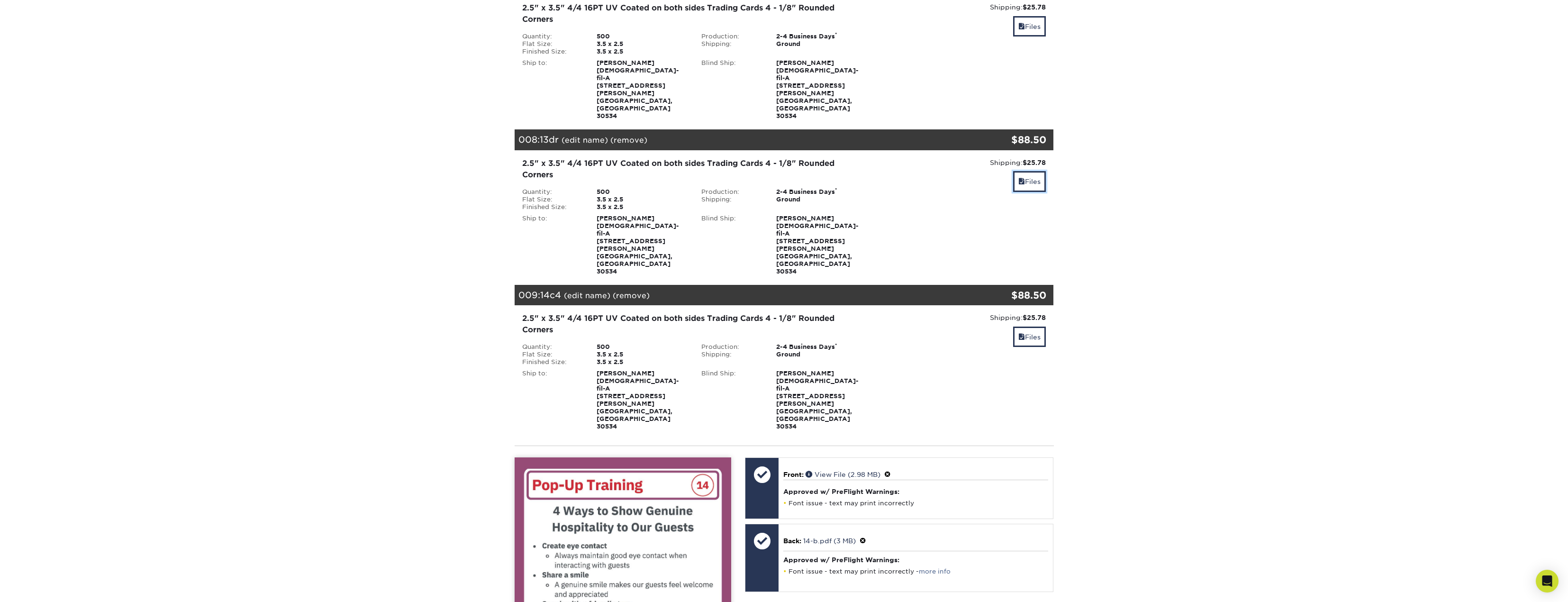
scroll to position [1232, 0]
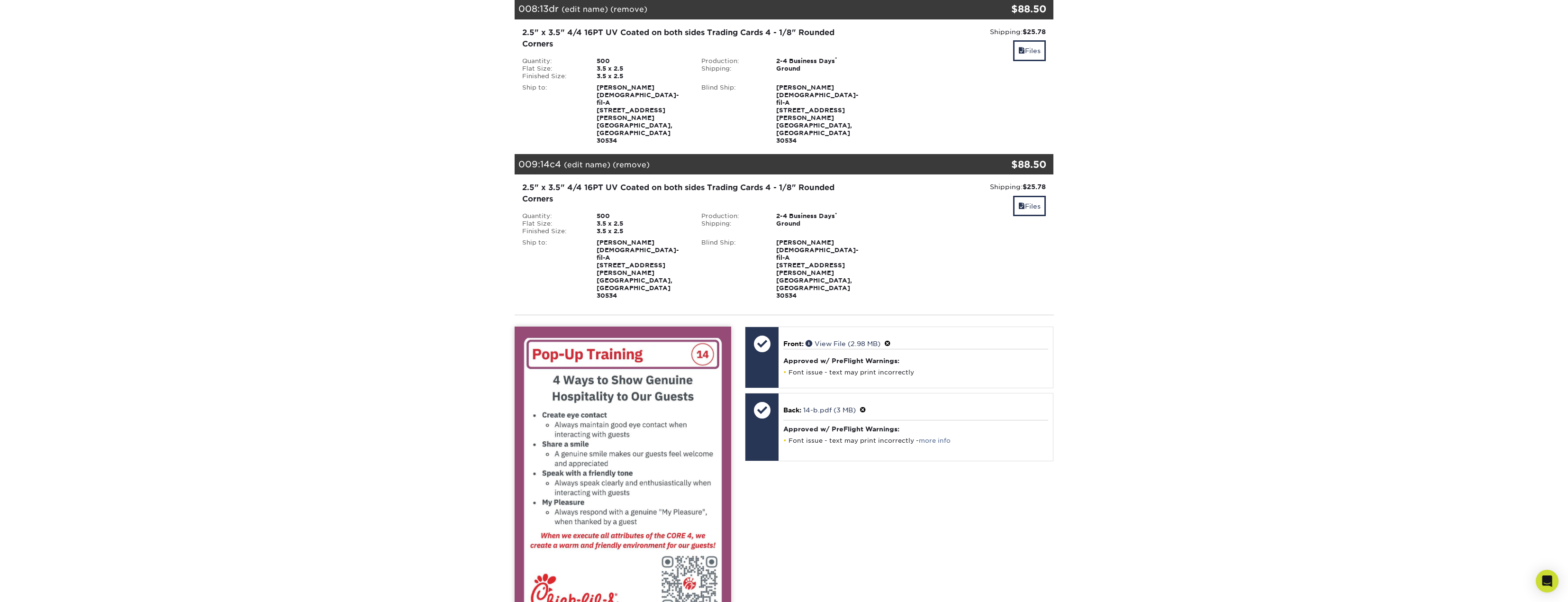
click at [577, 379] on div "Front Back" at bounding box center [623, 490] width 217 height 328
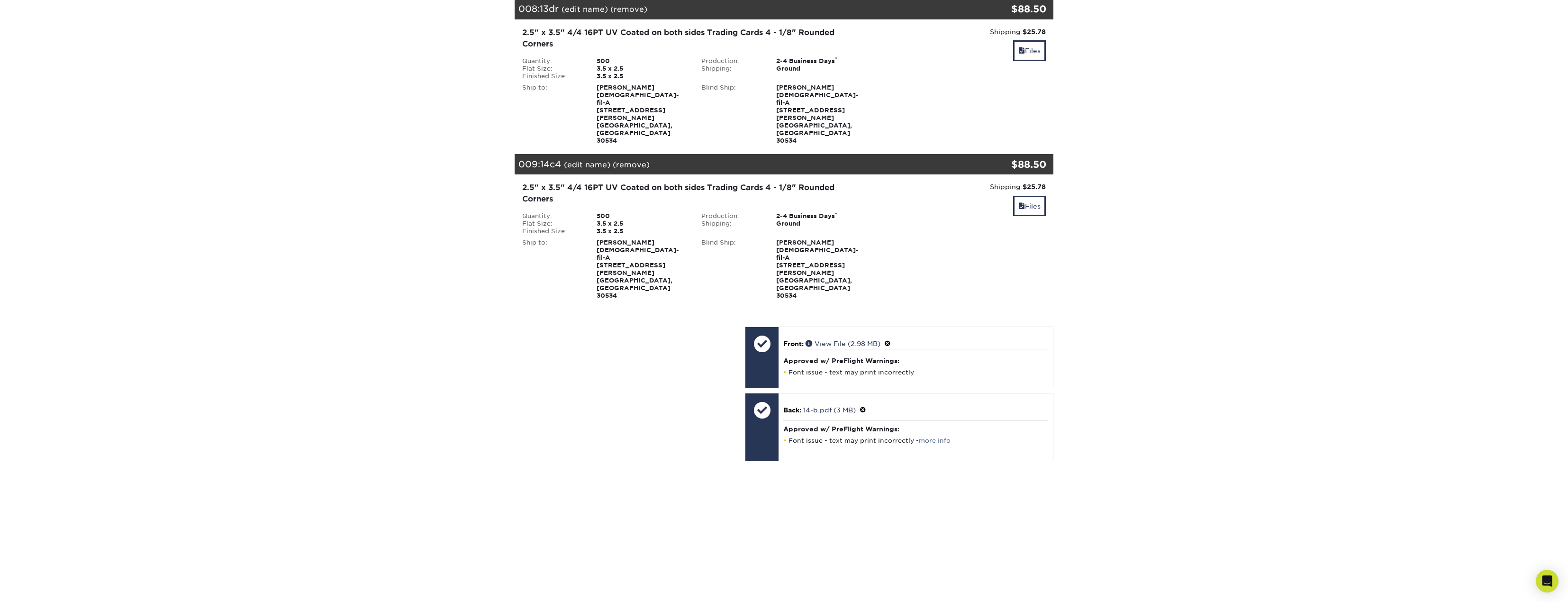
scroll to position [1185, 0]
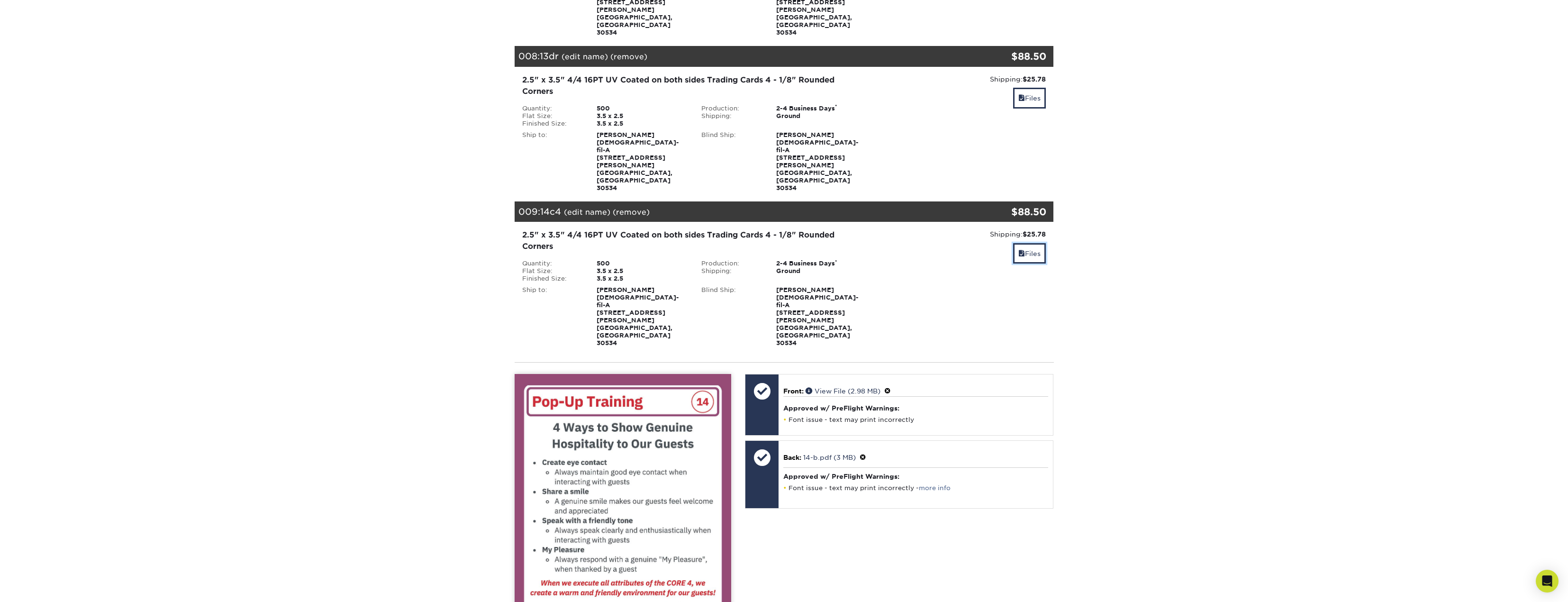
click at [1013, 243] on link "Files" at bounding box center [1029, 253] width 33 height 20
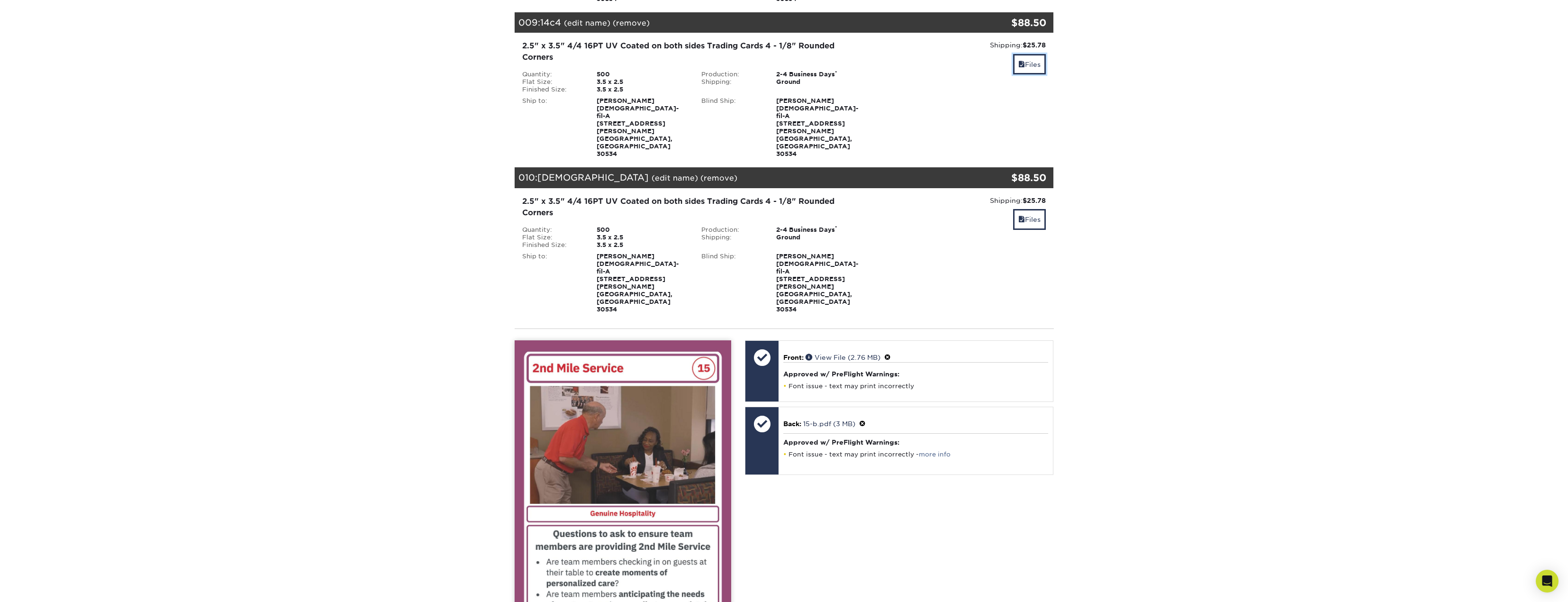
scroll to position [1374, 0]
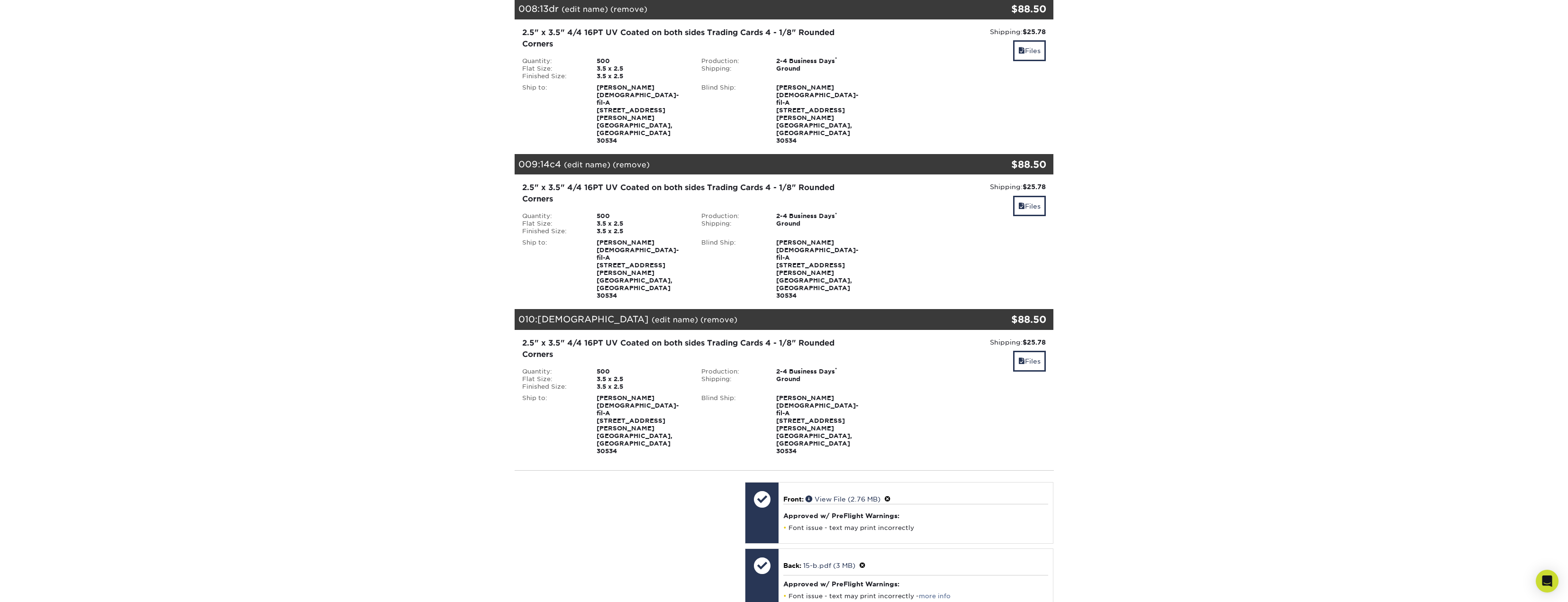
scroll to position [1090, 0]
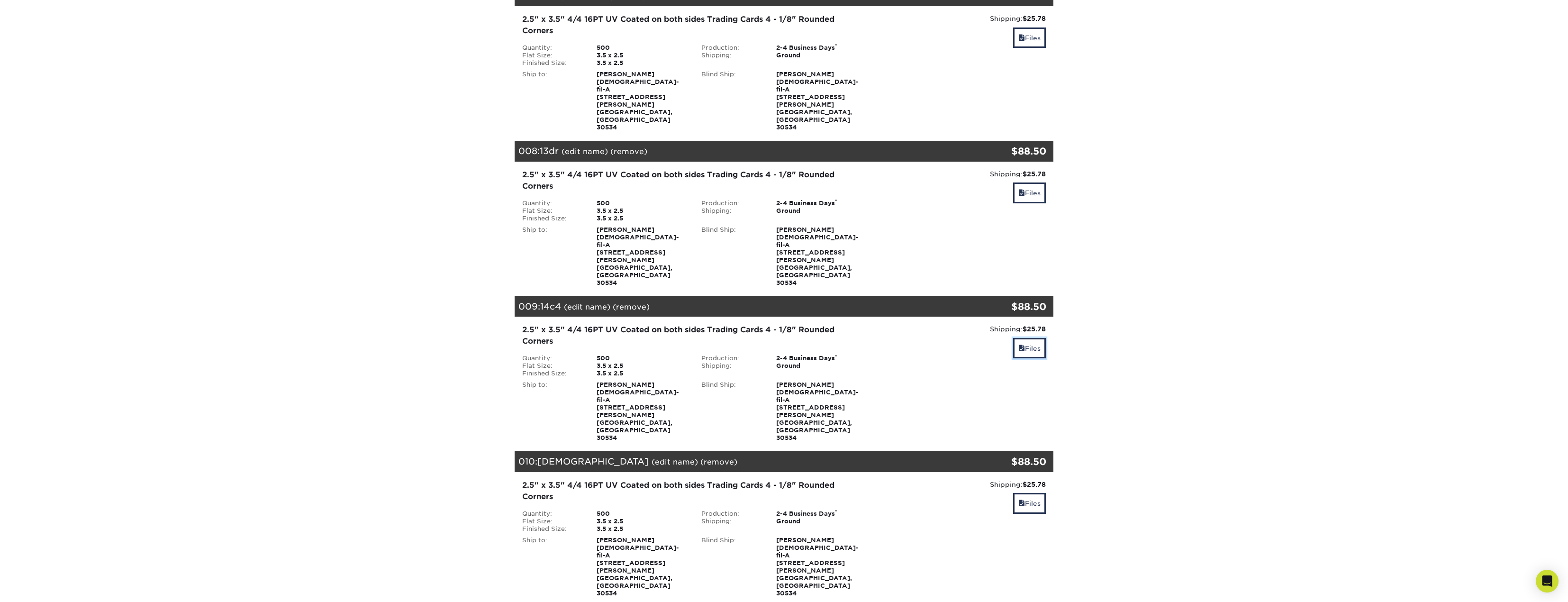
click at [1018, 345] on span at bounding box center [1021, 348] width 7 height 7
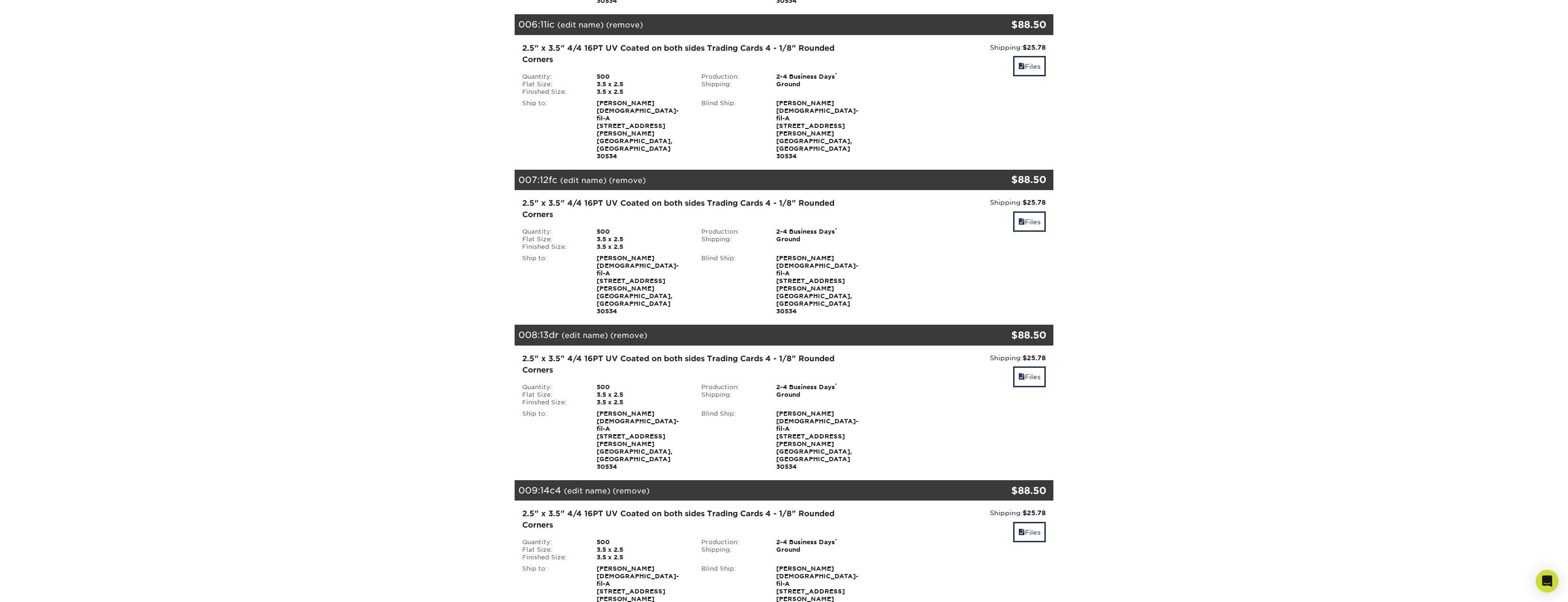
scroll to position [900, 0]
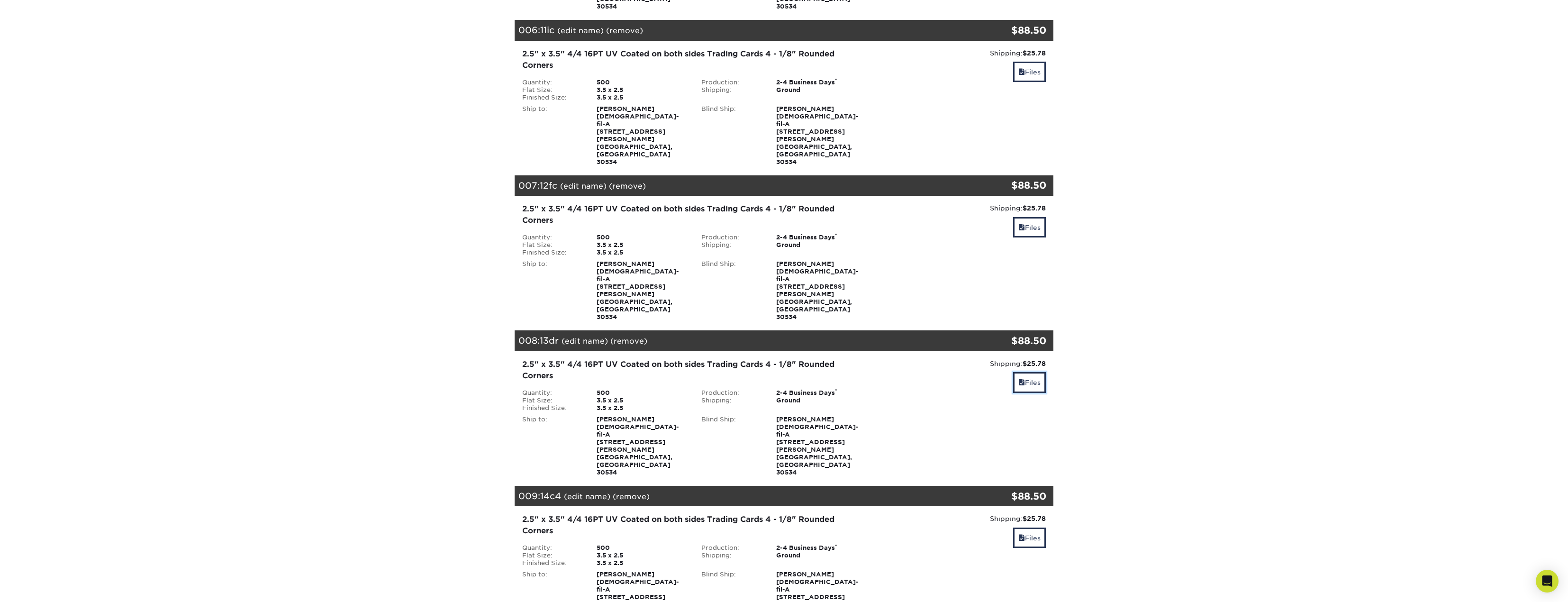
click at [1029, 372] on link "Files" at bounding box center [1029, 382] width 33 height 20
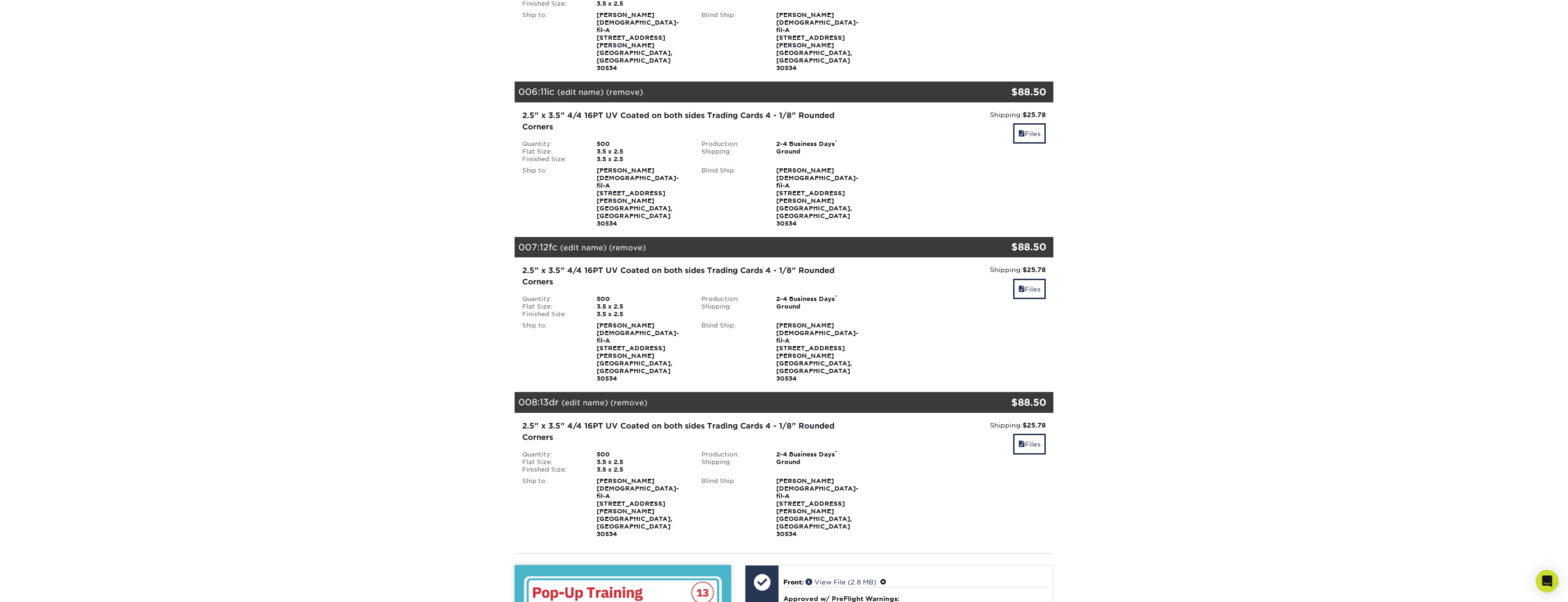
scroll to position [758, 0]
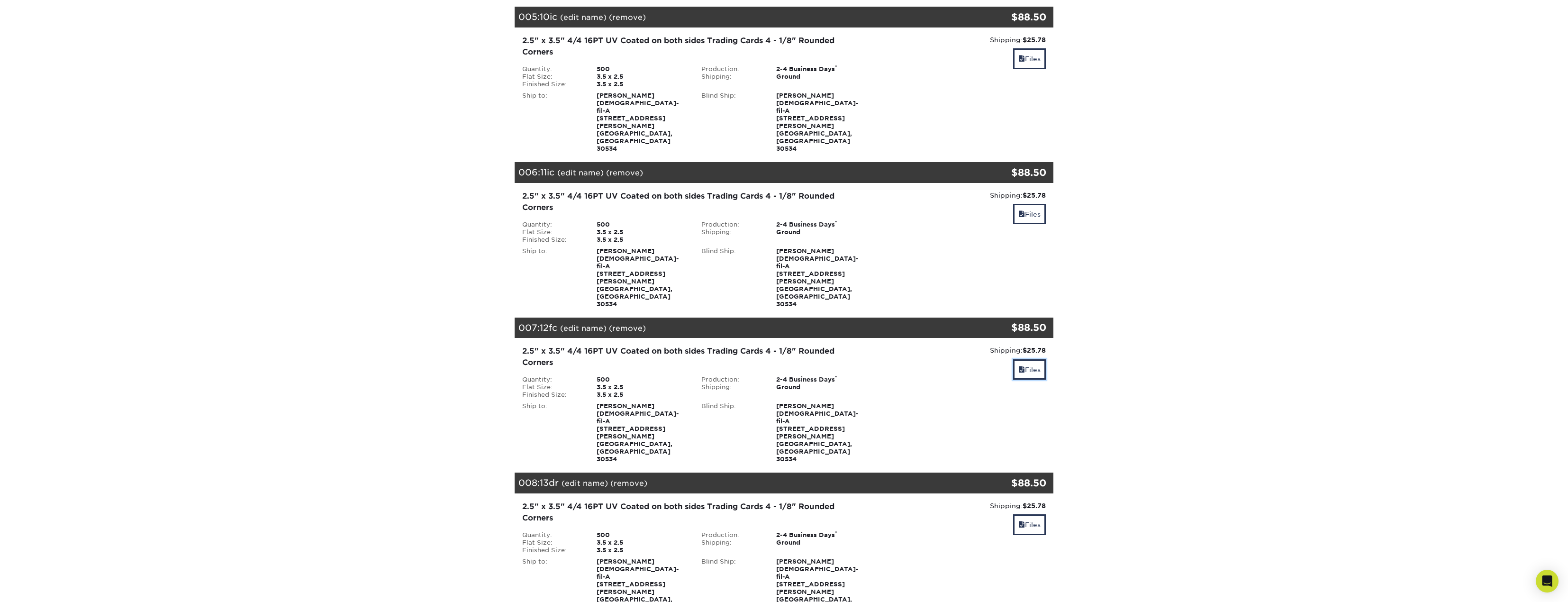
click at [1021, 359] on link "Files" at bounding box center [1029, 369] width 33 height 20
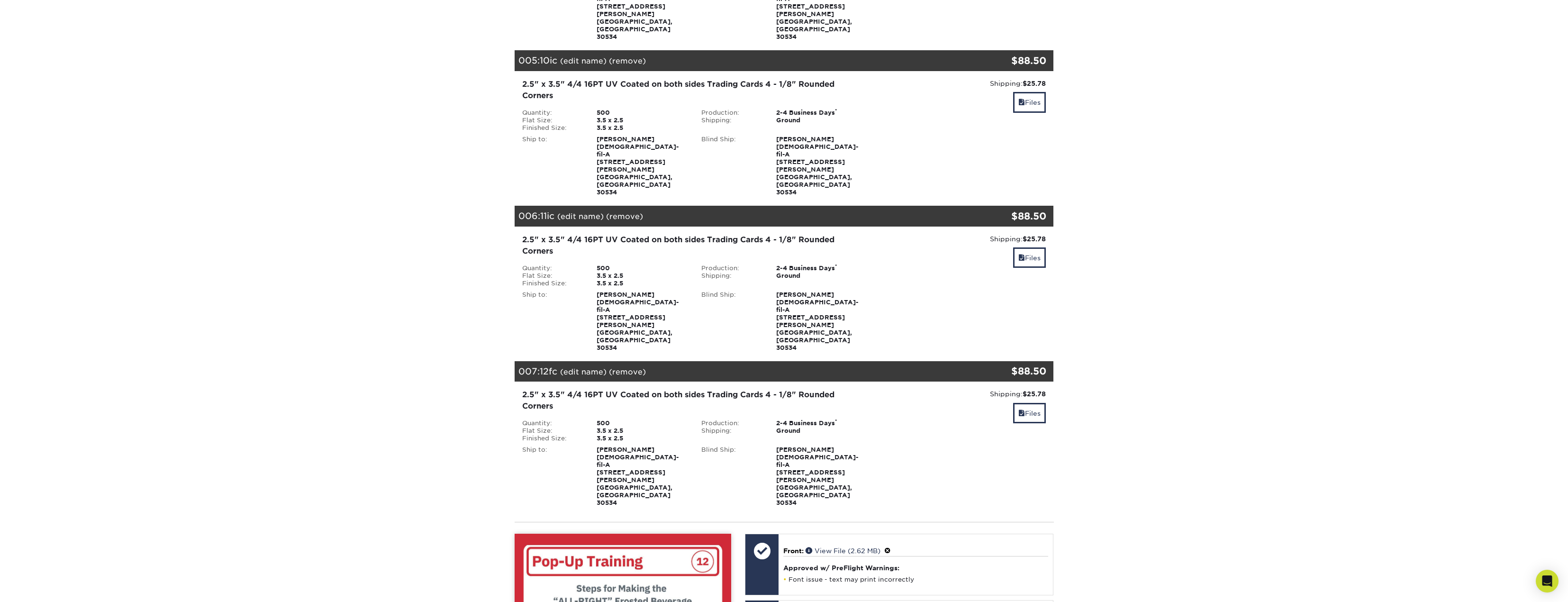
scroll to position [711, 0]
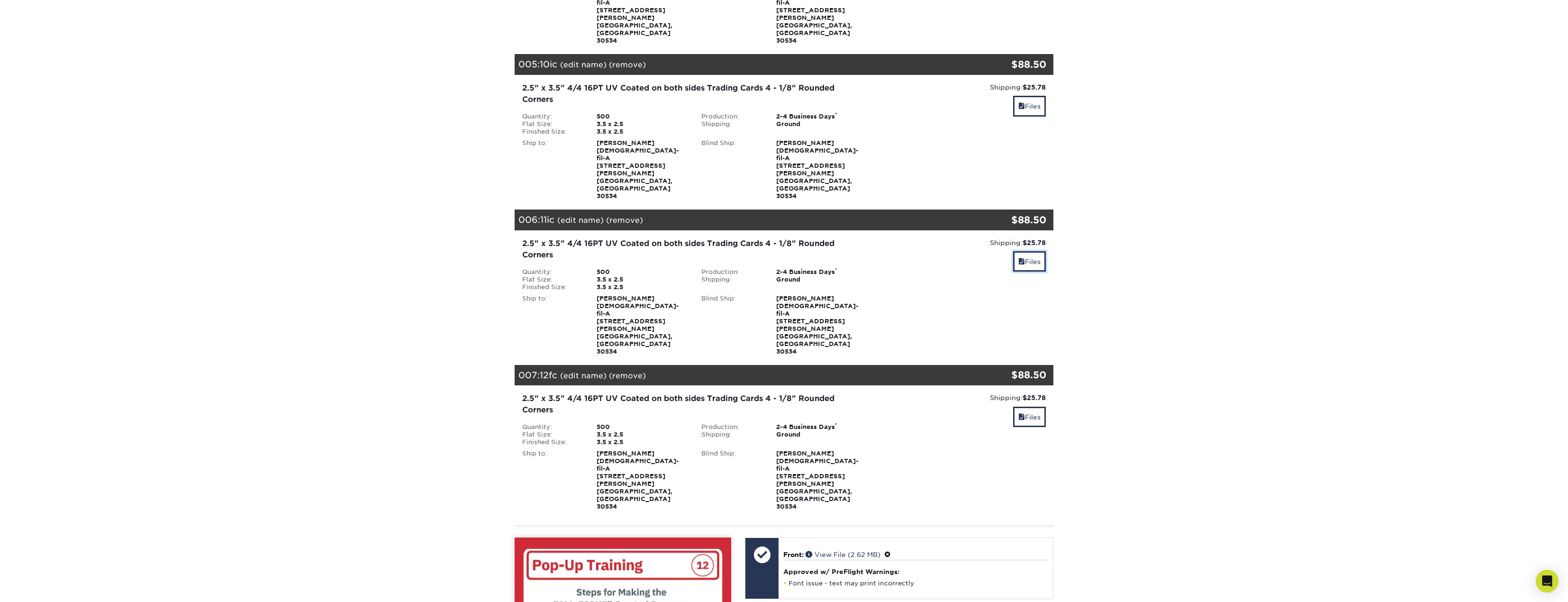
click at [1036, 251] on link "Files" at bounding box center [1029, 261] width 33 height 20
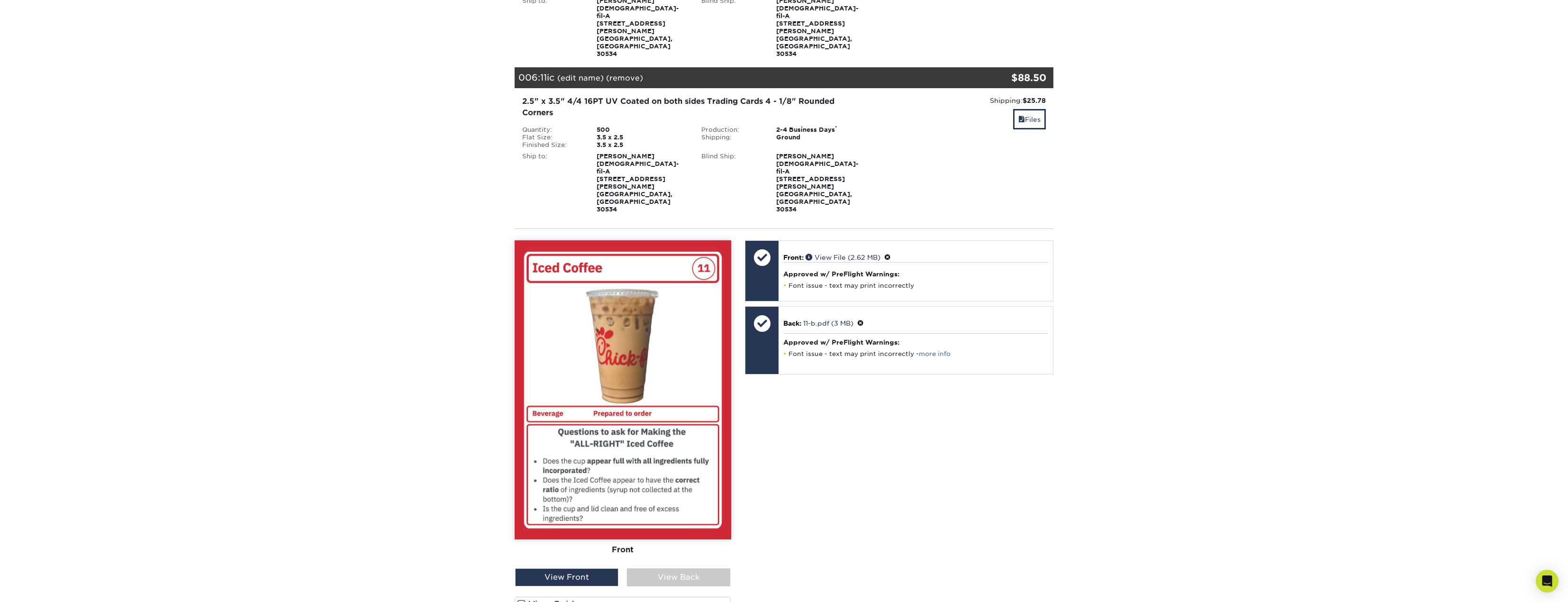
click at [670, 568] on div "View Back" at bounding box center [679, 577] width 103 height 18
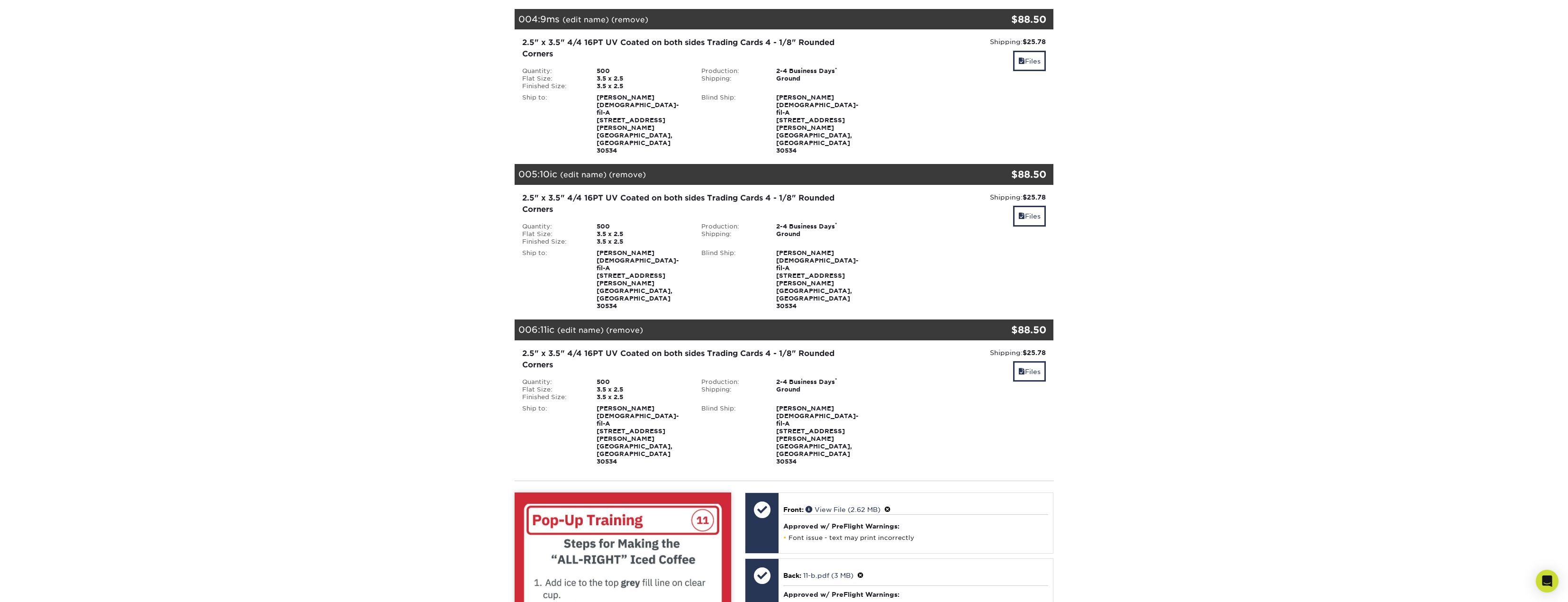
scroll to position [521, 0]
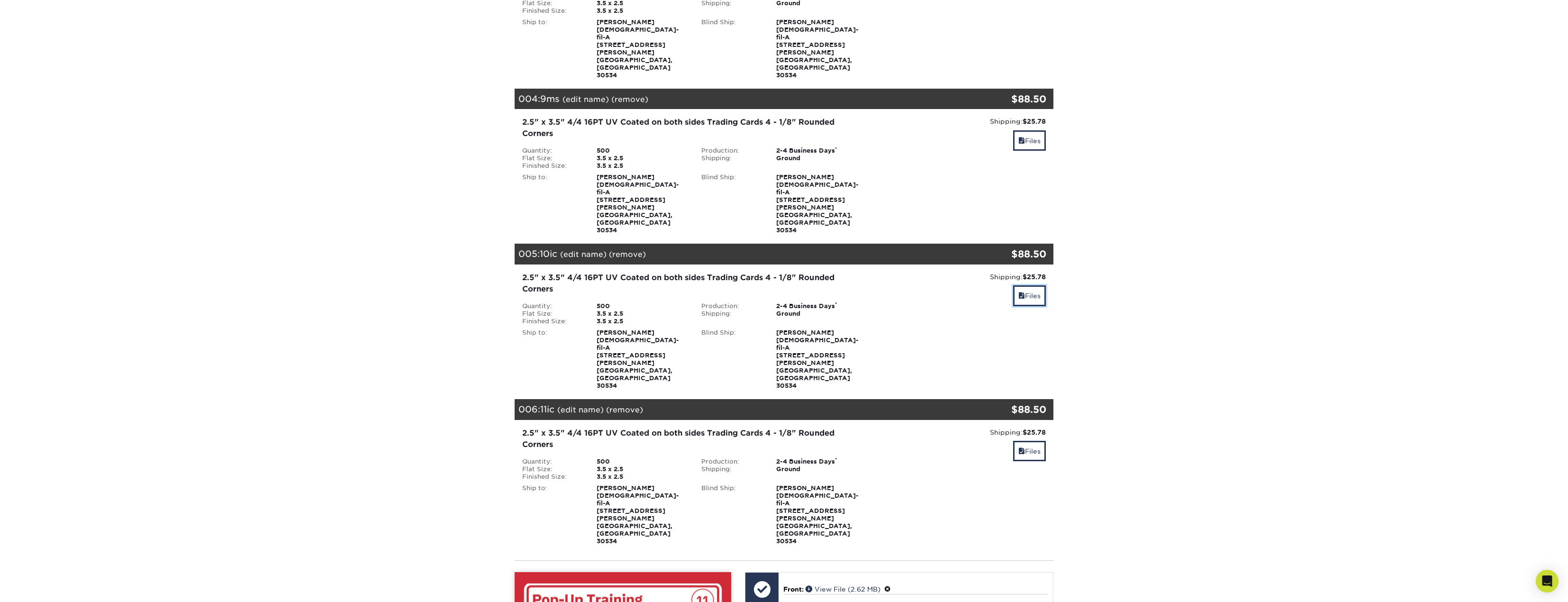
click at [1025, 285] on link "Files" at bounding box center [1029, 295] width 33 height 20
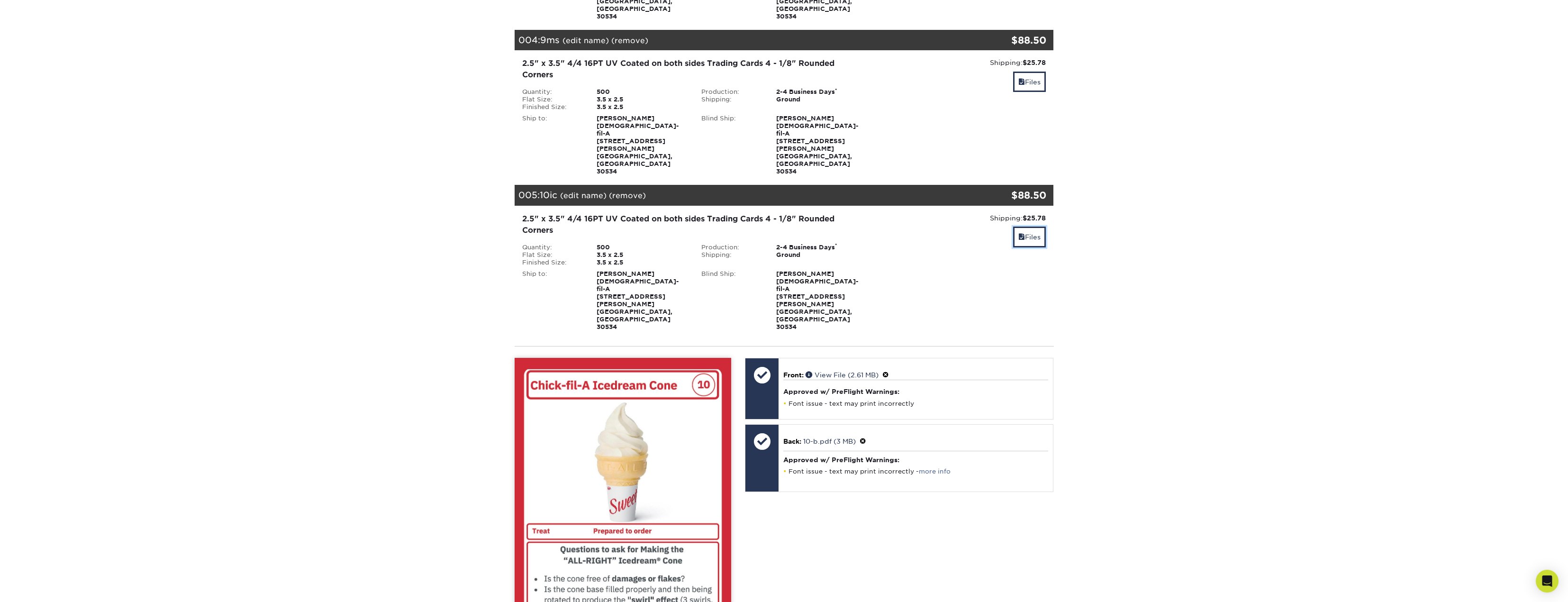
scroll to position [663, 0]
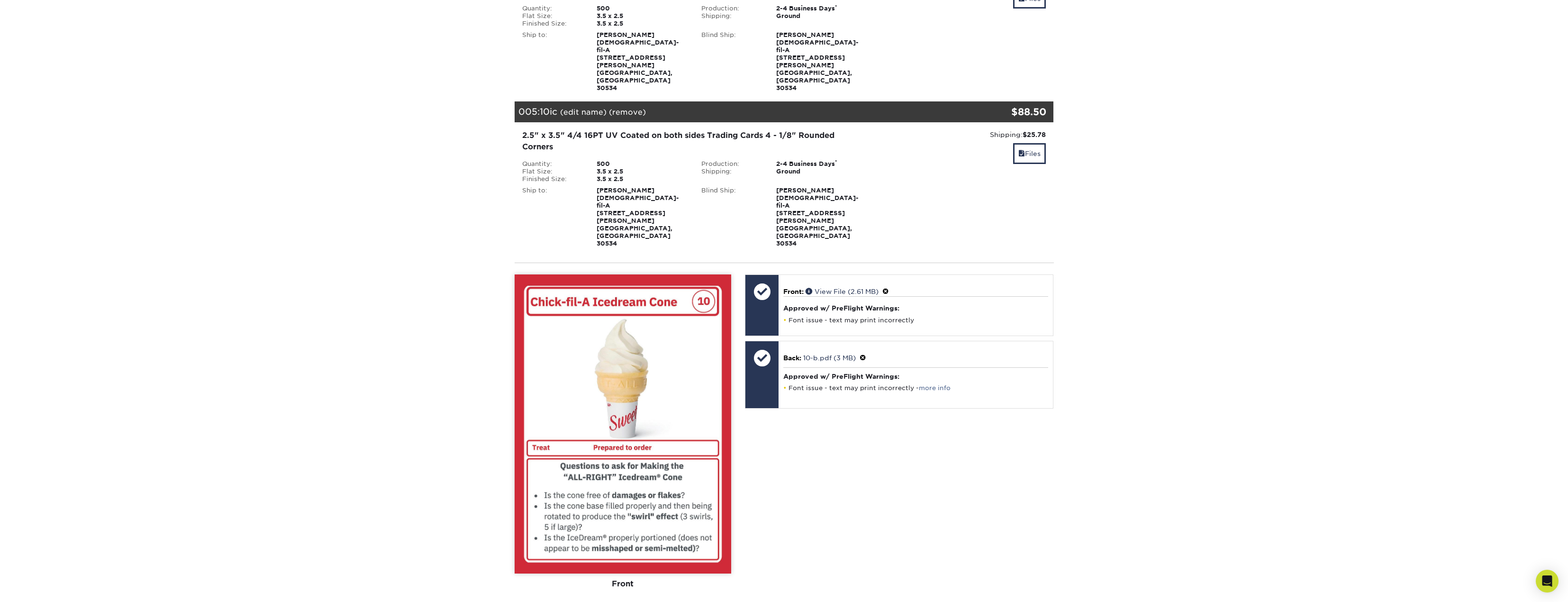
click at [663, 601] on div "View Back" at bounding box center [679, 612] width 103 height 18
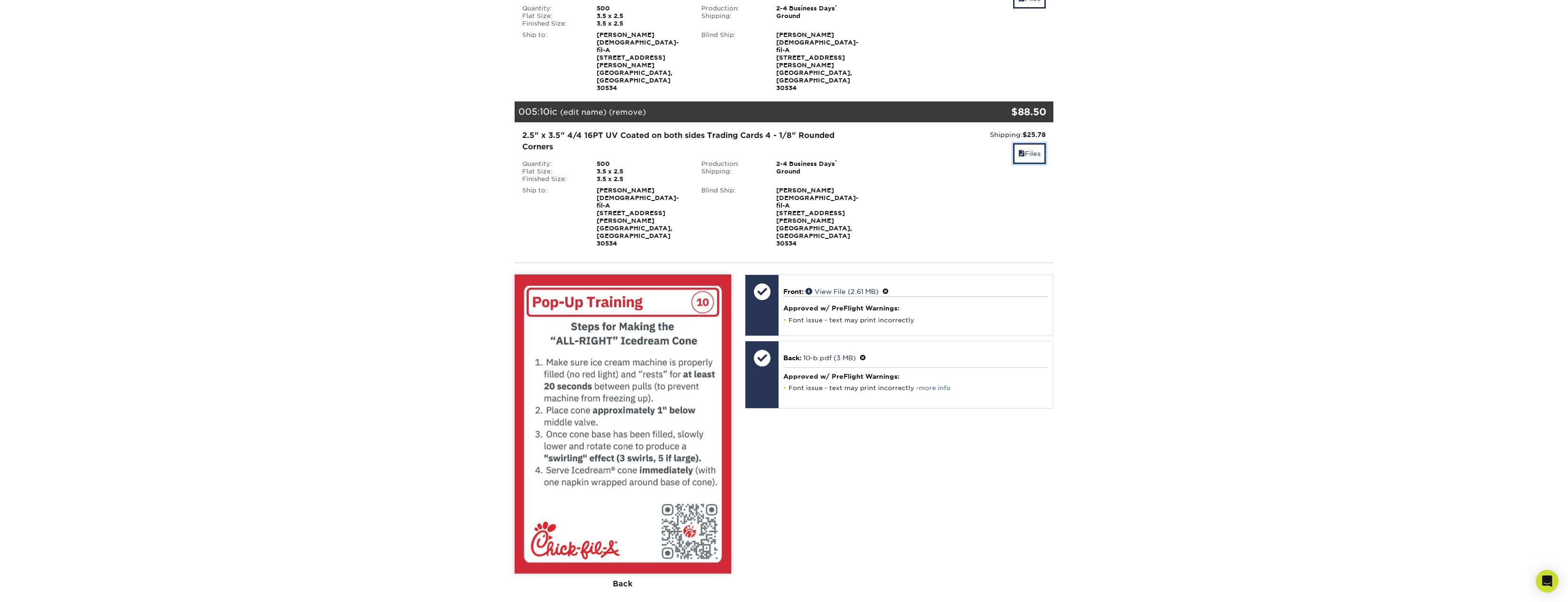
click at [1045, 143] on link "Files" at bounding box center [1029, 153] width 33 height 20
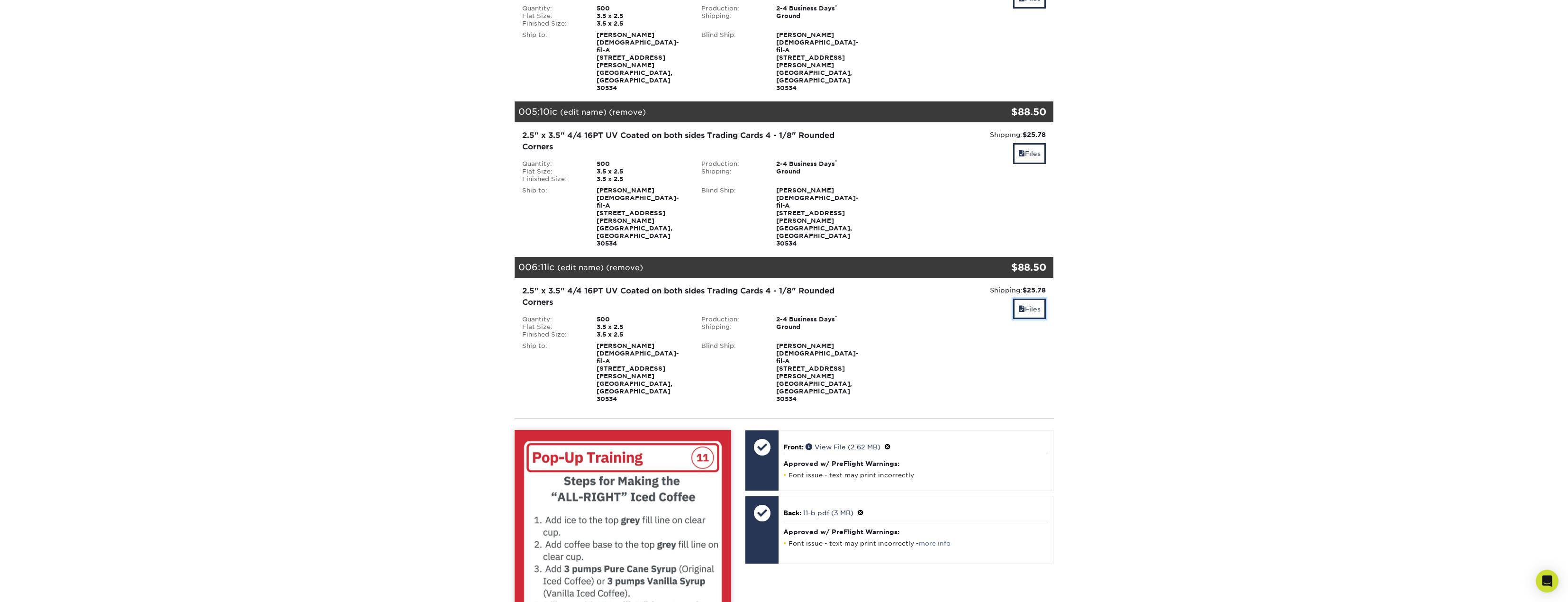
click at [1028, 298] on link "Files" at bounding box center [1029, 308] width 33 height 20
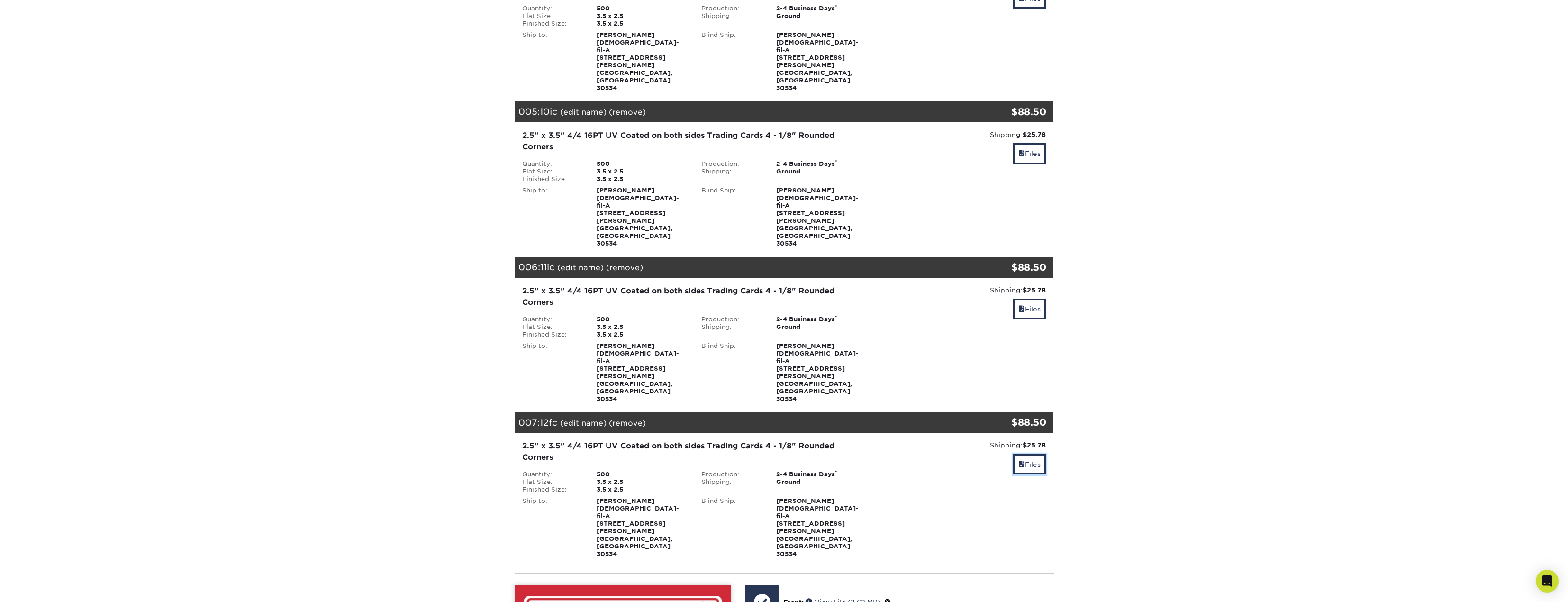
click at [1027, 454] on link "Files" at bounding box center [1029, 464] width 33 height 20
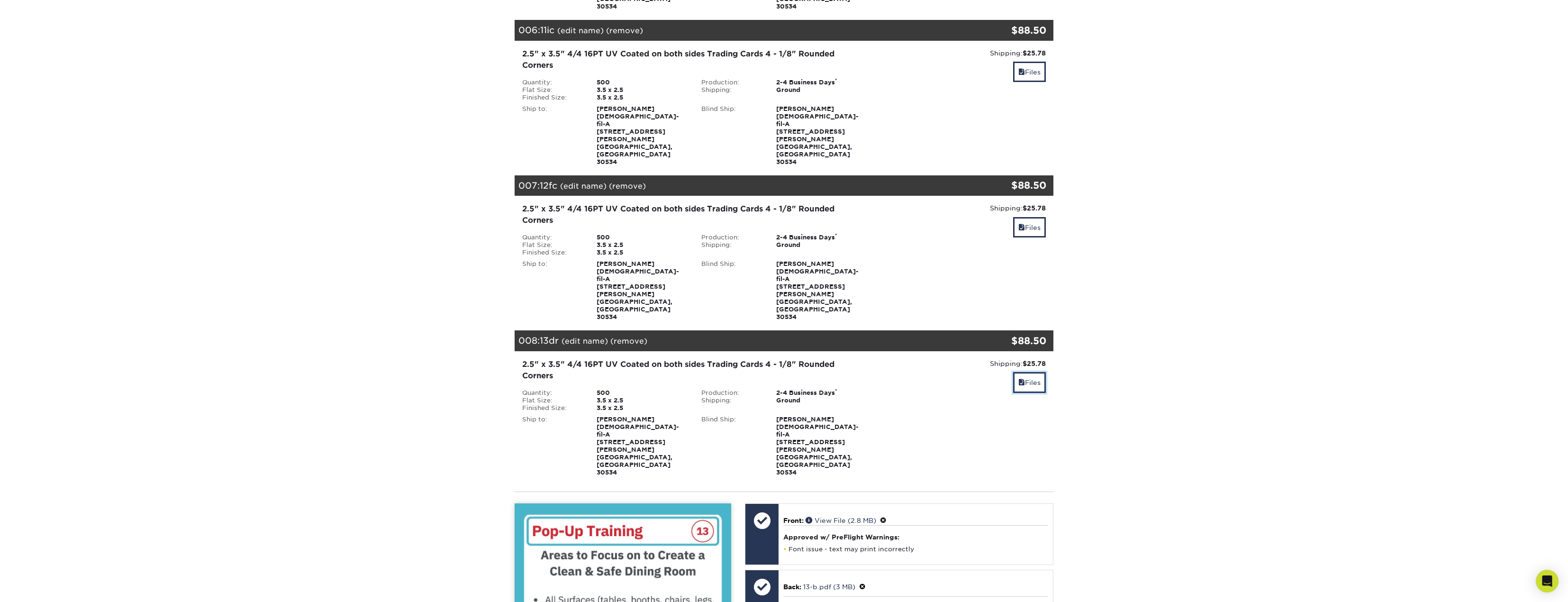
click at [1027, 372] on link "Files" at bounding box center [1029, 382] width 33 height 20
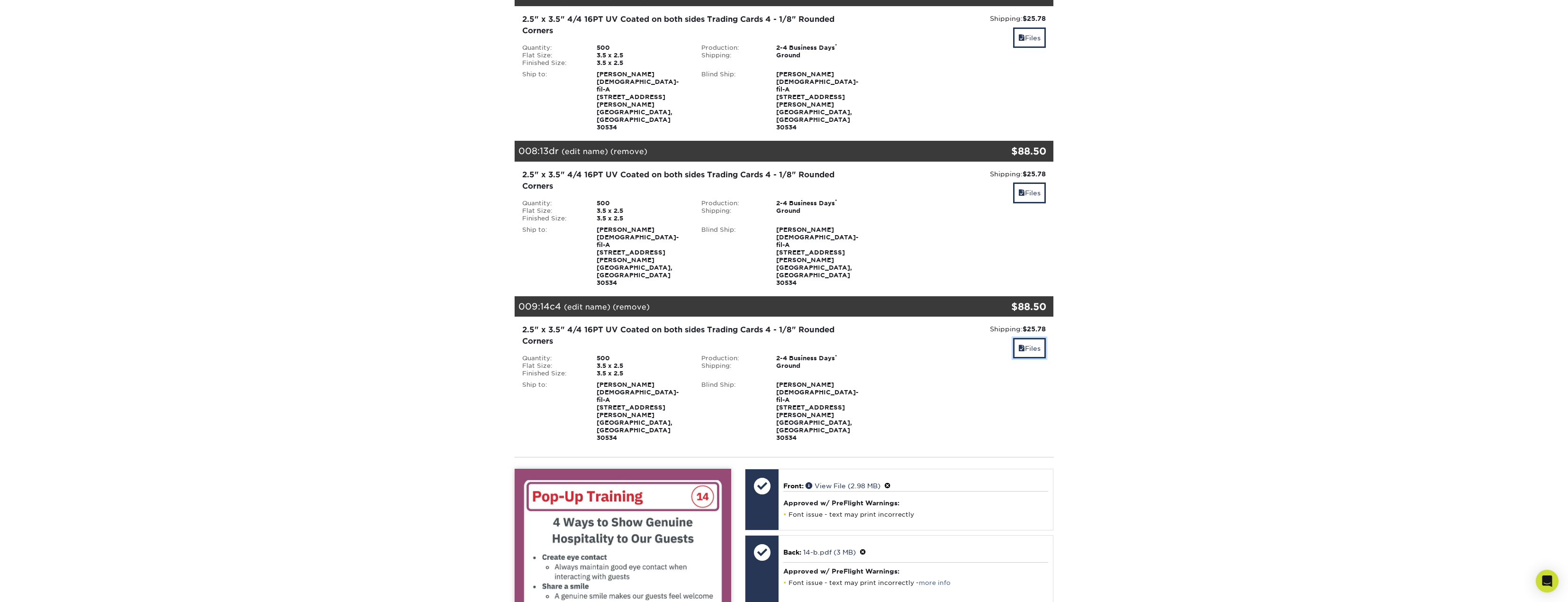
click at [1028, 338] on link "Files" at bounding box center [1029, 348] width 33 height 20
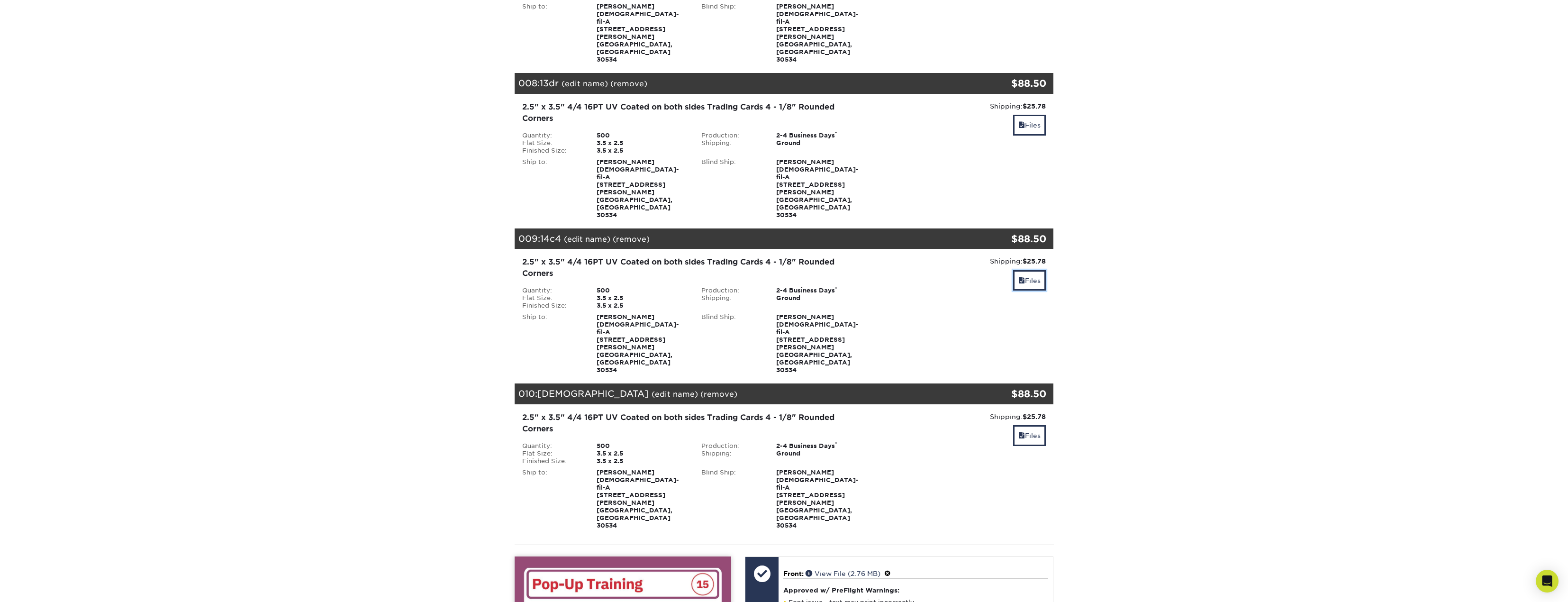
scroll to position [1279, 0]
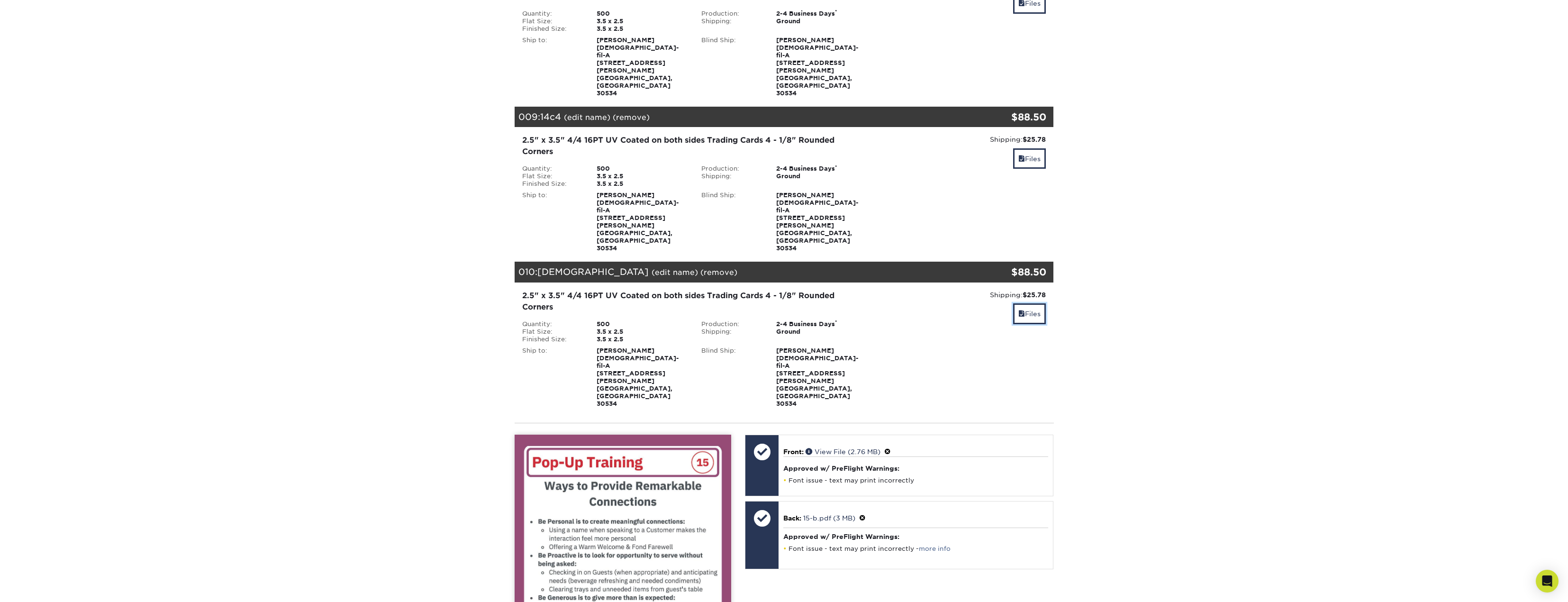
click at [1032, 303] on link "Files" at bounding box center [1029, 313] width 33 height 20
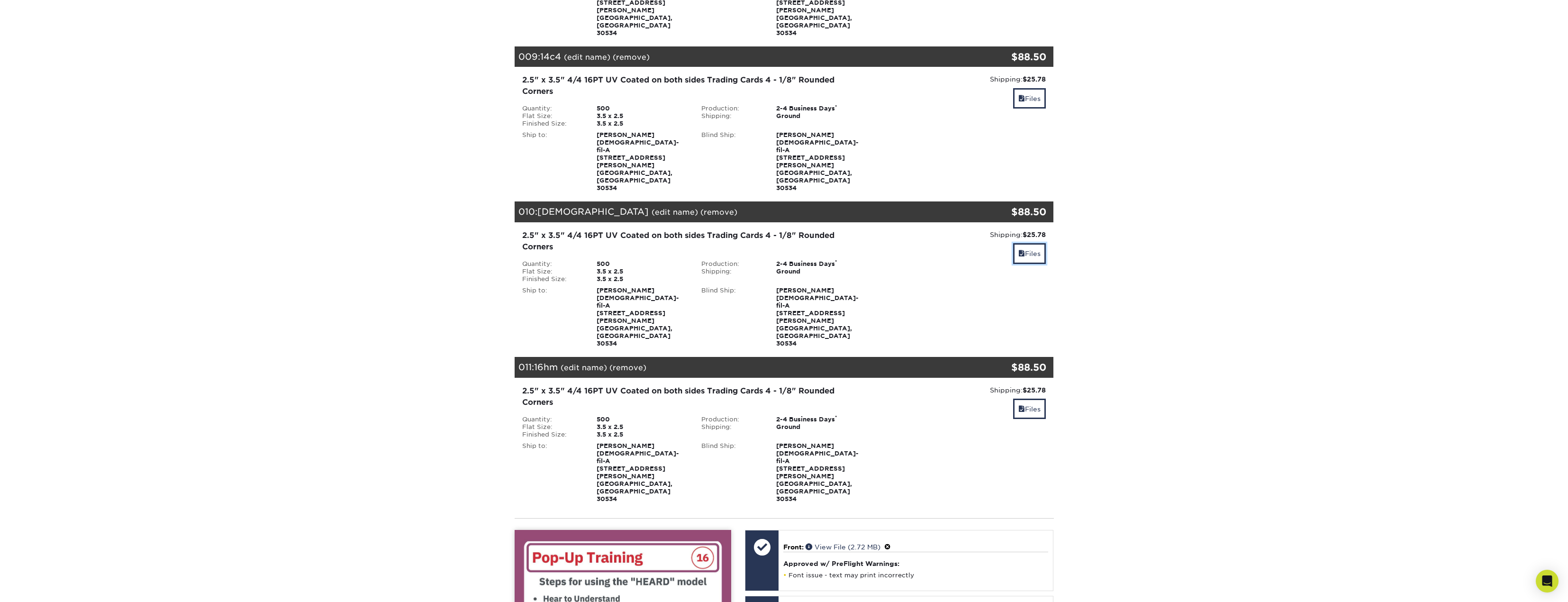
scroll to position [1469, 0]
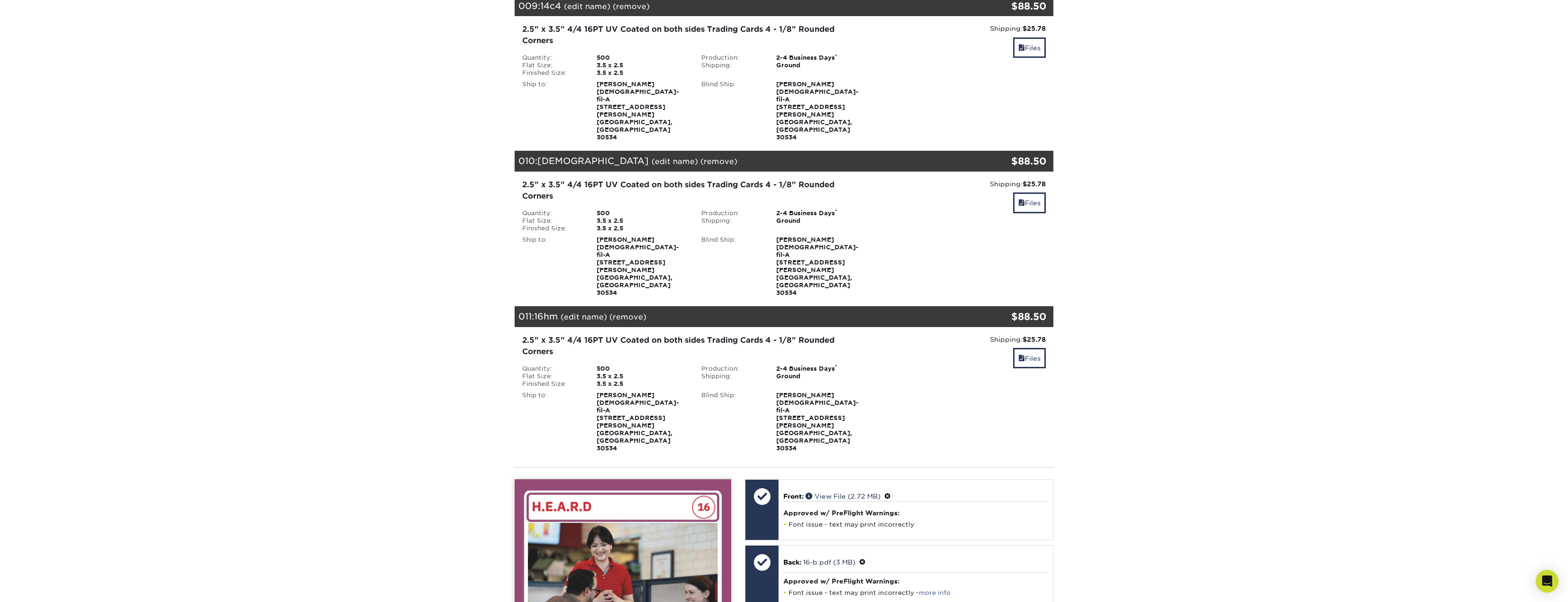
scroll to position [1374, 0]
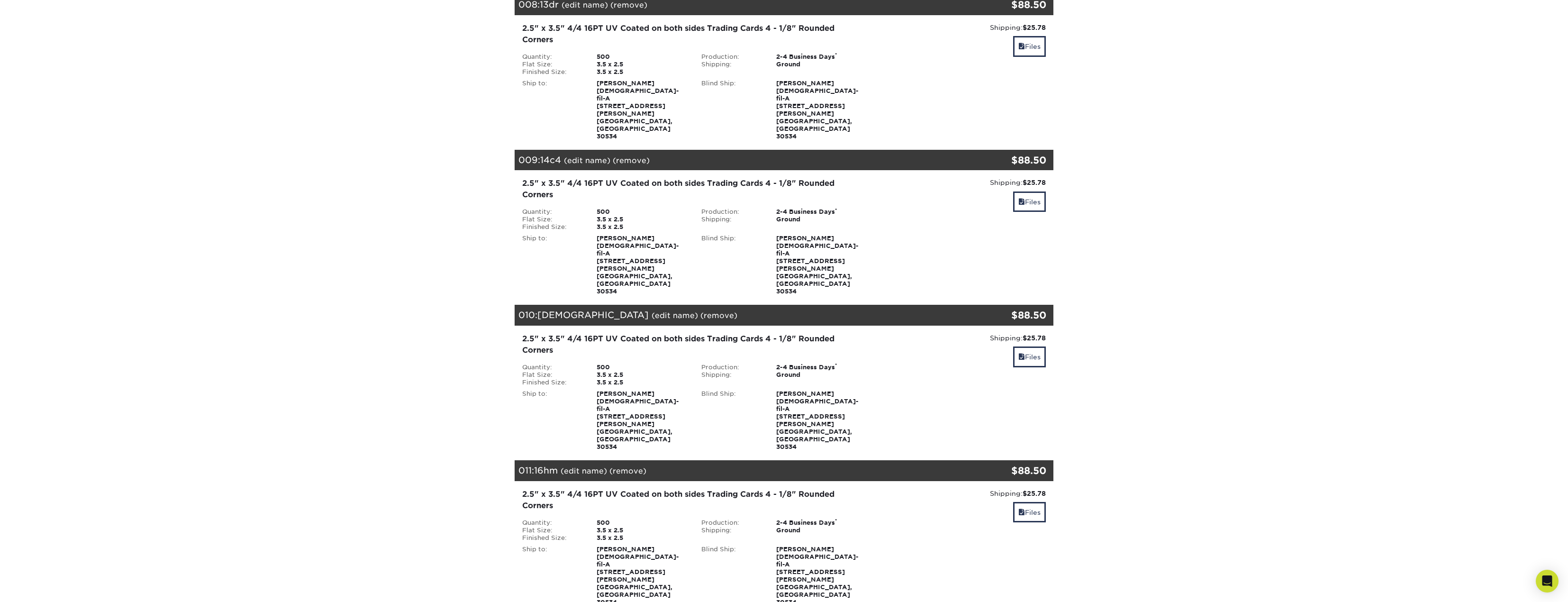
scroll to position [1232, 0]
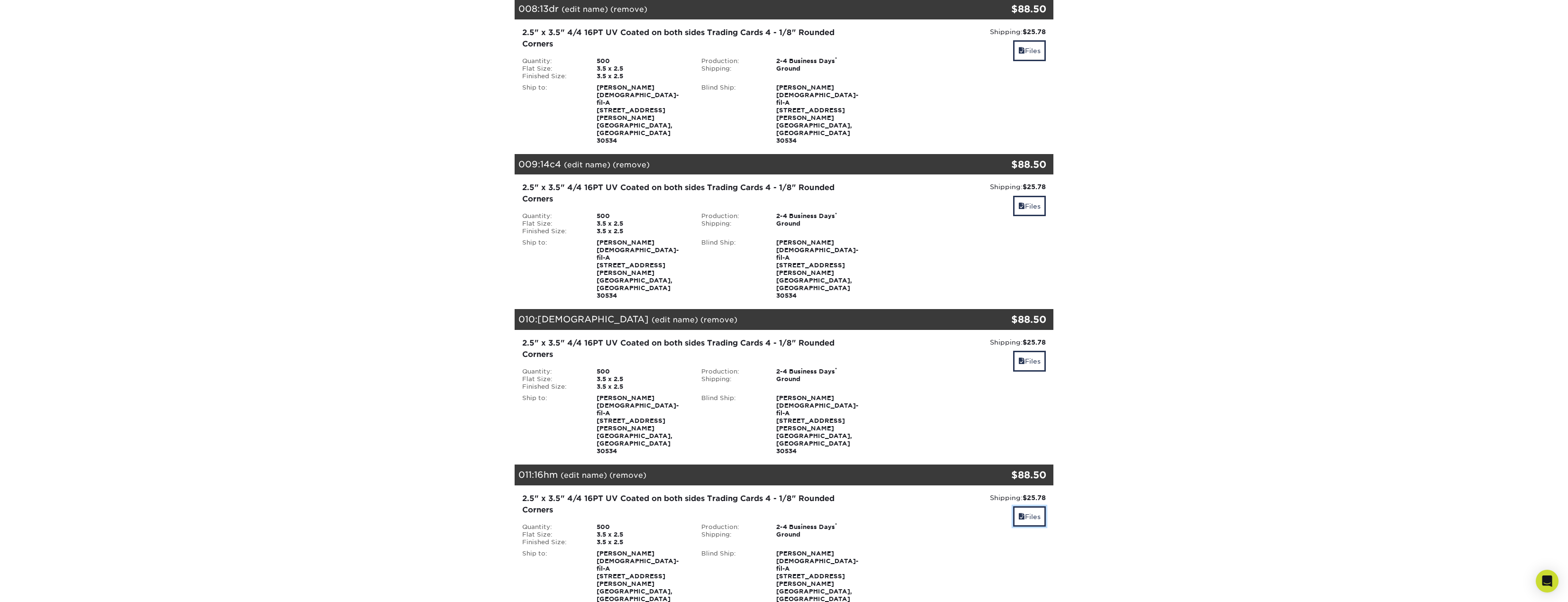
click at [1017, 506] on link "Files" at bounding box center [1029, 516] width 33 height 20
click at [1045, 351] on link "Files" at bounding box center [1029, 360] width 33 height 20
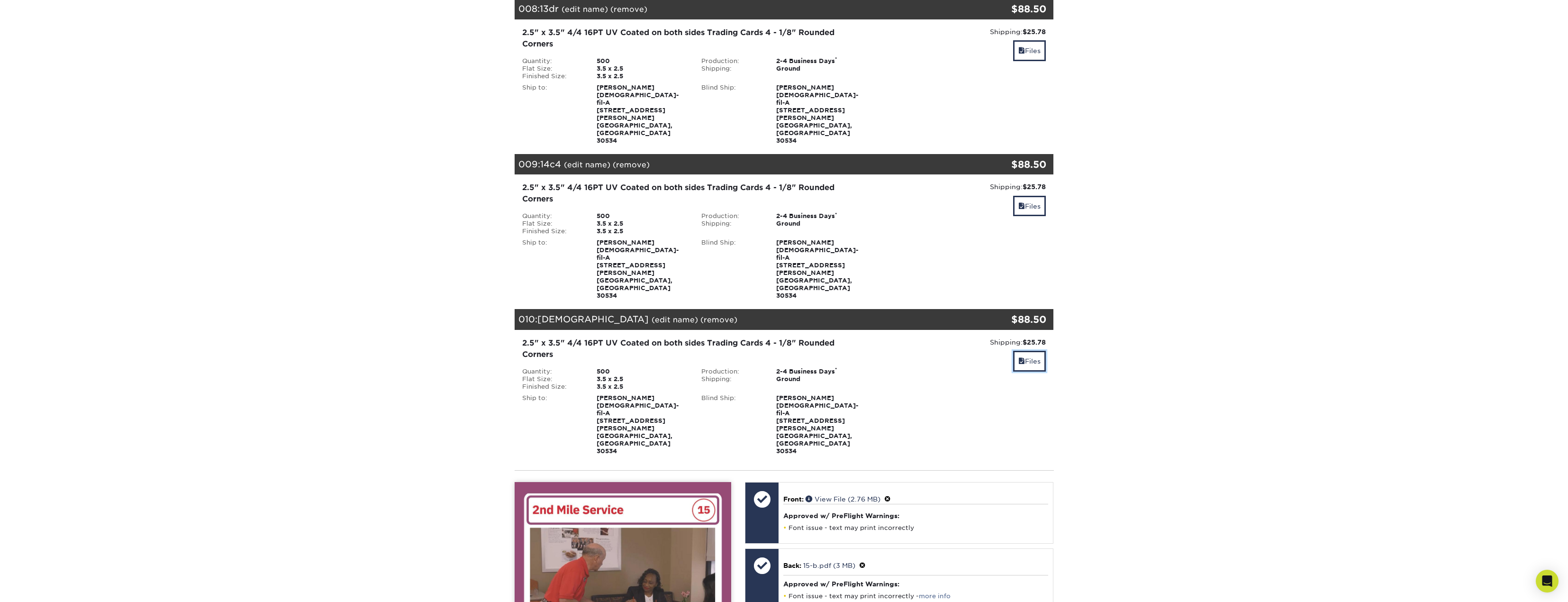
click at [1021, 357] on span at bounding box center [1021, 361] width 7 height 7
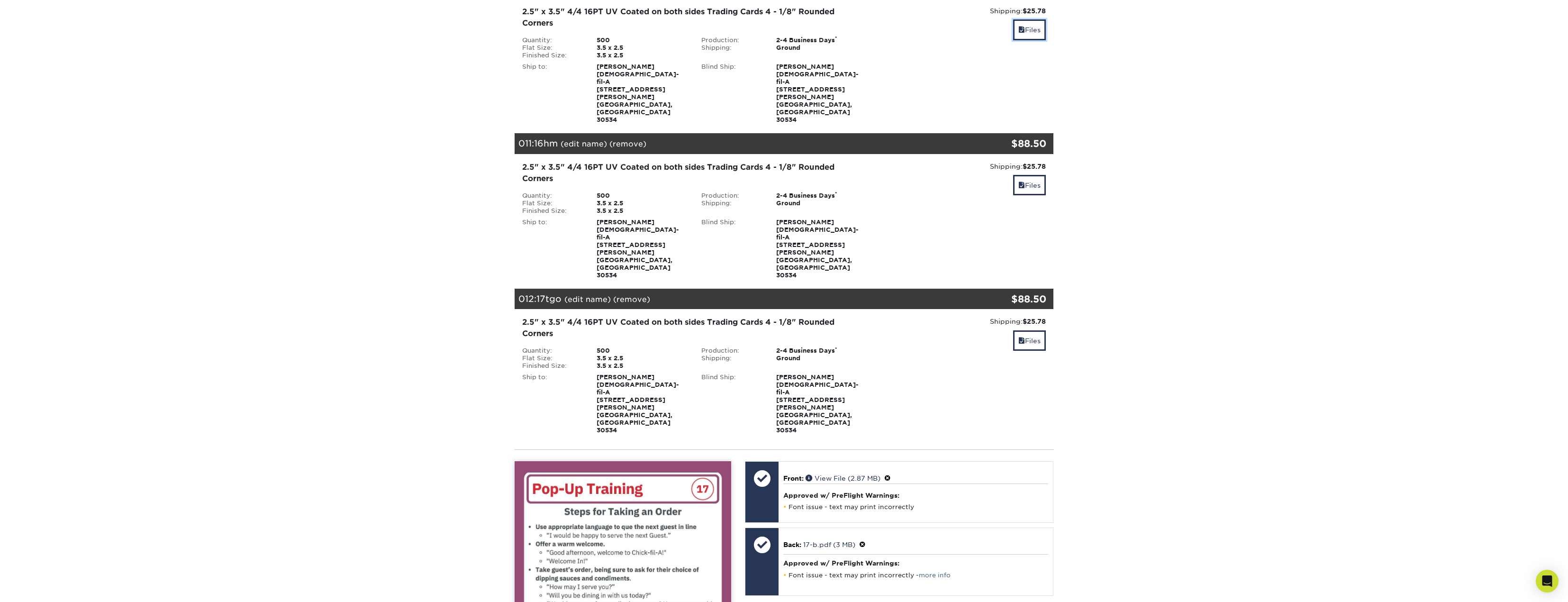
scroll to position [1564, 0]
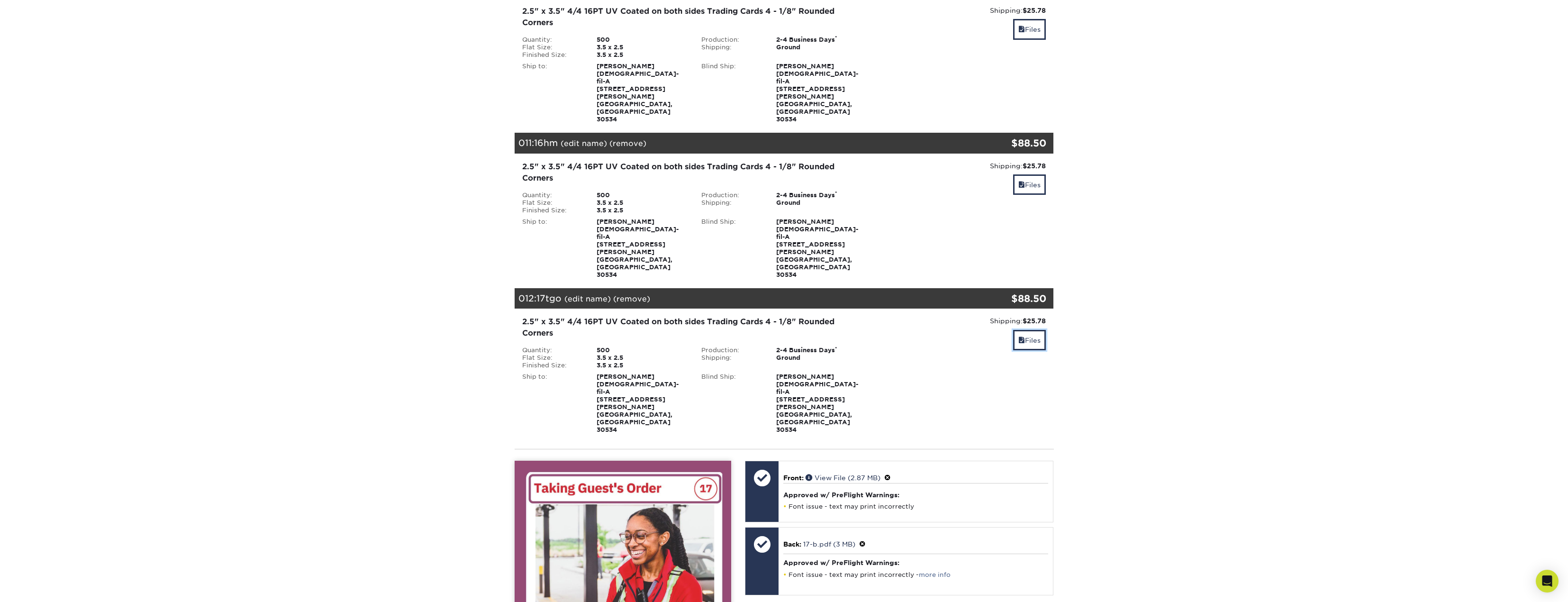
click at [1026, 330] on link "Files" at bounding box center [1029, 340] width 33 height 20
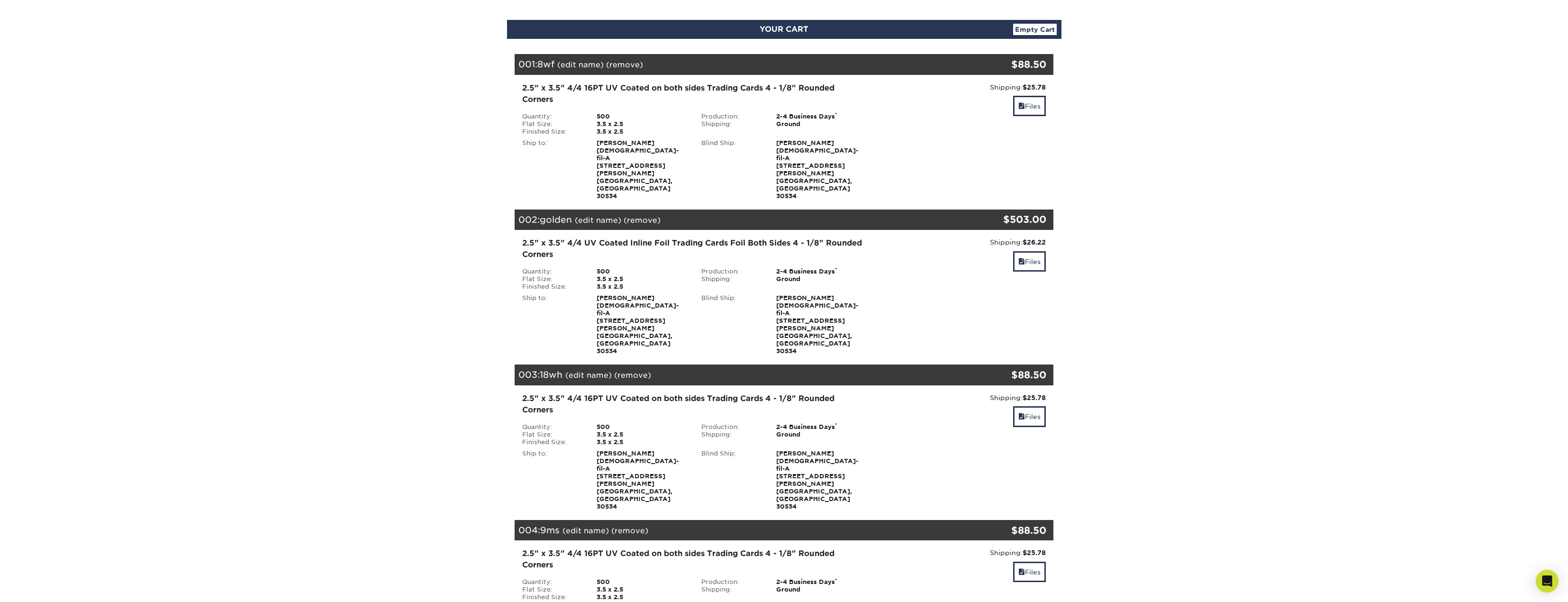
scroll to position [189, 0]
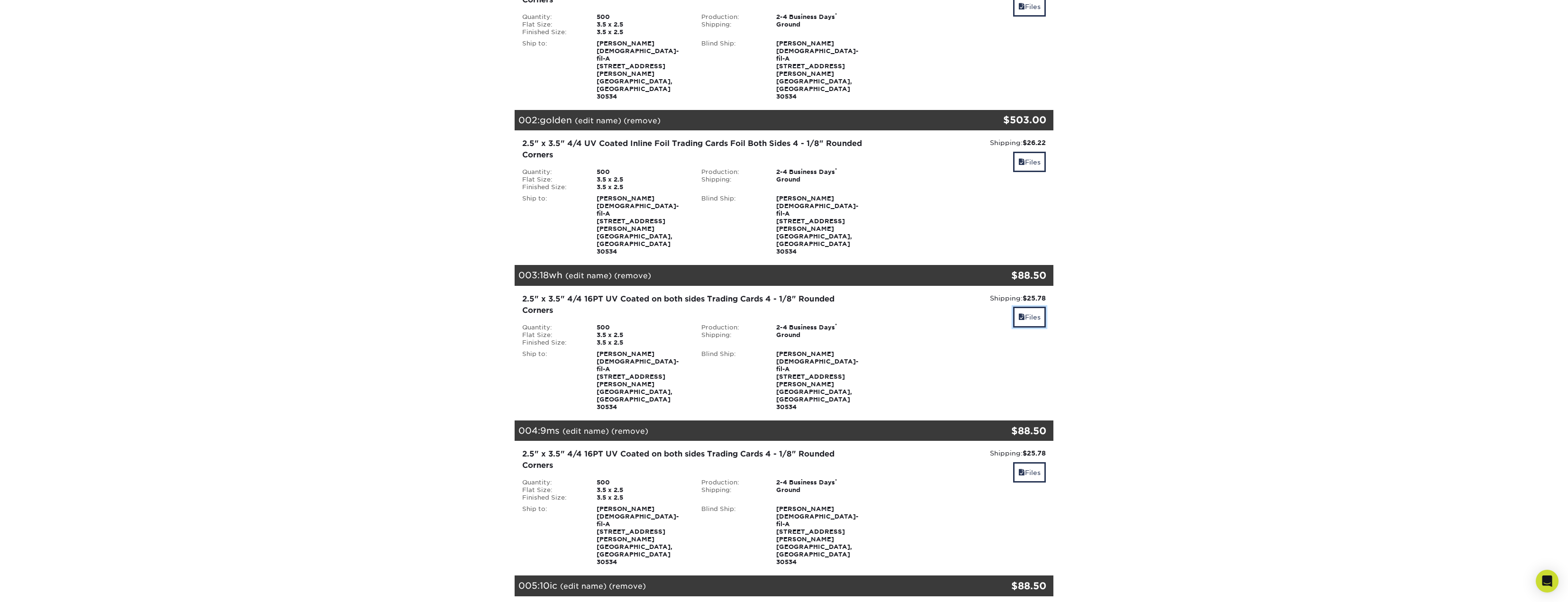
click at [1021, 307] on link "Files" at bounding box center [1029, 317] width 33 height 20
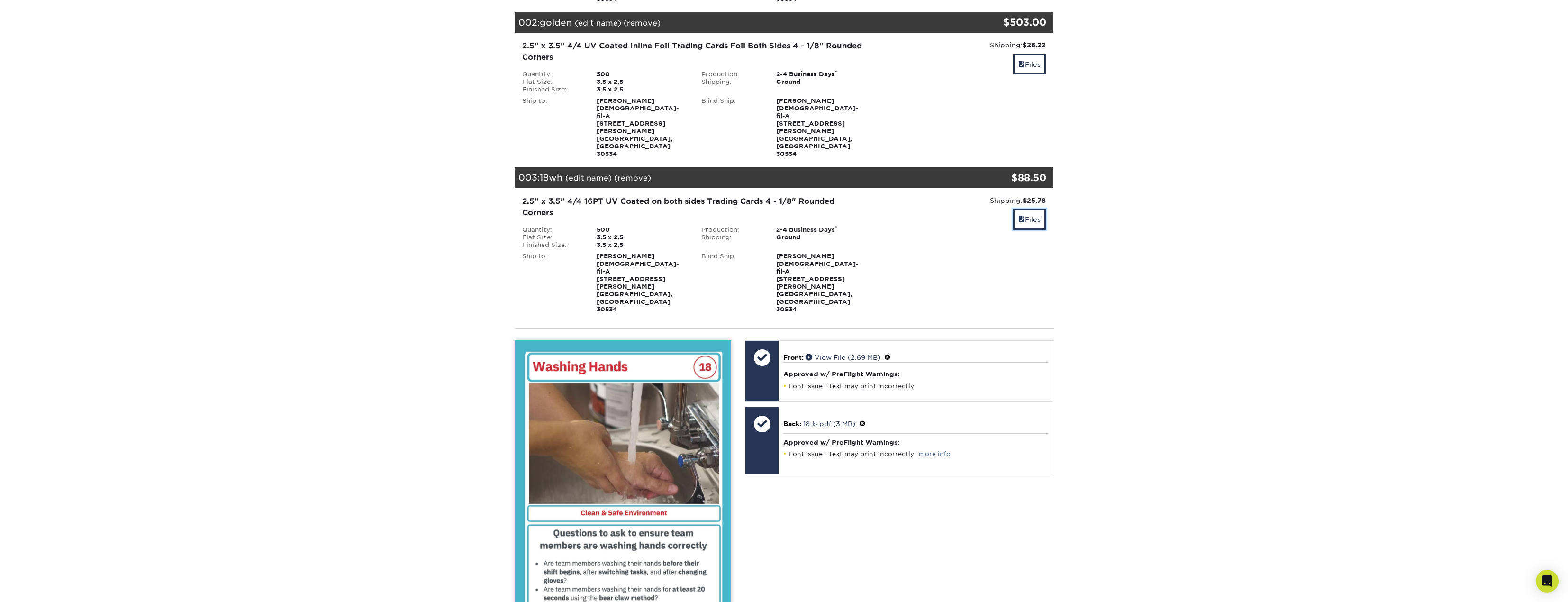
scroll to position [474, 0]
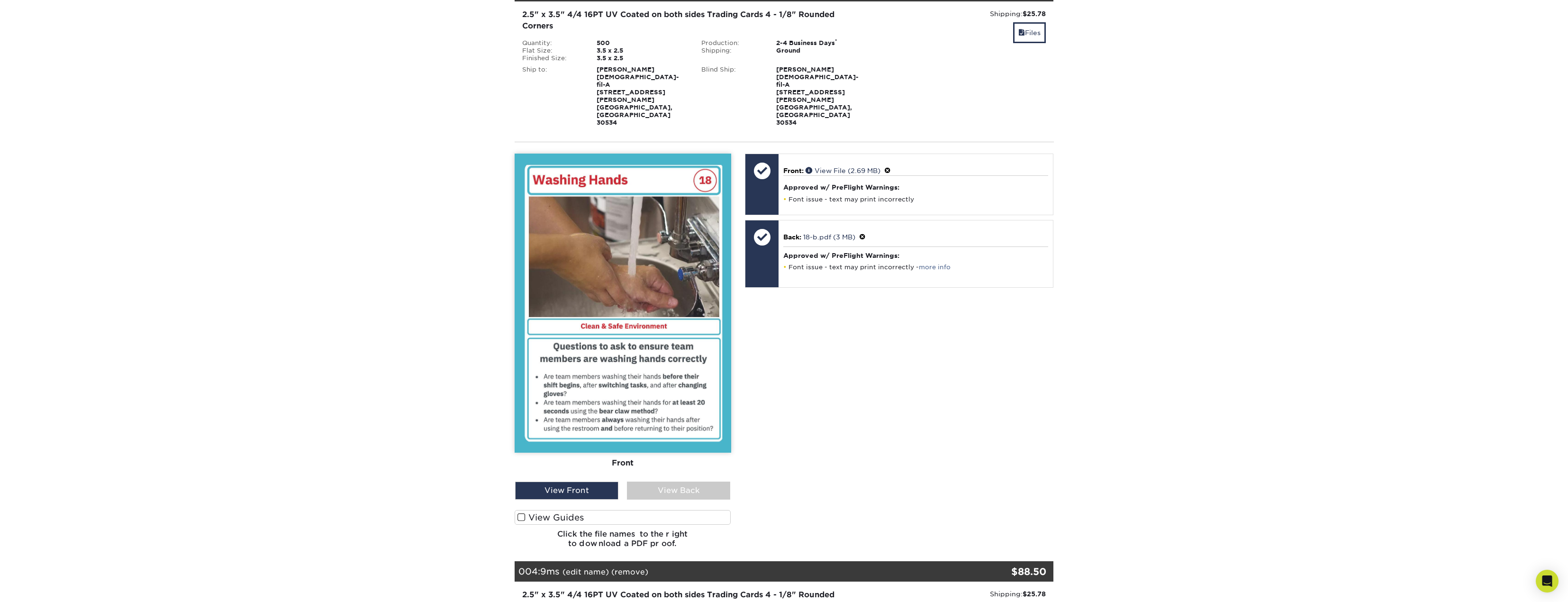
click at [675, 481] on div "View Back" at bounding box center [679, 491] width 103 height 18
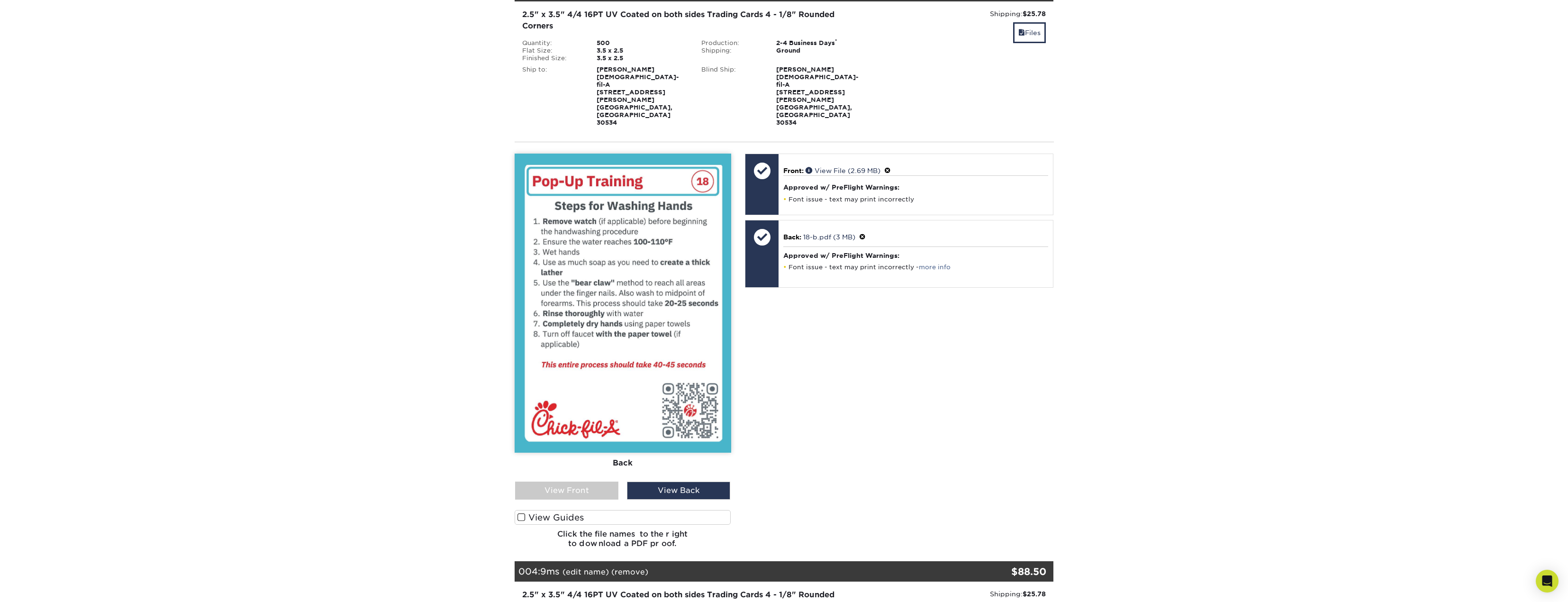
click at [585, 481] on div "View Front" at bounding box center [567, 491] width 103 height 18
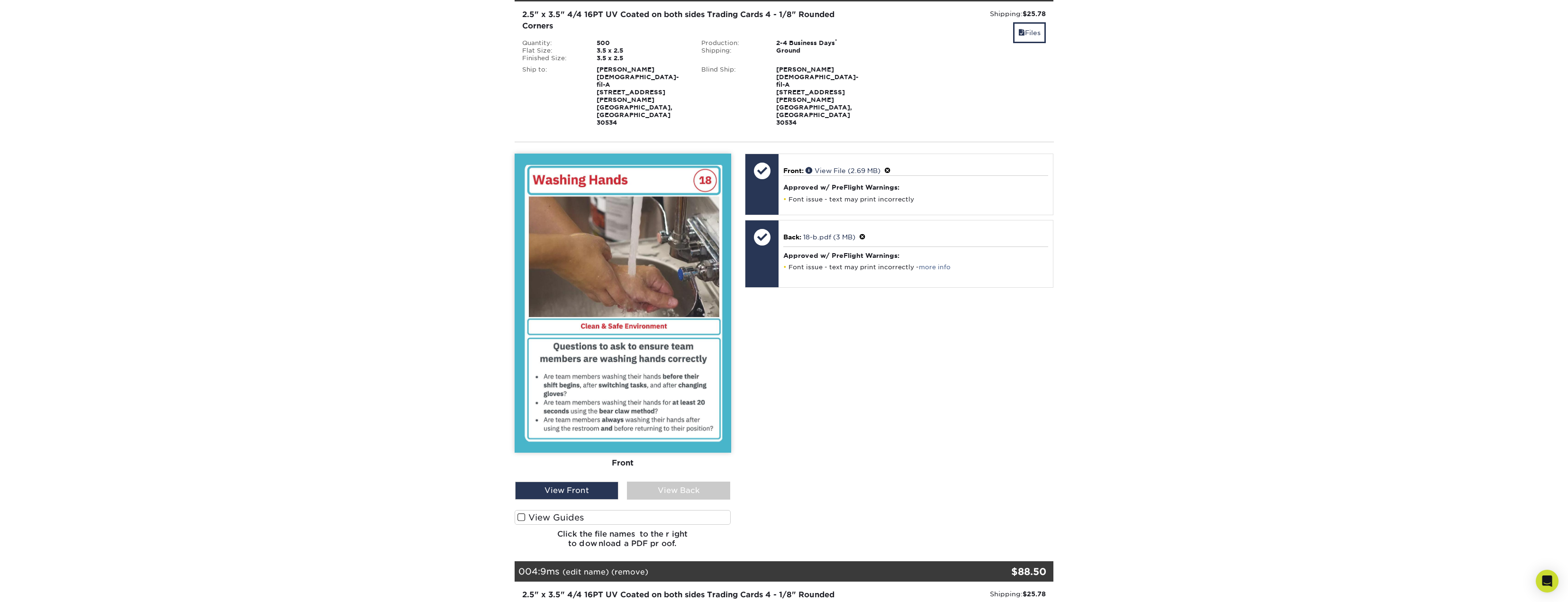
click at [692, 481] on div "View Back" at bounding box center [679, 491] width 103 height 18
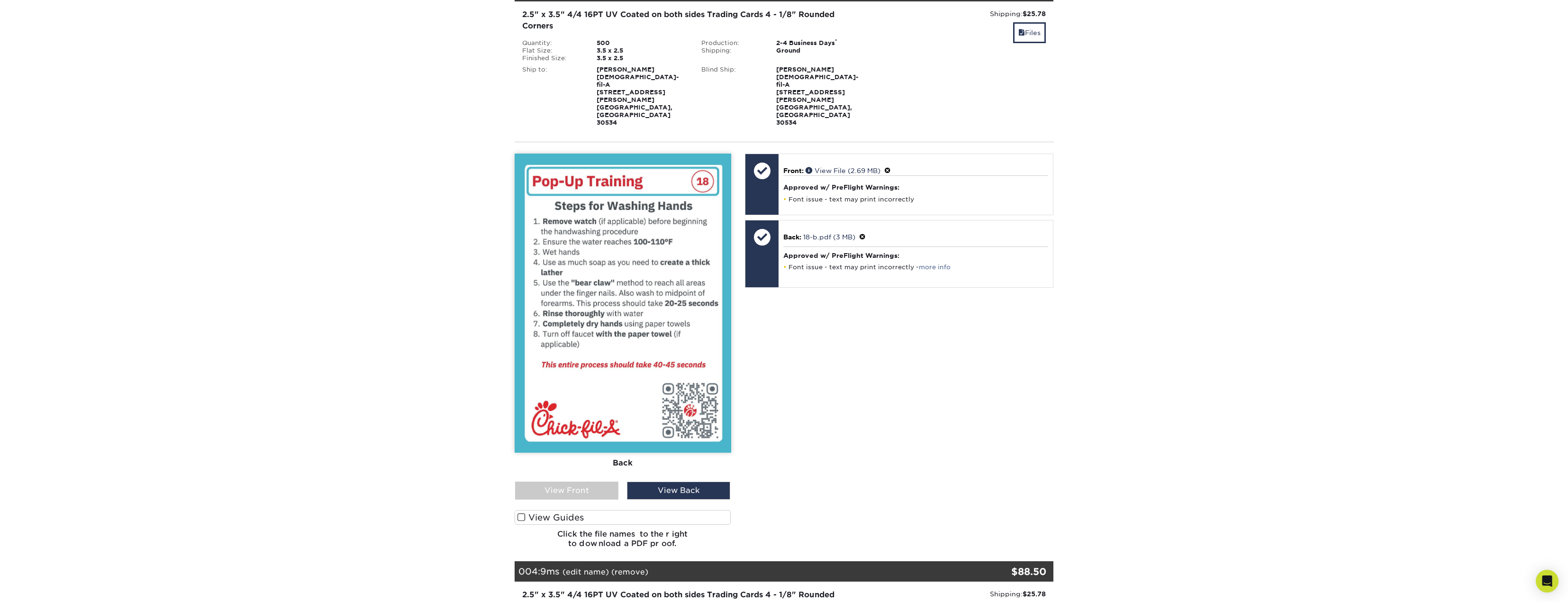
click at [566, 481] on div "View Front" at bounding box center [567, 491] width 103 height 18
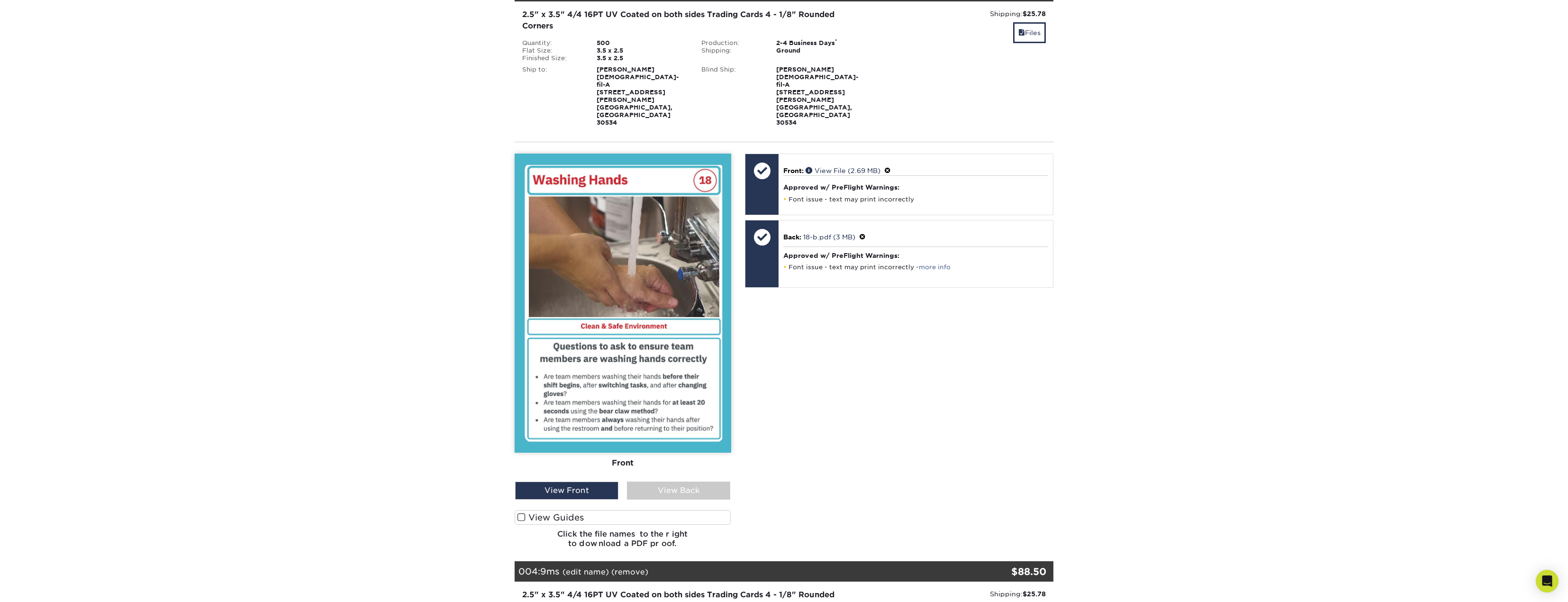
scroll to position [663, 0]
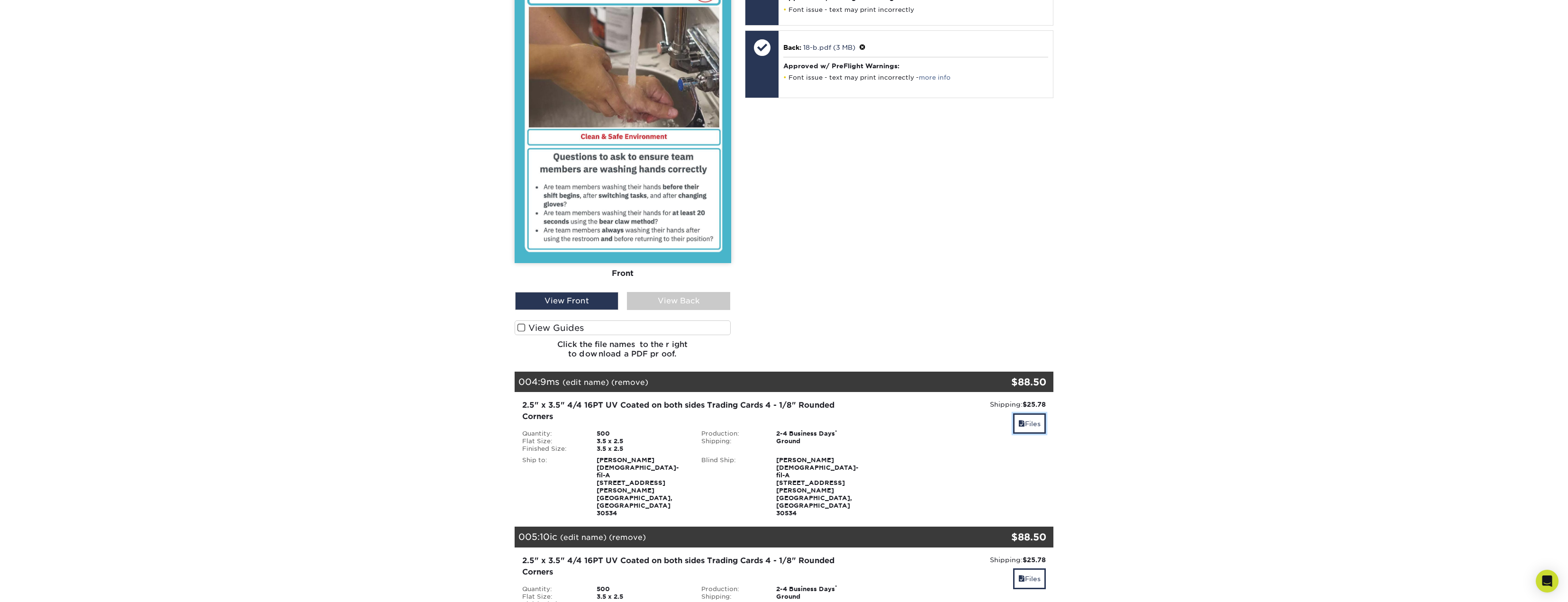
click at [1026, 413] on link "Files" at bounding box center [1029, 423] width 33 height 20
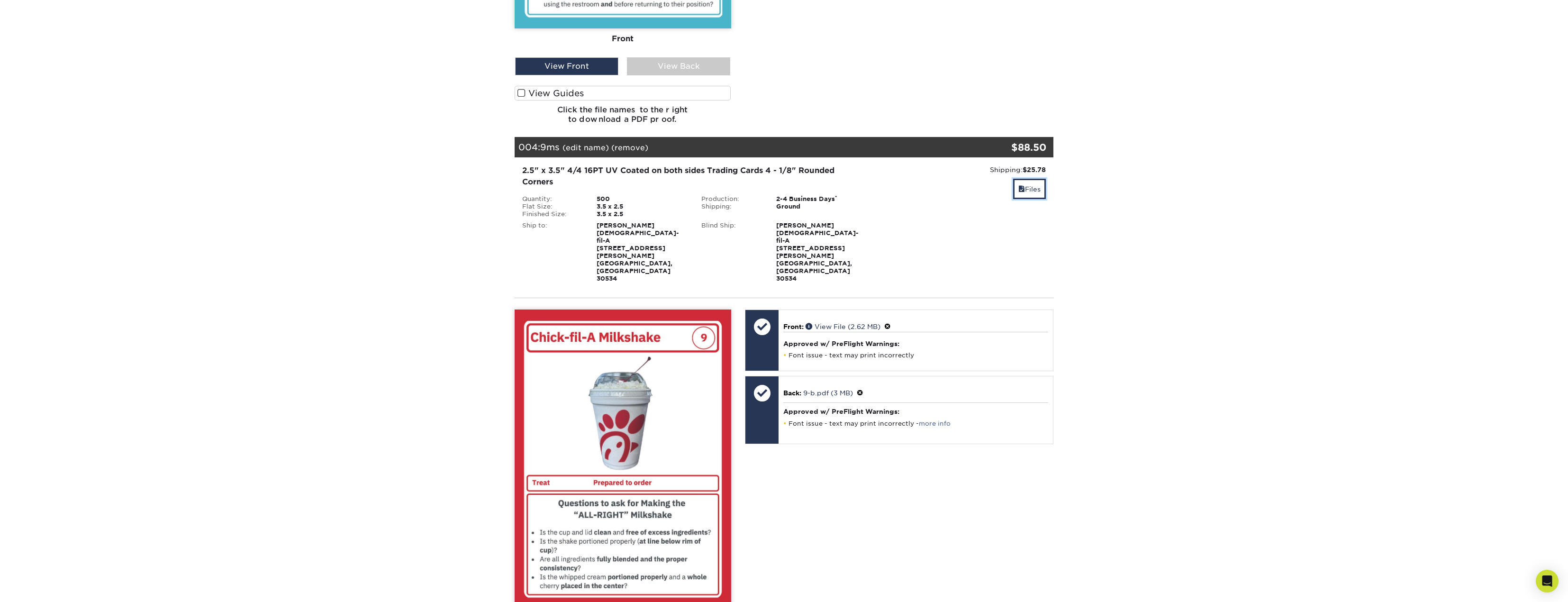
scroll to position [900, 0]
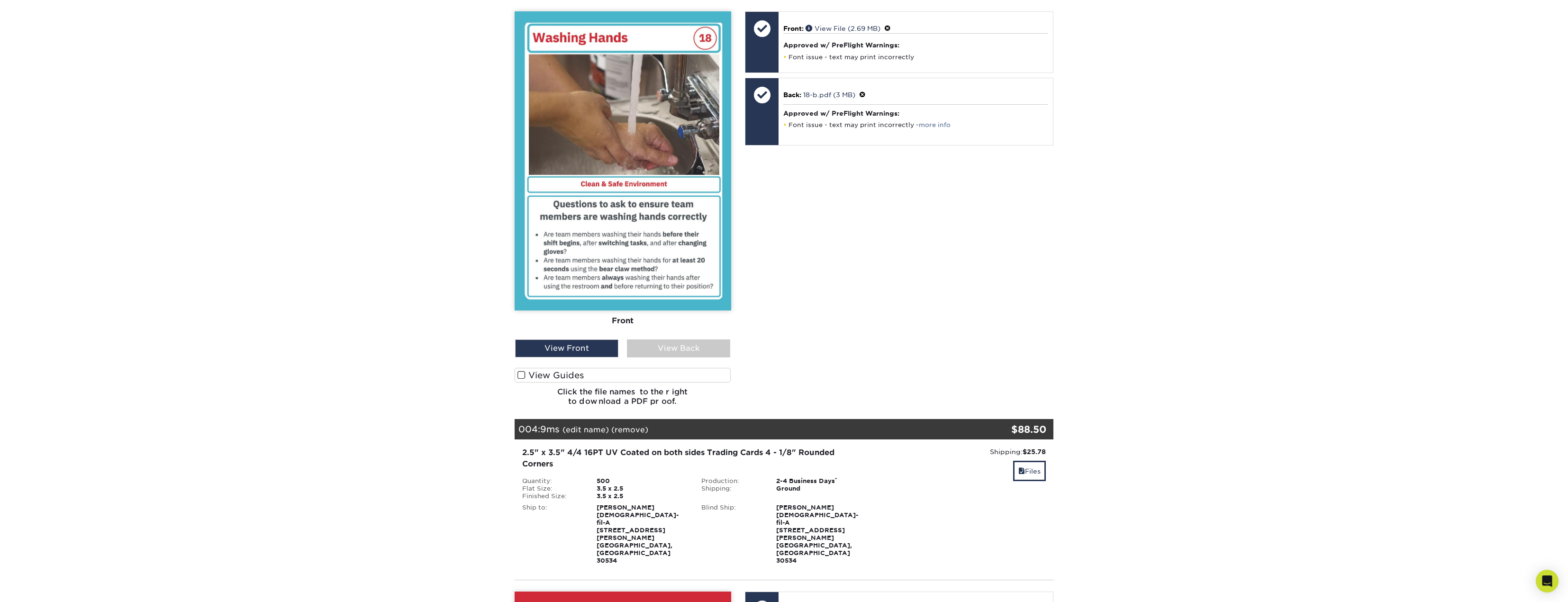
scroll to position [427, 0]
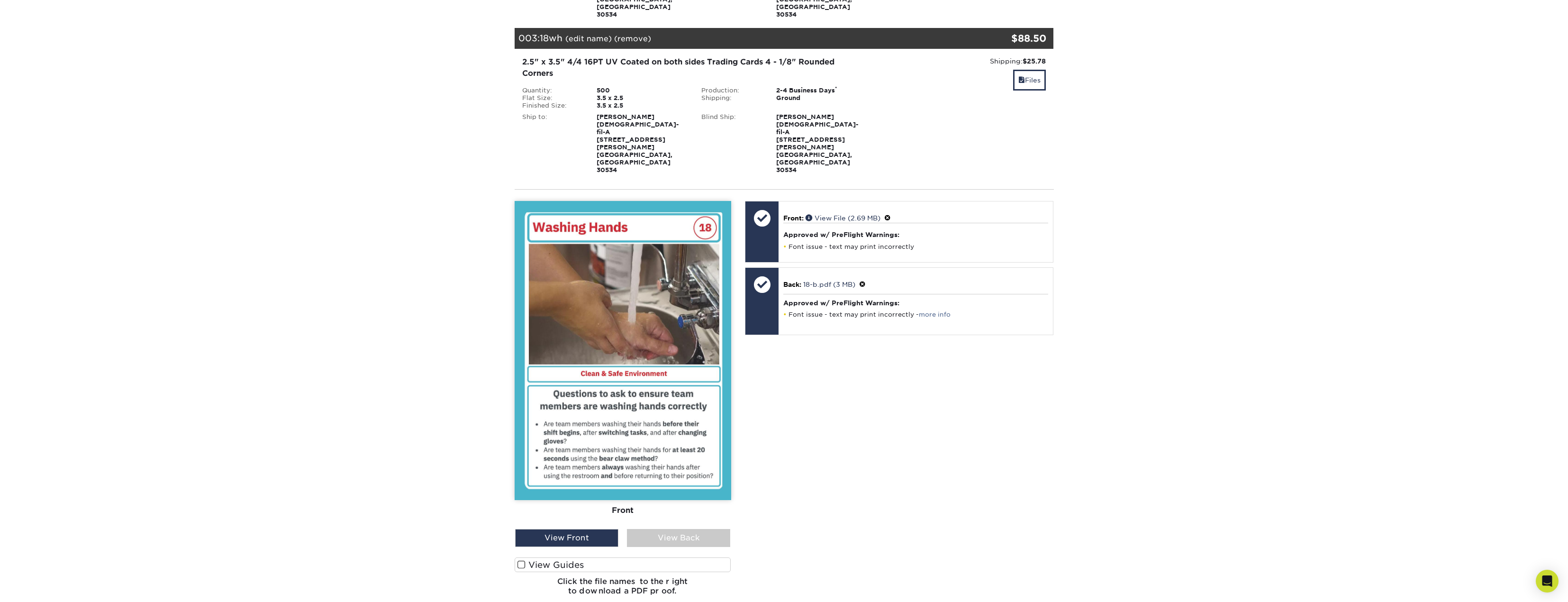
click at [644, 455] on div "Front Back View Front View Back Front Back" at bounding box center [623, 402] width 217 height 402
click at [647, 529] on div "View Back" at bounding box center [679, 538] width 103 height 18
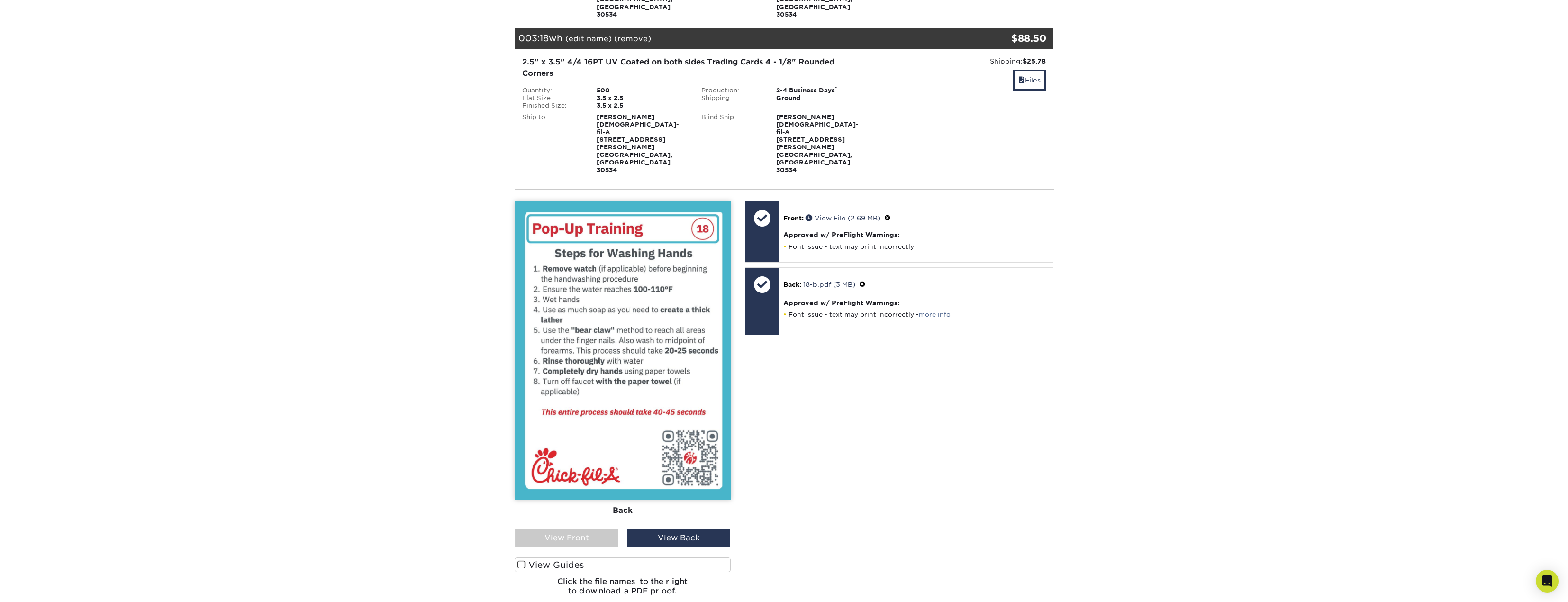
click at [570, 529] on div "View Front" at bounding box center [567, 538] width 103 height 18
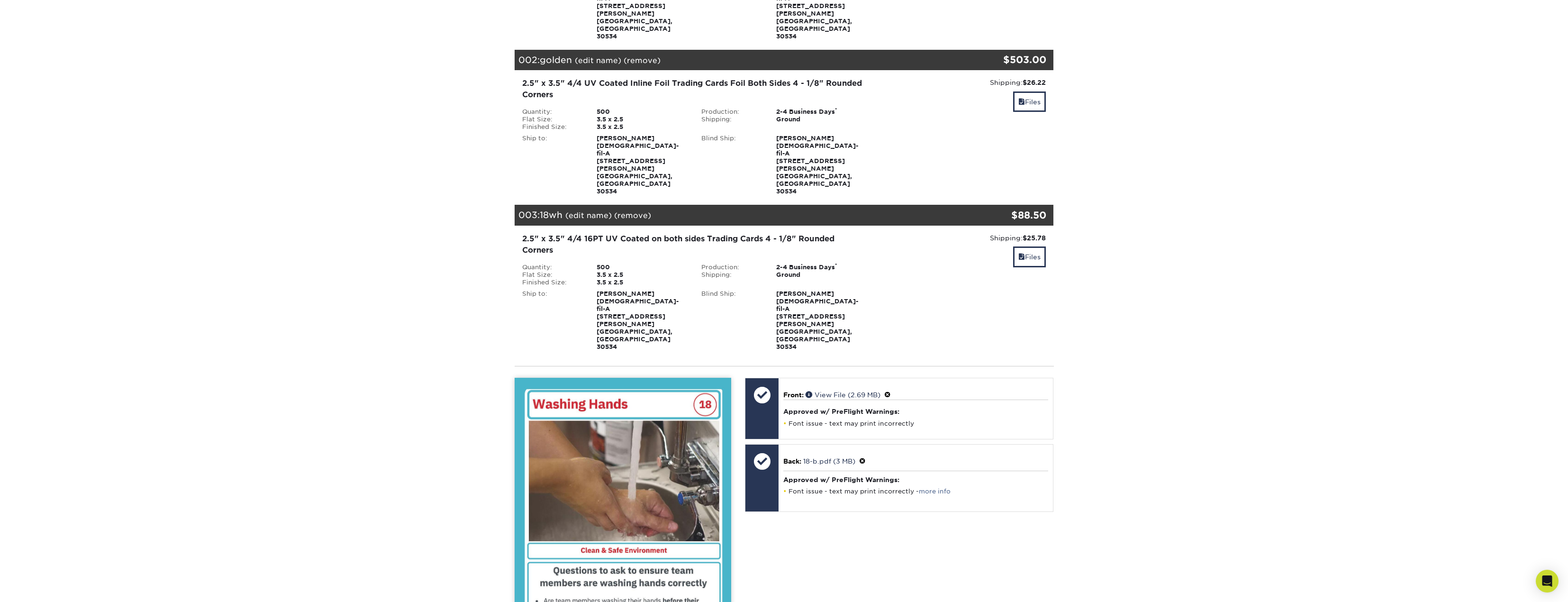
scroll to position [142, 0]
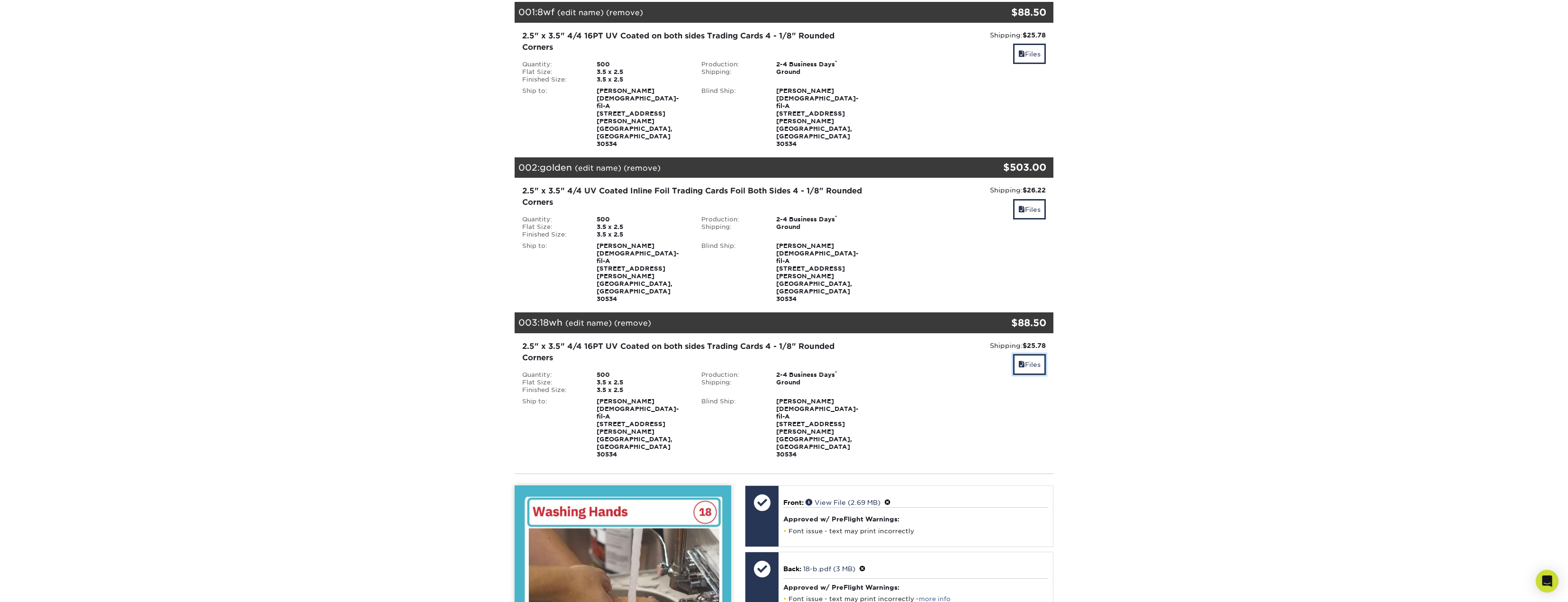
click at [1023, 354] on link "Files" at bounding box center [1029, 364] width 33 height 20
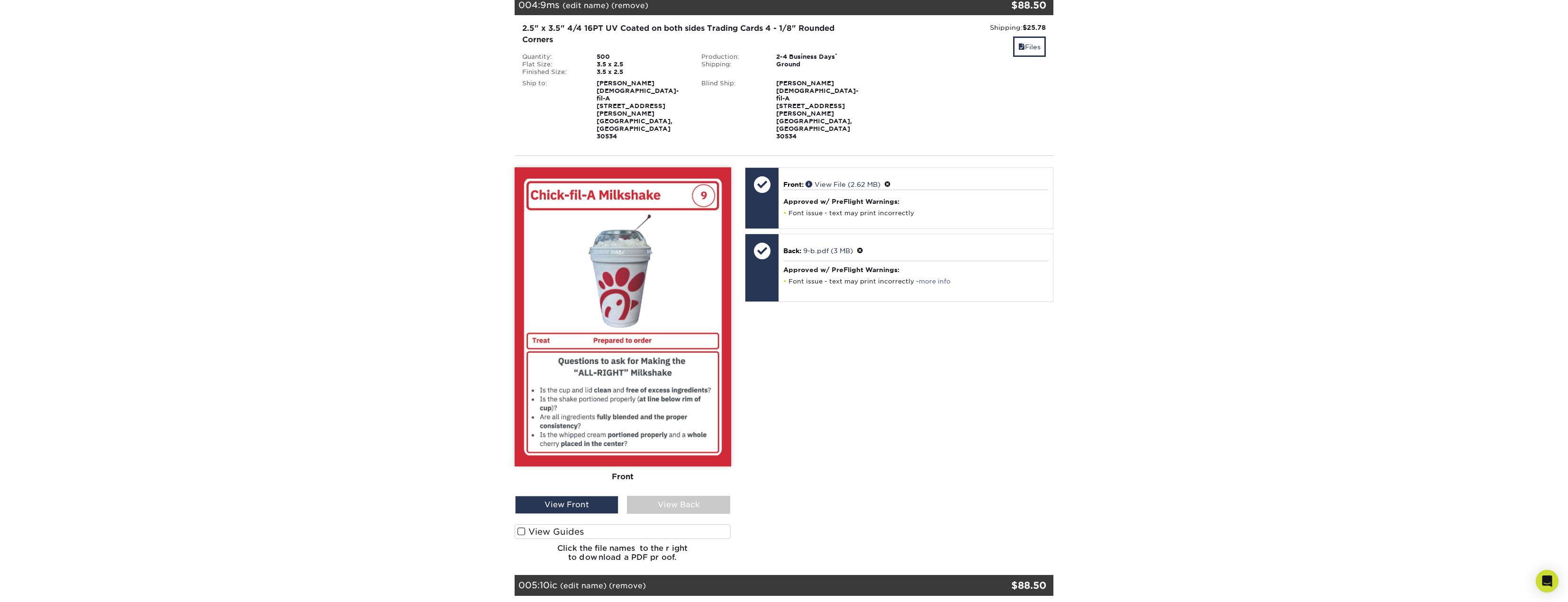
scroll to position [521, 0]
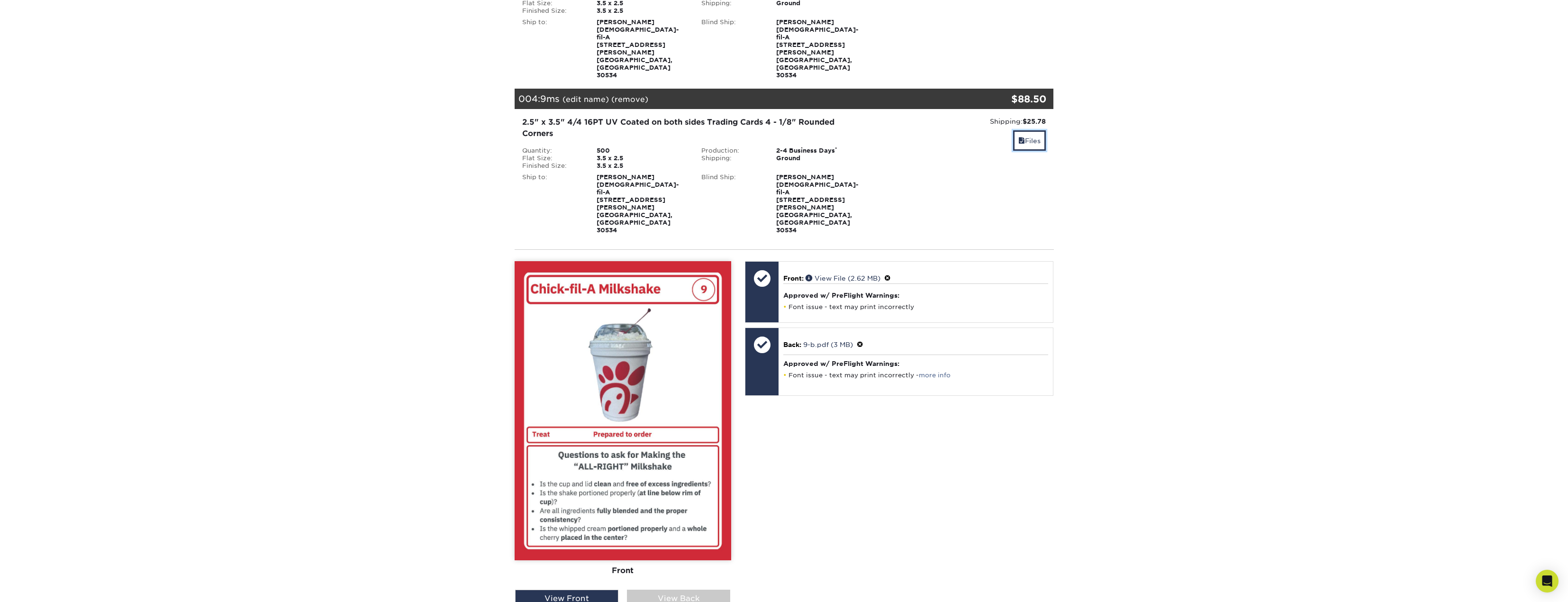
click at [1038, 130] on link "Files" at bounding box center [1029, 140] width 33 height 20
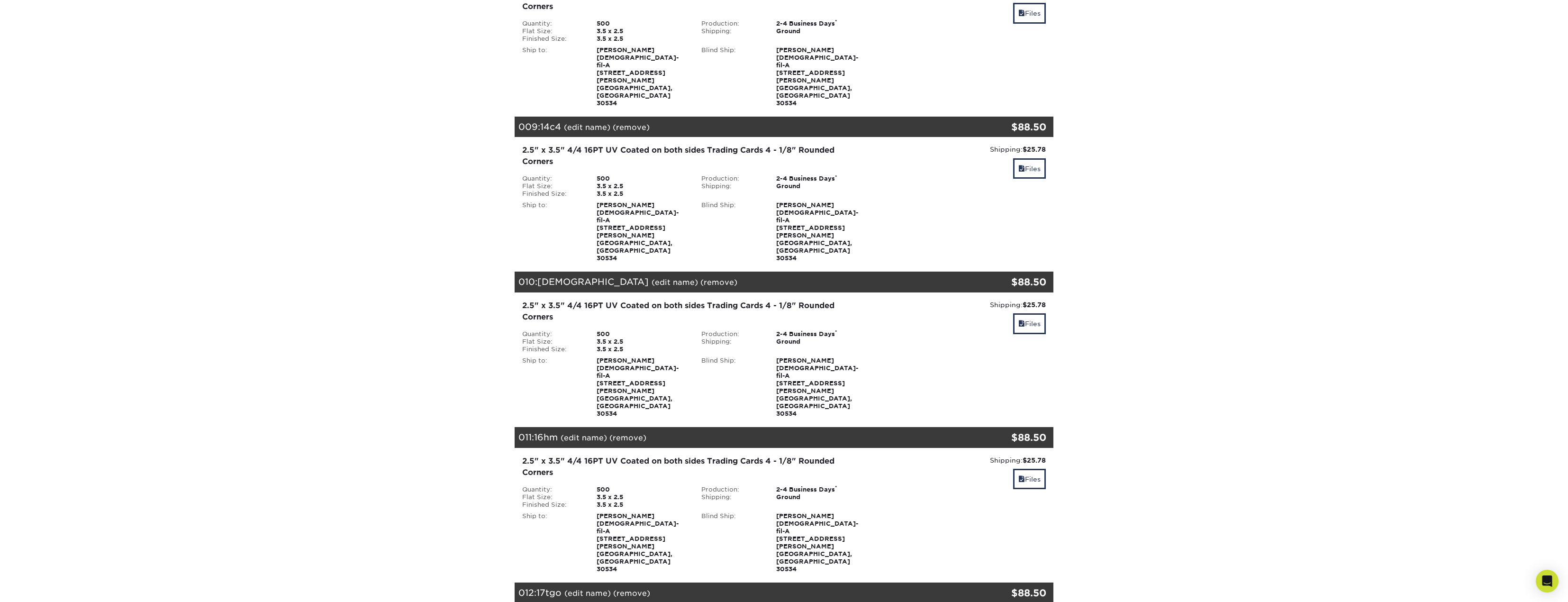
scroll to position [1205, 0]
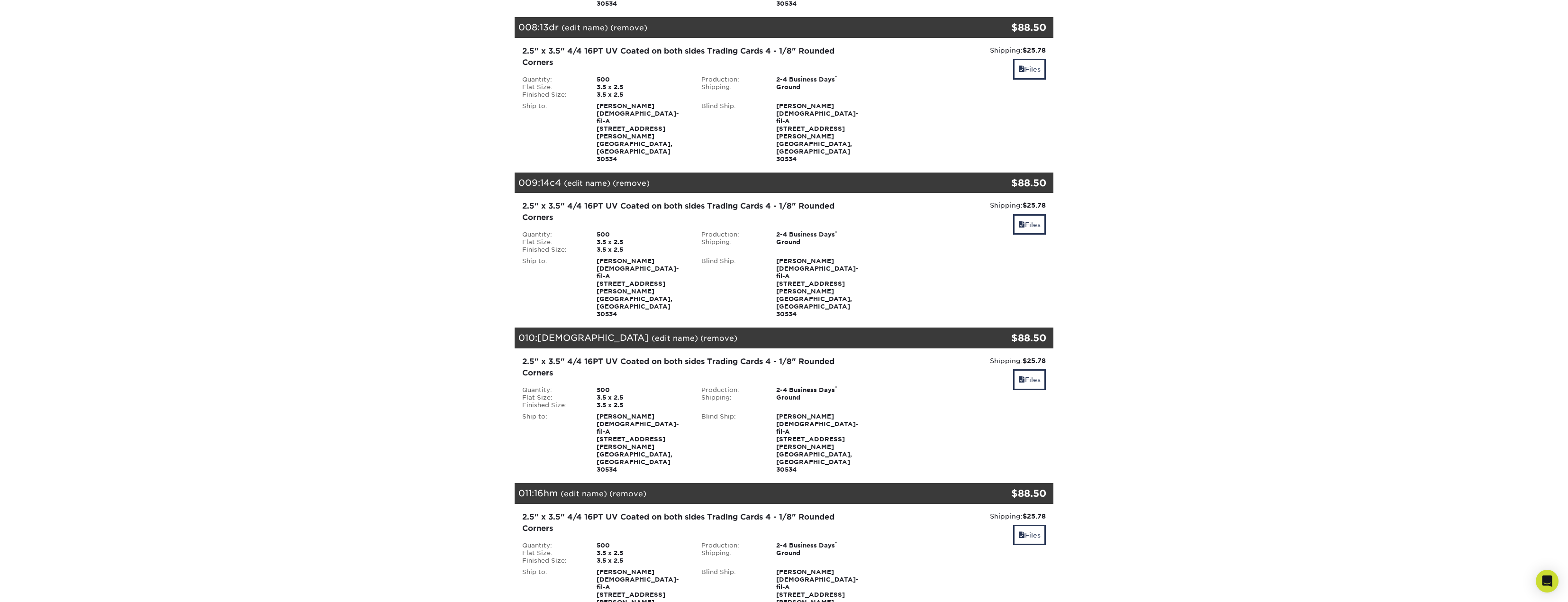
scroll to position [1489, 0]
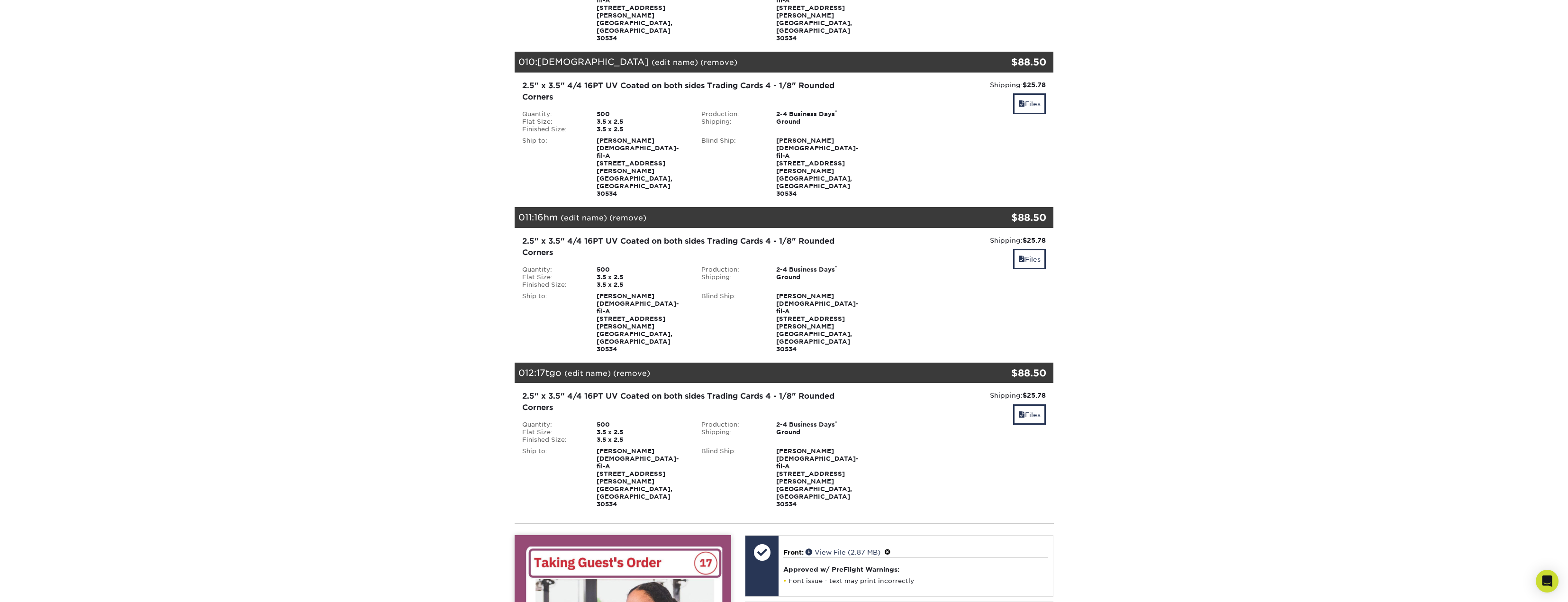
click at [1023, 404] on link "Files" at bounding box center [1029, 414] width 33 height 20
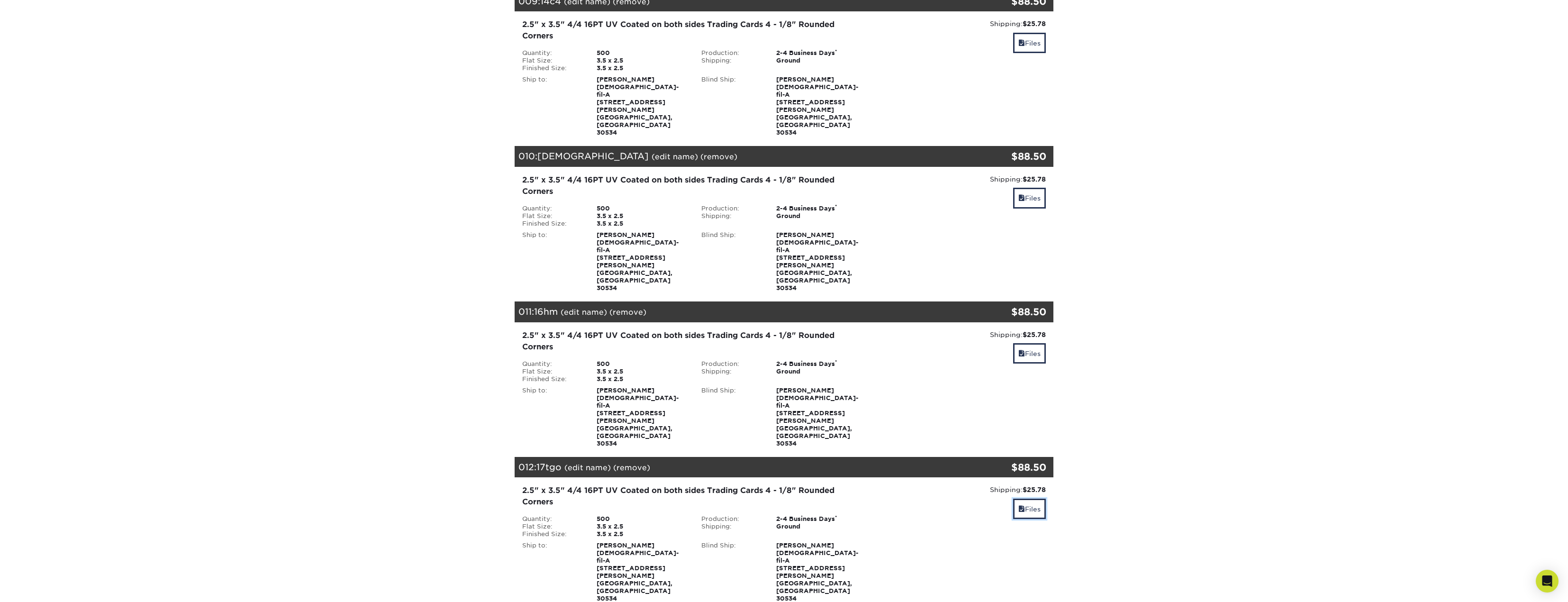
scroll to position [1253, 0]
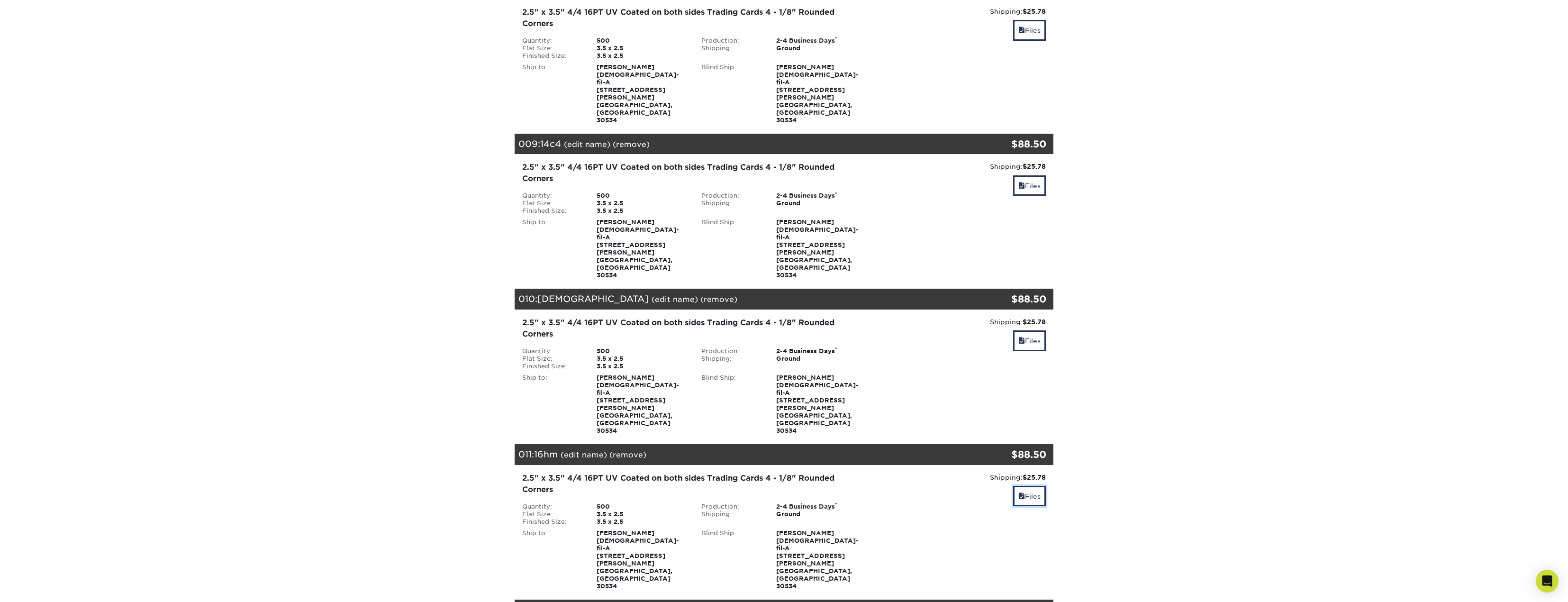
click at [1043, 486] on link "Files" at bounding box center [1029, 495] width 33 height 20
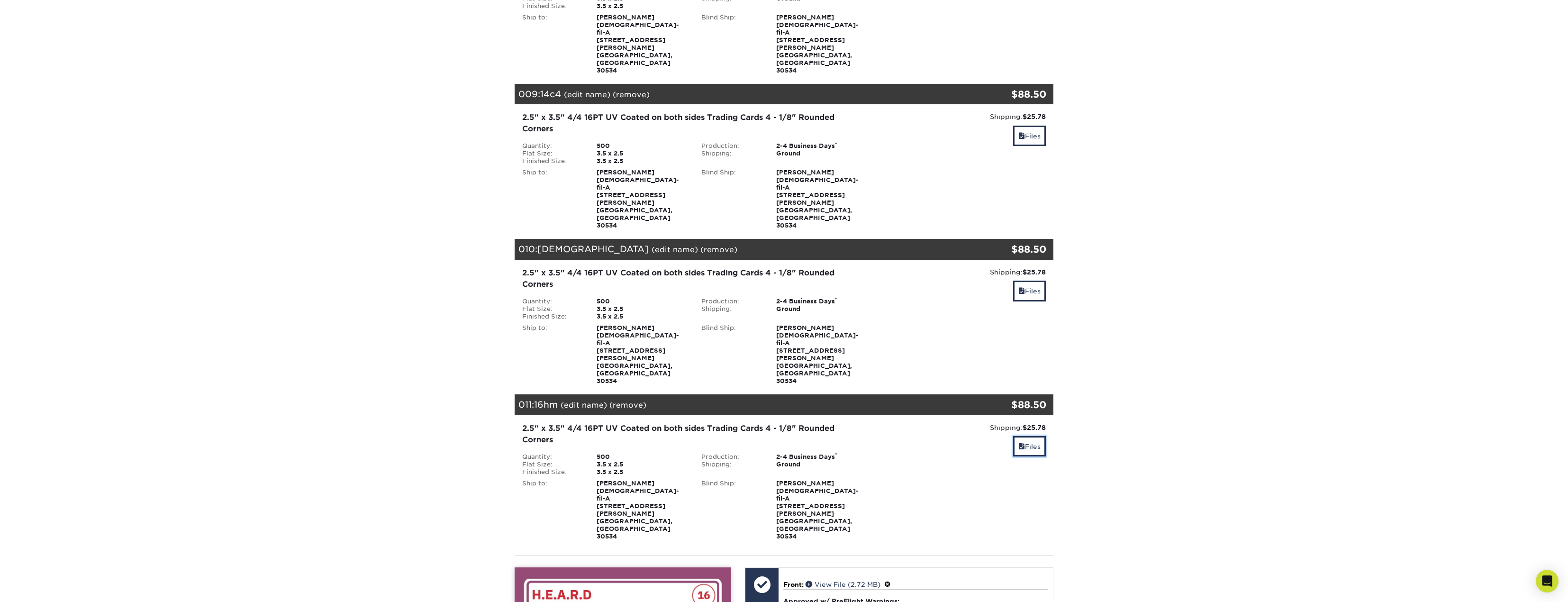
scroll to position [1442, 0]
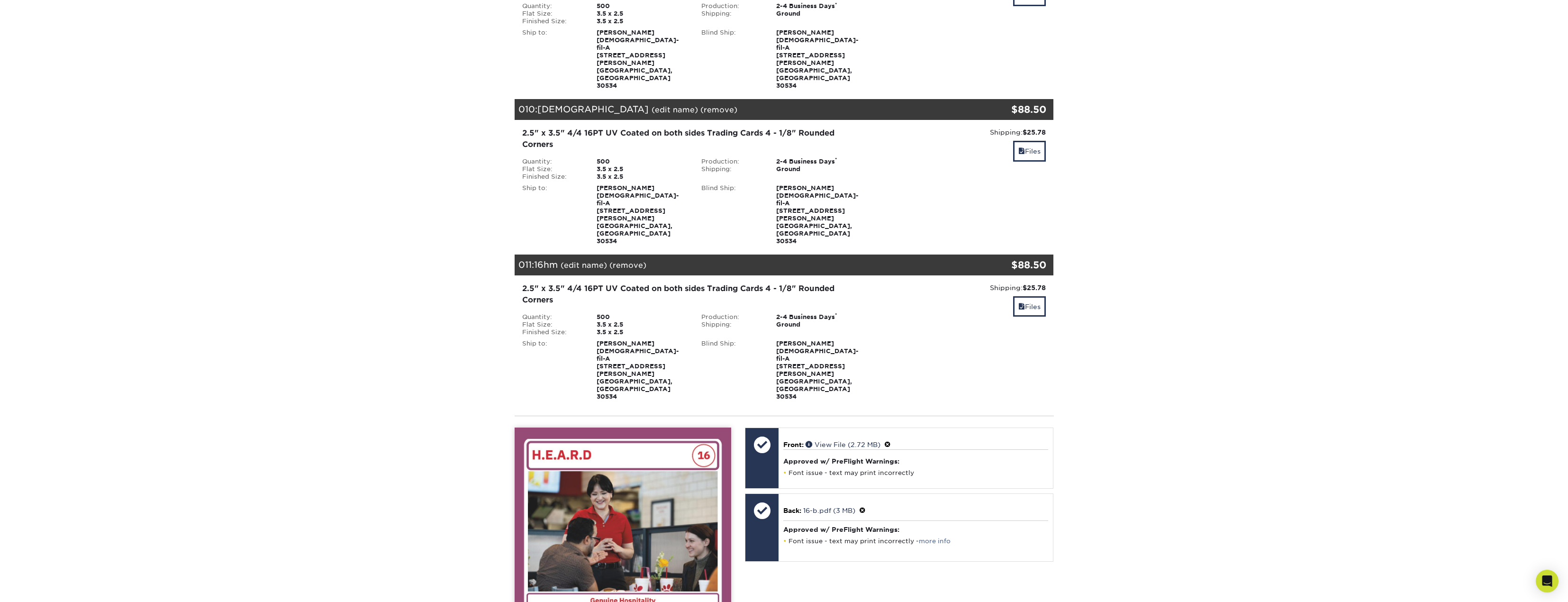
scroll to position [1158, 0]
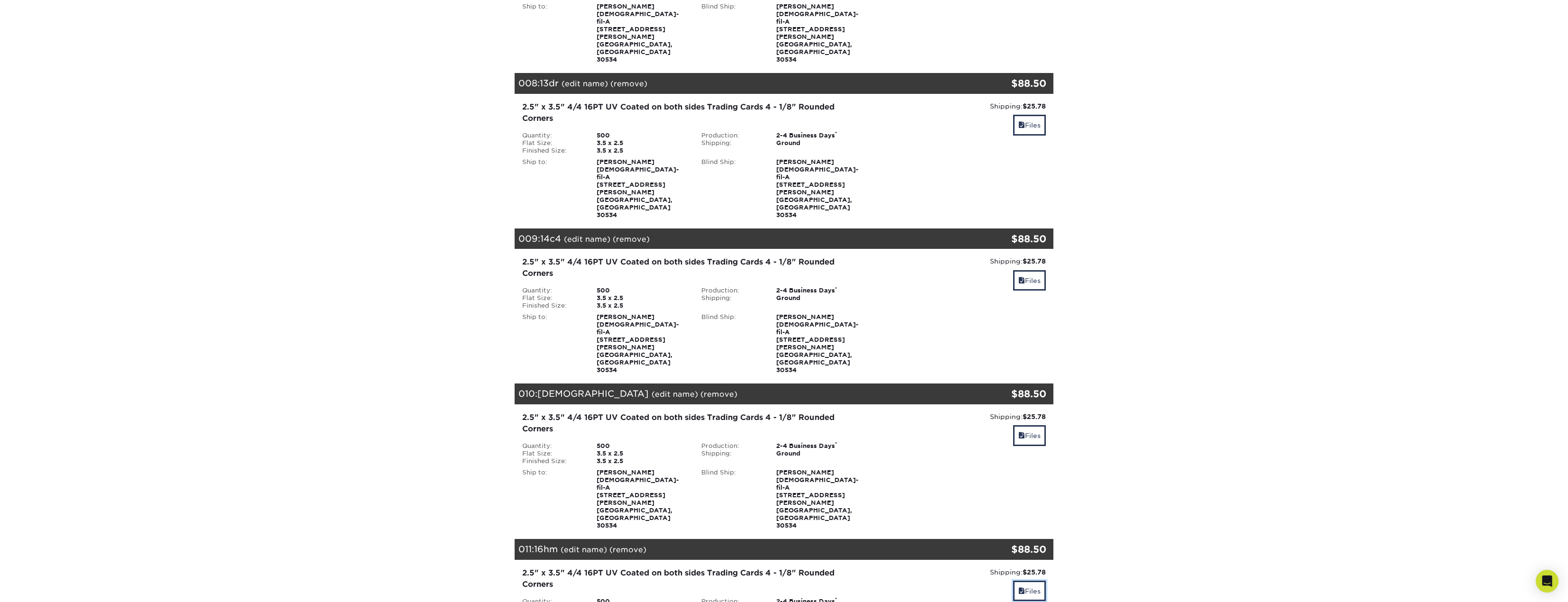
click at [1020, 581] on link "Files" at bounding box center [1029, 590] width 33 height 20
click at [1032, 425] on link "Files" at bounding box center [1029, 435] width 33 height 20
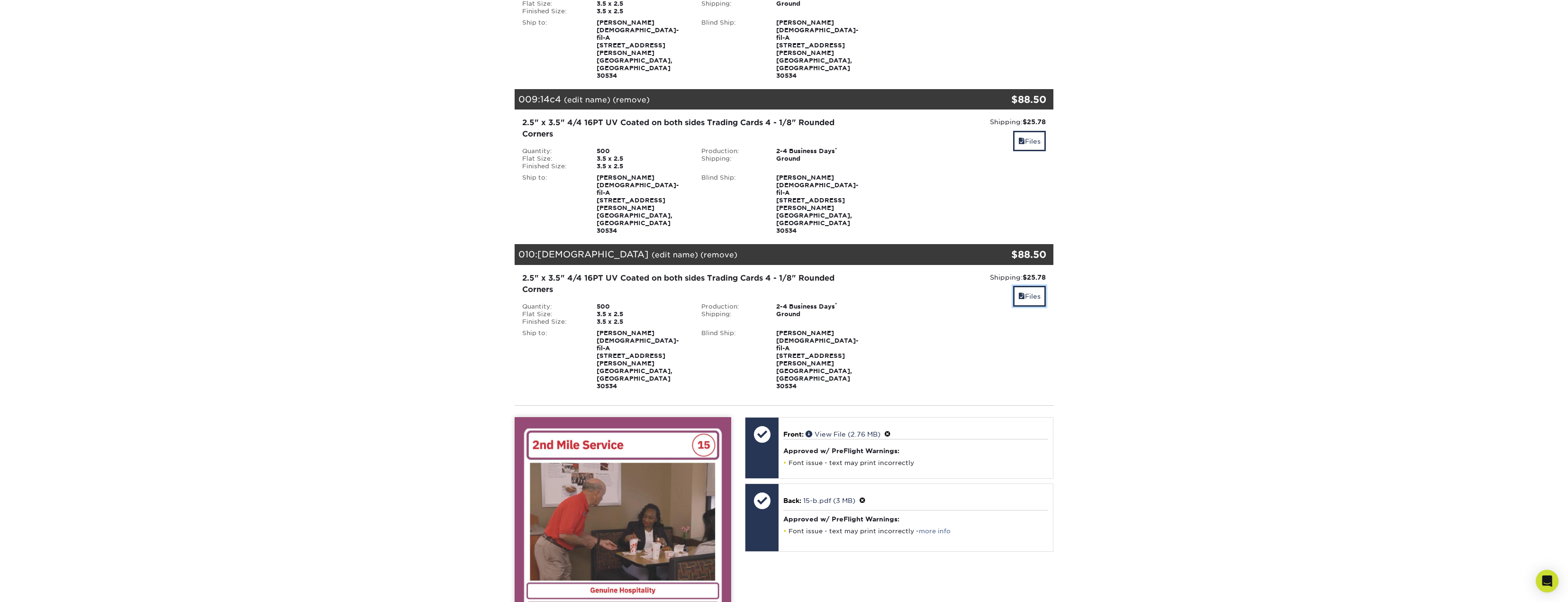
scroll to position [1300, 0]
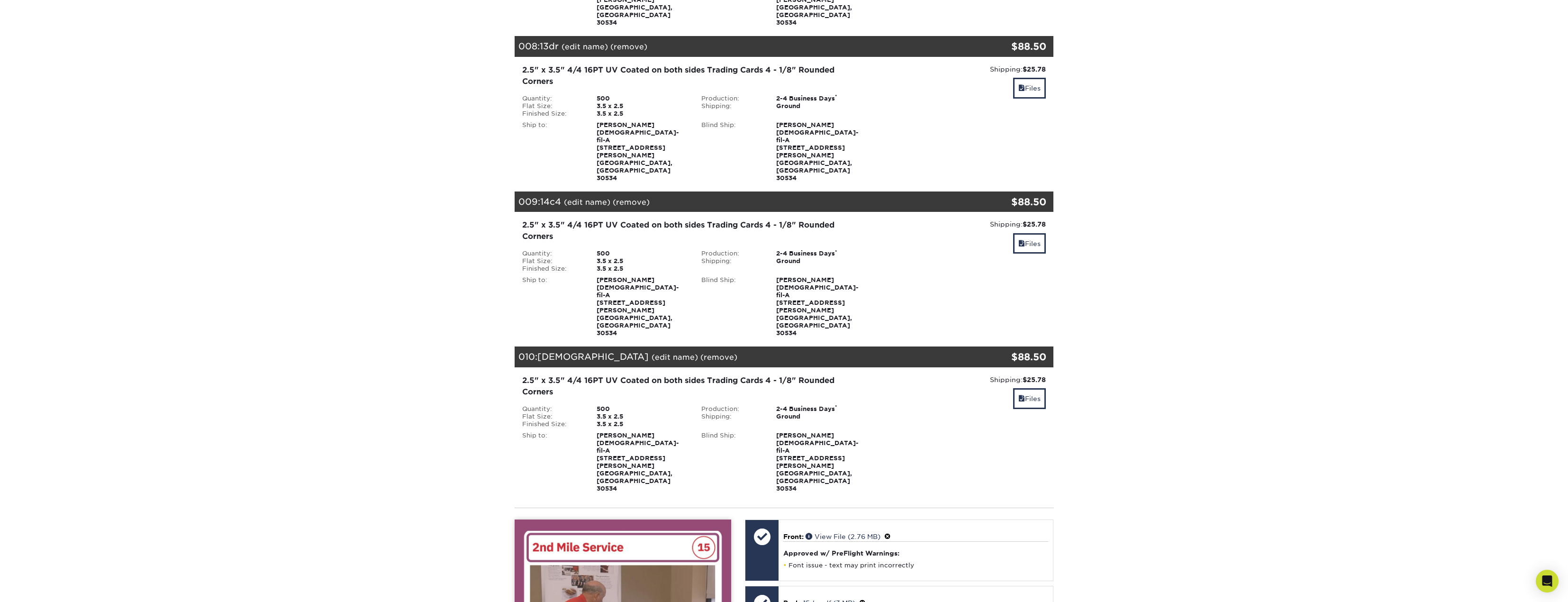
scroll to position [1158, 0]
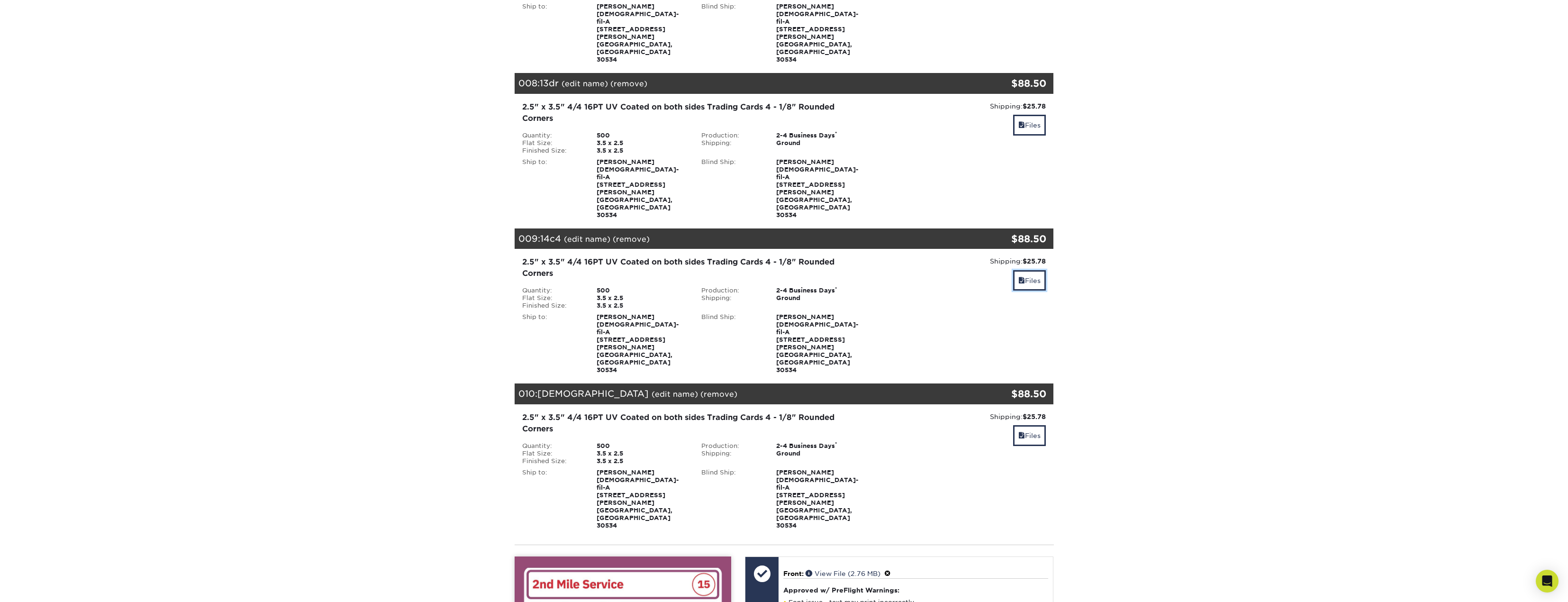
click at [1043, 270] on link "Files" at bounding box center [1029, 280] width 33 height 20
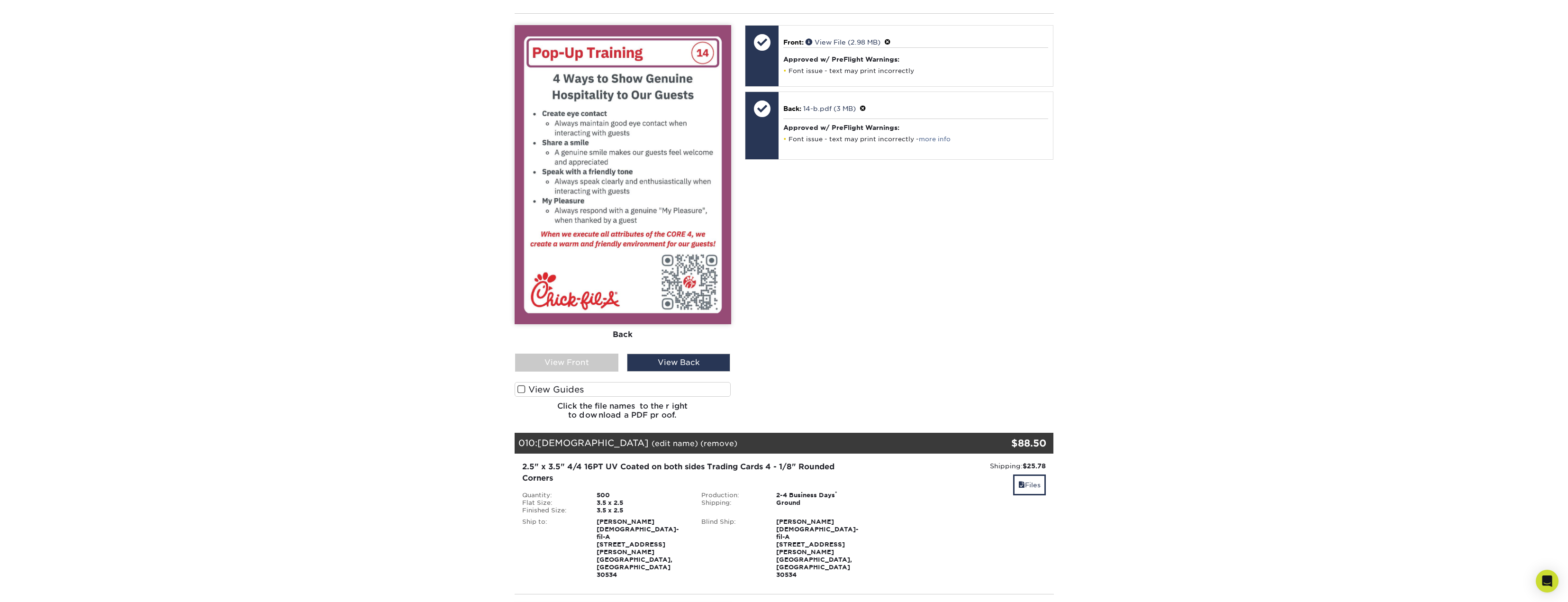
scroll to position [1584, 0]
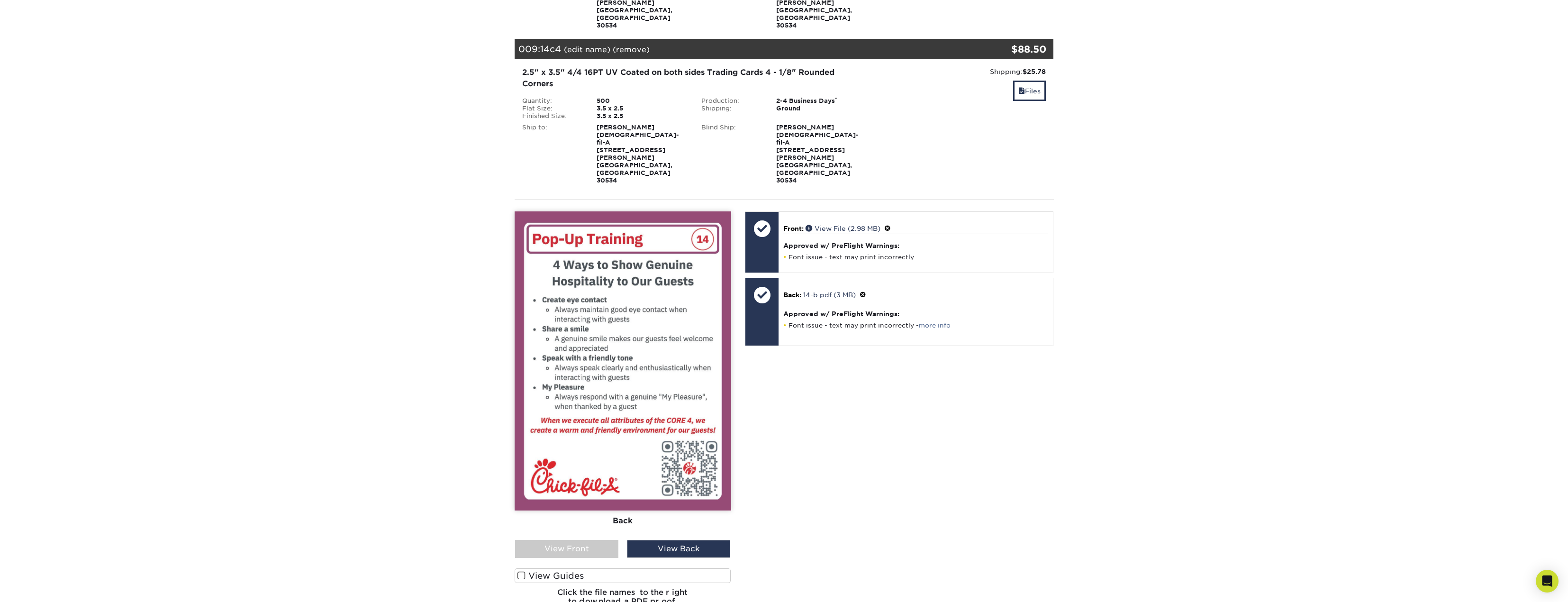
click at [581, 540] on div "View Front" at bounding box center [567, 549] width 103 height 18
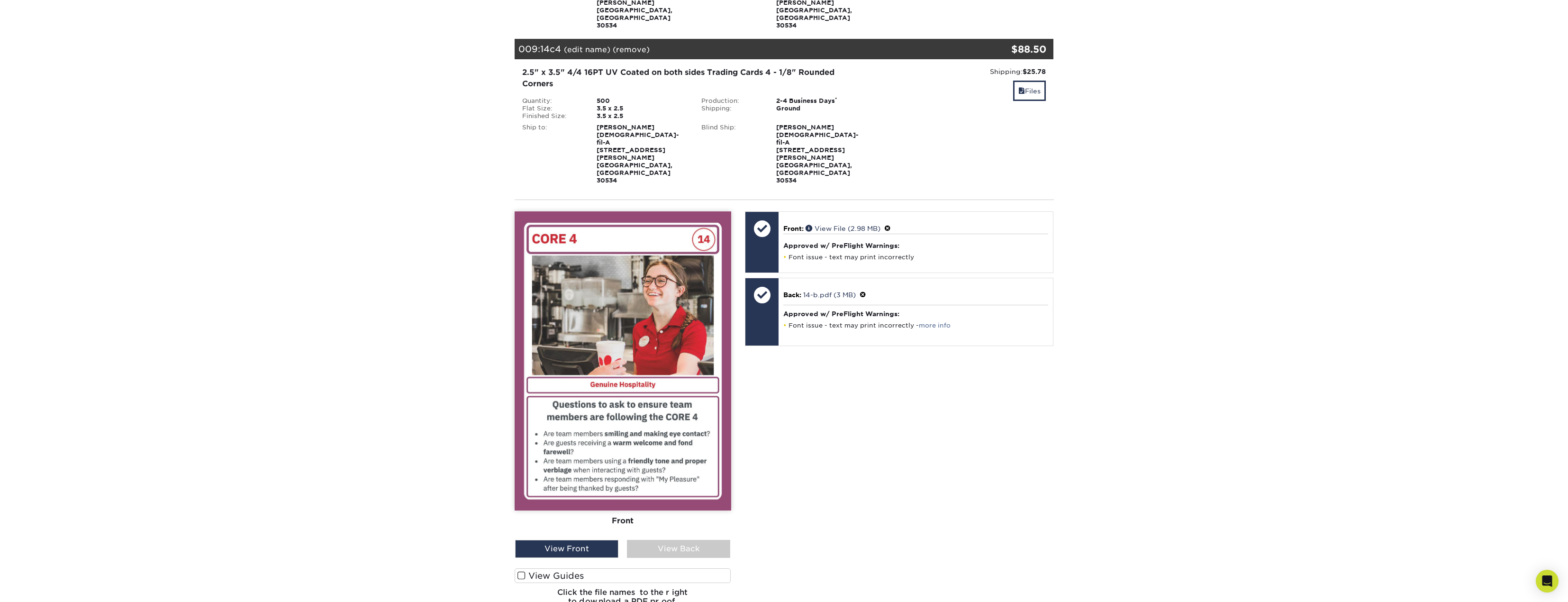
scroll to position [1158, 0]
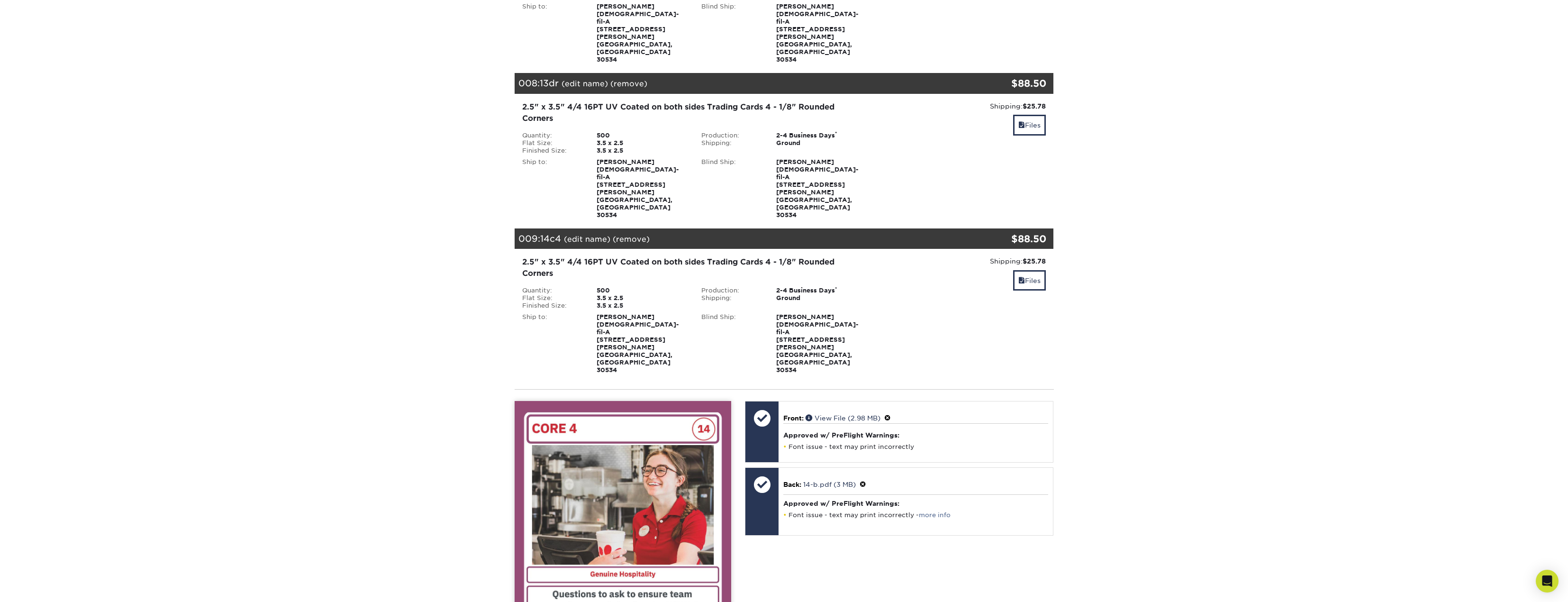
click at [1002, 270] on div "Files" at bounding box center [964, 281] width 166 height 23
click at [1020, 270] on link "Files" at bounding box center [1029, 280] width 33 height 20
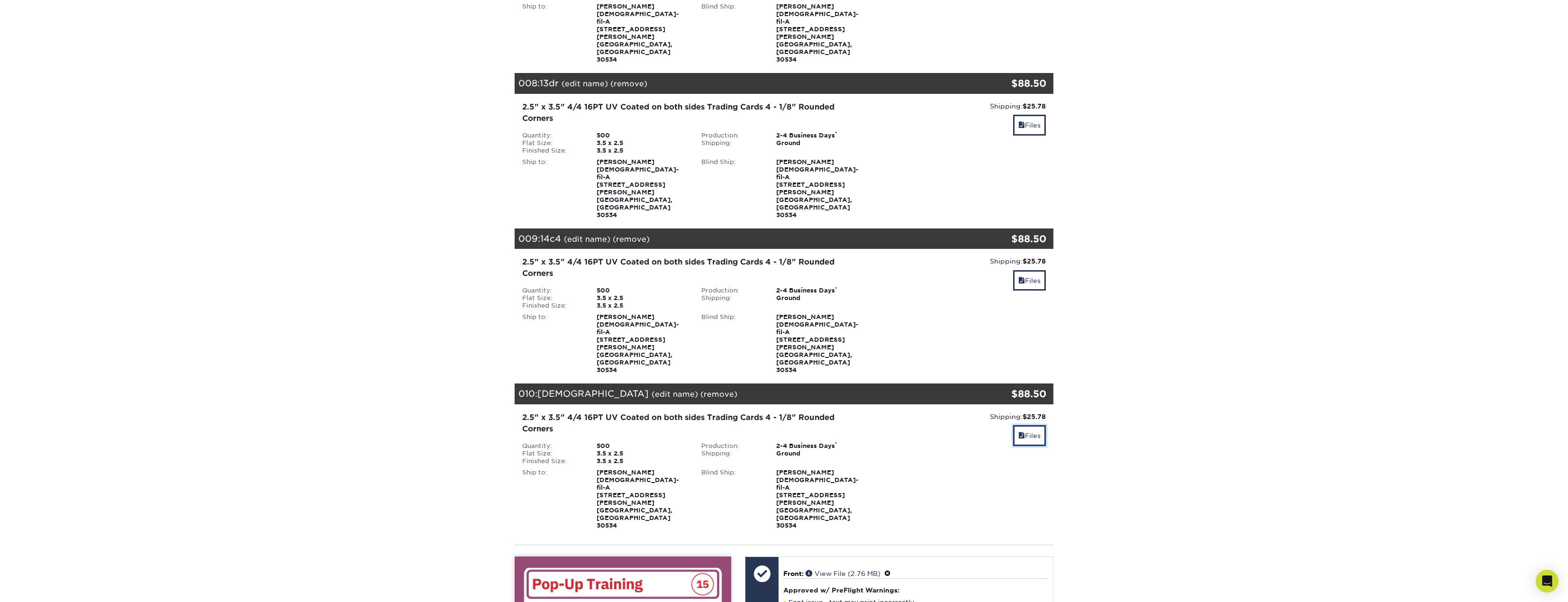
click at [1037, 425] on link "Files" at bounding box center [1029, 435] width 33 height 20
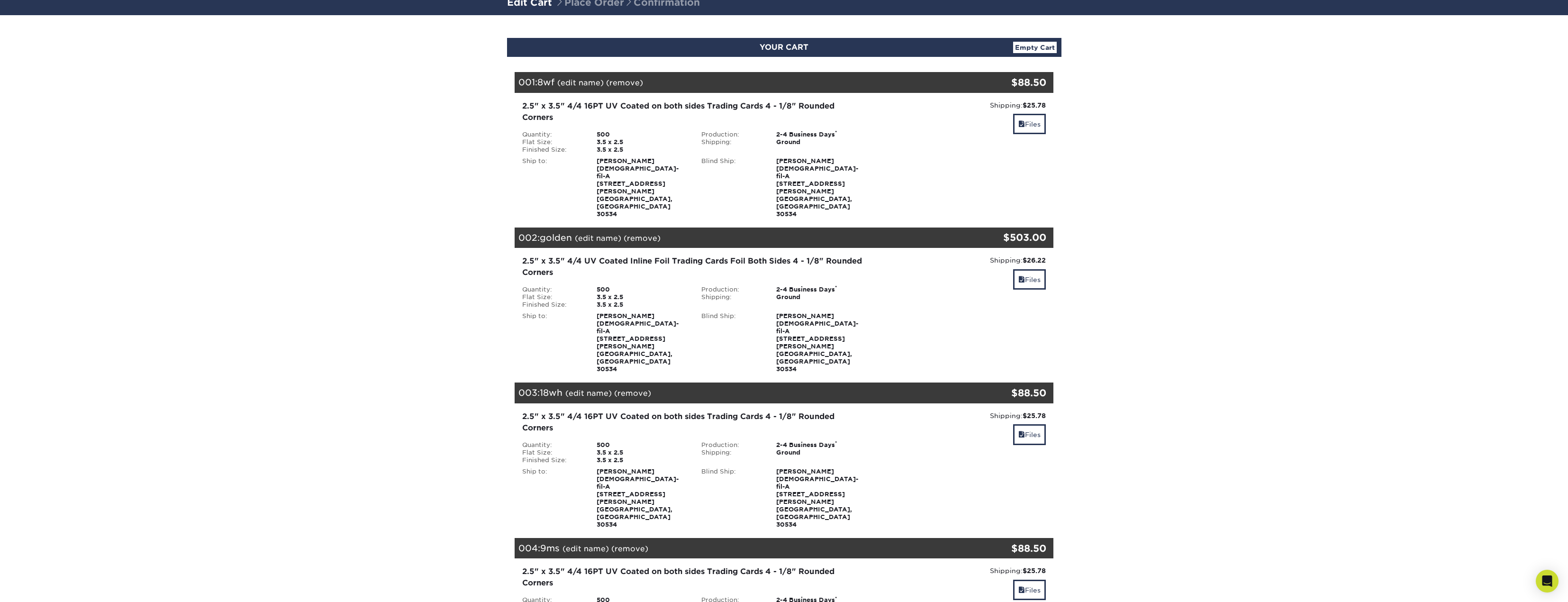
scroll to position [0, 0]
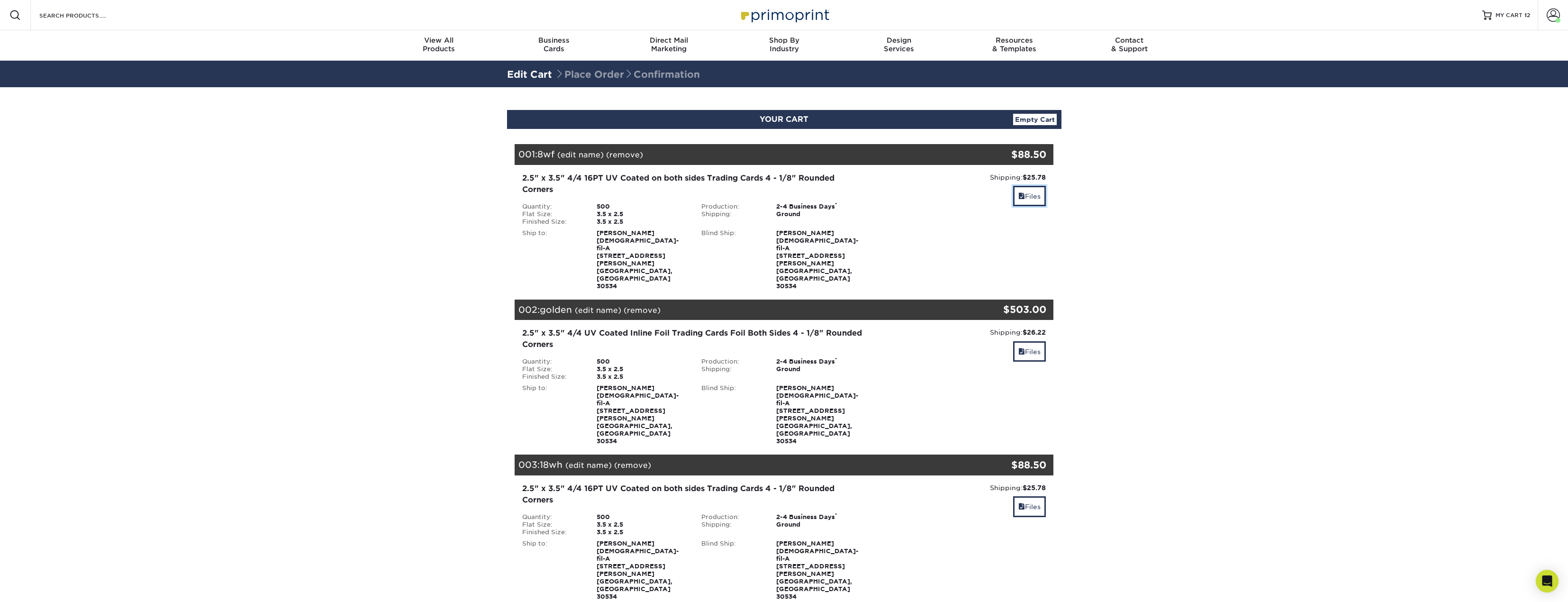
click at [1023, 189] on link "Files" at bounding box center [1029, 195] width 33 height 20
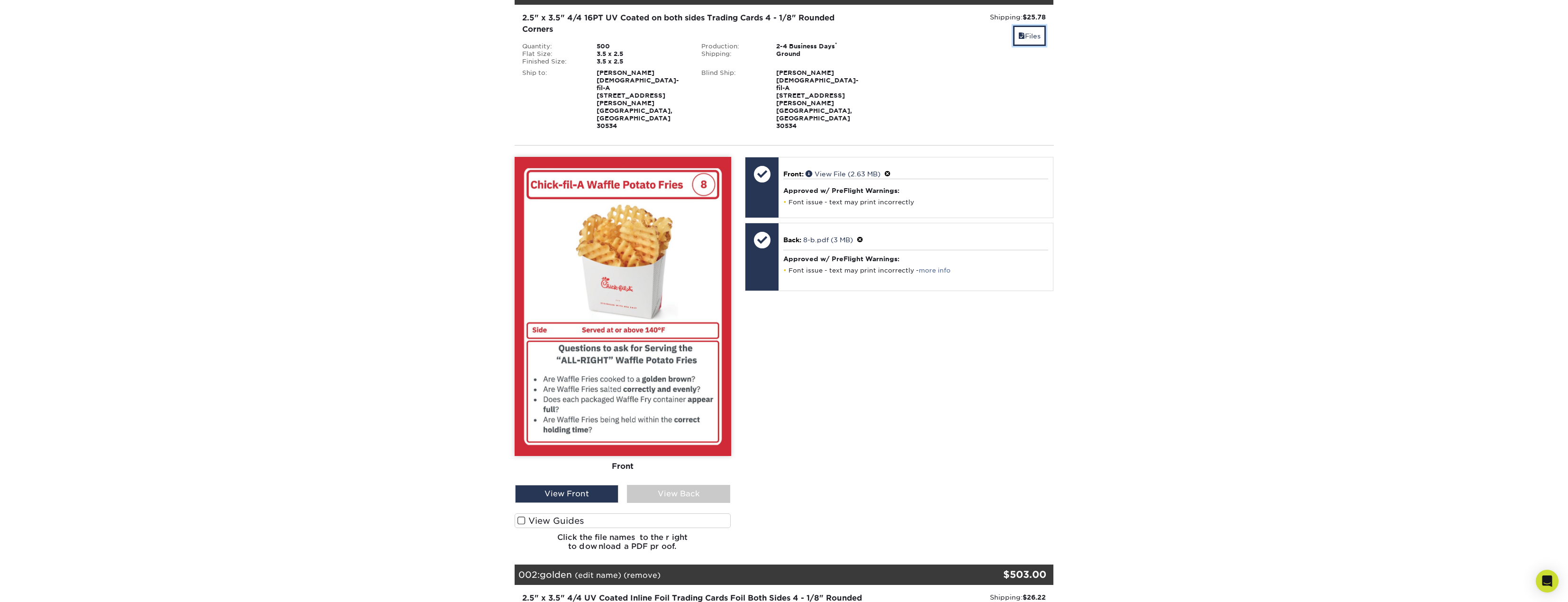
scroll to position [237, 0]
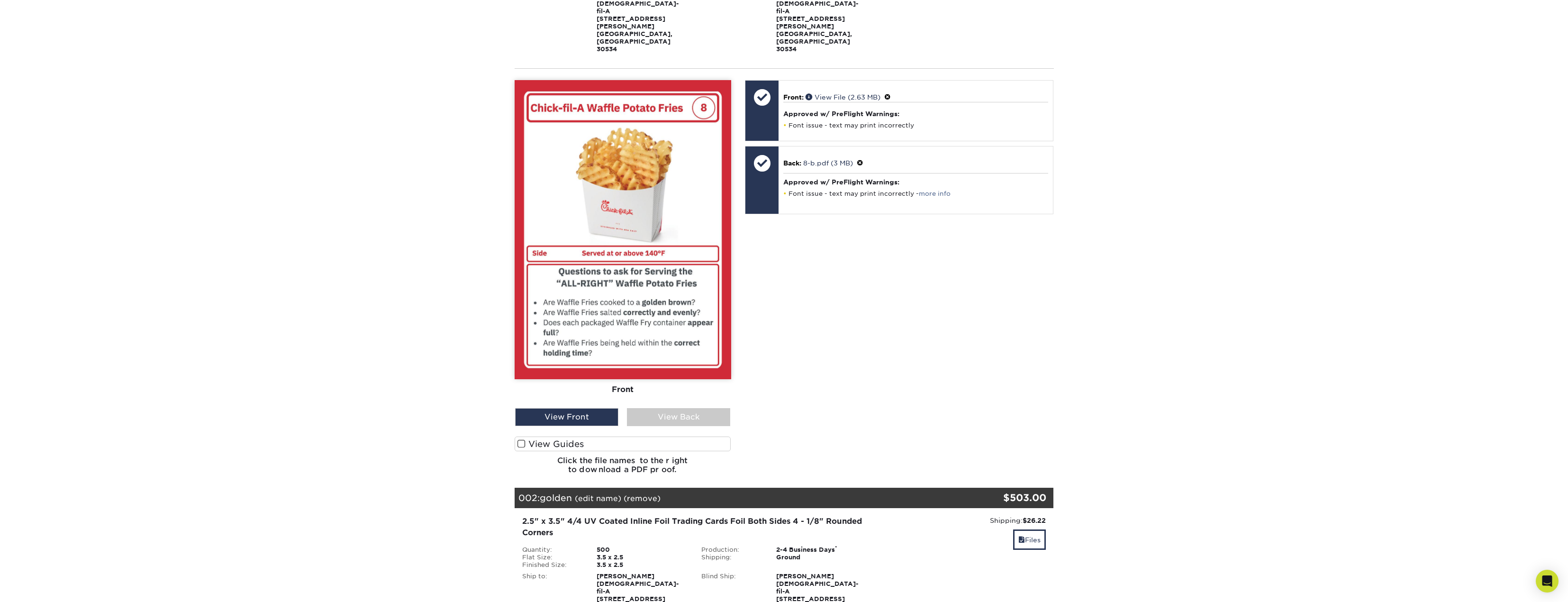
click at [685, 408] on div "View Back" at bounding box center [679, 417] width 103 height 18
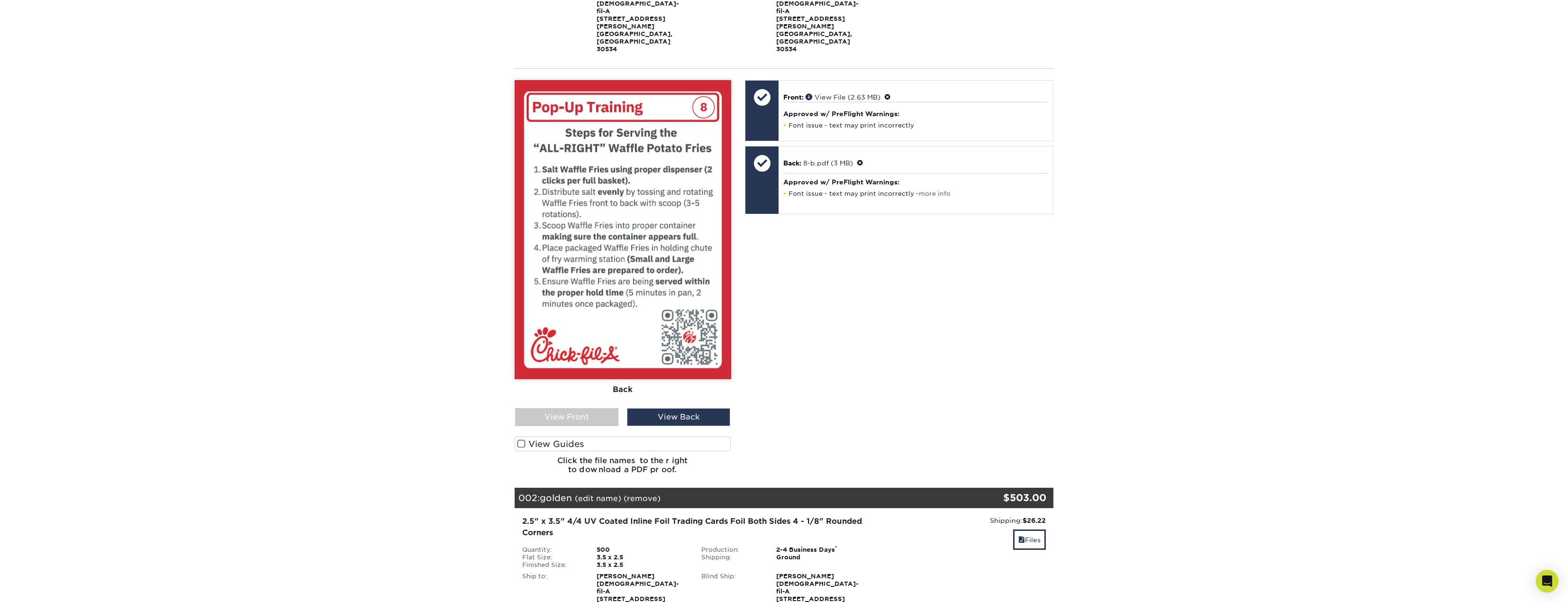
scroll to position [47, 0]
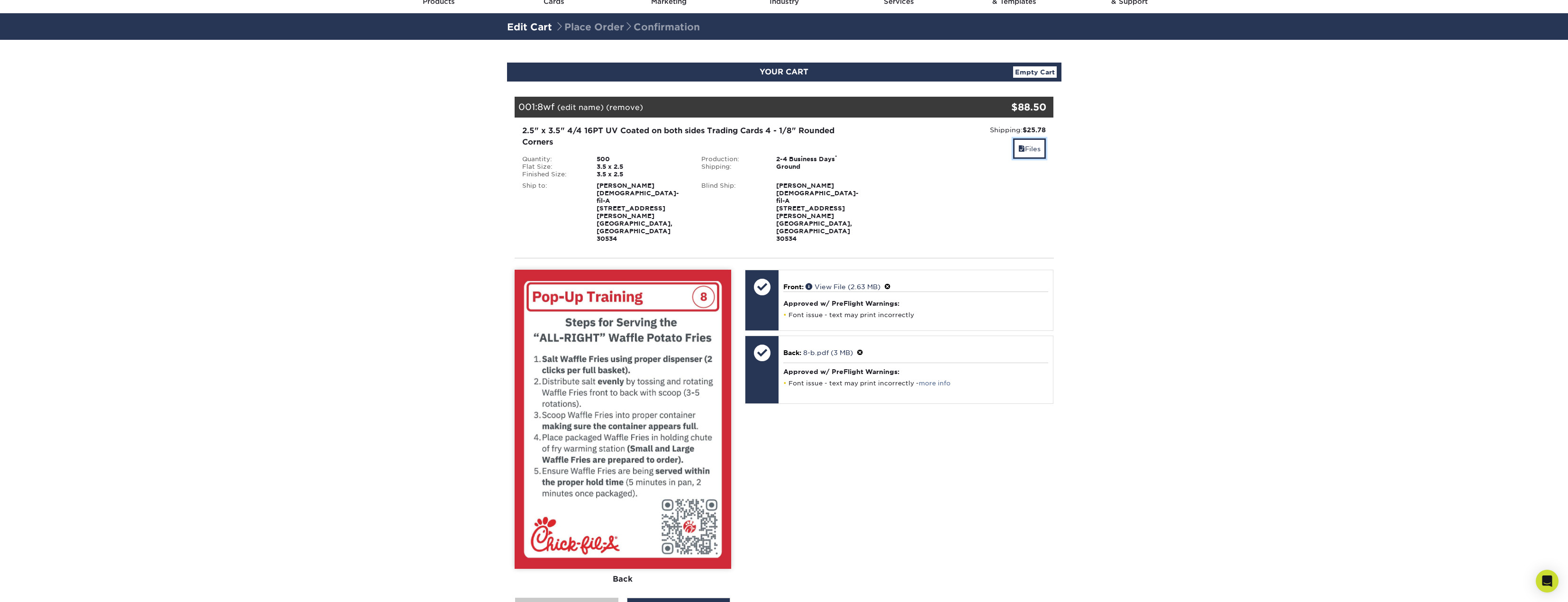
click at [1032, 152] on link "Files" at bounding box center [1029, 148] width 33 height 20
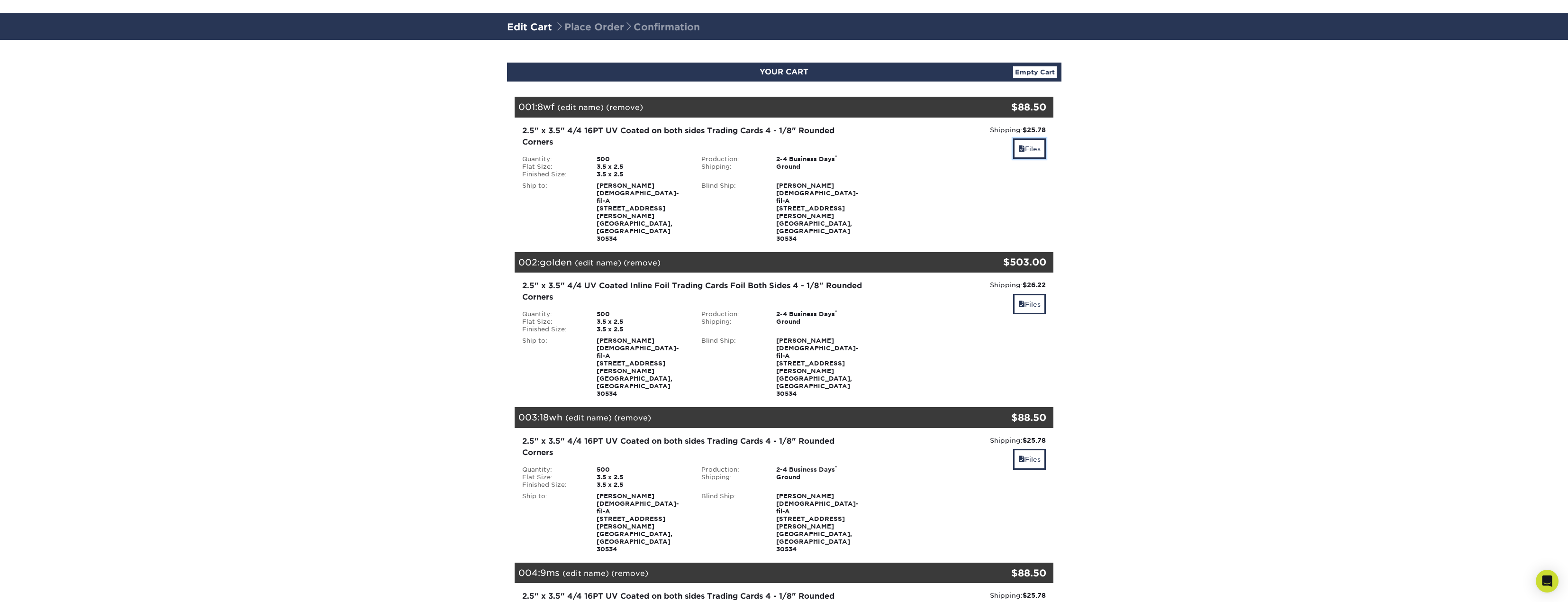
scroll to position [237, 0]
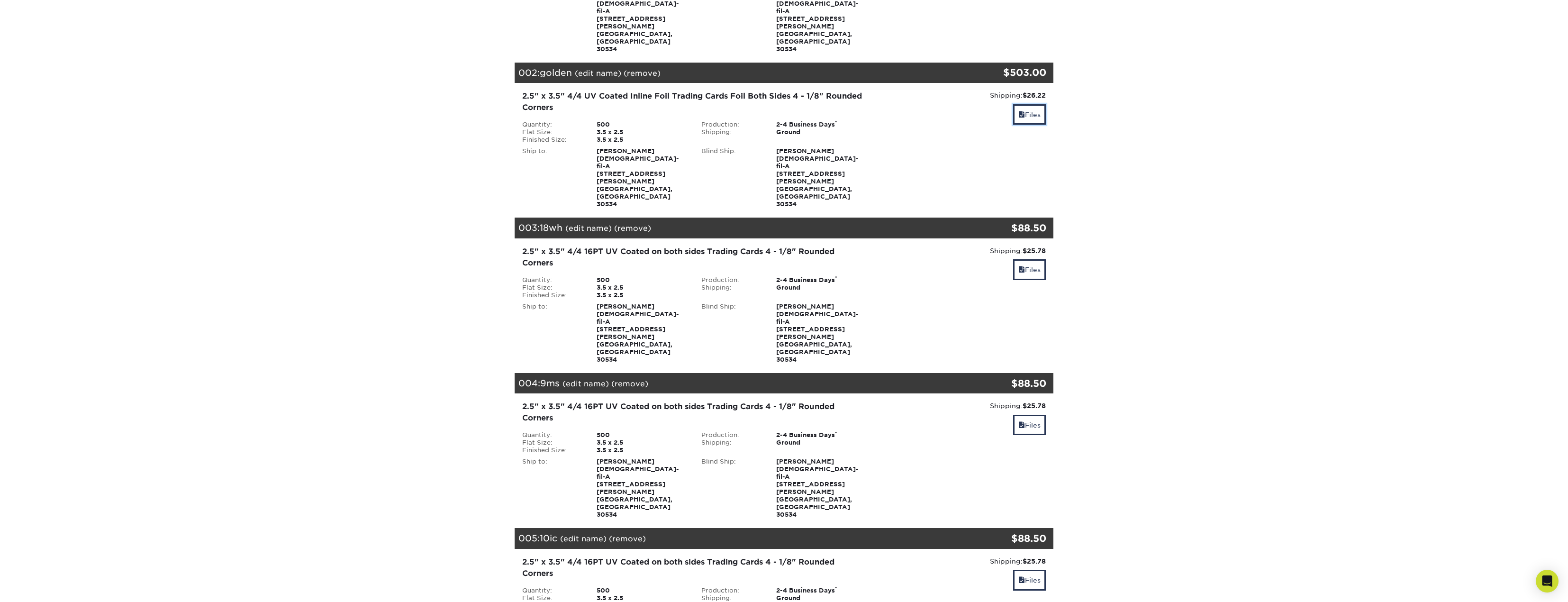
drag, startPoint x: 1021, startPoint y: 91, endPoint x: 992, endPoint y: 109, distance: 34.1
click at [1021, 104] on link "Files" at bounding box center [1029, 114] width 33 height 20
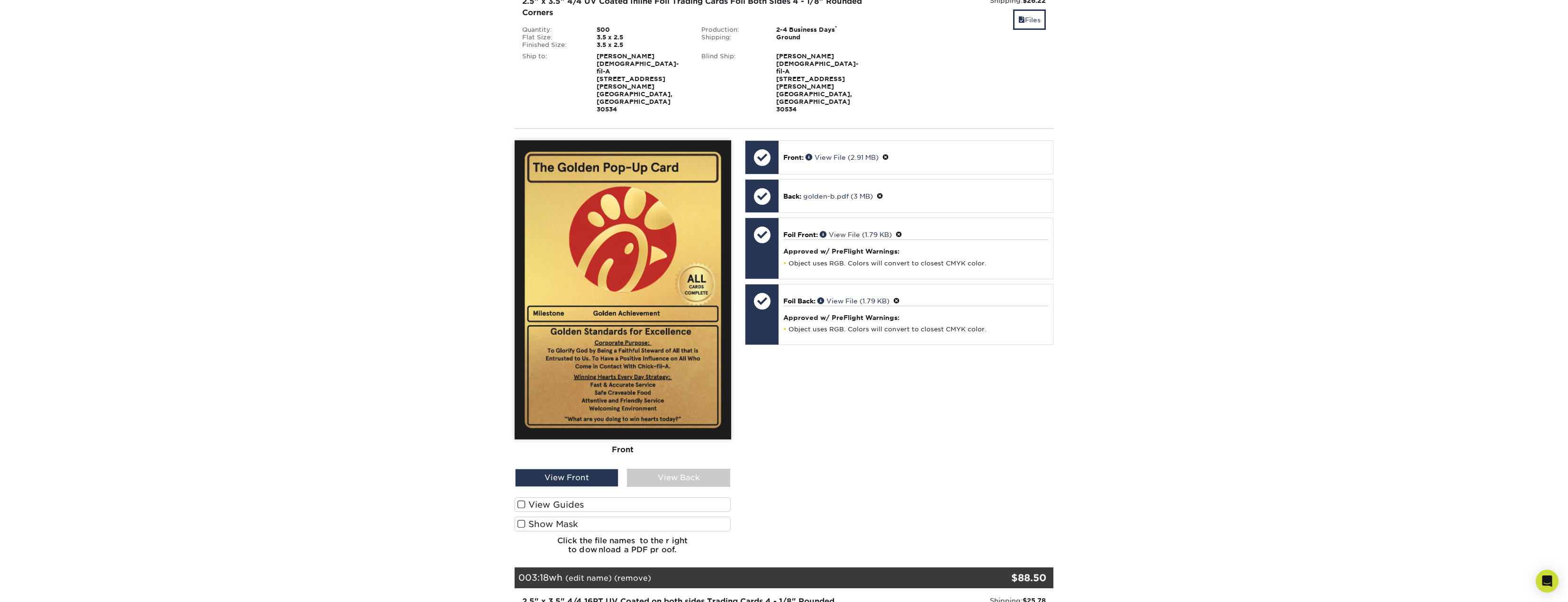
click at [690, 469] on div "View Back" at bounding box center [679, 478] width 103 height 18
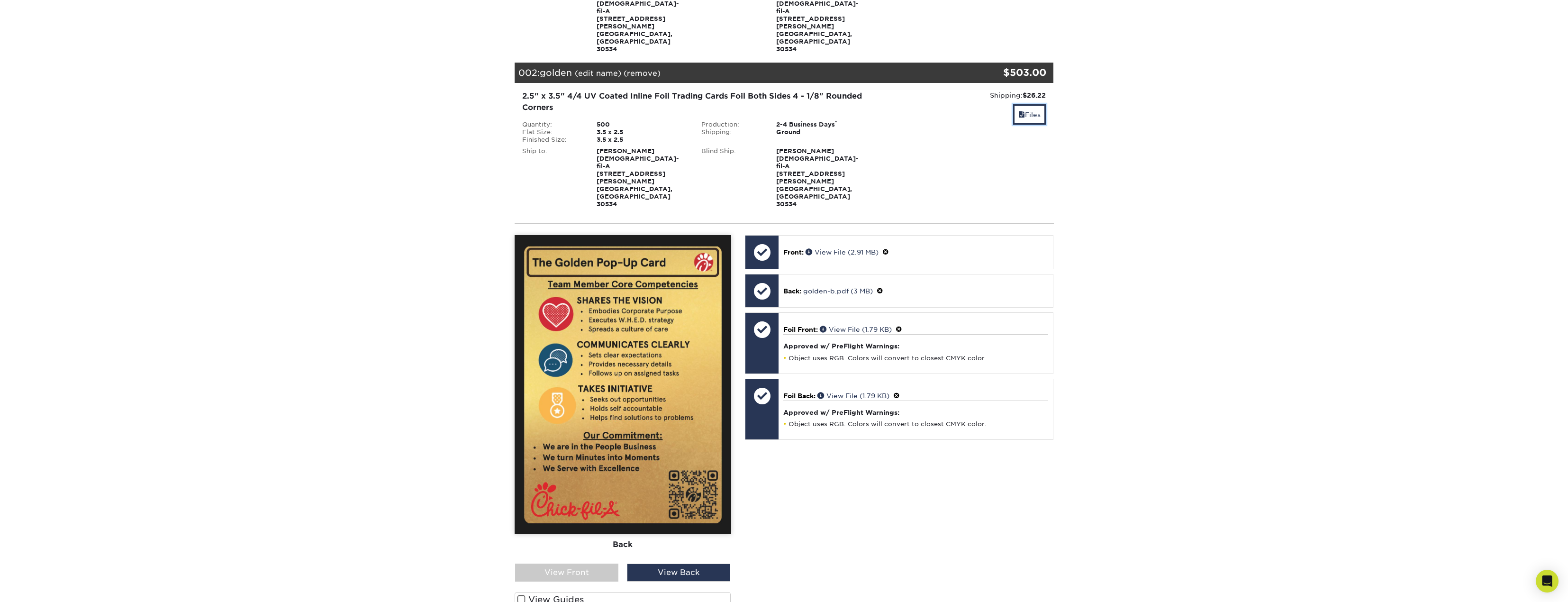
click at [1019, 104] on link "Files" at bounding box center [1029, 114] width 33 height 20
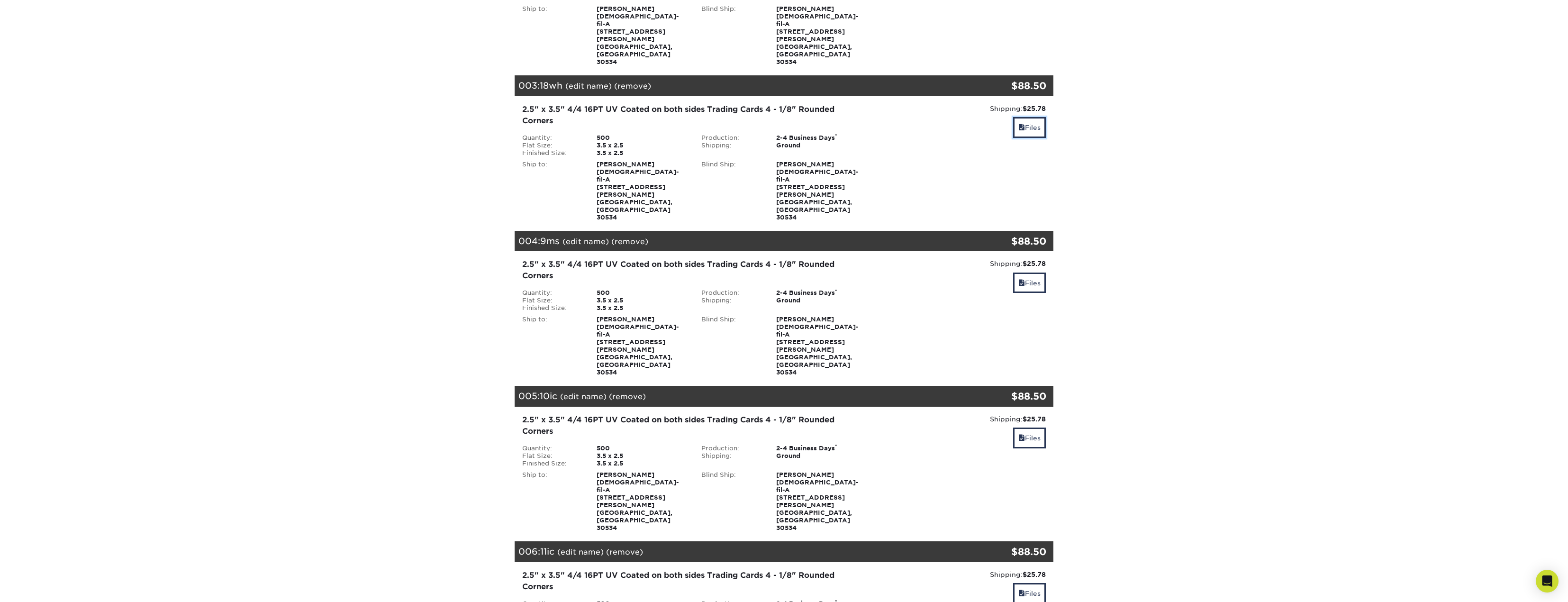
click at [1031, 117] on link "Files" at bounding box center [1029, 127] width 33 height 20
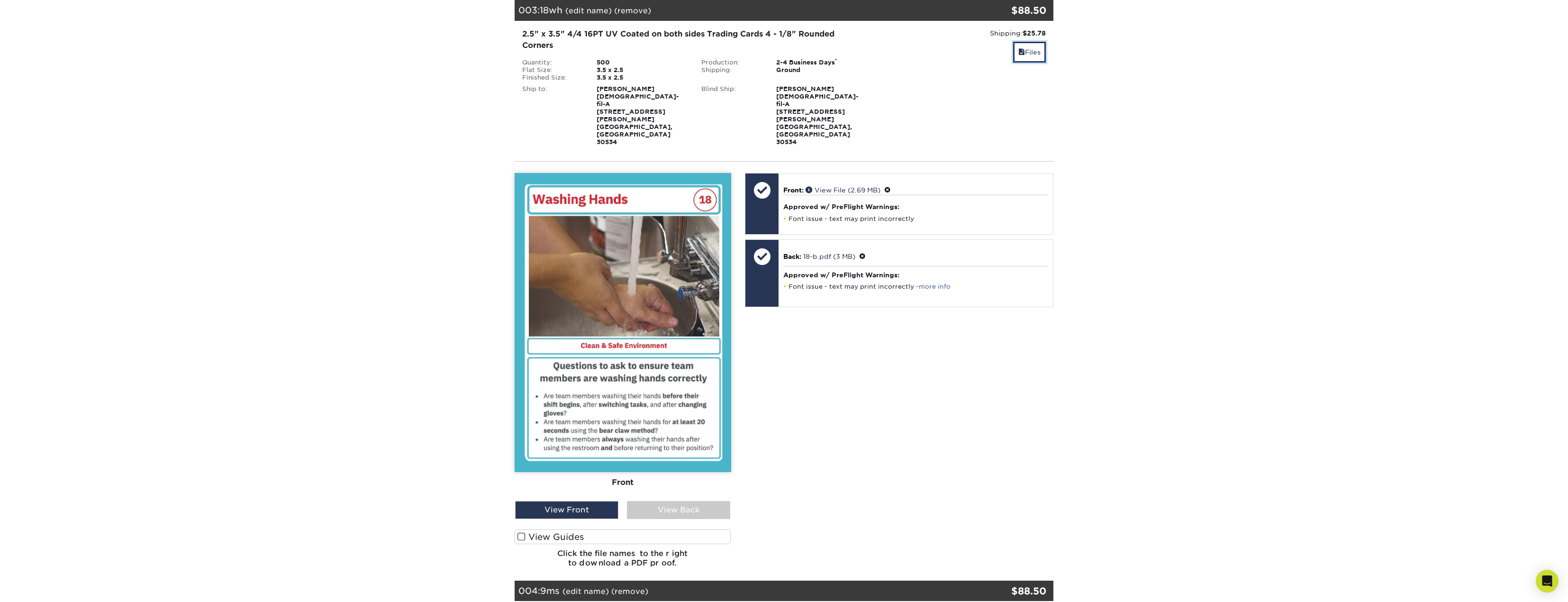
scroll to position [521, 0]
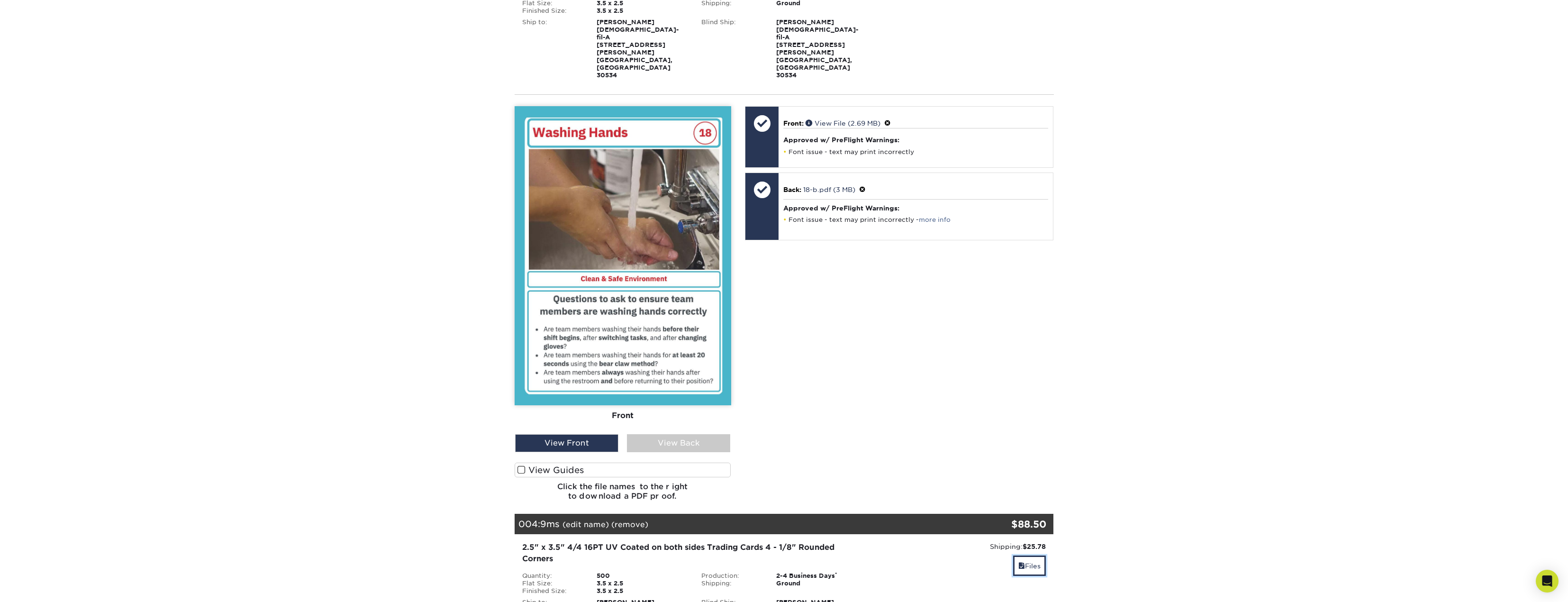
click at [1024, 555] on link "Files" at bounding box center [1029, 565] width 33 height 20
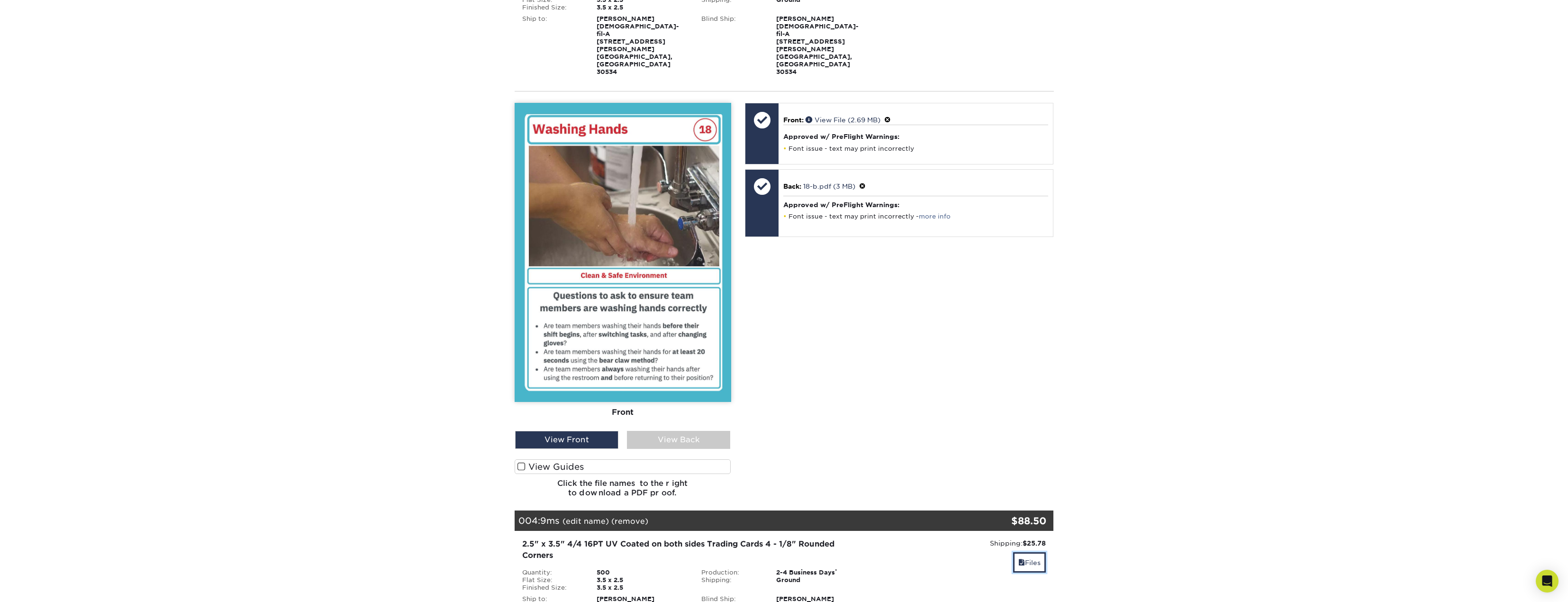
scroll to position [474, 0]
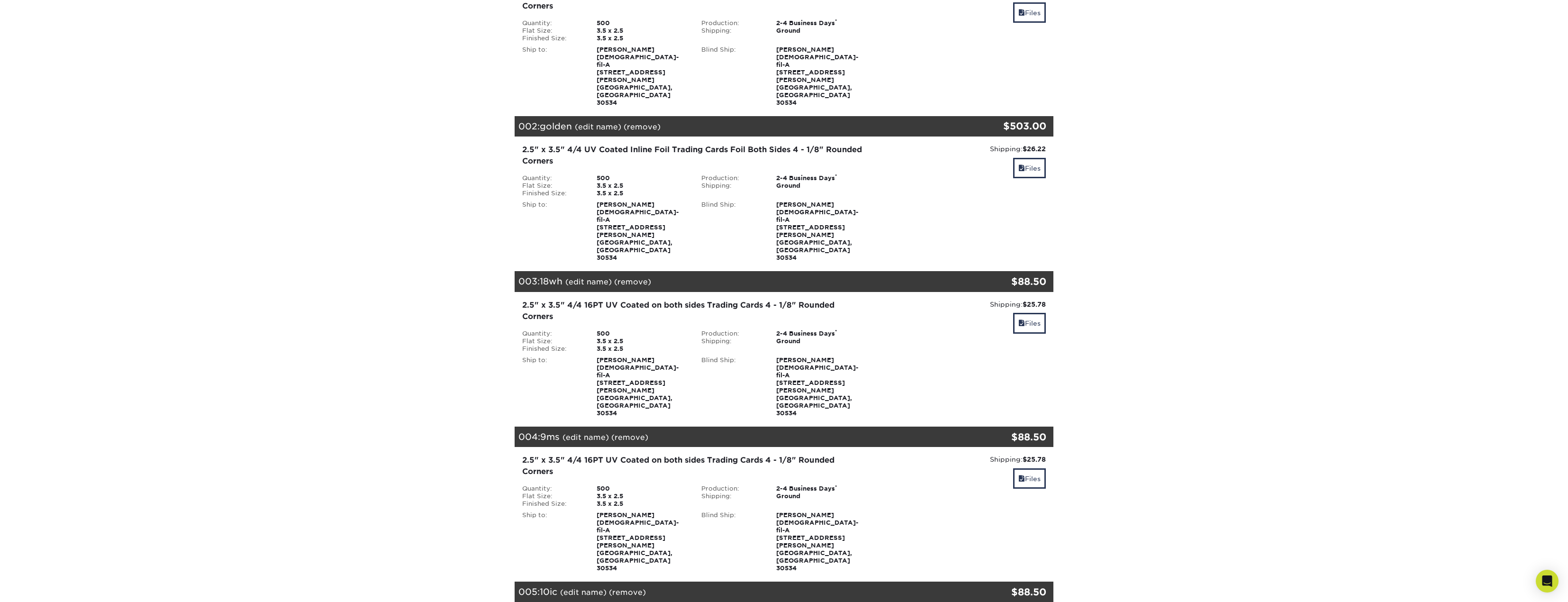
scroll to position [189, 0]
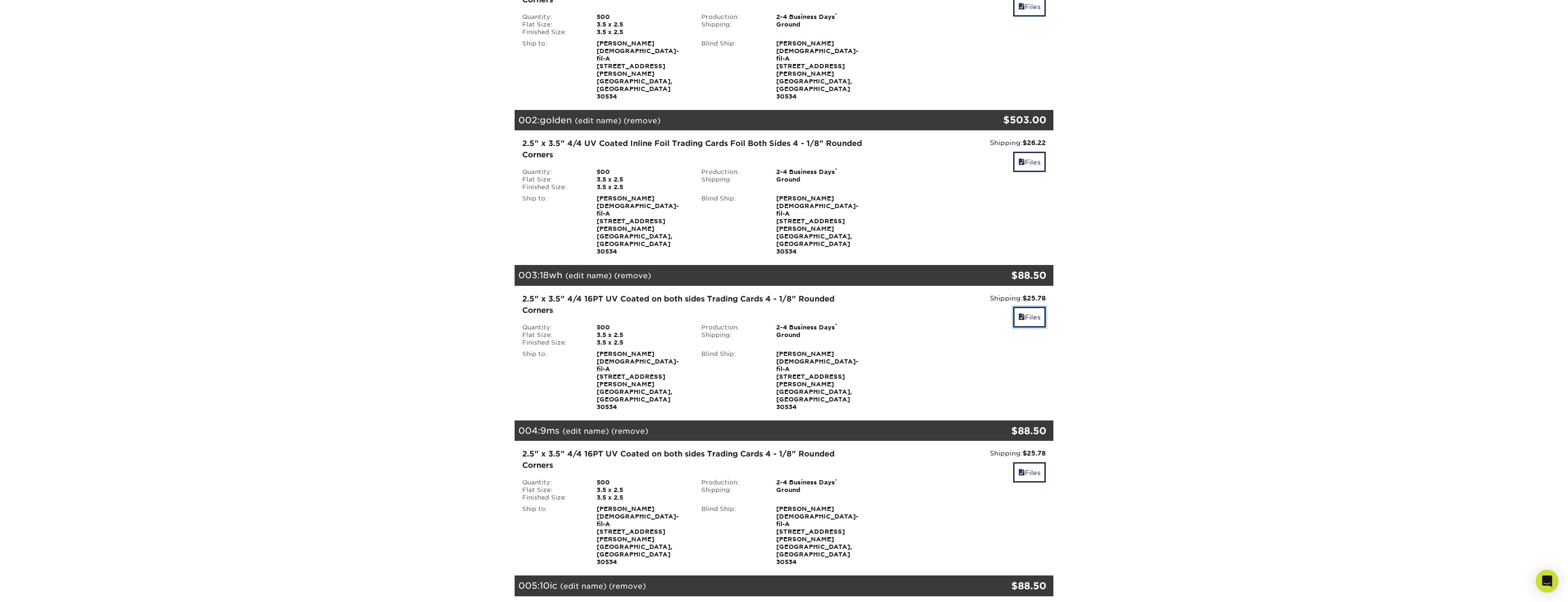
click at [1044, 307] on link "Files" at bounding box center [1029, 317] width 33 height 20
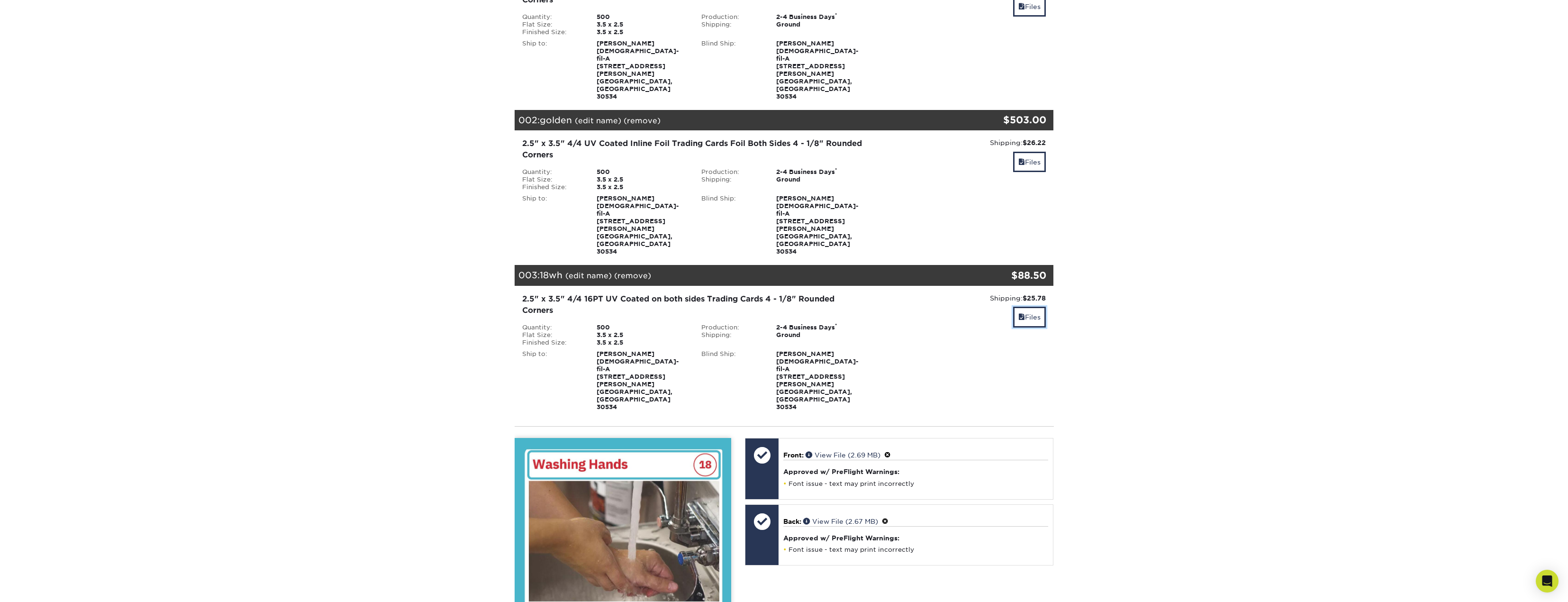
click at [1038, 307] on link "Files" at bounding box center [1029, 317] width 33 height 20
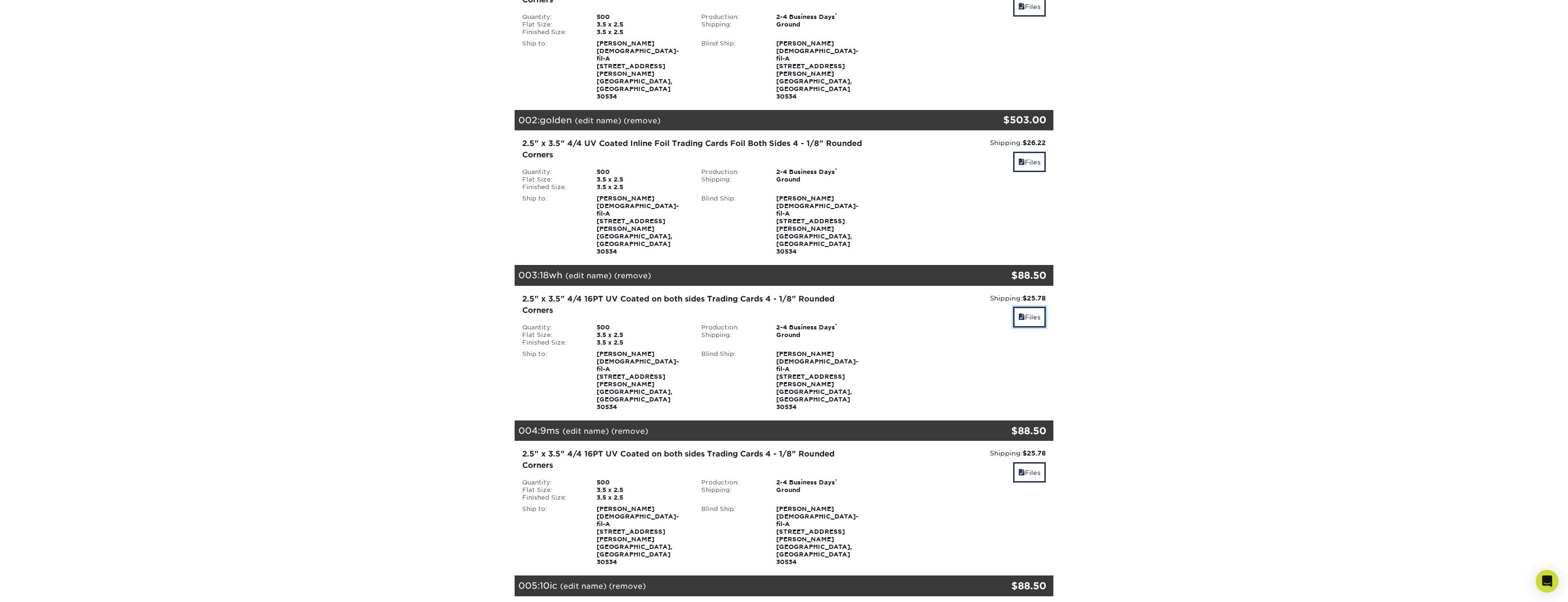
click at [1038, 307] on link "Files" at bounding box center [1029, 317] width 33 height 20
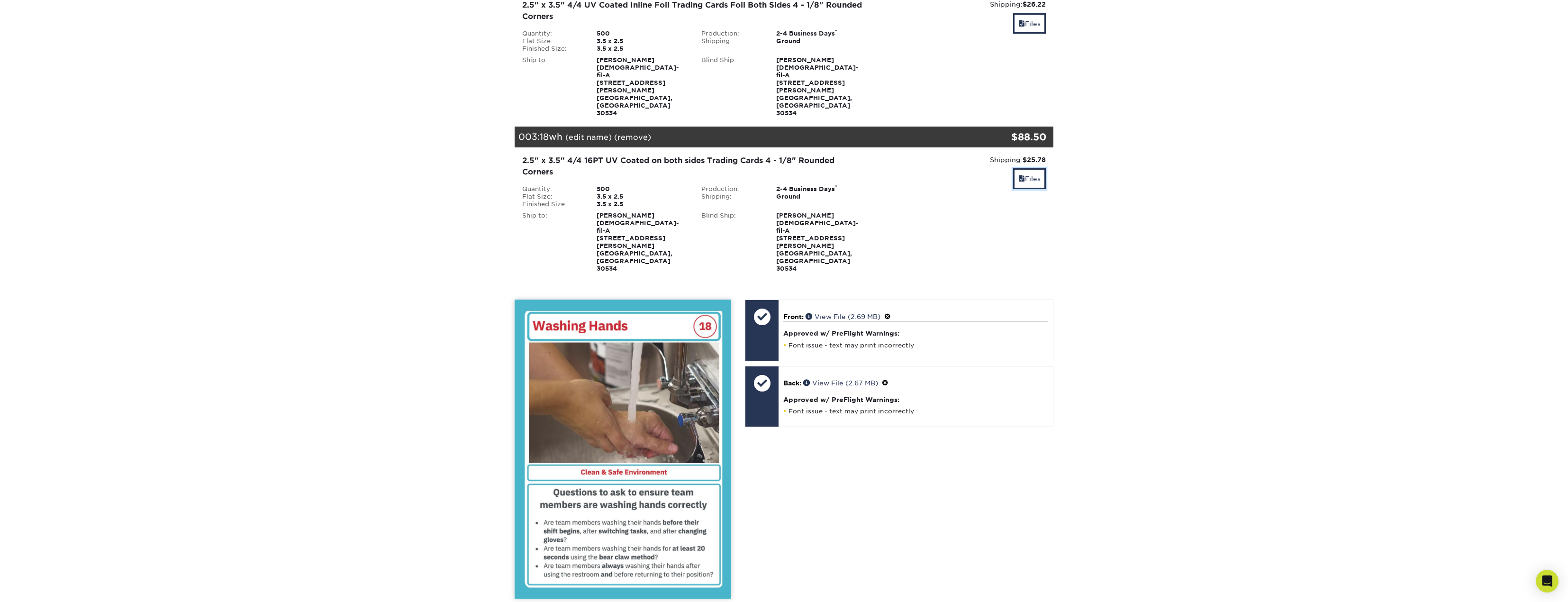
scroll to position [332, 0]
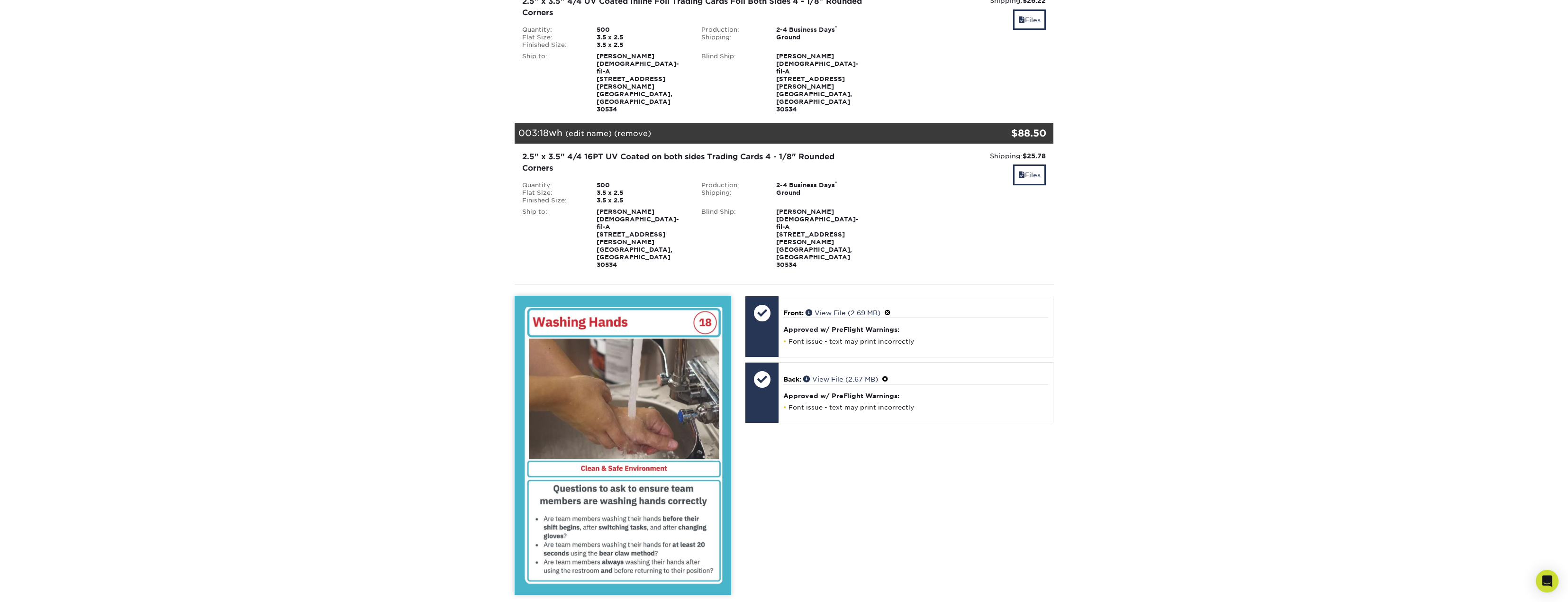
click at [890, 309] on span at bounding box center [887, 313] width 7 height 7
click at [785, 316] on link "Ok" at bounding box center [793, 323] width 20 height 15
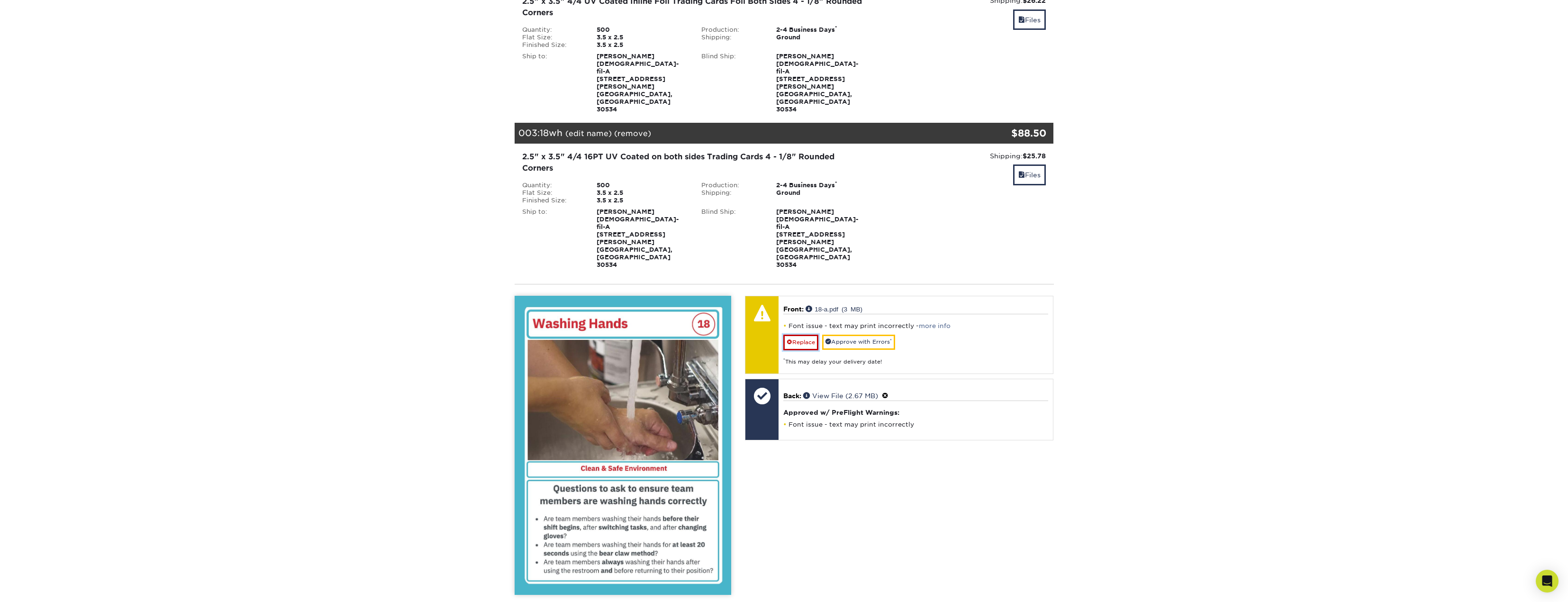
click at [799, 335] on link "Replace" at bounding box center [801, 342] width 35 height 15
click at [846, 335] on link "Approve with Errors *" at bounding box center [859, 342] width 73 height 15
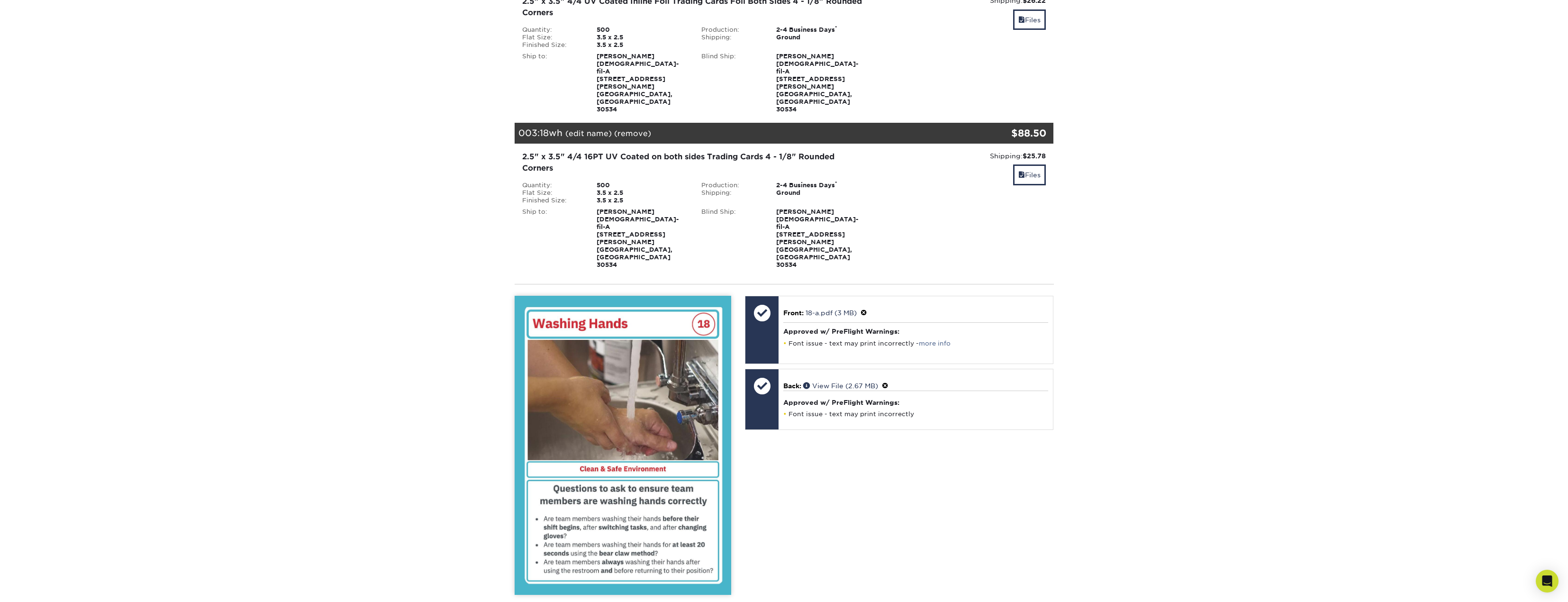
click at [1039, 164] on link "Files" at bounding box center [1029, 174] width 33 height 20
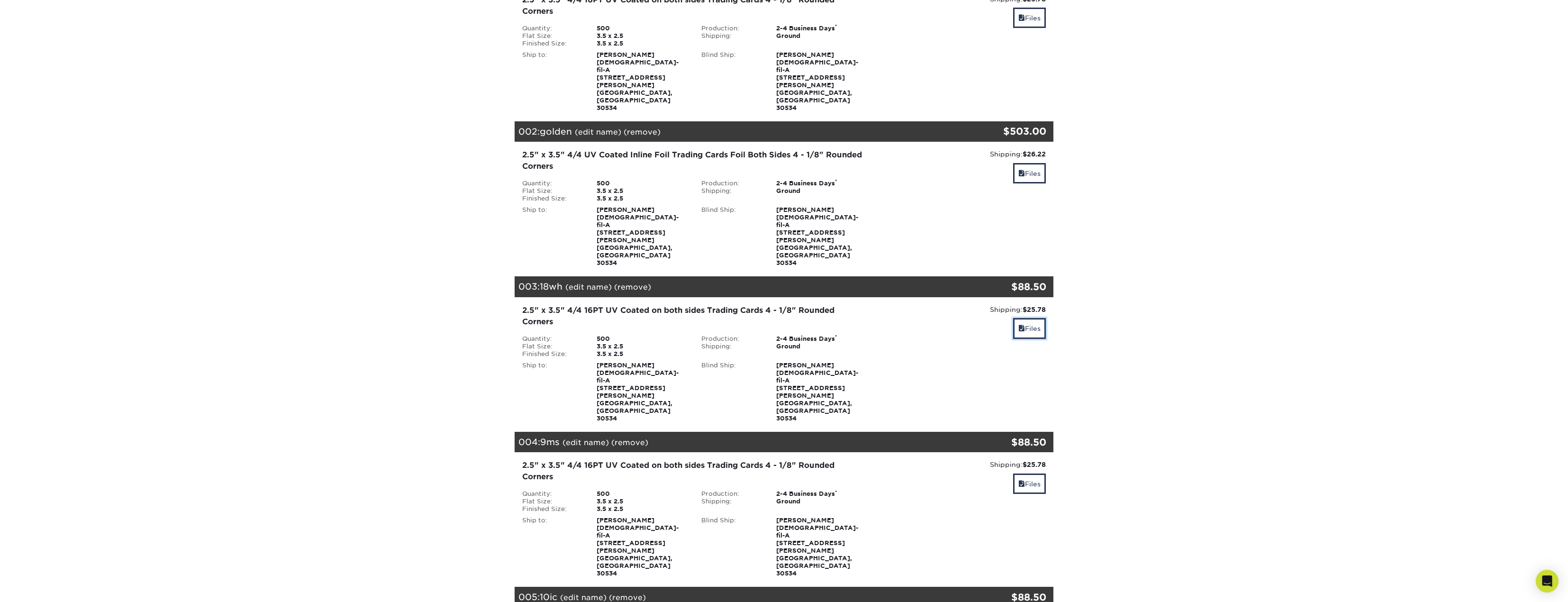
scroll to position [95, 0]
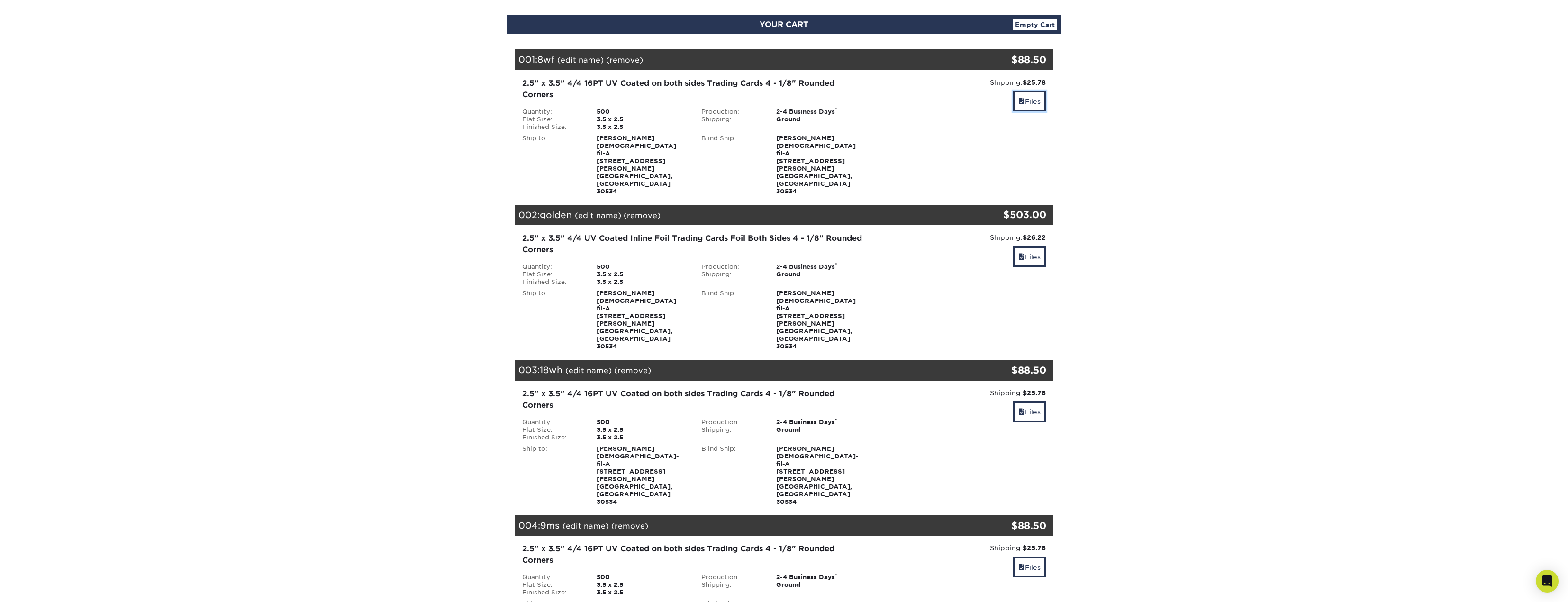
click at [1018, 99] on span at bounding box center [1021, 101] width 7 height 7
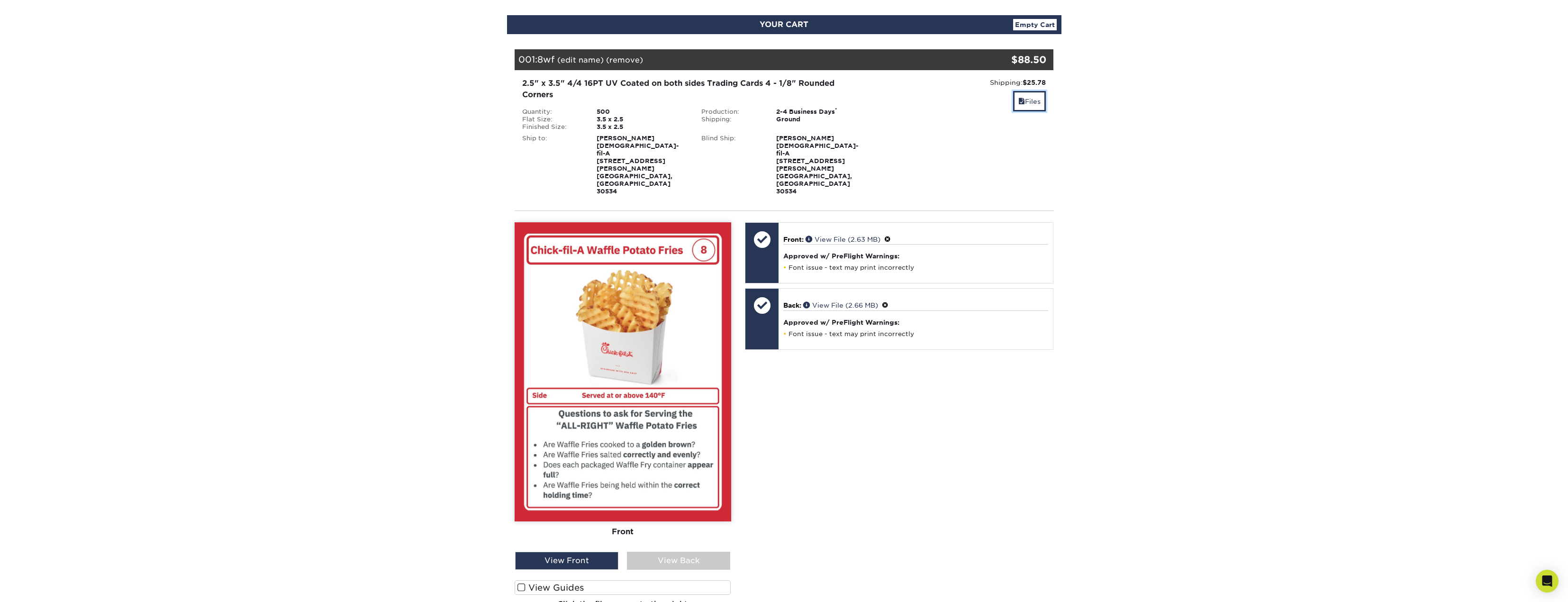
click at [1020, 100] on span at bounding box center [1021, 101] width 7 height 7
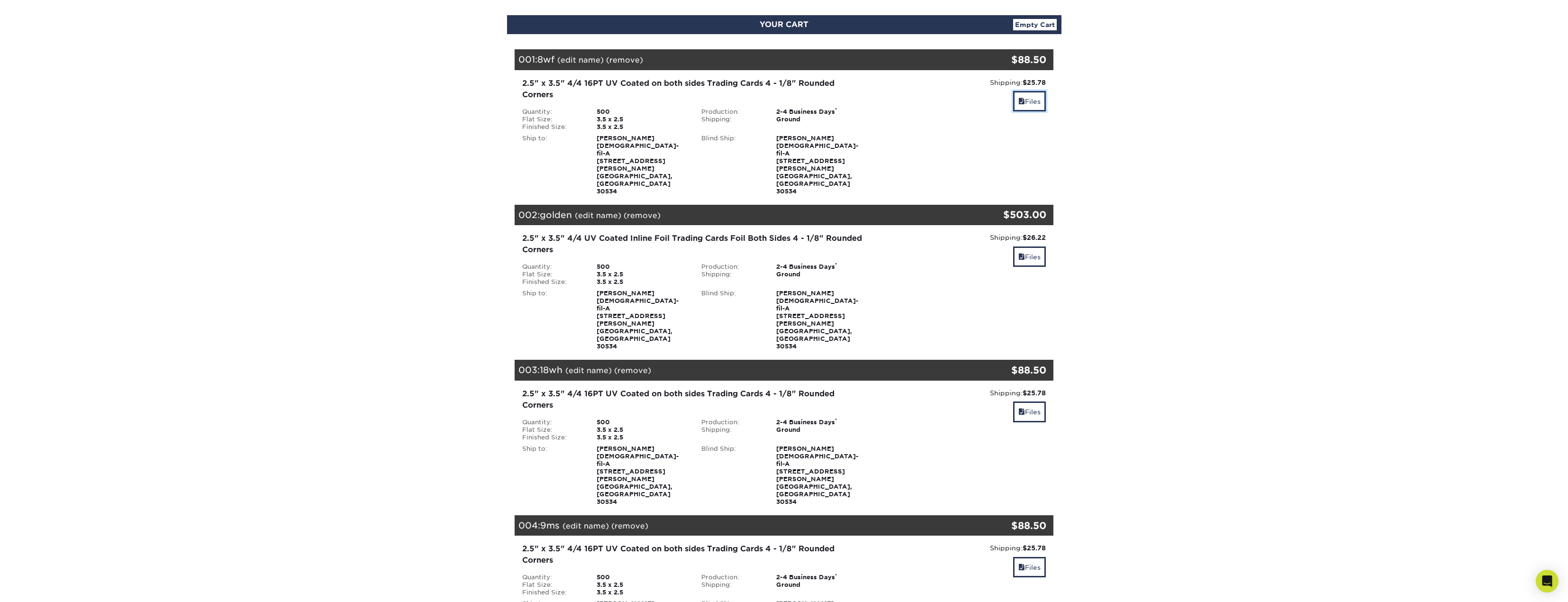
click at [1020, 100] on span at bounding box center [1021, 101] width 7 height 7
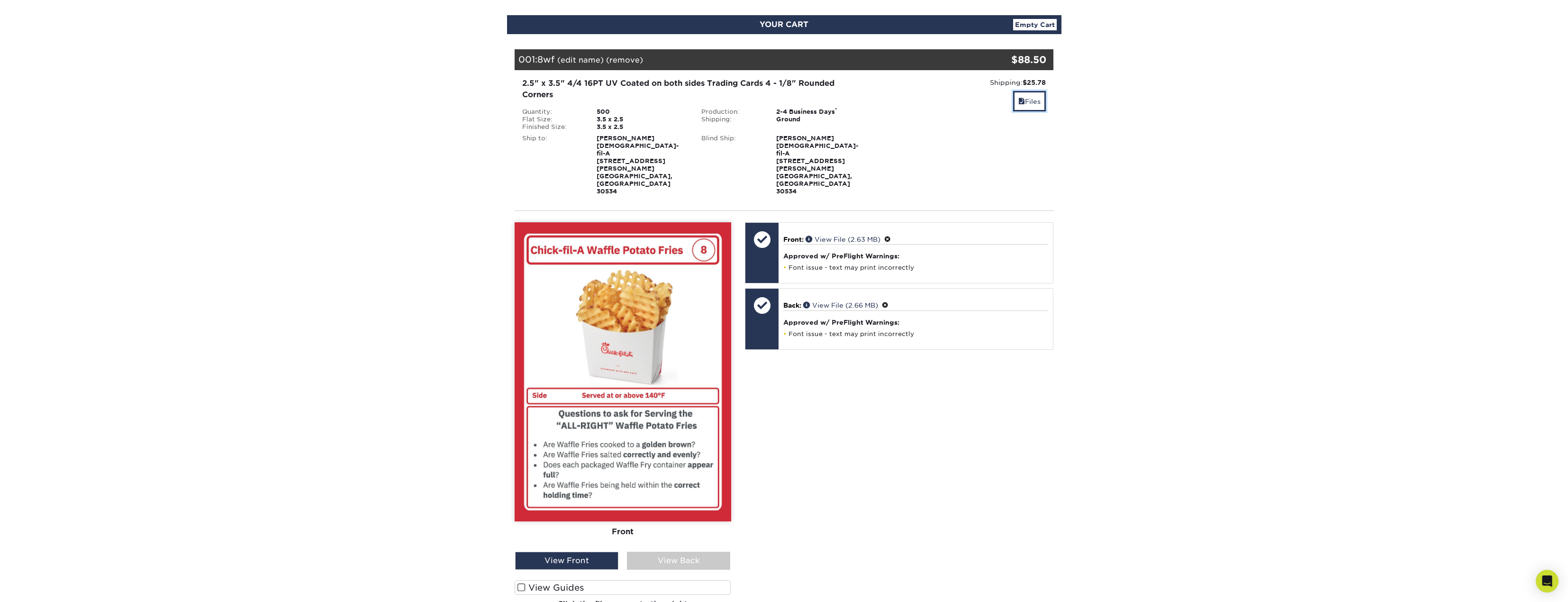
click at [1020, 100] on span at bounding box center [1021, 101] width 7 height 7
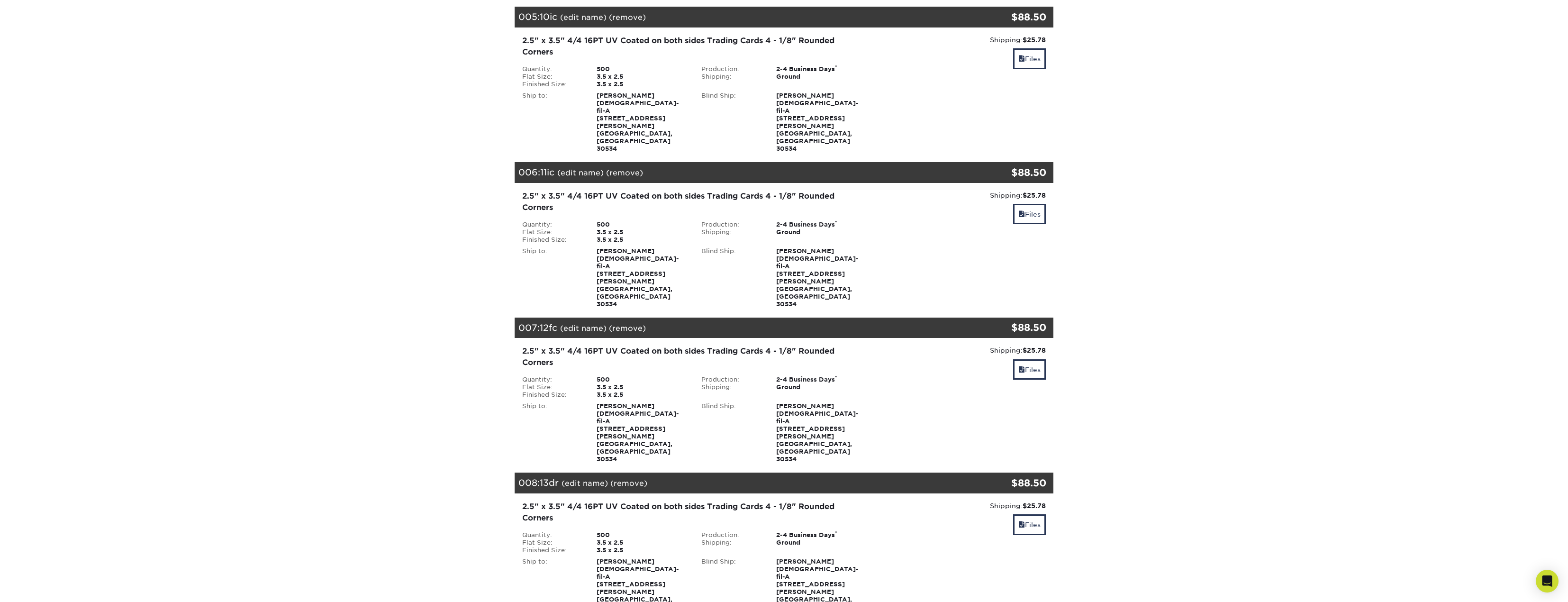
scroll to position [1232, 0]
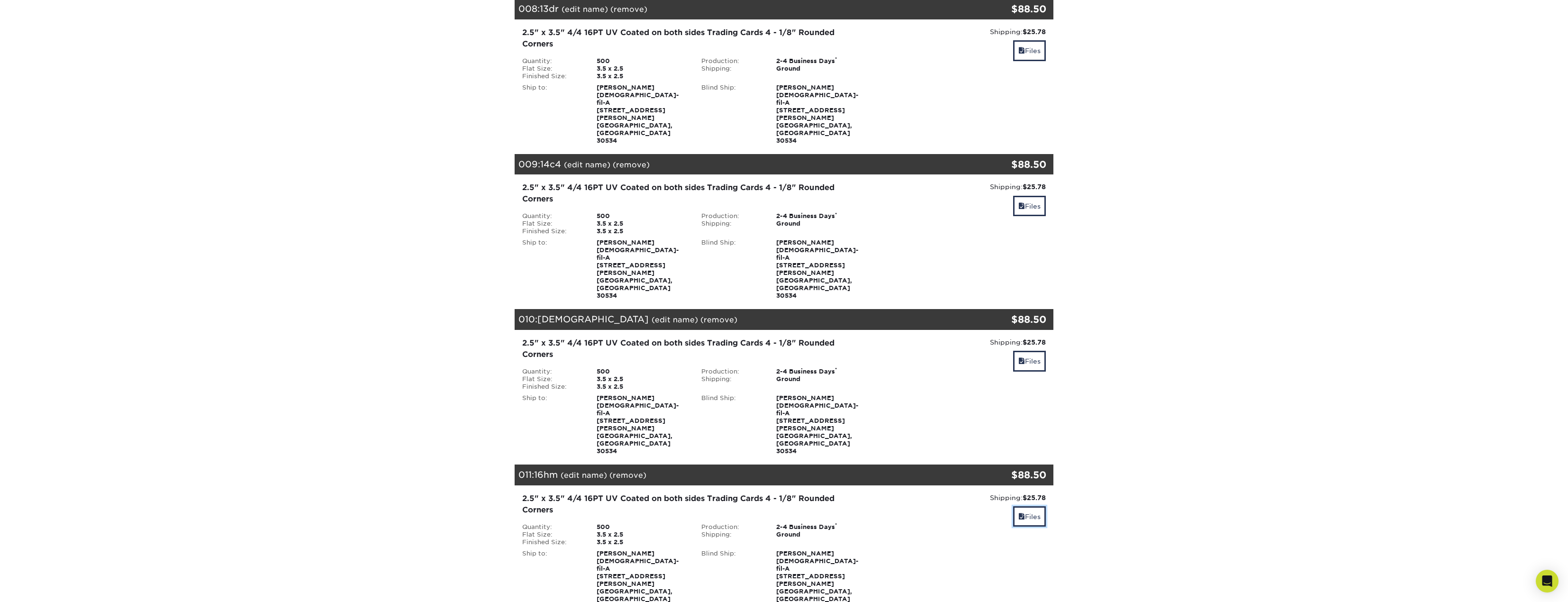
click at [1027, 506] on link "Files" at bounding box center [1029, 516] width 33 height 20
click at [1031, 506] on link "Files" at bounding box center [1029, 516] width 33 height 20
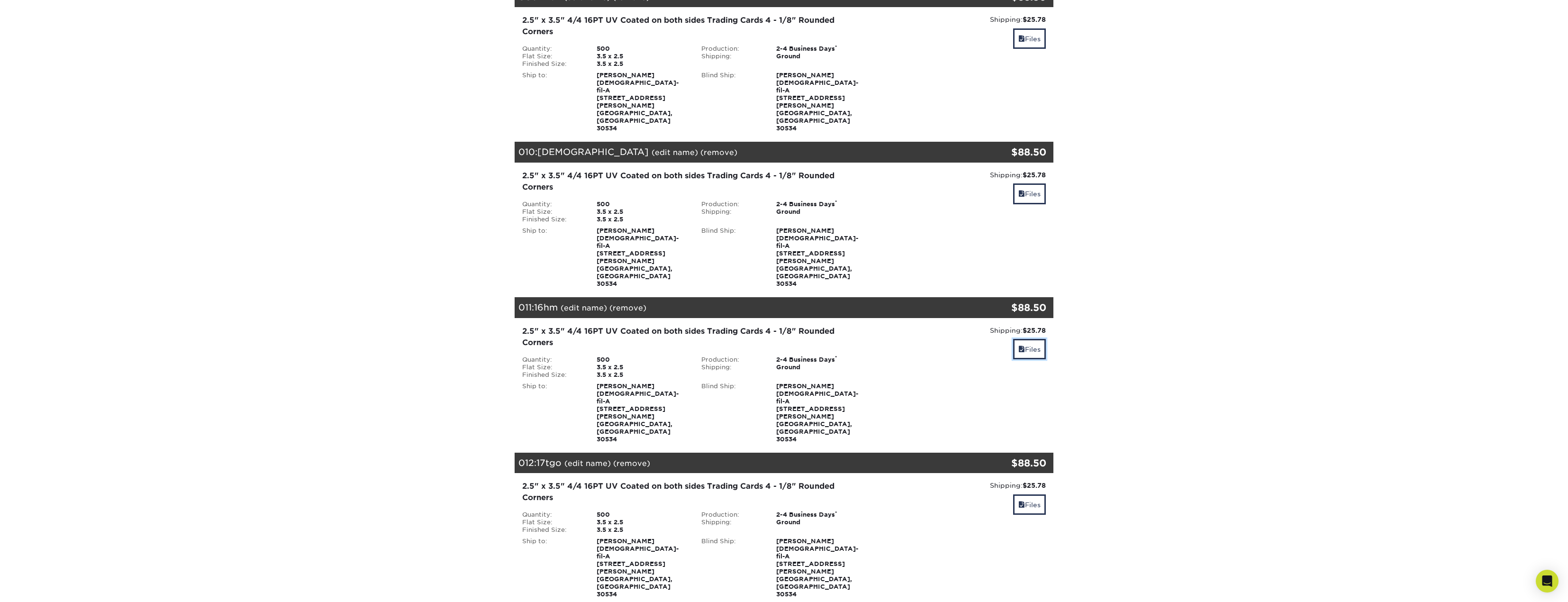
scroll to position [1469, 0]
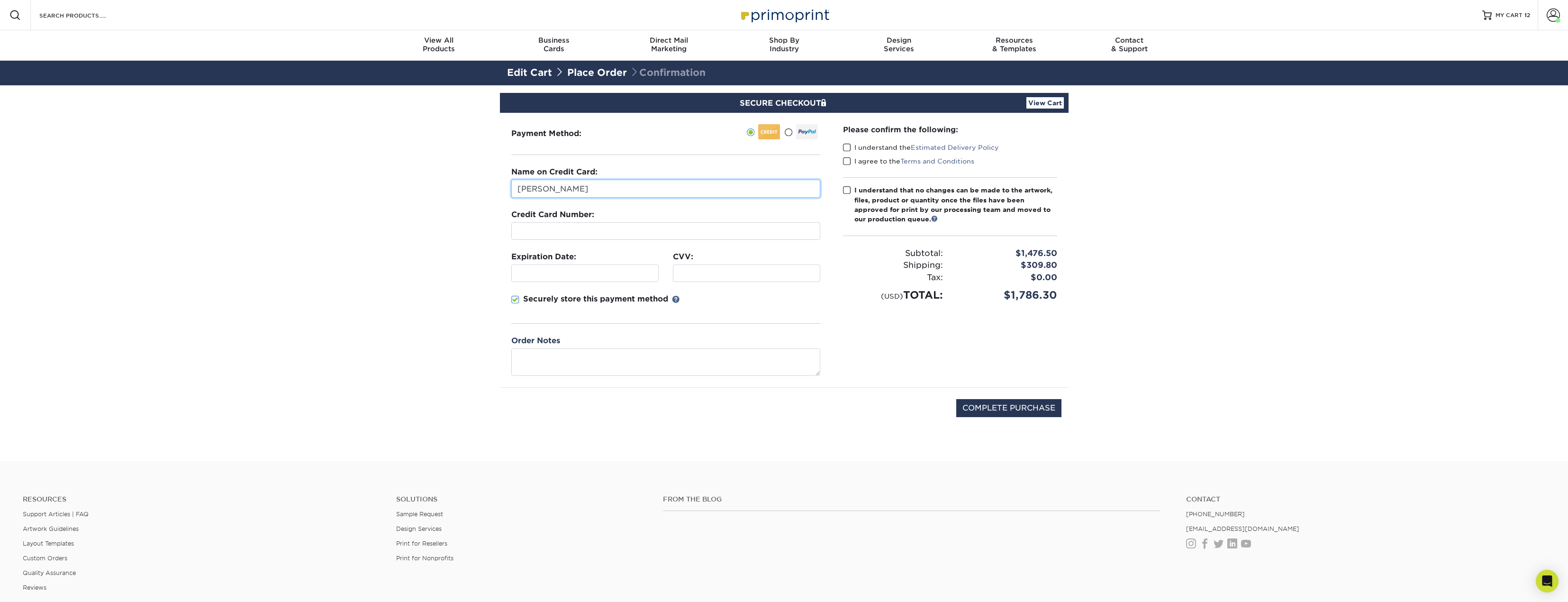
click at [545, 189] on input "[PERSON_NAME]" at bounding box center [666, 189] width 309 height 18
type input "Alex Hayes"
click at [514, 233] on div at bounding box center [666, 231] width 309 height 18
click at [526, 267] on div at bounding box center [585, 273] width 147 height 18
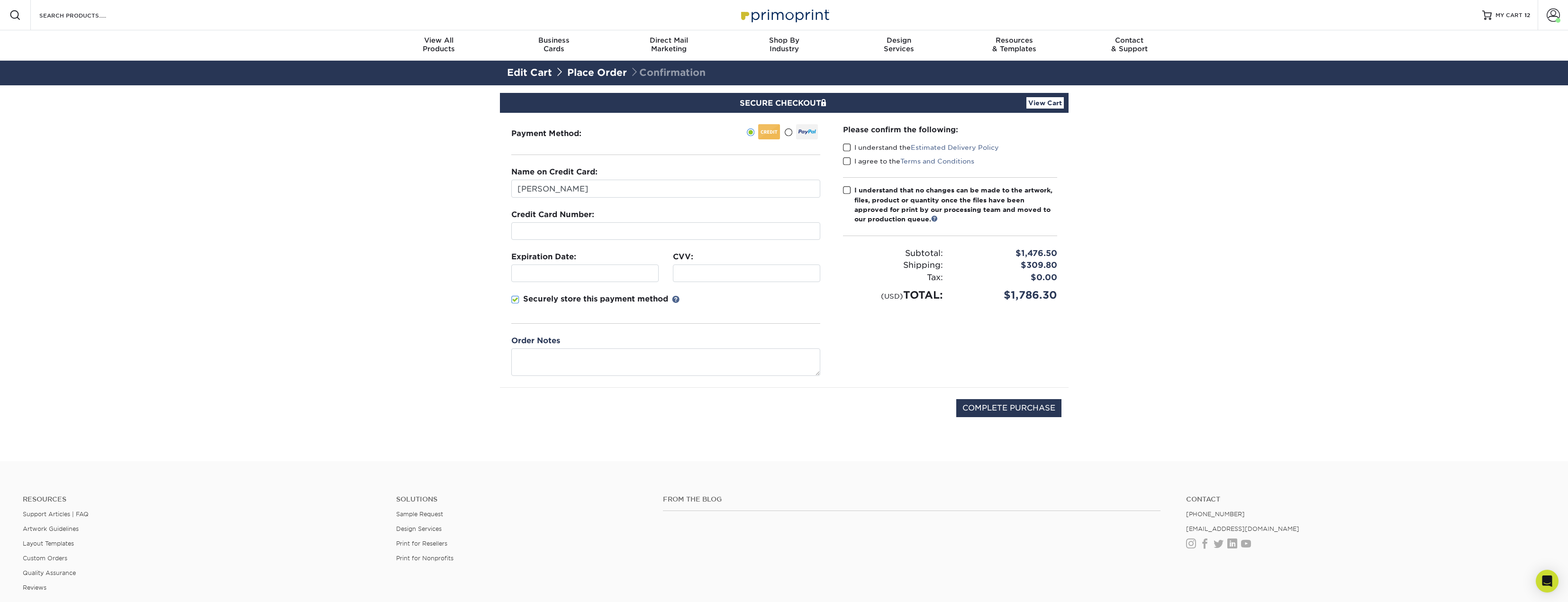
click at [719, 279] on div at bounding box center [746, 273] width 147 height 18
click at [575, 301] on p "Securely store this payment method" at bounding box center [595, 299] width 145 height 12
click at [0, 0] on input "Securely store this payment method" at bounding box center [0, 0] width 0 height 0
click at [846, 147] on span at bounding box center [847, 147] width 8 height 9
click at [0, 0] on input "I understand the Estimated Delivery Policy" at bounding box center [0, 0] width 0 height 0
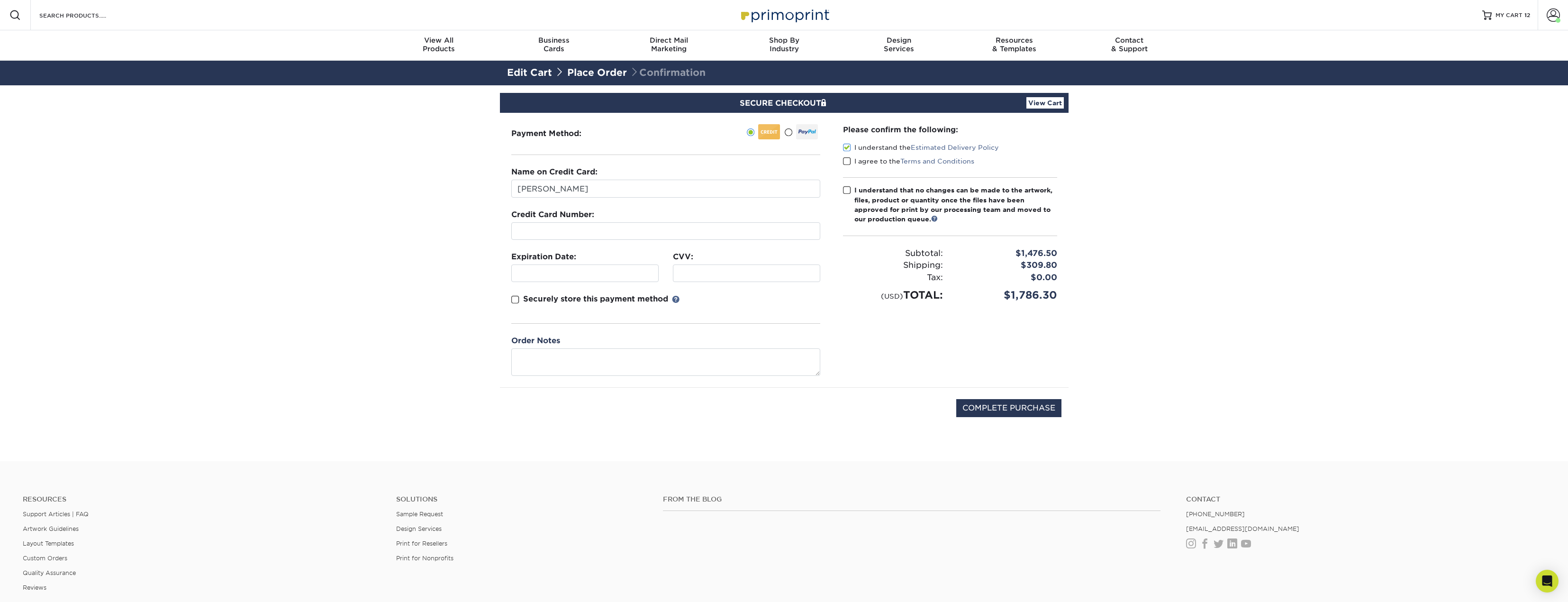
click at [846, 159] on span at bounding box center [847, 161] width 8 height 9
click at [0, 0] on input "I agree to the Terms and Conditions" at bounding box center [0, 0] width 0 height 0
click at [847, 189] on span at bounding box center [847, 190] width 8 height 9
click at [0, 0] on input "I understand that no changes can be made to the artwork, files, product or quan…" at bounding box center [0, 0] width 0 height 0
click at [1024, 403] on input "COMPLETE PURCHASE" at bounding box center [1009, 408] width 105 height 18
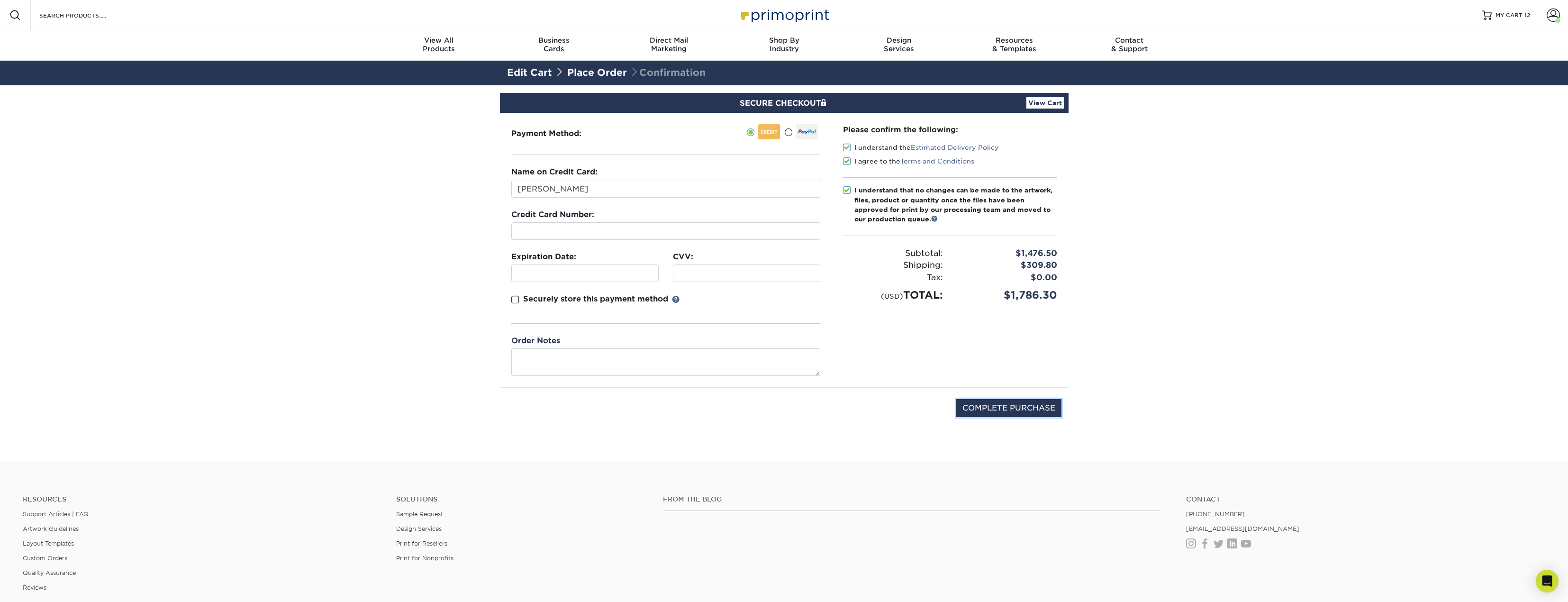
type input "PROCESSING, PLEASE WAIT..."
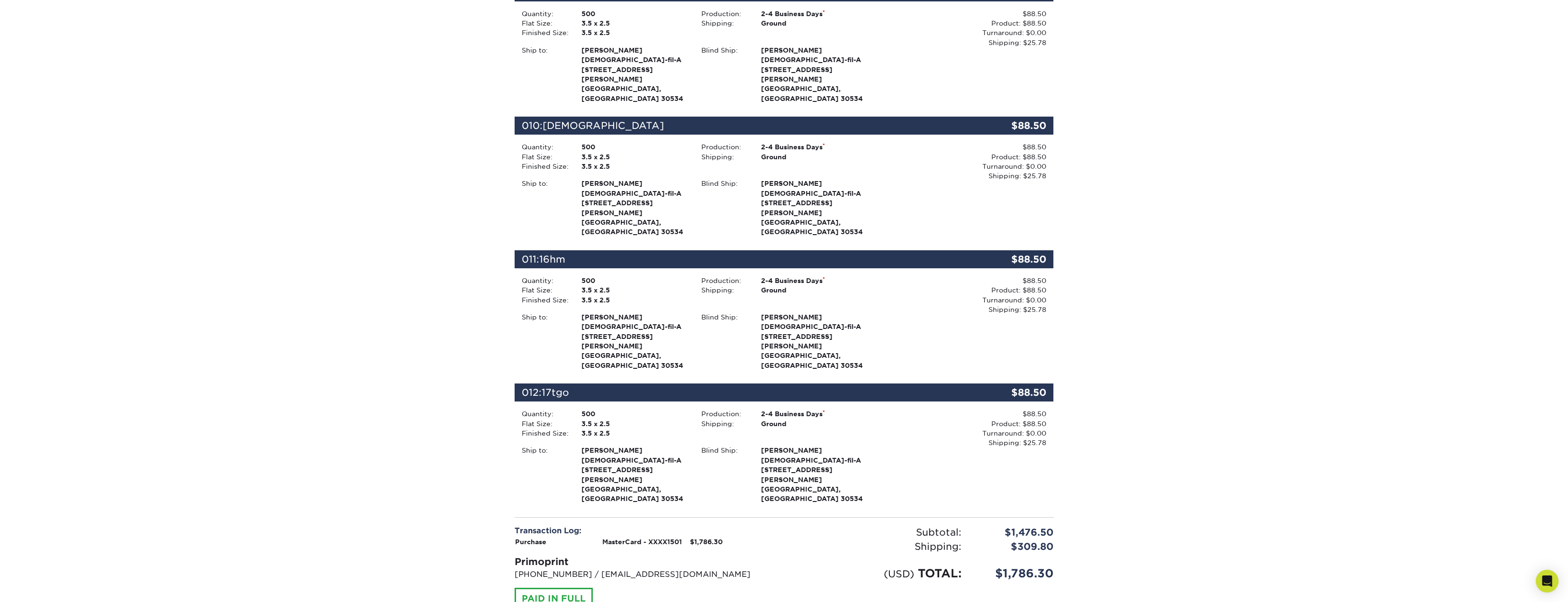
scroll to position [1333, 0]
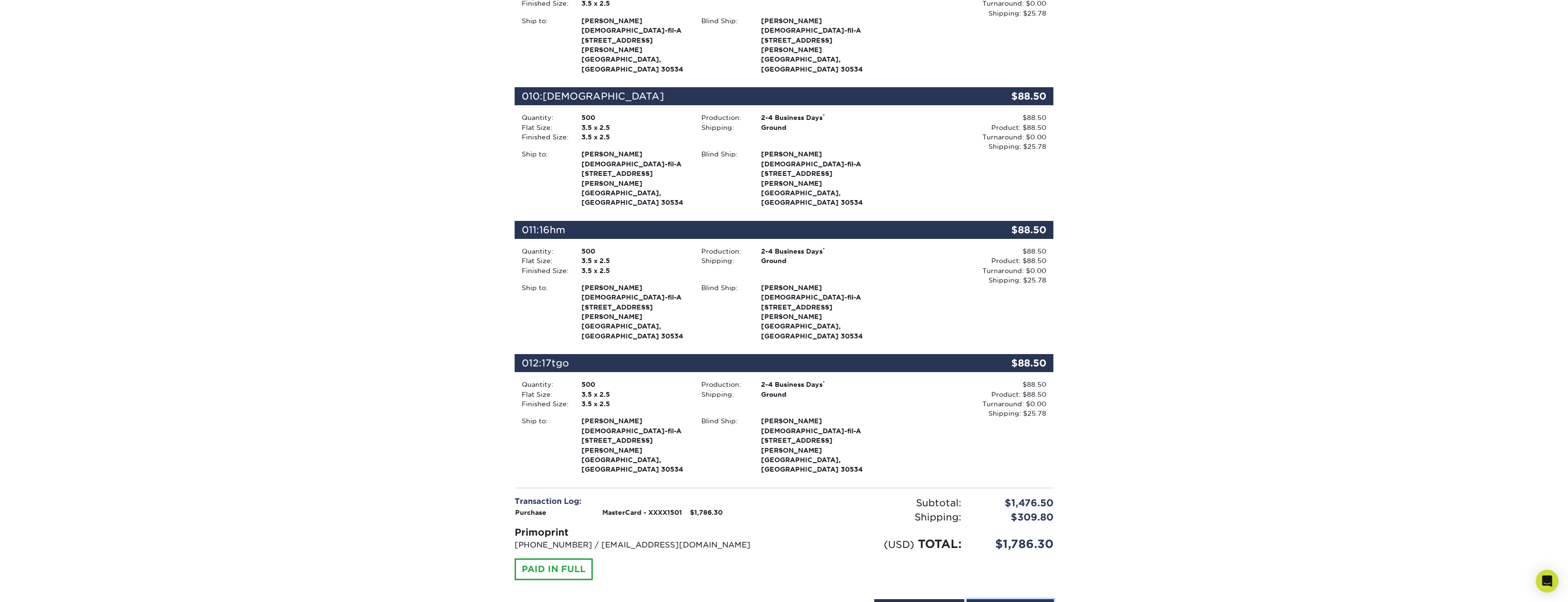
click at [1017, 599] on link "Print Order Details" at bounding box center [1010, 608] width 87 height 18
